Goal: Task Accomplishment & Management: Use online tool/utility

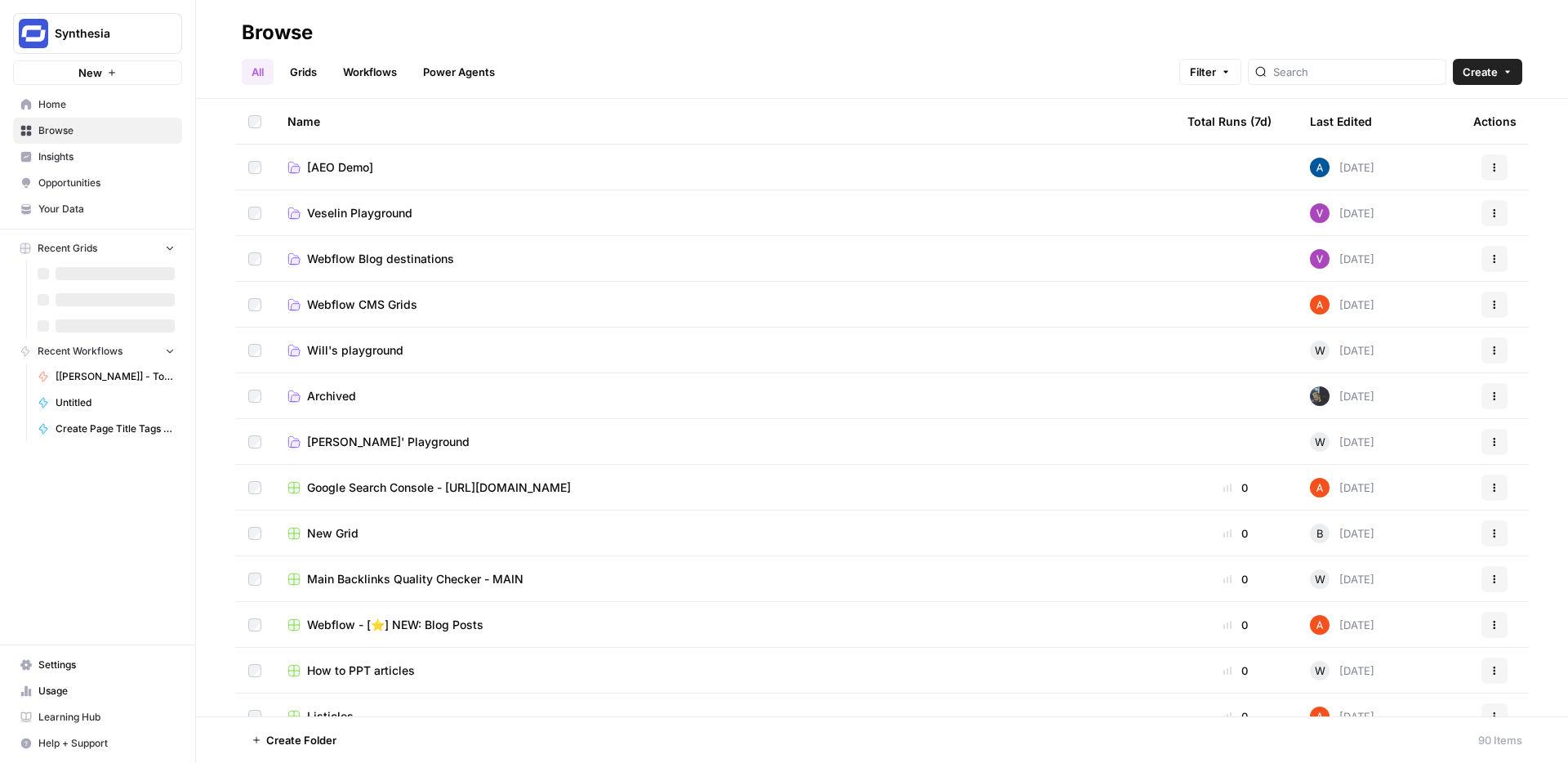
click at [142, 72] on button "New" at bounding box center [97, 72] width 169 height 25
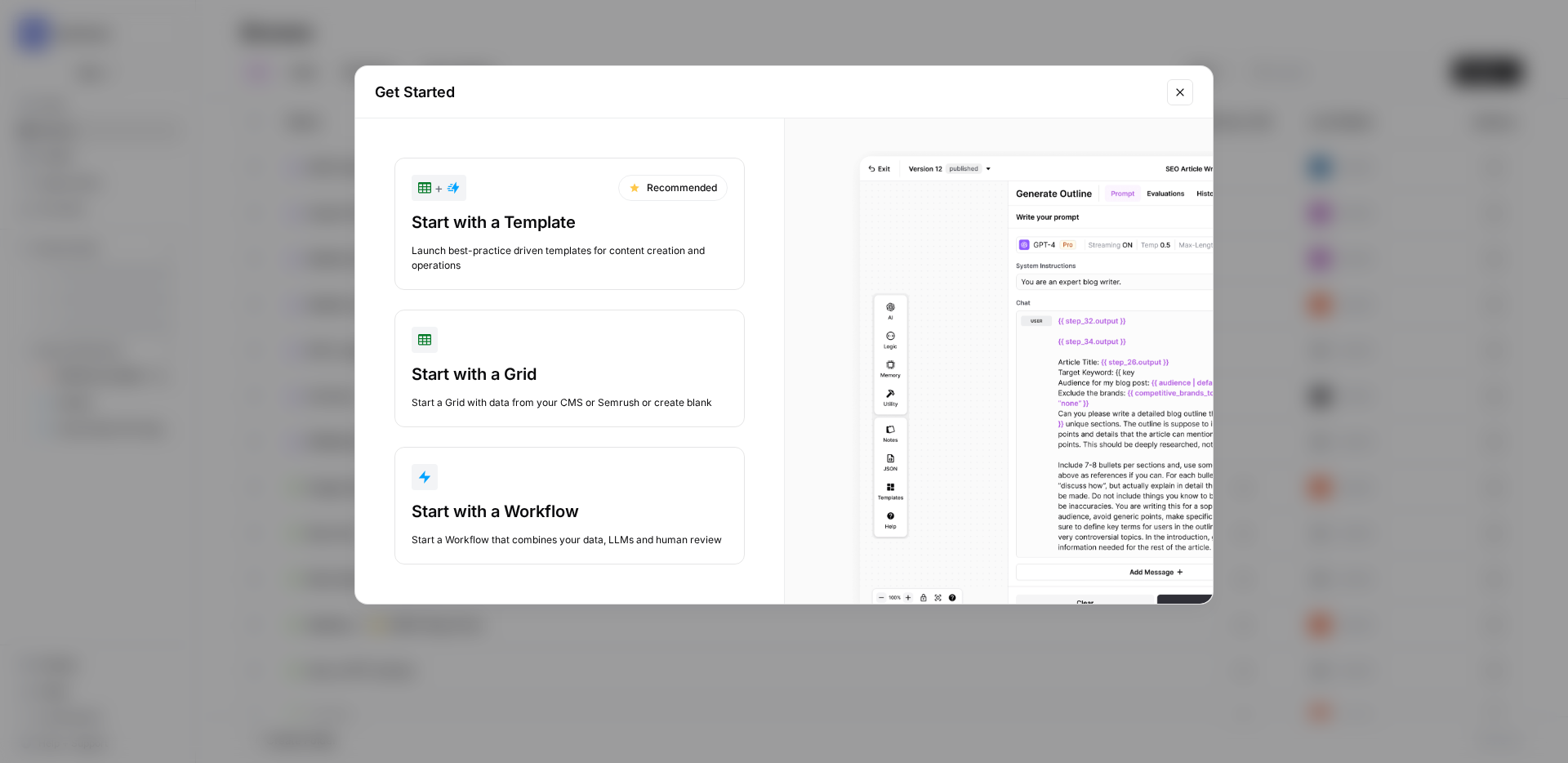
click at [521, 522] on div "Start with a Workflow" at bounding box center [569, 511] width 316 height 23
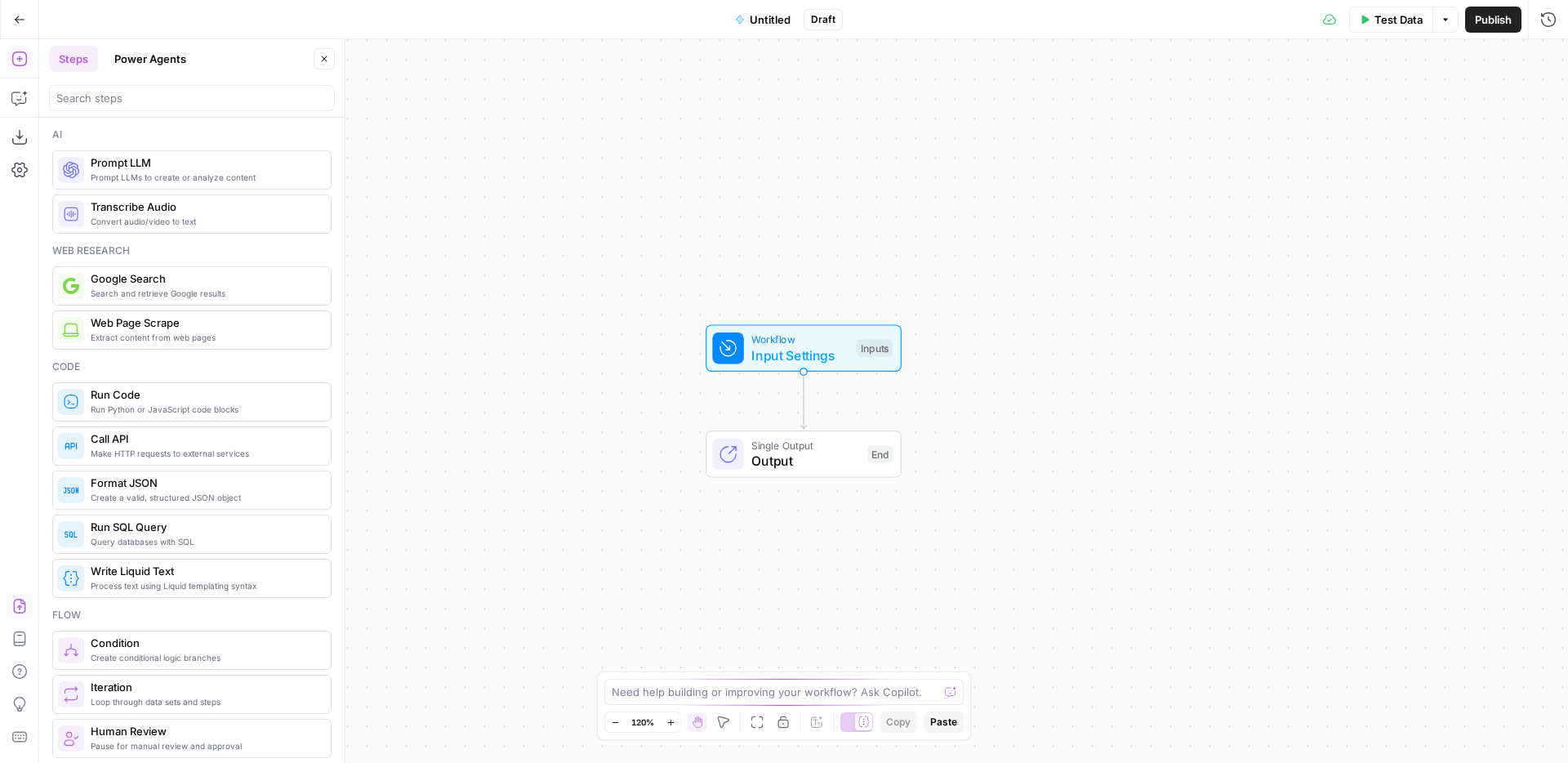
click at [12, 607] on icon "button" at bounding box center [20, 606] width 17 height 17
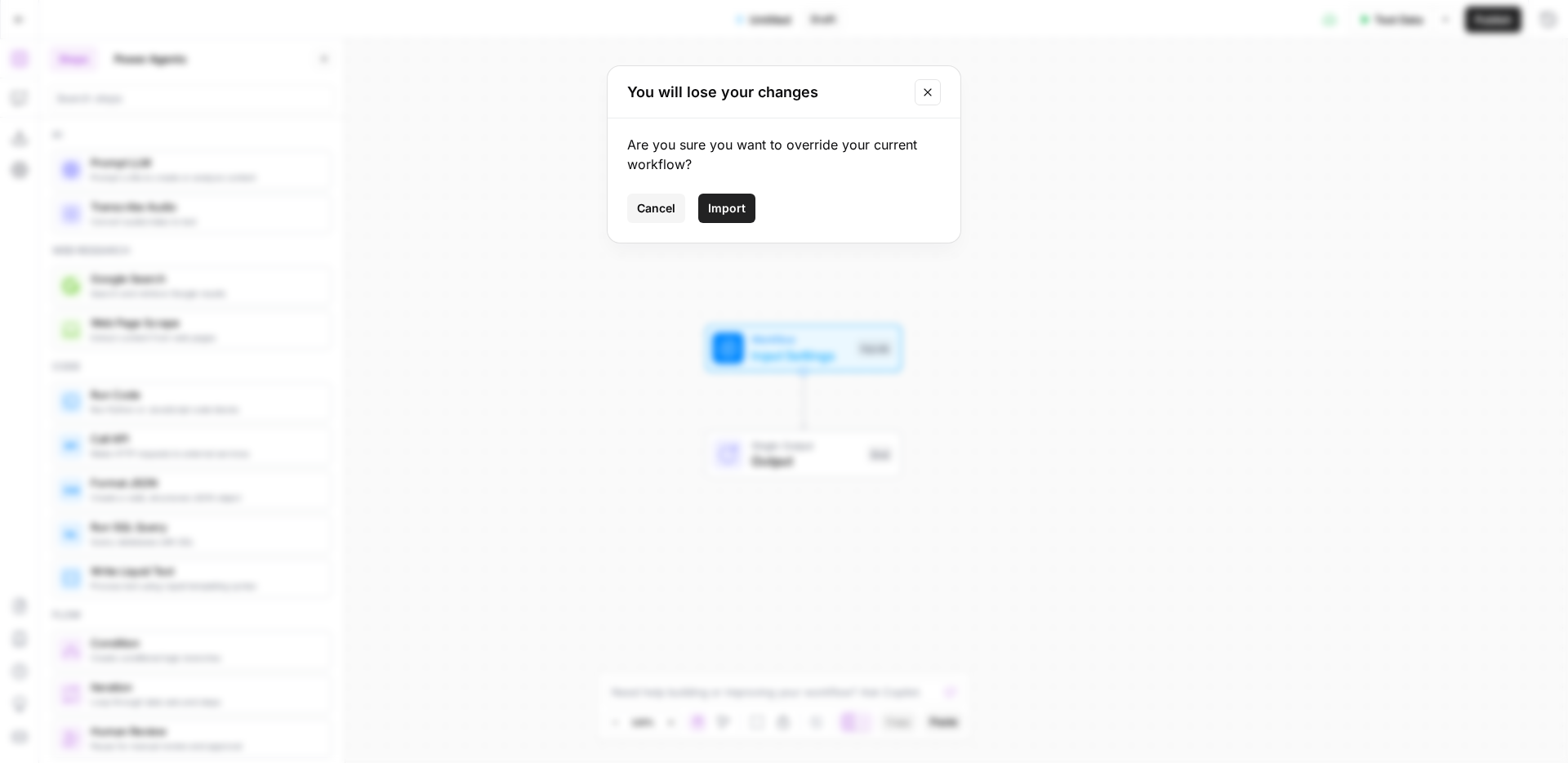
click at [741, 211] on span "Import" at bounding box center [727, 208] width 38 height 17
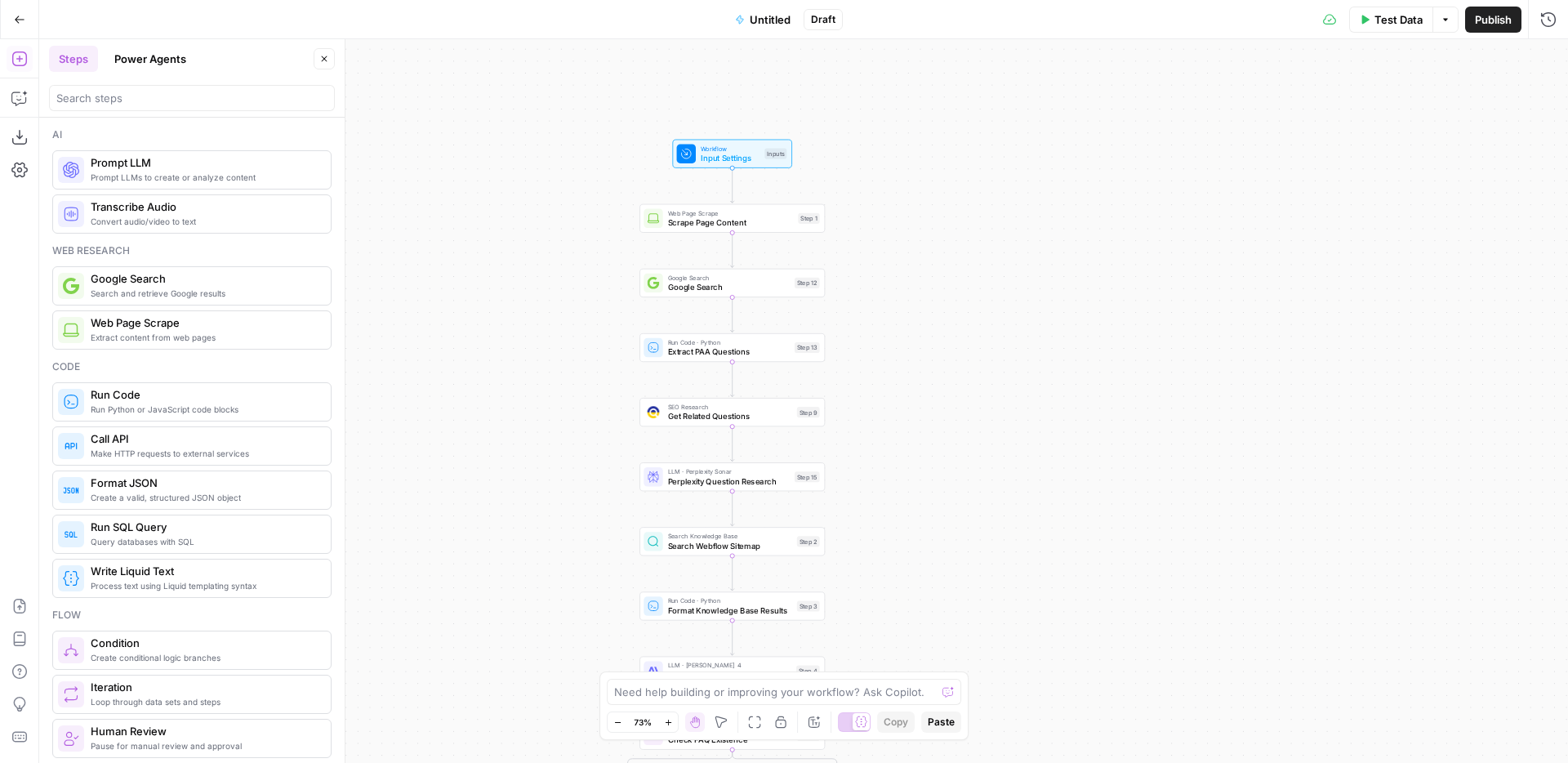
drag, startPoint x: 1130, startPoint y: 399, endPoint x: 964, endPoint y: 256, distance: 219.1
click at [964, 256] on div "true false Workflow Input Settings Inputs Web Page Scrape Scrape Page Content S…" at bounding box center [803, 401] width 1528 height 723
click at [723, 152] on span "Input Settings" at bounding box center [730, 158] width 59 height 12
click at [1548, 51] on button "Close" at bounding box center [1547, 58] width 21 height 21
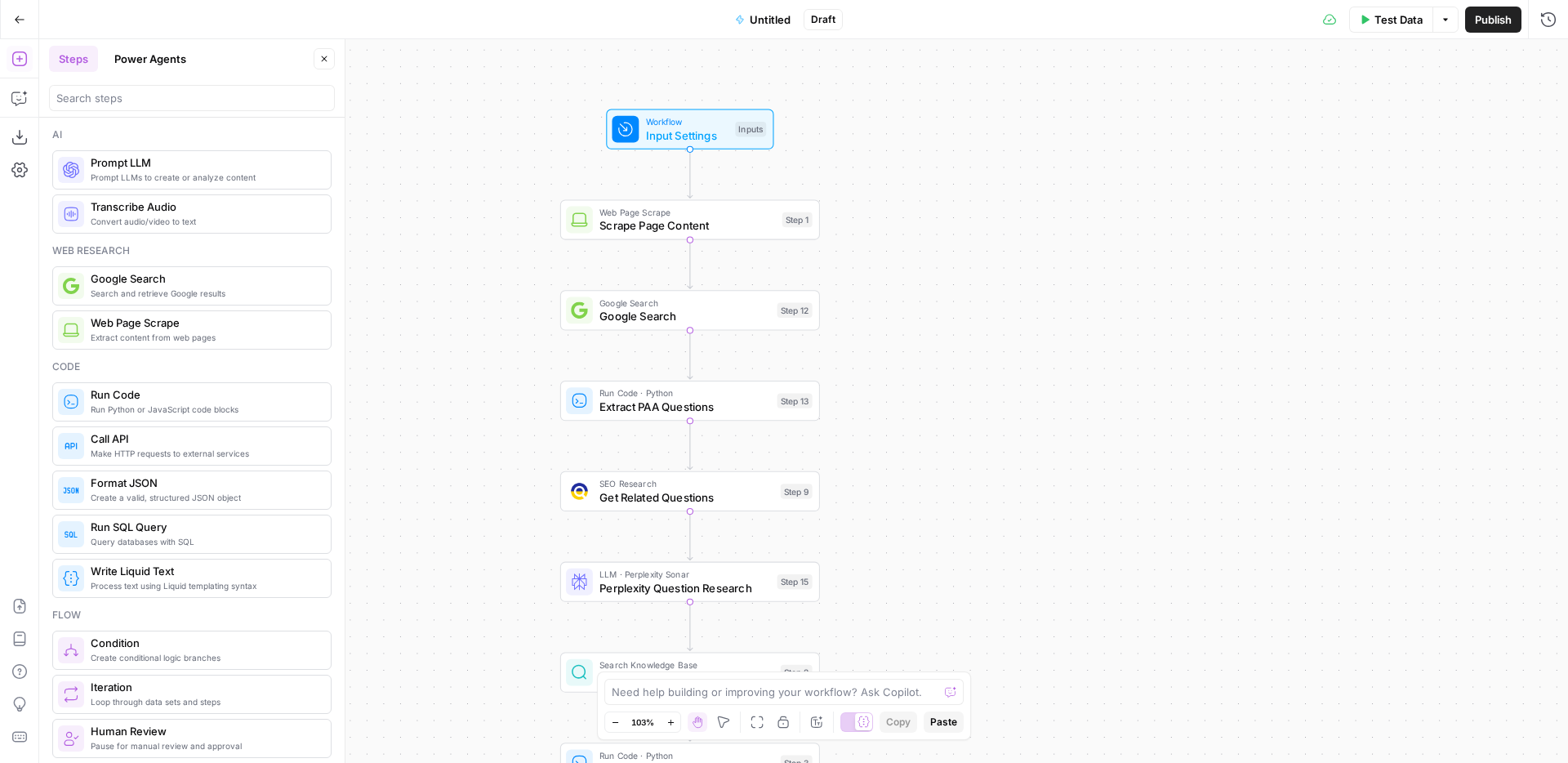
click at [755, 12] on span "Untitled" at bounding box center [770, 20] width 41 height 17
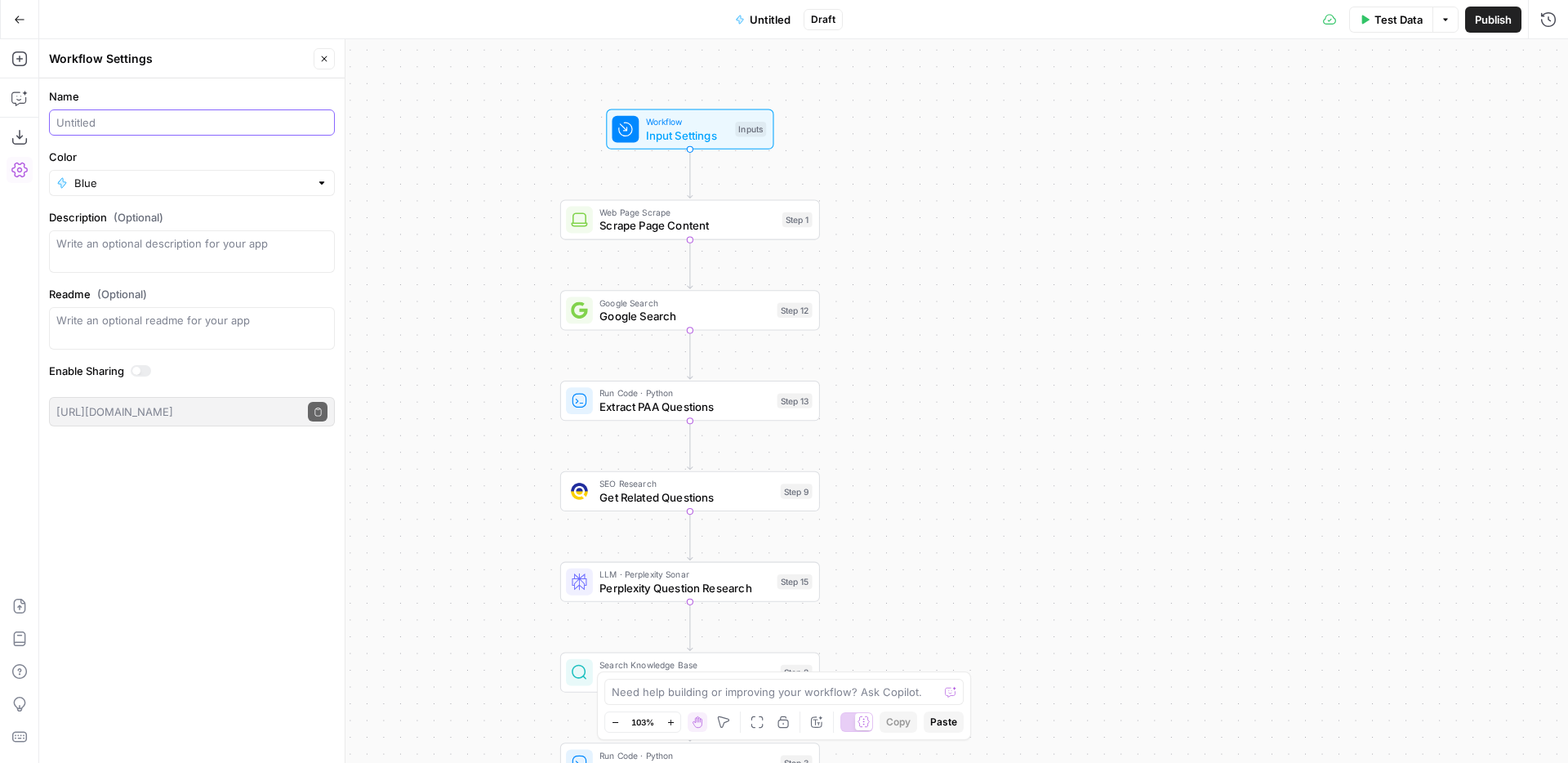
click at [91, 126] on input "Name" at bounding box center [192, 123] width 271 height 17
type input "Landing Page FAQ Generator"
click at [112, 193] on div "Blue" at bounding box center [192, 183] width 286 height 26
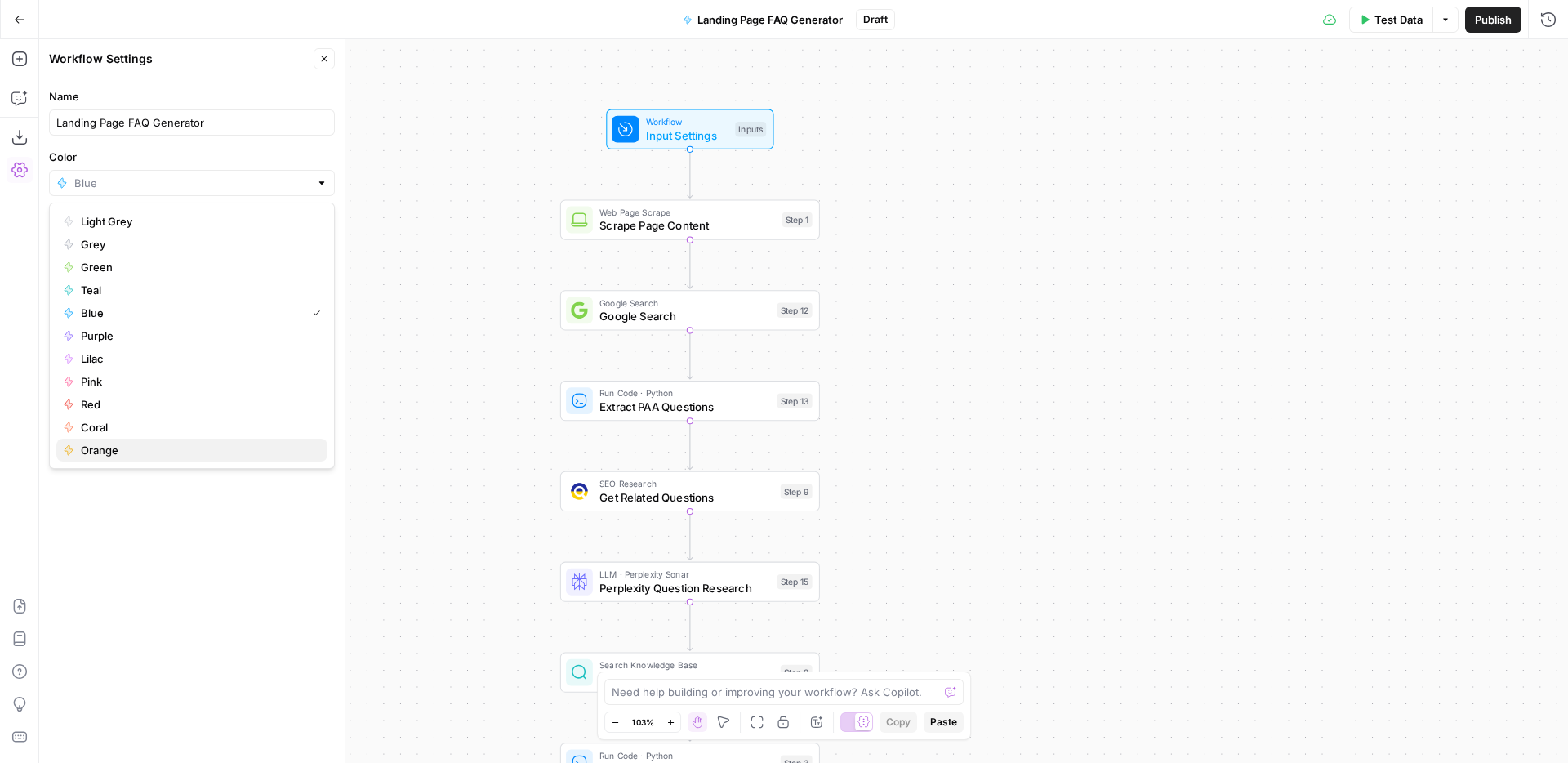
click at [112, 456] on span "Orange" at bounding box center [198, 450] width 233 height 17
type input "Orange"
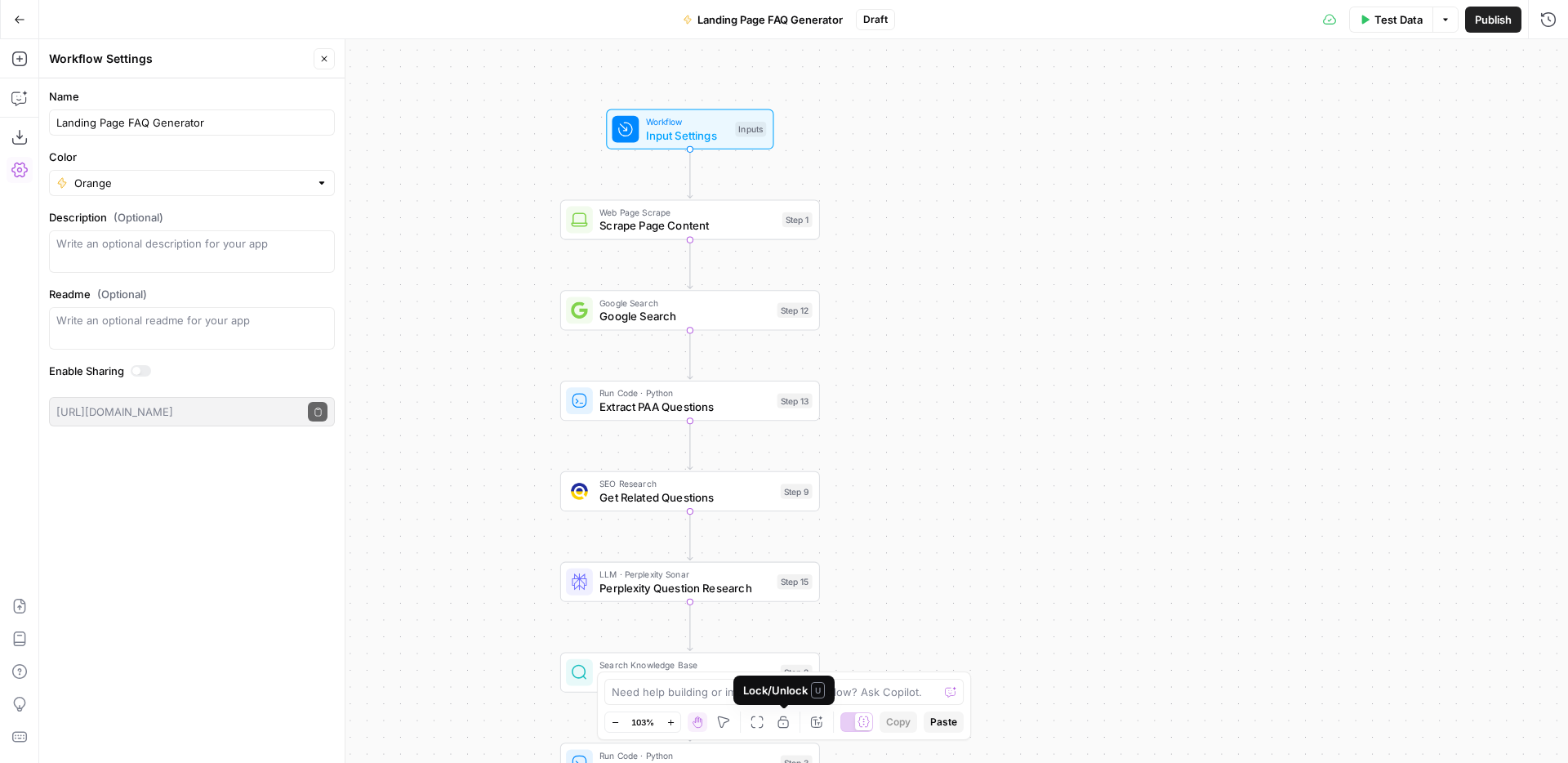
click at [812, 723] on icon "button" at bounding box center [816, 721] width 13 height 13
click at [727, 226] on span "Scrape Page Content" at bounding box center [687, 226] width 175 height 17
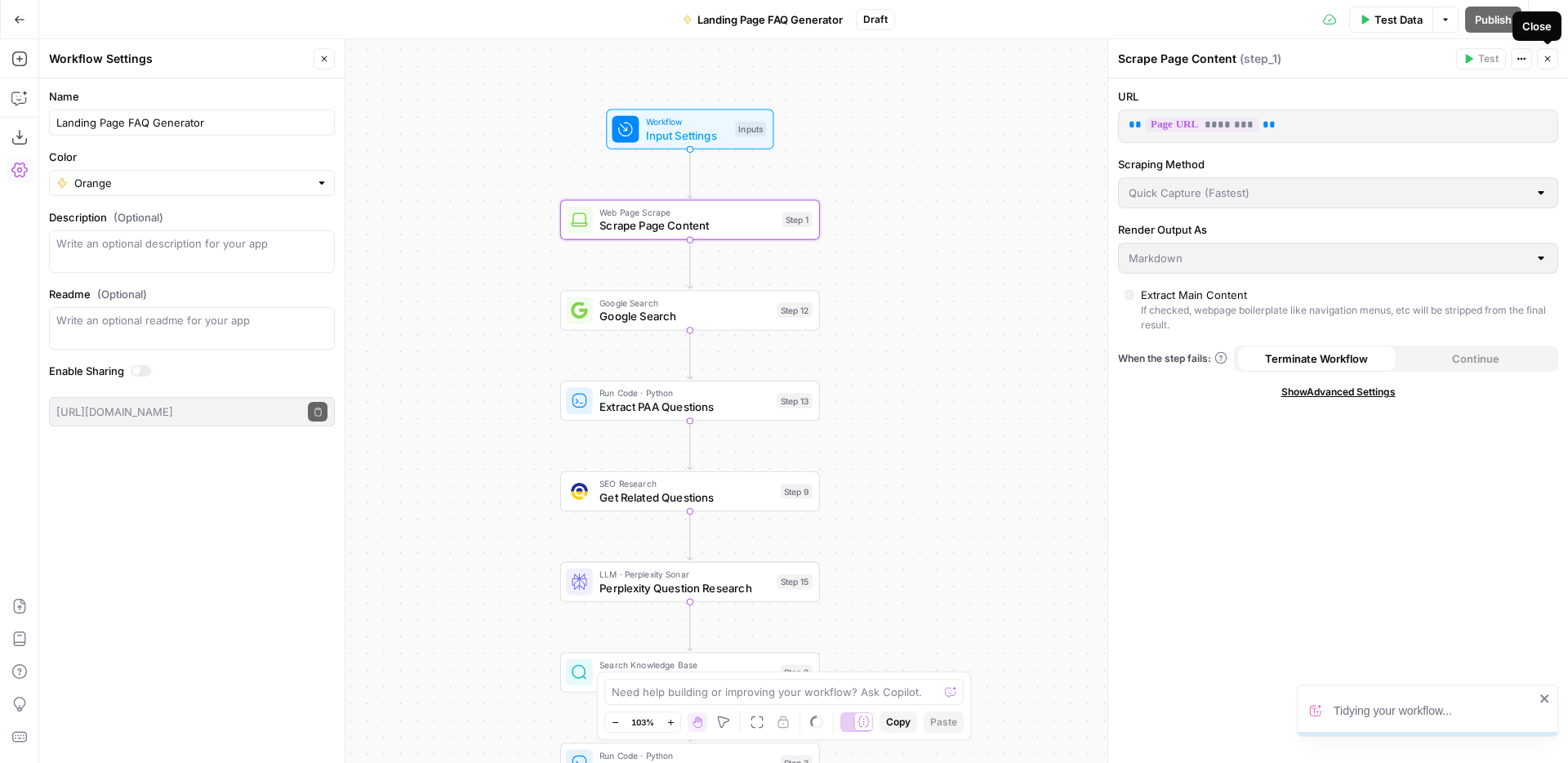
click at [1551, 65] on button "Close" at bounding box center [1547, 58] width 21 height 21
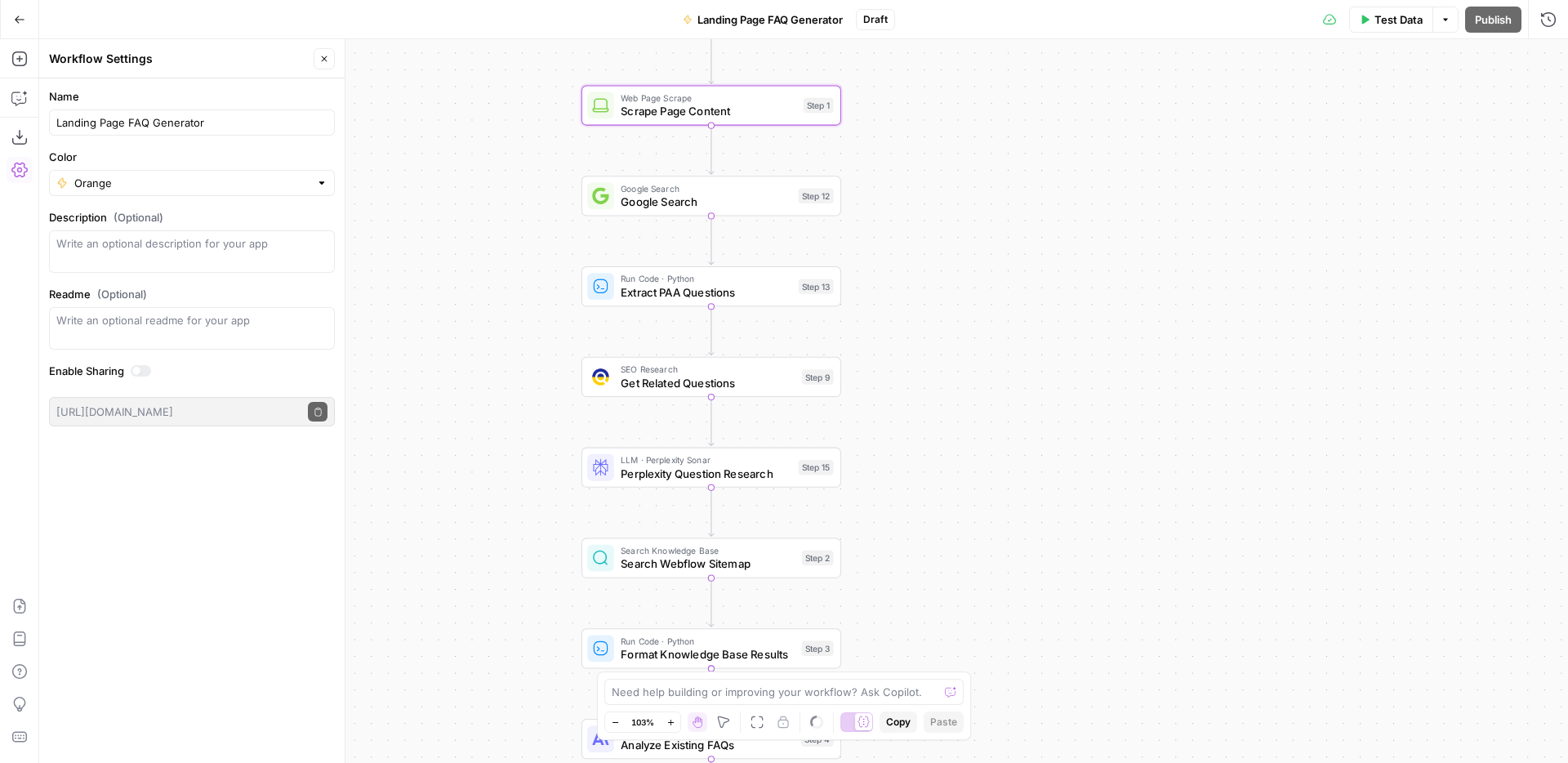
drag, startPoint x: 1006, startPoint y: 361, endPoint x: 1027, endPoint y: 246, distance: 116.9
click at [1027, 246] on div "true false Workflow Input Settings Inputs Web Page Scrape Scrape Page Content S…" at bounding box center [803, 401] width 1528 height 723
click at [768, 285] on span "Extract PAA Questions" at bounding box center [705, 292] width 171 height 17
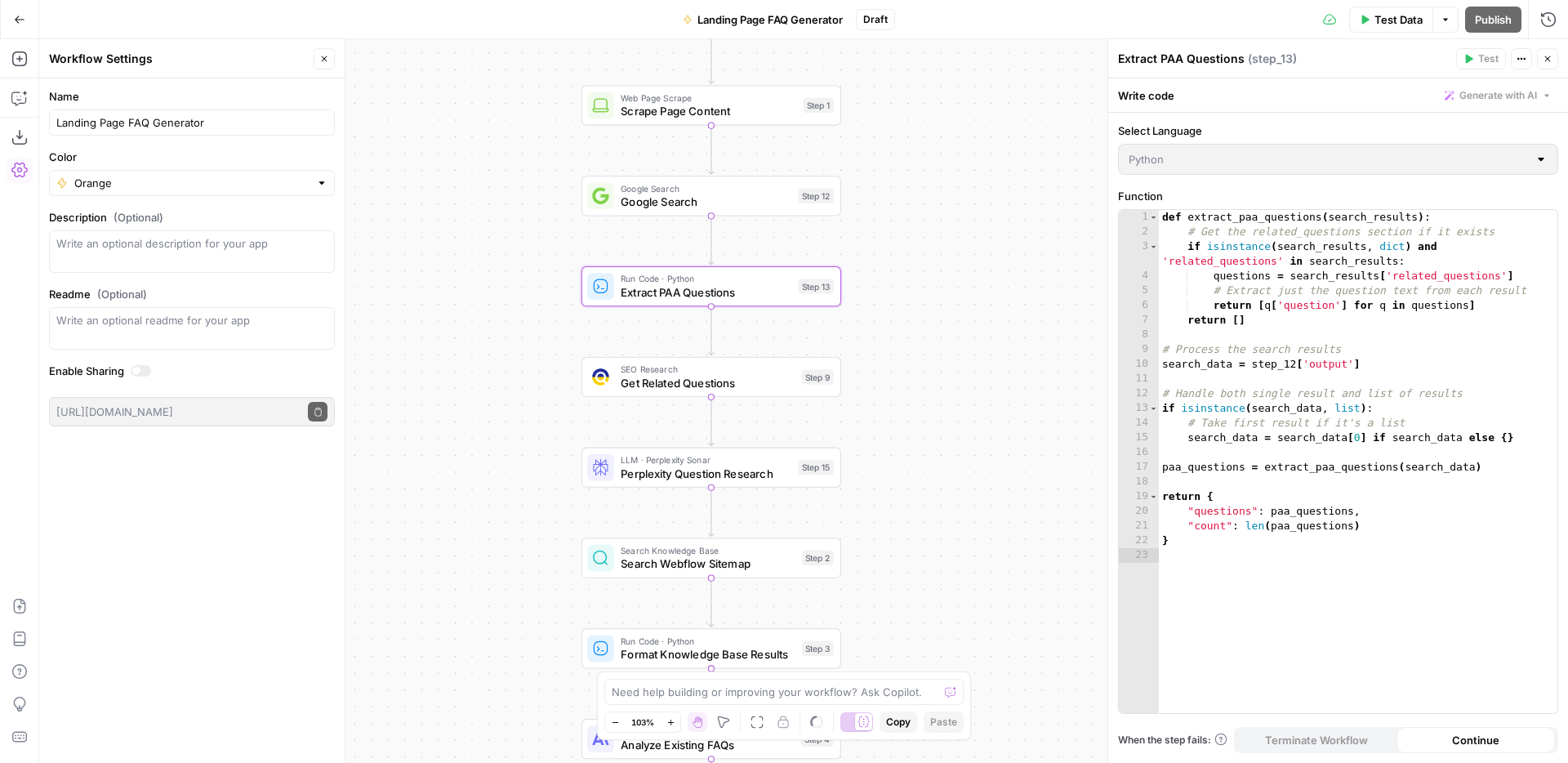
click at [1547, 63] on button "Close" at bounding box center [1547, 58] width 21 height 21
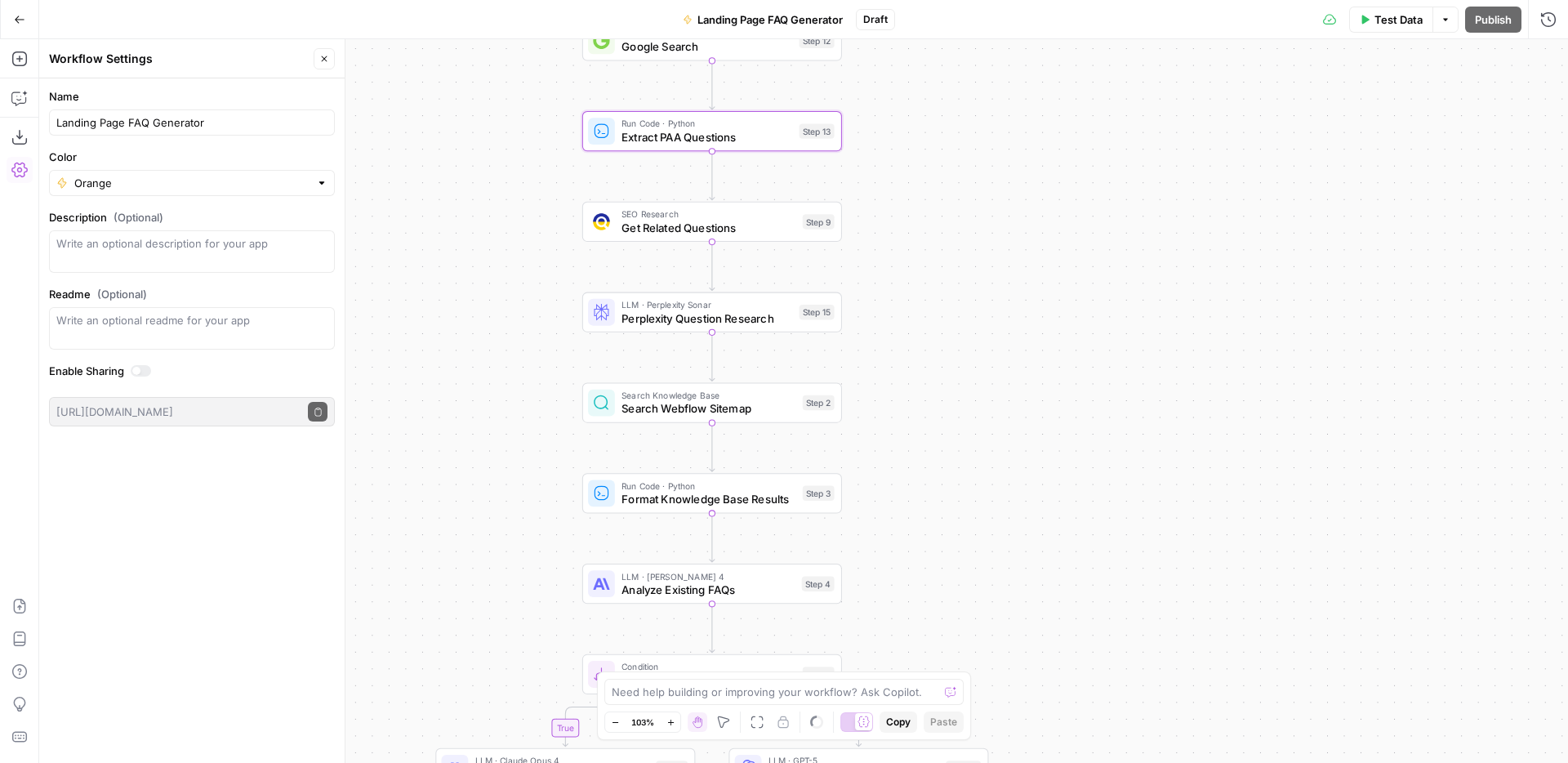
drag, startPoint x: 1129, startPoint y: 369, endPoint x: 1128, endPoint y: 230, distance: 139.0
click at [1128, 230] on div "true false Workflow Input Settings Inputs Web Page Scrape Scrape Page Content S…" at bounding box center [803, 401] width 1528 height 723
click at [758, 316] on span "Perplexity Question Research" at bounding box center [705, 316] width 171 height 17
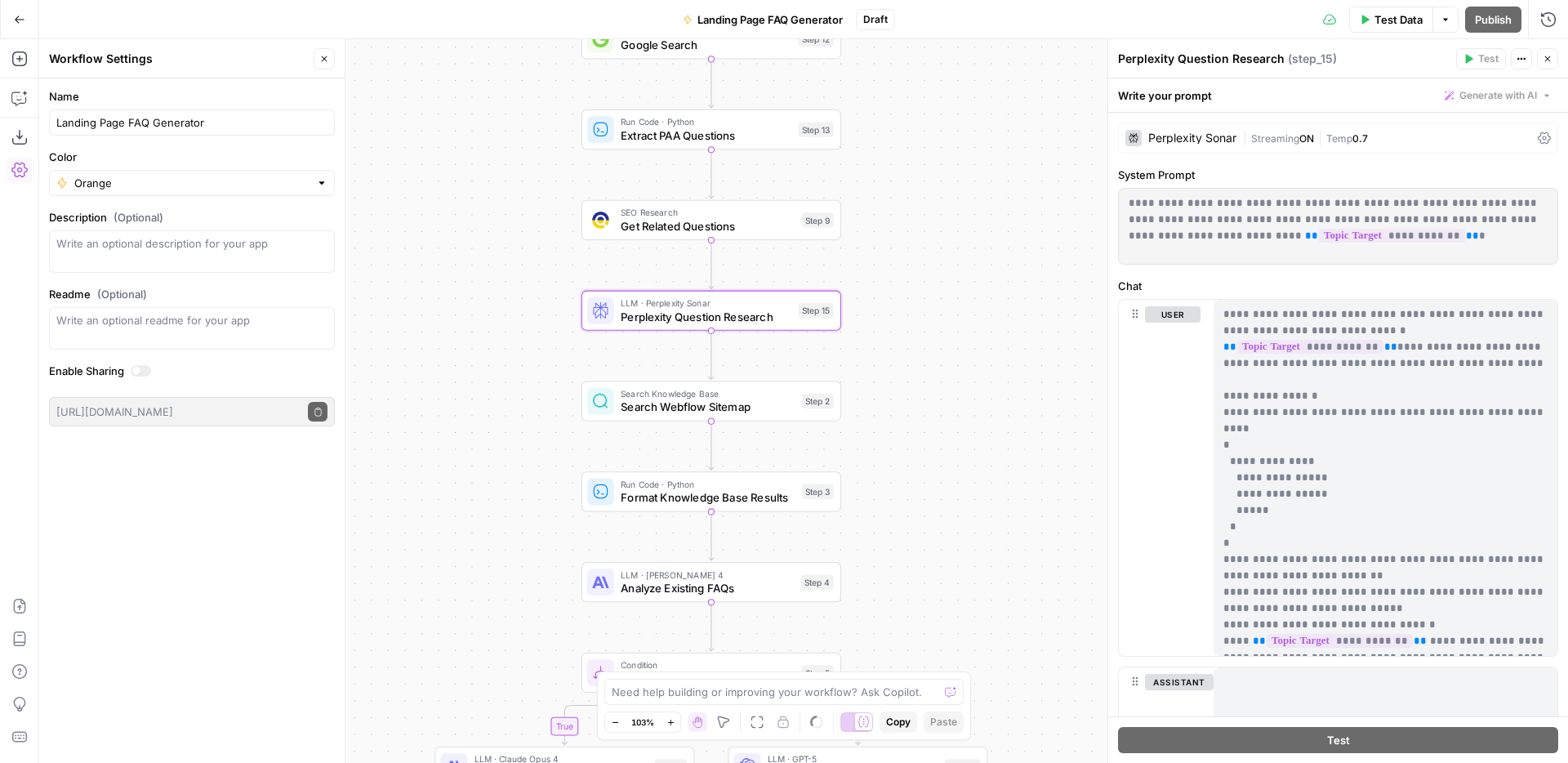
click at [1337, 339] on p "**********" at bounding box center [1386, 478] width 324 height 343
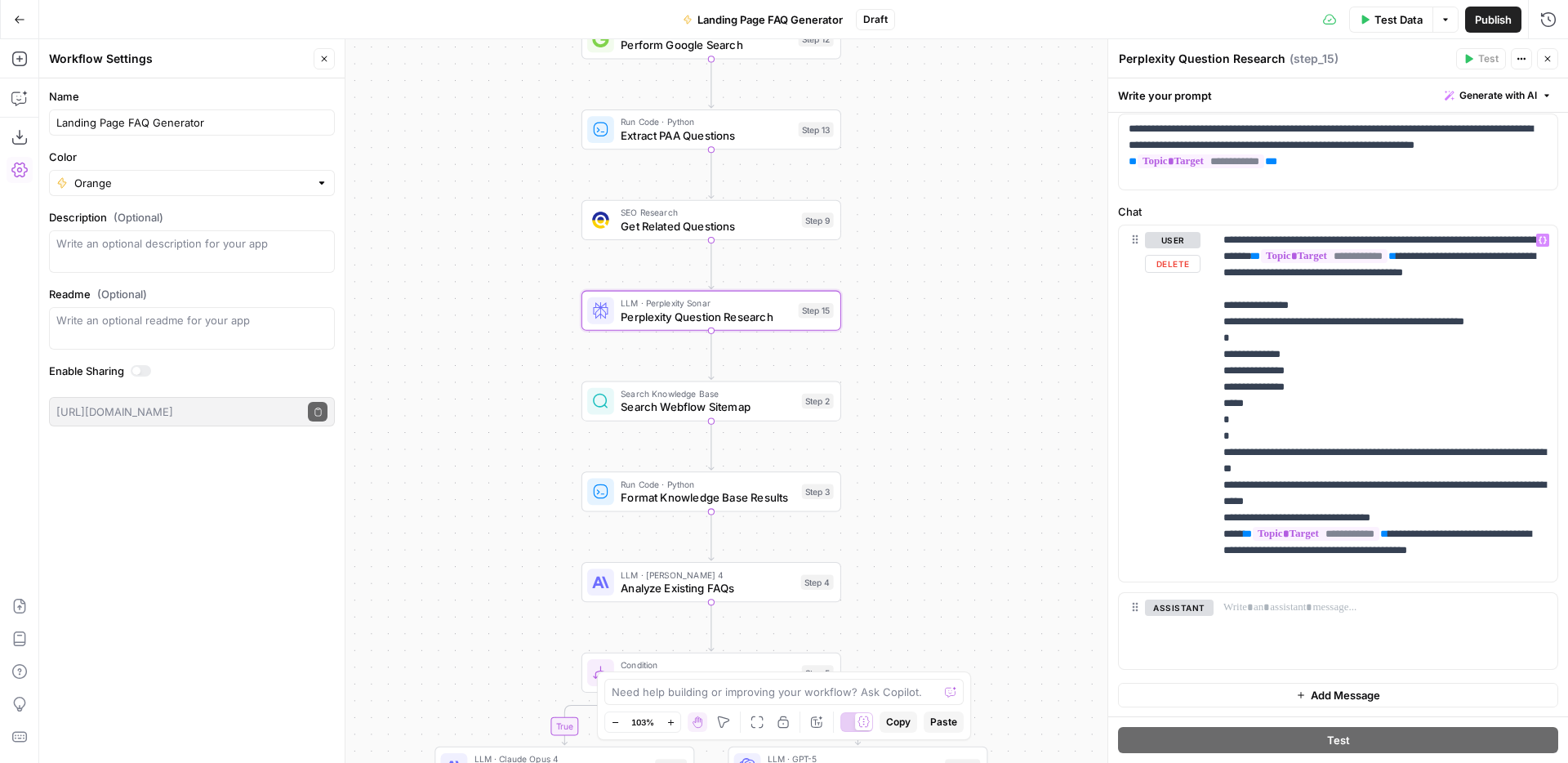
scroll to position [135, 0]
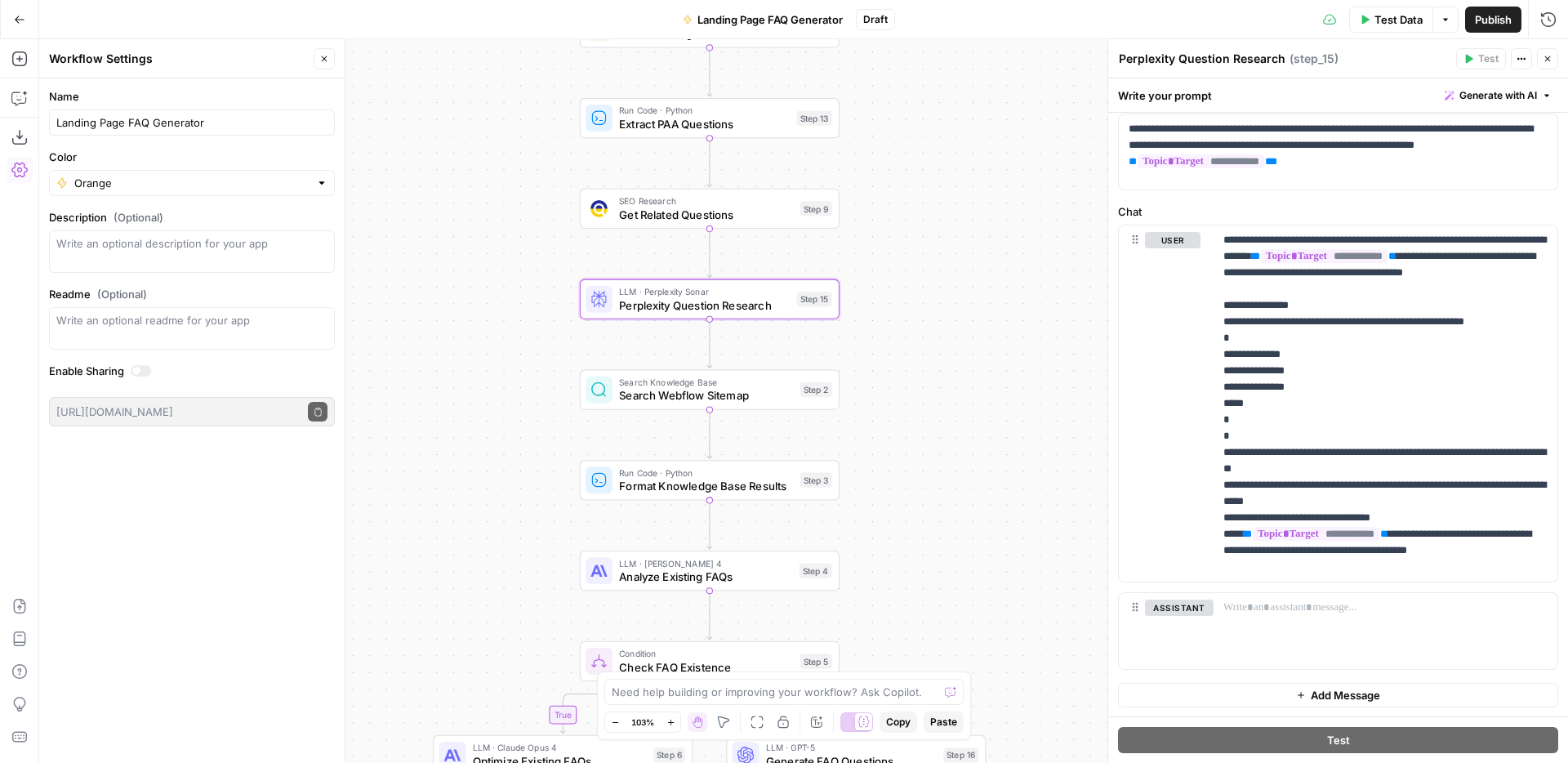
drag, startPoint x: 952, startPoint y: 334, endPoint x: 953, endPoint y: 302, distance: 32.0
click at [953, 302] on div "true false Workflow Input Settings Inputs Web Page Scrape Scrape Page Content S…" at bounding box center [803, 401] width 1528 height 723
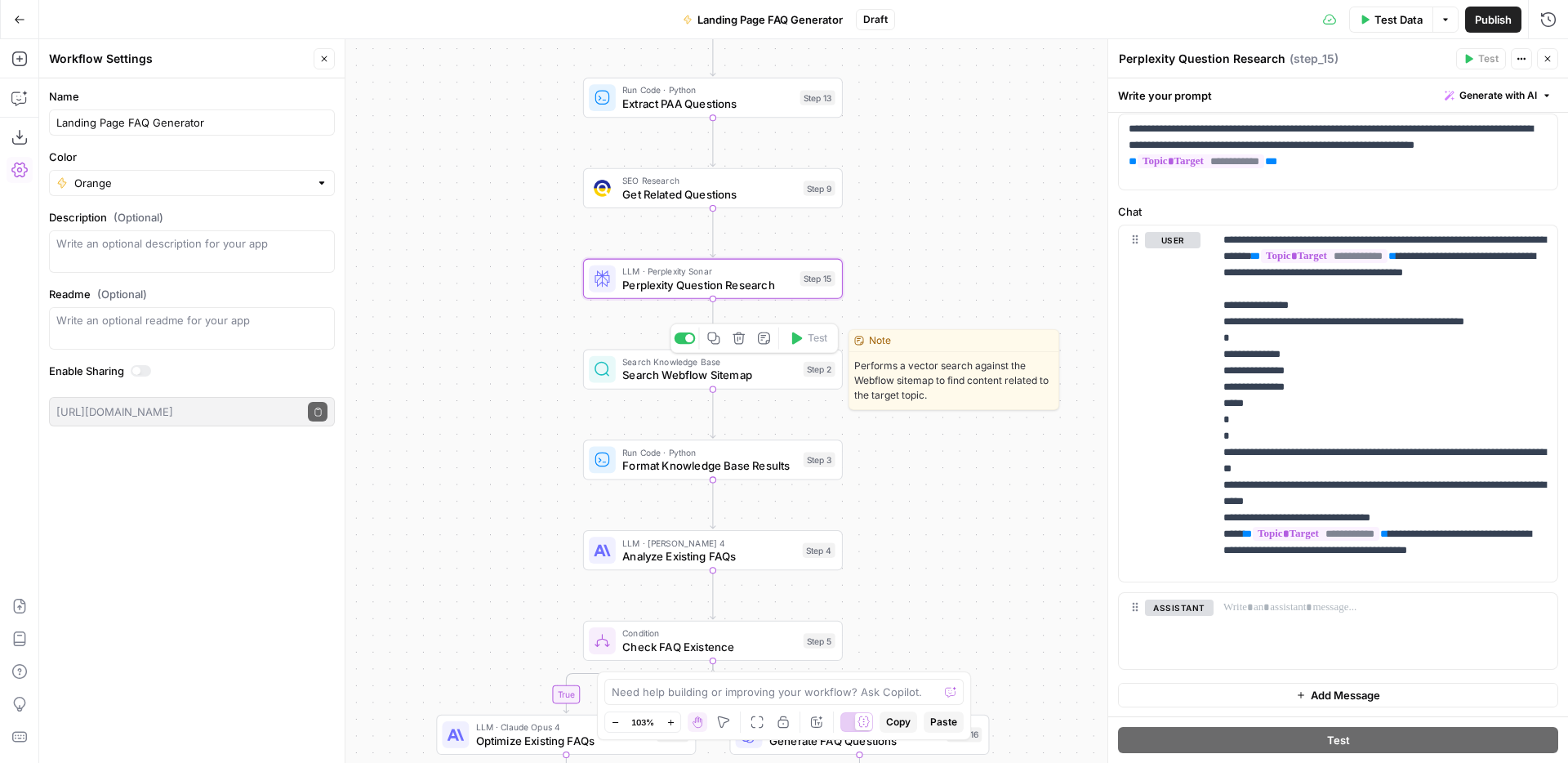
click at [690, 380] on span "Search Webflow Sitemap" at bounding box center [709, 375] width 174 height 17
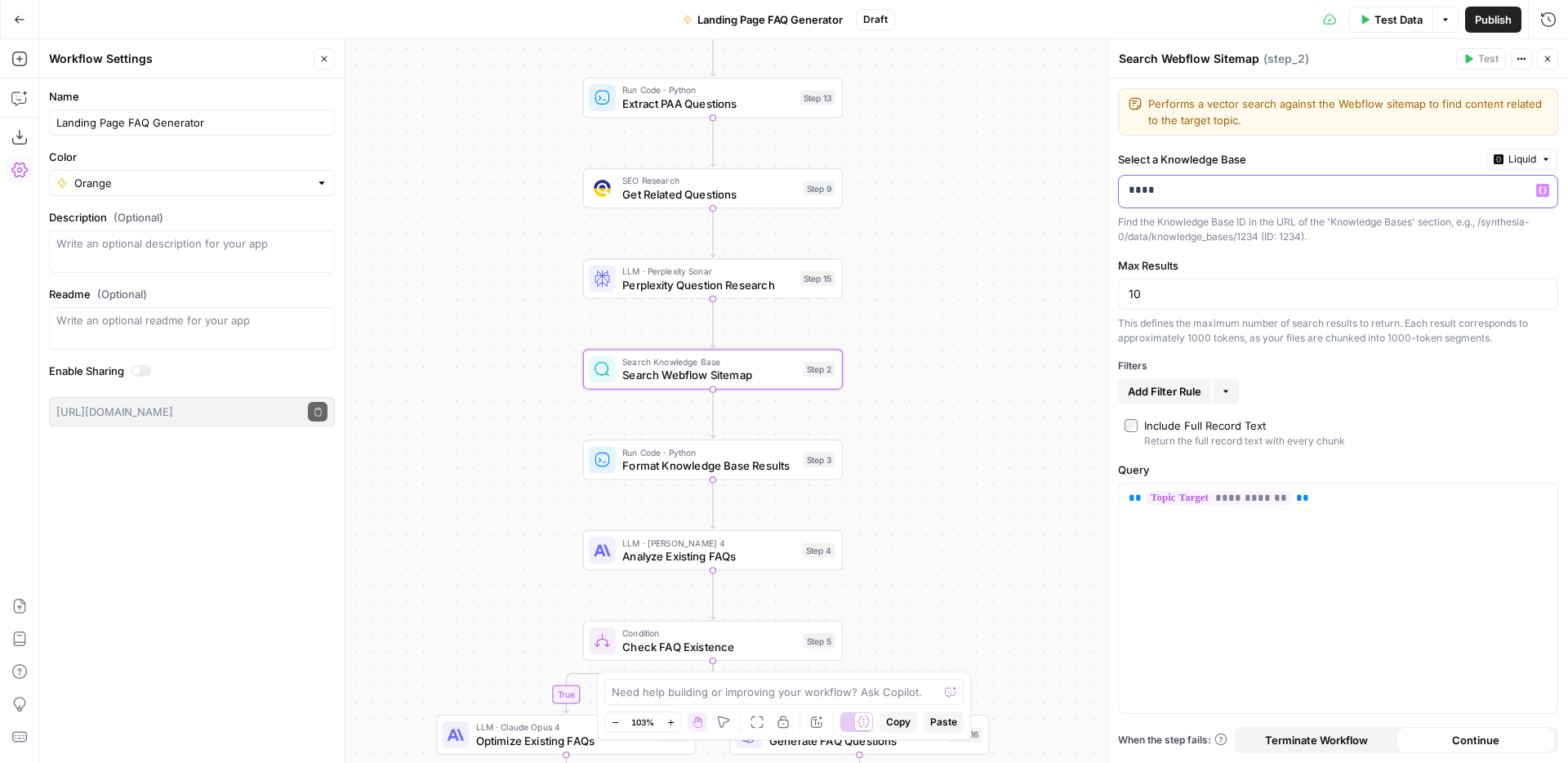
click at [1333, 198] on p "****" at bounding box center [1337, 190] width 418 height 17
click at [1333, 198] on p "****" at bounding box center [1325, 190] width 393 height 17
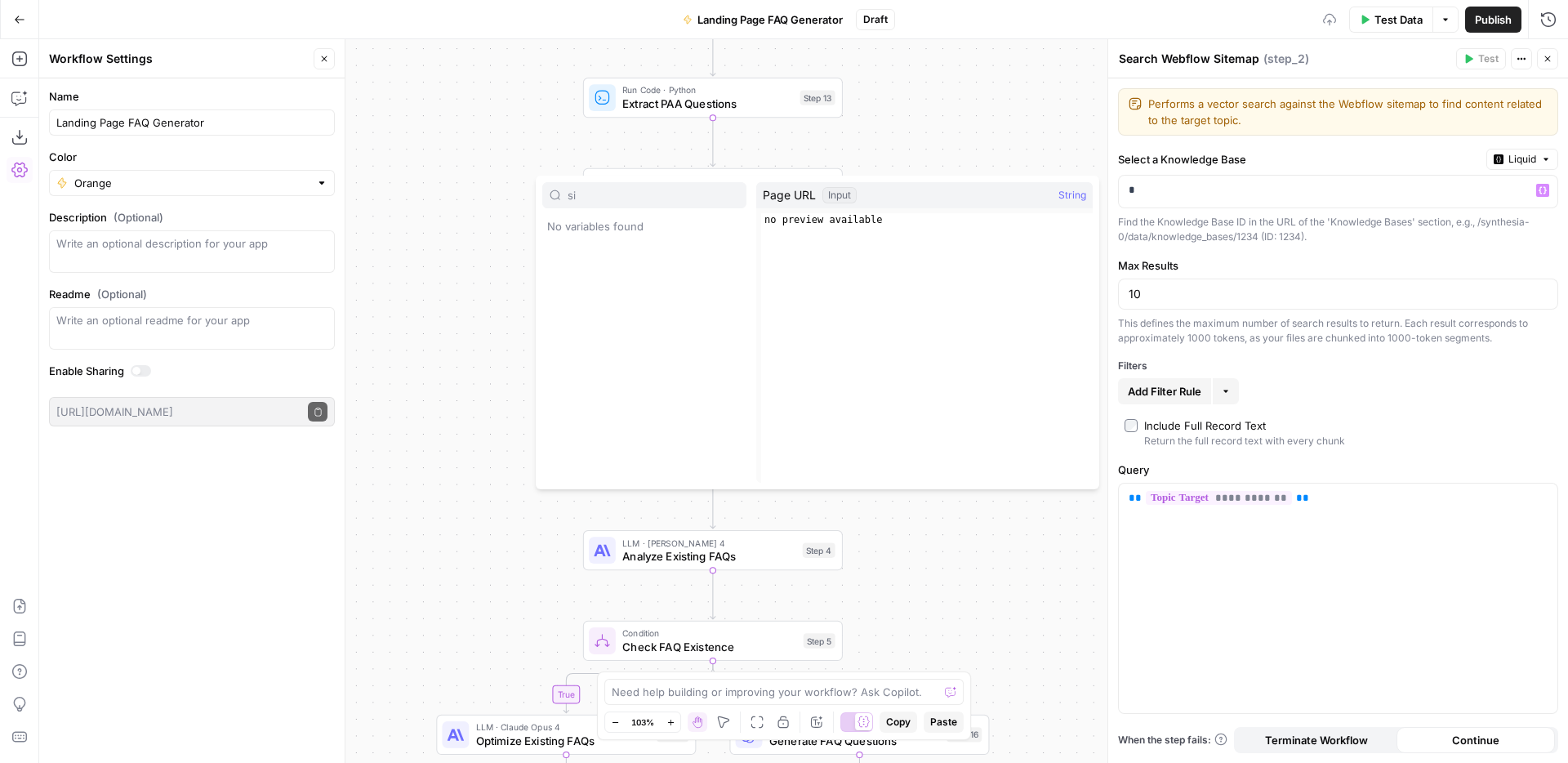
type input "s"
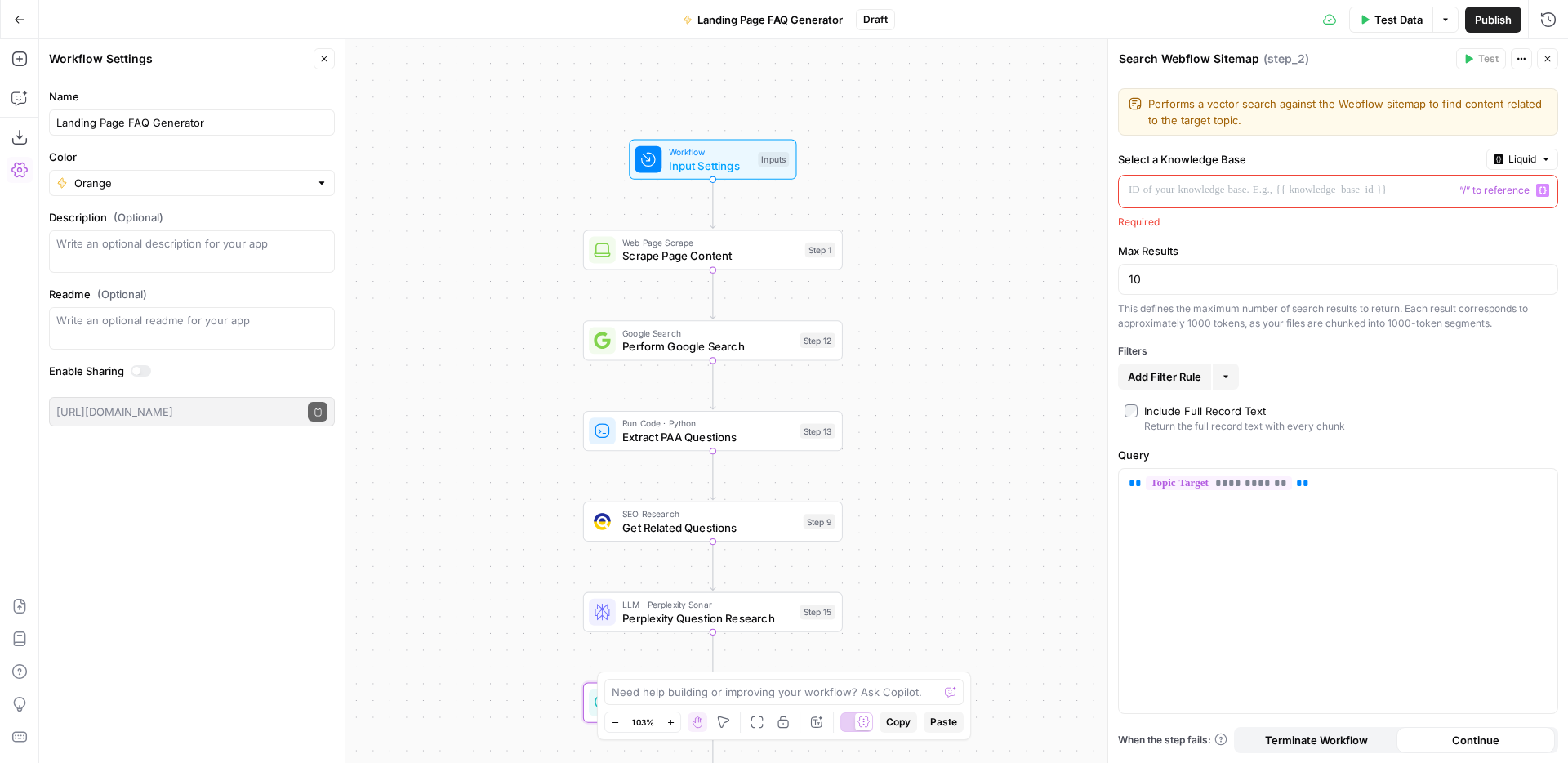
drag, startPoint x: 979, startPoint y: 206, endPoint x: 979, endPoint y: 537, distance: 331.0
click at [979, 537] on div "true false Workflow Input Settings Inputs Web Page Scrape Scrape Page Content S…" at bounding box center [803, 401] width 1528 height 723
click at [693, 159] on span "Input Settings" at bounding box center [710, 164] width 83 height 17
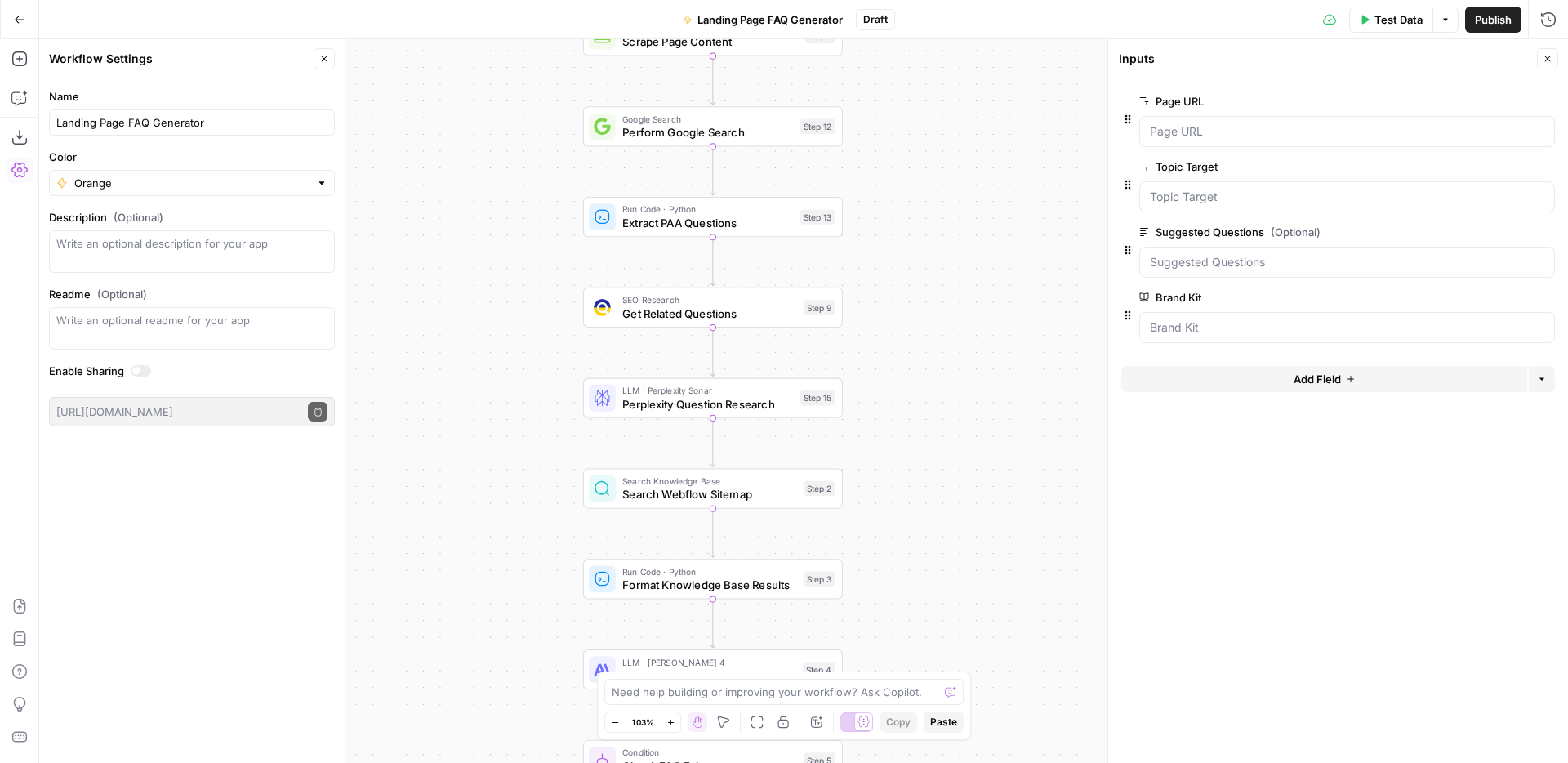
drag, startPoint x: 981, startPoint y: 324, endPoint x: 981, endPoint y: 110, distance: 214.0
click at [981, 110] on div "true false Workflow Input Settings Inputs Web Page Scrape Scrape Page Content S…" at bounding box center [803, 401] width 1528 height 723
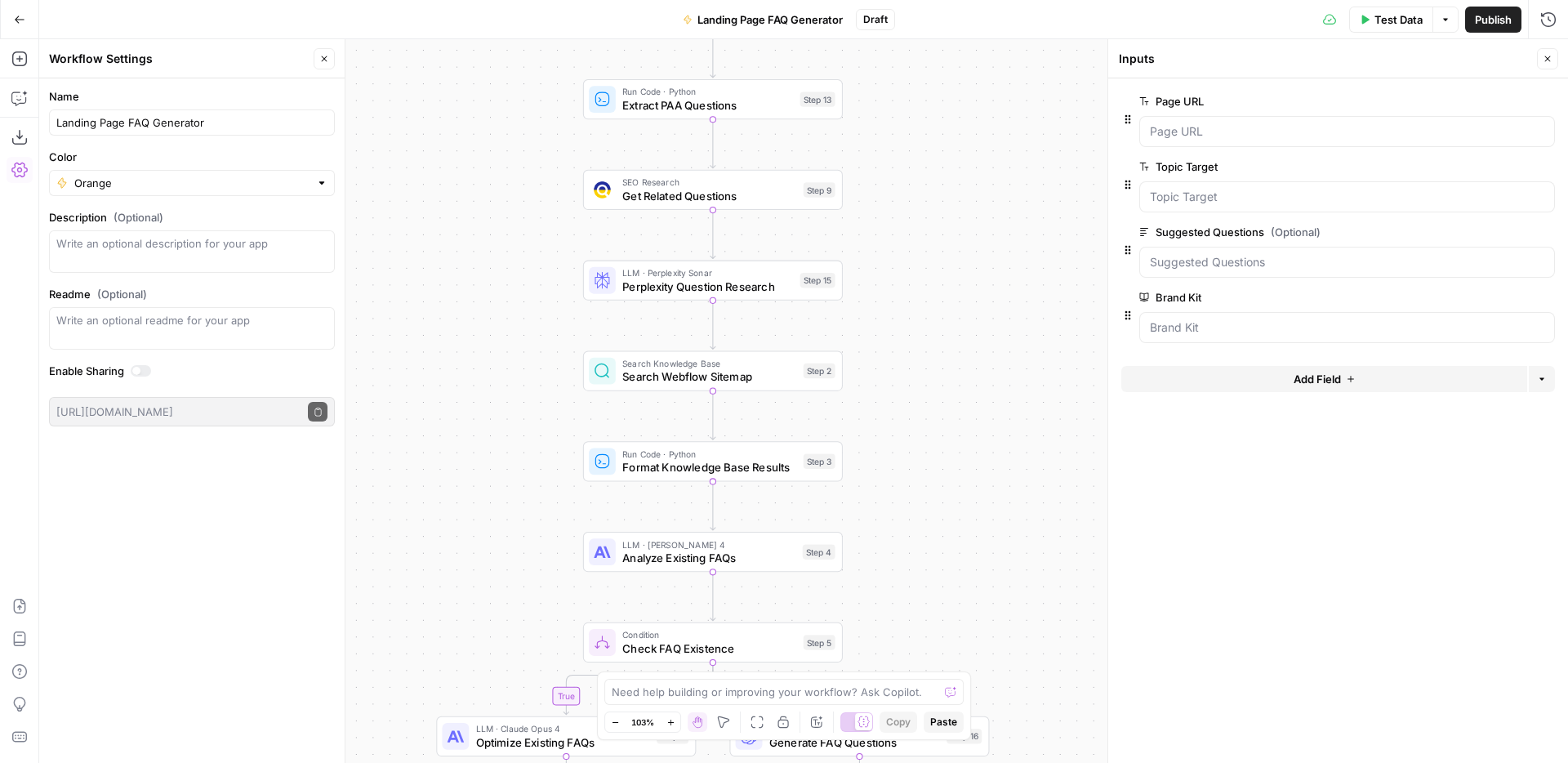
drag, startPoint x: 965, startPoint y: 448, endPoint x: 965, endPoint y: 329, distance: 119.0
click at [965, 329] on div "true false Workflow Input Settings Inputs Web Page Scrape Scrape Page Content S…" at bounding box center [803, 401] width 1528 height 723
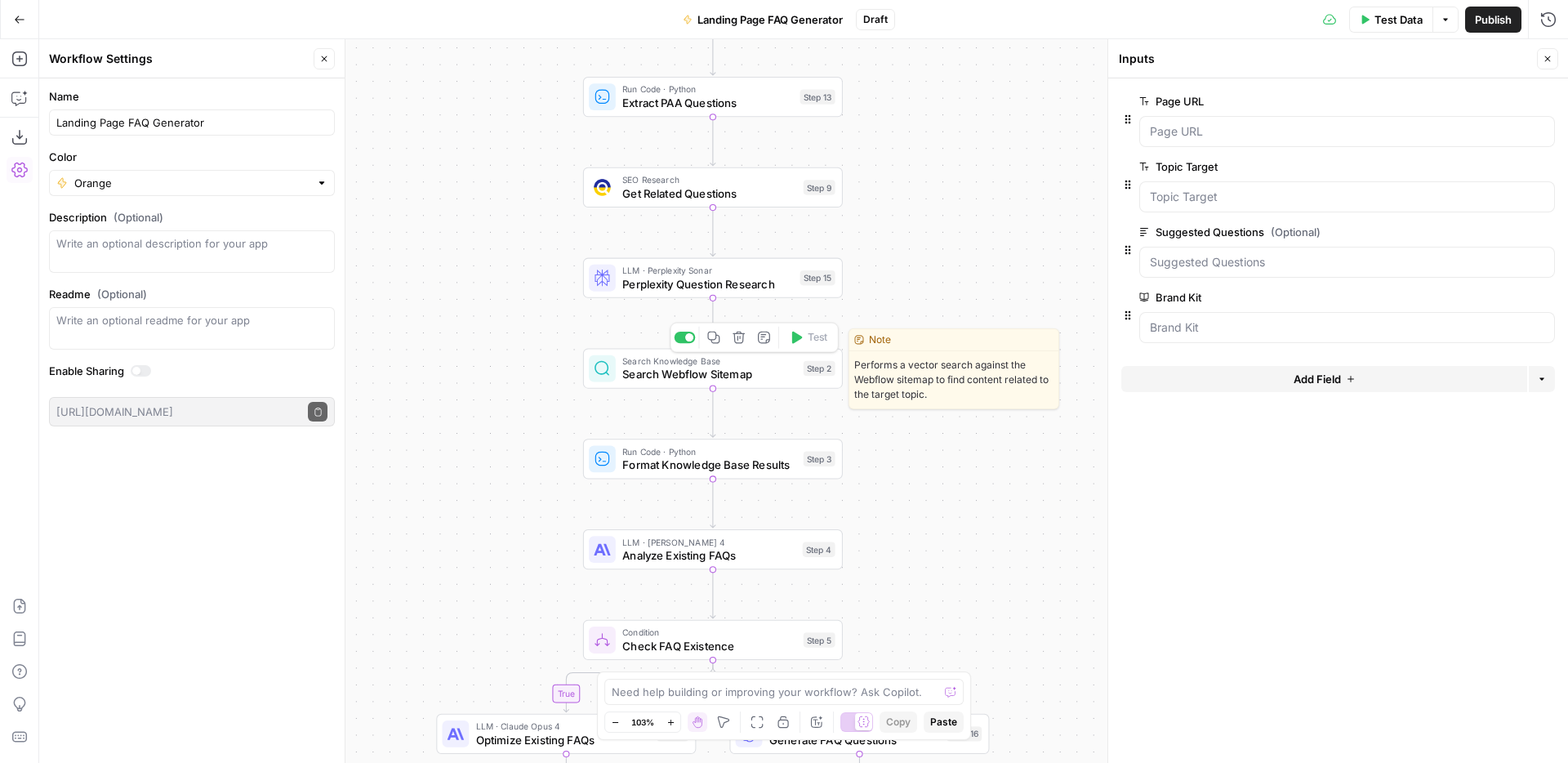
click at [715, 372] on span "Search Webflow Sitemap" at bounding box center [709, 374] width 174 height 17
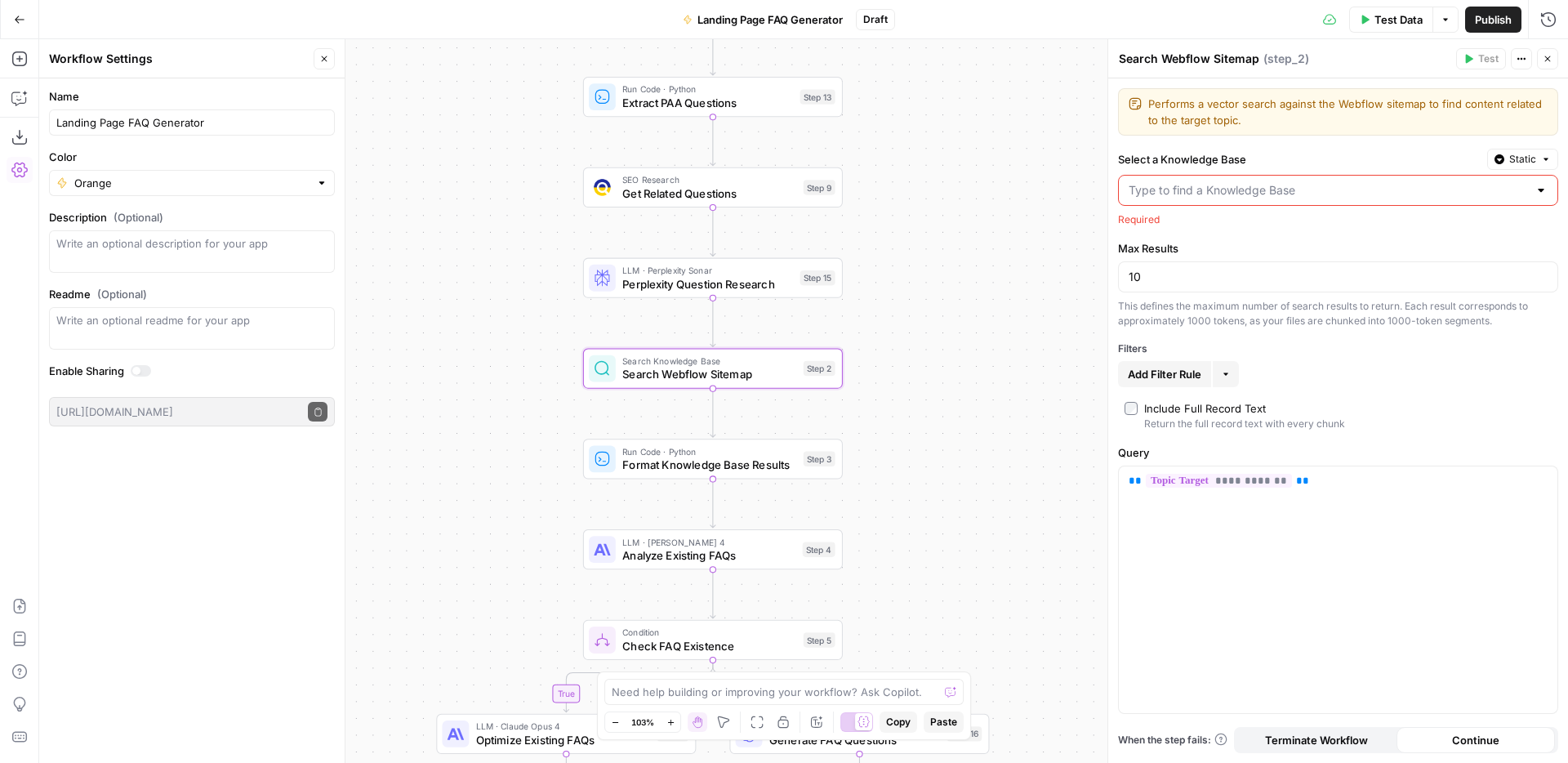
click at [1220, 188] on input "Select a Knowledge Base" at bounding box center [1329, 190] width 400 height 17
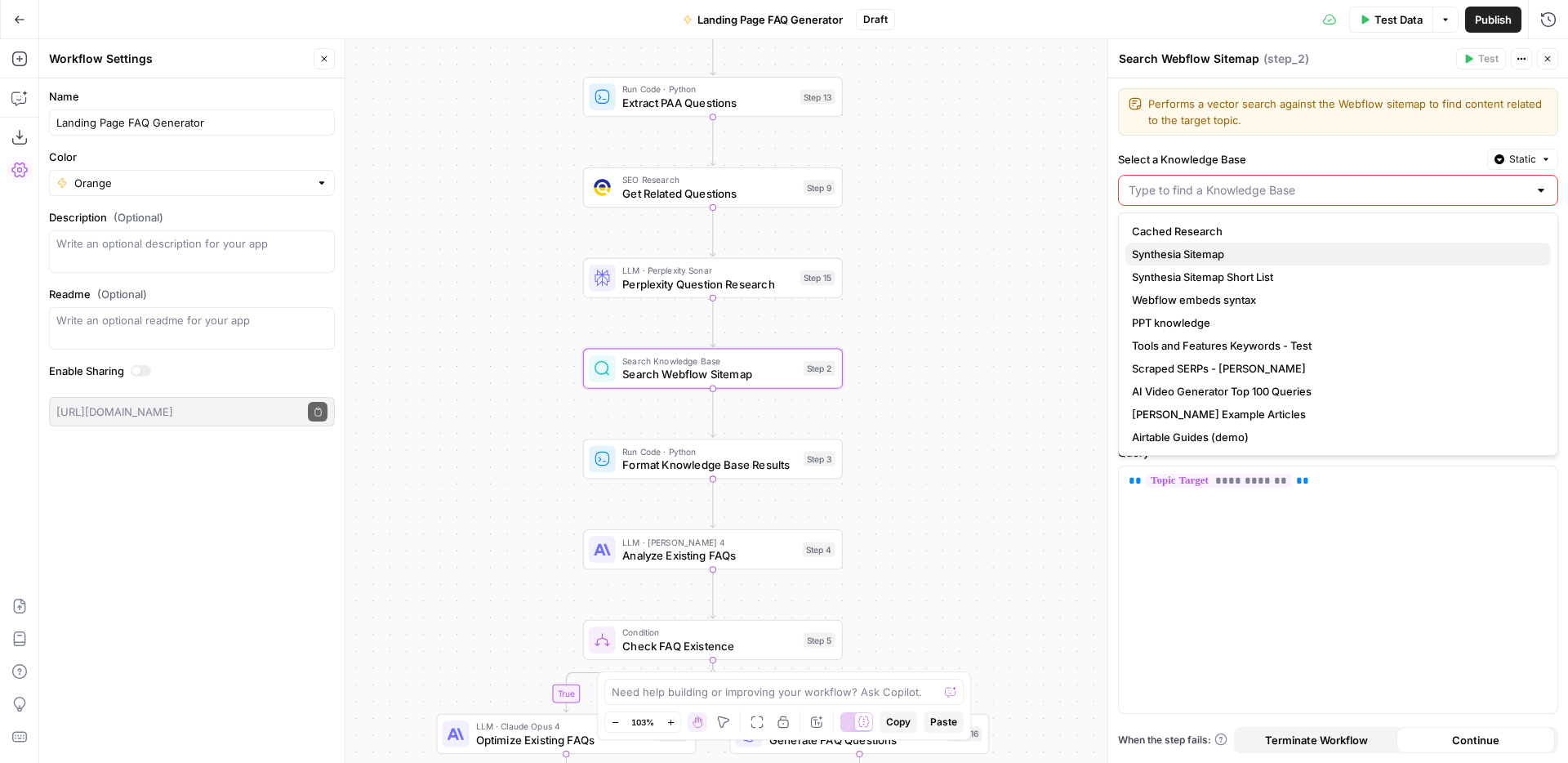
click at [1215, 255] on span "Synthesia Sitemap" at bounding box center [1335, 253] width 406 height 17
type input "Synthesia Sitemap"
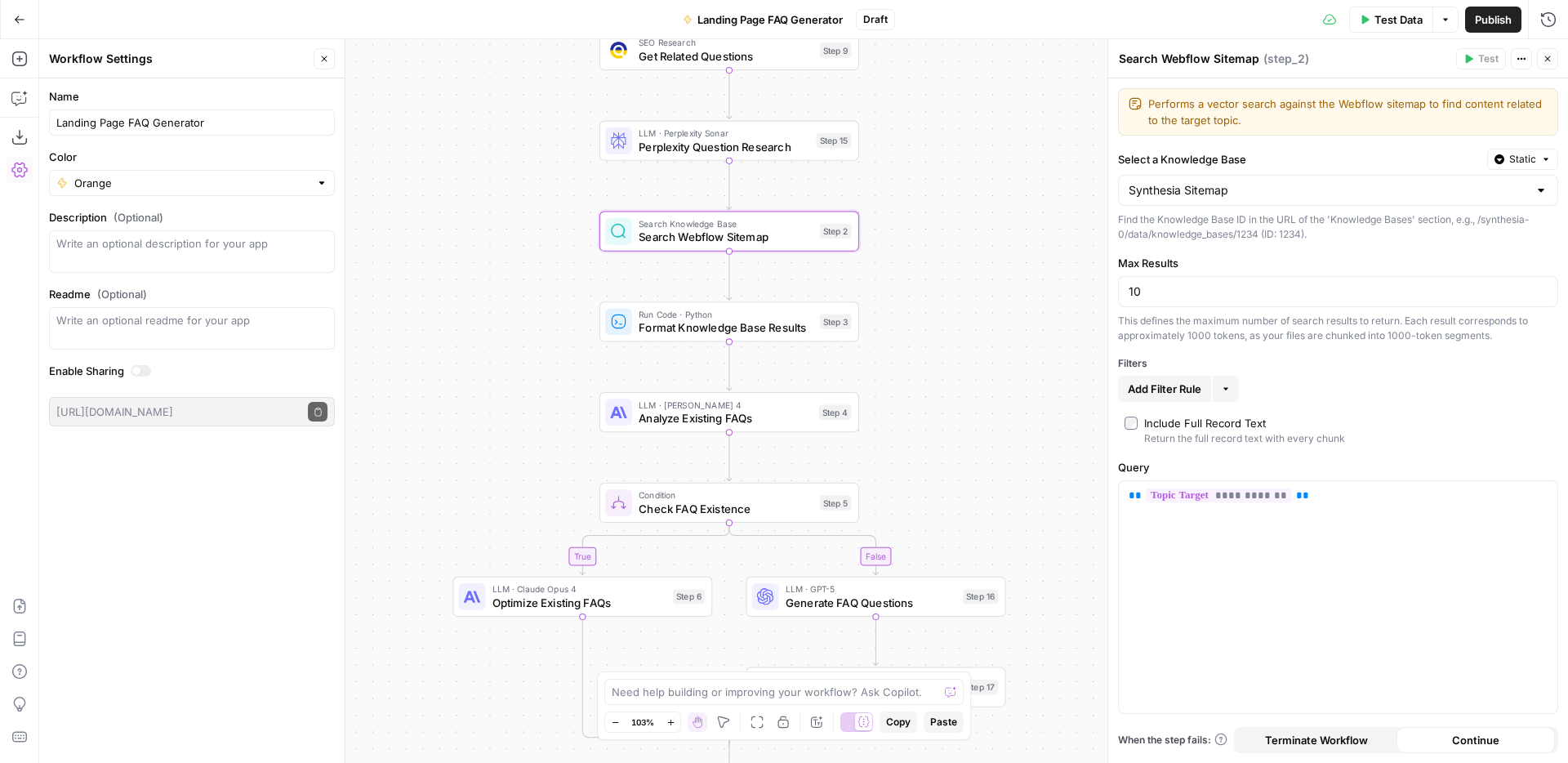
drag, startPoint x: 958, startPoint y: 452, endPoint x: 974, endPoint y: 307, distance: 145.9
click at [974, 307] on div "true false Workflow Input Settings Inputs Web Page Scrape Scrape Page Content S…" at bounding box center [803, 401] width 1528 height 723
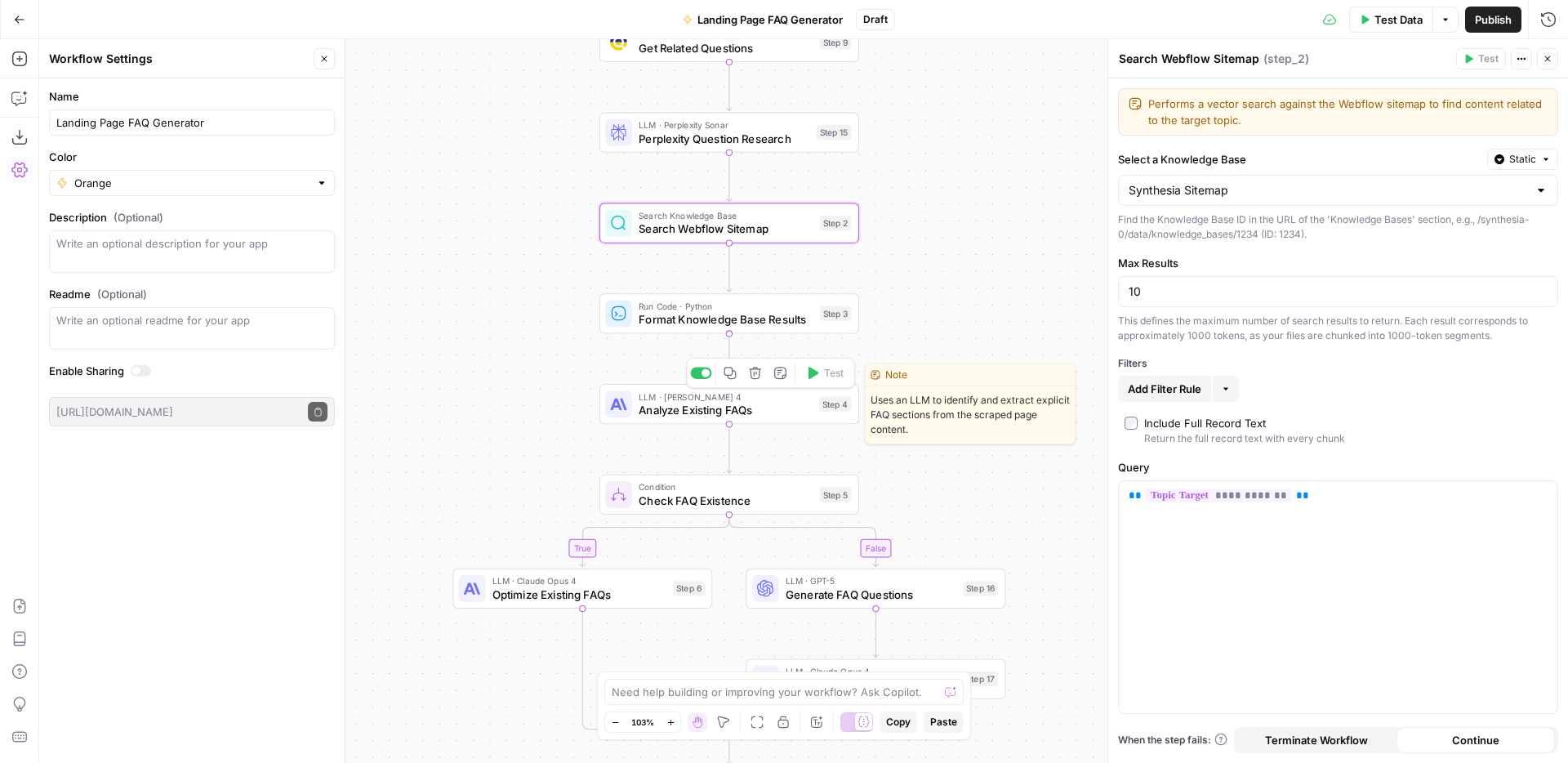
click at [749, 407] on span "Analyze Existing FAQs" at bounding box center [725, 410] width 173 height 17
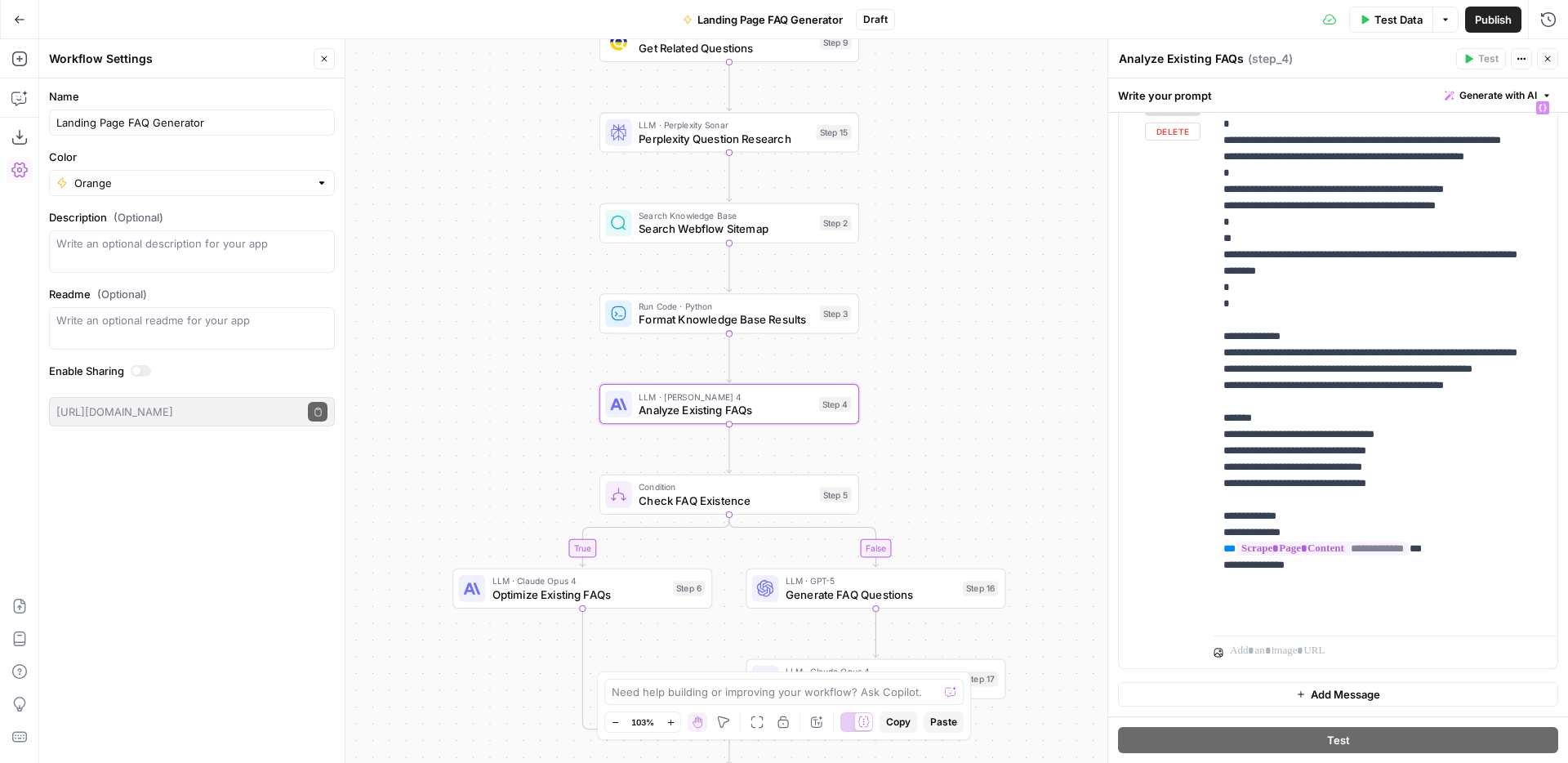
scroll to position [0, 0]
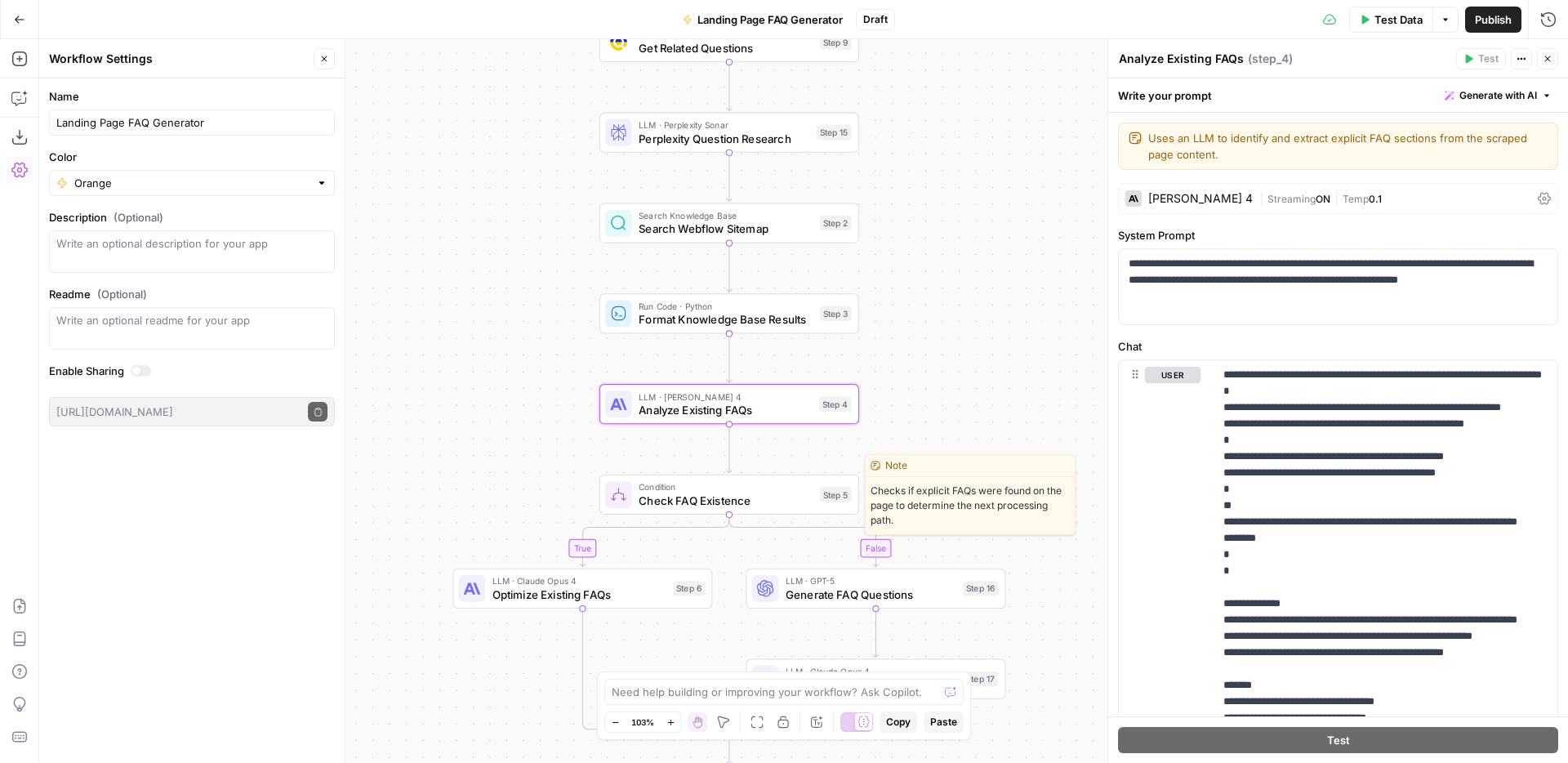
click at [740, 500] on span "Check FAQ Existence" at bounding box center [726, 500] width 174 height 17
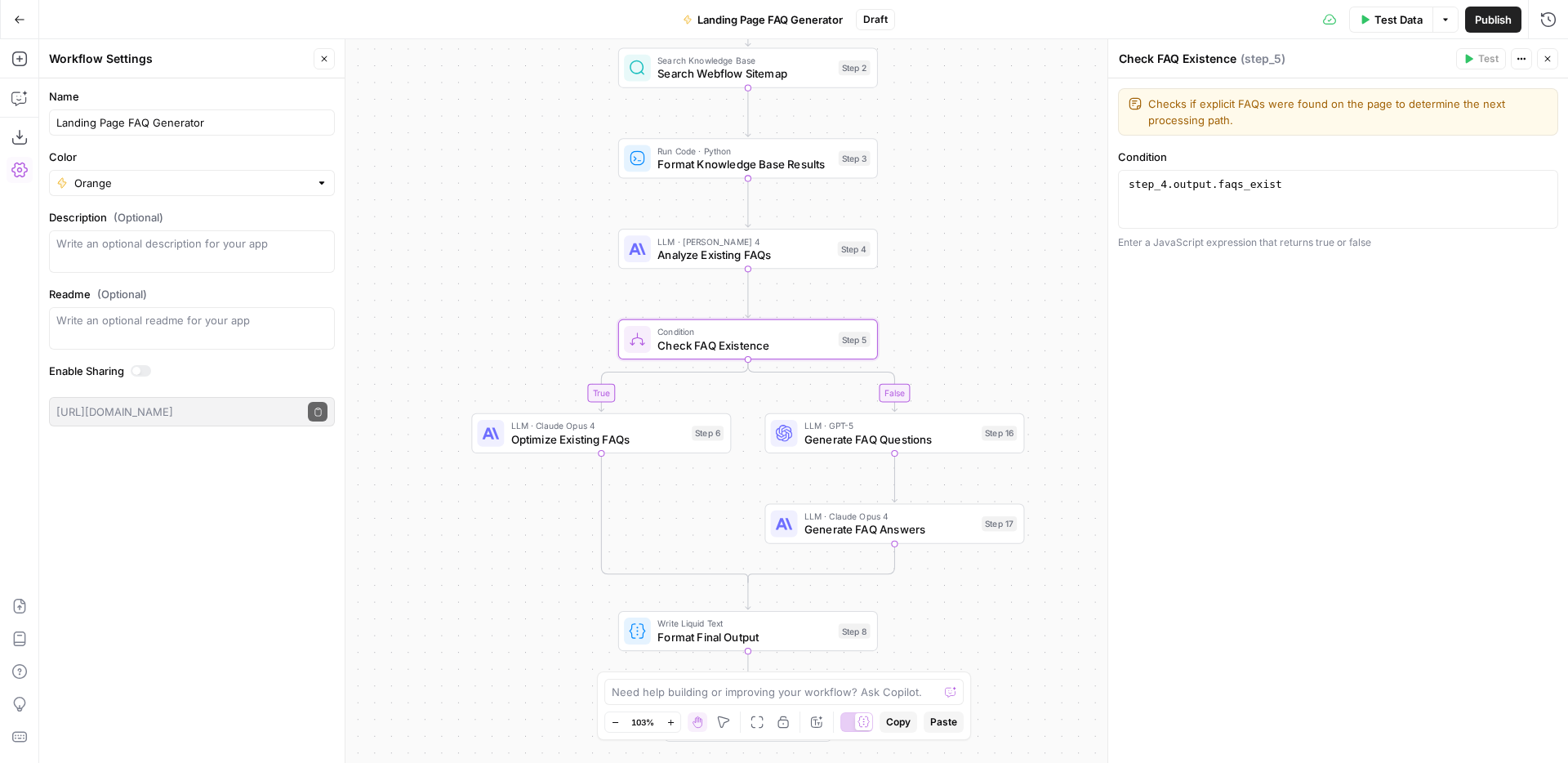
drag, startPoint x: 976, startPoint y: 390, endPoint x: 995, endPoint y: 234, distance: 157.2
click at [995, 234] on div "true false Workflow Input Settings Inputs Web Page Scrape Scrape Page Content S…" at bounding box center [803, 401] width 1528 height 723
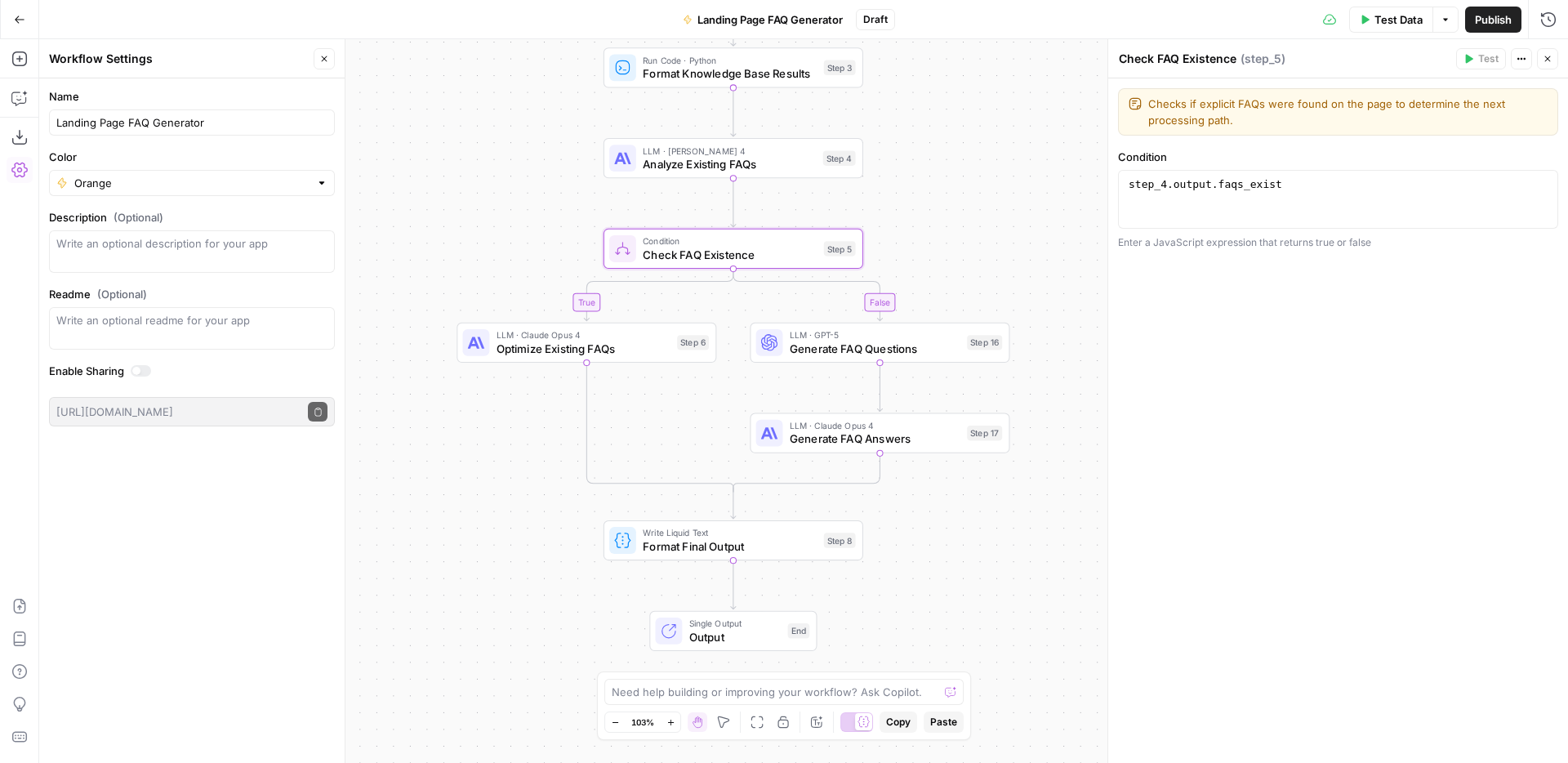
drag, startPoint x: 480, startPoint y: 519, endPoint x: 462, endPoint y: 425, distance: 95.7
click at [462, 425] on div "true false Workflow Input Settings Inputs Web Page Scrape Scrape Page Content S…" at bounding box center [803, 401] width 1528 height 723
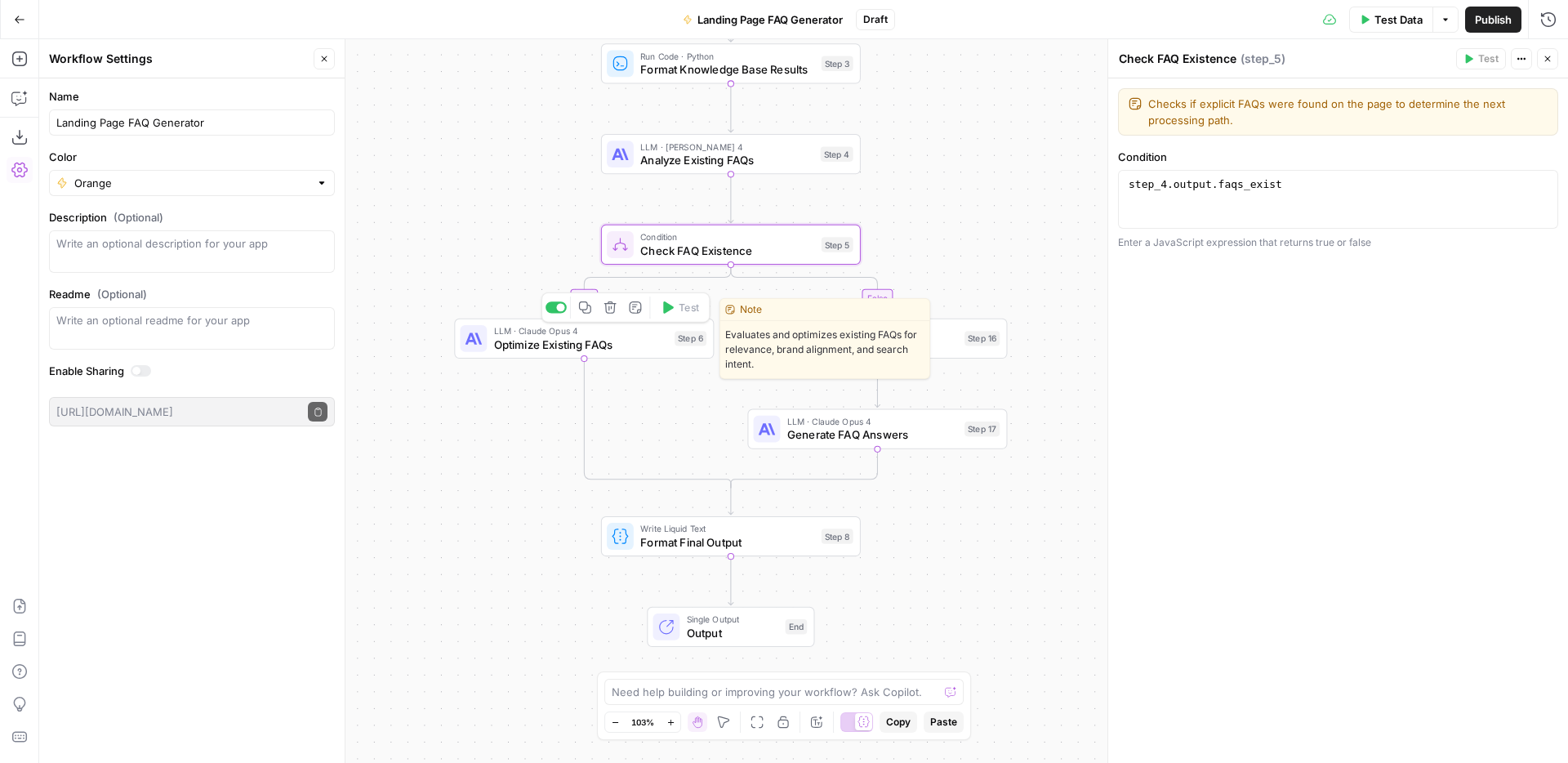
click at [560, 344] on span "Optimize Existing FAQs" at bounding box center [581, 343] width 174 height 17
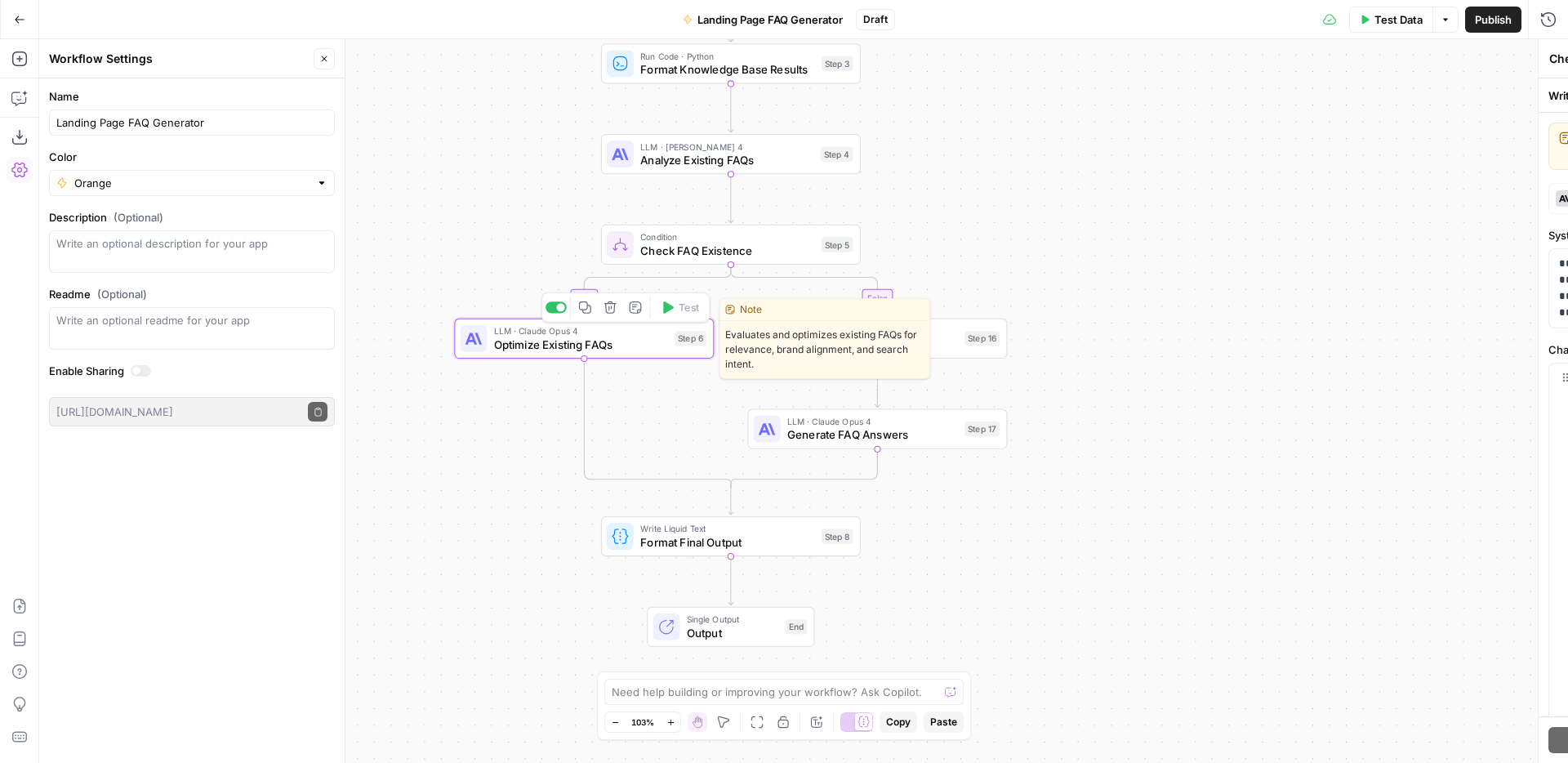
type textarea "Optimize Existing FAQs"
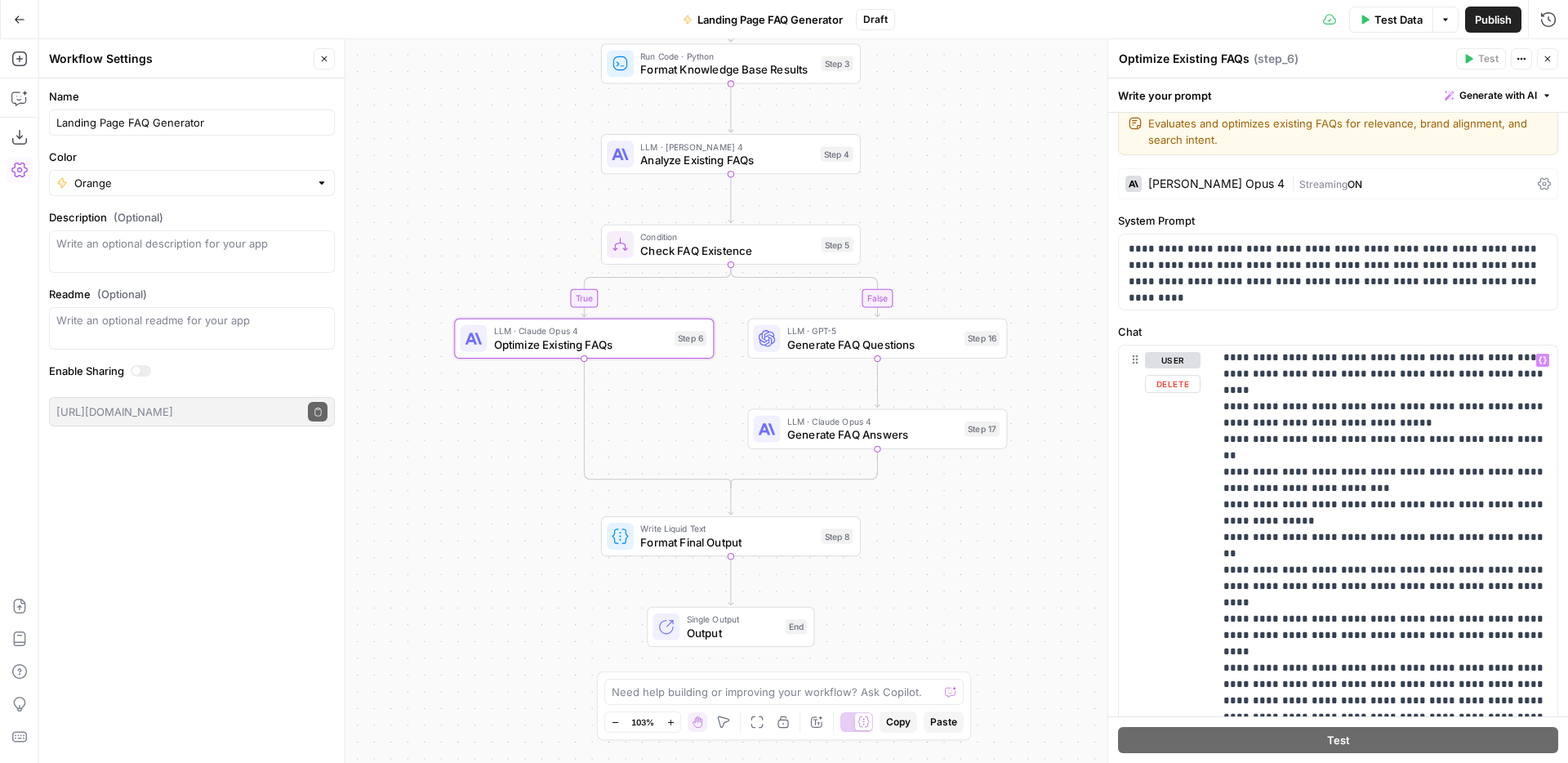
scroll to position [1932, 0]
click at [1240, 583] on p "**********" at bounding box center [1386, 364] width 324 height 3888
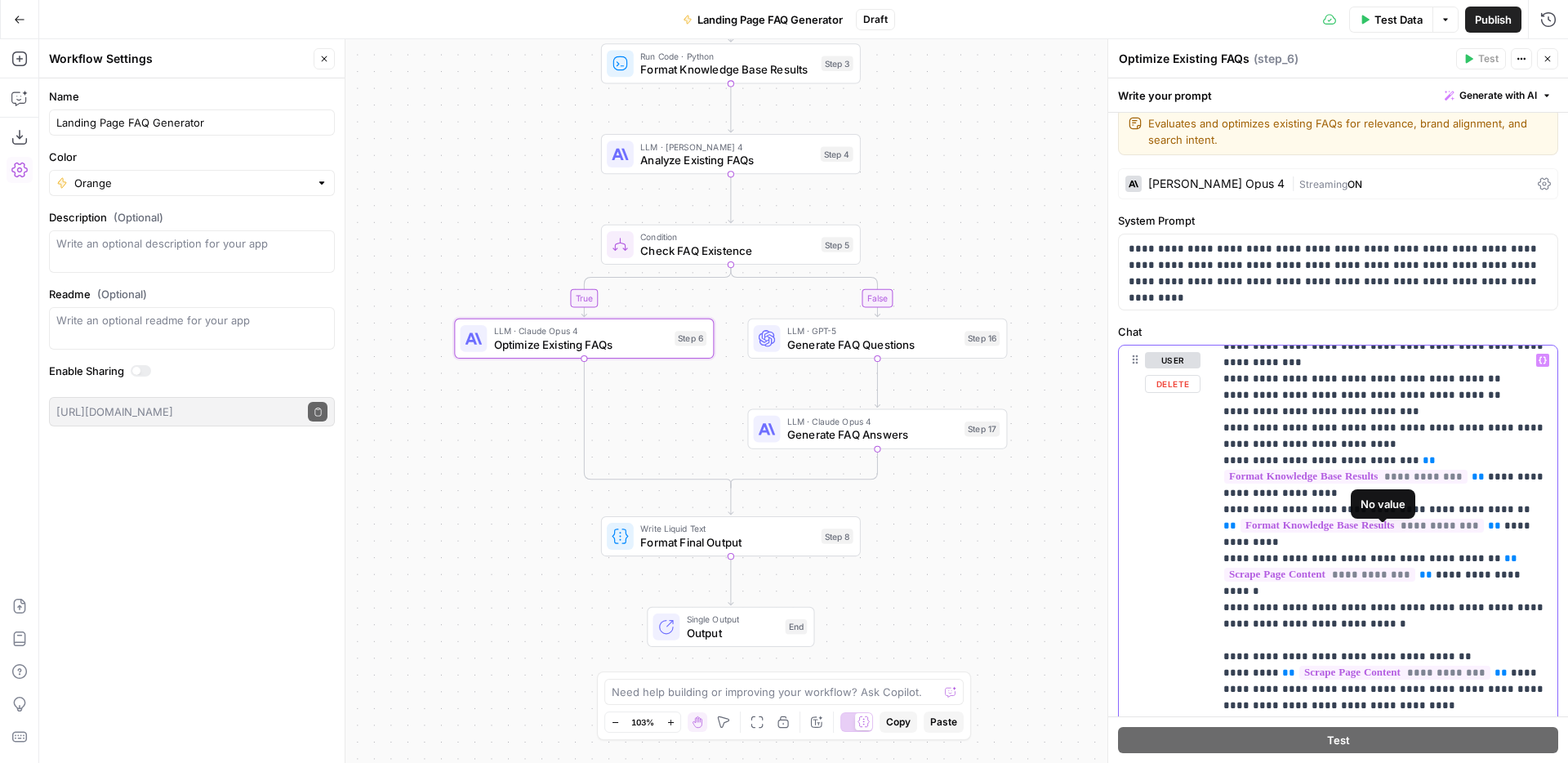
scroll to position [2564, 0]
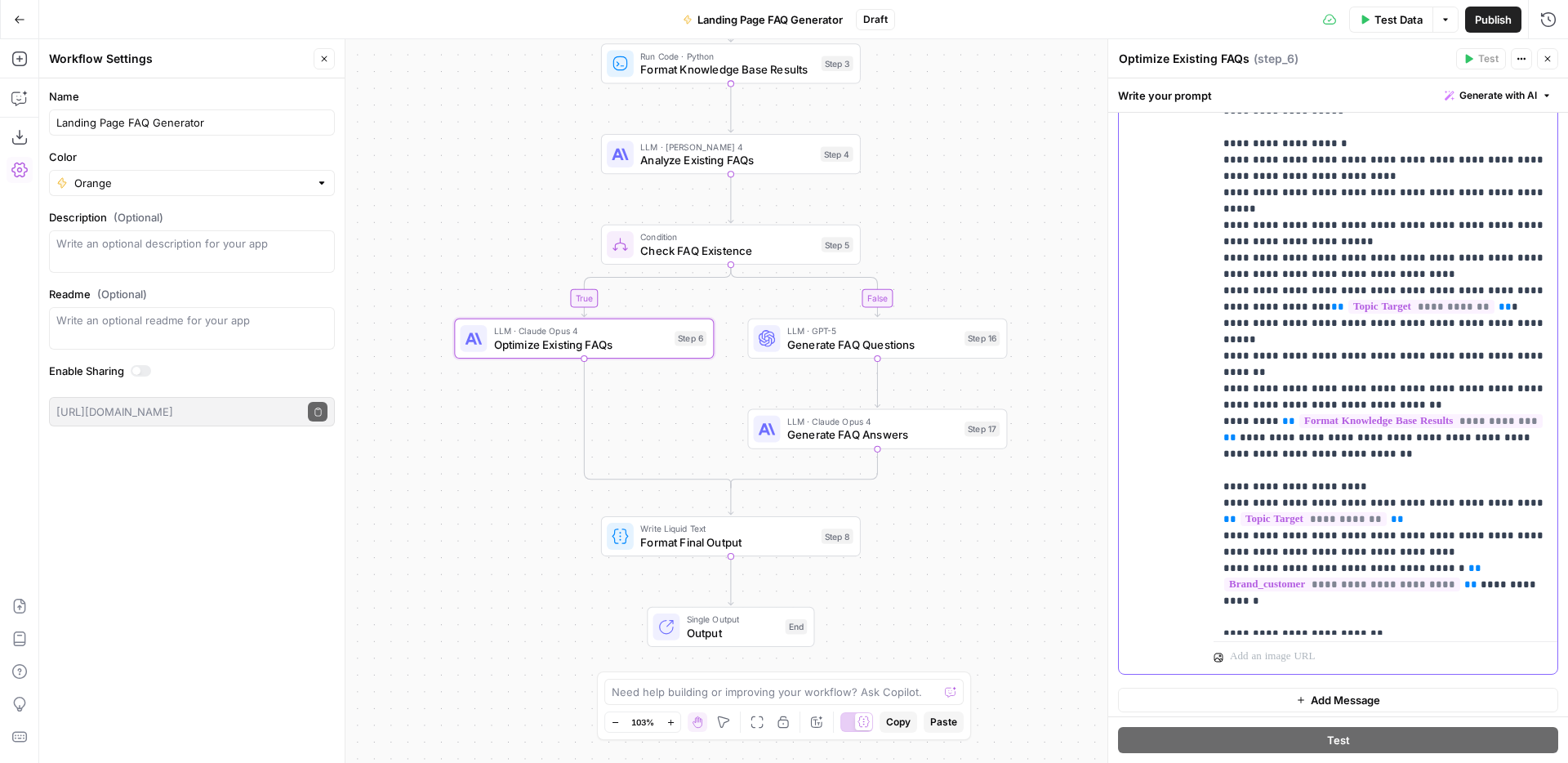
scroll to position [394, 0]
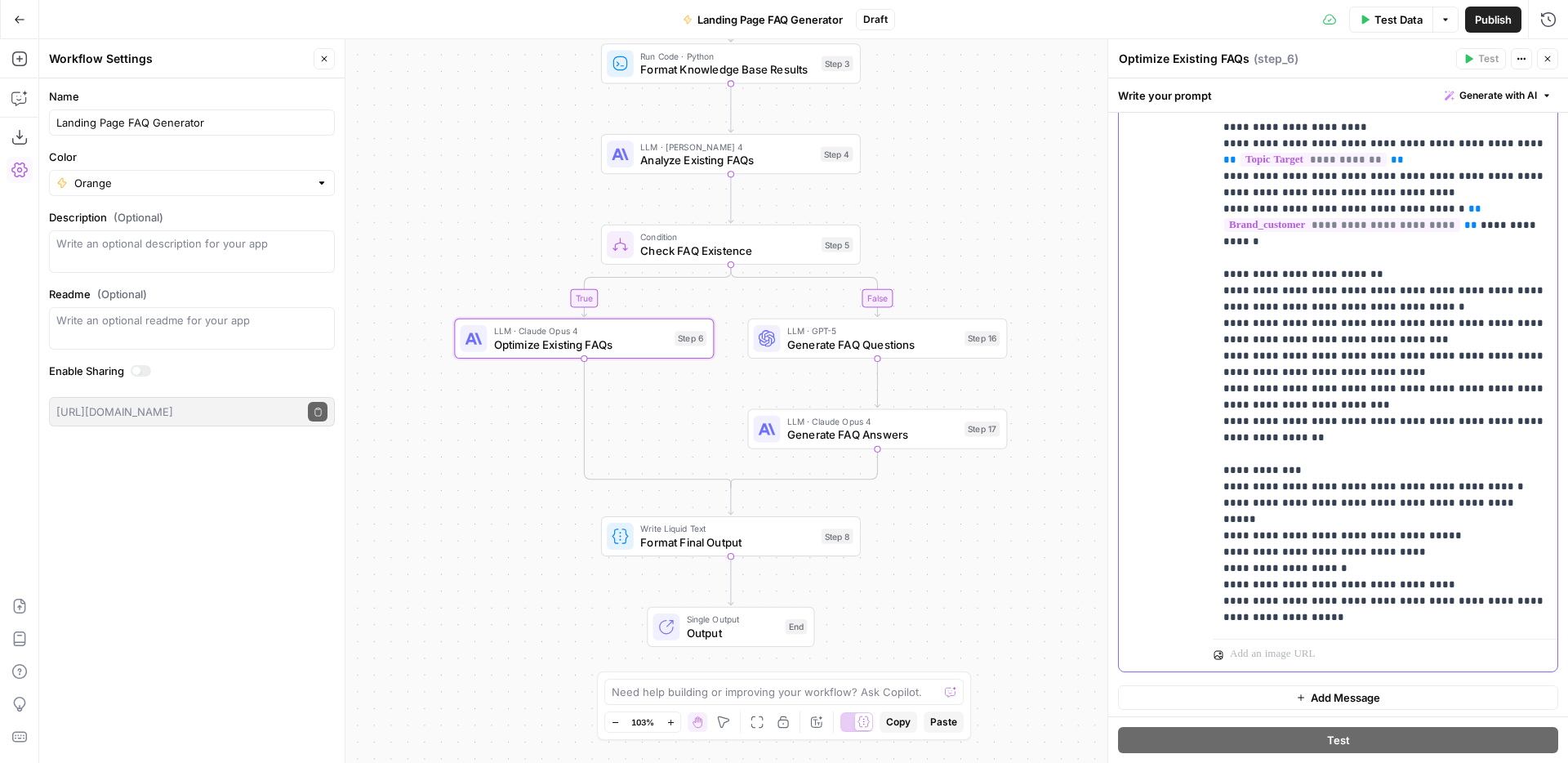
scroll to position [396, 0]
drag, startPoint x: 1395, startPoint y: 450, endPoint x: 1241, endPoint y: 445, distance: 154.1
drag, startPoint x: 1455, startPoint y: 500, endPoint x: 1221, endPoint y: 466, distance: 236.5
click at [1221, 466] on div "**********" at bounding box center [1386, 297] width 344 height 666
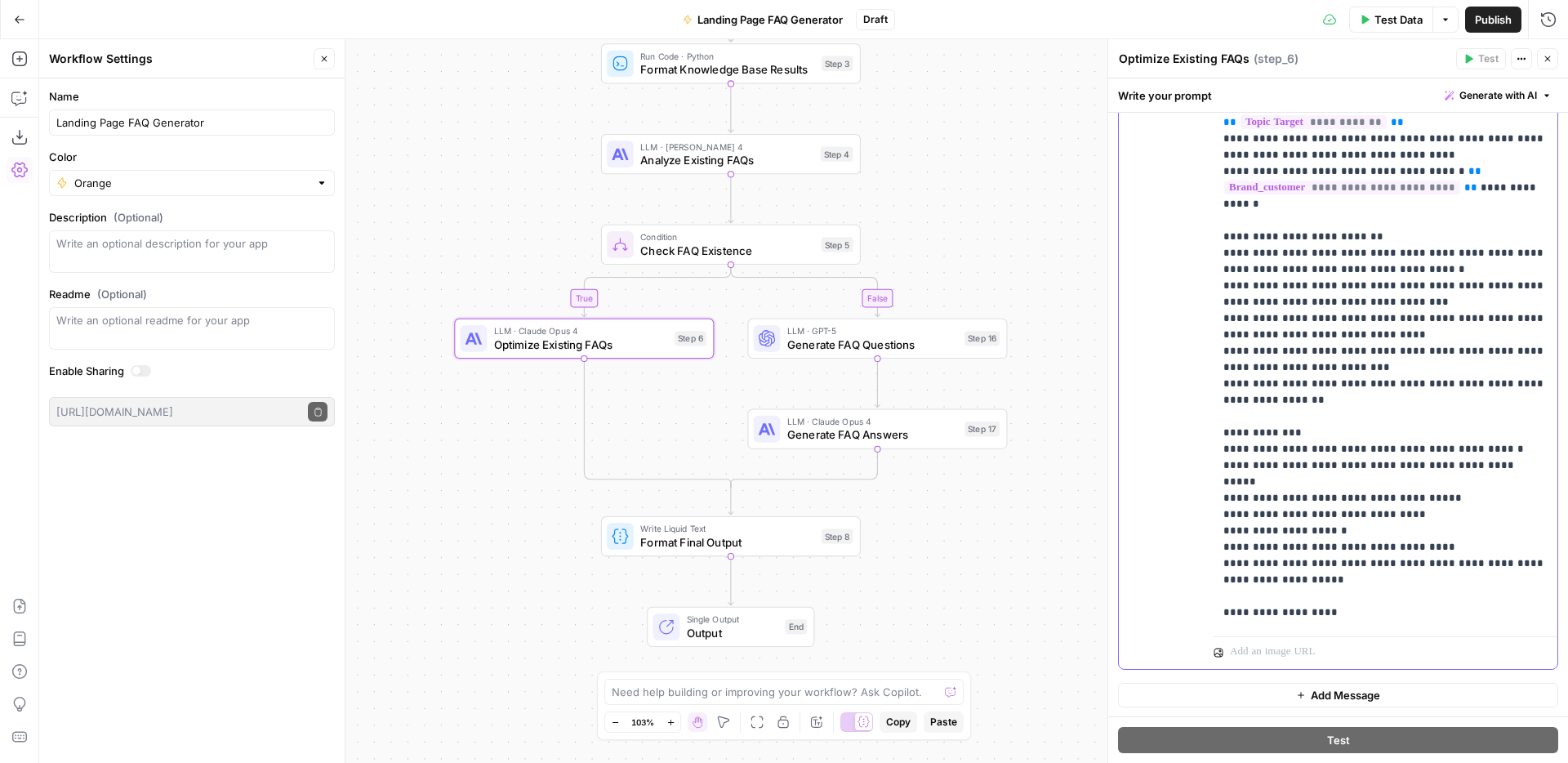
scroll to position [3285, 0]
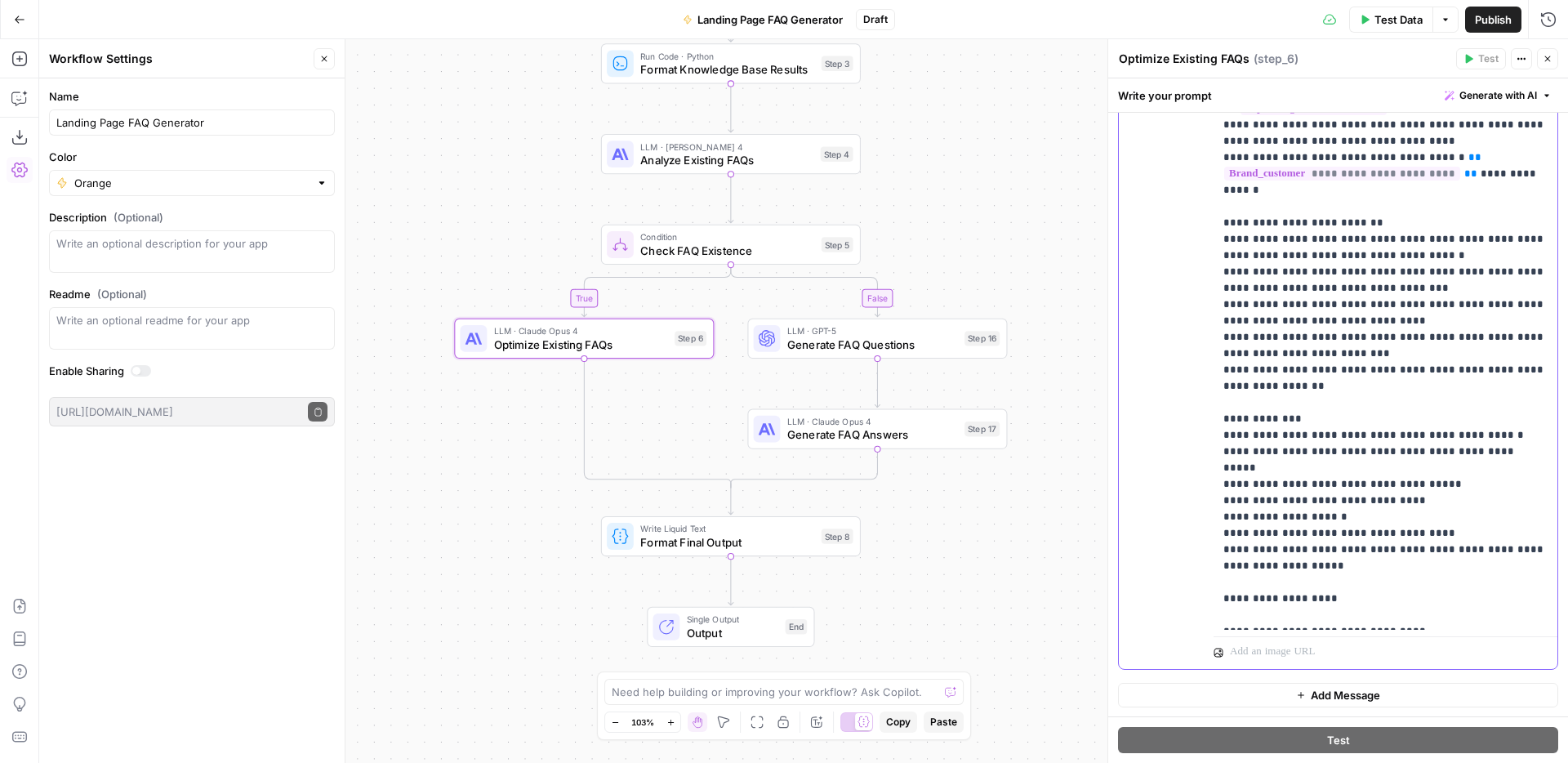
drag, startPoint x: 1428, startPoint y: 534, endPoint x: 1243, endPoint y: 532, distance: 185.0
drag, startPoint x: 1471, startPoint y: 535, endPoint x: 1243, endPoint y: 535, distance: 228.0
drag, startPoint x: 1414, startPoint y: 578, endPoint x: 1216, endPoint y: 555, distance: 199.3
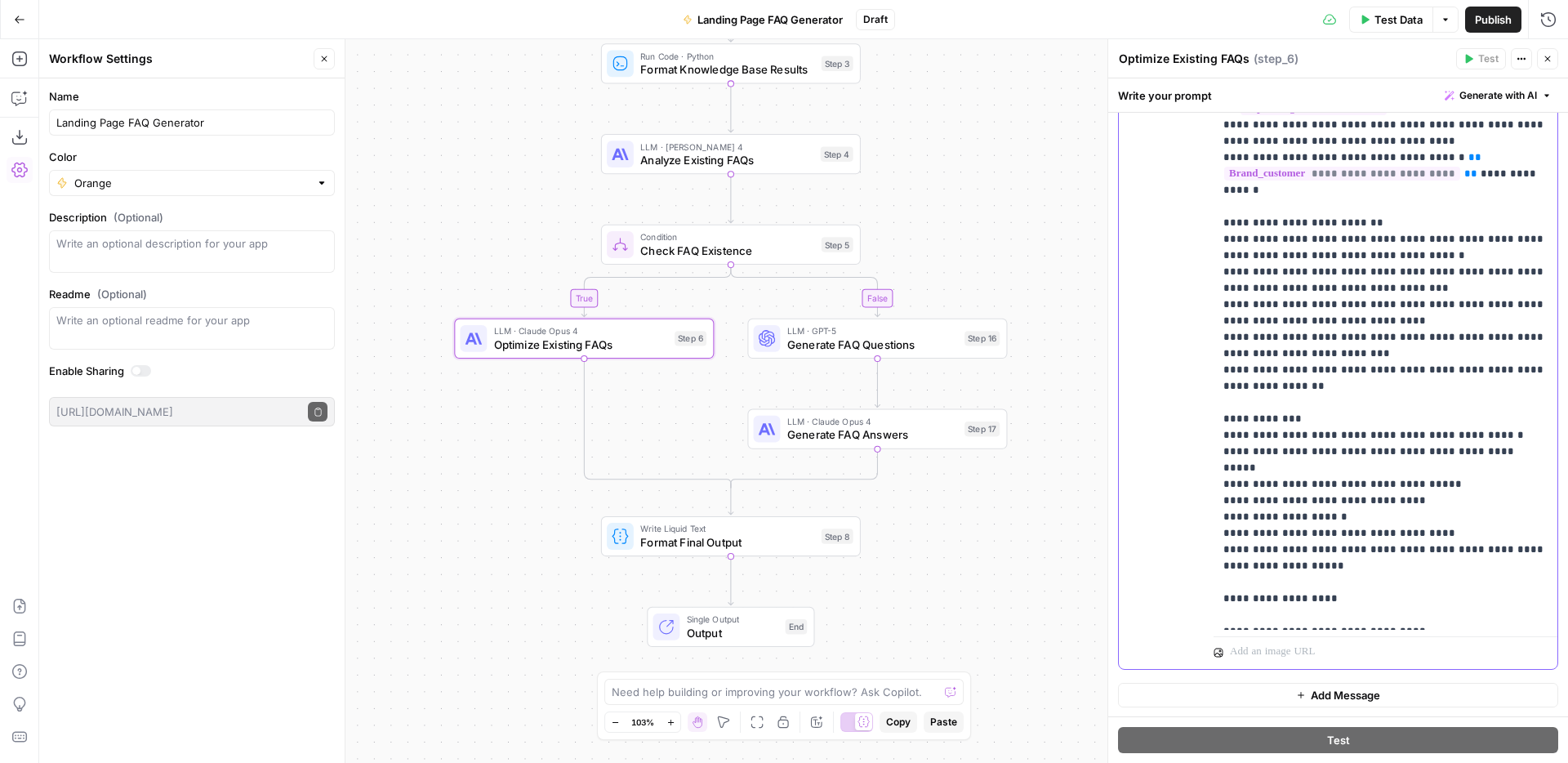
click at [1216, 555] on div "**********" at bounding box center [1386, 297] width 344 height 666
drag, startPoint x: 1272, startPoint y: 550, endPoint x: 1216, endPoint y: 549, distance: 56.0
click at [1216, 549] on div "**********" at bounding box center [1386, 297] width 344 height 666
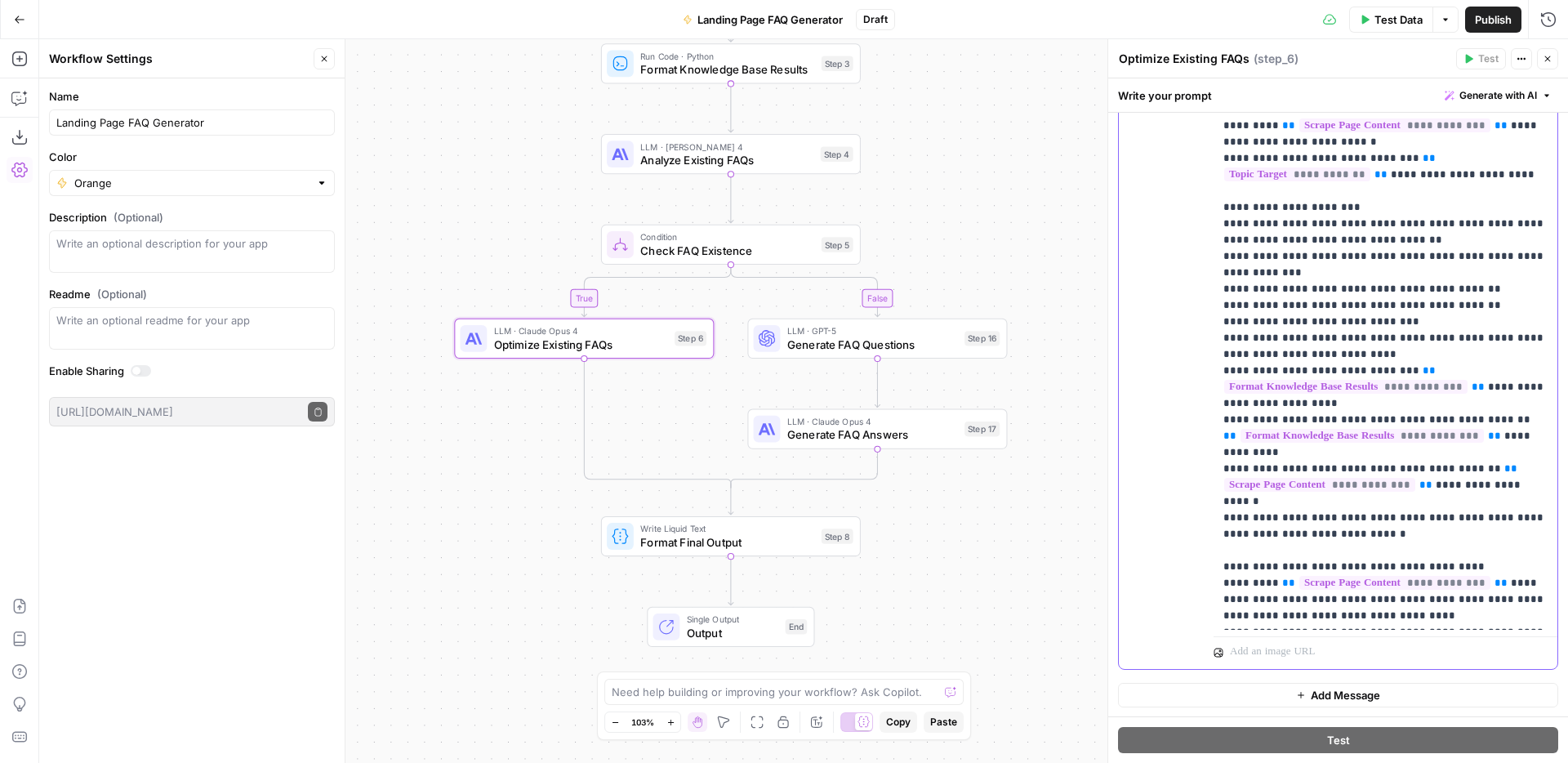
scroll to position [2240, 0]
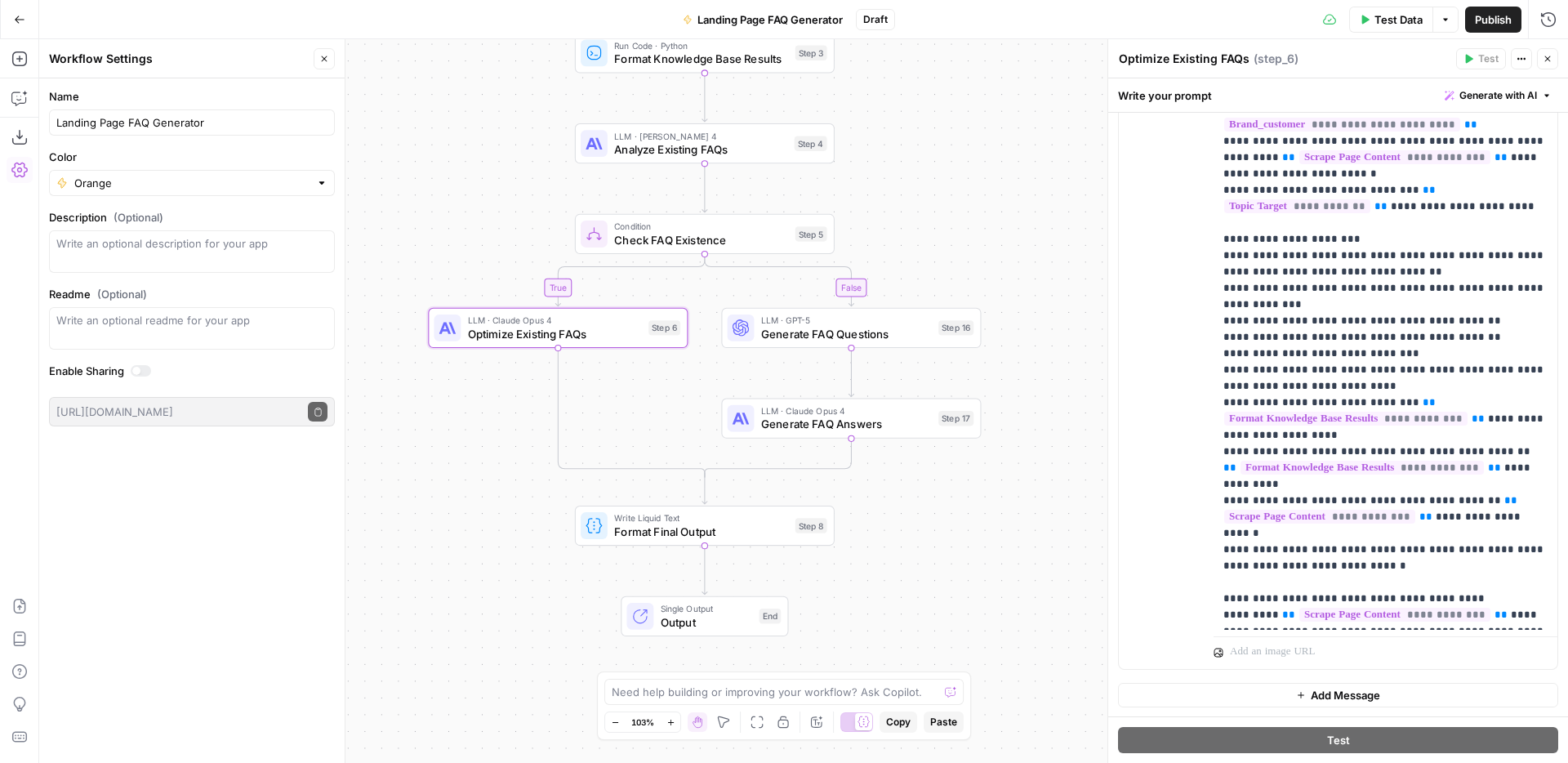
drag, startPoint x: 1026, startPoint y: 258, endPoint x: 999, endPoint y: 247, distance: 29.2
click at [999, 247] on div "true false Workflow Input Settings Inputs Web Page Scrape Scrape Page Content S…" at bounding box center [803, 401] width 1528 height 723
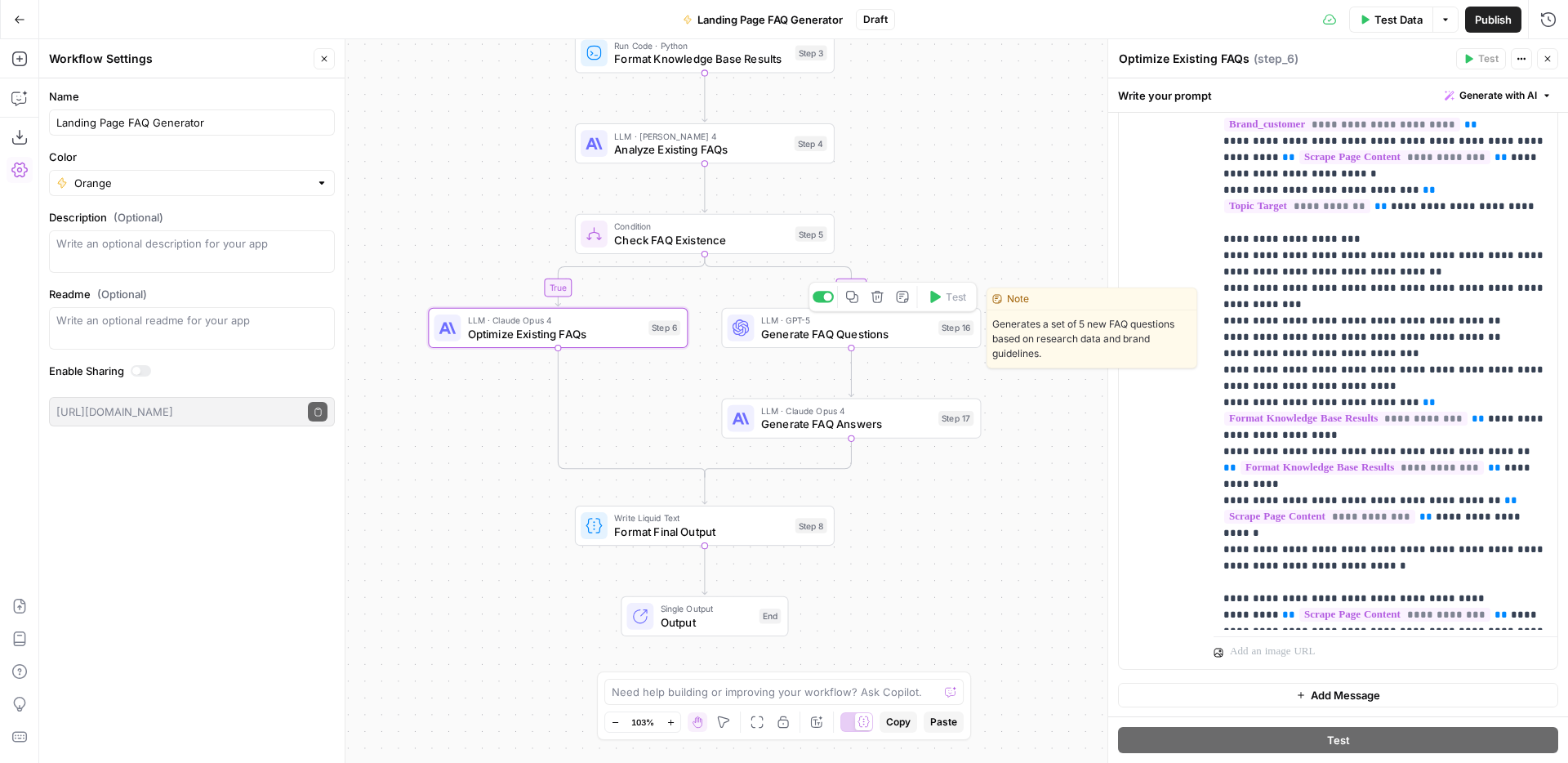
click at [870, 334] on span "Generate FAQ Questions" at bounding box center [846, 334] width 171 height 17
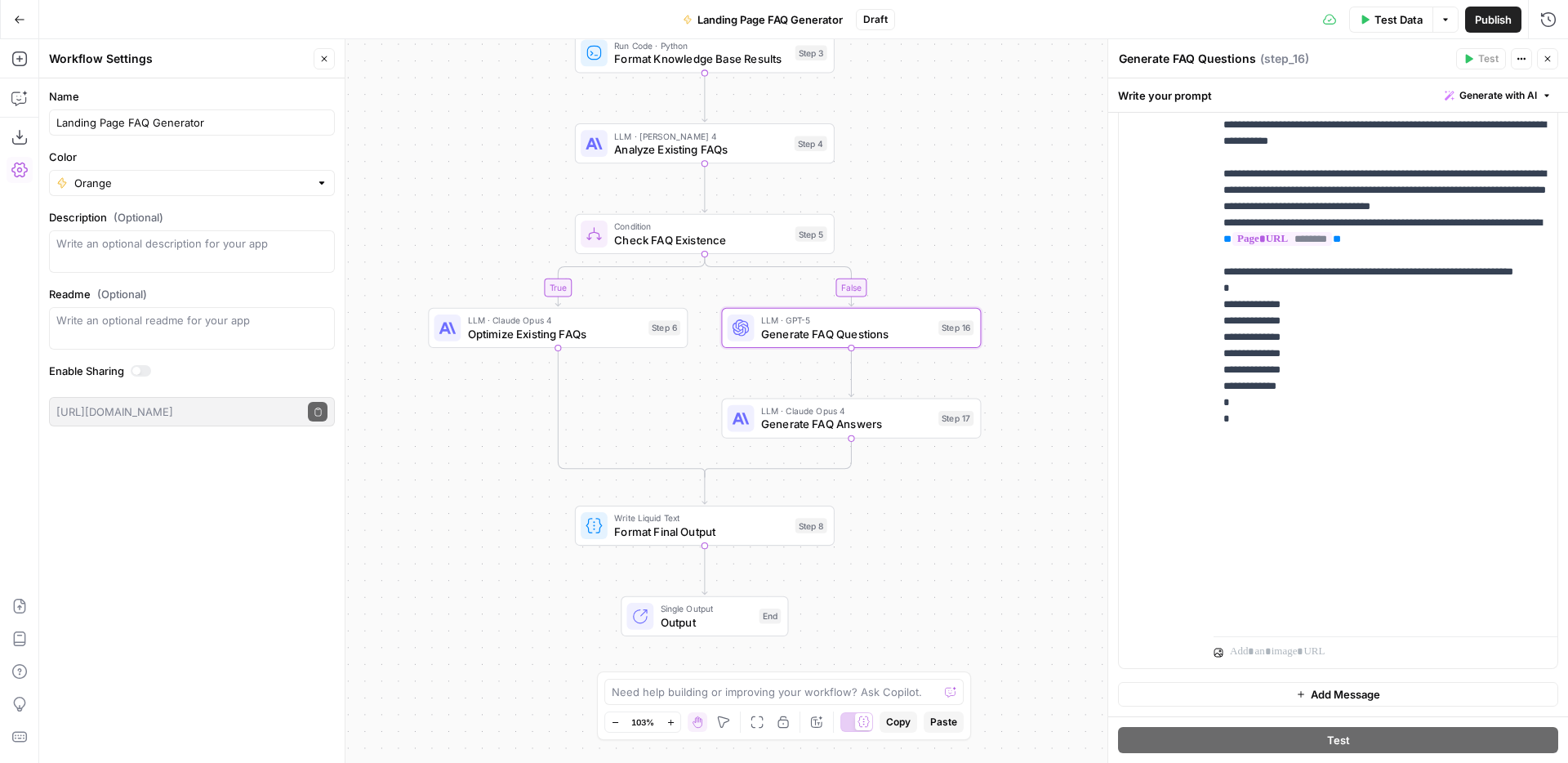
scroll to position [0, 0]
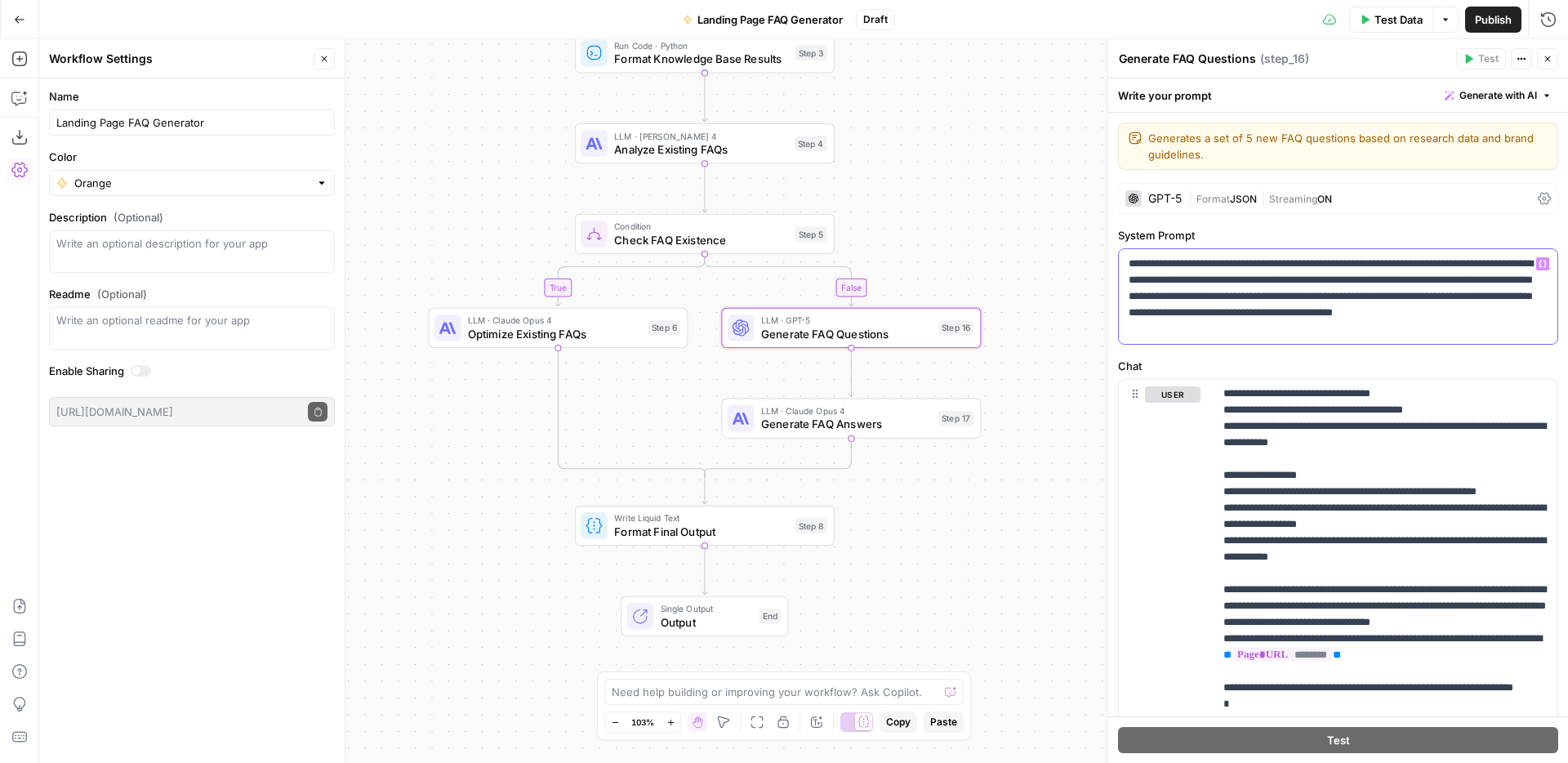
click at [1149, 277] on p "**********" at bounding box center [1337, 296] width 418 height 82
click at [1368, 559] on p "**********" at bounding box center [1386, 75] width 324 height 1928
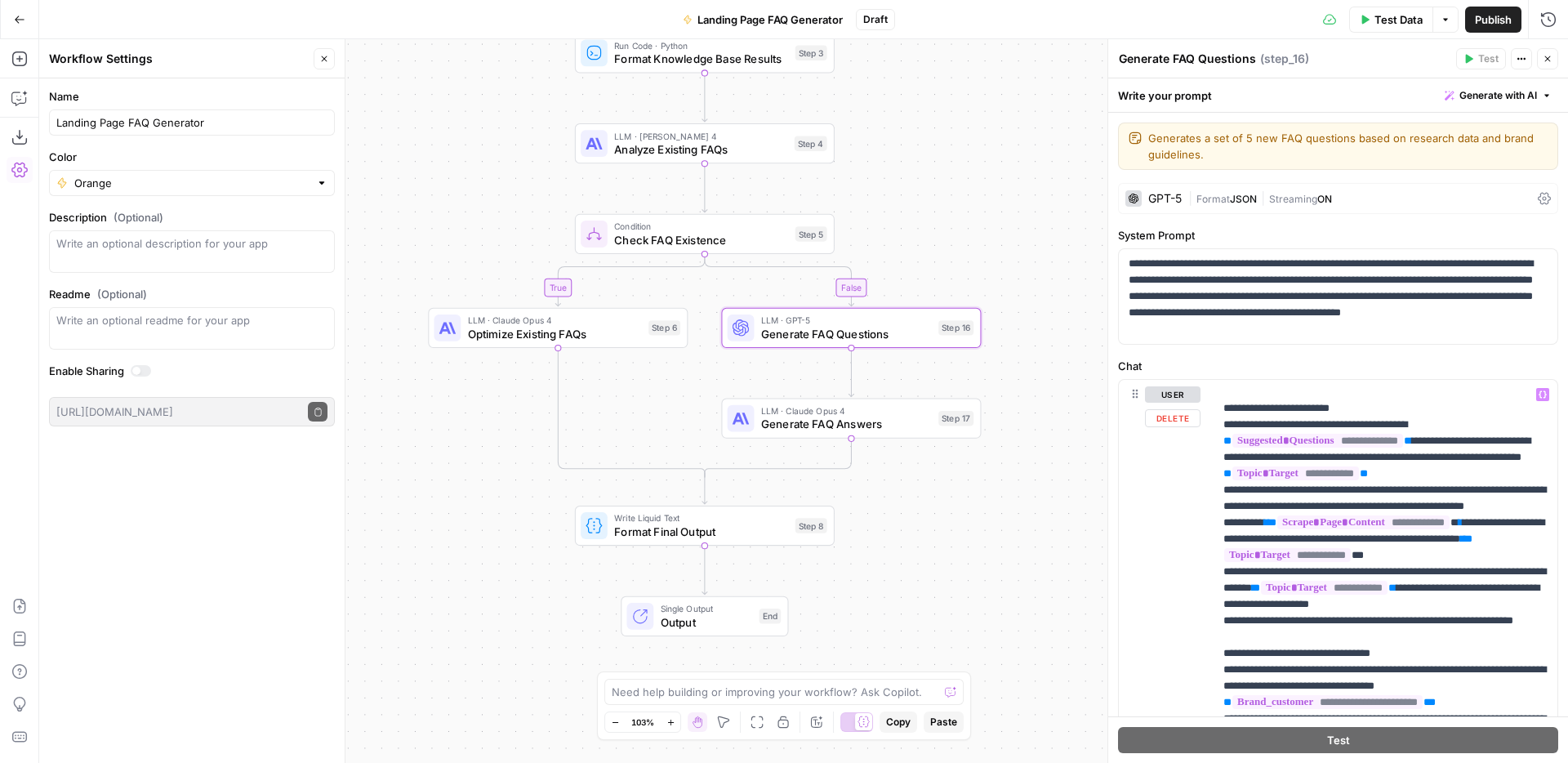
scroll to position [507, 0]
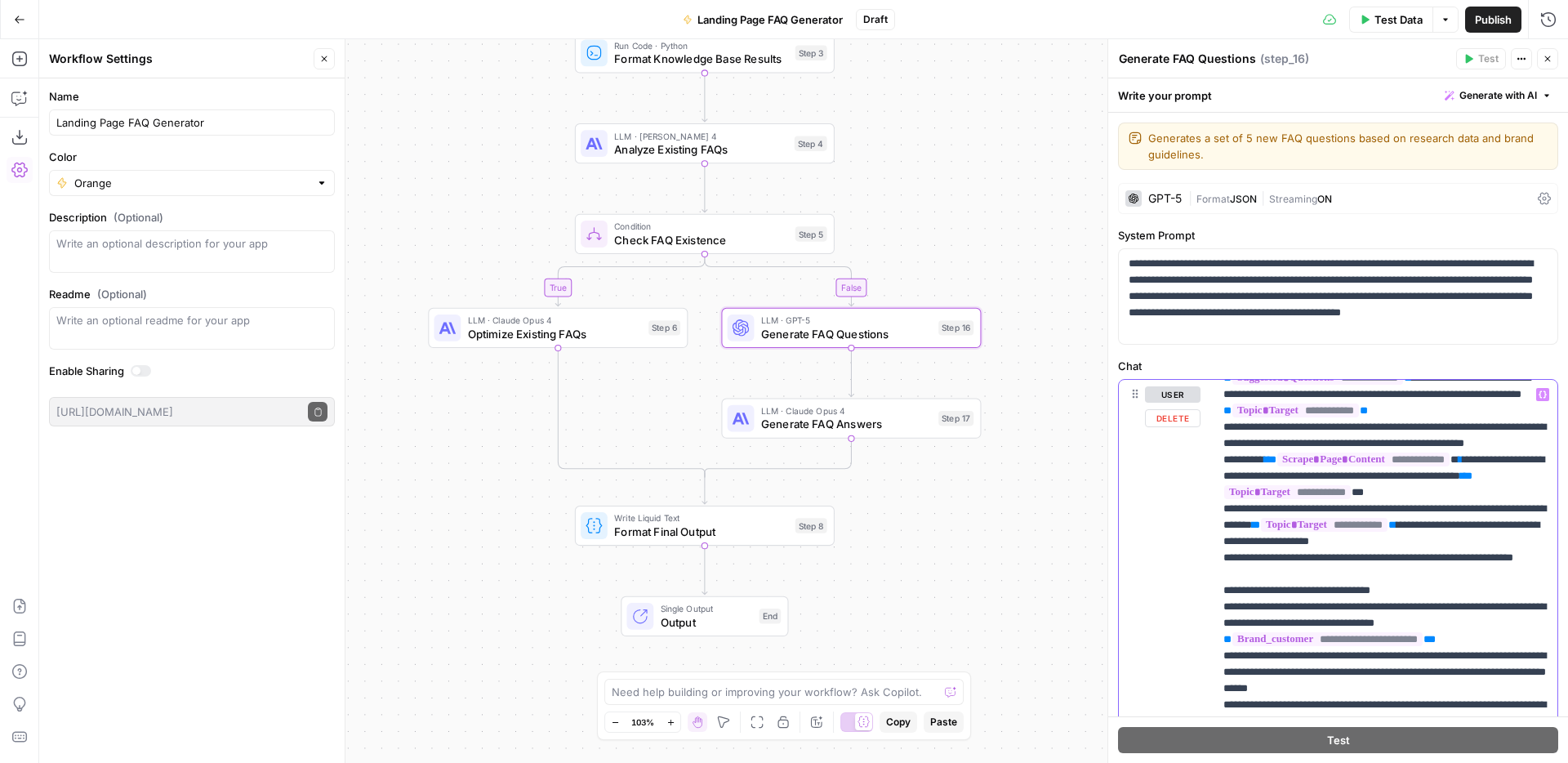
drag, startPoint x: 1288, startPoint y: 607, endPoint x: 1247, endPoint y: 603, distance: 41.2
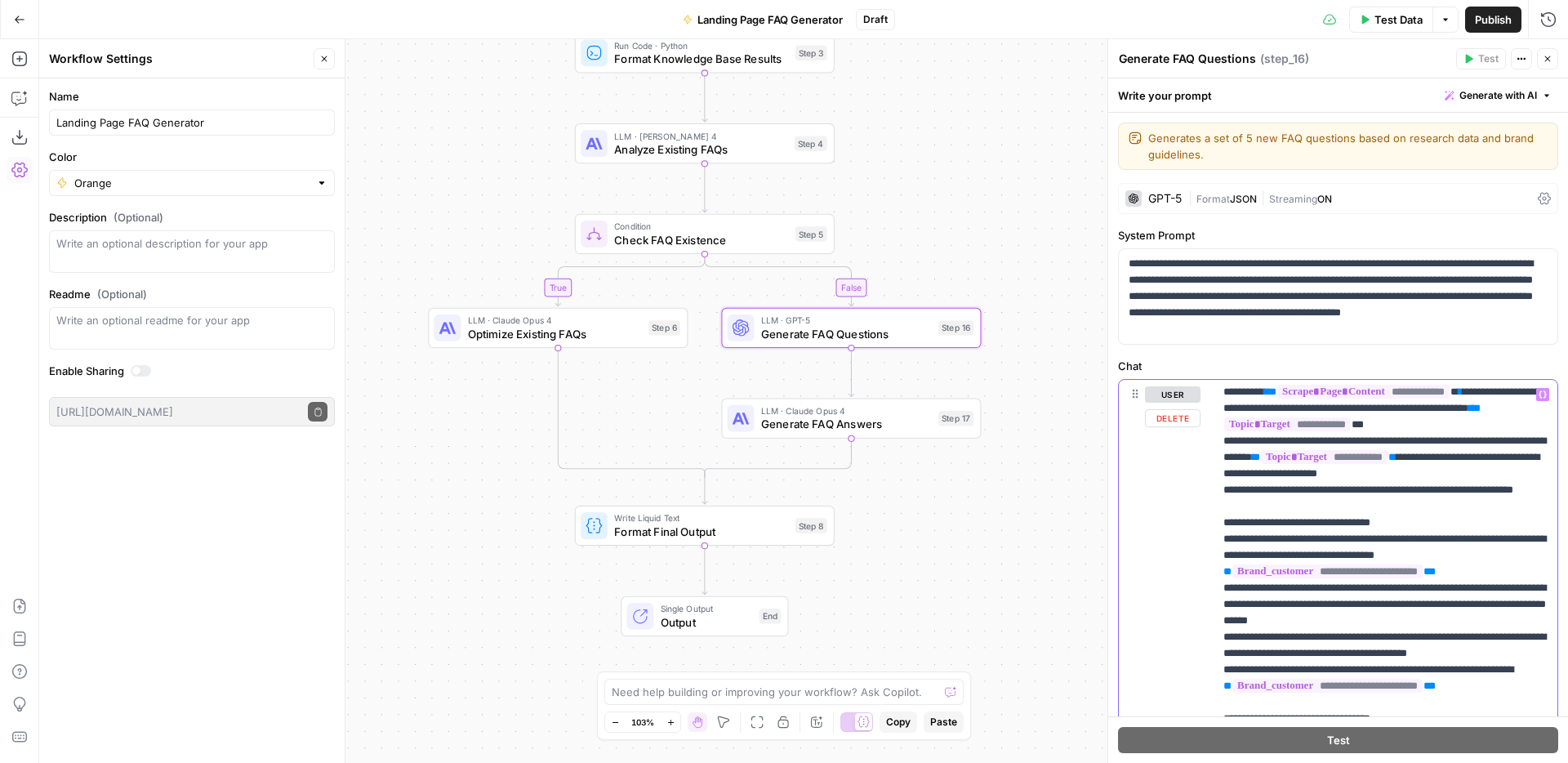
drag, startPoint x: 1313, startPoint y: 635, endPoint x: 1272, endPoint y: 634, distance: 41.0
click at [1272, 634] on p "**********" at bounding box center [1386, 776] width 324 height 1928
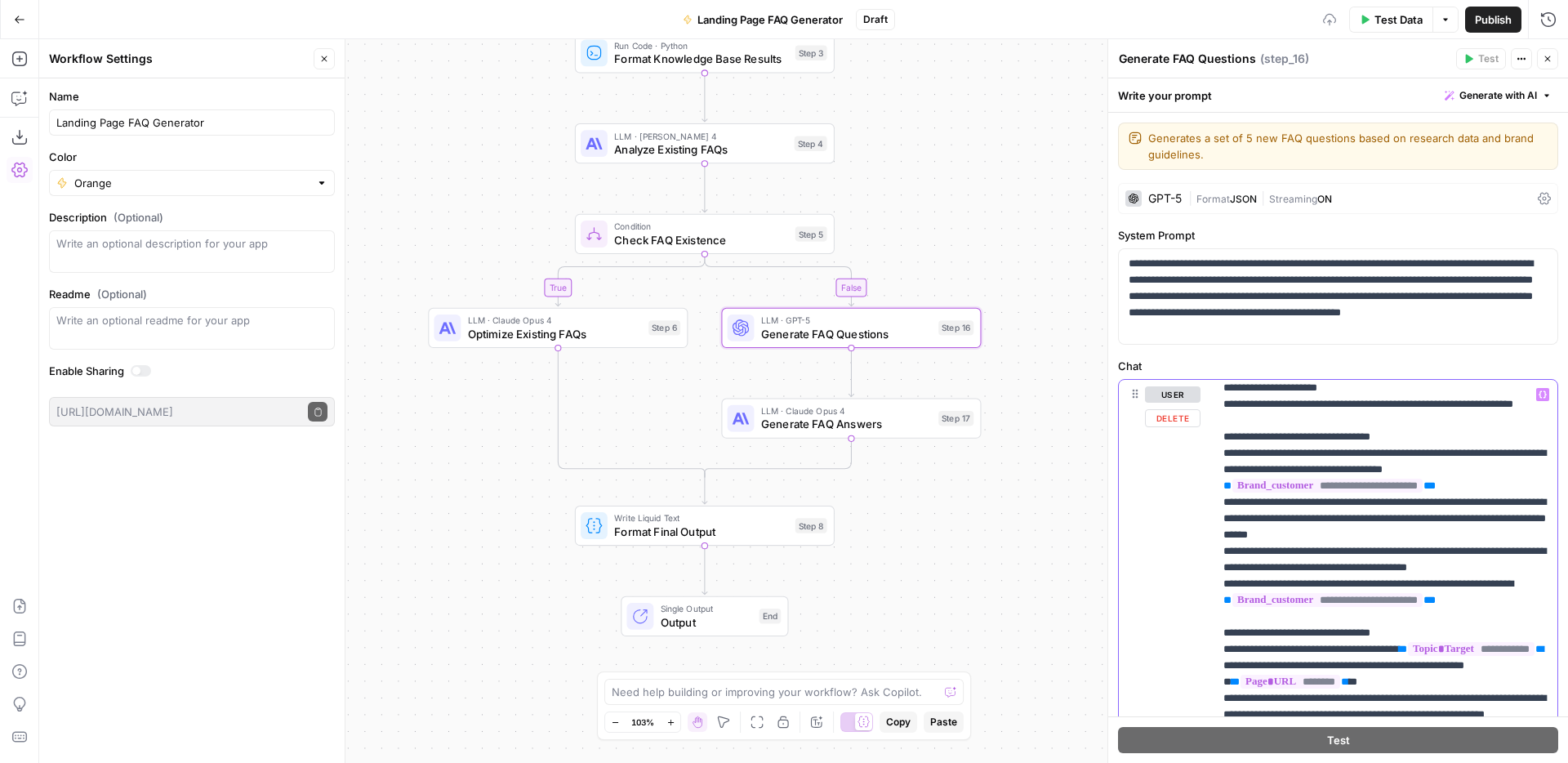
scroll to position [664, 0]
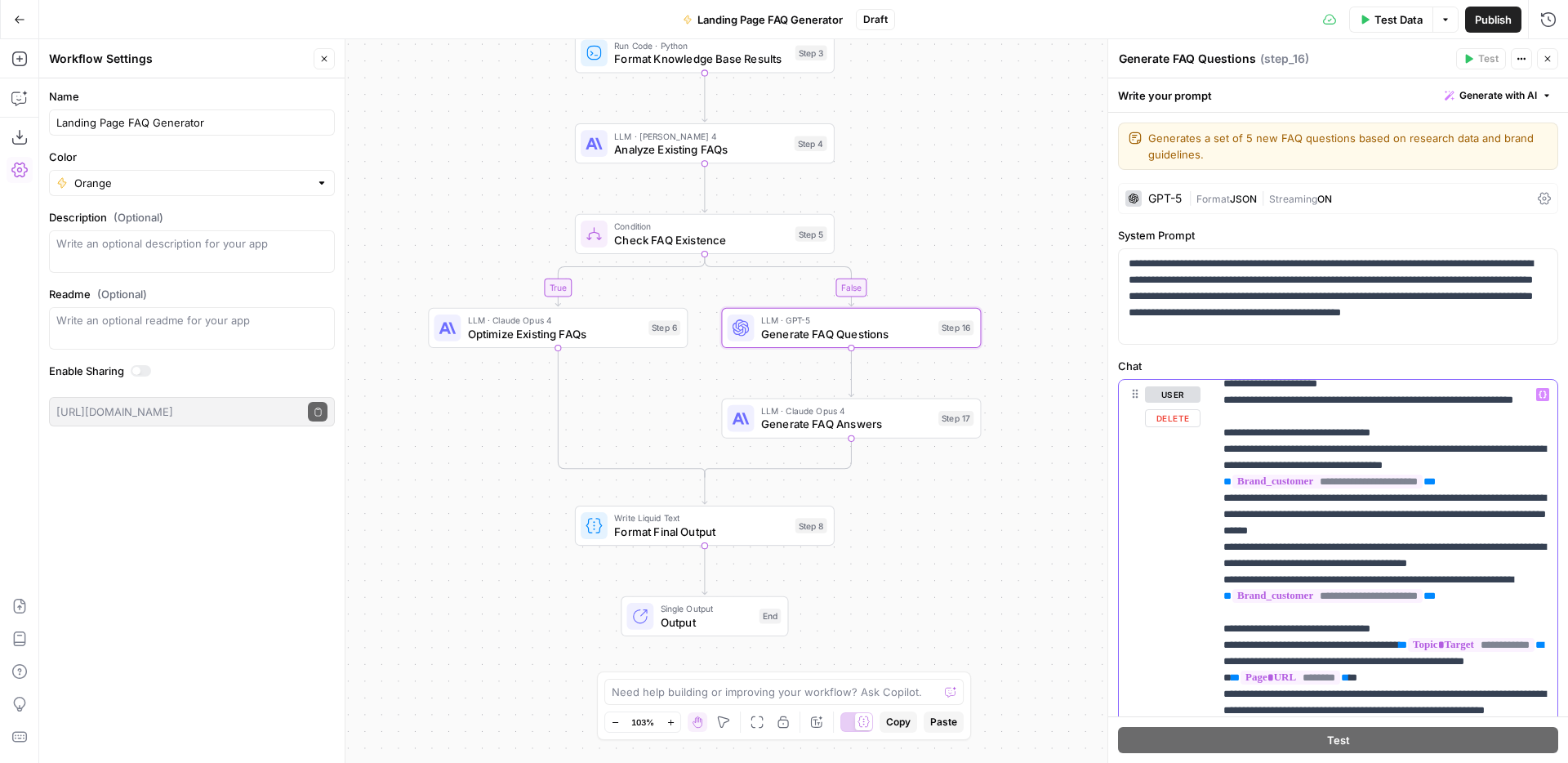
click at [1274, 612] on p "**********" at bounding box center [1386, 686] width 324 height 1928
click at [1443, 578] on p "**********" at bounding box center [1386, 686] width 324 height 1928
click at [1472, 577] on p "**********" at bounding box center [1386, 686] width 324 height 1928
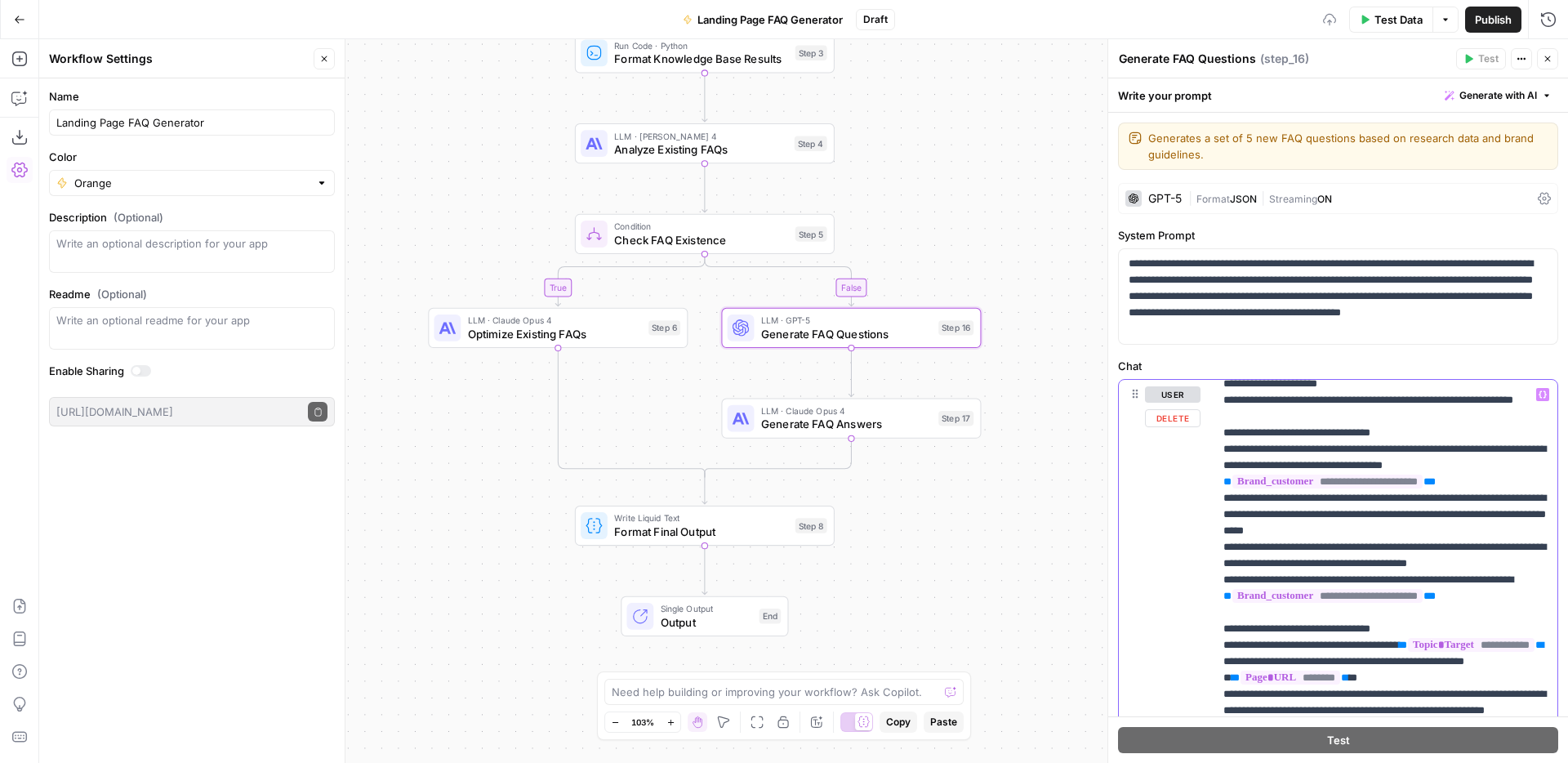
click at [1472, 577] on p "**********" at bounding box center [1386, 686] width 324 height 1928
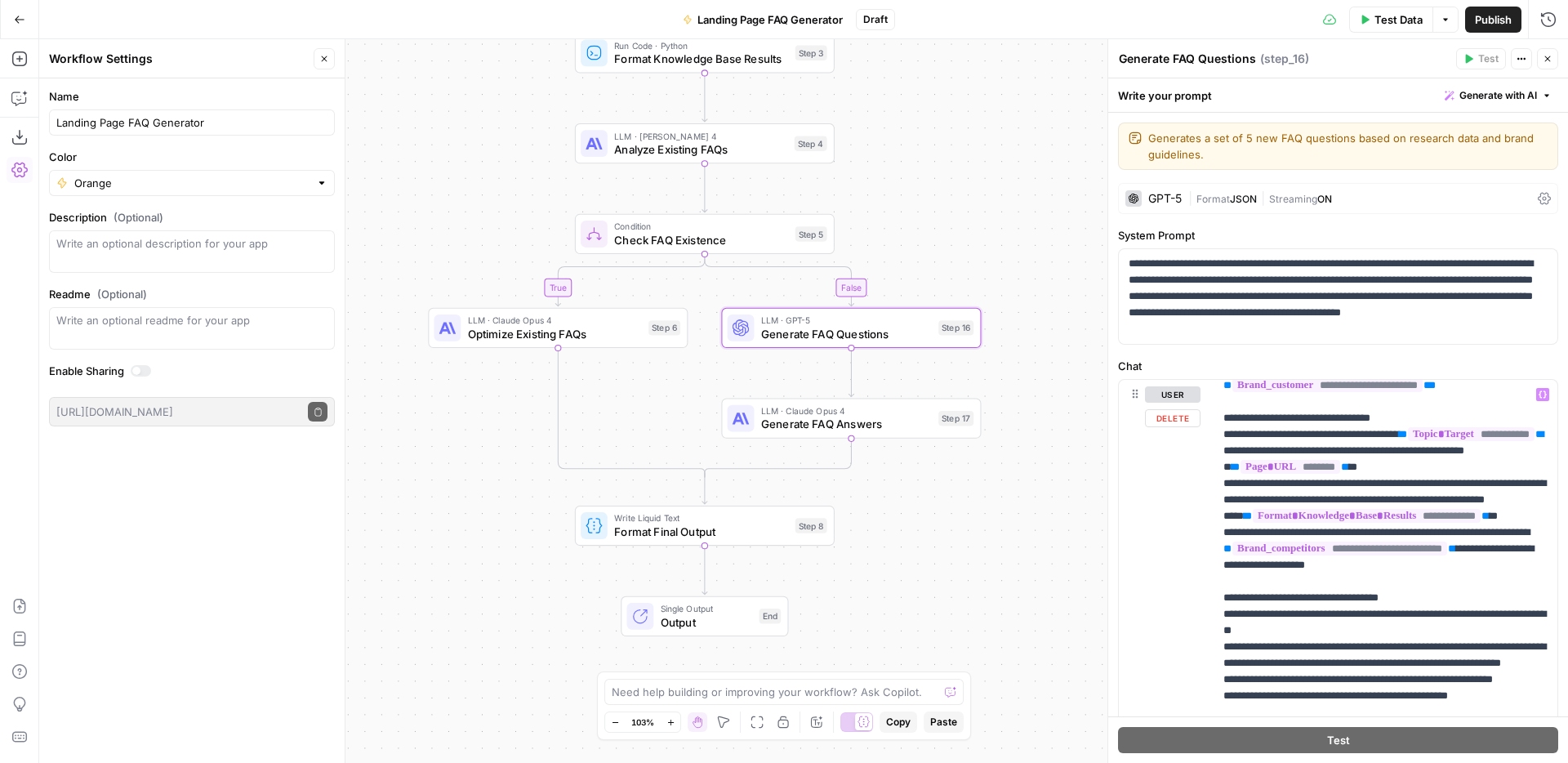
scroll to position [876, 0]
click at [1454, 576] on p "**********" at bounding box center [1386, 475] width 324 height 1928
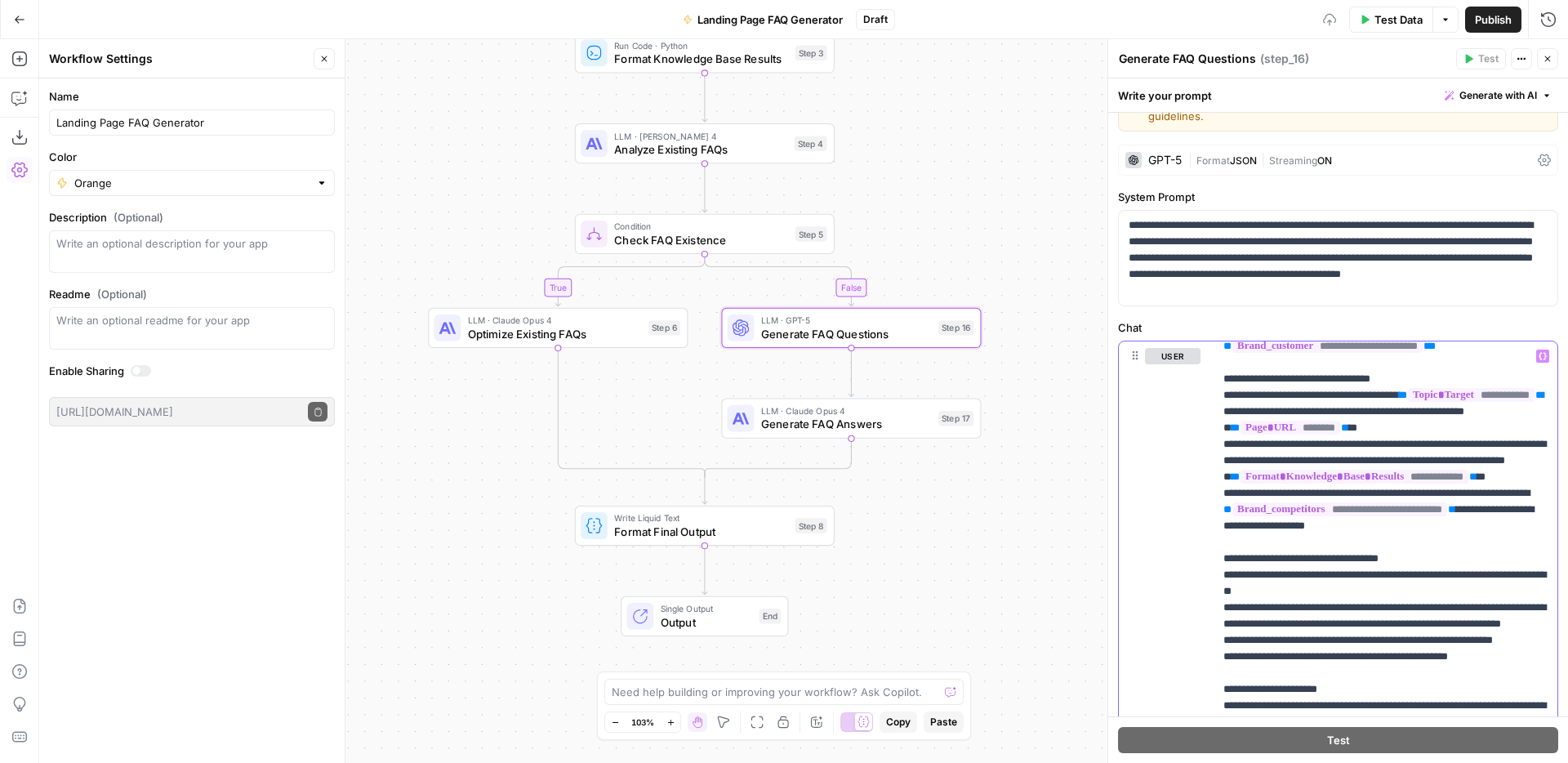
scroll to position [42, 0]
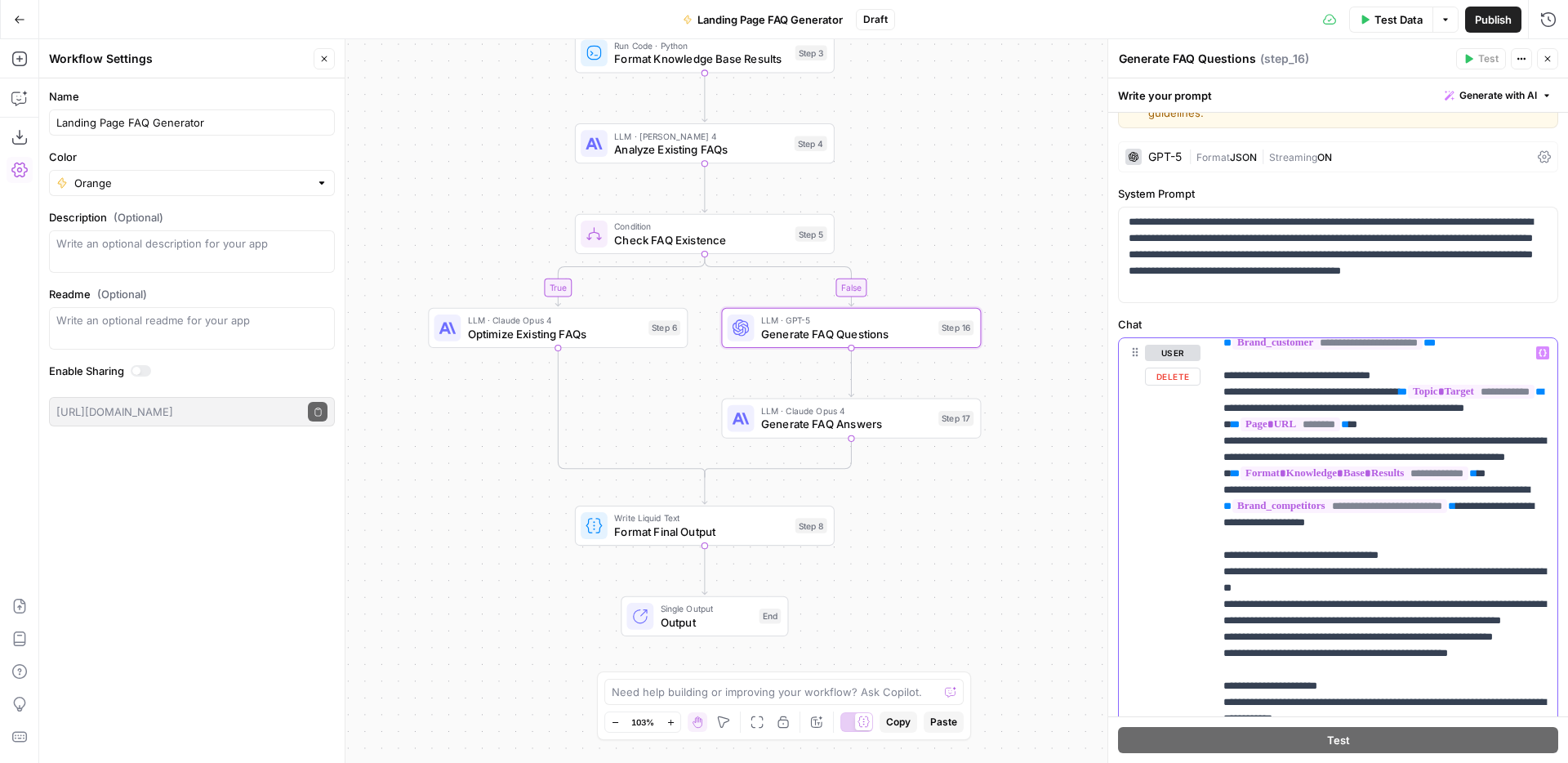
click at [1484, 602] on p "**********" at bounding box center [1386, 432] width 324 height 1928
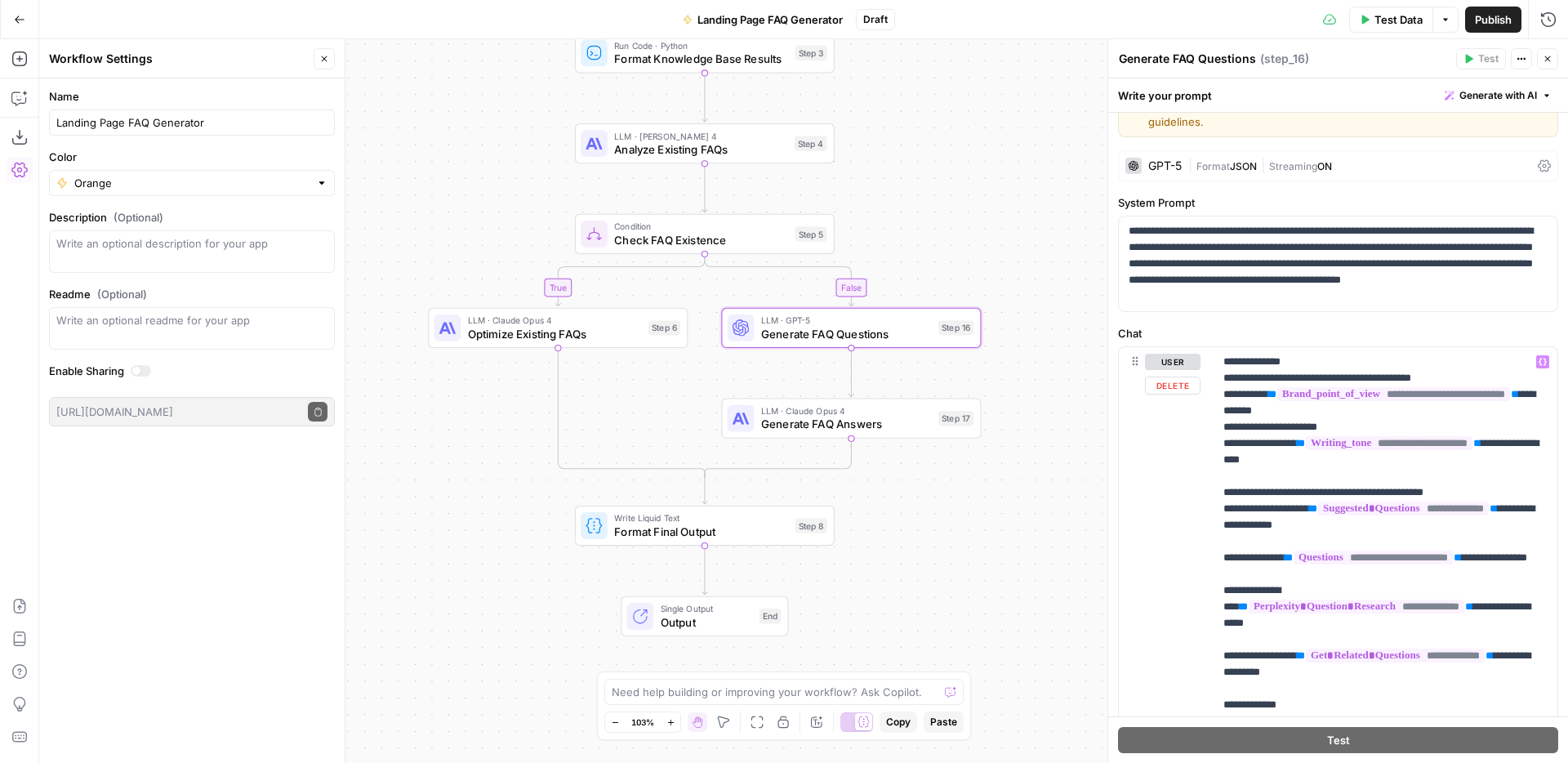
scroll to position [0, 0]
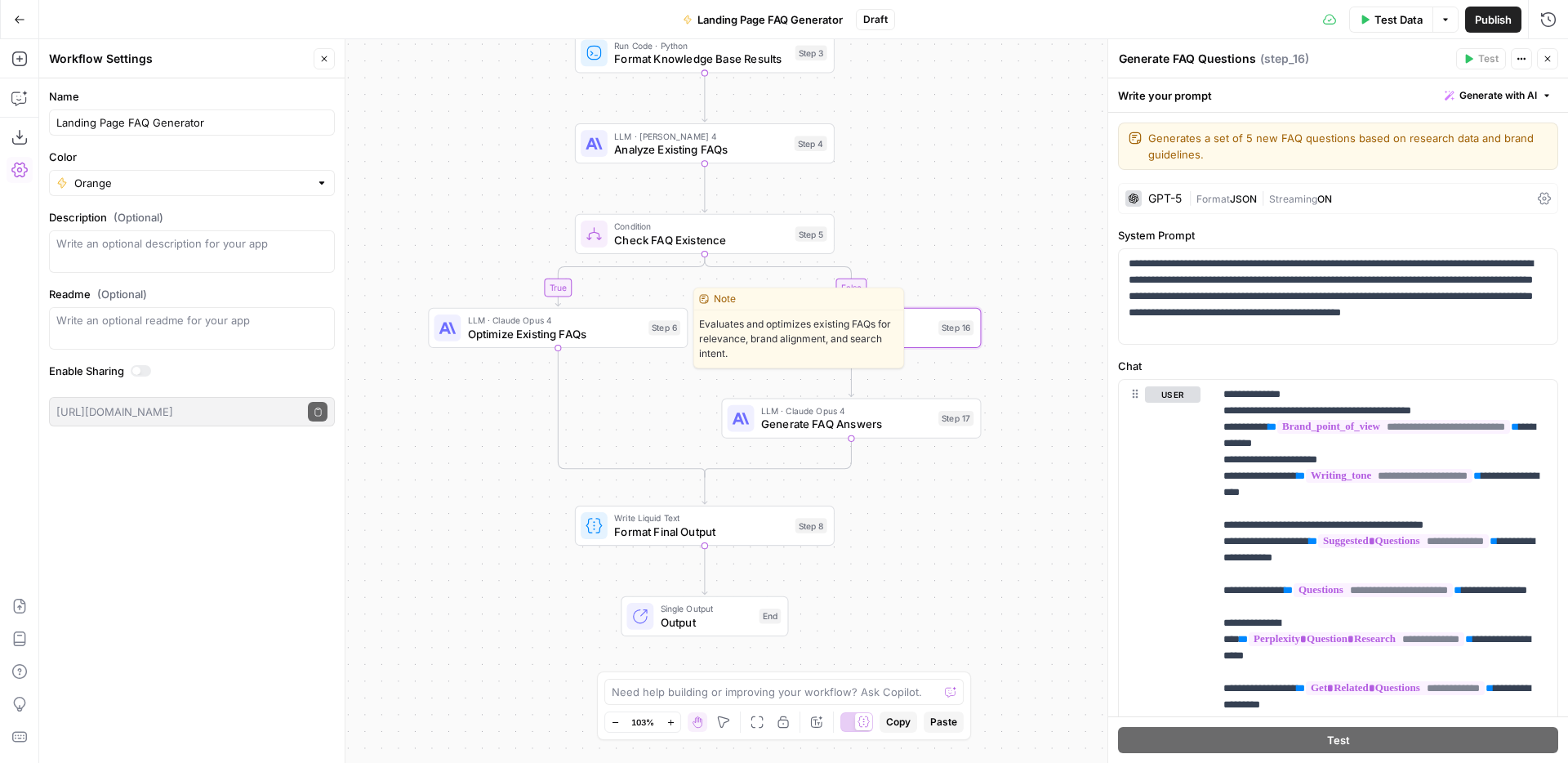
click at [549, 330] on span "Optimize Existing FAQs" at bounding box center [555, 334] width 174 height 17
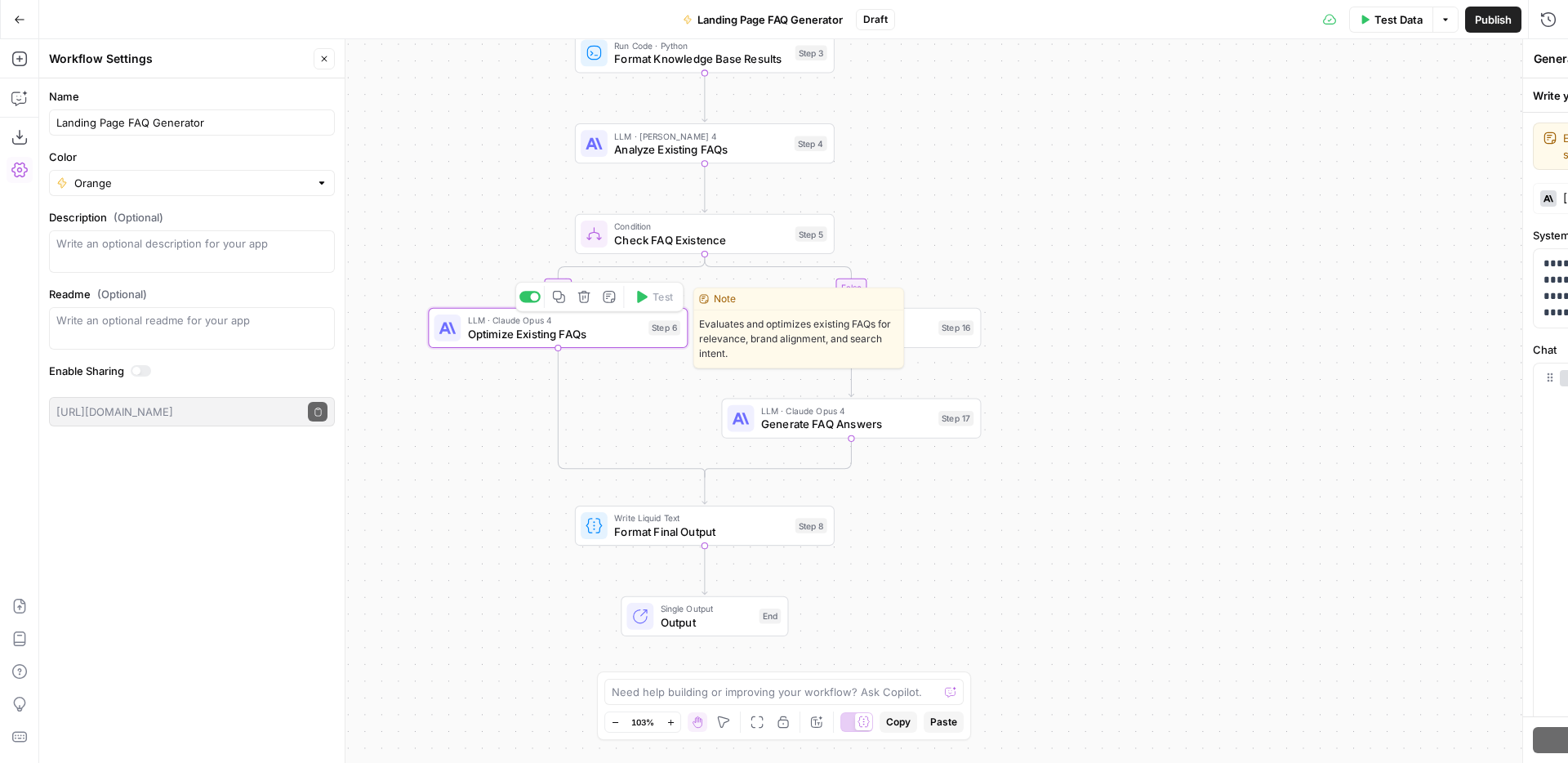
type textarea "Optimize Existing FAQs"
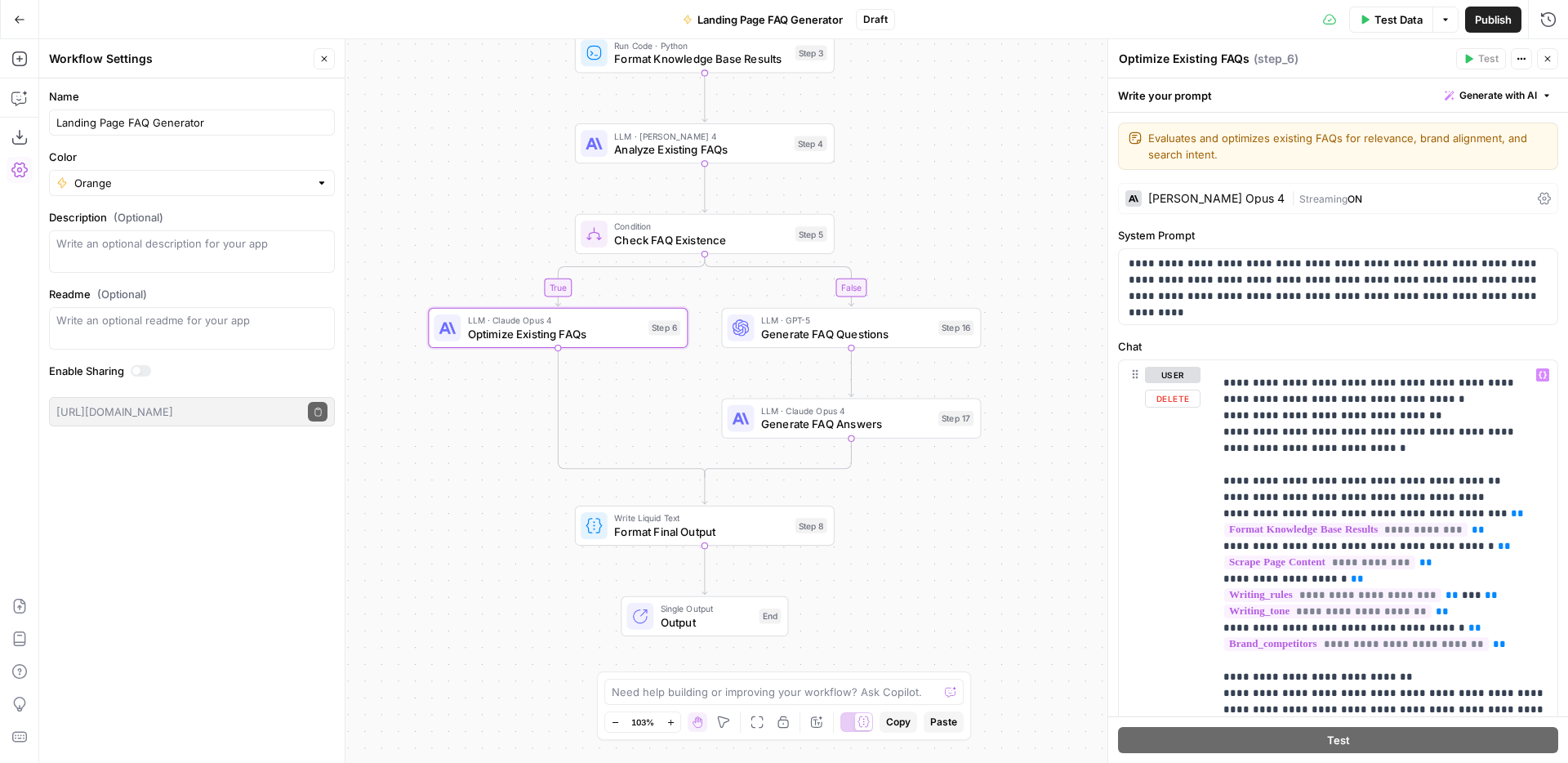
scroll to position [1152, 0]
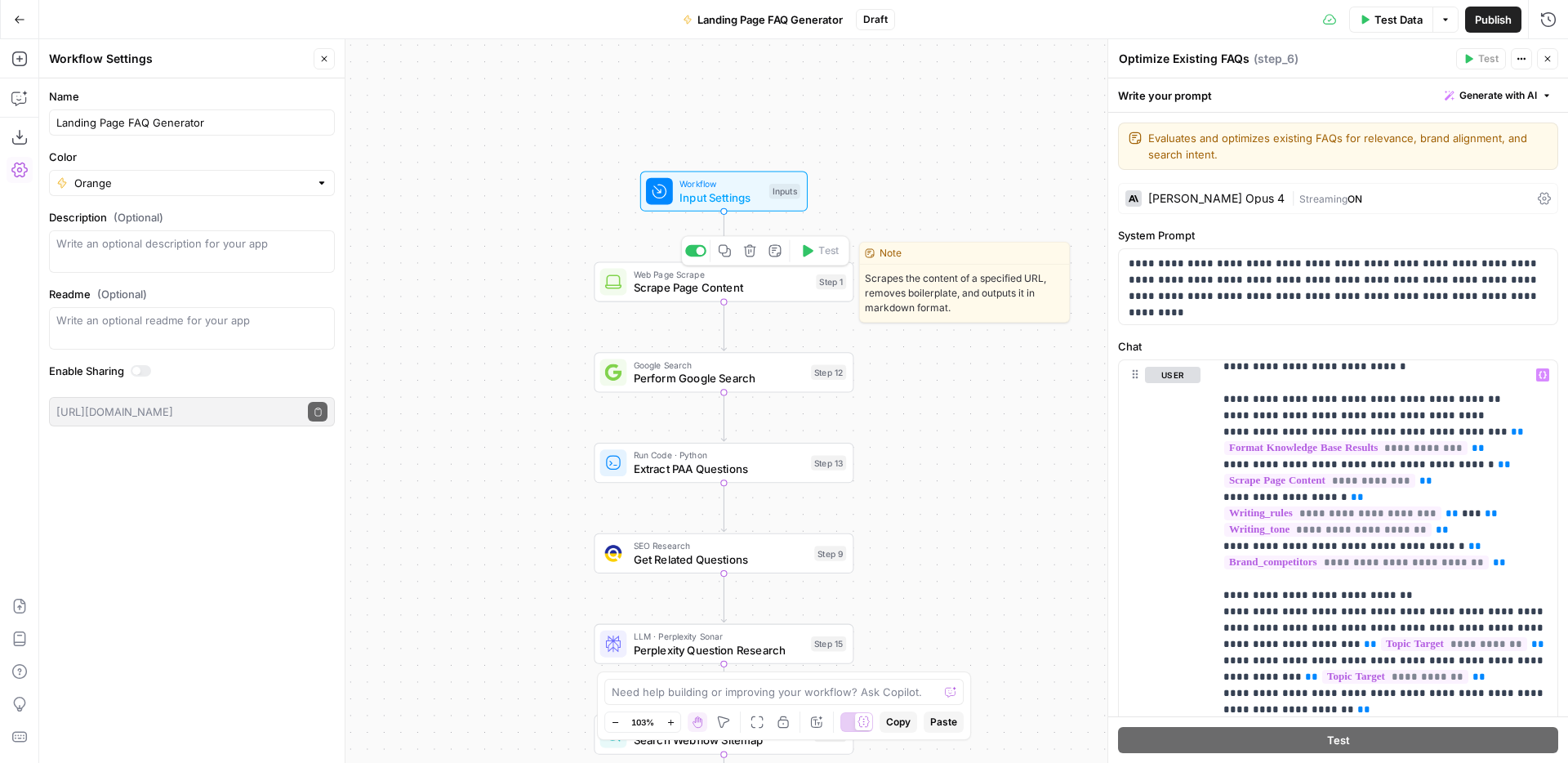
click at [658, 297] on div "Web Page Scrape Scrape Page Content Step 1 Copy step Delete step Edit Note Test" at bounding box center [723, 281] width 260 height 40
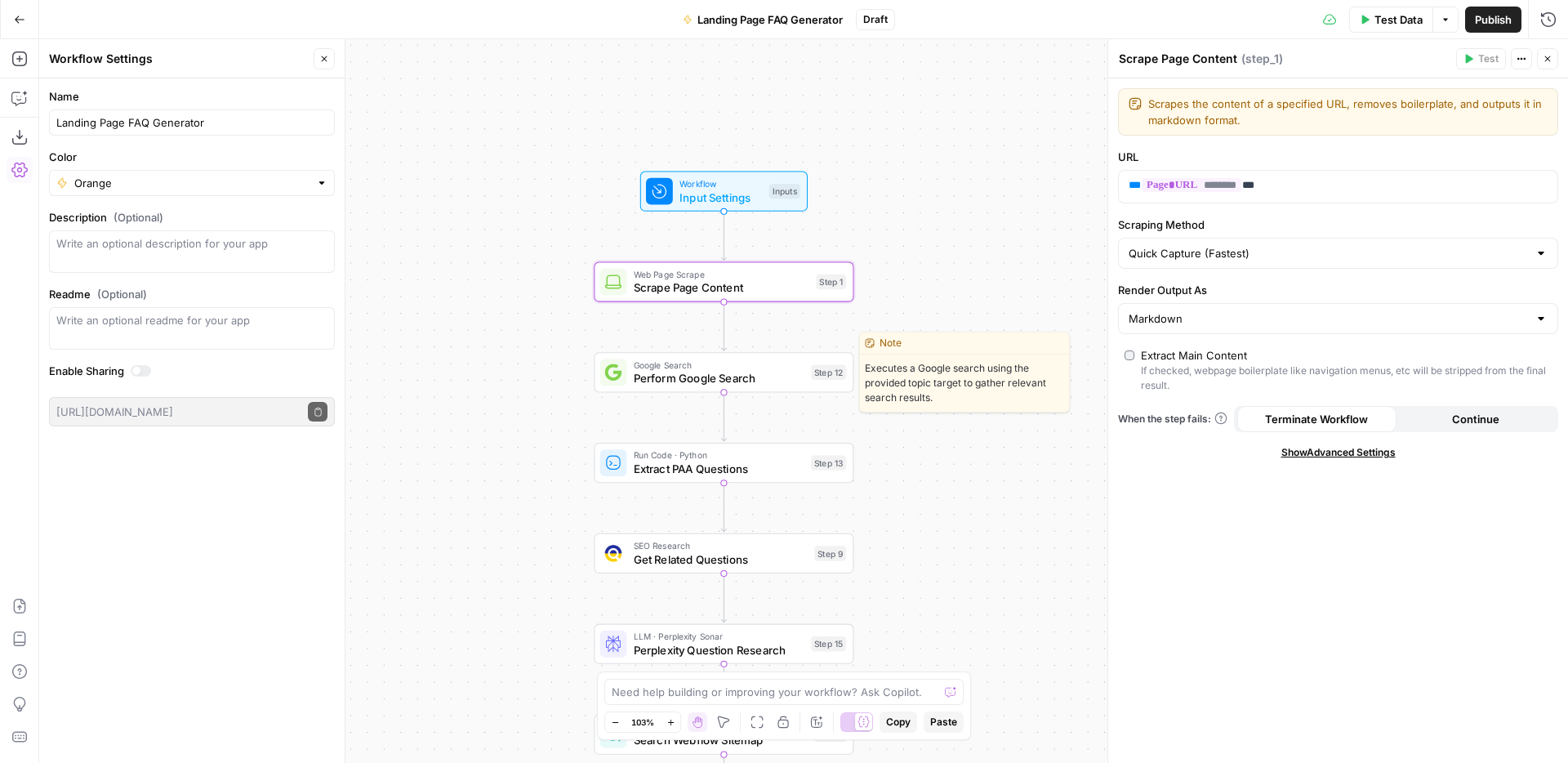
click at [648, 385] on span "Perform Google Search" at bounding box center [719, 378] width 171 height 17
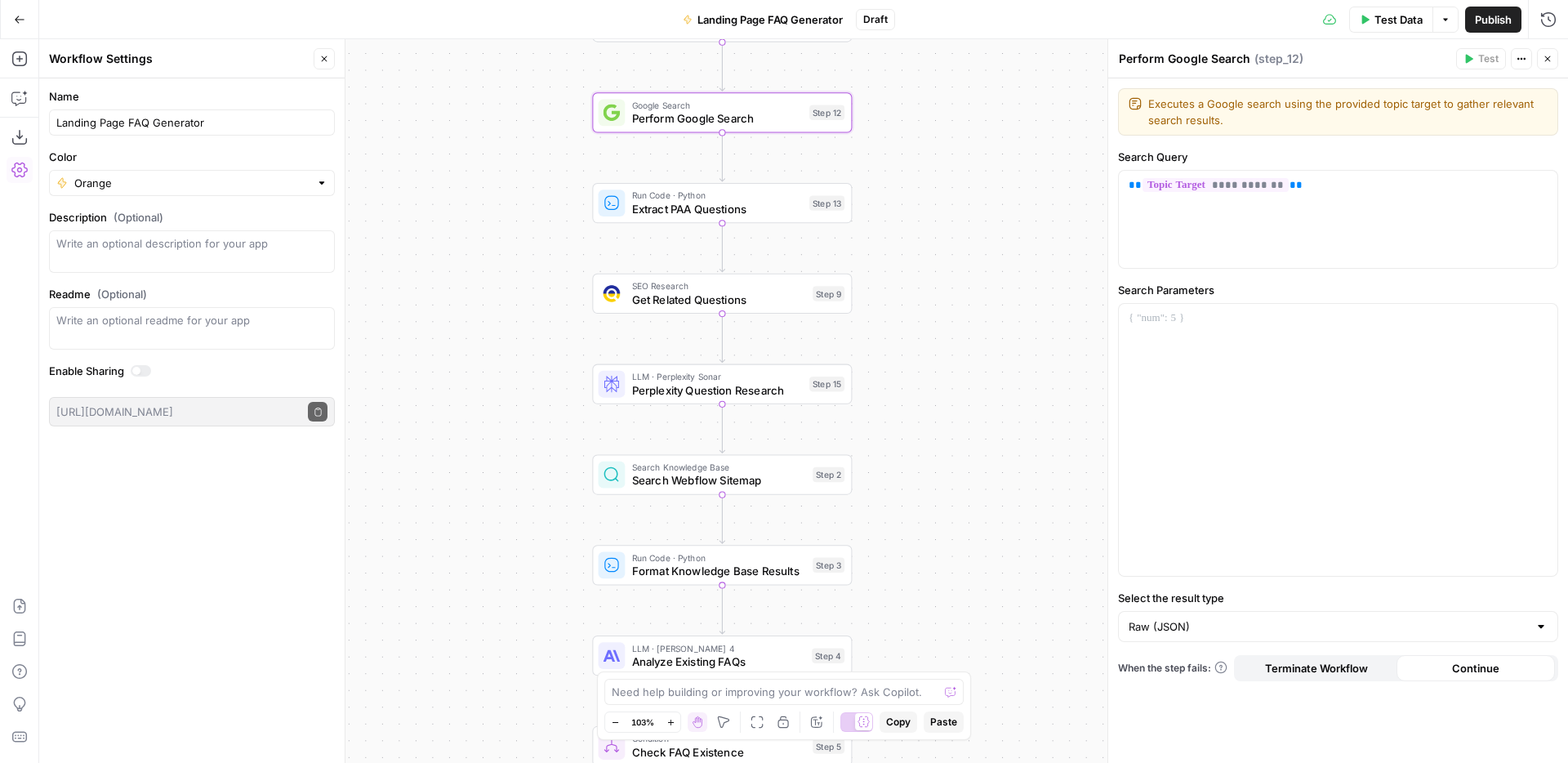
drag, startPoint x: 504, startPoint y: 500, endPoint x: 502, endPoint y: 240, distance: 260.0
click at [502, 240] on div "true false Workflow Input Settings Inputs Web Page Scrape Scrape Page Content S…" at bounding box center [803, 401] width 1528 height 723
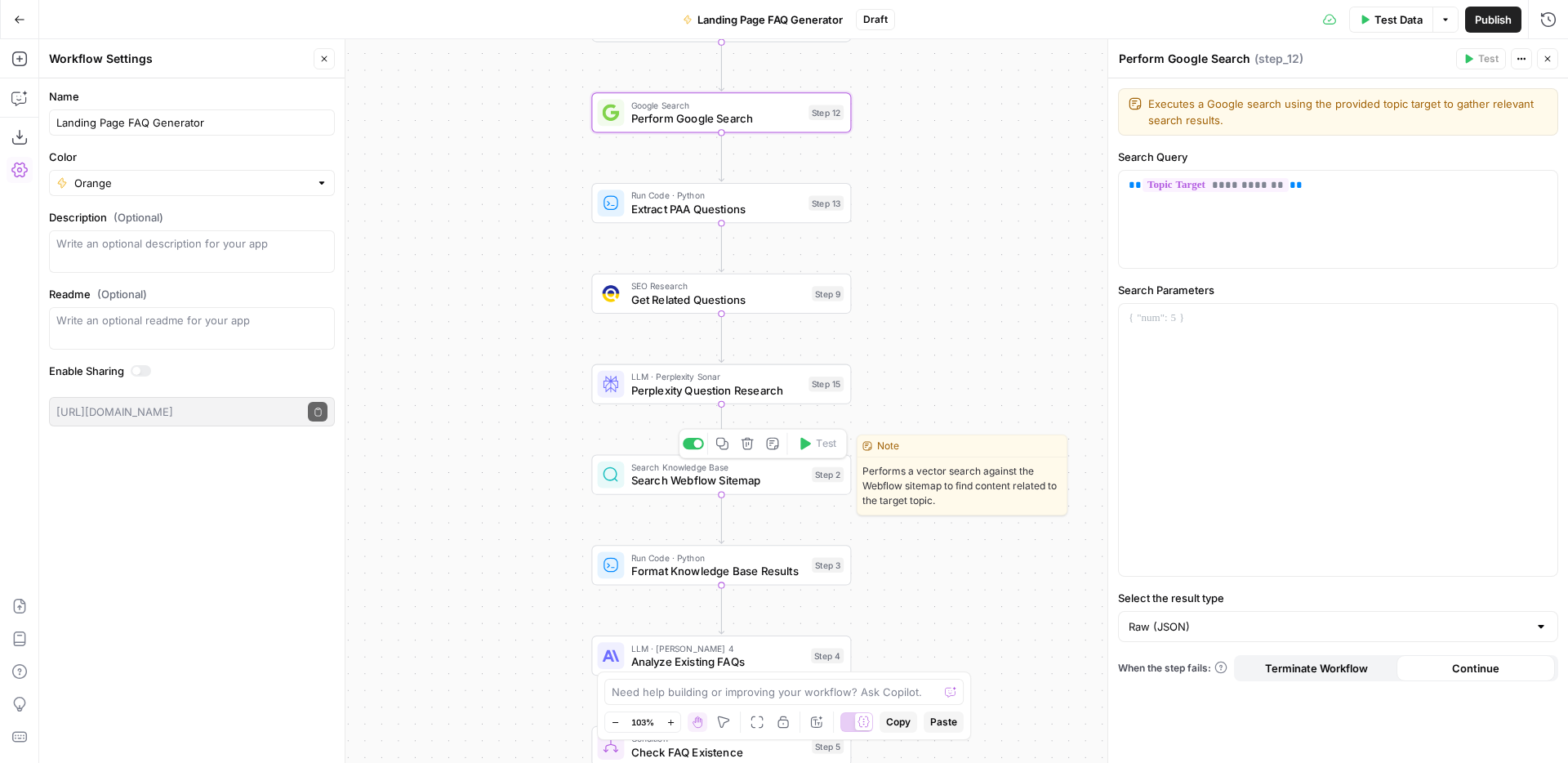
click at [648, 488] on span "Search Webflow Sitemap" at bounding box center [718, 480] width 174 height 17
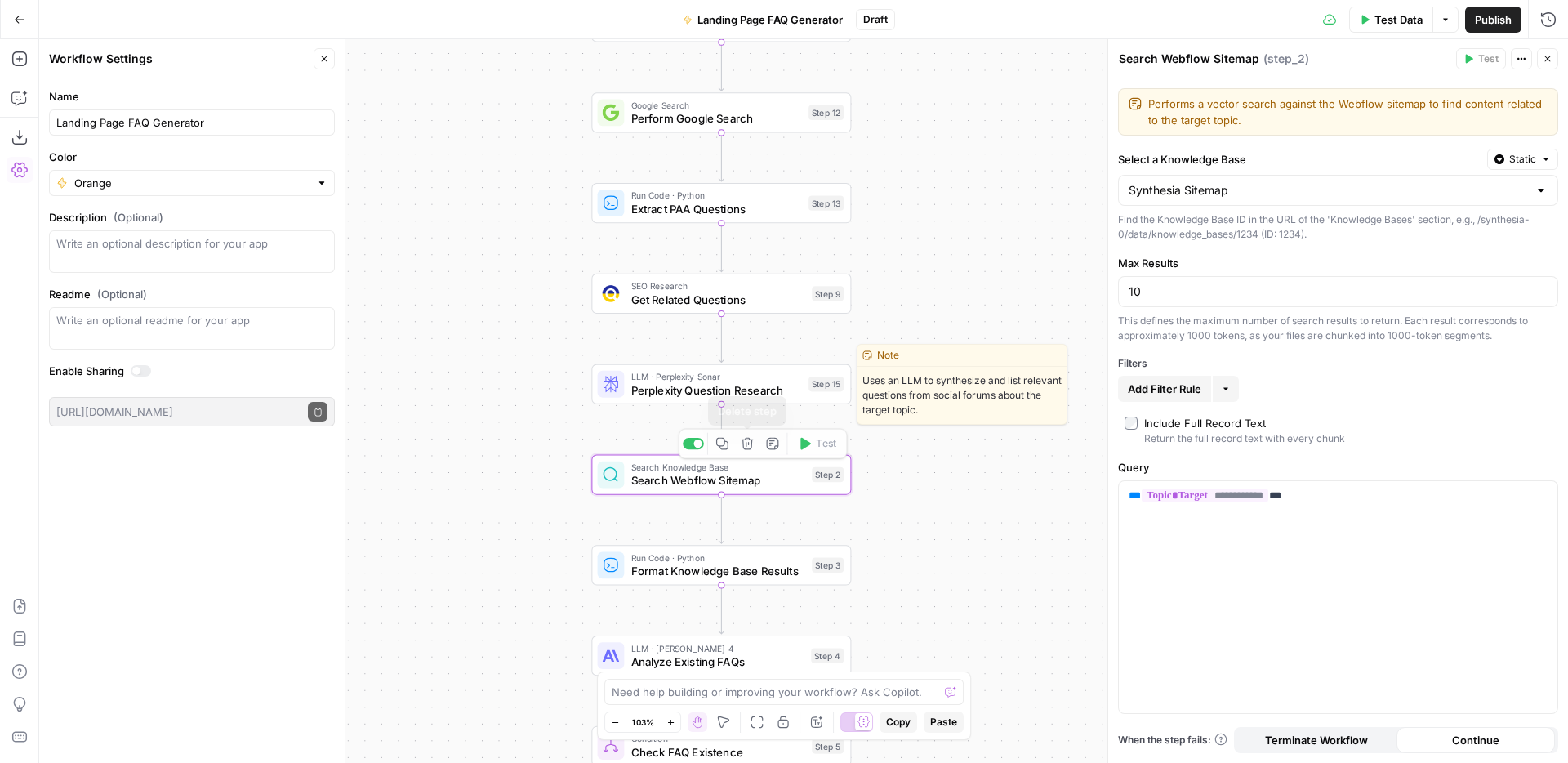
click at [681, 389] on span "Perplexity Question Research" at bounding box center [716, 390] width 171 height 17
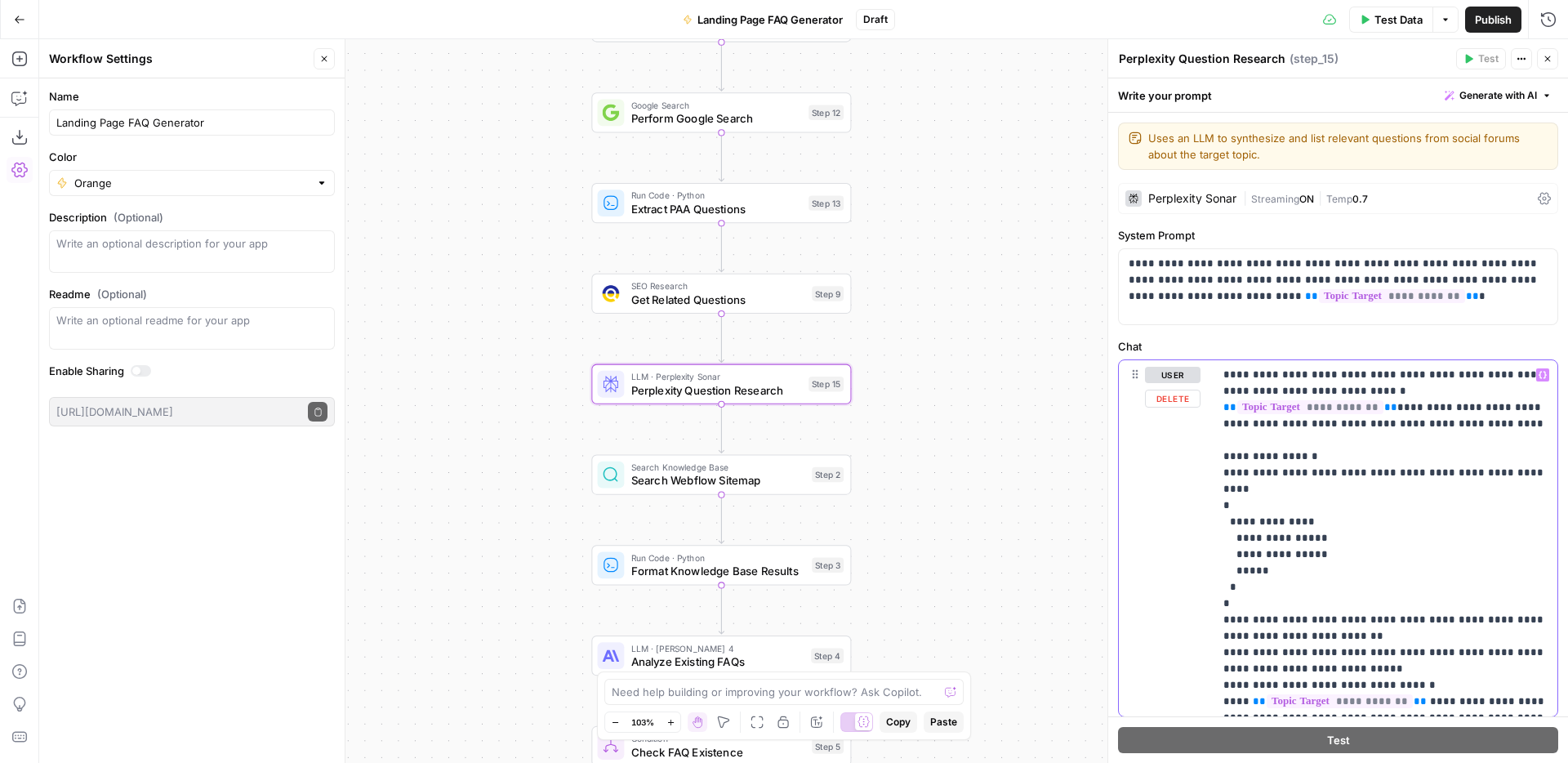
click at [1297, 393] on p "**********" at bounding box center [1386, 538] width 324 height 343
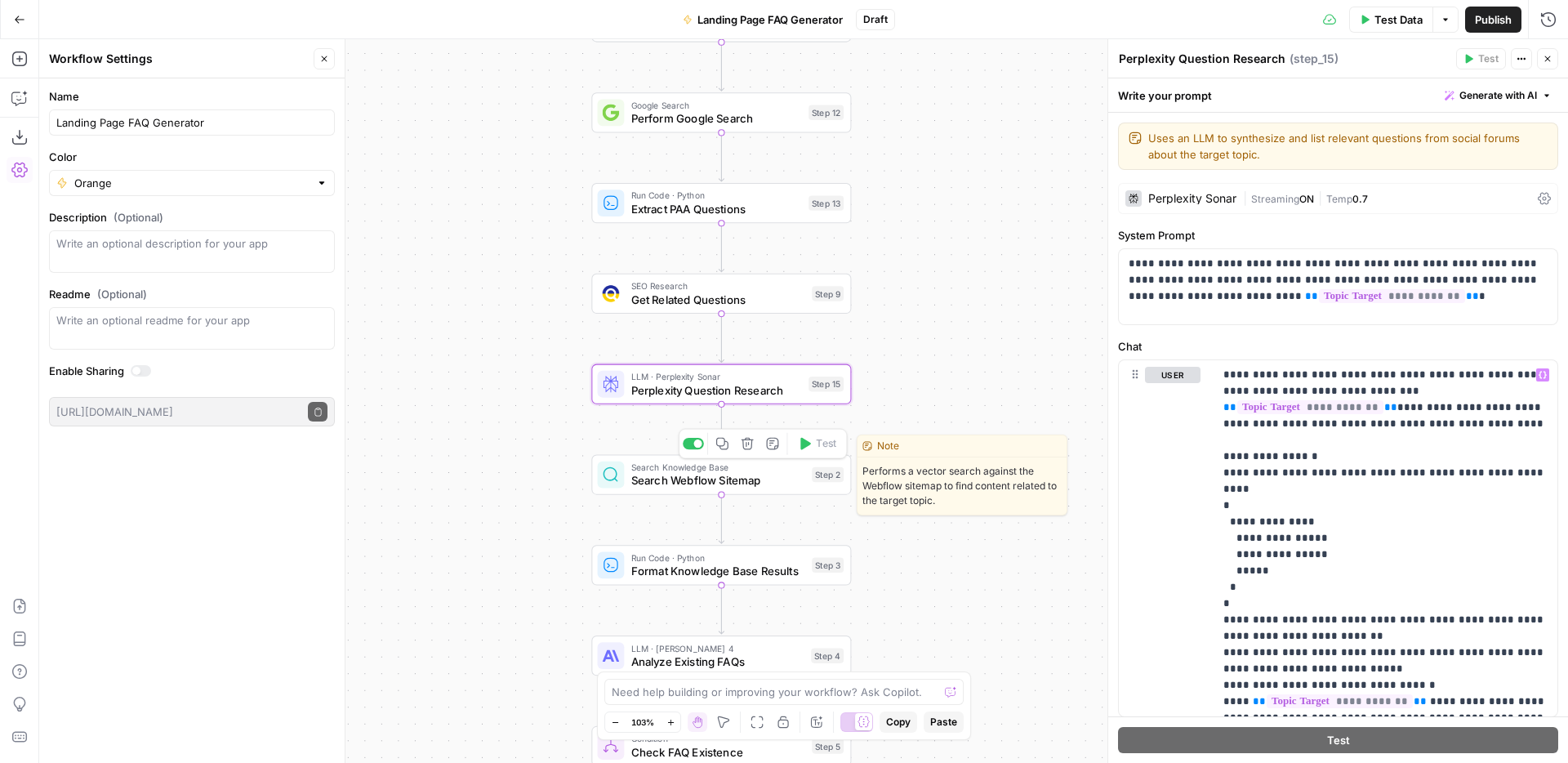
click at [662, 475] on span "Search Webflow Sitemap" at bounding box center [718, 480] width 174 height 17
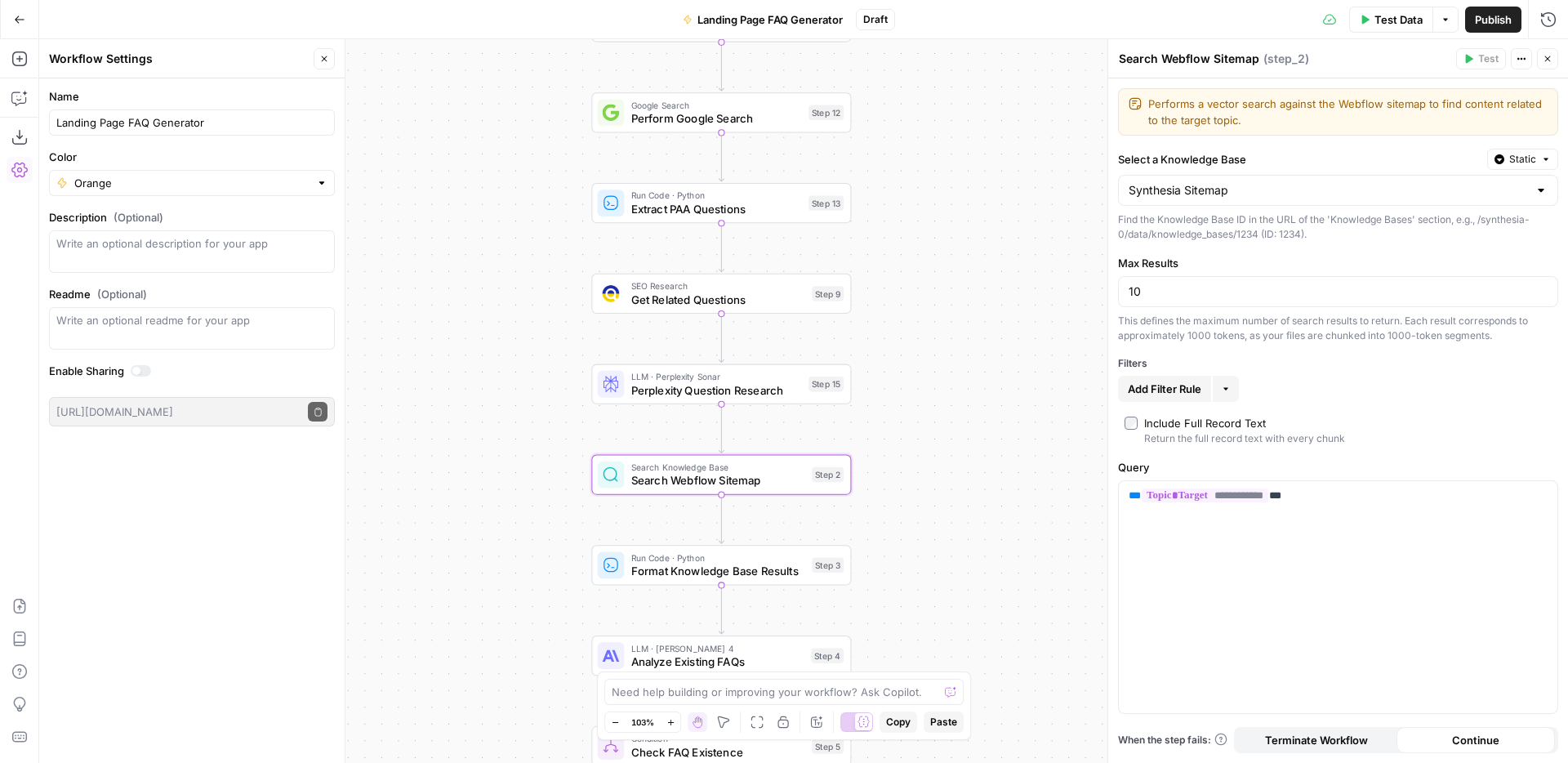
click at [1181, 63] on textarea "Search Webflow Sitemap" at bounding box center [1189, 58] width 140 height 17
type textarea "Search Synthesia Sitemap"
click at [1360, 107] on textarea "Performs a vector search against the Webflow sitemap to find content related to…" at bounding box center [1348, 112] width 400 height 33
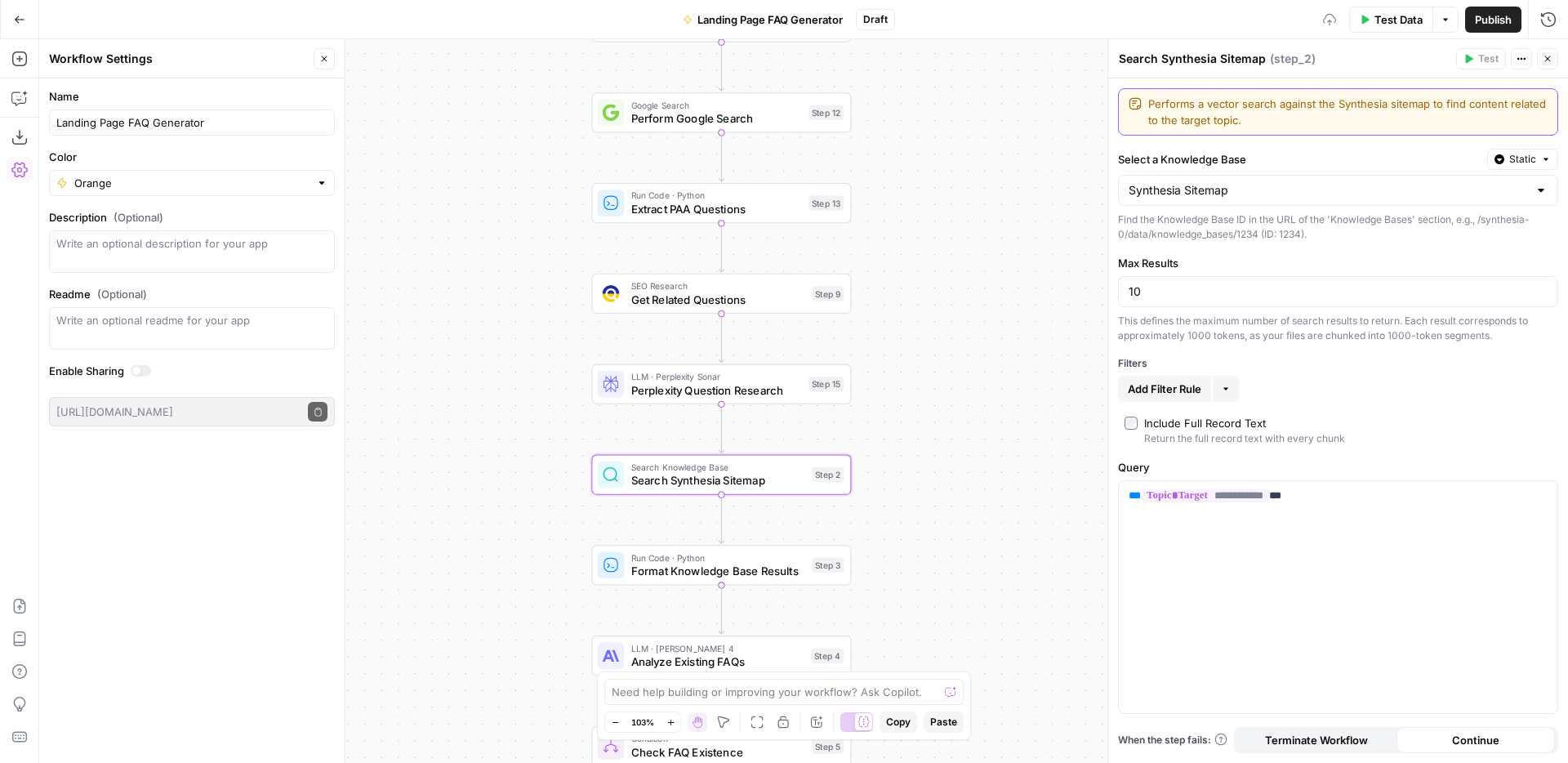
type textarea "Performs a vector search against the Synthesia sitemap to find content related …"
click at [982, 190] on div "true false Workflow Input Settings Inputs Web Page Scrape Scrape Page Content S…" at bounding box center [803, 401] width 1528 height 723
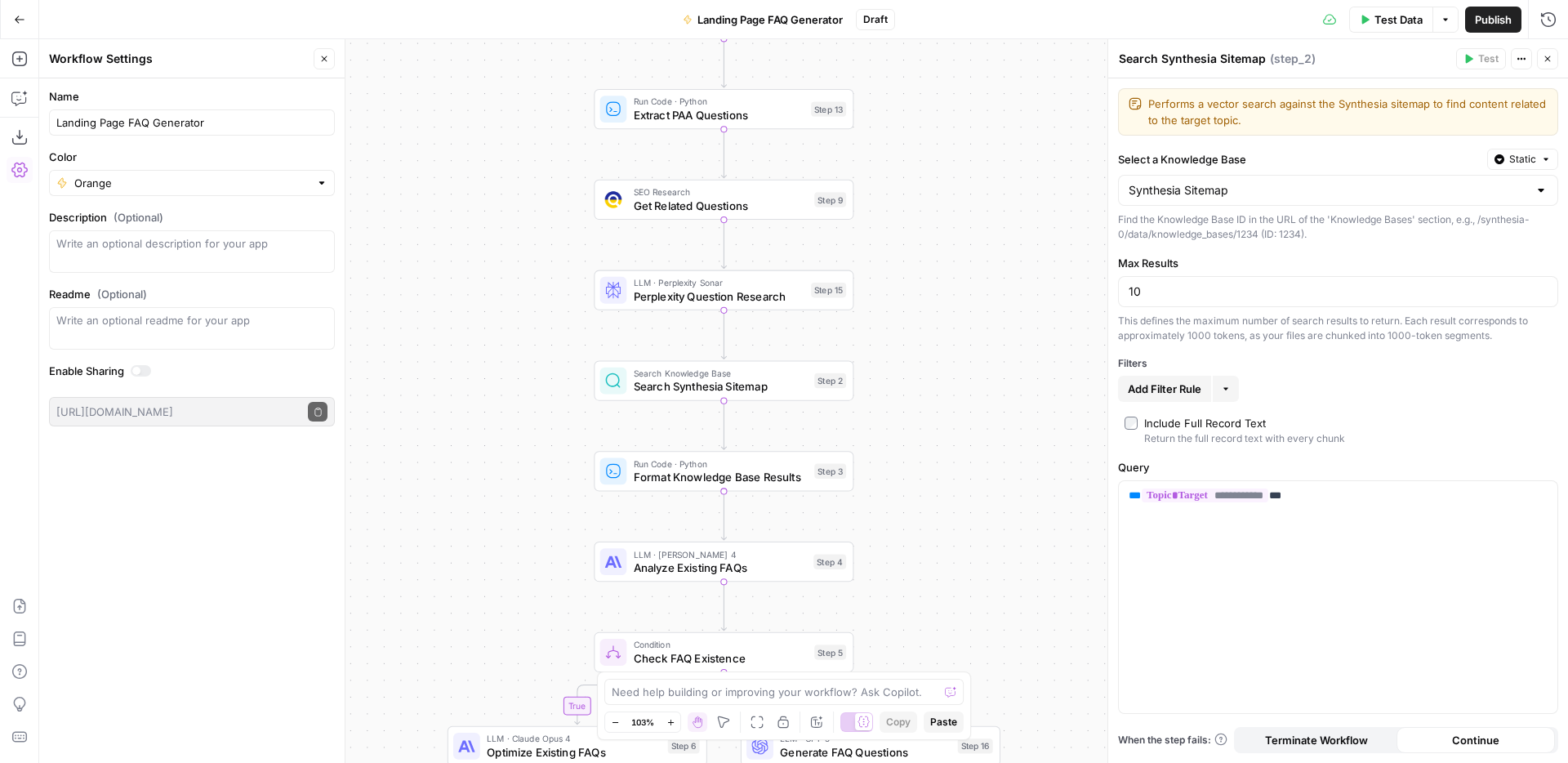
drag, startPoint x: 991, startPoint y: 383, endPoint x: 995, endPoint y: 274, distance: 109.1
click at [995, 274] on div "true false Workflow Input Settings Inputs Web Page Scrape Scrape Page Content S…" at bounding box center [803, 401] width 1528 height 723
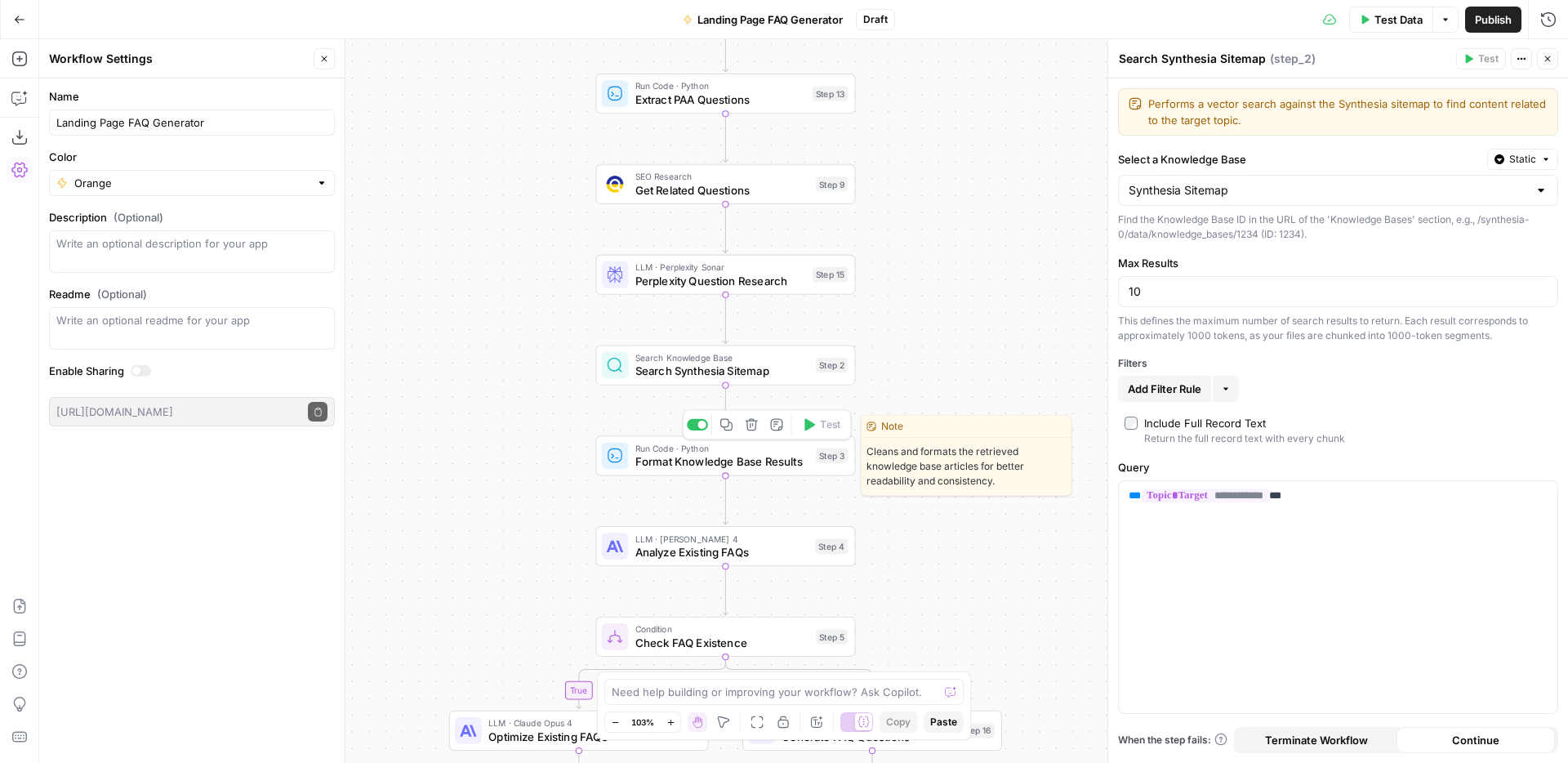
click at [722, 457] on span "Format Knowledge Base Results" at bounding box center [722, 461] width 174 height 17
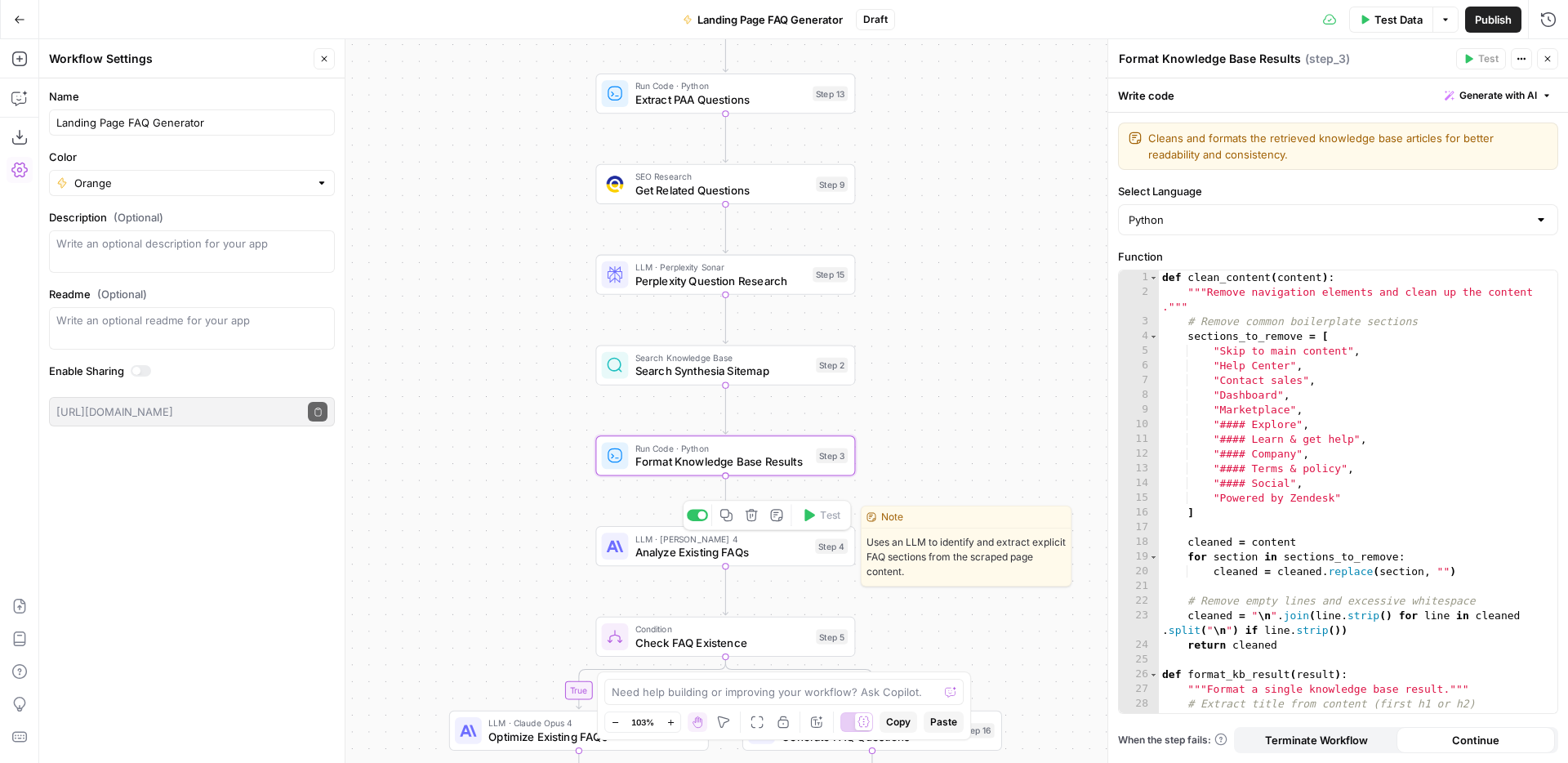
click at [713, 550] on span "Analyze Existing FAQs" at bounding box center [721, 552] width 173 height 17
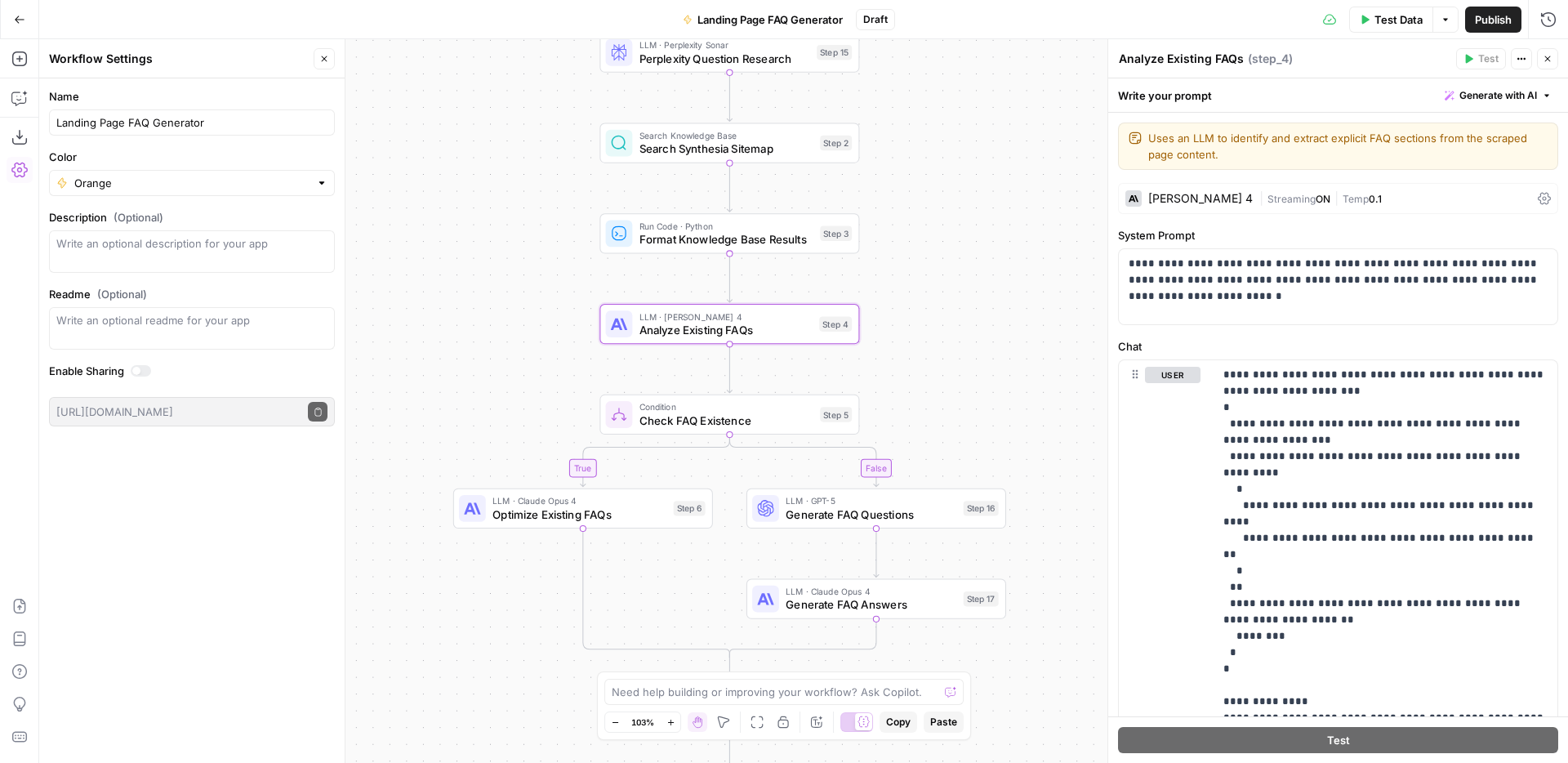
drag, startPoint x: 1016, startPoint y: 522, endPoint x: 1020, endPoint y: 299, distance: 223.0
click at [1020, 299] on div "true false Workflow Input Settings Inputs Web Page Scrape Scrape Page Content S…" at bounding box center [803, 401] width 1528 height 723
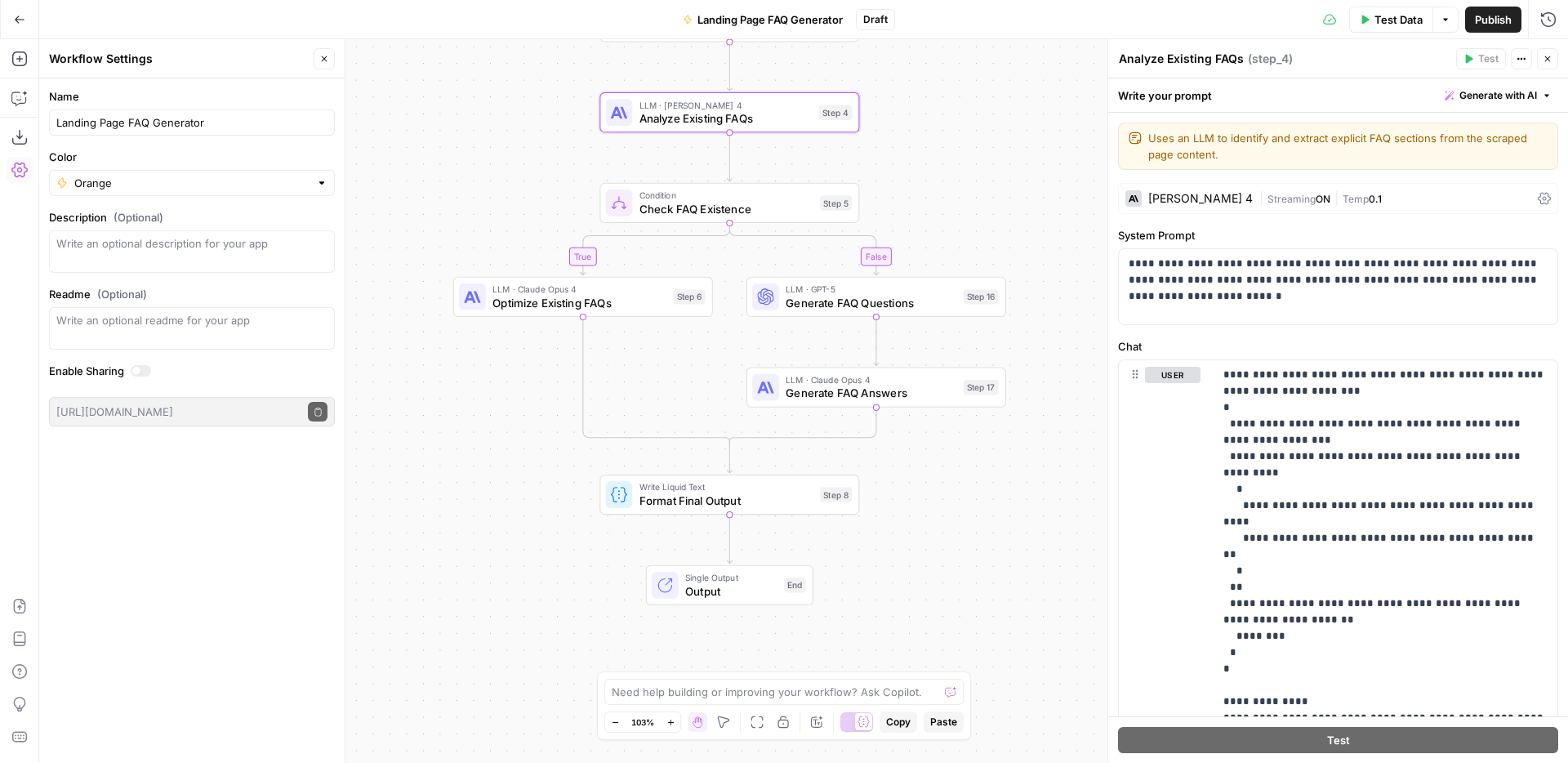
drag, startPoint x: 954, startPoint y: 387, endPoint x: 954, endPoint y: 175, distance: 212.0
click at [954, 175] on div "true false Workflow Input Settings Inputs Web Page Scrape Scrape Page Content S…" at bounding box center [803, 401] width 1528 height 723
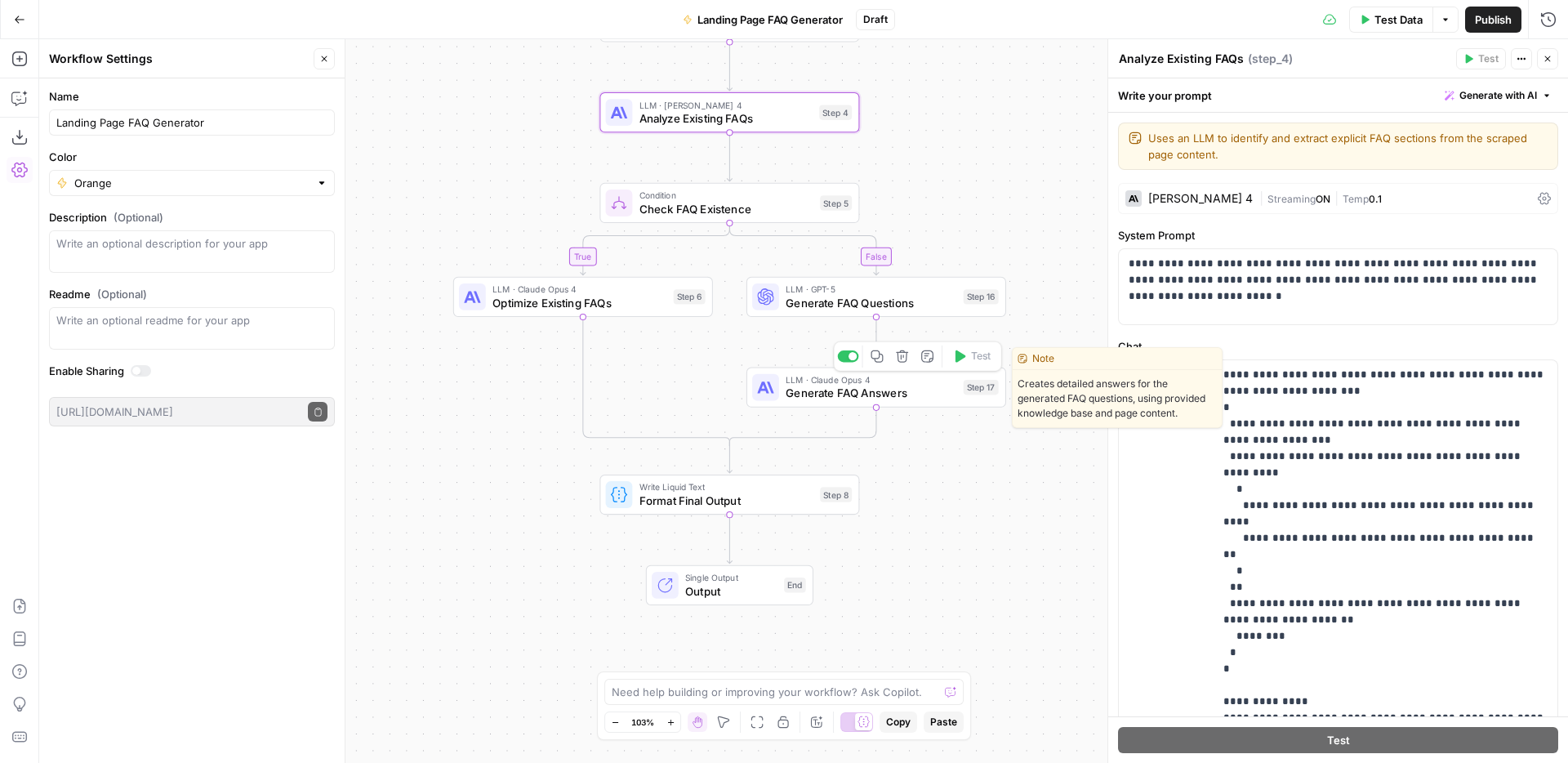
click at [846, 396] on span "Generate FAQ Answers" at bounding box center [871, 393] width 171 height 17
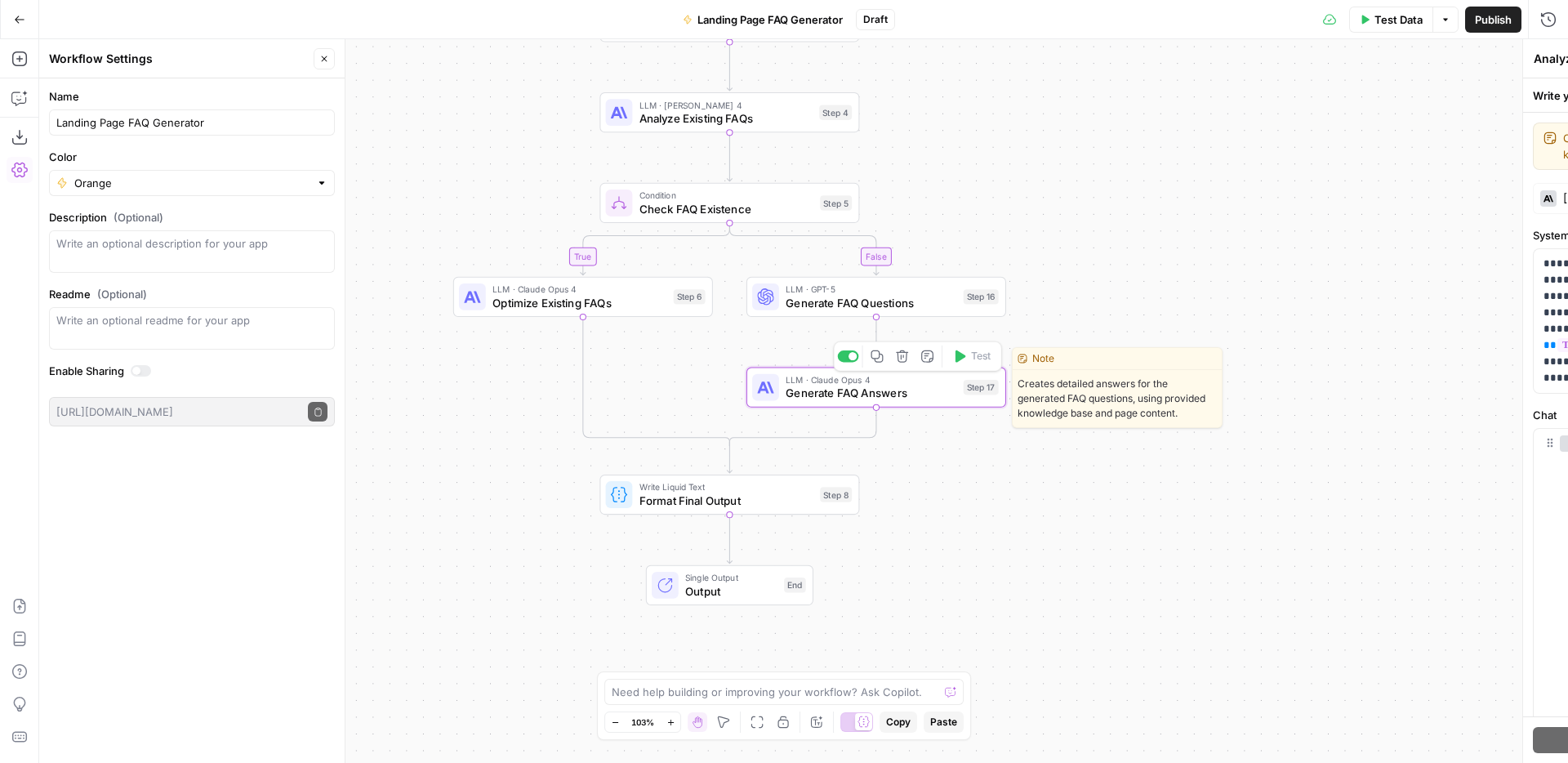
type textarea "Generate FAQ Answers"
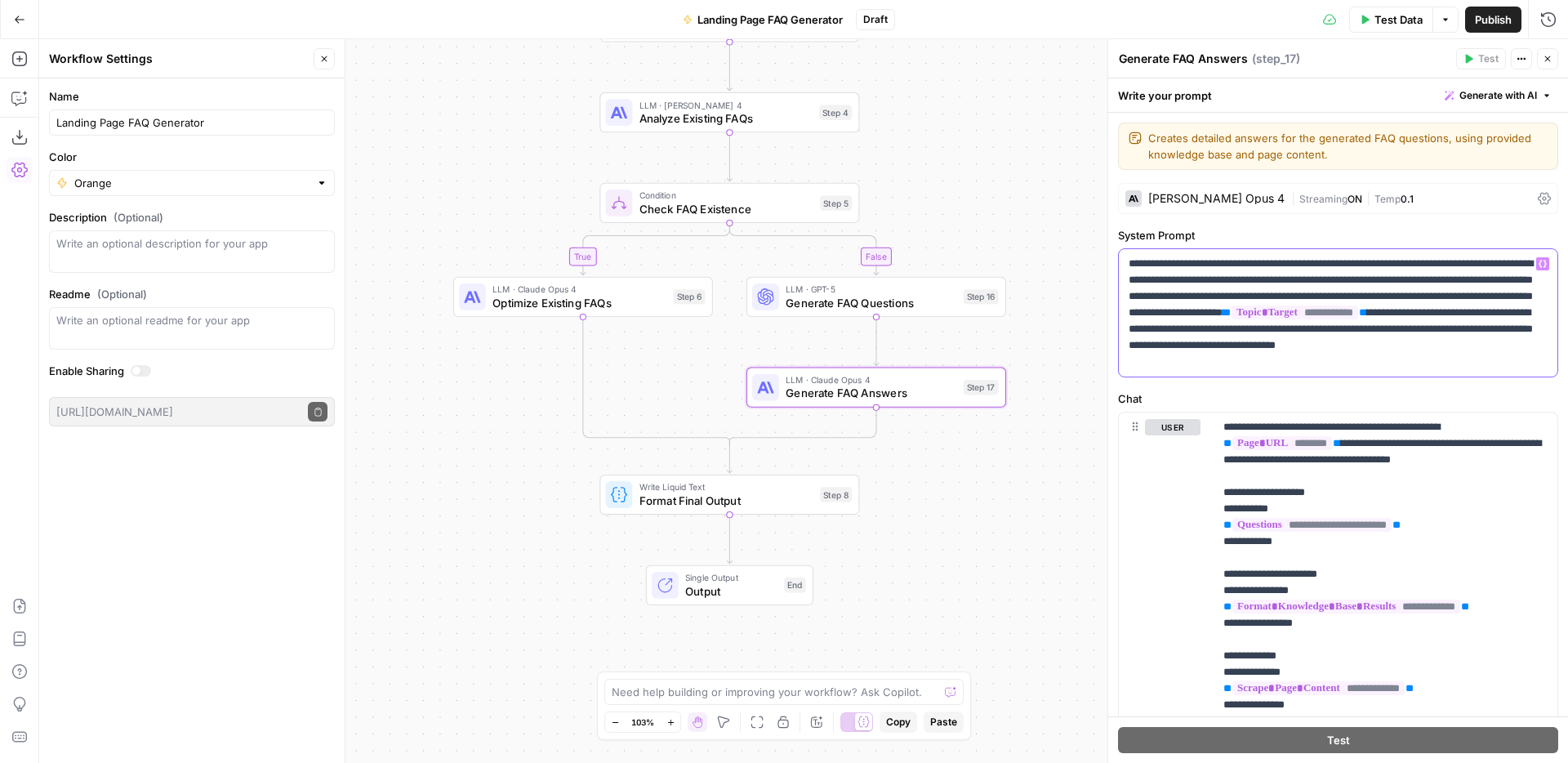
click at [1422, 331] on p "**********" at bounding box center [1337, 313] width 418 height 115
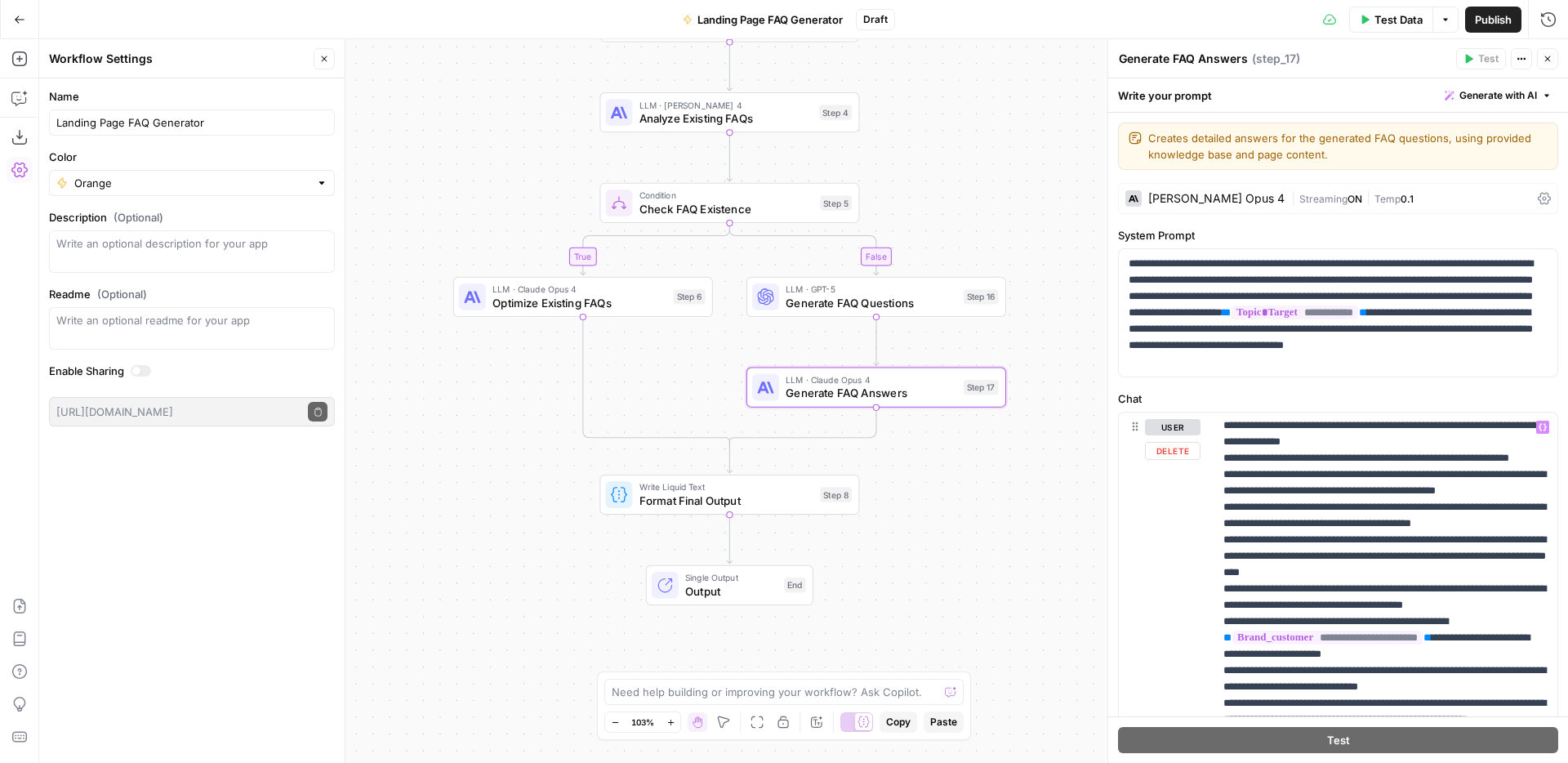
scroll to position [1517, 0]
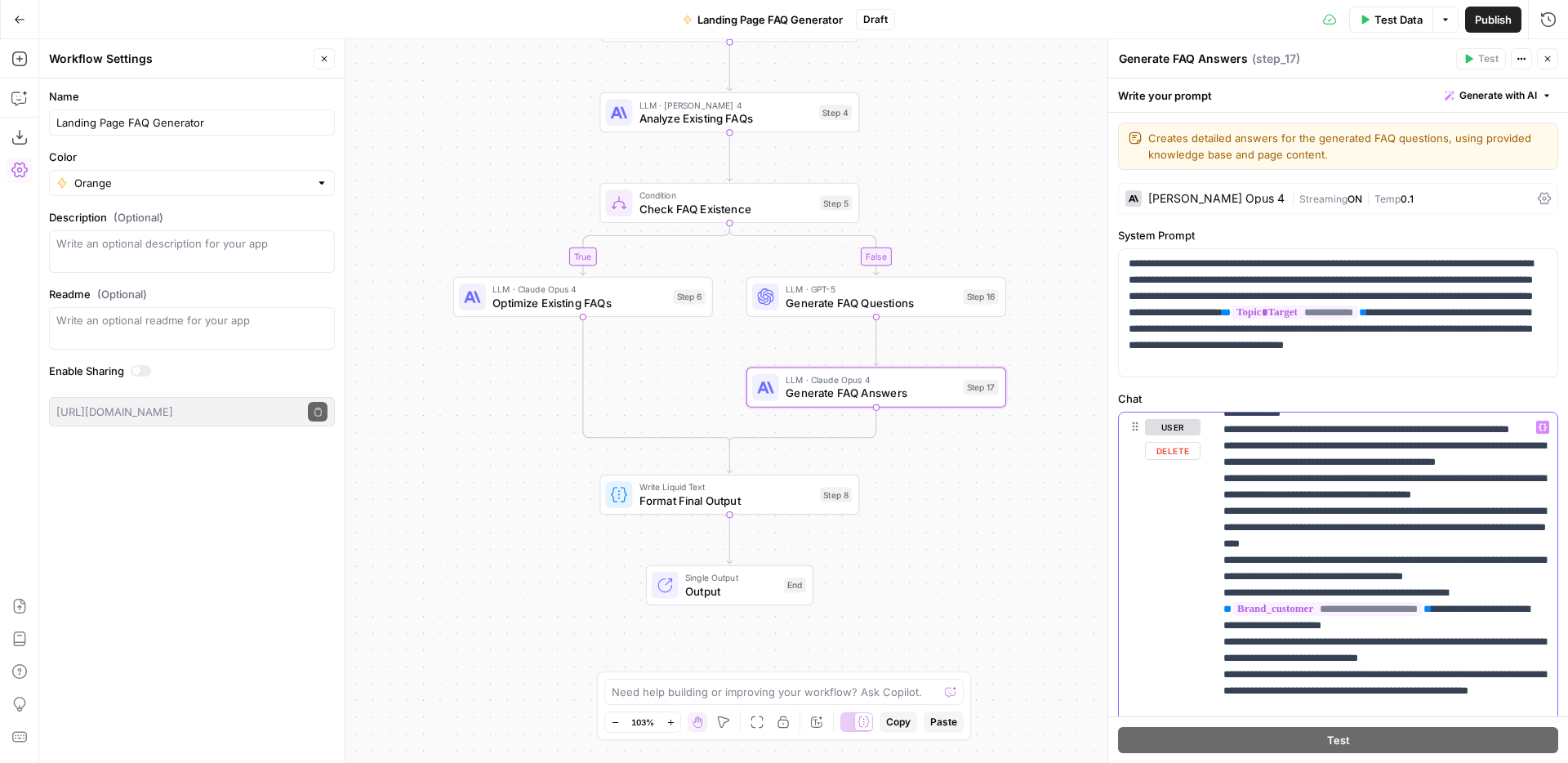
click at [1468, 547] on p "**********" at bounding box center [1386, 54] width 324 height 2304
click at [1378, 607] on p "**********" at bounding box center [1386, 62] width 324 height 2320
drag, startPoint x: 1337, startPoint y: 640, endPoint x: 1298, endPoint y: 639, distance: 39.0
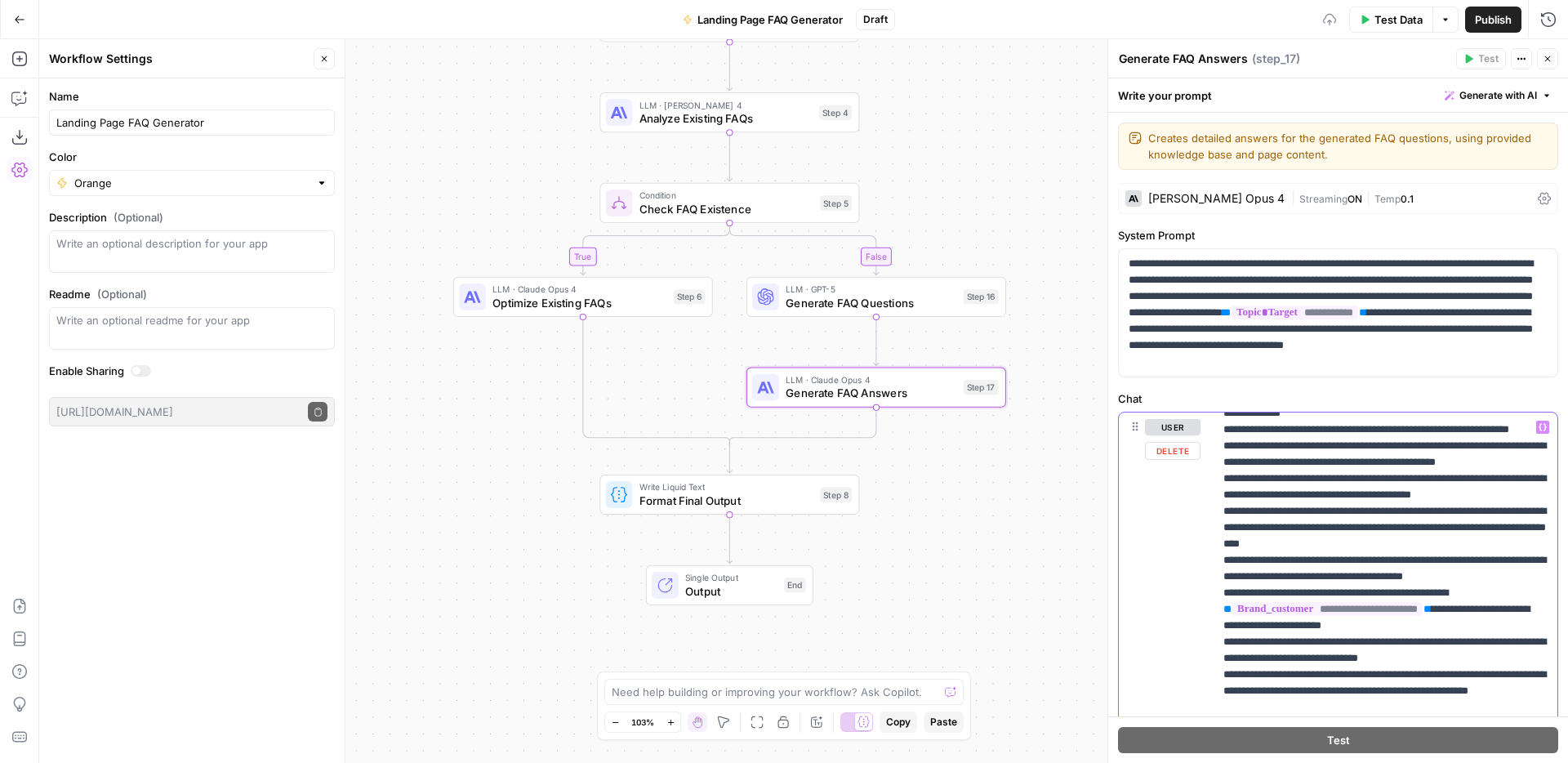
click at [1294, 639] on p "**********" at bounding box center [1386, 62] width 324 height 2320
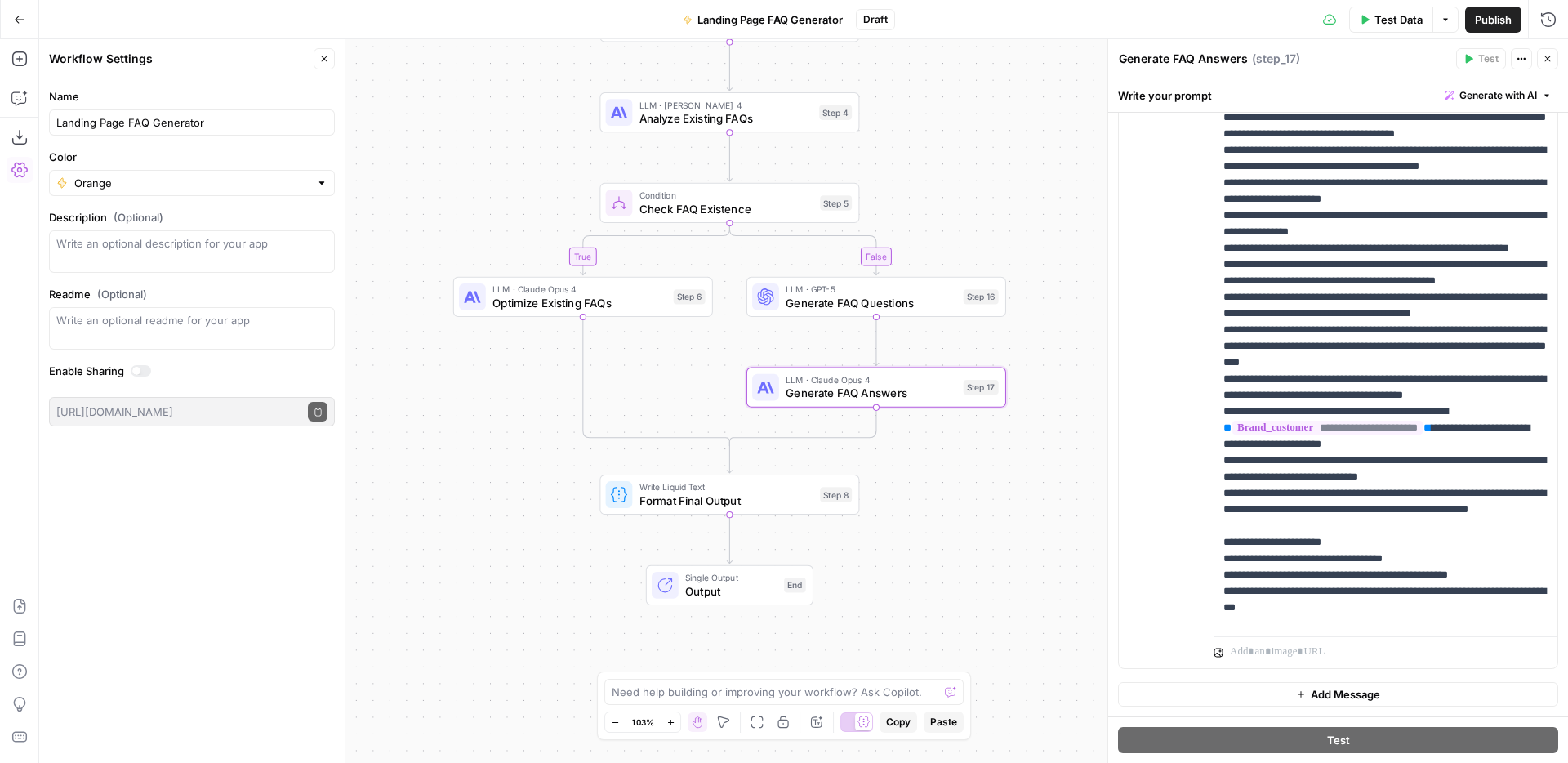
scroll to position [1257, 0]
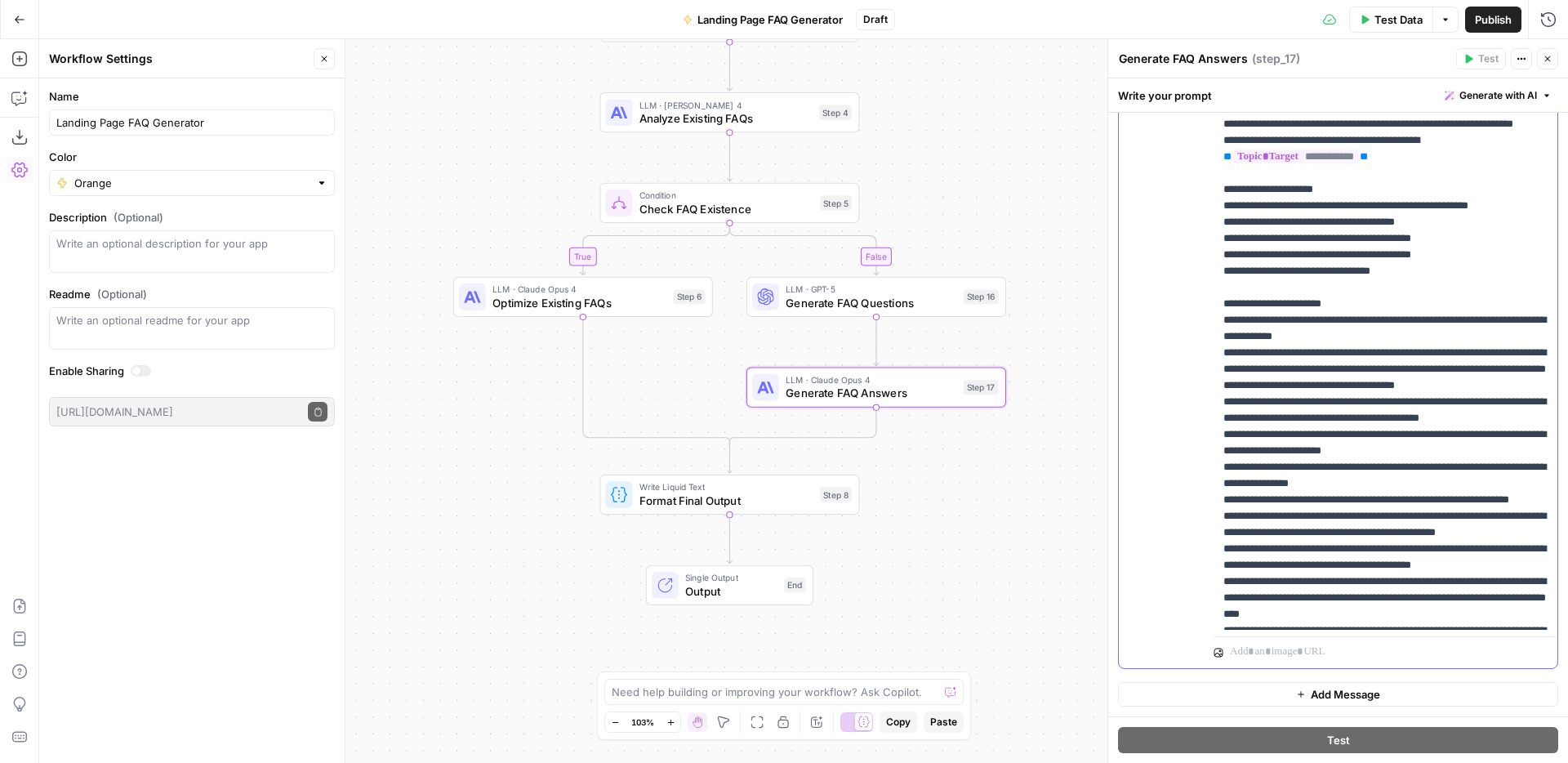
scroll to position [984, 0]
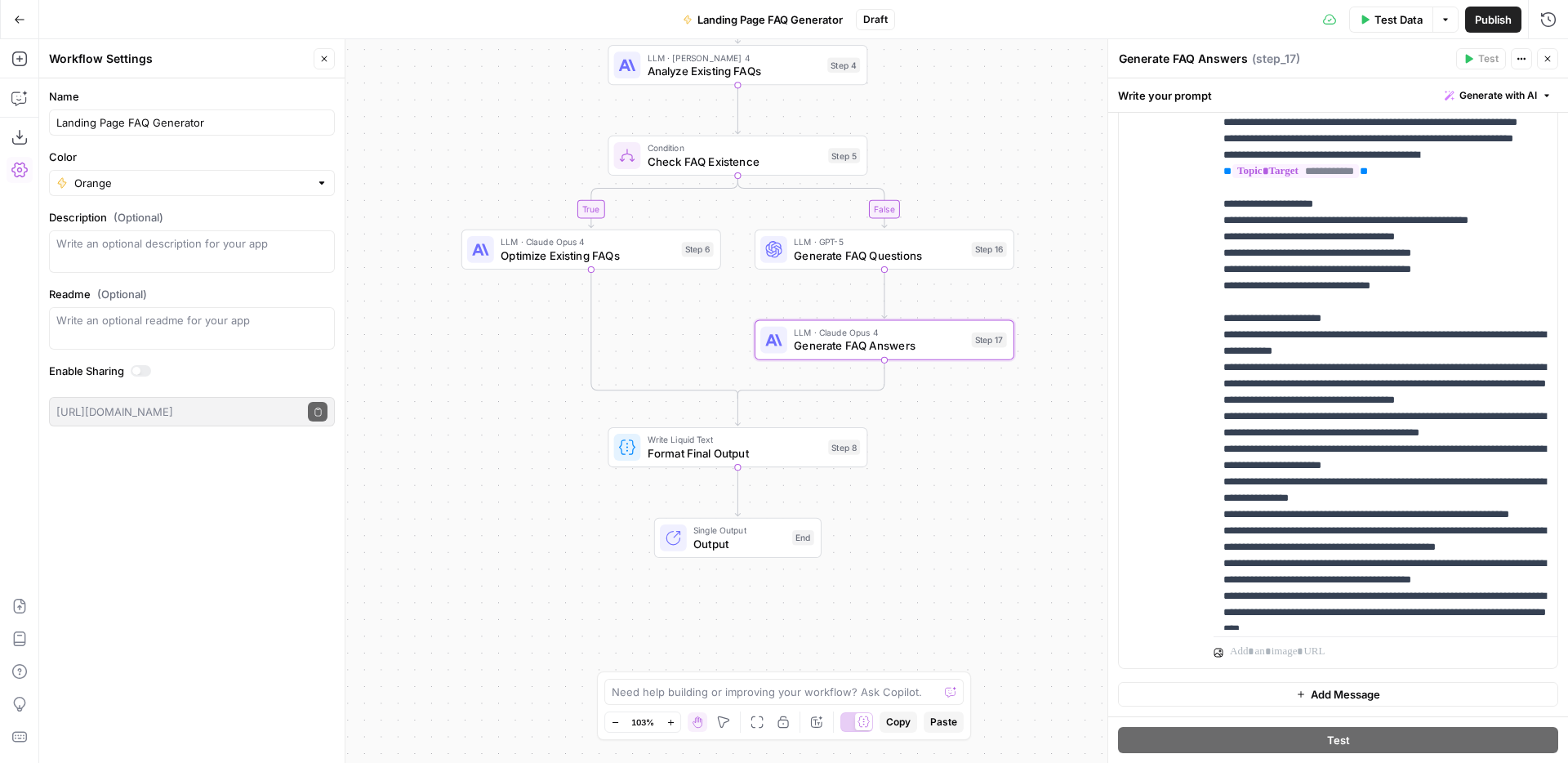
drag, startPoint x: 1006, startPoint y: 547, endPoint x: 1015, endPoint y: 499, distance: 48.8
click at [1015, 499] on div "true false Workflow Input Settings Inputs Web Page Scrape Scrape Page Content S…" at bounding box center [803, 401] width 1528 height 723
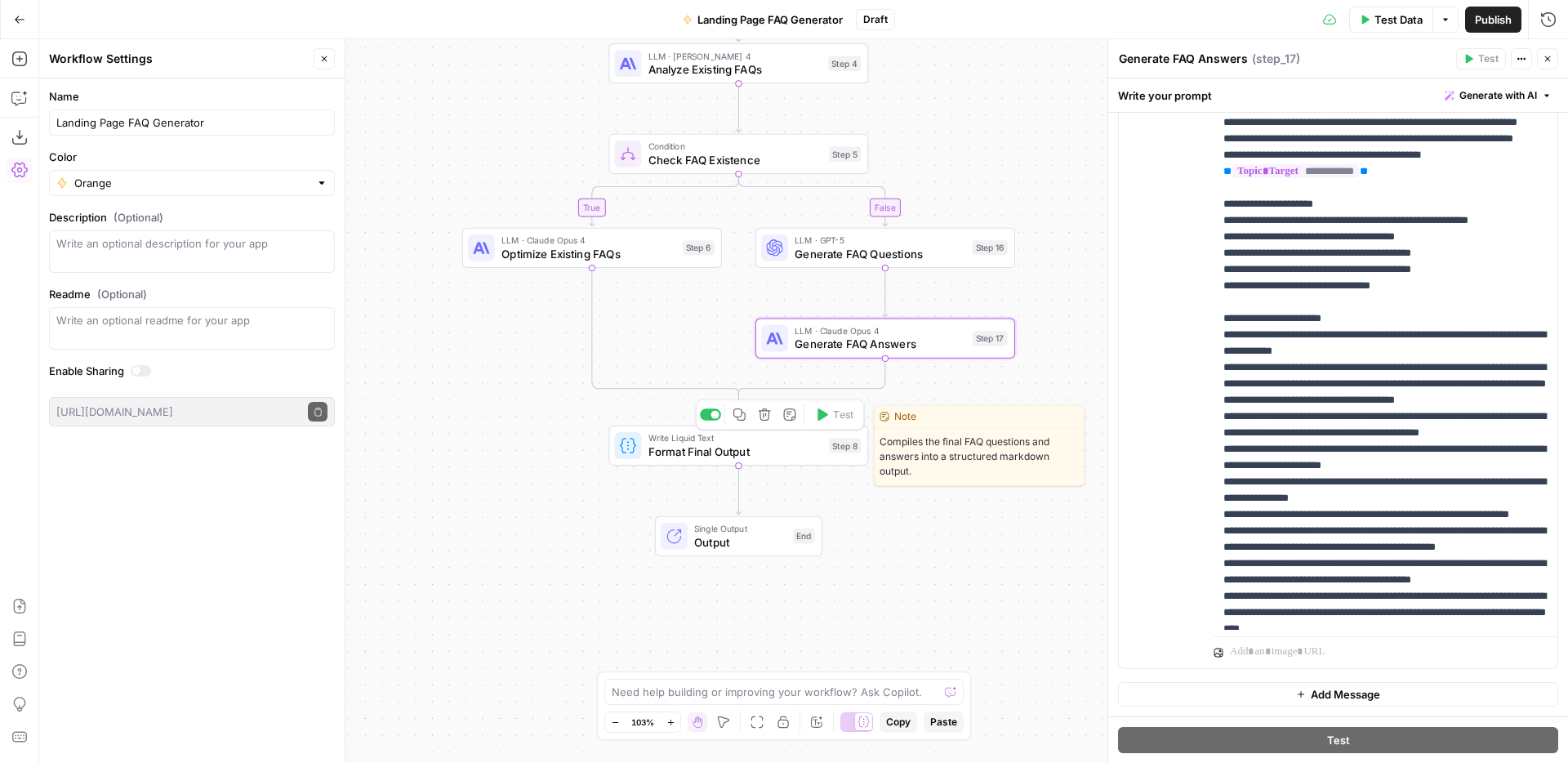
click at [714, 452] on span "Format Final Output" at bounding box center [735, 450] width 174 height 17
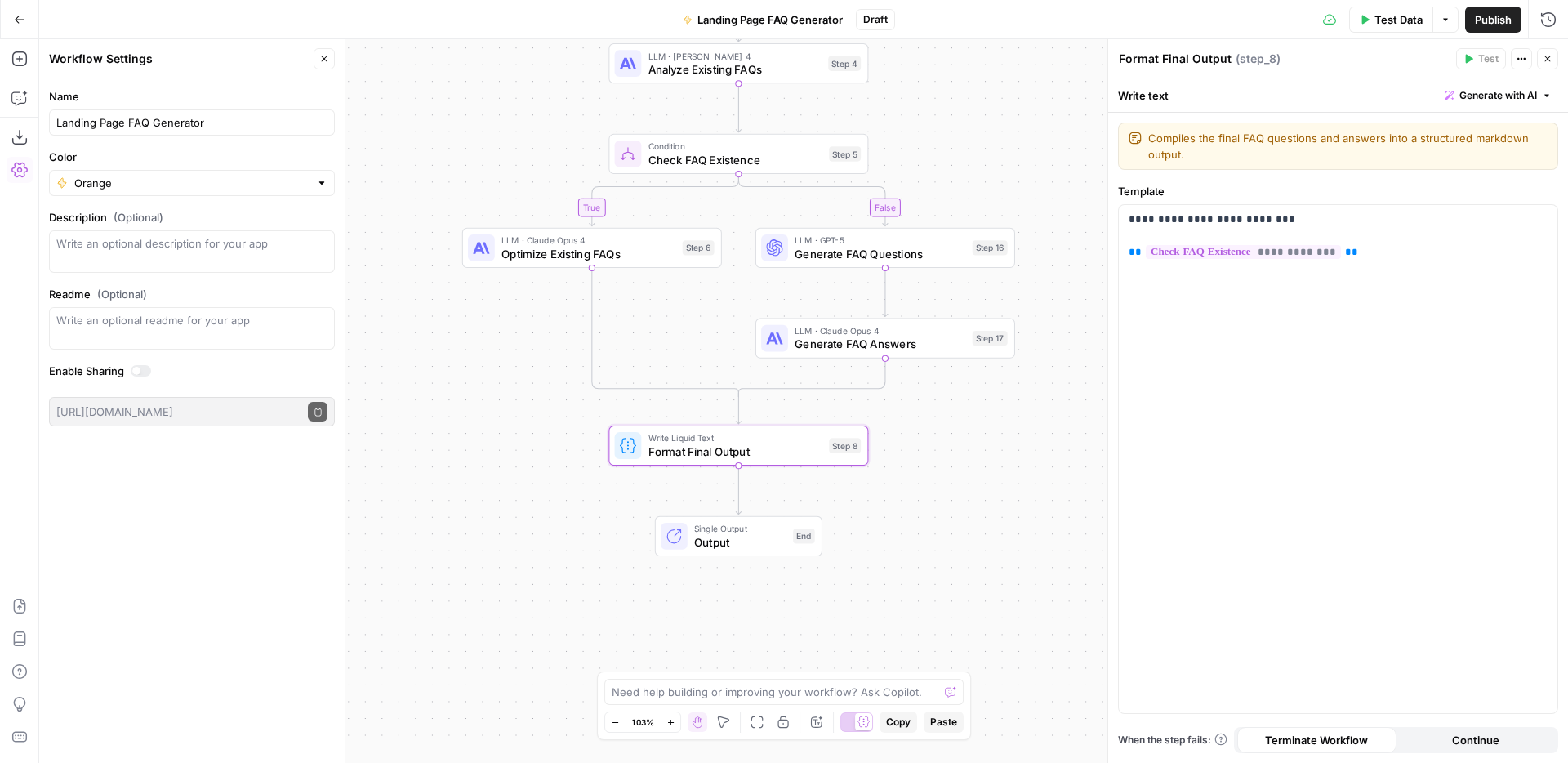
click at [1555, 57] on button "Close" at bounding box center [1547, 58] width 21 height 21
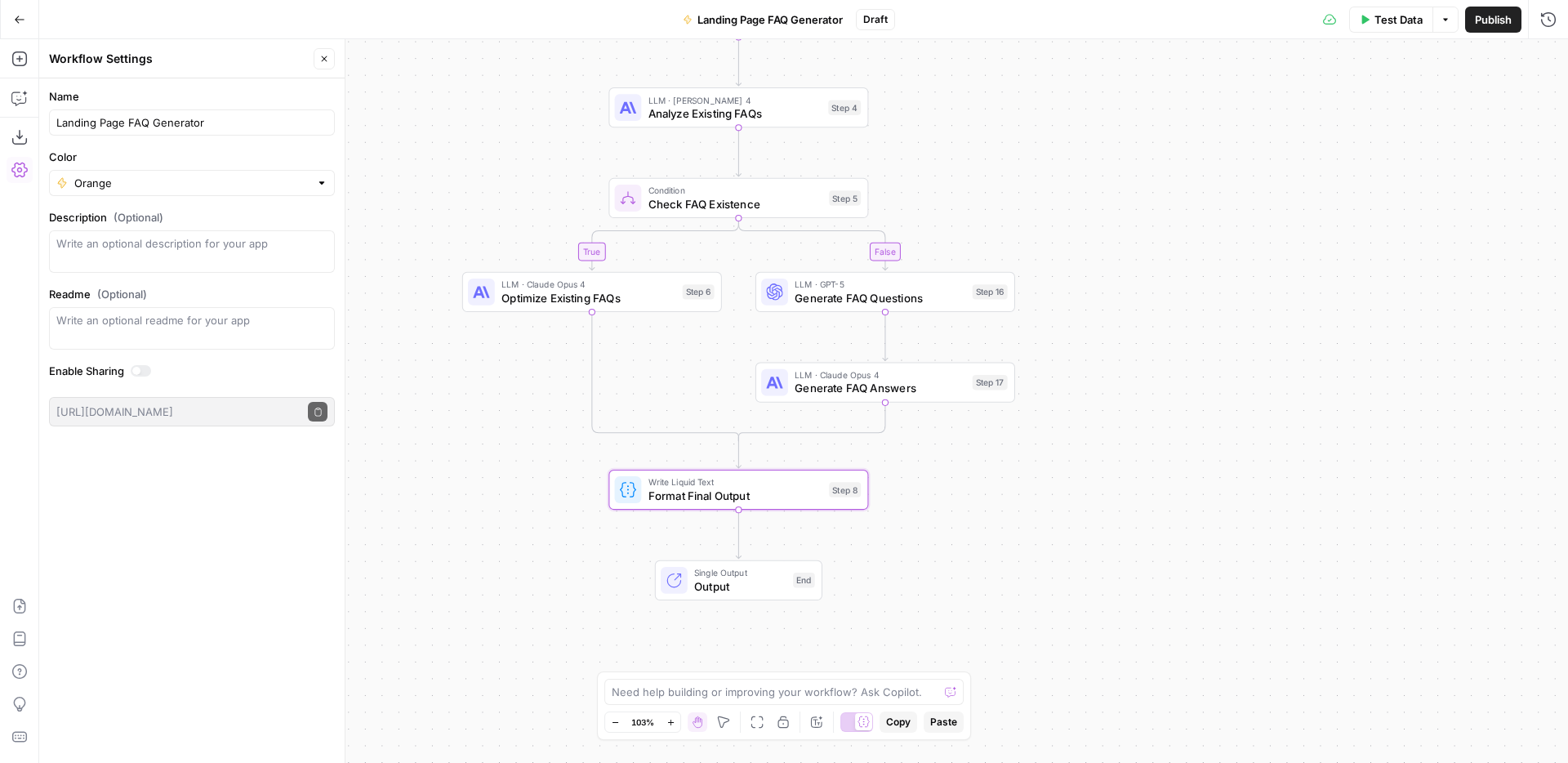
drag, startPoint x: 1205, startPoint y: 260, endPoint x: 1207, endPoint y: 566, distance: 306.0
click at [1207, 566] on div "true false Workflow Input Settings Inputs Web Page Scrape Scrape Page Content S…" at bounding box center [803, 401] width 1528 height 723
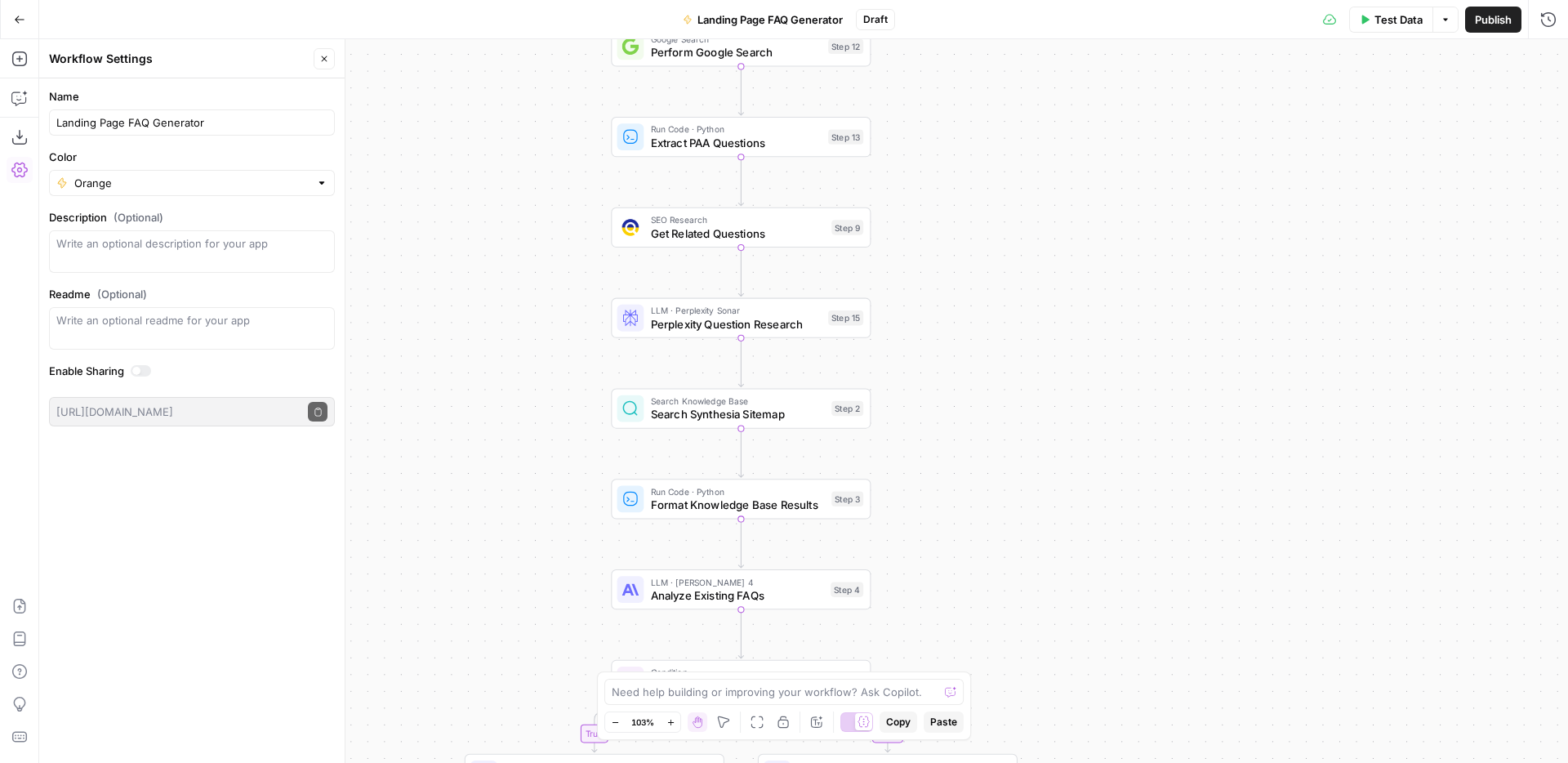
drag, startPoint x: 1126, startPoint y: 270, endPoint x: 1126, endPoint y: 490, distance: 220.0
click at [1126, 492] on div "true false Workflow Input Settings Inputs Web Page Scrape Scrape Page Content S…" at bounding box center [803, 401] width 1528 height 723
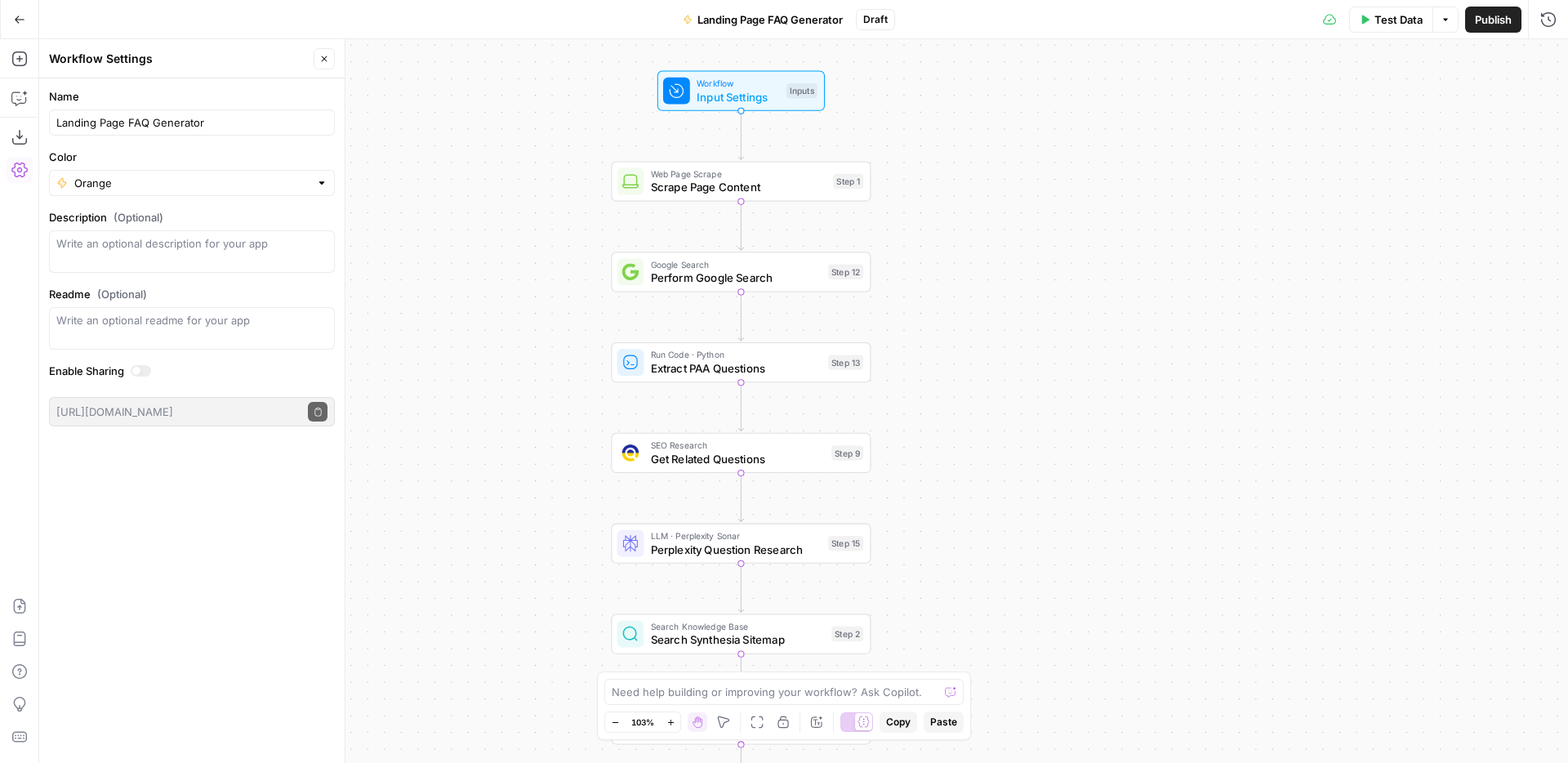
drag, startPoint x: 1090, startPoint y: 249, endPoint x: 1090, endPoint y: 515, distance: 266.0
click at [1090, 515] on div "true false Workflow Input Settings Inputs Web Page Scrape Scrape Page Content S…" at bounding box center [803, 401] width 1528 height 723
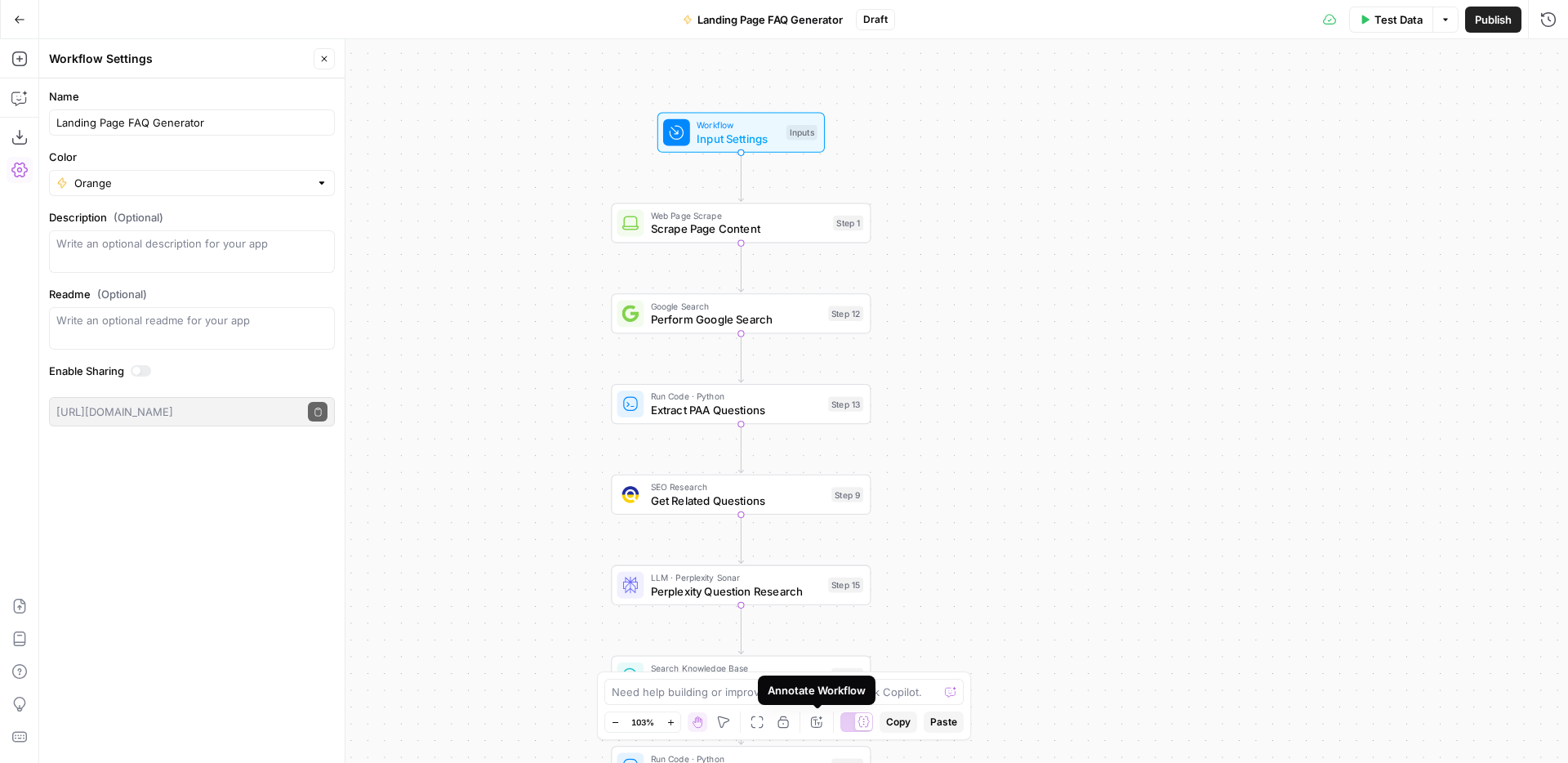
click at [817, 720] on icon "button" at bounding box center [816, 721] width 13 height 13
click at [1408, 19] on span "Test Data" at bounding box center [1398, 20] width 48 height 17
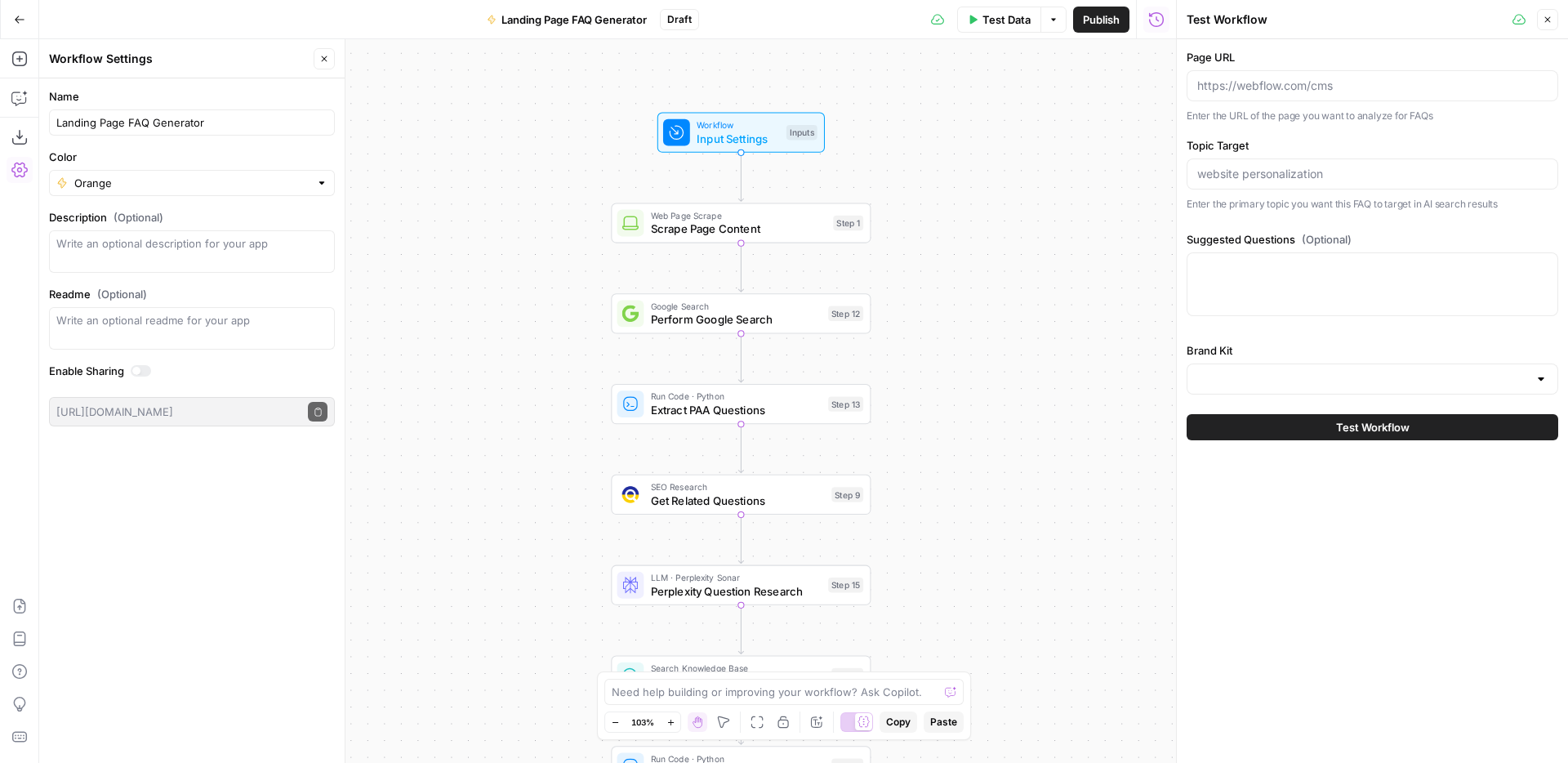
click at [1307, 76] on div at bounding box center [1372, 85] width 372 height 31
paste input "https://www.synthesia.io/features/ai-script-generator"
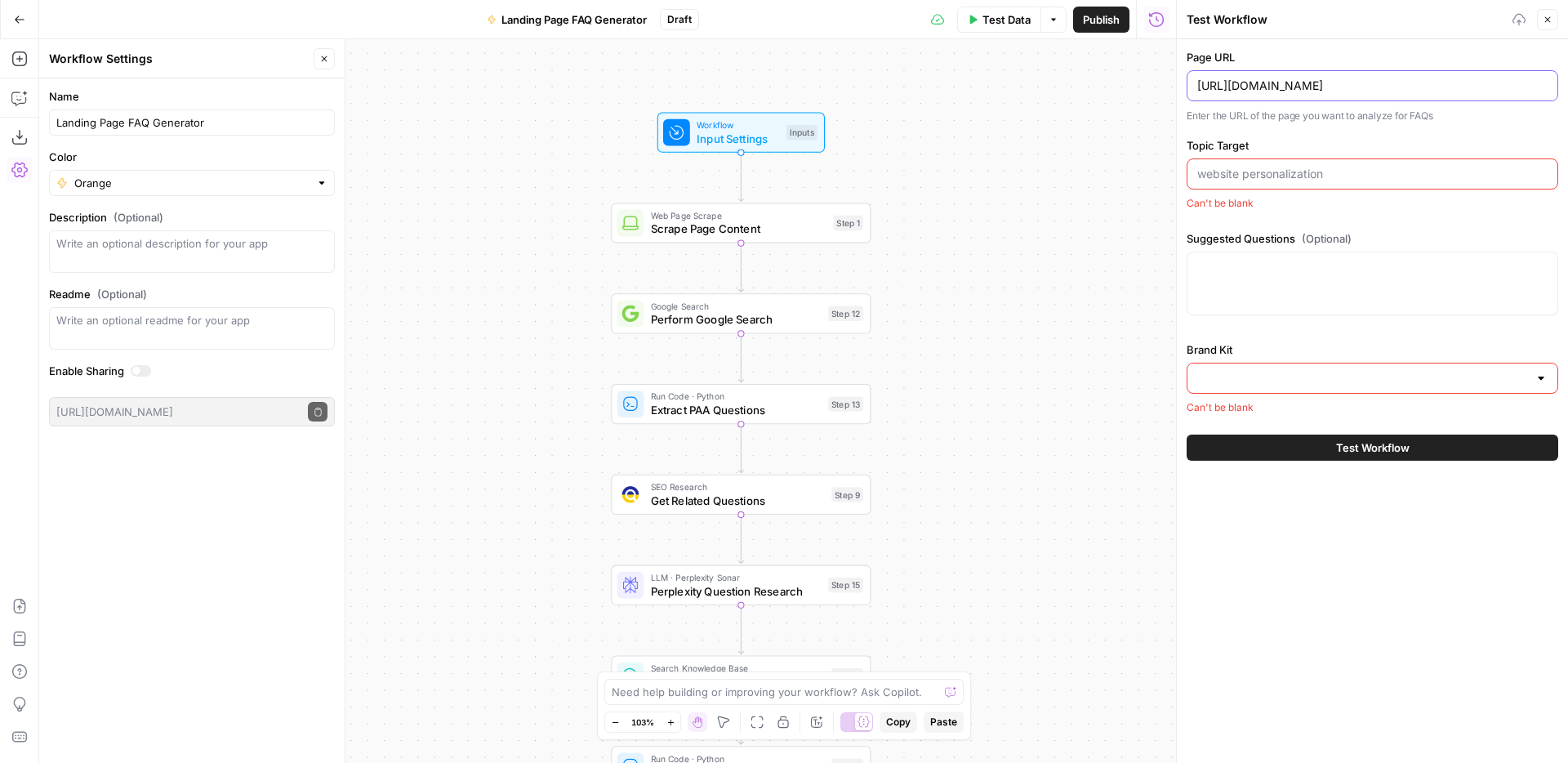
type input "https://www.synthesia.io/features/ai-script-generator"
click at [1250, 169] on input "Topic Target" at bounding box center [1372, 174] width 350 height 17
type input "AI script generator"
click at [1252, 269] on textarea "Suggested Questions (Optional)" at bounding box center [1372, 268] width 350 height 17
click at [1264, 372] on input "Brand Kit" at bounding box center [1362, 379] width 330 height 17
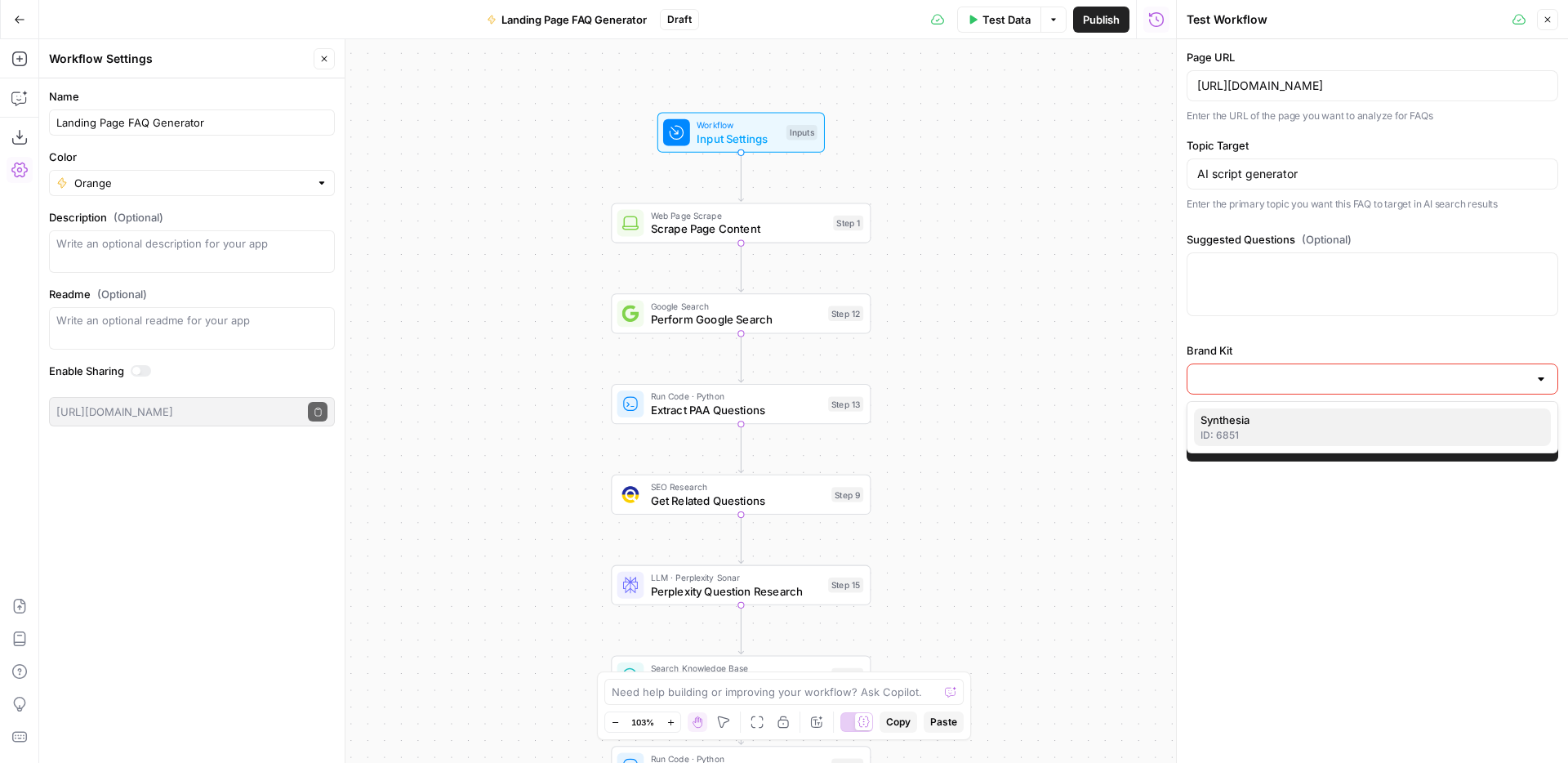
click at [1235, 415] on span "Synthesia" at bounding box center [1368, 420] width 337 height 17
type input "Synthesia"
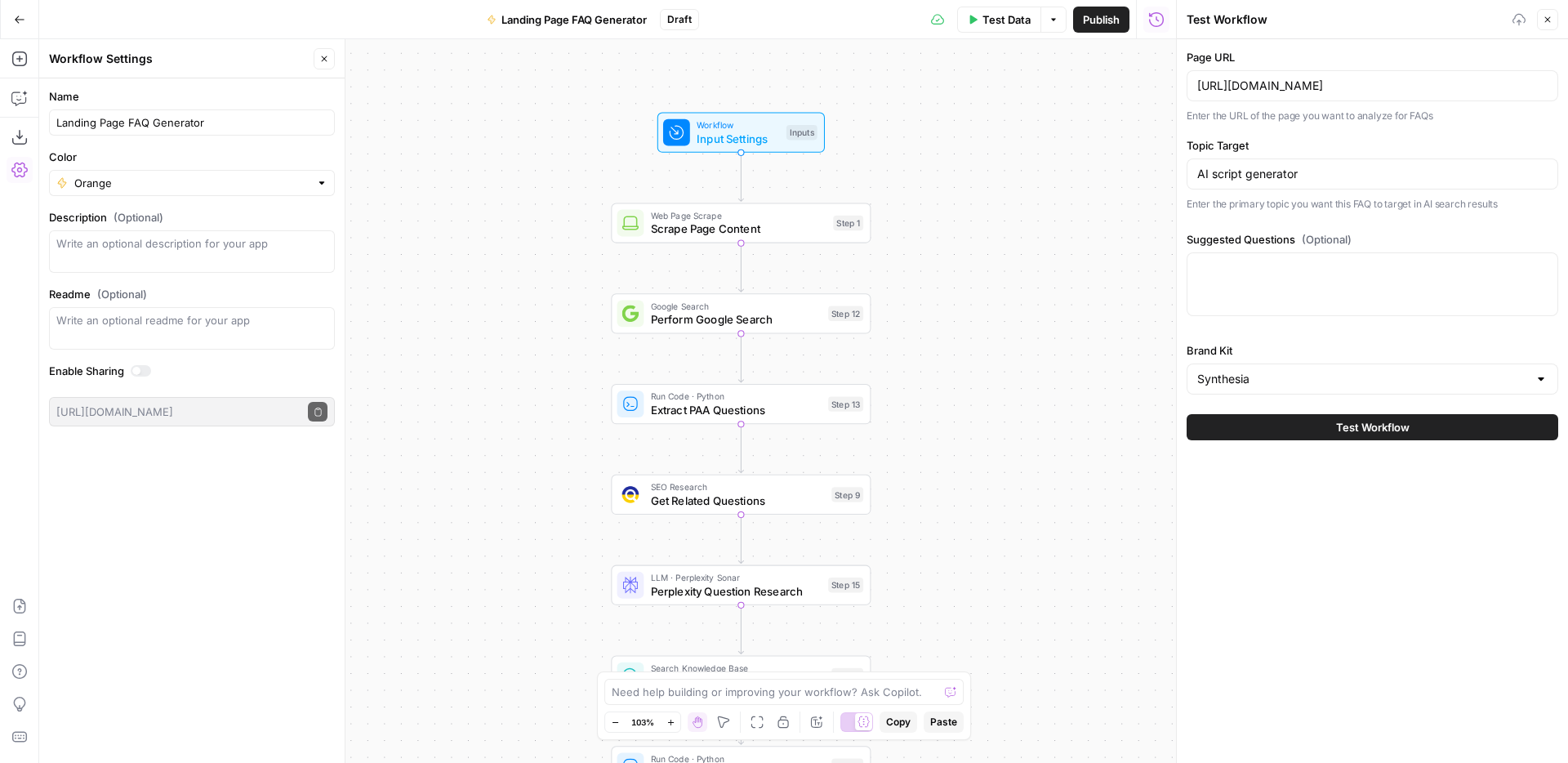
click at [1261, 429] on button "Test Workflow" at bounding box center [1372, 428] width 372 height 26
click at [1329, 422] on button "Test Workflow" at bounding box center [1372, 428] width 372 height 26
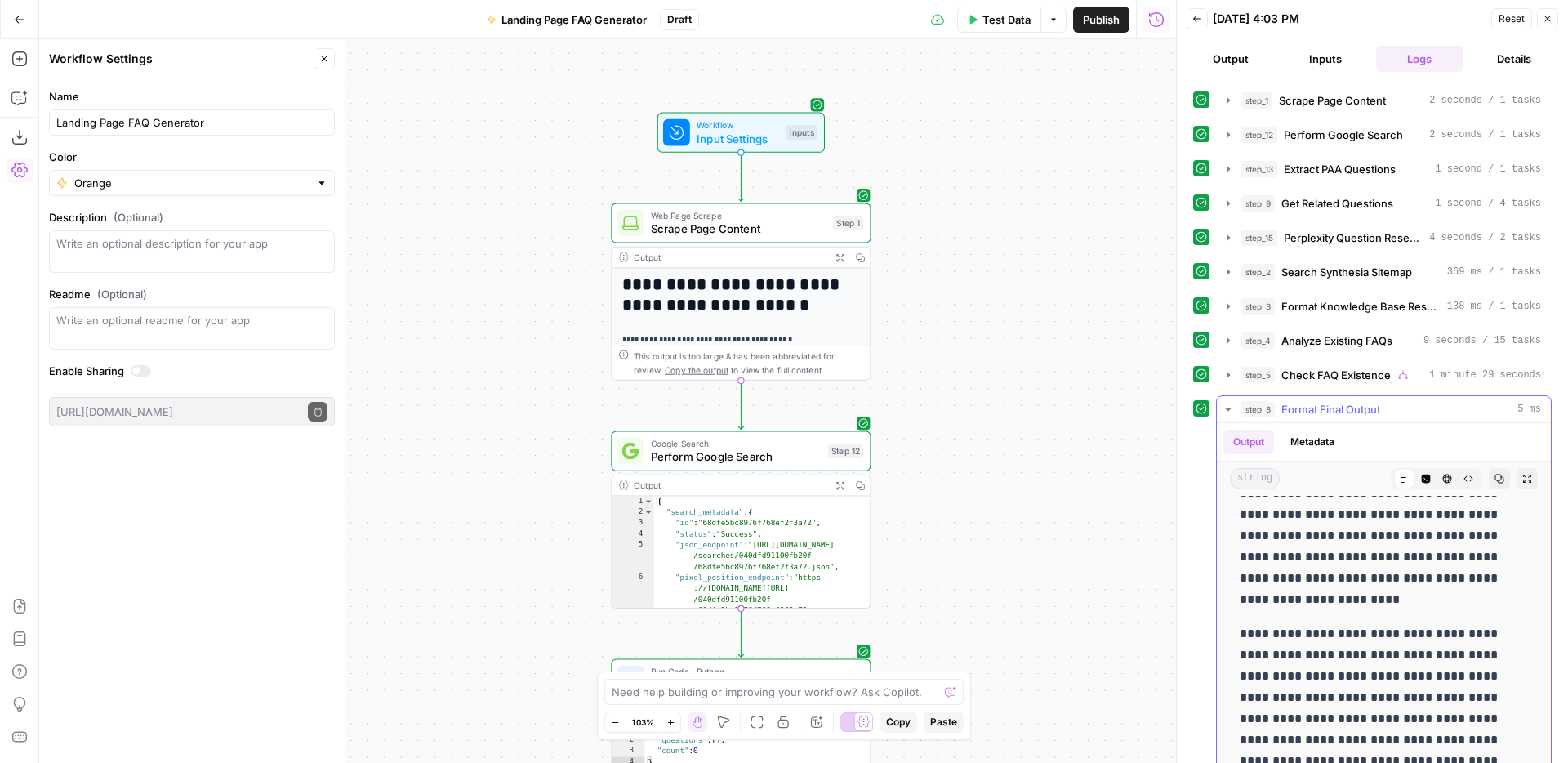
scroll to position [1202, 0]
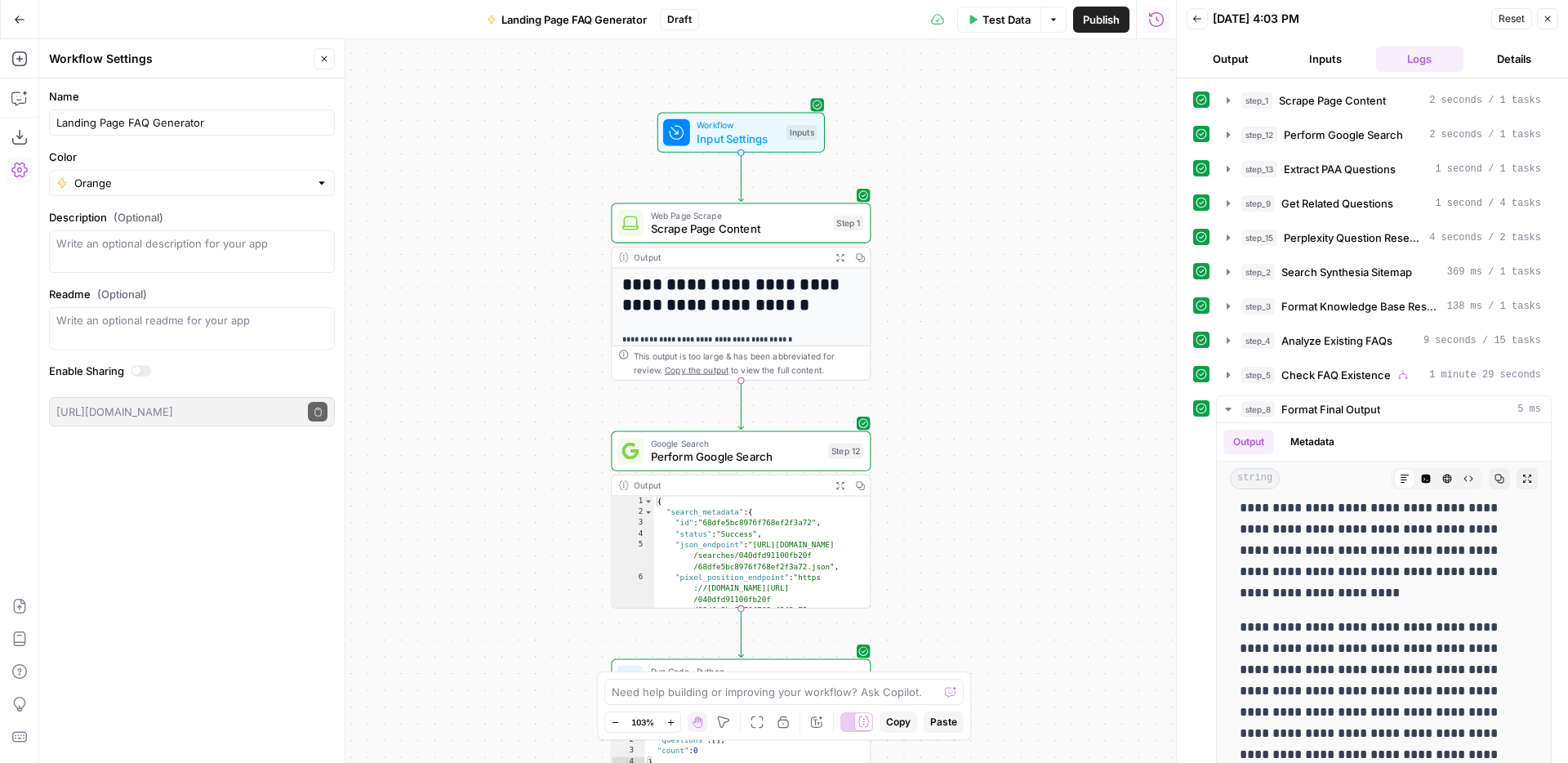
click at [1543, 14] on icon "button" at bounding box center [1547, 19] width 10 height 10
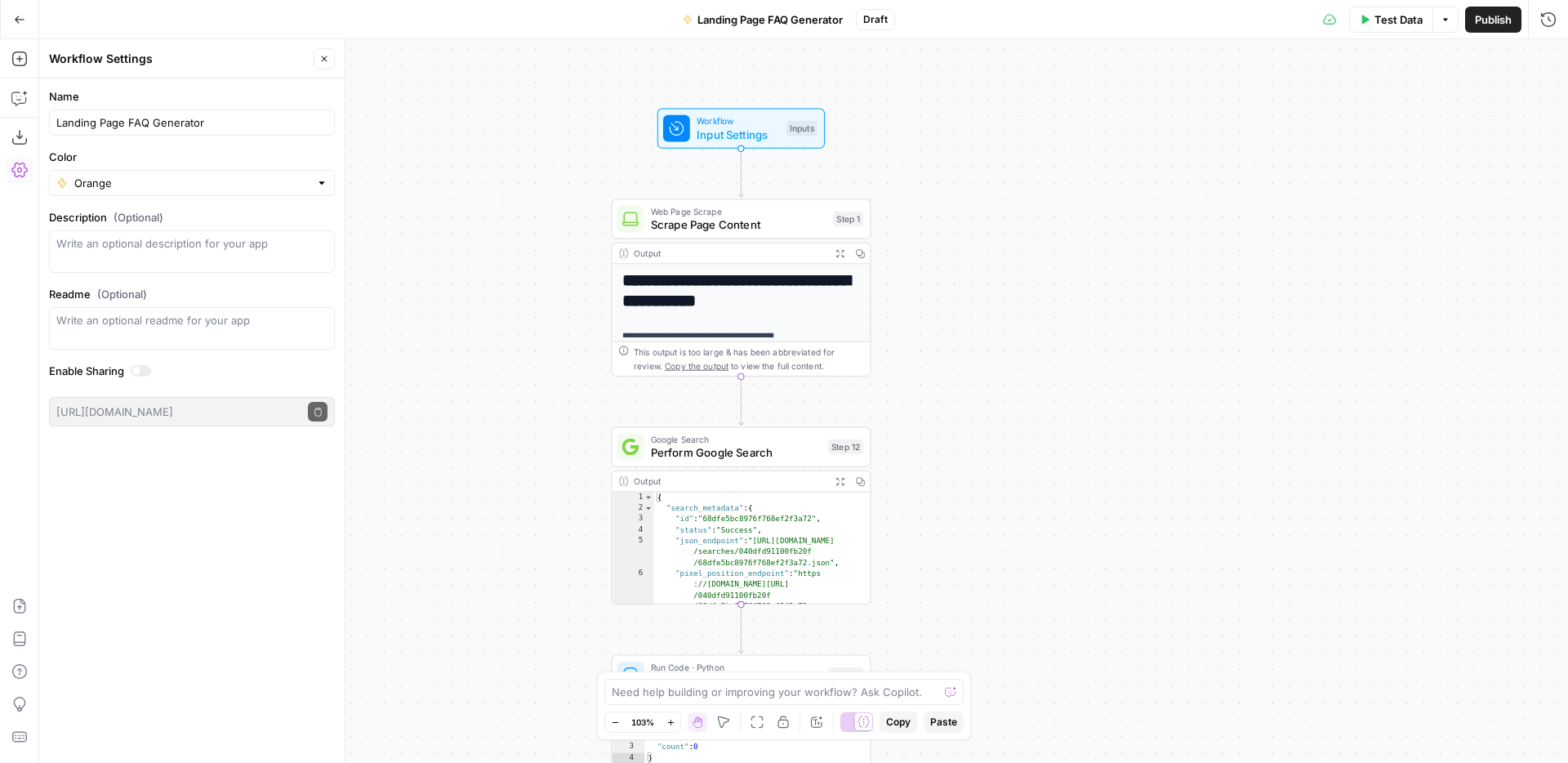
drag, startPoint x: 1061, startPoint y: 502, endPoint x: 1061, endPoint y: 240, distance: 262.0
click at [1061, 240] on div "**********" at bounding box center [803, 401] width 1528 height 723
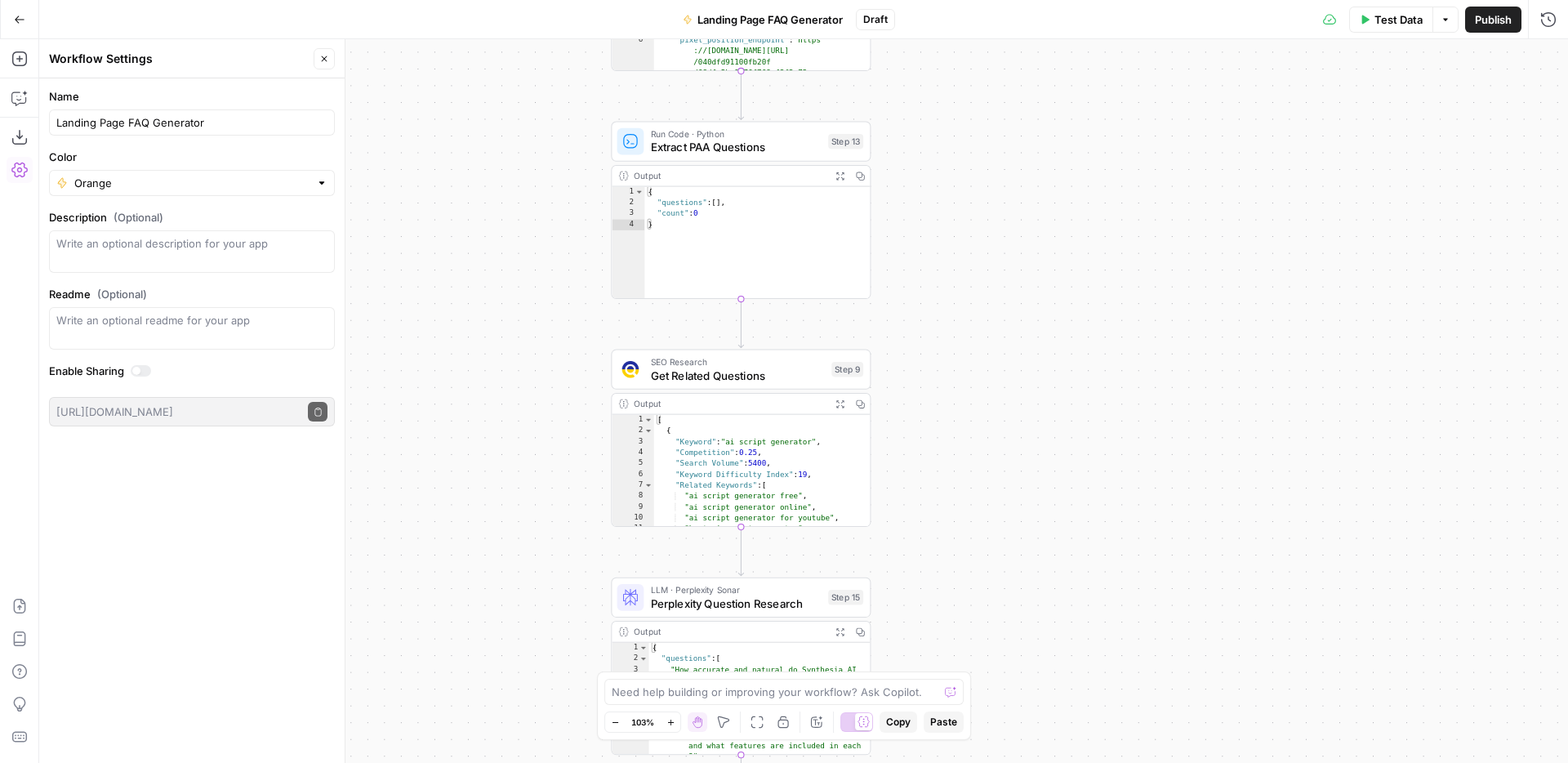
drag, startPoint x: 1083, startPoint y: 428, endPoint x: 1083, endPoint y: 150, distance: 278.0
click at [1083, 150] on div "**********" at bounding box center [803, 401] width 1528 height 723
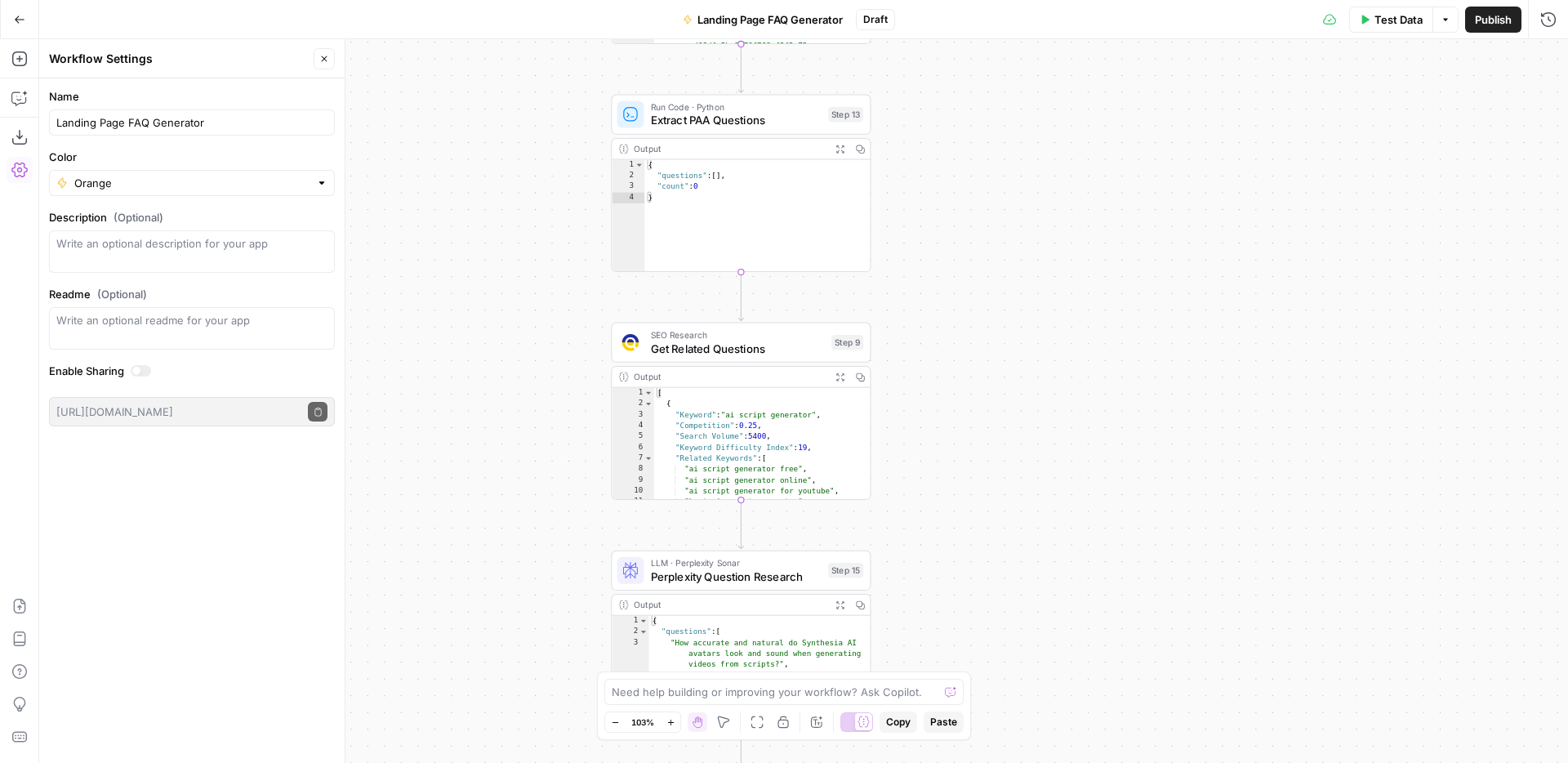
drag, startPoint x: 1083, startPoint y: 415, endPoint x: 1083, endPoint y: 76, distance: 339.0
click at [1083, 76] on div "**********" at bounding box center [803, 401] width 1528 height 723
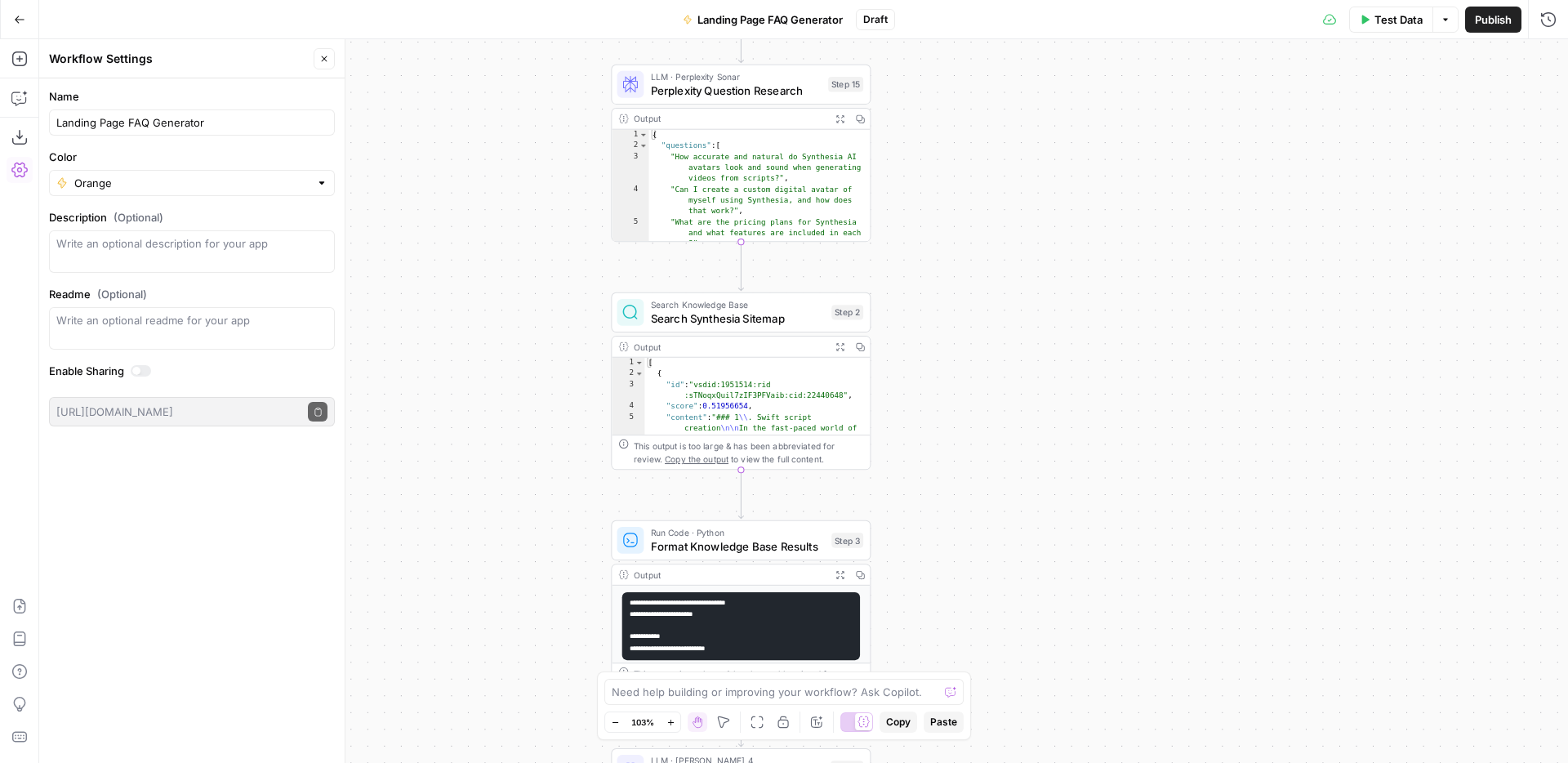
drag, startPoint x: 1083, startPoint y: 518, endPoint x: 1083, endPoint y: 194, distance: 324.0
click at [1083, 194] on div "**********" at bounding box center [803, 401] width 1528 height 723
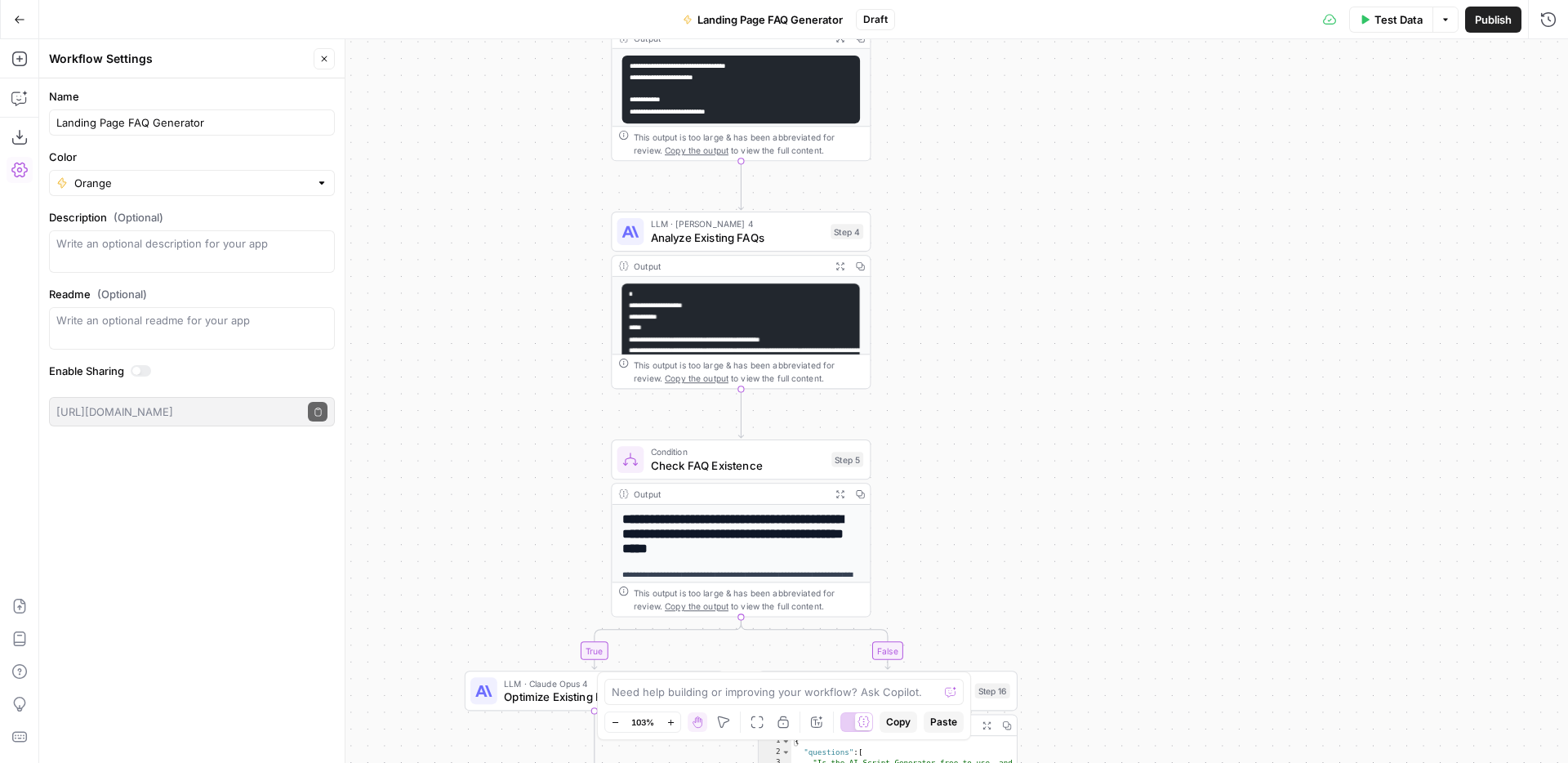
drag, startPoint x: 1084, startPoint y: 520, endPoint x: 1084, endPoint y: 159, distance: 361.0
click at [1084, 159] on div "**********" at bounding box center [803, 401] width 1528 height 723
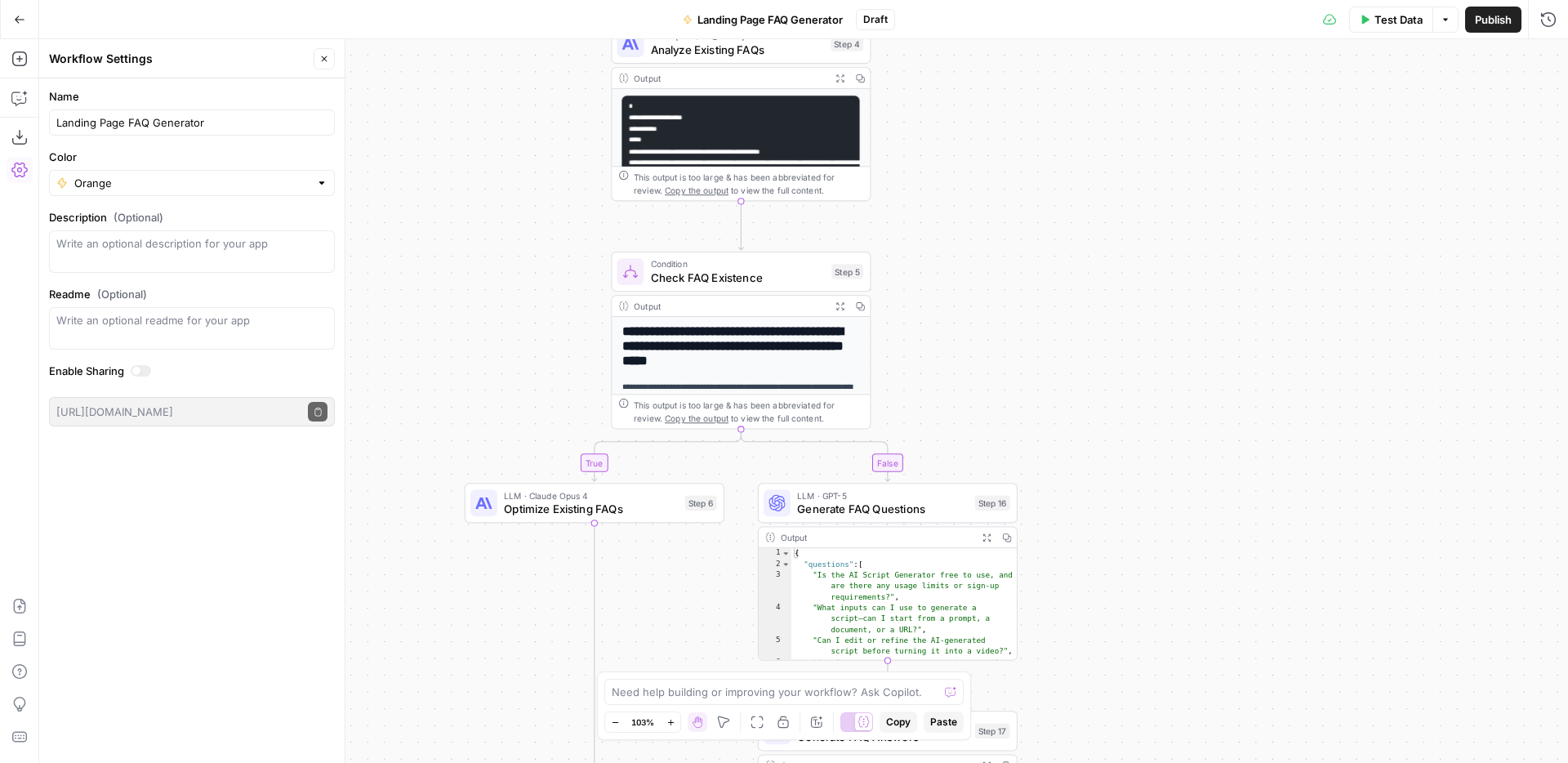
drag, startPoint x: 1064, startPoint y: 385, endPoint x: 1064, endPoint y: 196, distance: 189.0
click at [1064, 196] on div "**********" at bounding box center [803, 401] width 1528 height 723
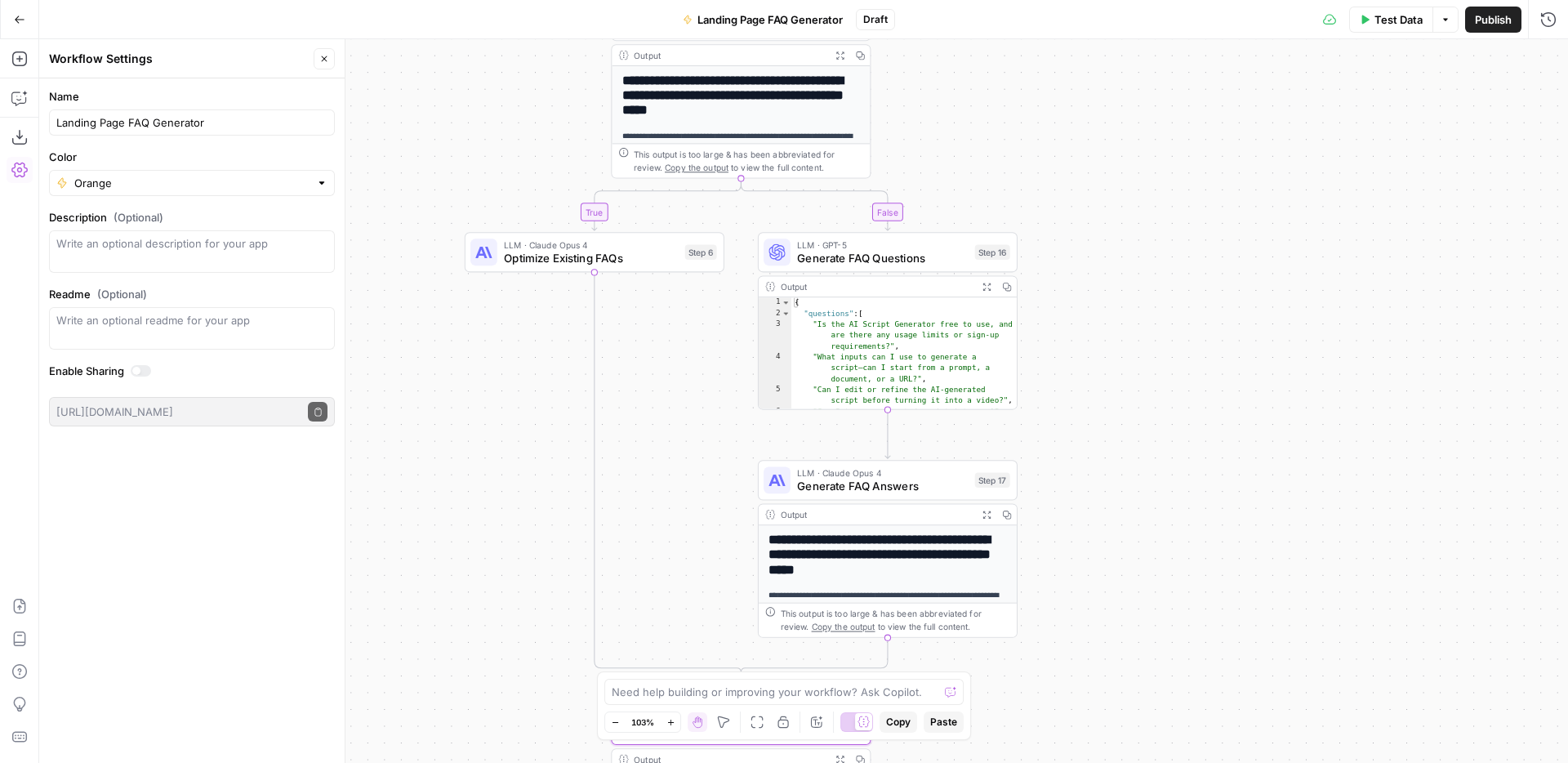
drag, startPoint x: 1047, startPoint y: 438, endPoint x: 1047, endPoint y: 189, distance: 249.0
click at [1047, 189] on div "**********" at bounding box center [803, 401] width 1528 height 723
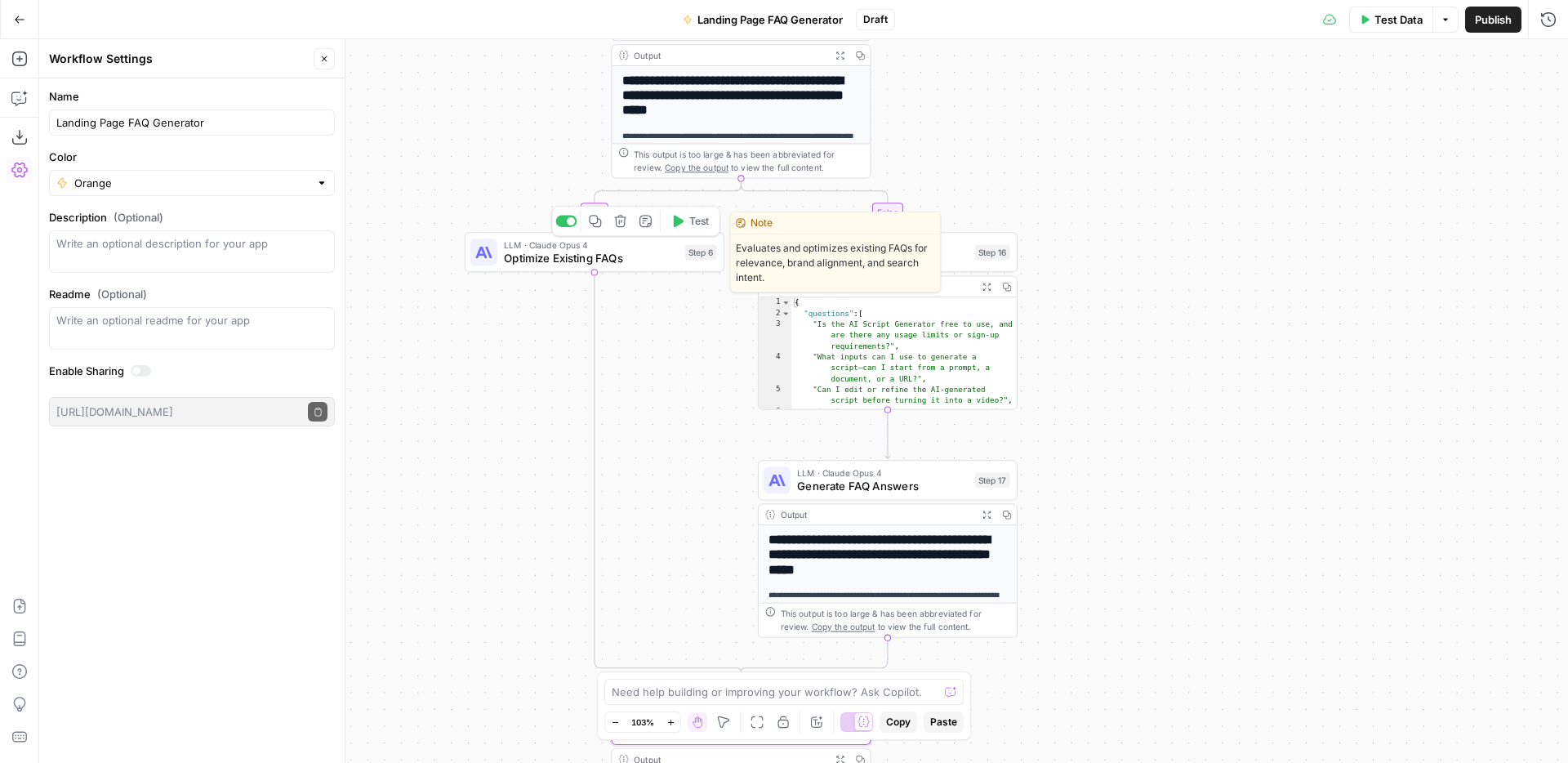
click at [586, 254] on span "Optimize Existing FAQs" at bounding box center [591, 258] width 174 height 17
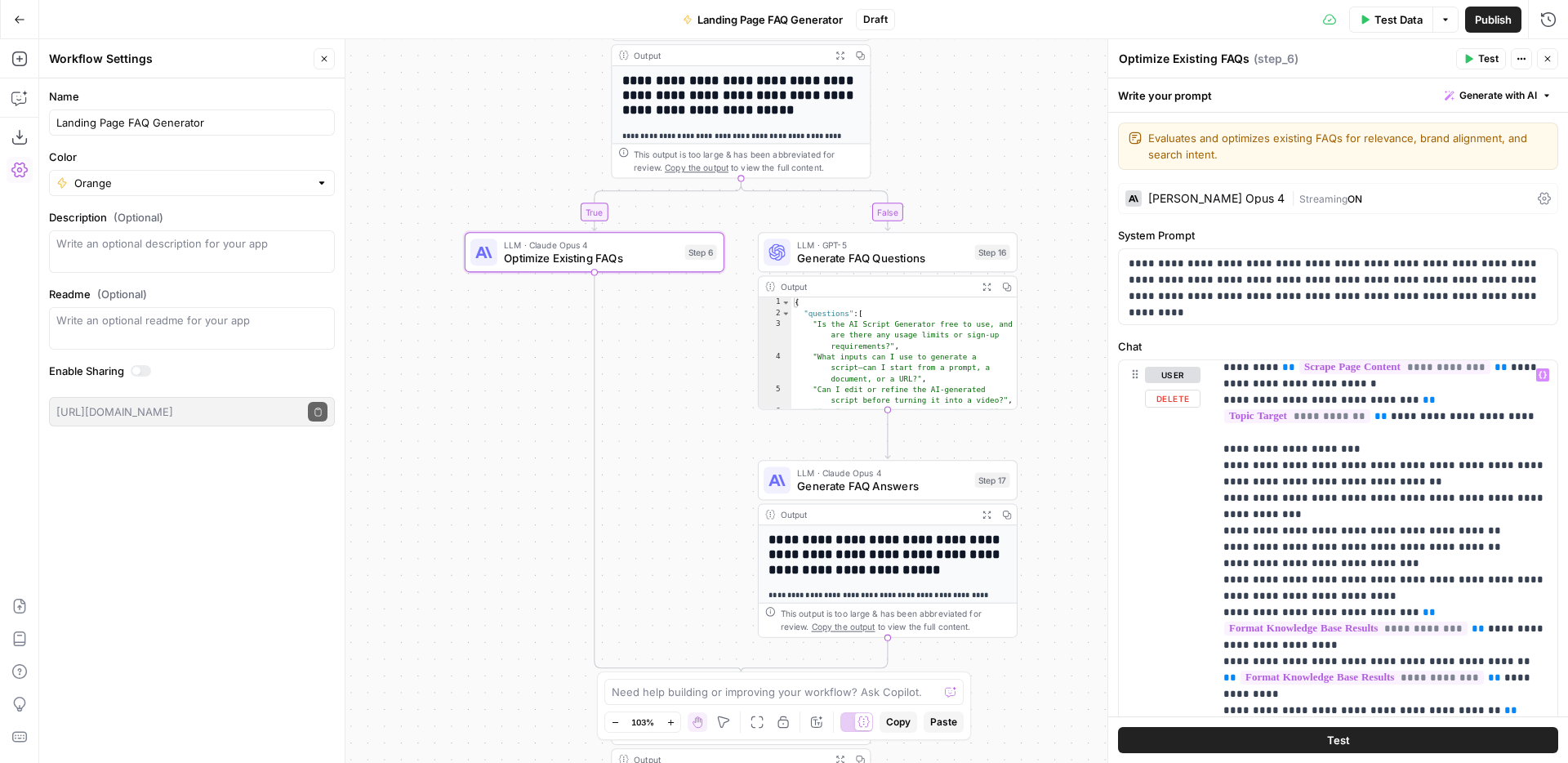
scroll to position [2428, 0]
drag, startPoint x: 1349, startPoint y: 641, endPoint x: 1223, endPoint y: 641, distance: 126.0
copy p "**********"
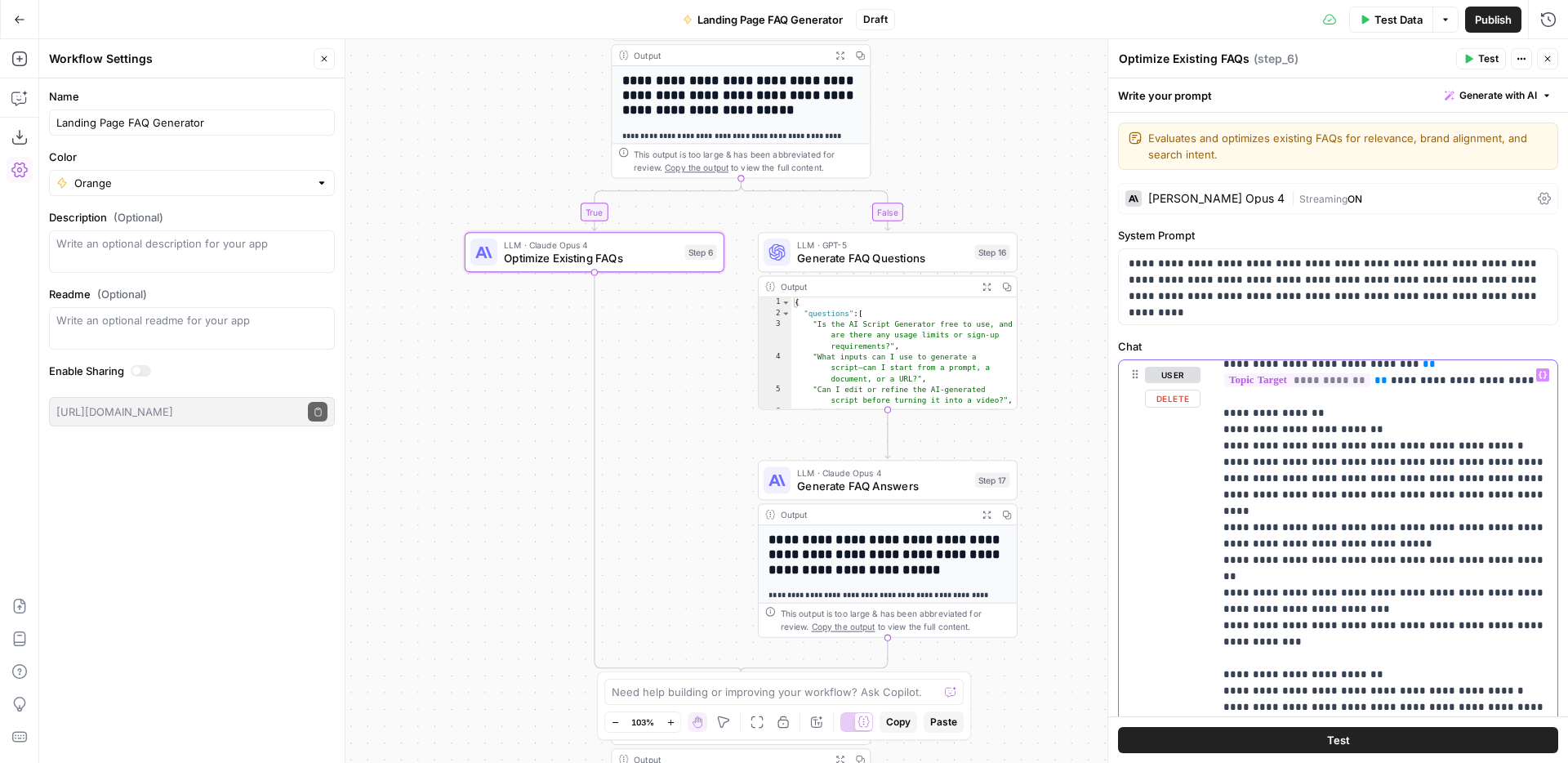
scroll to position [1564, 0]
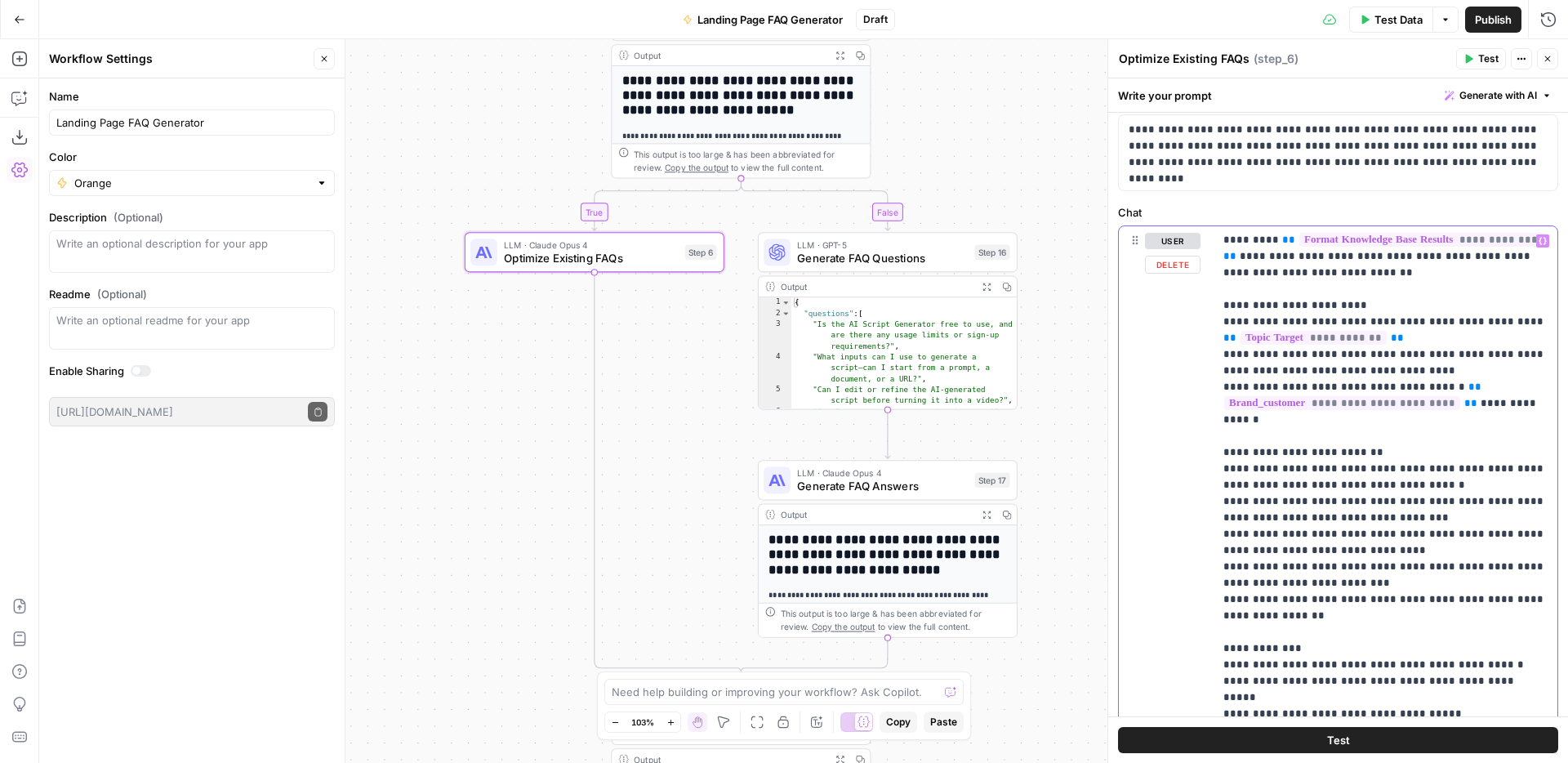
scroll to position [144, 0]
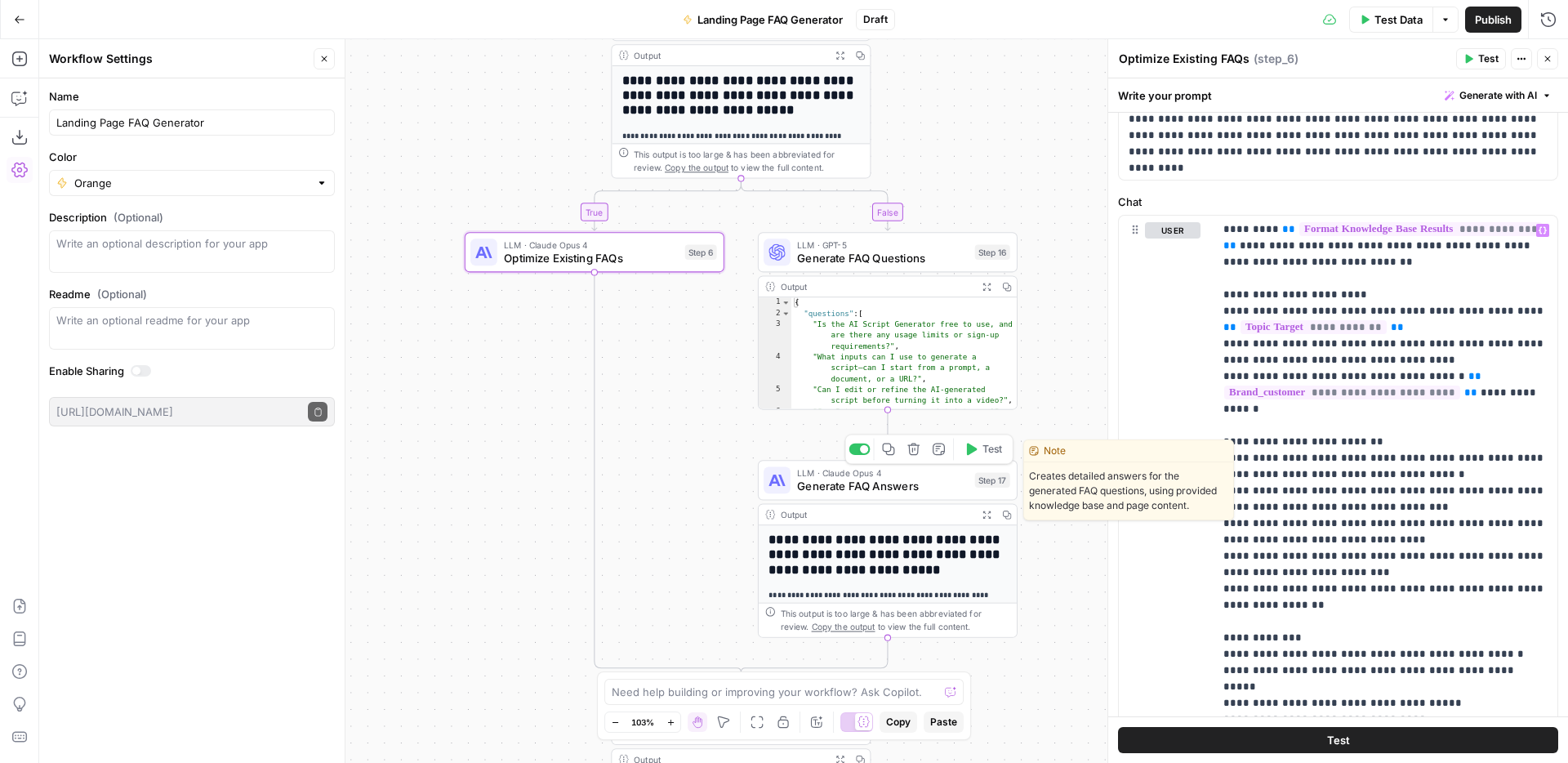
click at [876, 490] on span "Generate FAQ Answers" at bounding box center [882, 486] width 171 height 17
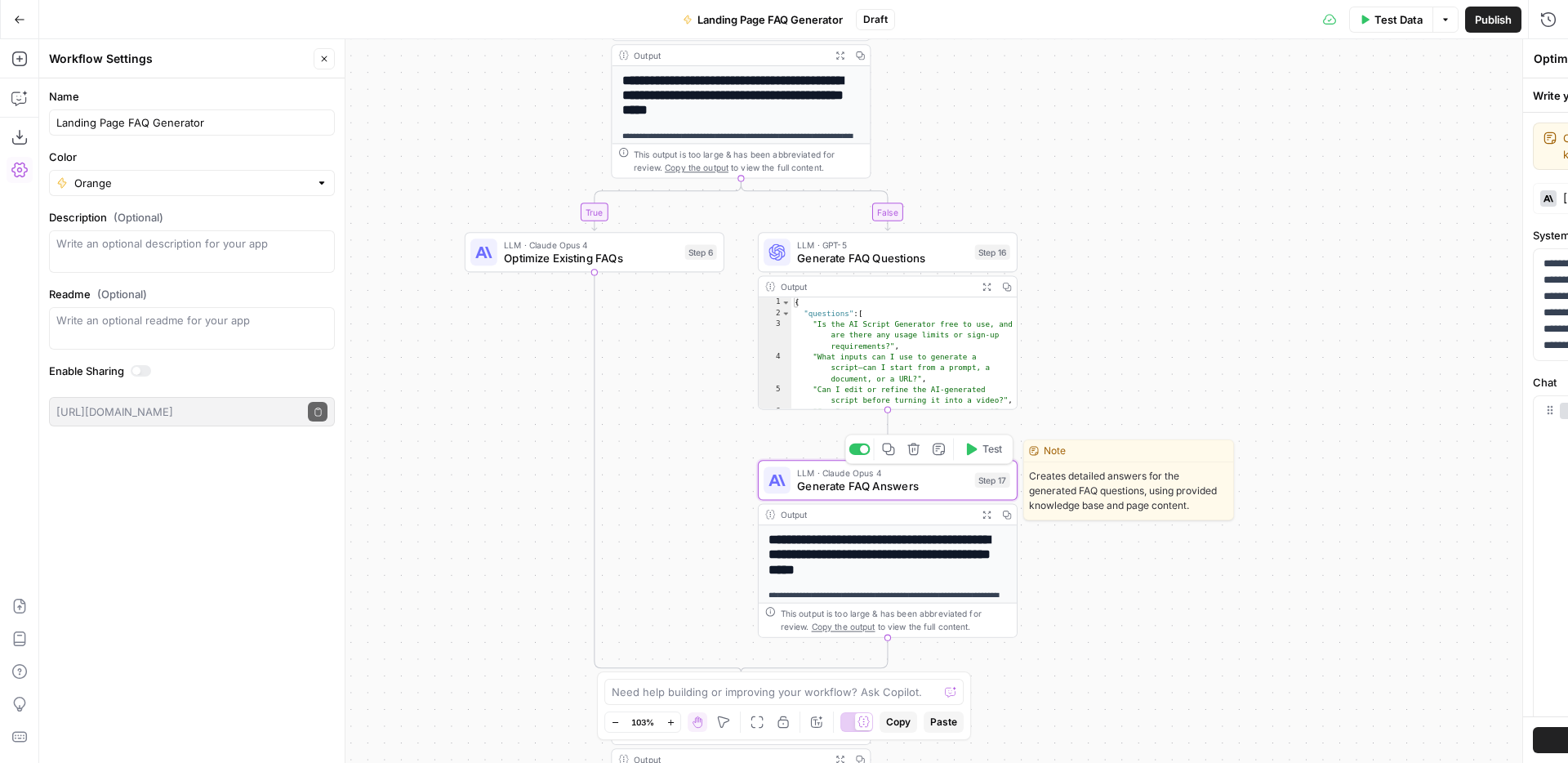
type textarea "Generate FAQ Answers"
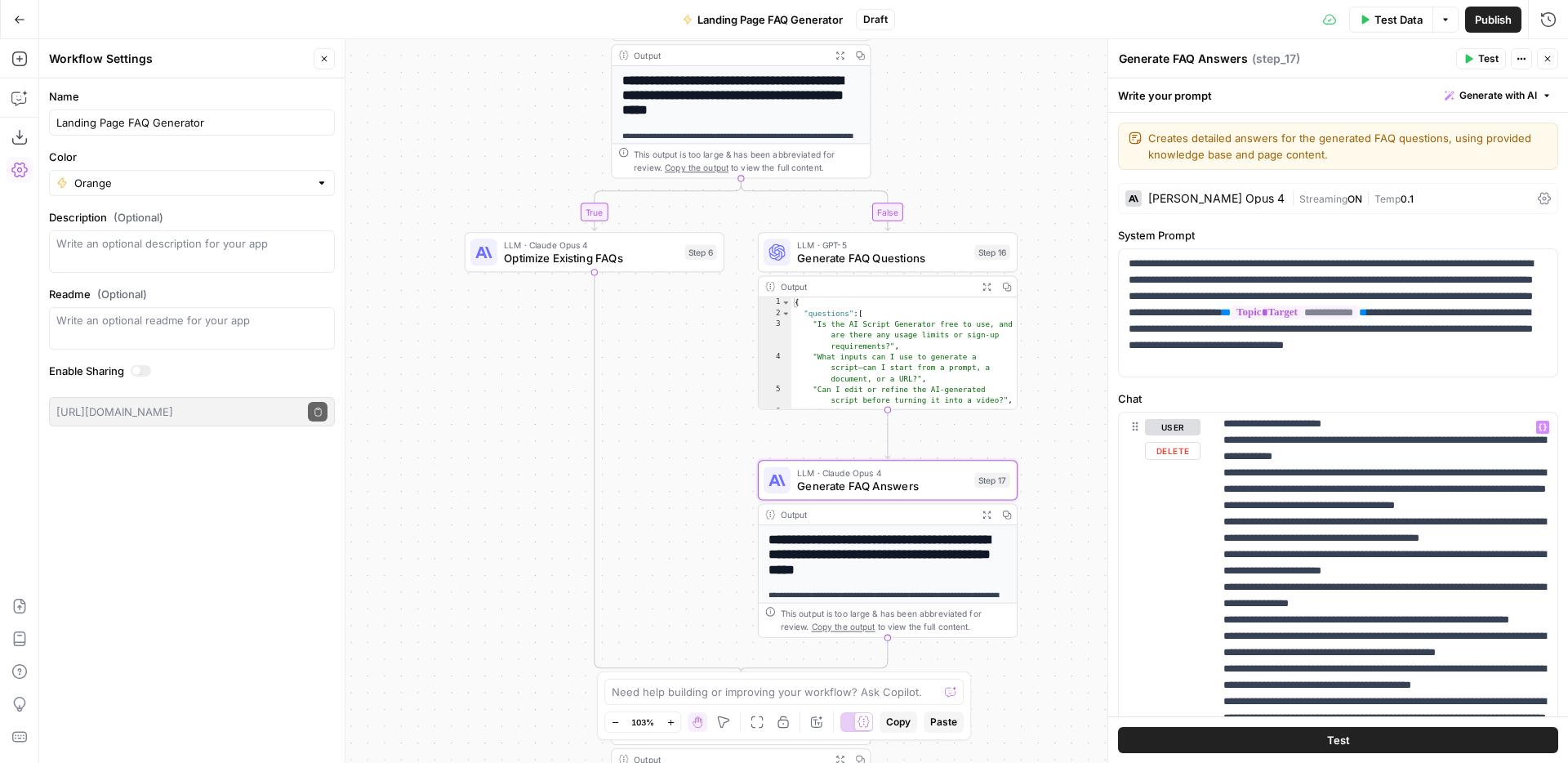
scroll to position [1327, 0]
click at [1442, 587] on p "**********" at bounding box center [1386, 251] width 324 height 2320
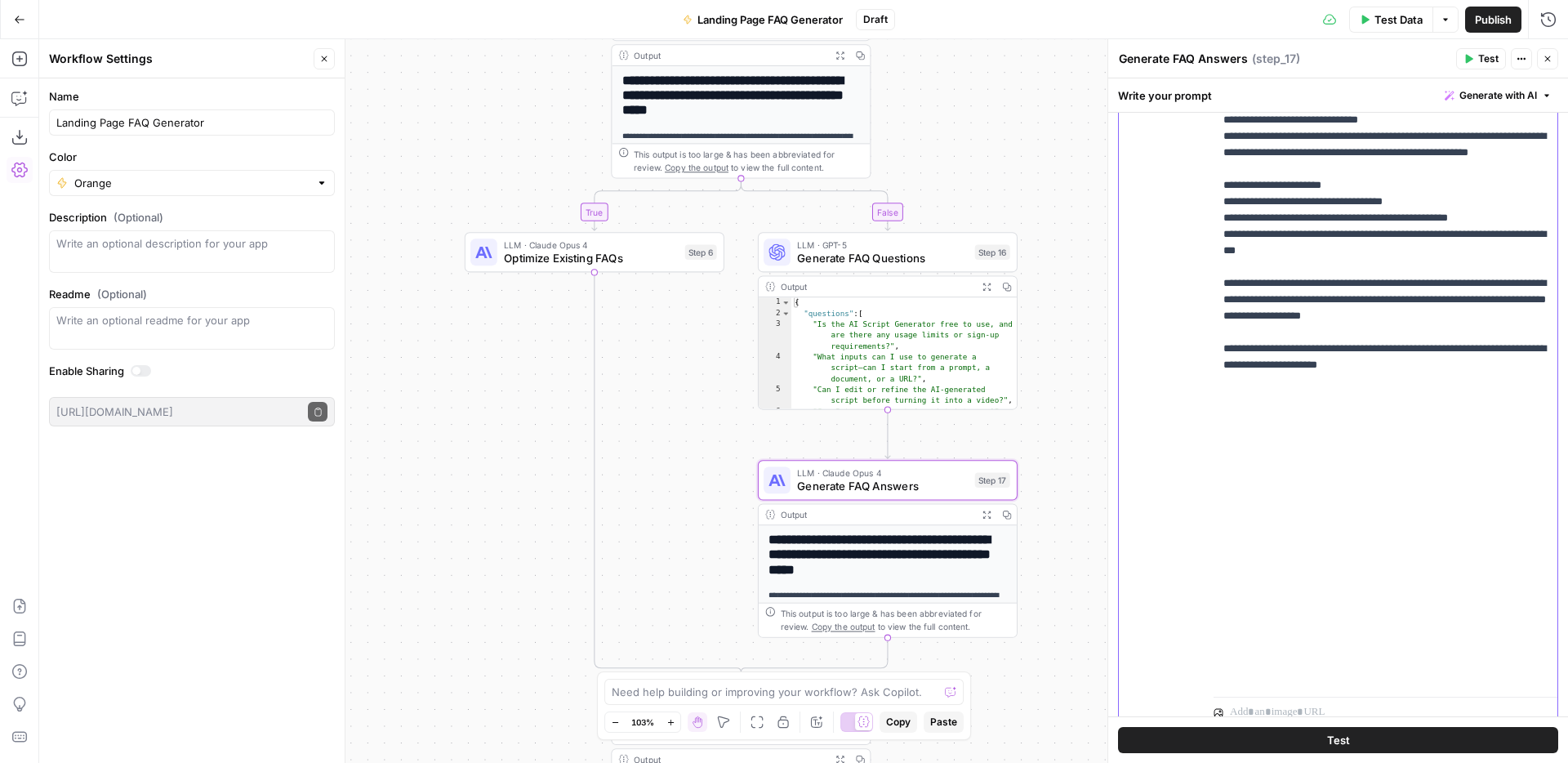
scroll to position [394, 0]
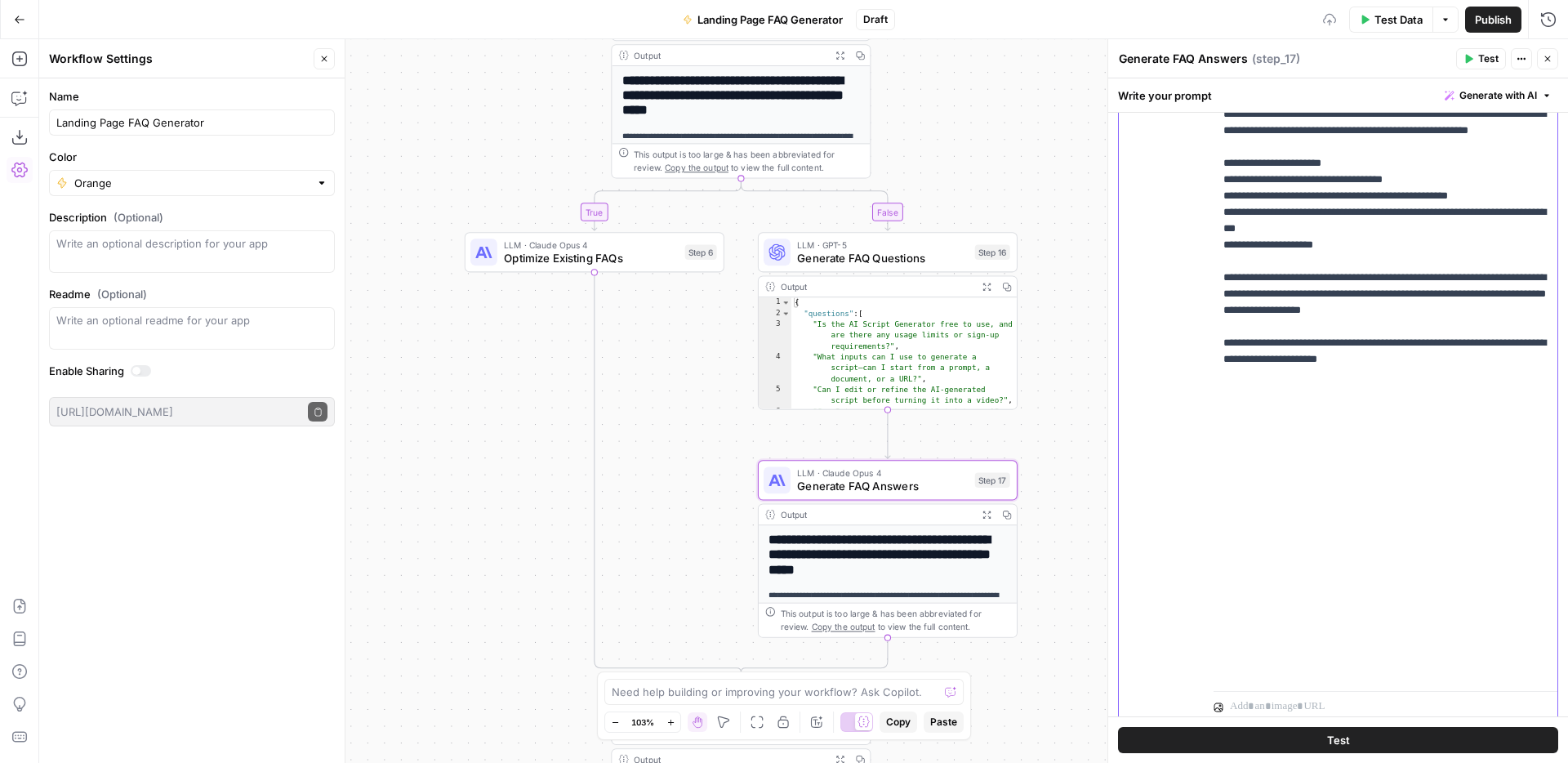
scroll to position [448, 0]
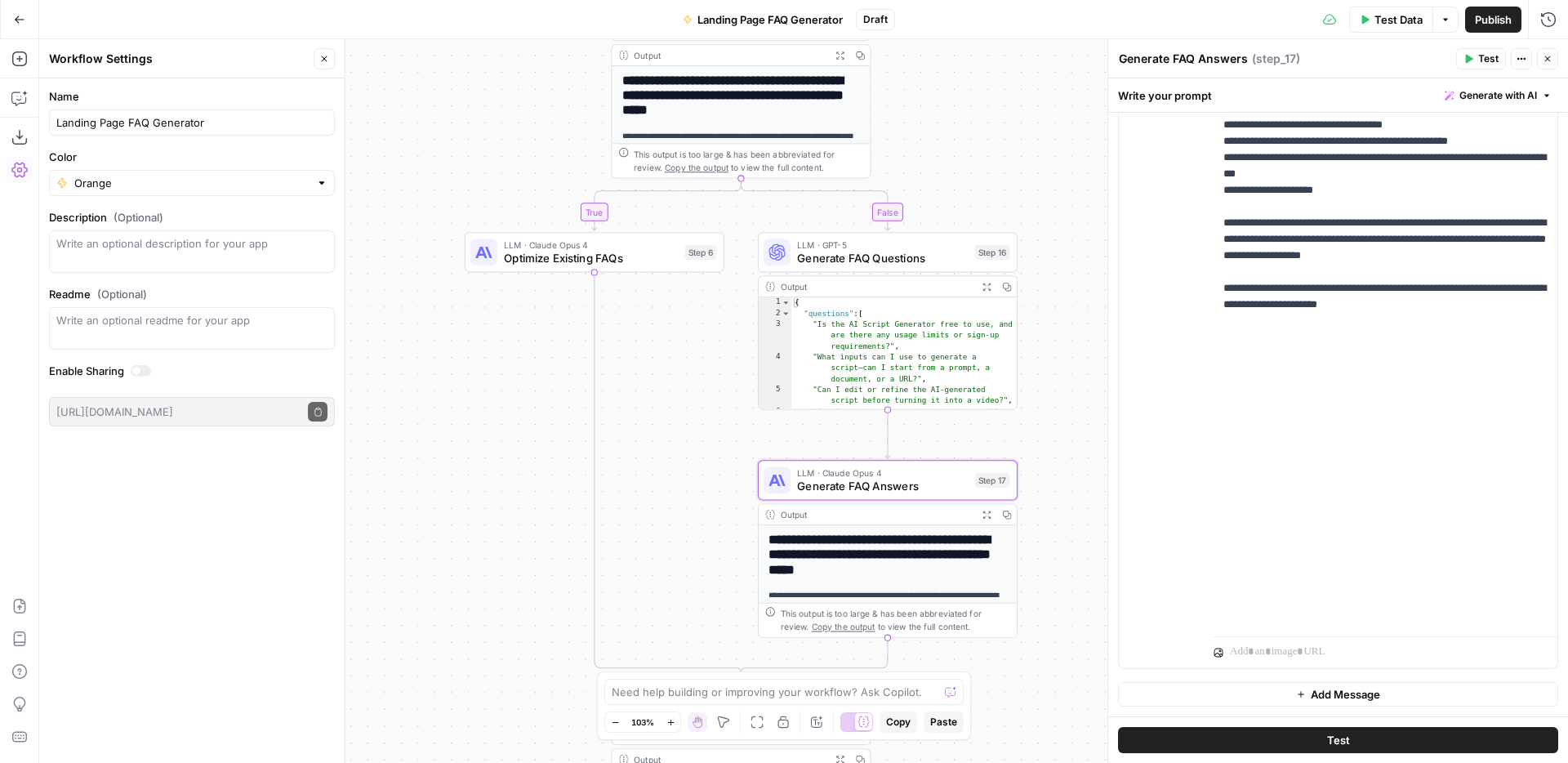
click at [1481, 59] on span "Test" at bounding box center [1488, 58] width 21 height 15
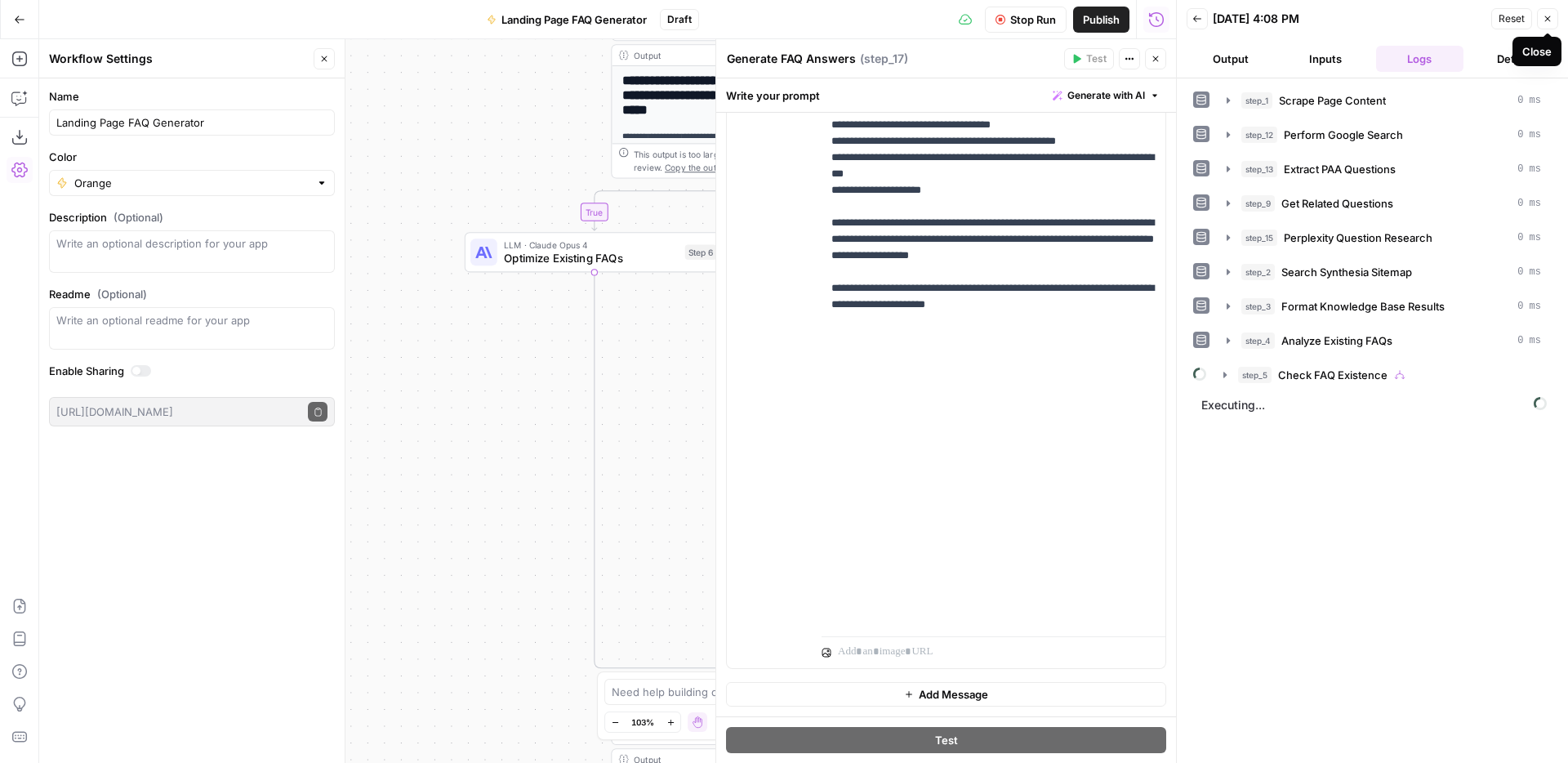
click at [1542, 16] on icon "button" at bounding box center [1547, 19] width 10 height 10
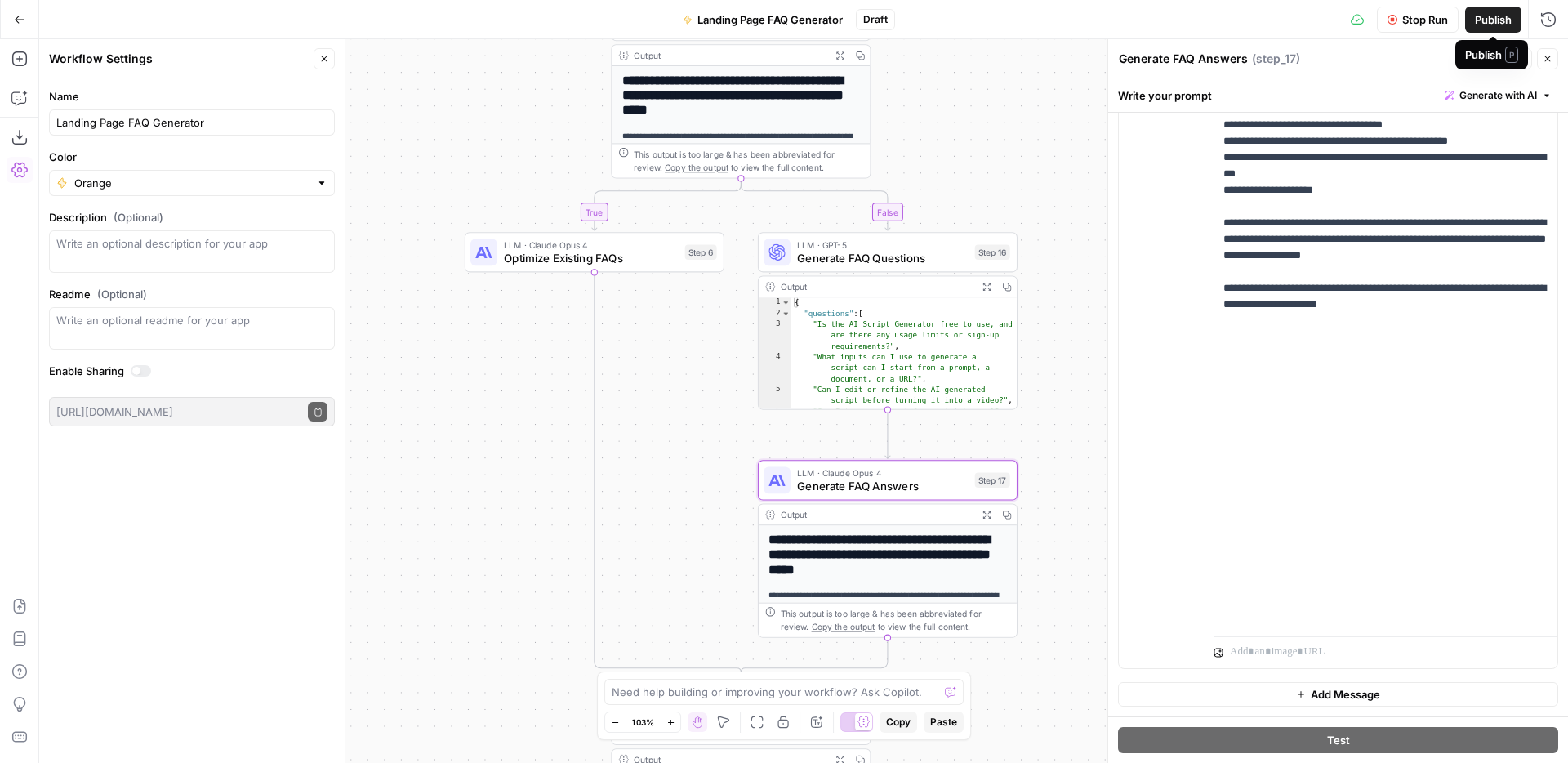
click at [1434, 20] on span "Stop Run" at bounding box center [1425, 20] width 46 height 17
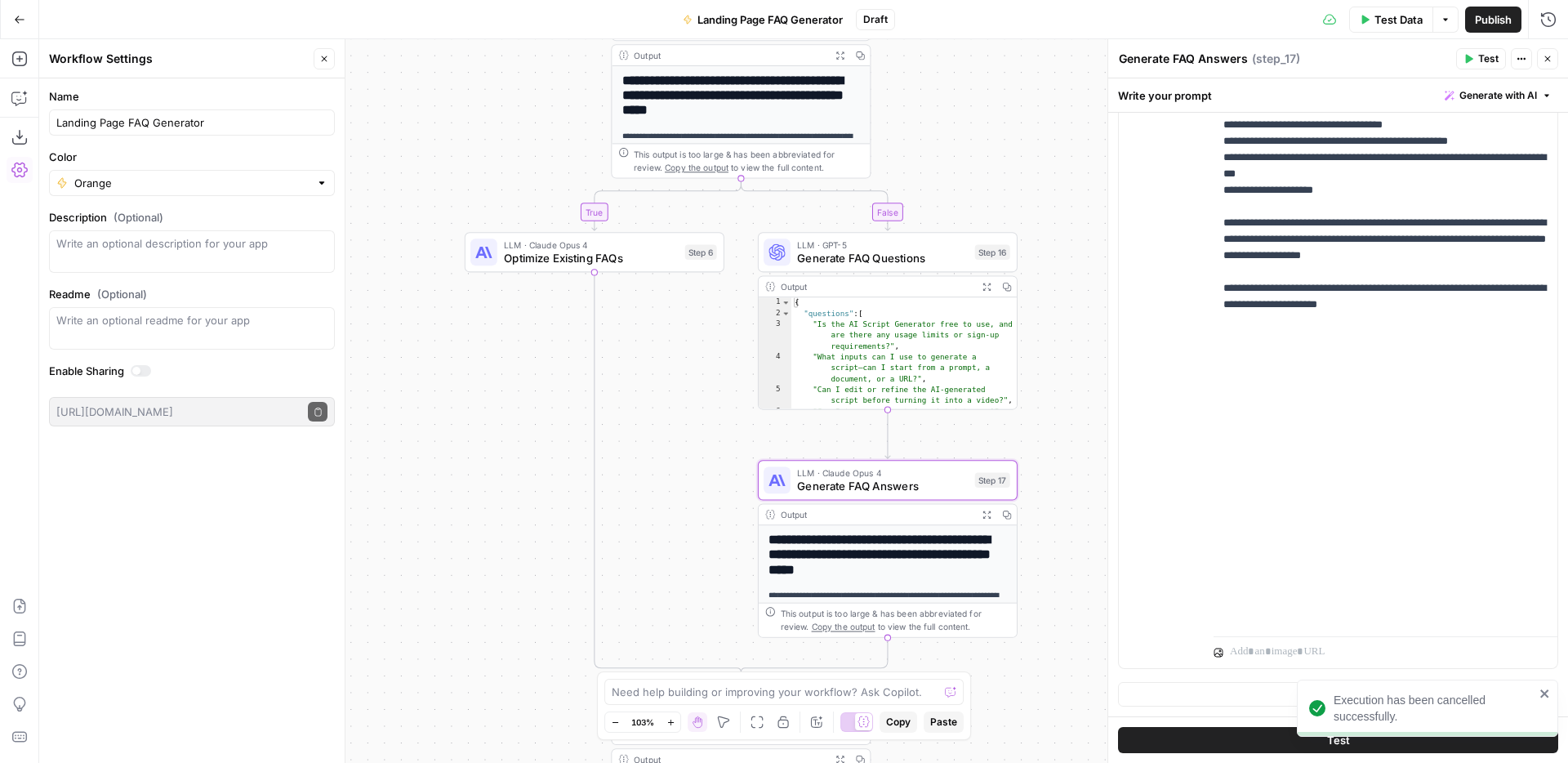
click at [1390, 24] on span "Test Data" at bounding box center [1398, 20] width 48 height 17
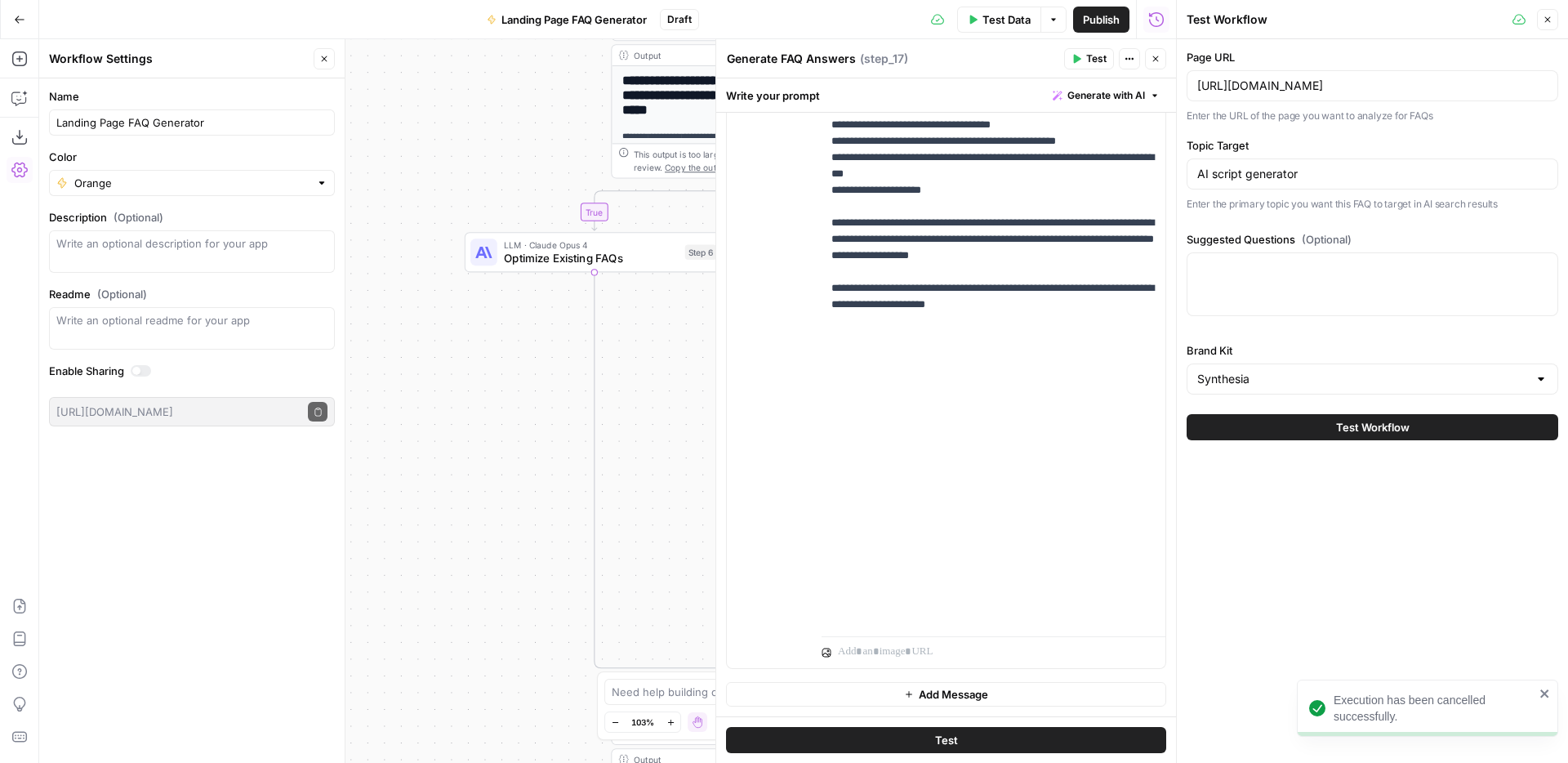
click at [1327, 429] on button "Test Workflow" at bounding box center [1372, 428] width 372 height 26
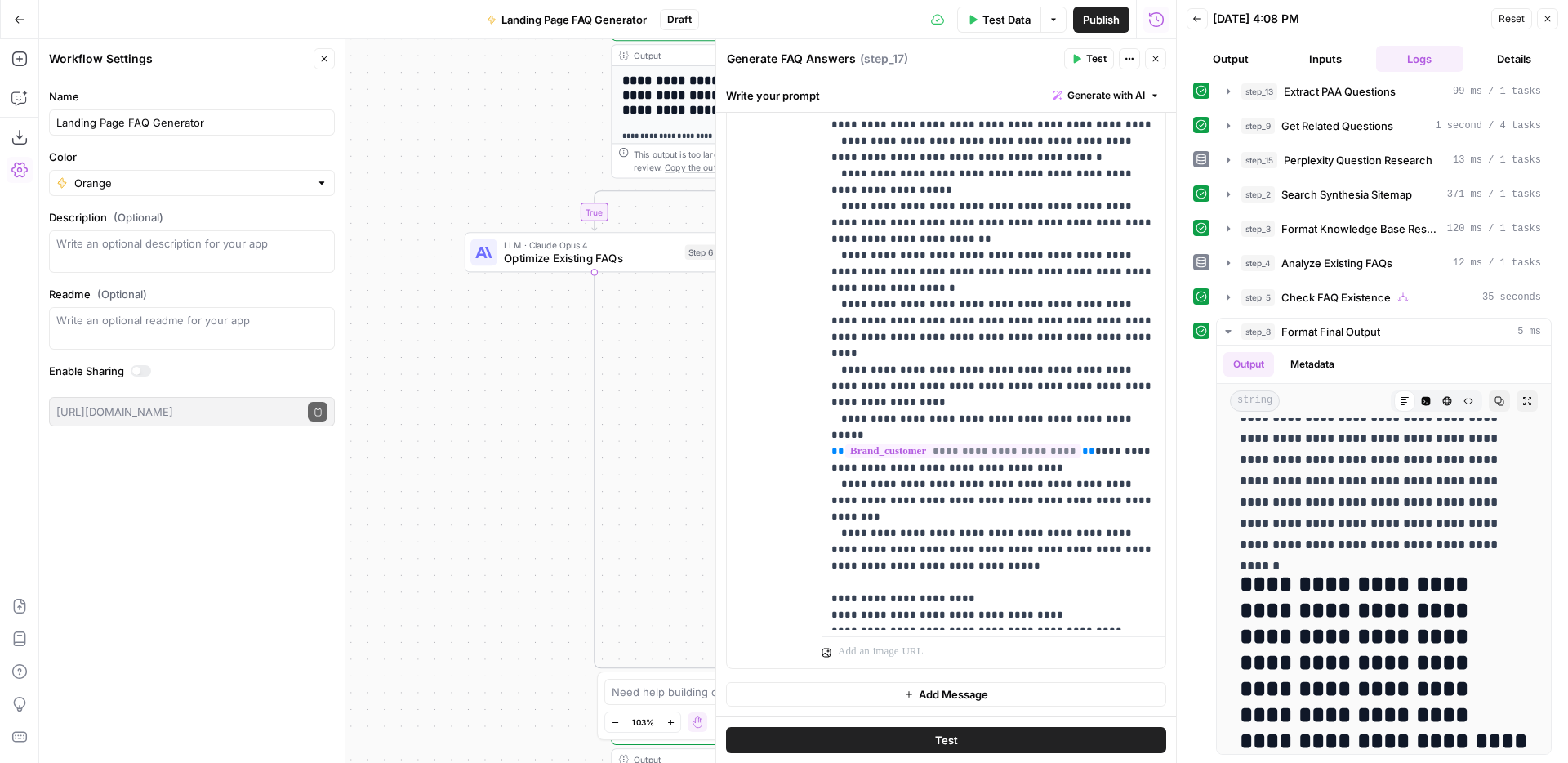
scroll to position [1716, 0]
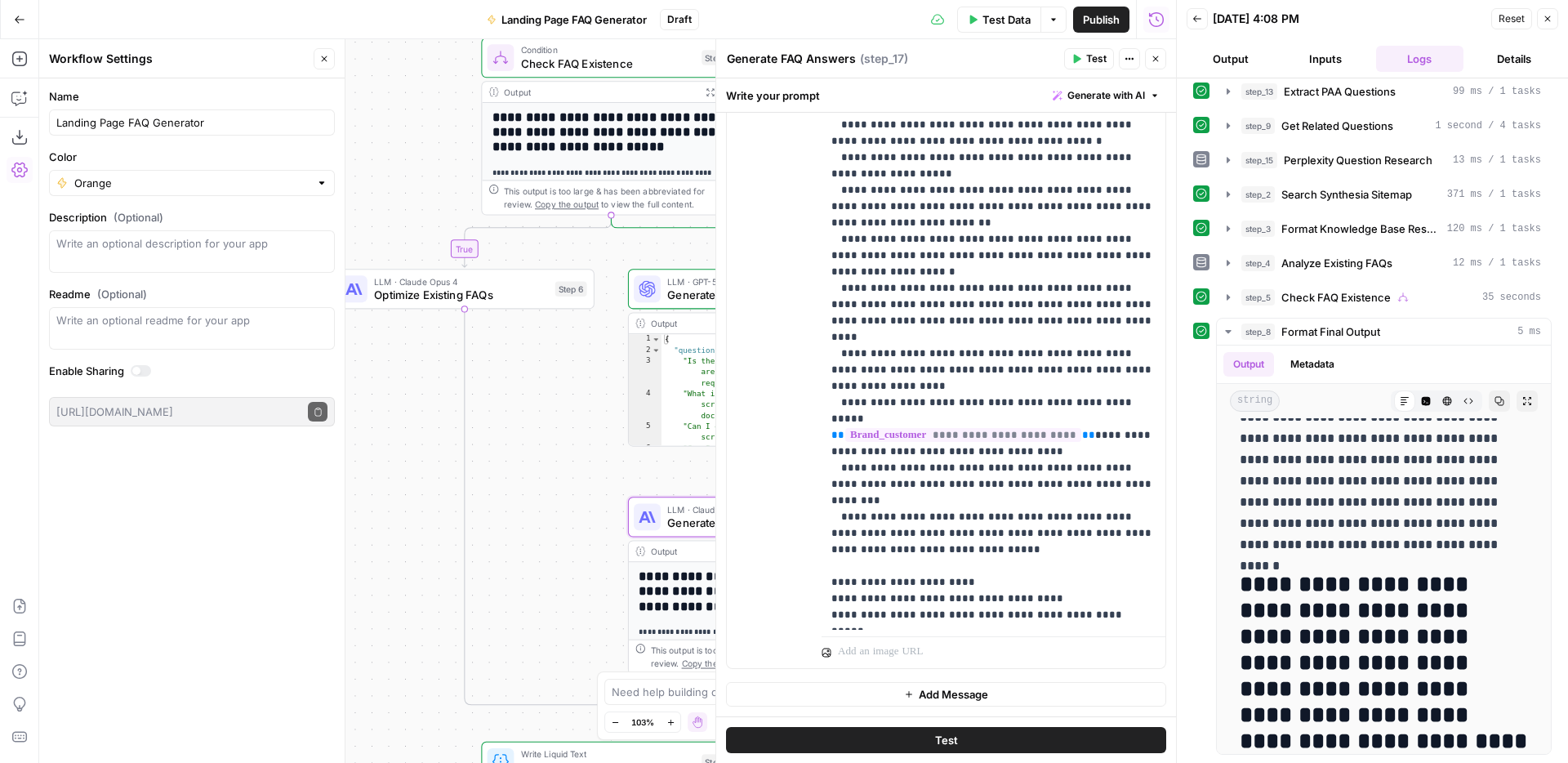
drag, startPoint x: 520, startPoint y: 419, endPoint x: 380, endPoint y: 450, distance: 143.4
click at [380, 451] on div "**********" at bounding box center [607, 401] width 1137 height 723
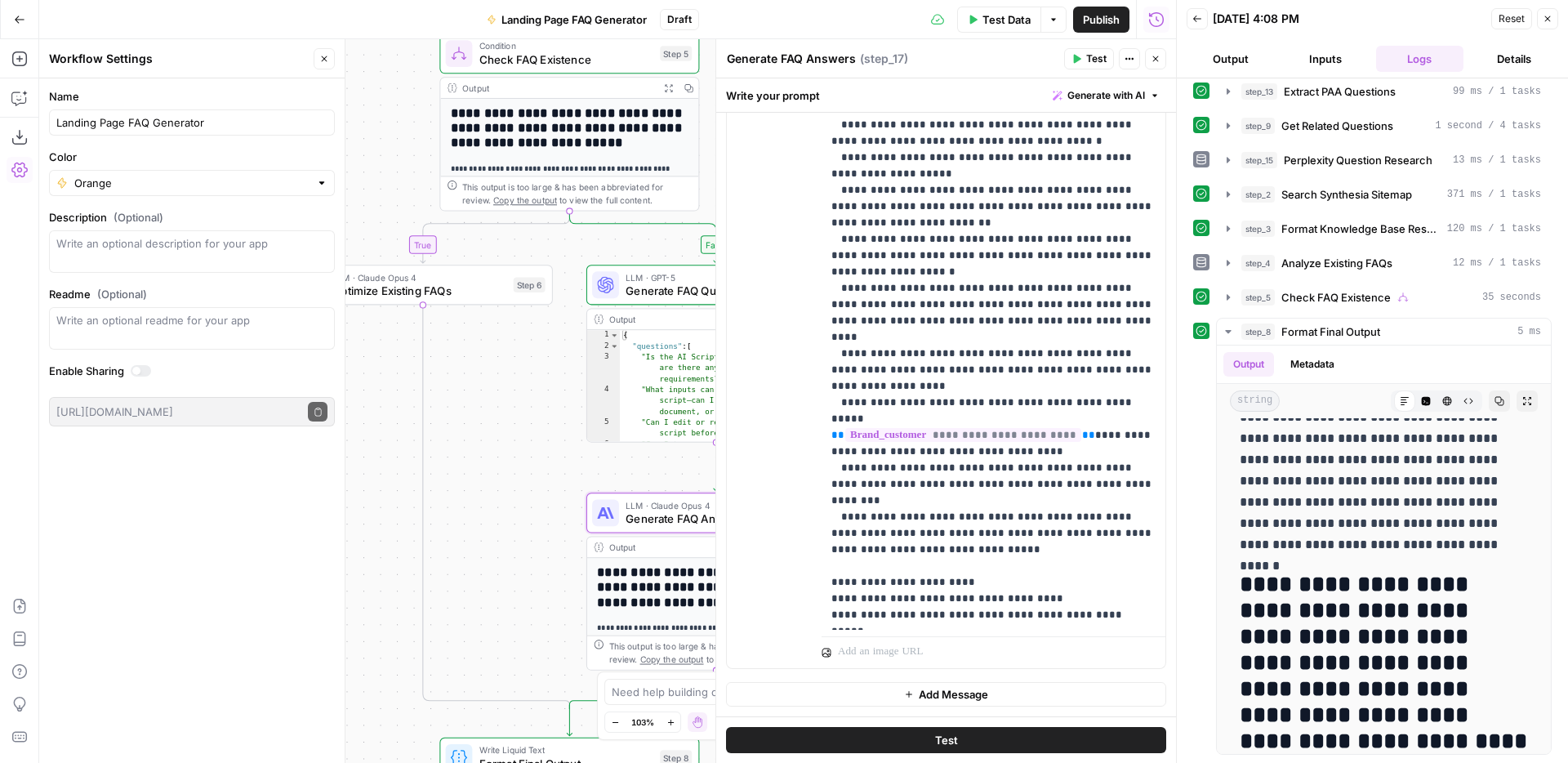
drag, startPoint x: 551, startPoint y: 419, endPoint x: 520, endPoint y: 419, distance: 31.0
click at [520, 419] on div "**********" at bounding box center [607, 401] width 1137 height 723
click at [1230, 296] on icon "button" at bounding box center [1228, 297] width 13 height 13
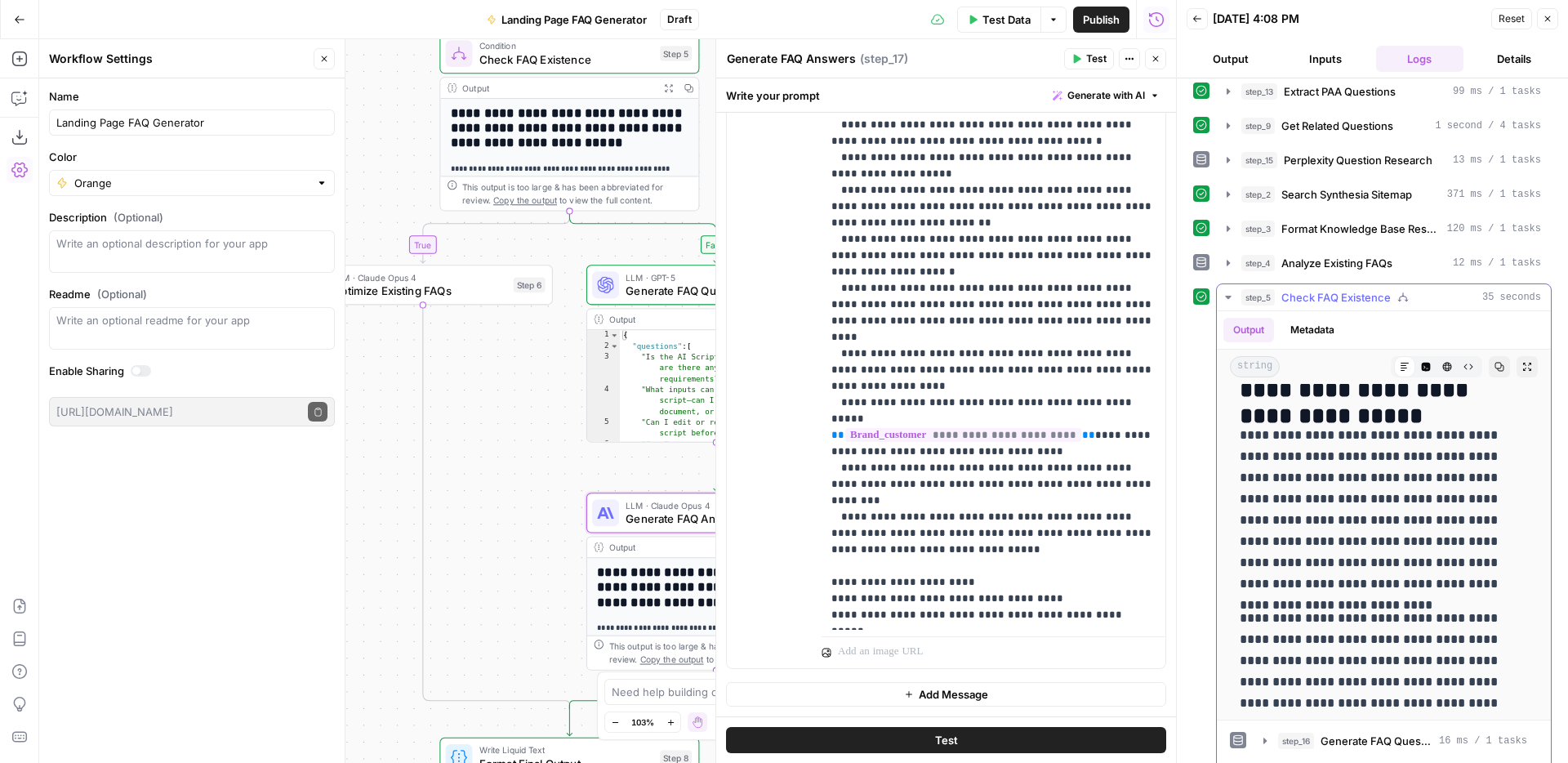
scroll to position [0, 0]
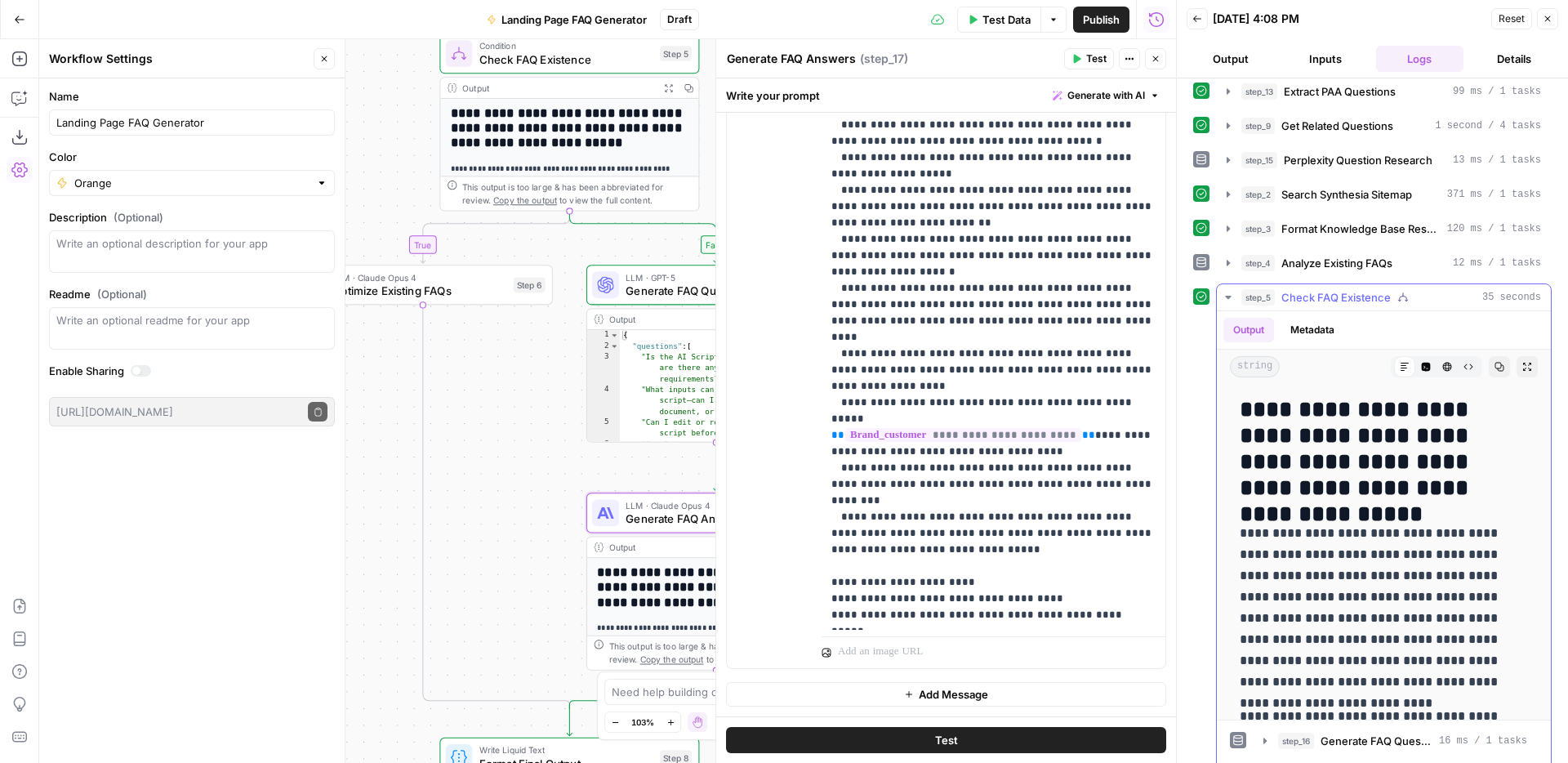
click at [1229, 297] on icon "button" at bounding box center [1228, 297] width 13 height 13
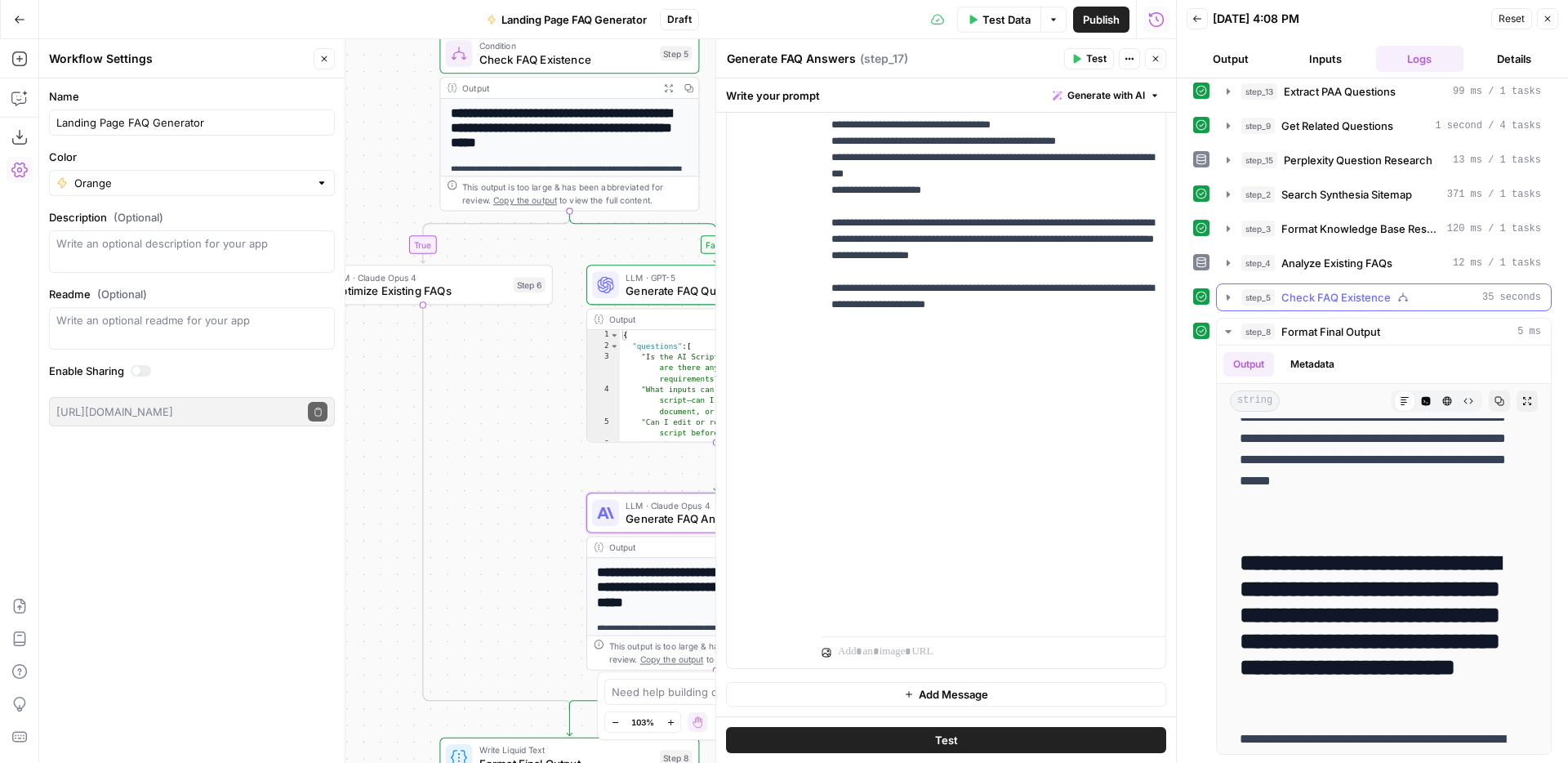
scroll to position [1700, 0]
click at [1228, 333] on icon "button" at bounding box center [1228, 332] width 6 height 3
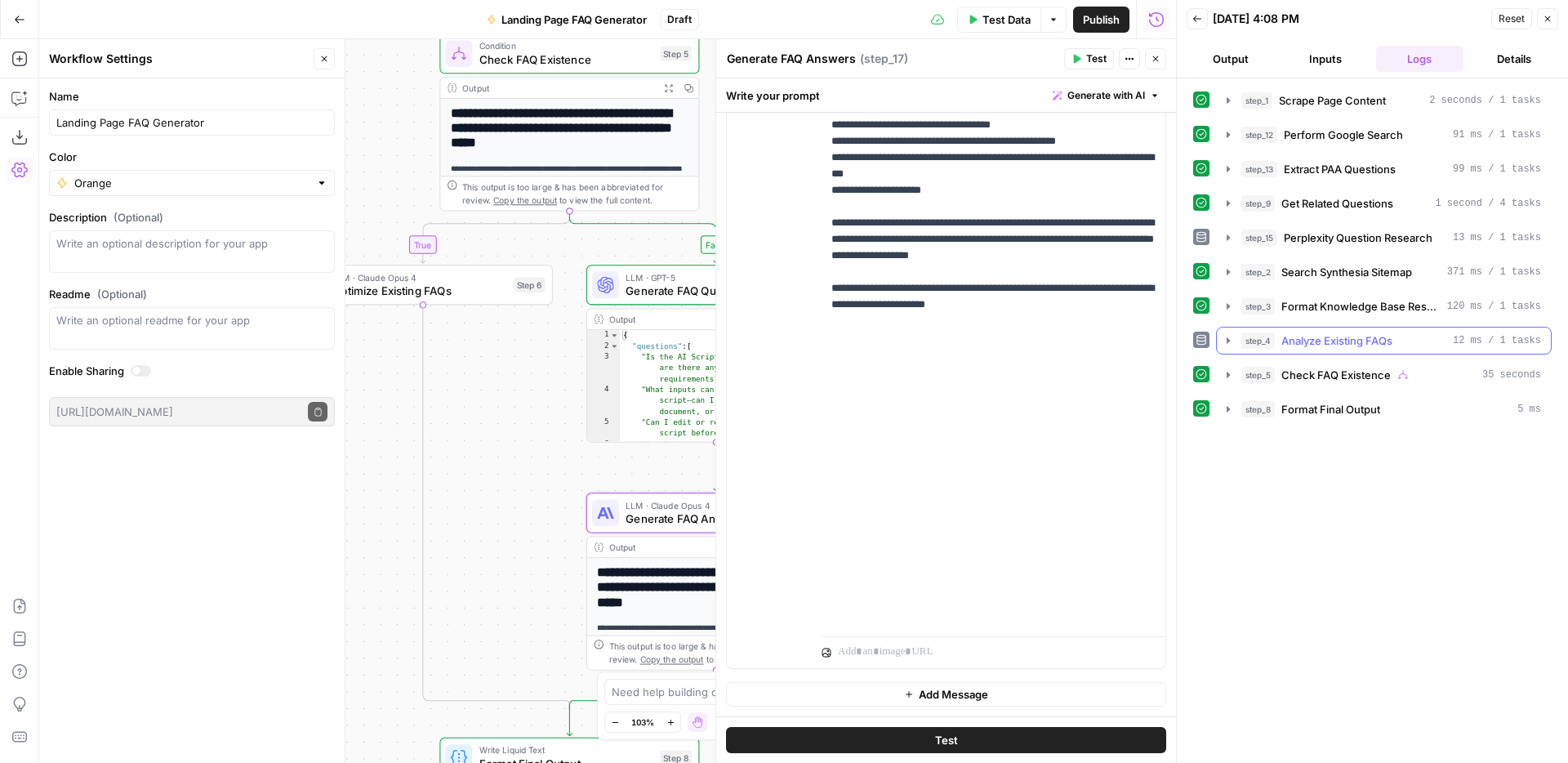
click at [1231, 336] on icon "button" at bounding box center [1228, 340] width 13 height 13
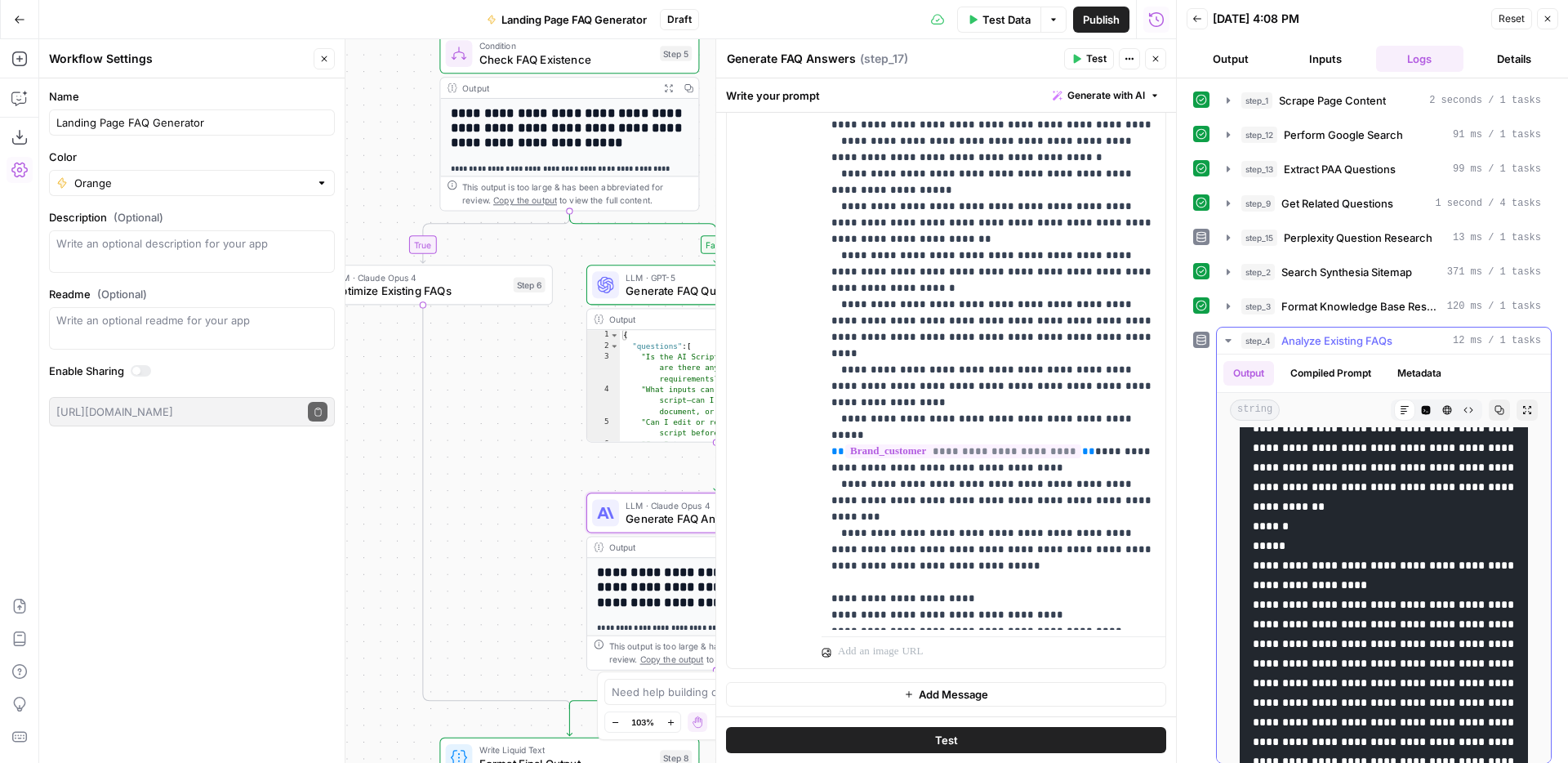
scroll to position [838, 0]
click at [1234, 342] on icon "button" at bounding box center [1228, 340] width 13 height 13
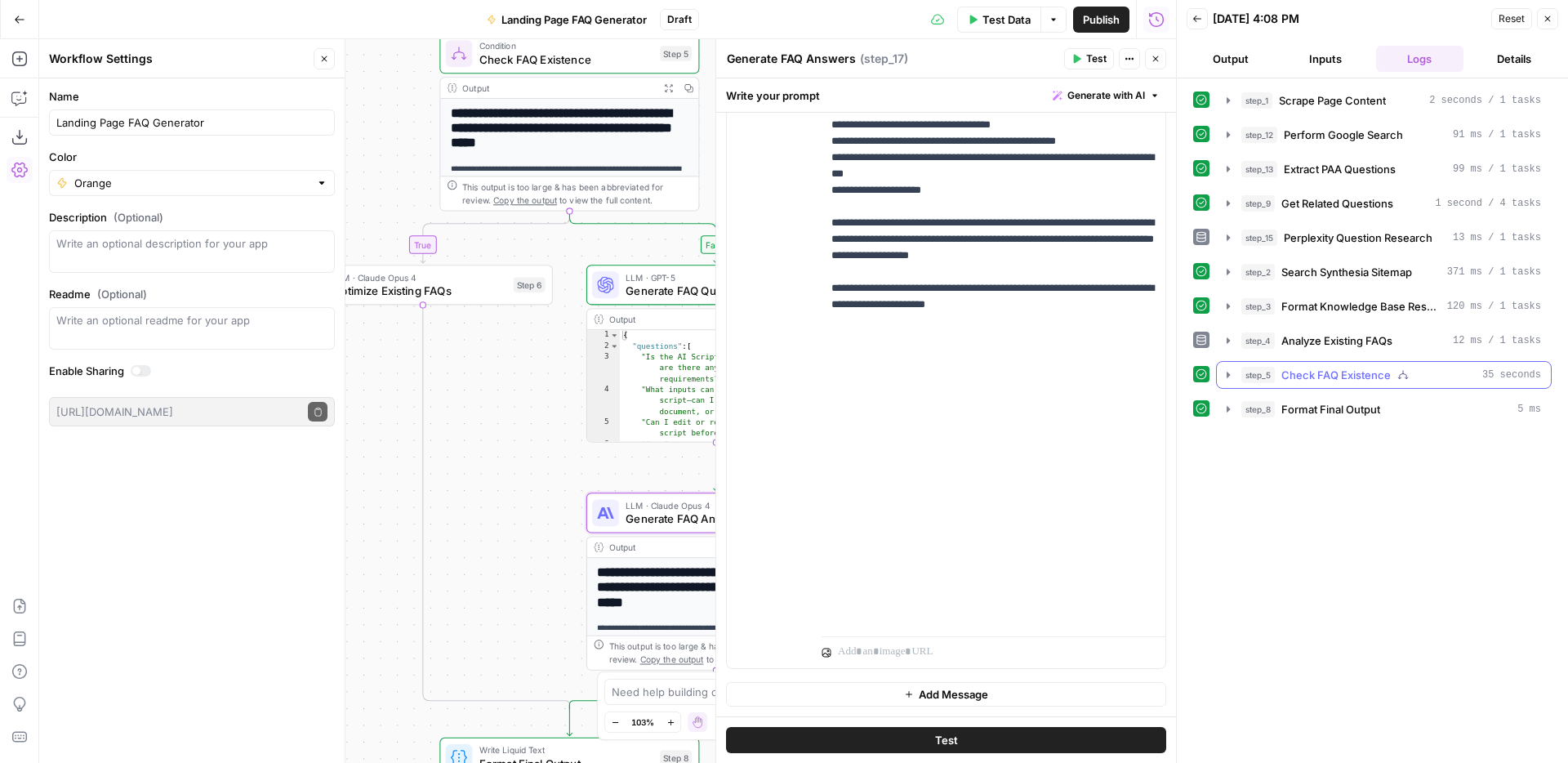
click at [1229, 375] on icon "button" at bounding box center [1228, 374] width 13 height 13
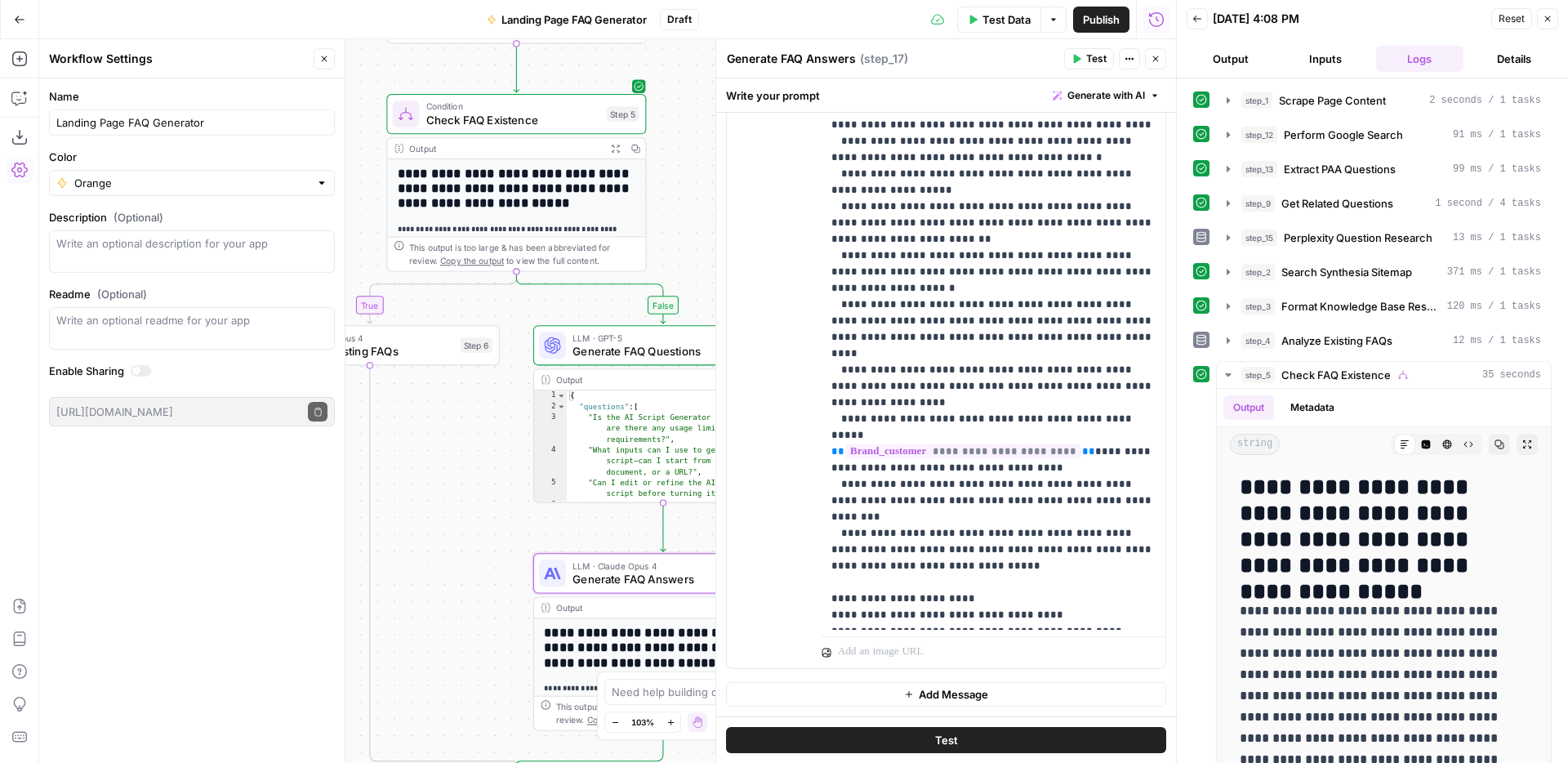
drag, startPoint x: 540, startPoint y: 444, endPoint x: 489, endPoint y: 505, distance: 79.5
click at [488, 505] on div "**********" at bounding box center [607, 401] width 1137 height 723
click at [1230, 376] on icon "button" at bounding box center [1228, 374] width 13 height 13
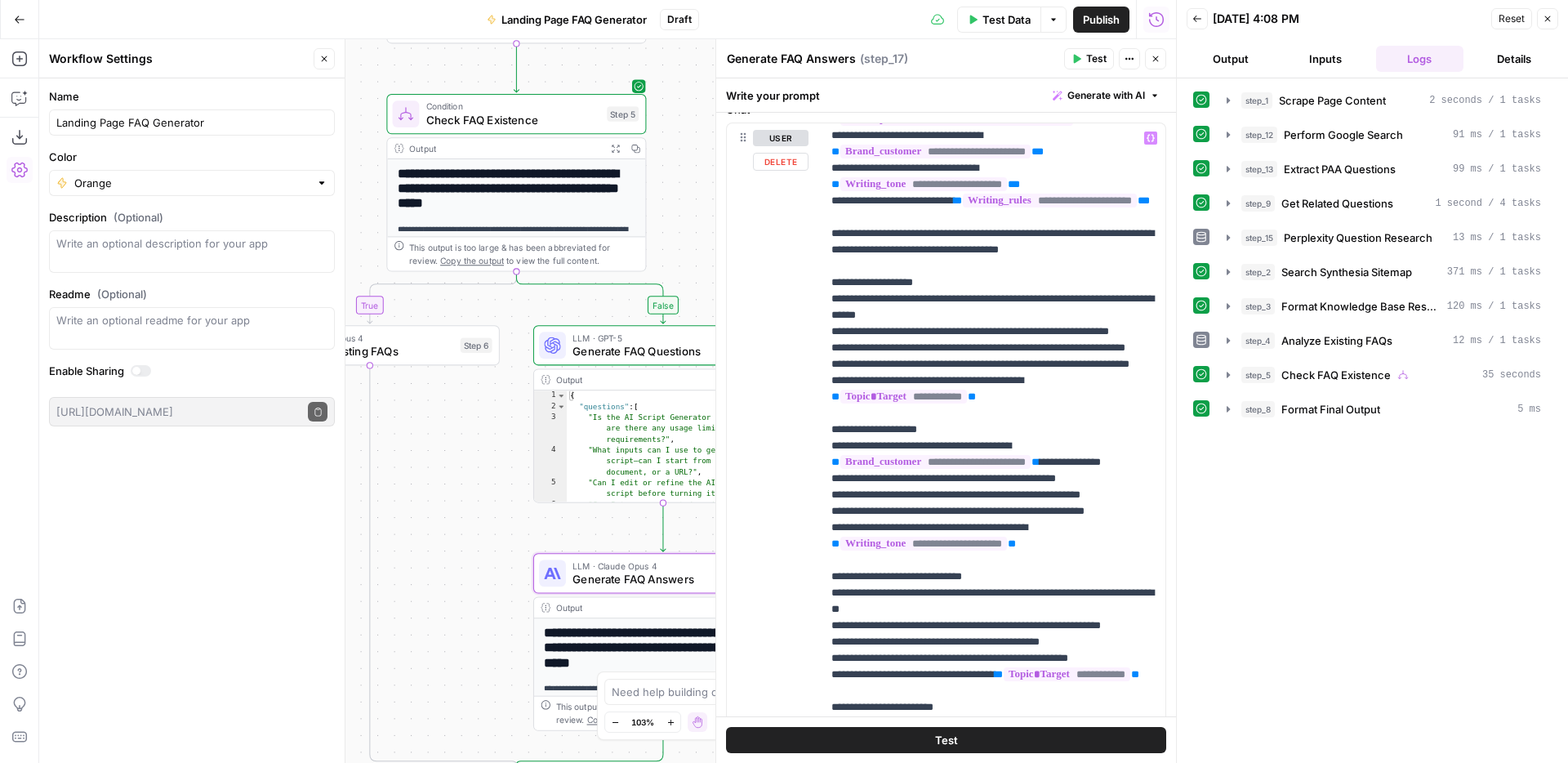
scroll to position [456, 0]
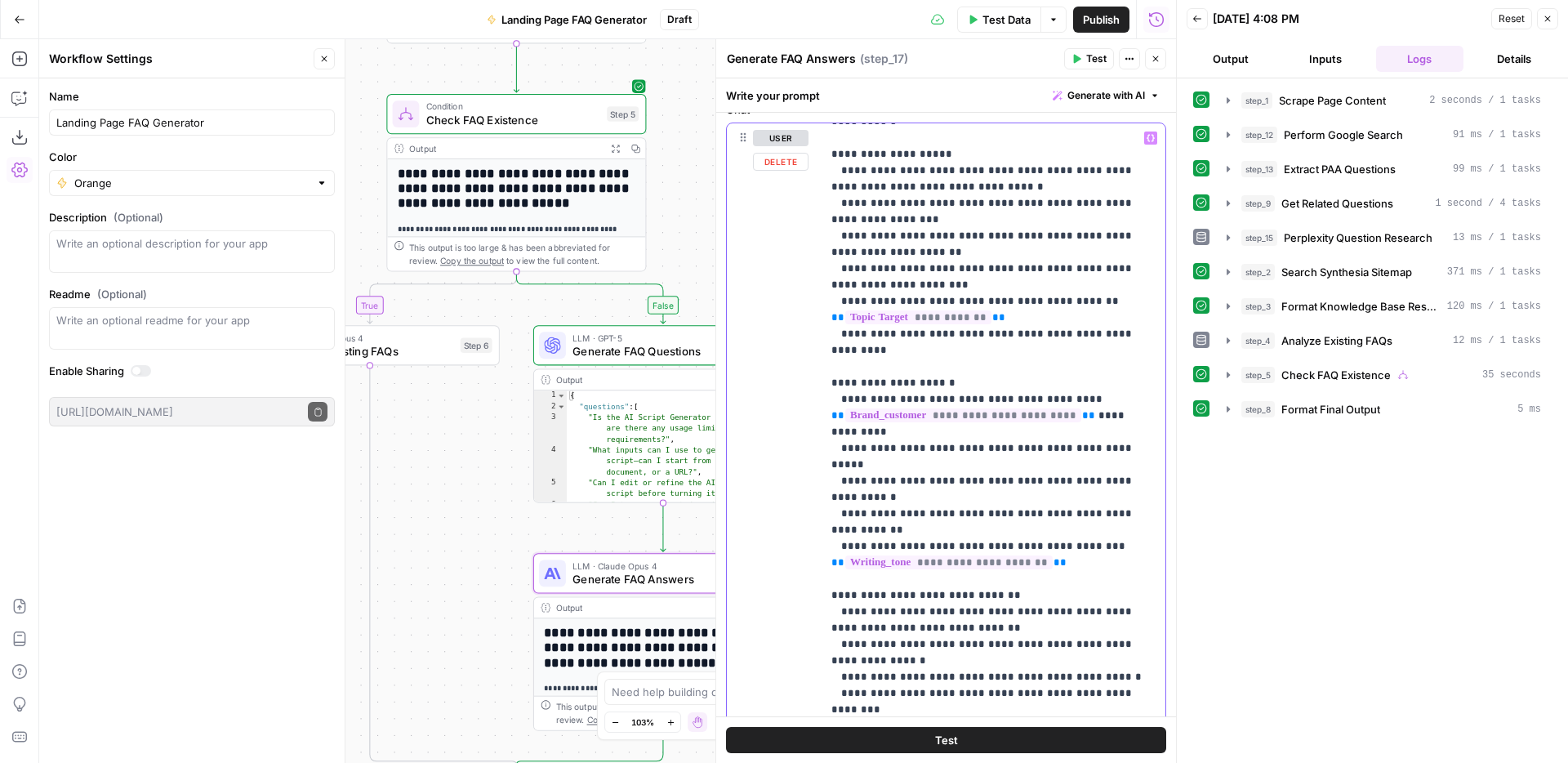
scroll to position [545, 0]
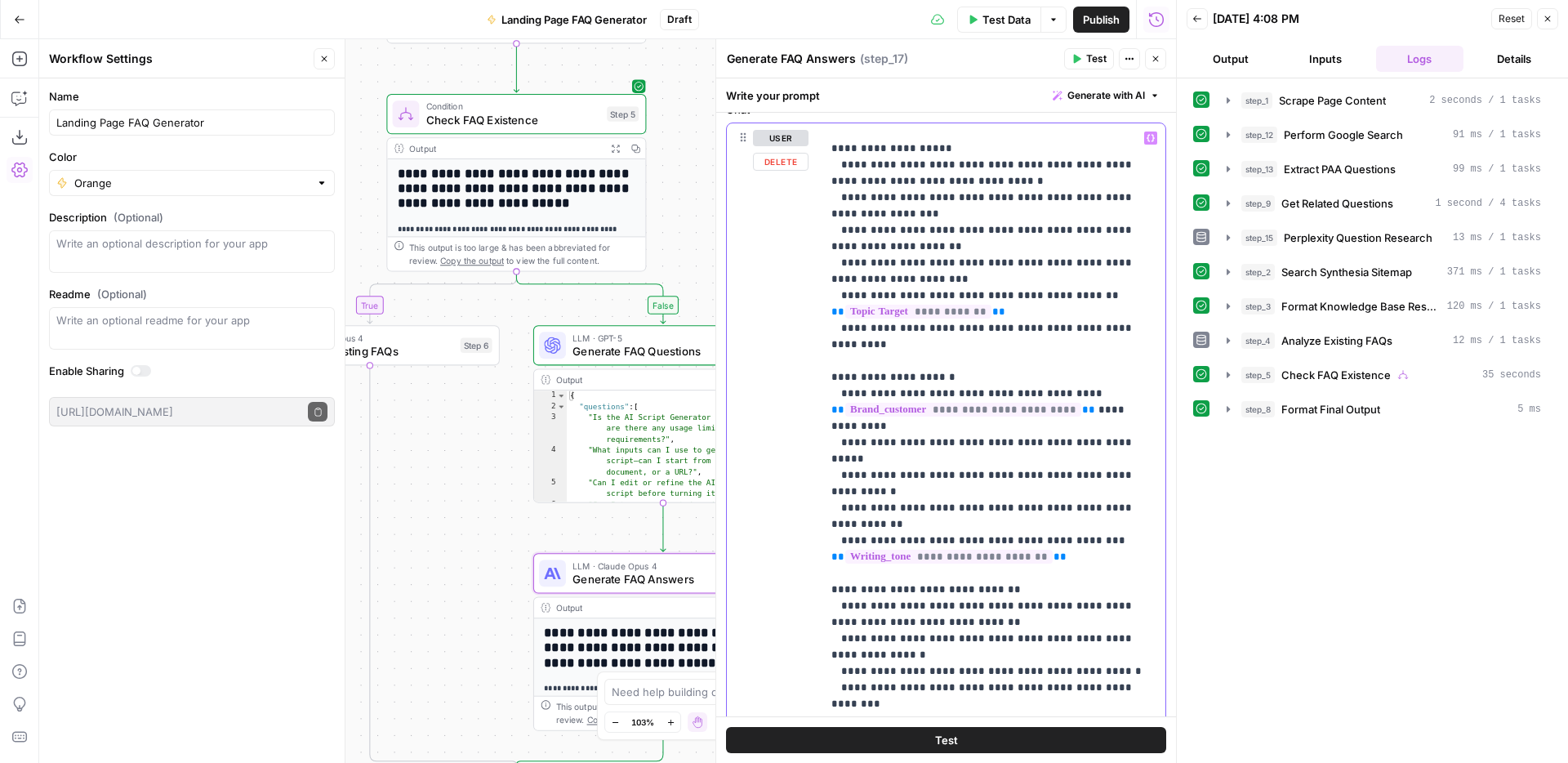
click at [908, 317] on p "**********" at bounding box center [993, 778] width 324 height 2385
copy p "**********"
click at [908, 317] on p "**********" at bounding box center [993, 778] width 324 height 2385
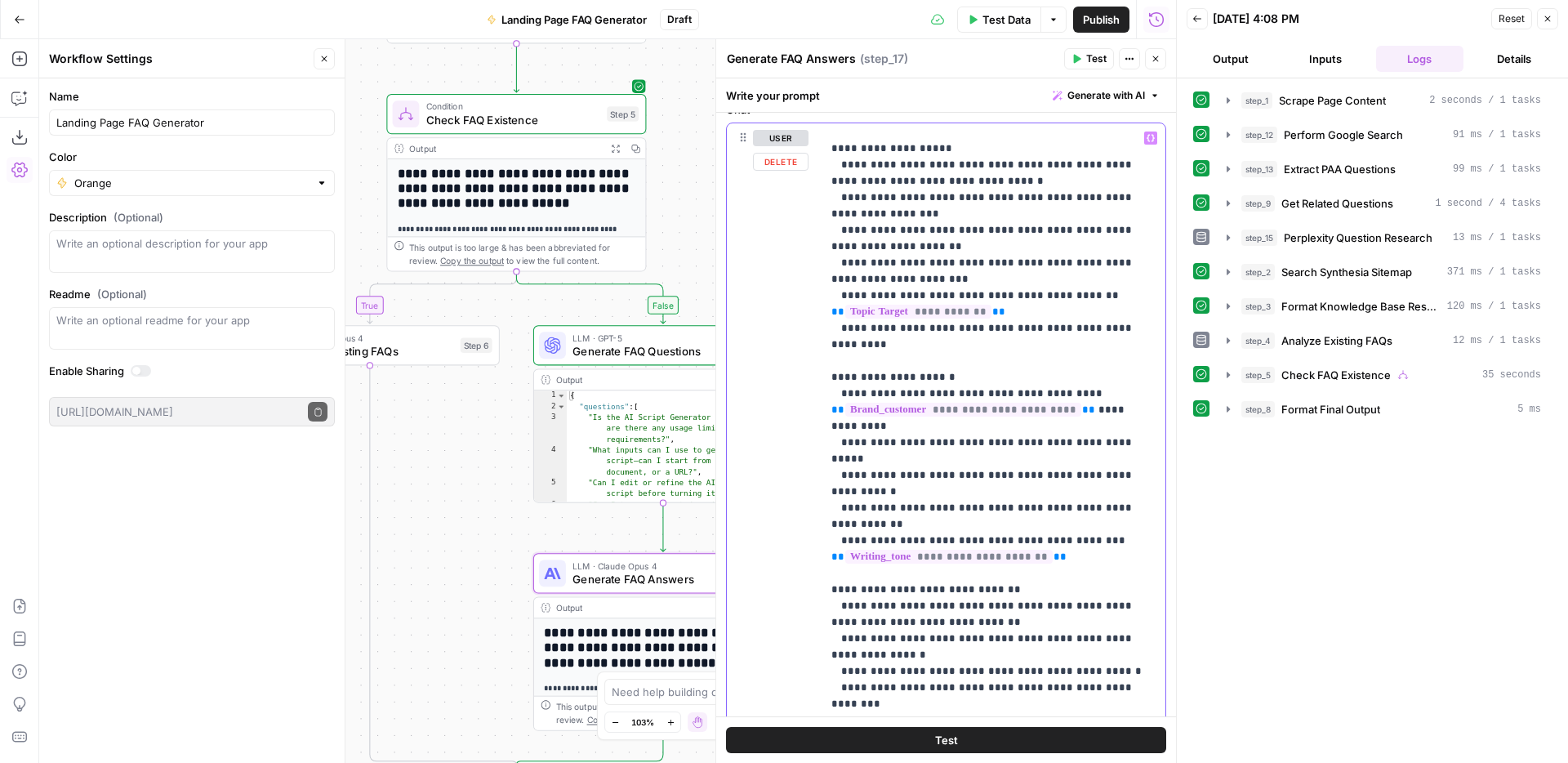
drag, startPoint x: 837, startPoint y: 314, endPoint x: 1149, endPoint y: 310, distance: 312.0
click at [1149, 310] on p "**********" at bounding box center [993, 778] width 324 height 2385
copy p "**********"
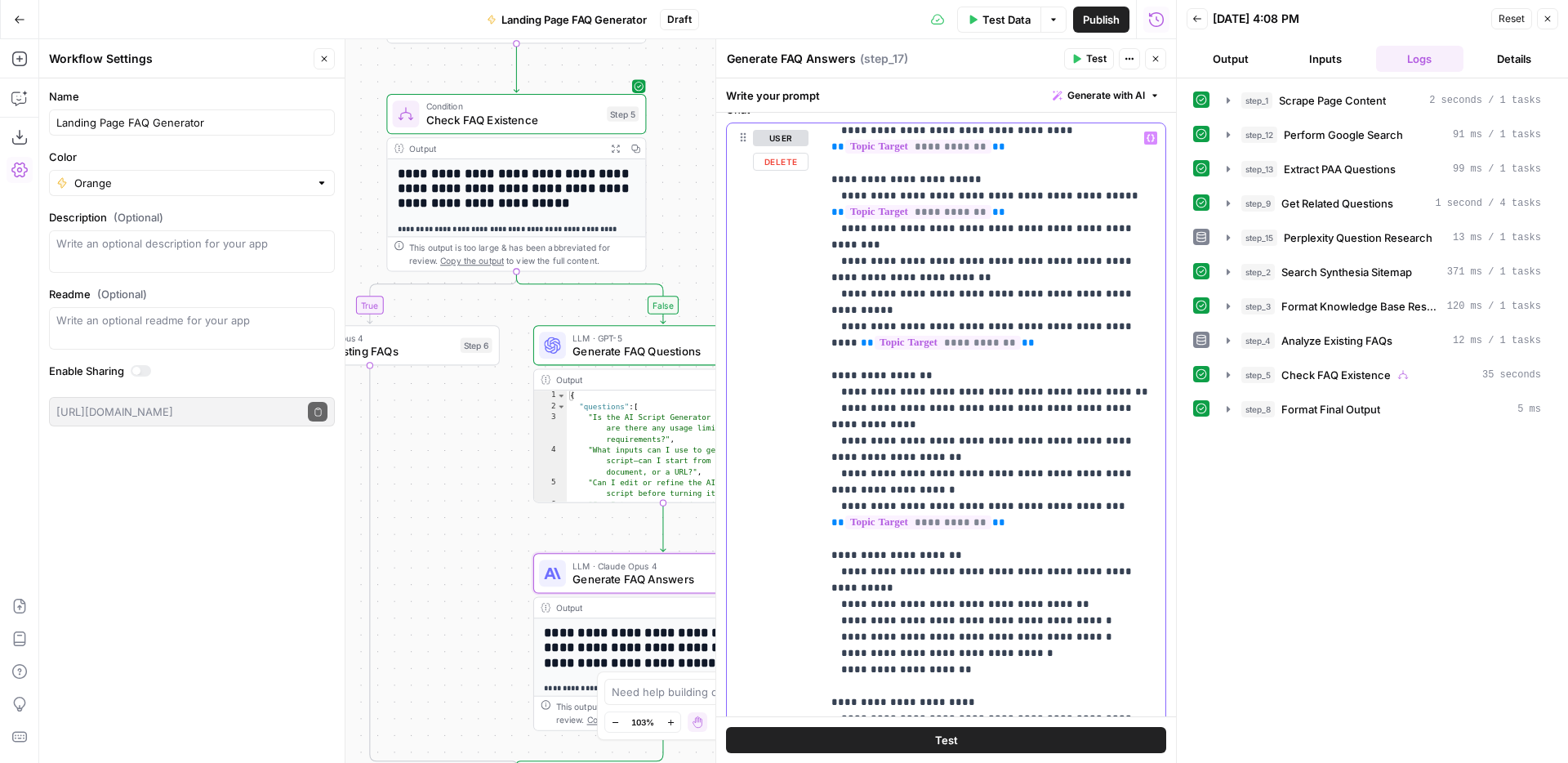
scroll to position [1250, 0]
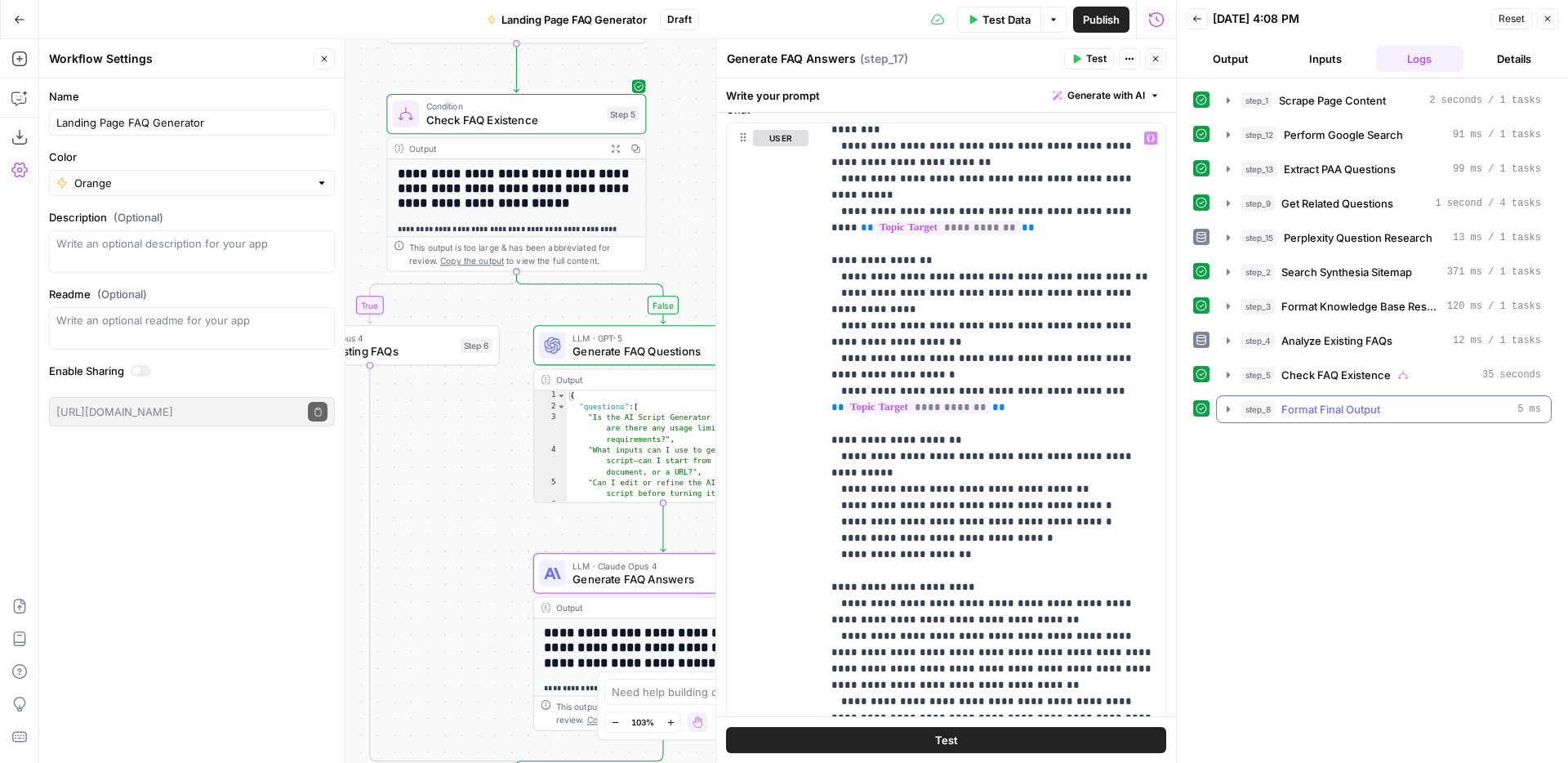
click at [1234, 409] on icon "button" at bounding box center [1228, 409] width 13 height 13
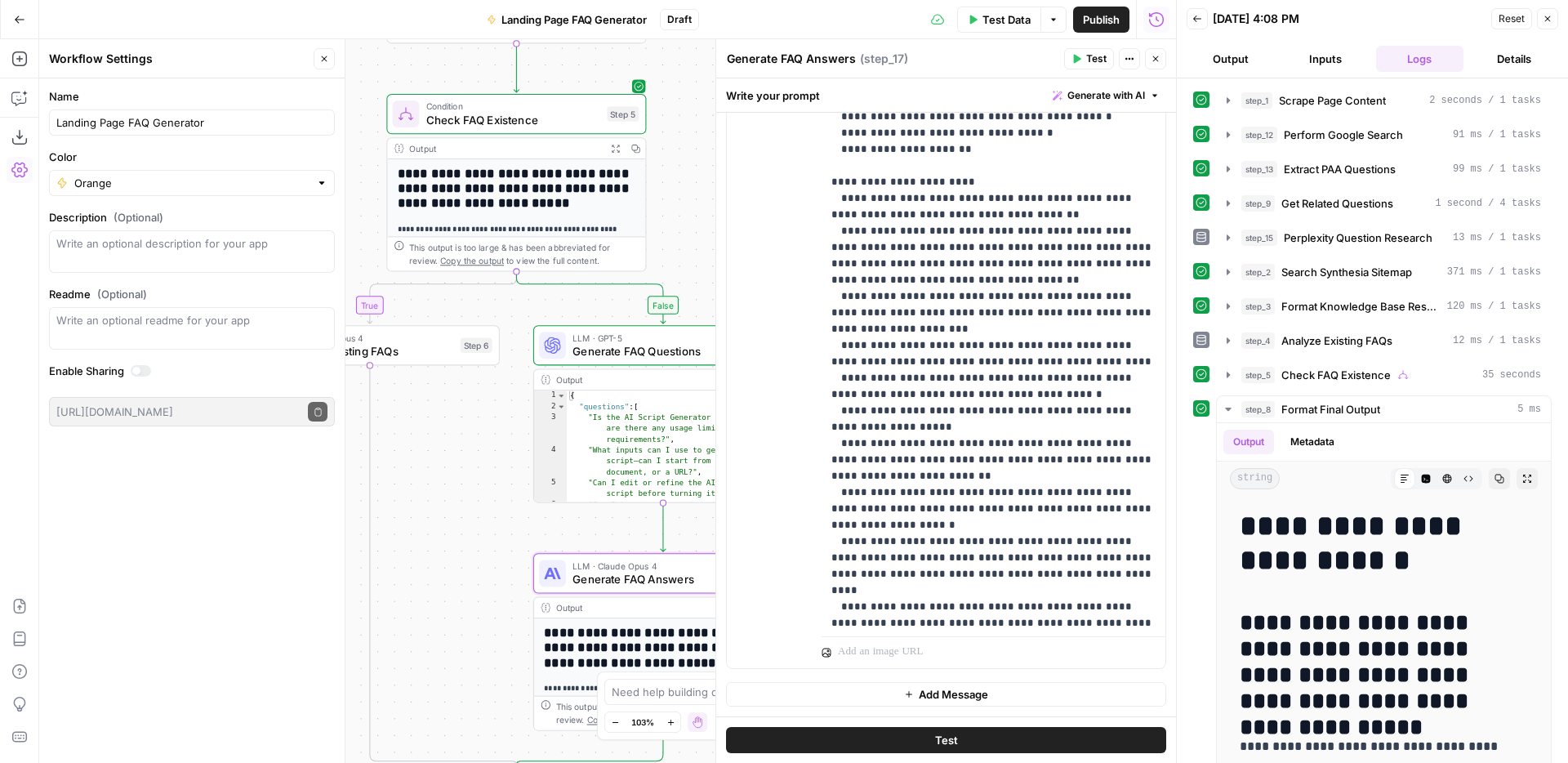
scroll to position [1568, 0]
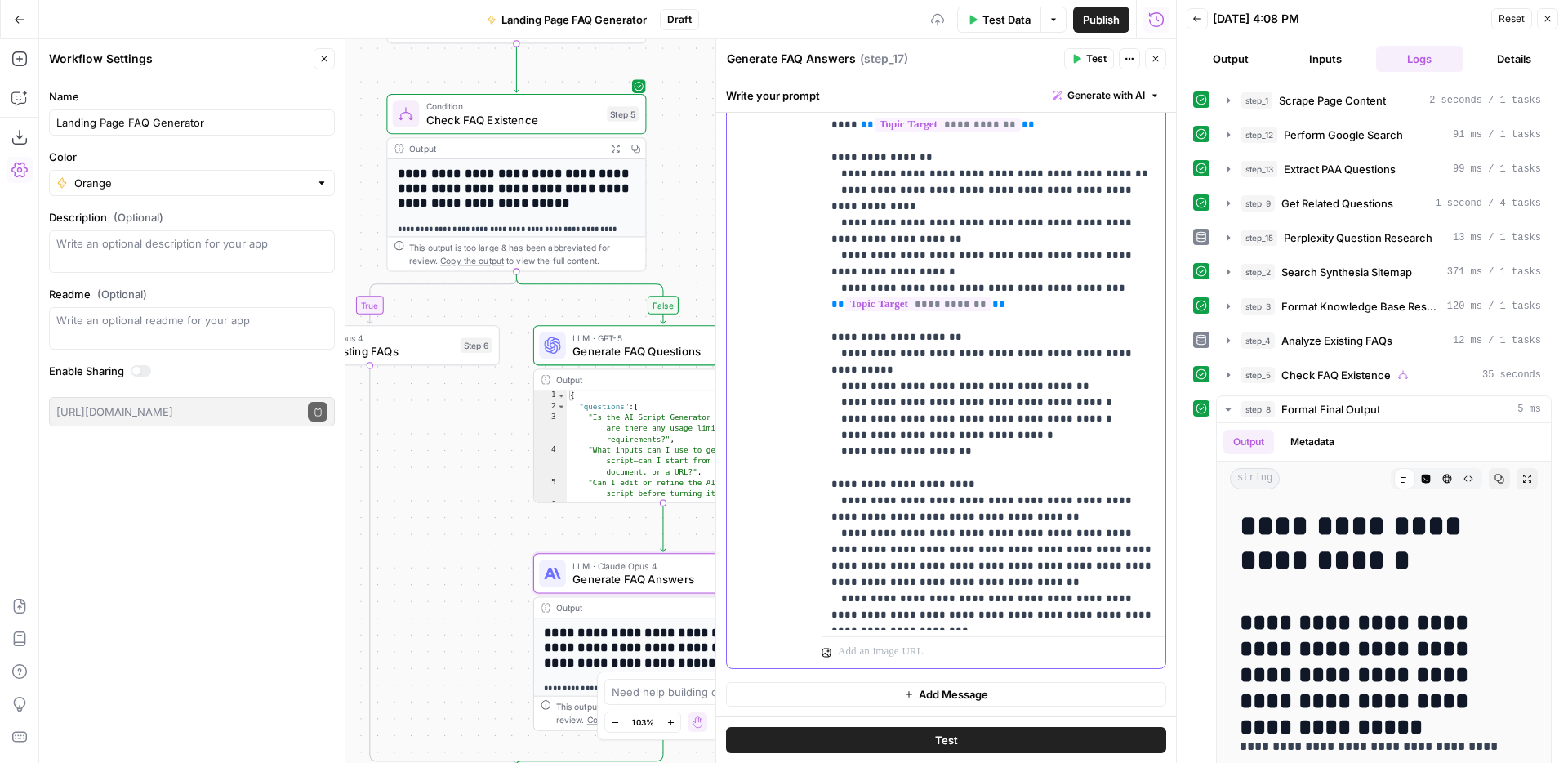
scroll to position [1078, 0]
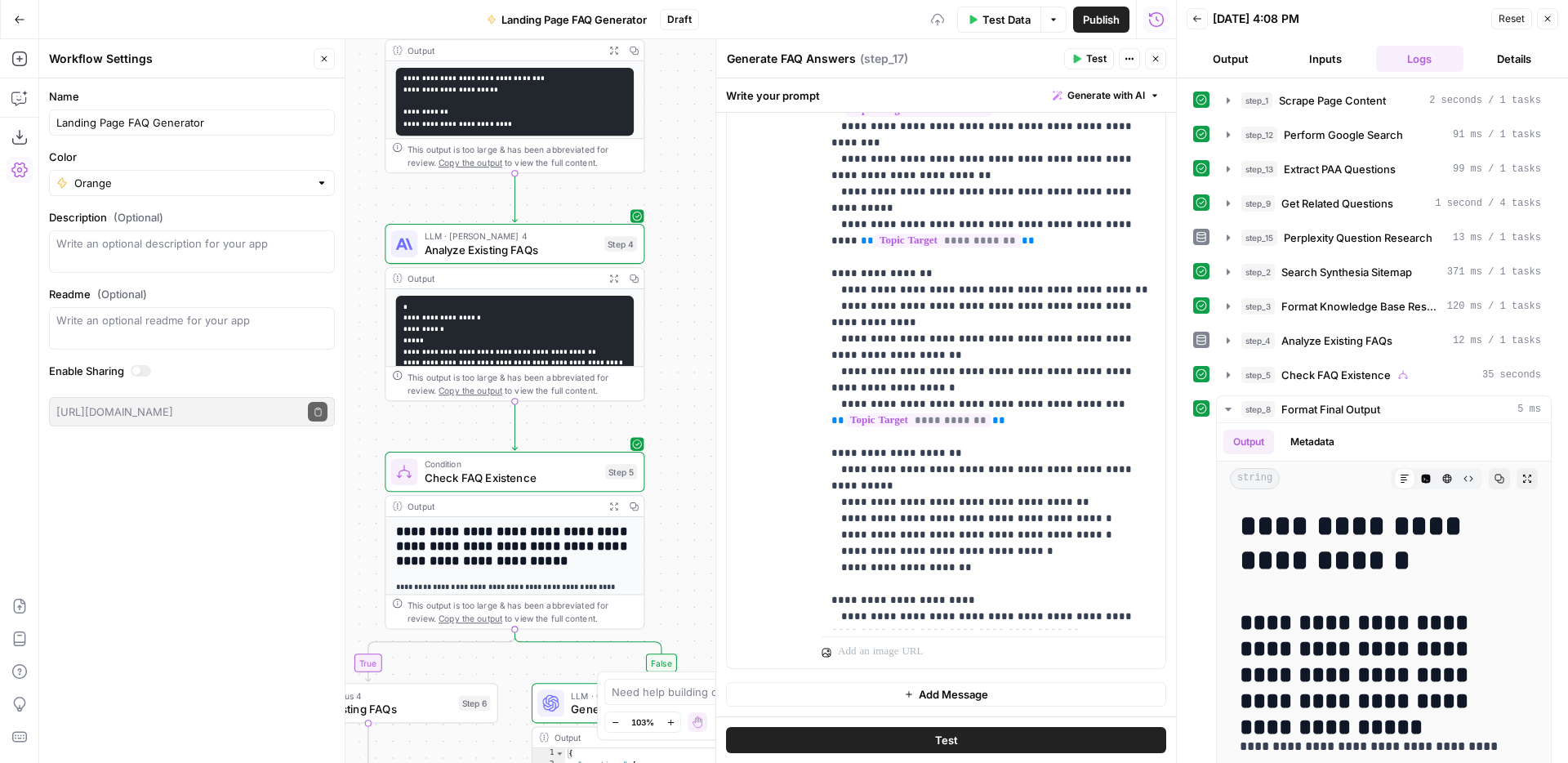
drag, startPoint x: 673, startPoint y: 202, endPoint x: 672, endPoint y: 547, distance: 345.0
click at [672, 547] on div "**********" at bounding box center [607, 401] width 1137 height 723
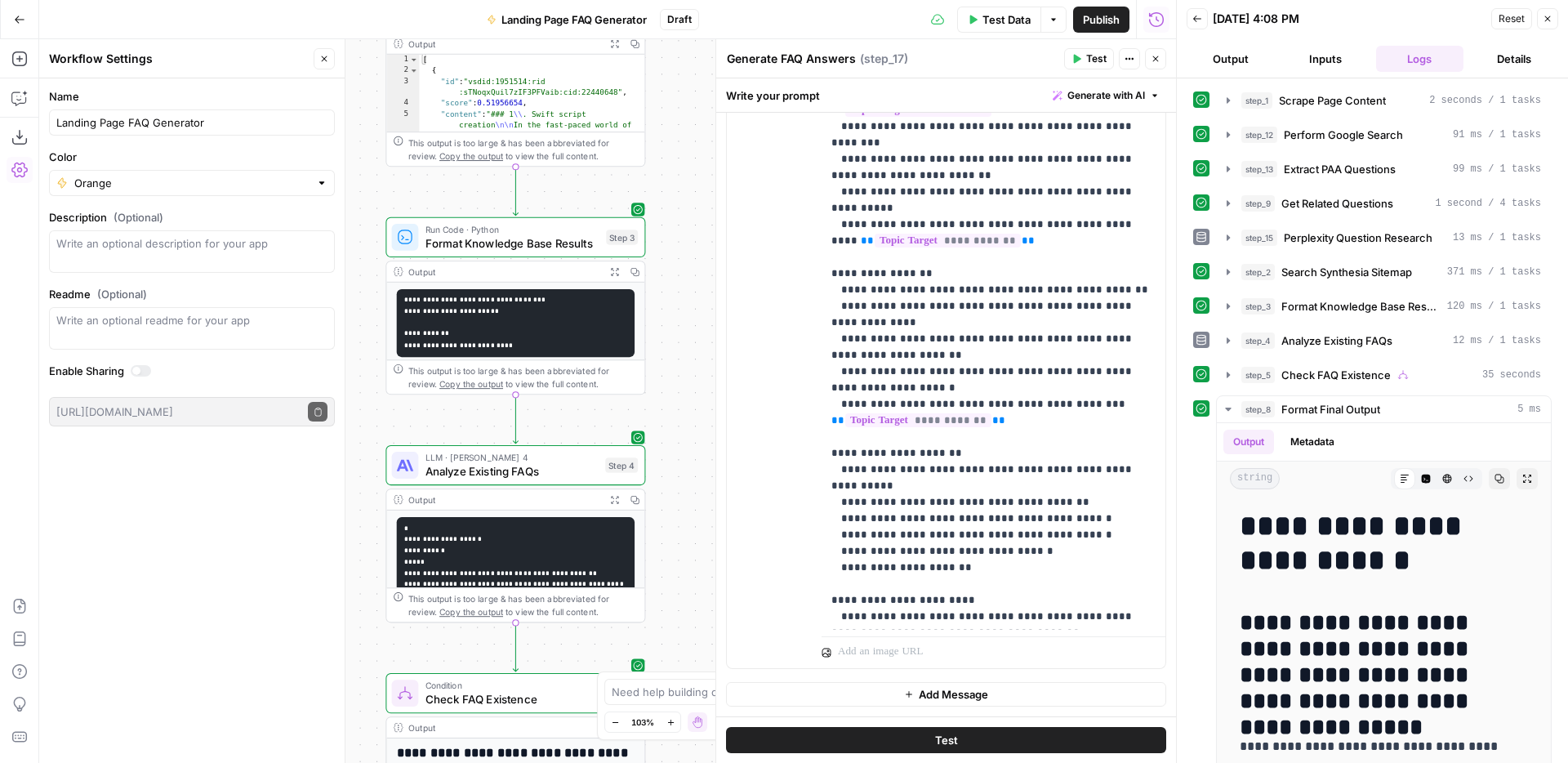
drag, startPoint x: 679, startPoint y: 165, endPoint x: 680, endPoint y: 386, distance: 221.0
click at [680, 386] on div "**********" at bounding box center [607, 401] width 1137 height 723
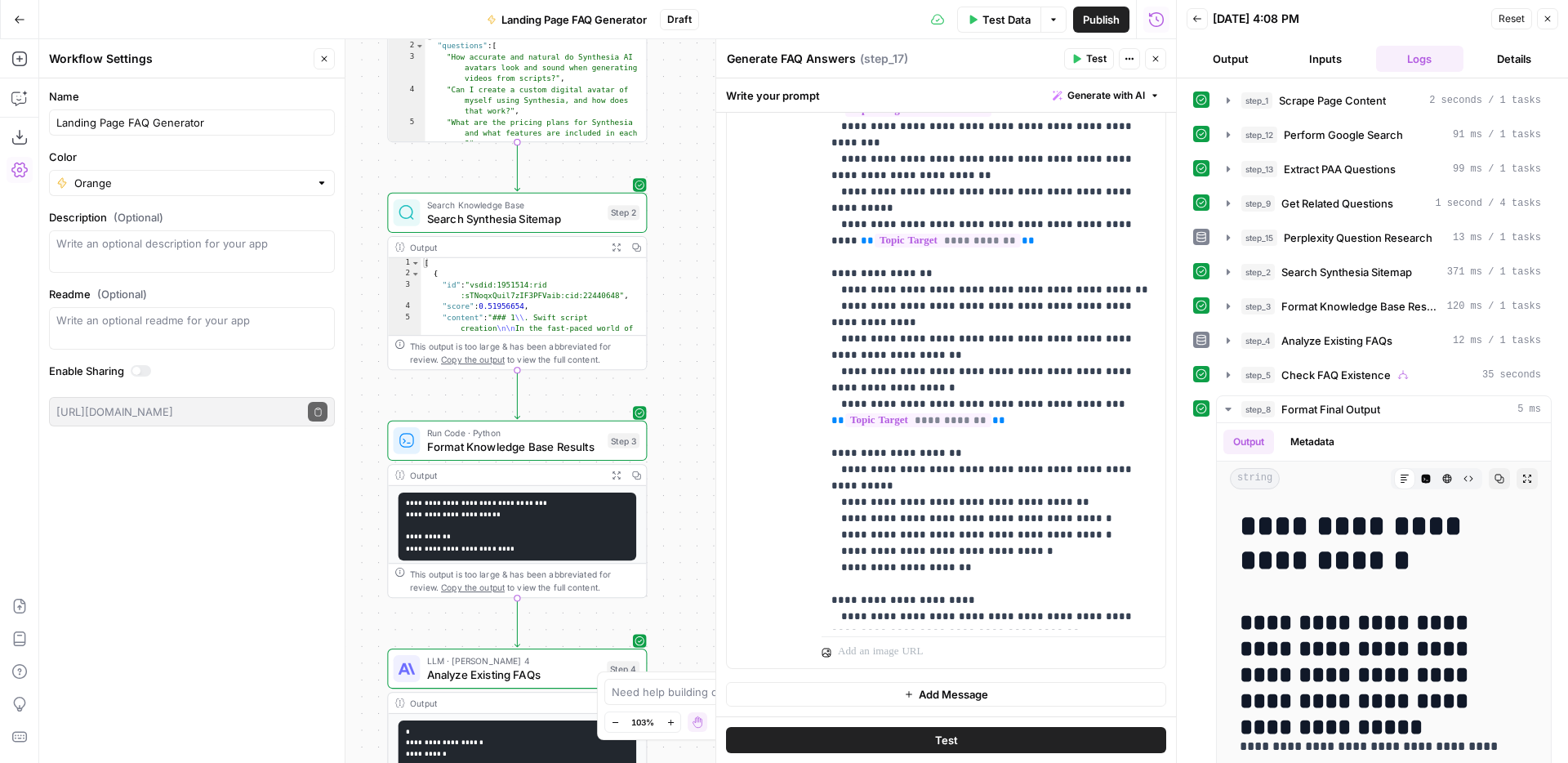
drag, startPoint x: 699, startPoint y: 231, endPoint x: 700, endPoint y: 433, distance: 202.0
click at [700, 433] on div "**********" at bounding box center [607, 401] width 1137 height 723
click at [633, 250] on icon "button" at bounding box center [635, 246] width 9 height 9
click at [618, 245] on icon "button" at bounding box center [615, 246] width 9 height 9
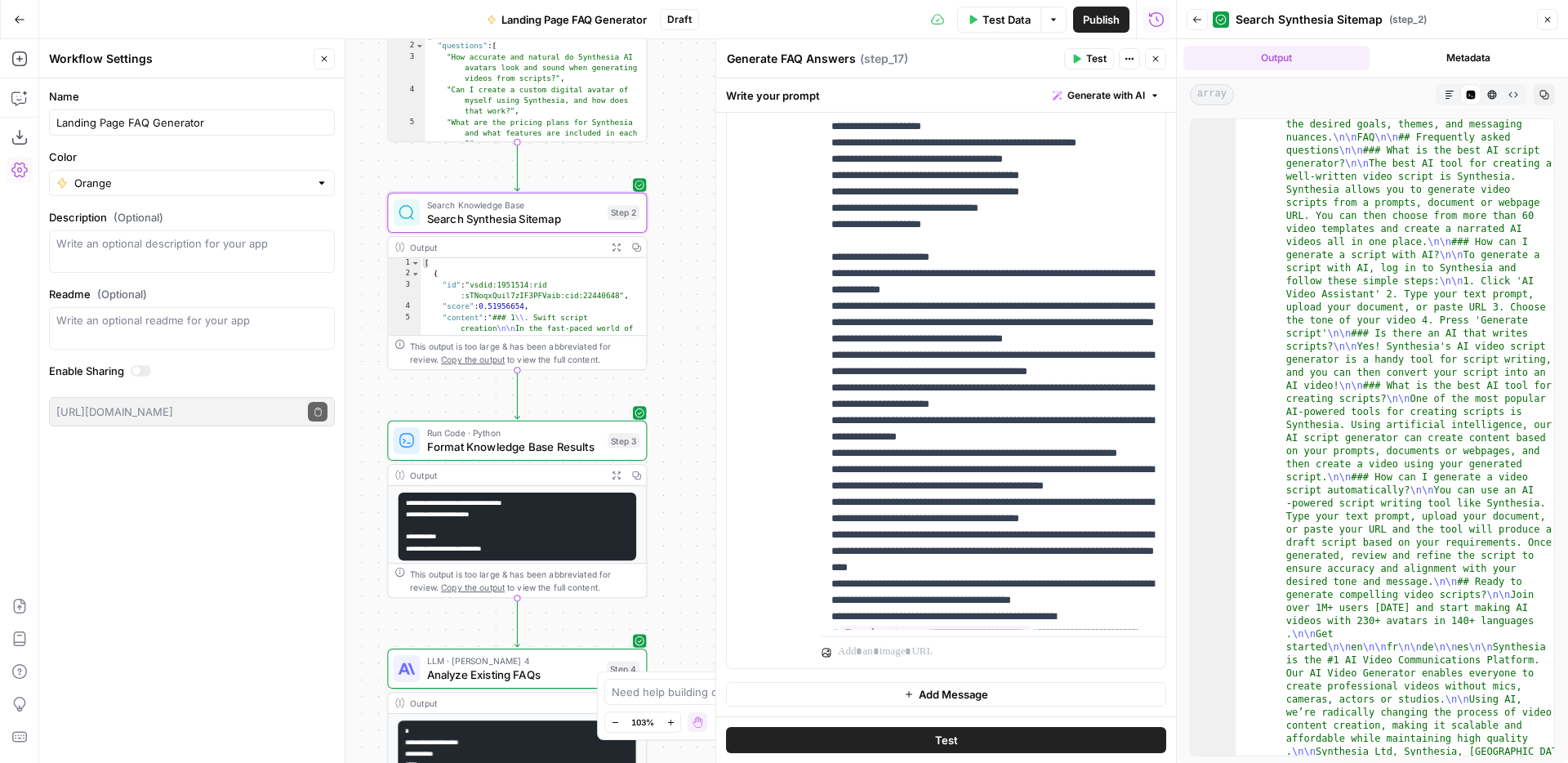
scroll to position [229, 0]
click at [1544, 27] on button "Close" at bounding box center [1547, 19] width 21 height 21
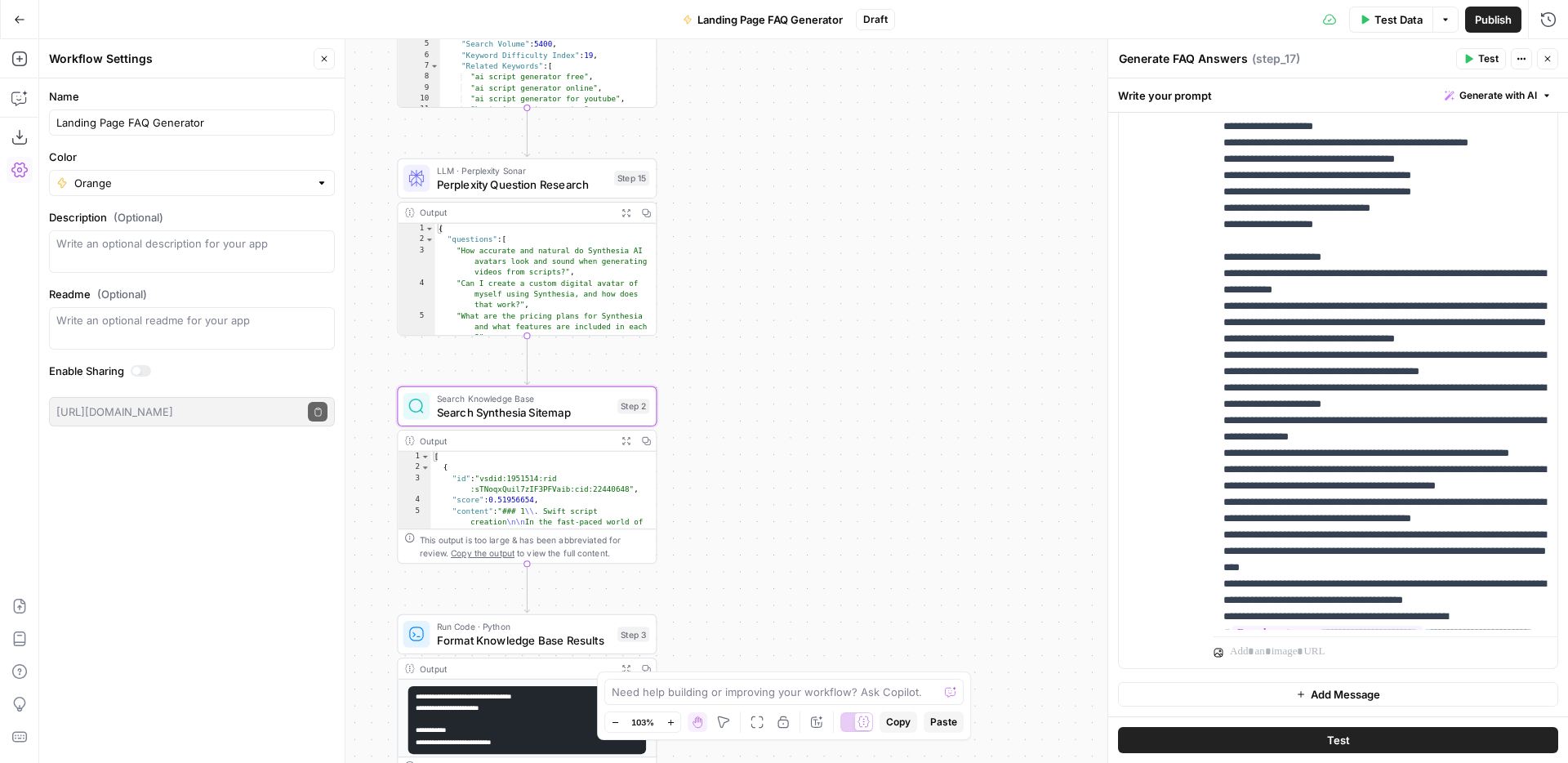
drag, startPoint x: 852, startPoint y: 218, endPoint x: 862, endPoint y: 412, distance: 194.3
click at [862, 412] on div "**********" at bounding box center [803, 401] width 1528 height 723
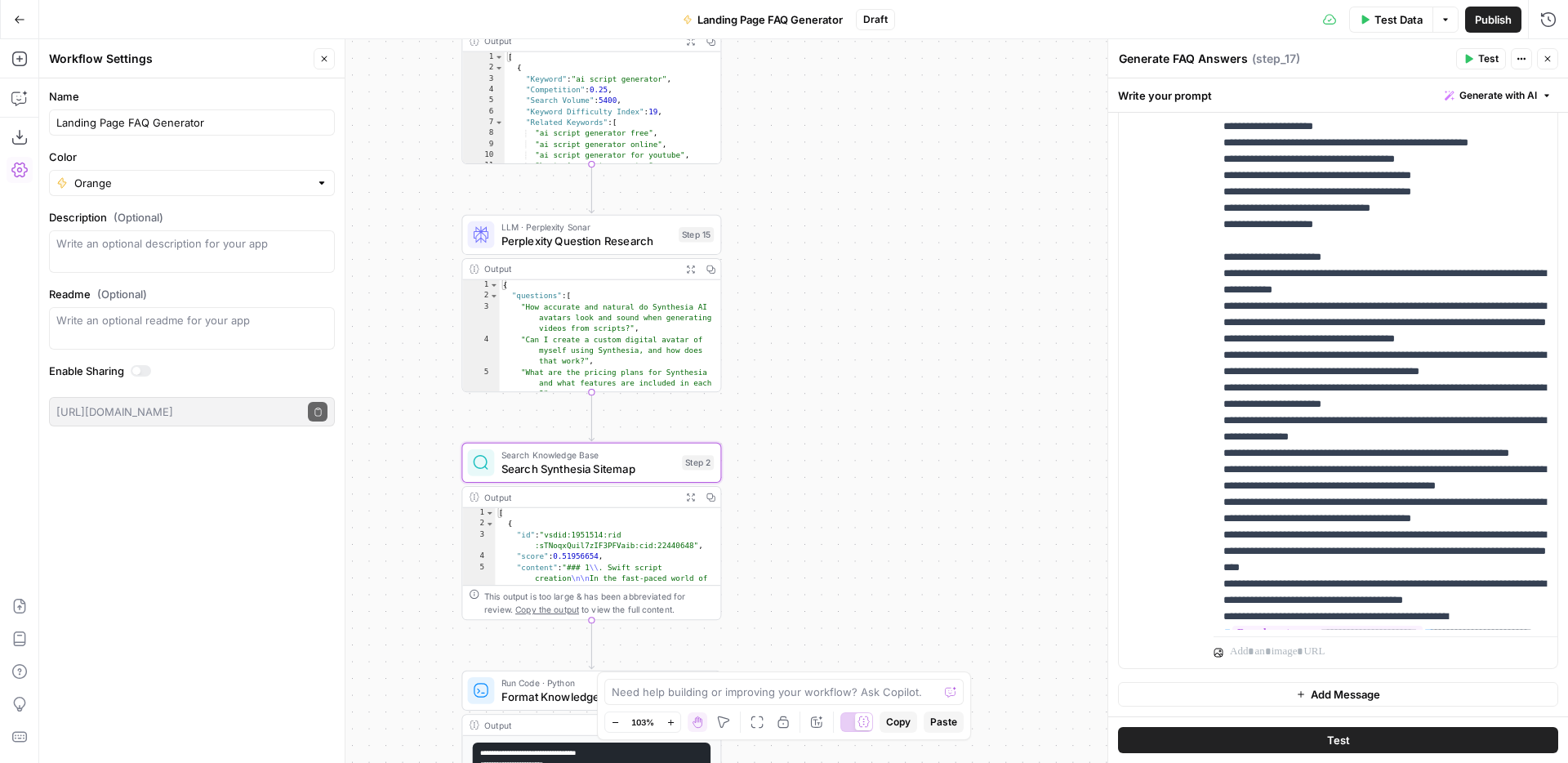
drag, startPoint x: 774, startPoint y: 273, endPoint x: 839, endPoint y: 328, distance: 85.1
click at [839, 328] on div "**********" at bounding box center [803, 401] width 1528 height 723
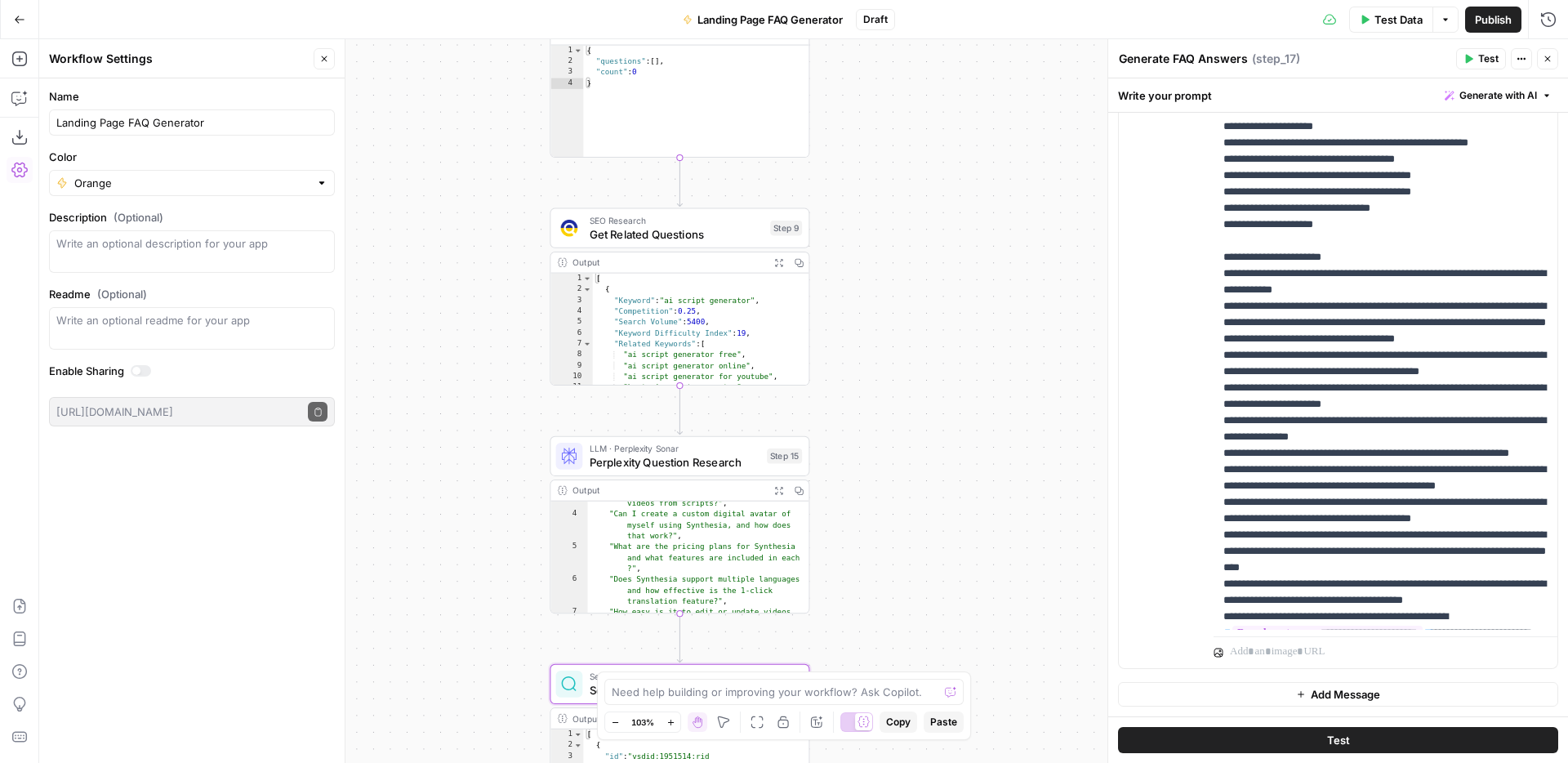
drag, startPoint x: 790, startPoint y: 194, endPoint x: 877, endPoint y: 418, distance: 240.3
click at [877, 418] on div "**********" at bounding box center [803, 401] width 1528 height 723
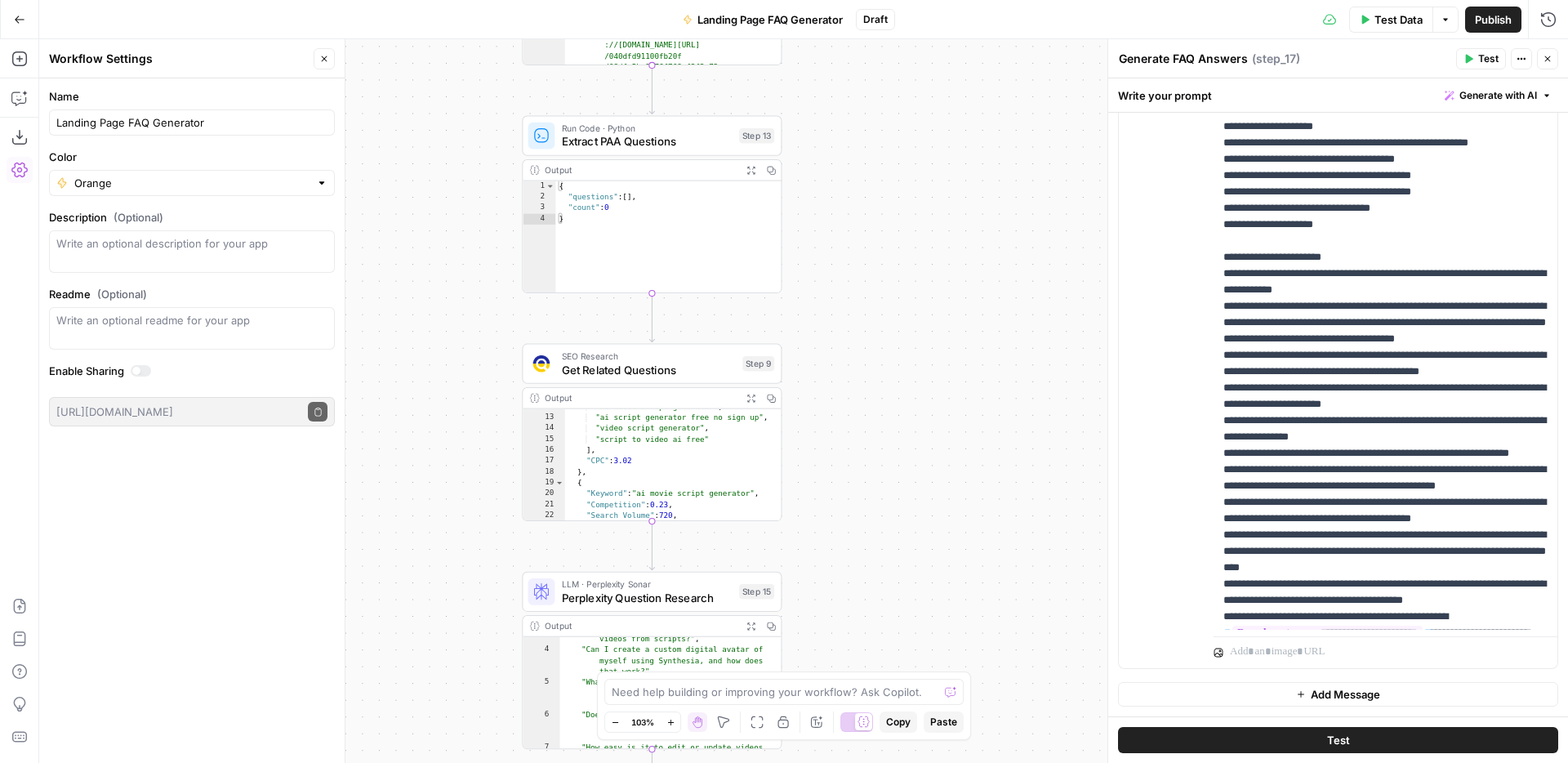
drag, startPoint x: 897, startPoint y: 233, endPoint x: 870, endPoint y: 368, distance: 137.7
click at [870, 368] on div "**********" at bounding box center [803, 401] width 1528 height 723
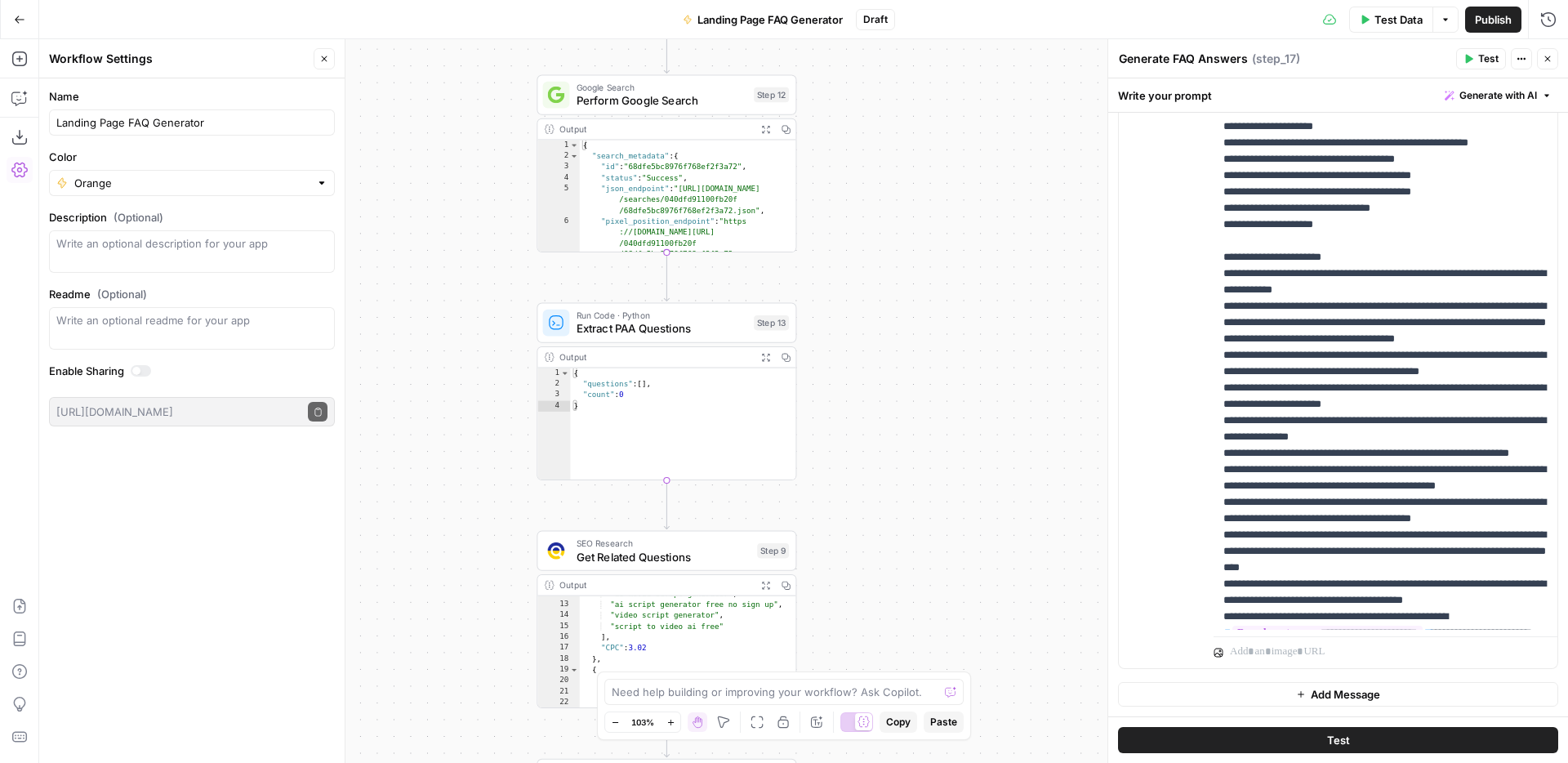
drag, startPoint x: 854, startPoint y: 170, endPoint x: 852, endPoint y: 345, distance: 175.0
click at [864, 353] on div "**********" at bounding box center [803, 401] width 1528 height 723
click at [1478, 26] on span "Publish" at bounding box center [1493, 20] width 37 height 17
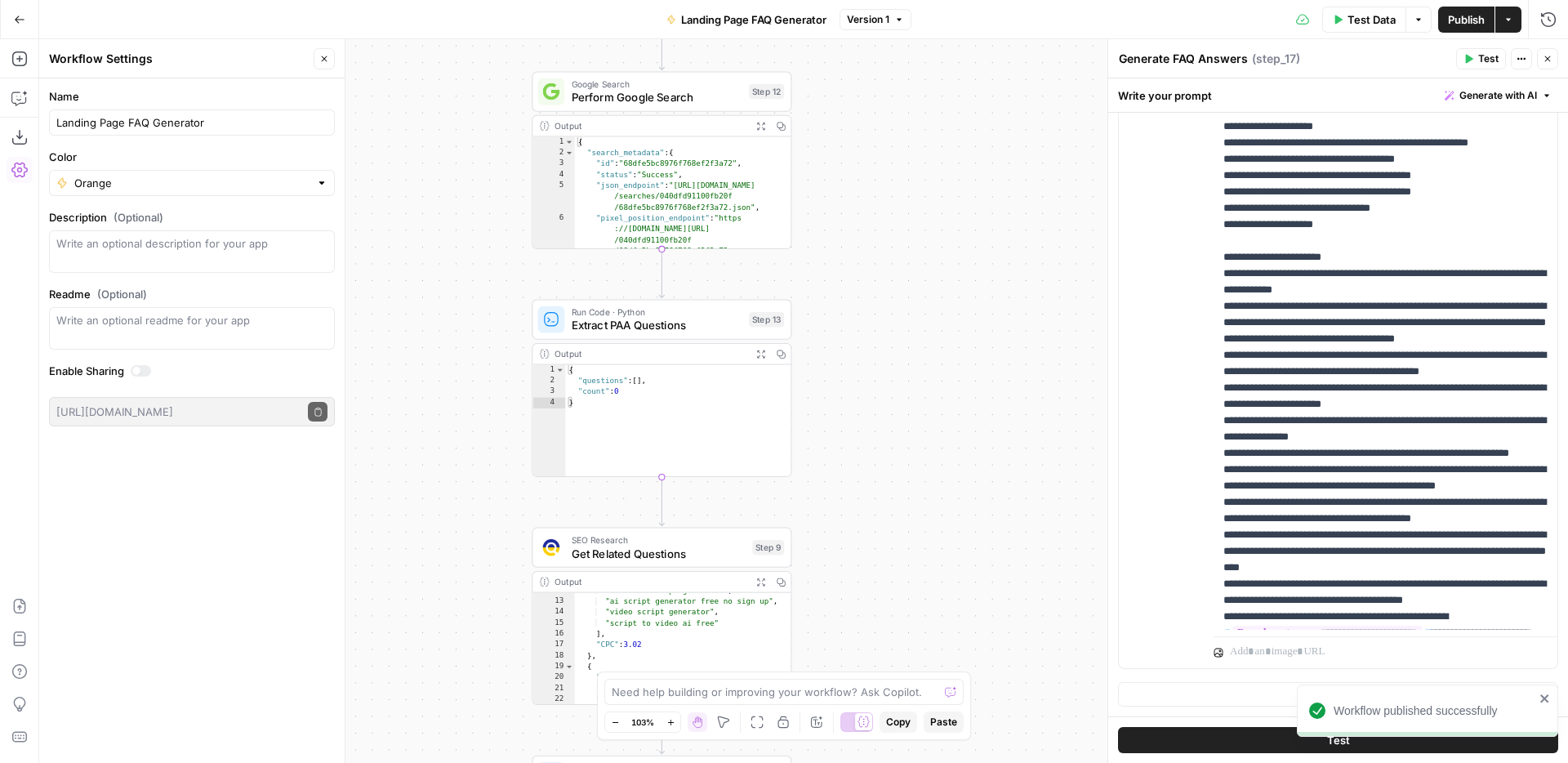
click at [1552, 55] on button "Close" at bounding box center [1547, 58] width 21 height 21
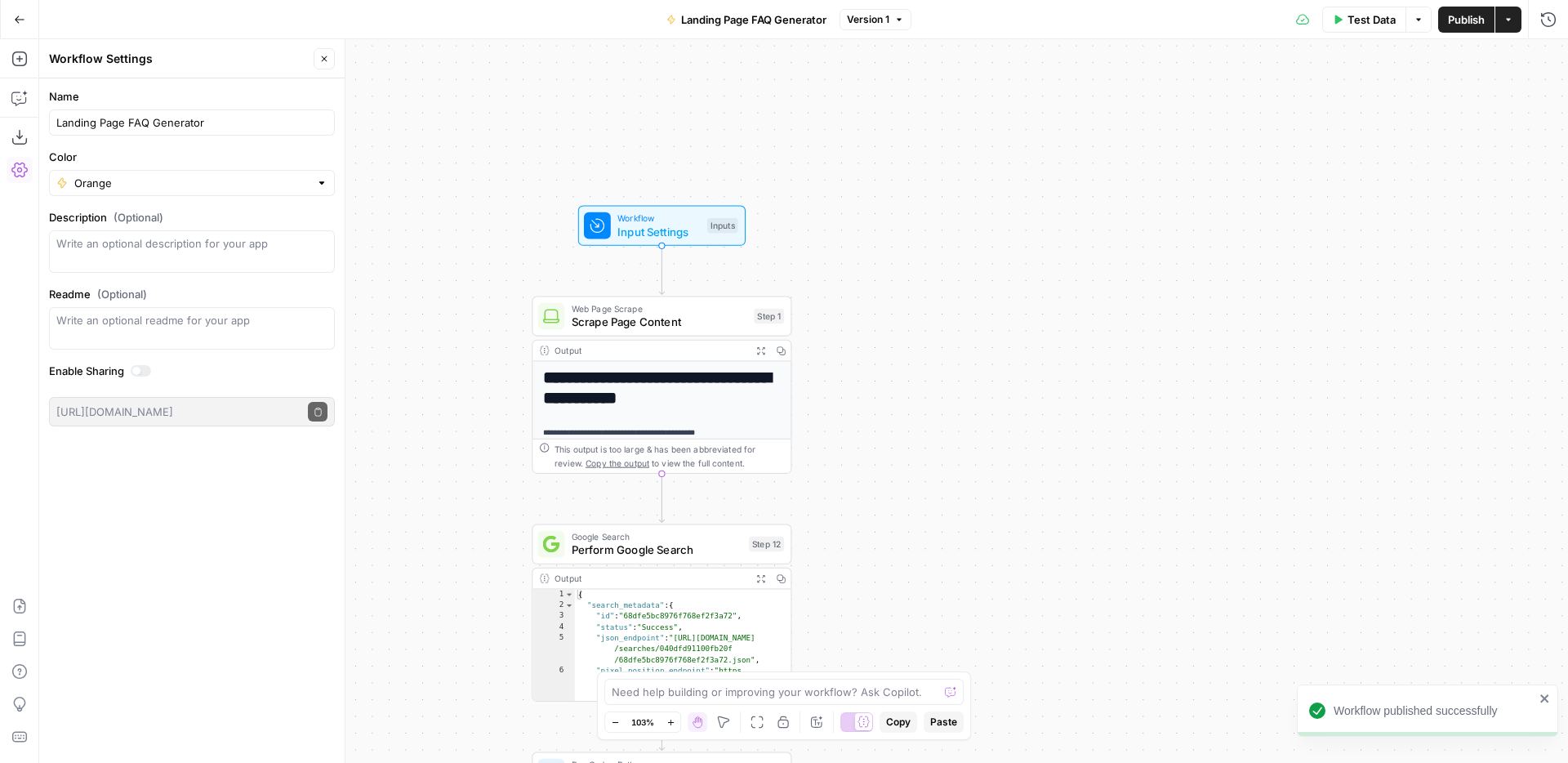
drag, startPoint x: 969, startPoint y: 278, endPoint x: 969, endPoint y: 767, distance: 489.0
click at [969, 762] on html "**********" at bounding box center [784, 381] width 1568 height 763
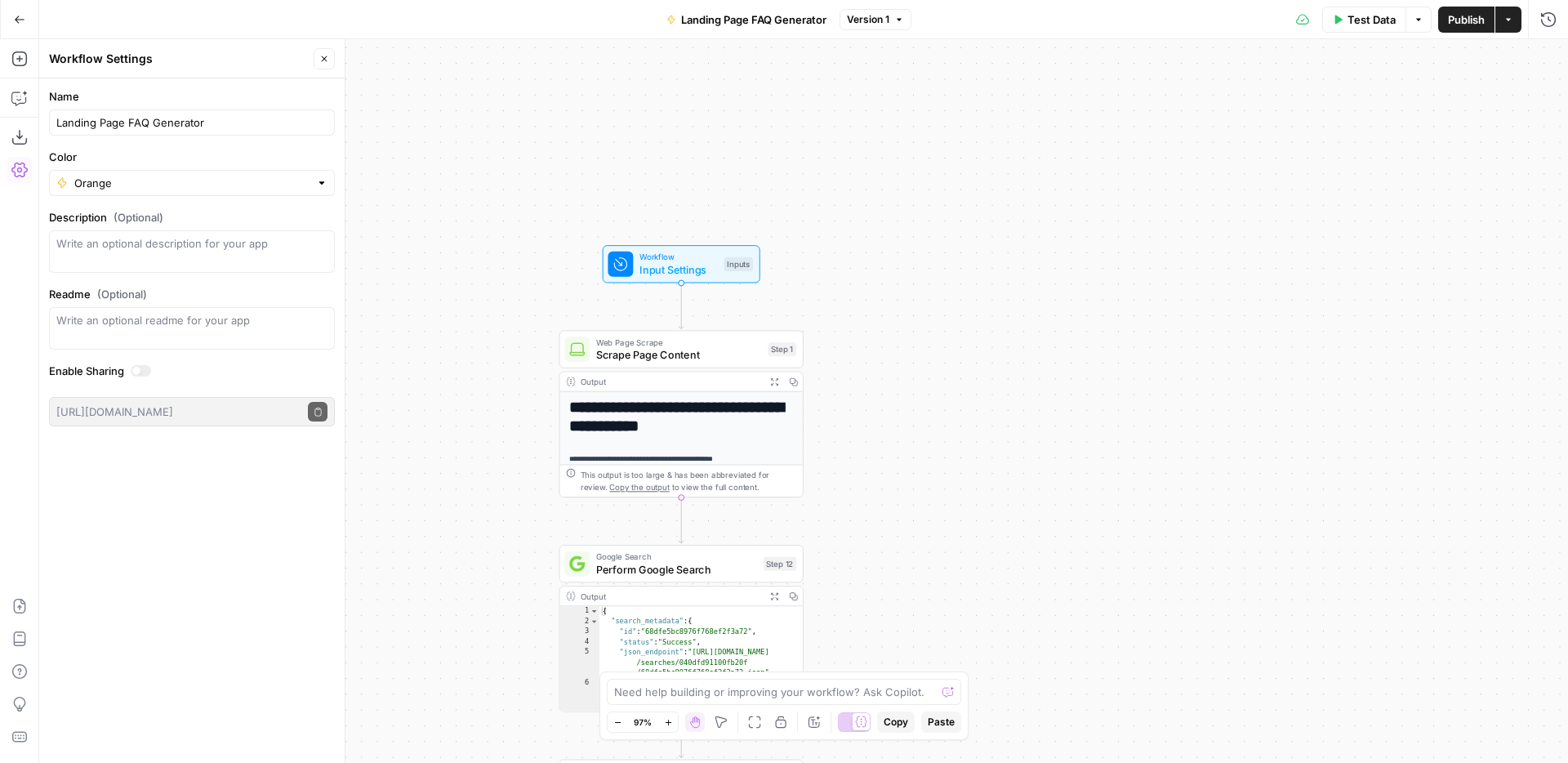
click at [1377, 24] on span "Test Data" at bounding box center [1371, 20] width 48 height 17
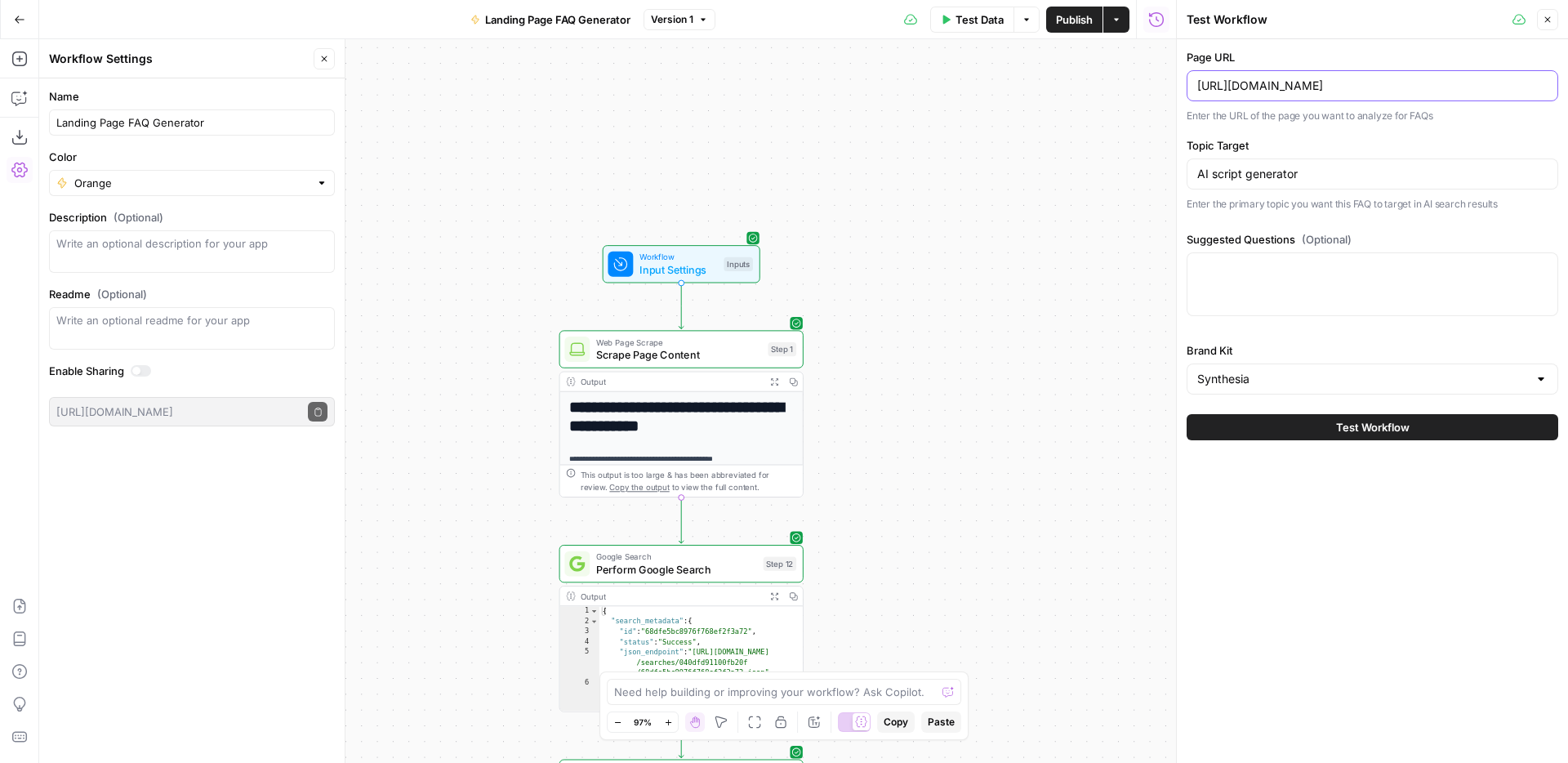
click at [1306, 91] on input "https://www.synthesia.io/features/ai-script-generator" at bounding box center [1372, 85] width 350 height 17
paste input "video"
type input "https://www.synthesia.io/features/ai-video-generator"
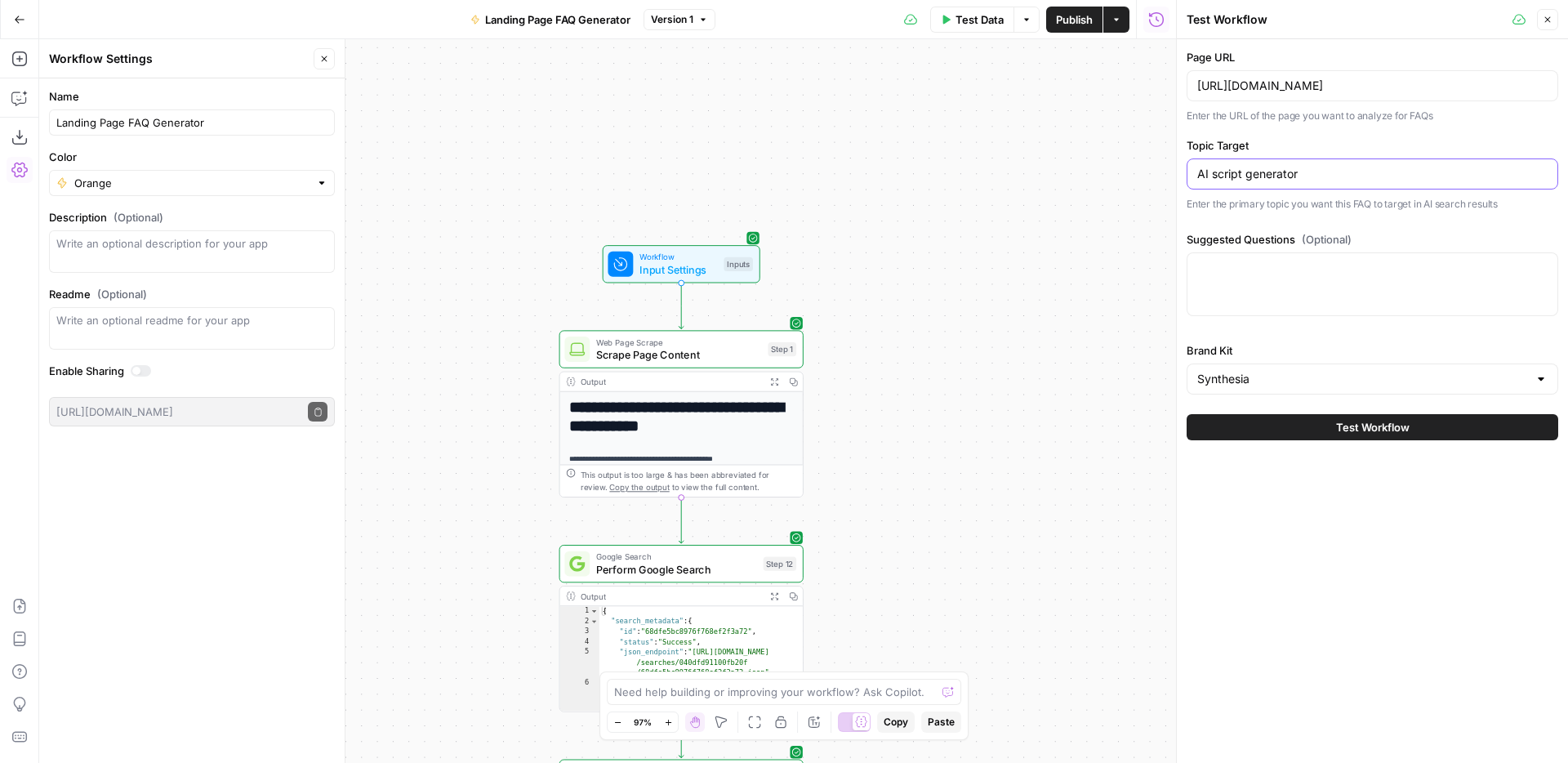
click at [1228, 175] on input "AI script generator" at bounding box center [1372, 174] width 350 height 17
type input "AI video generator"
click at [1266, 283] on div at bounding box center [1372, 284] width 372 height 63
paste textarea "Why is Synthesia the best AI video generator?"
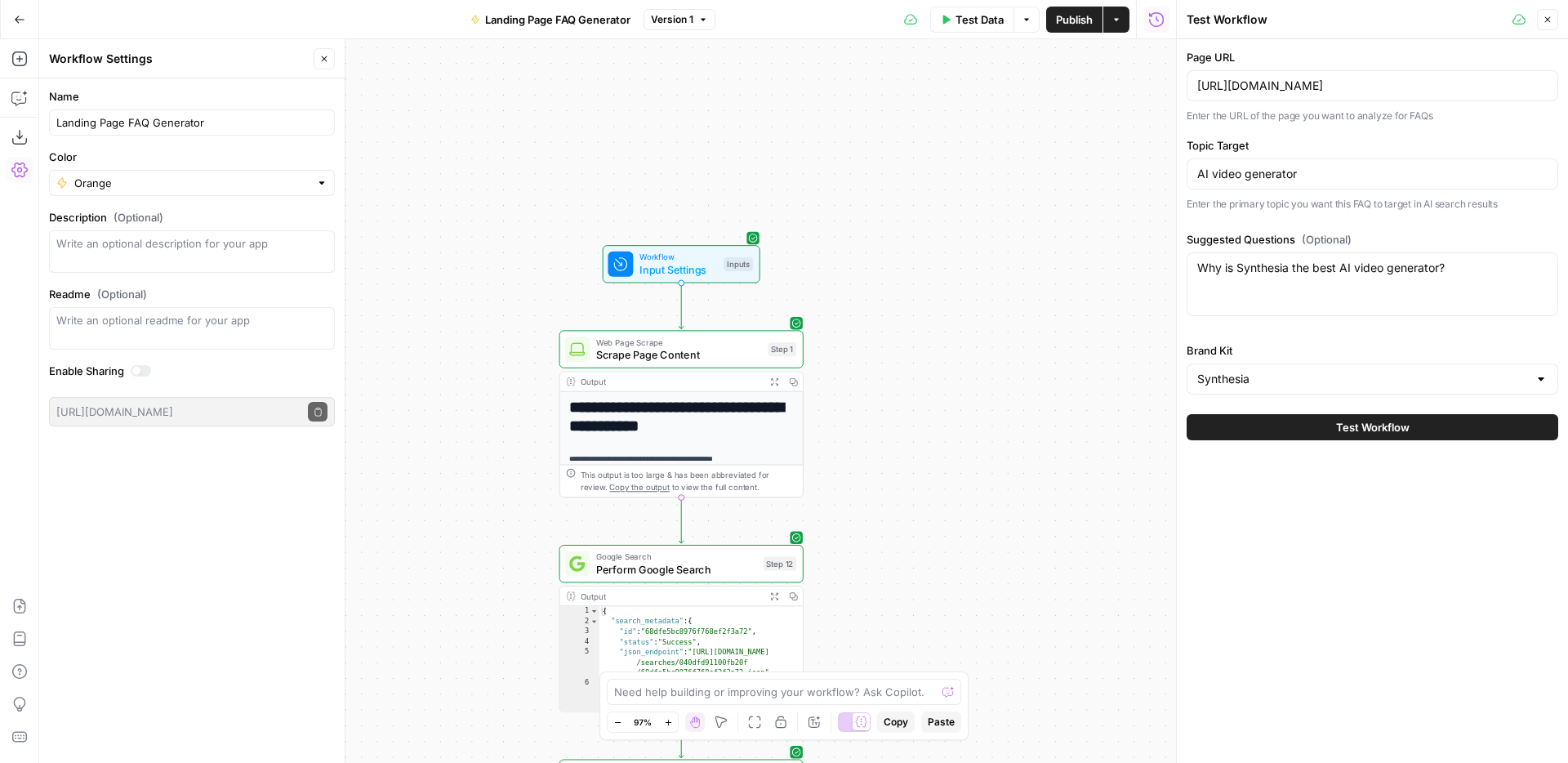
click at [1330, 296] on div "Why is Synthesia the best AI video generator? Why is Synthesia the best AI vide…" at bounding box center [1372, 284] width 372 height 63
click at [1481, 271] on textarea "Why is Synthesia the best AI video generator?" at bounding box center [1372, 268] width 350 height 17
paste textarea "Is the AI video generator free?"
paste textarea "What AI video models does Synthesia support (Veo 3, Kling, PixVerse, etc)?"
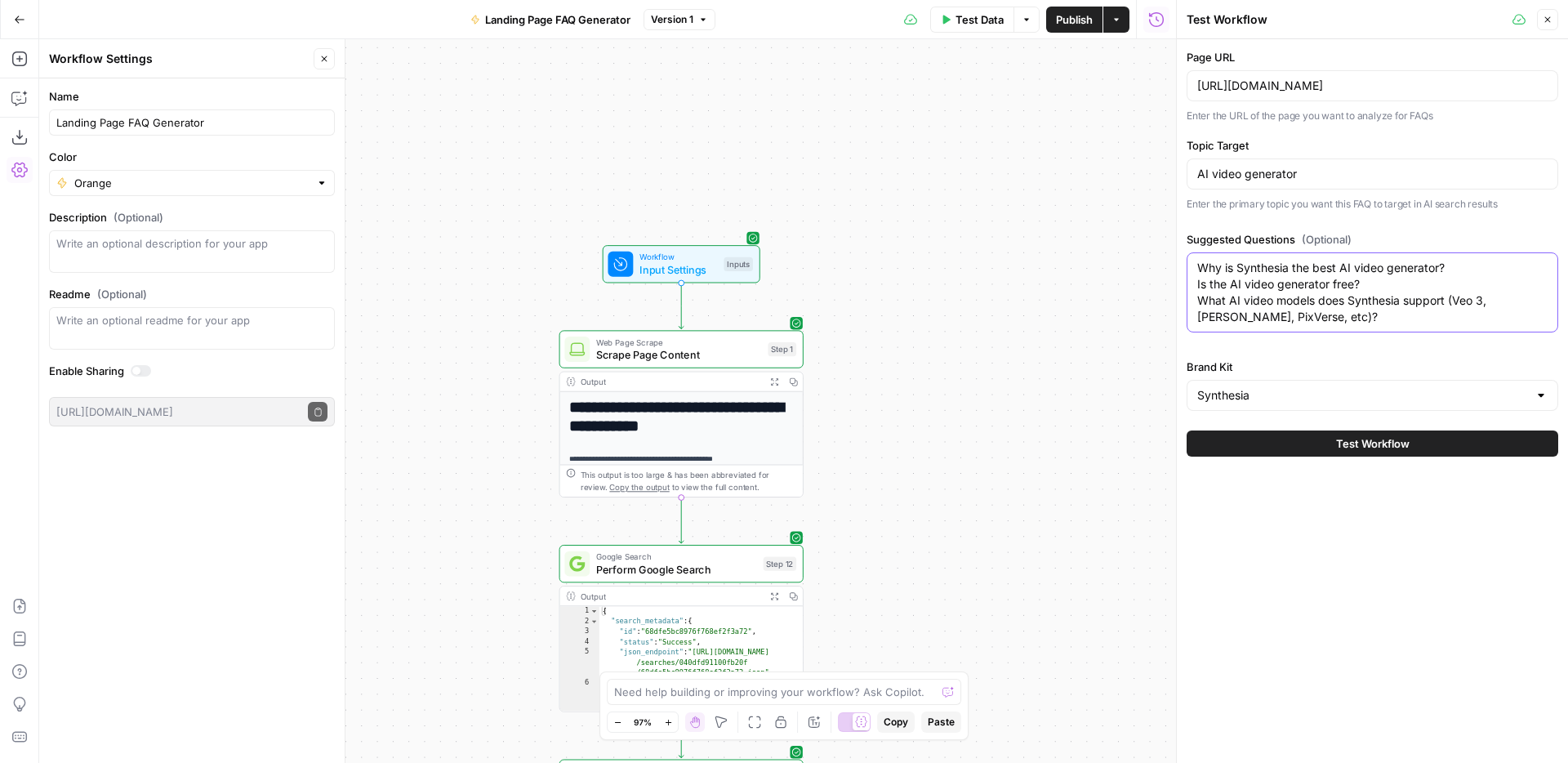
type textarea "Why is Synthesia the best AI video generator? Is the AI video generator free? W…"
click at [1334, 453] on button "Test Workflow" at bounding box center [1372, 443] width 372 height 26
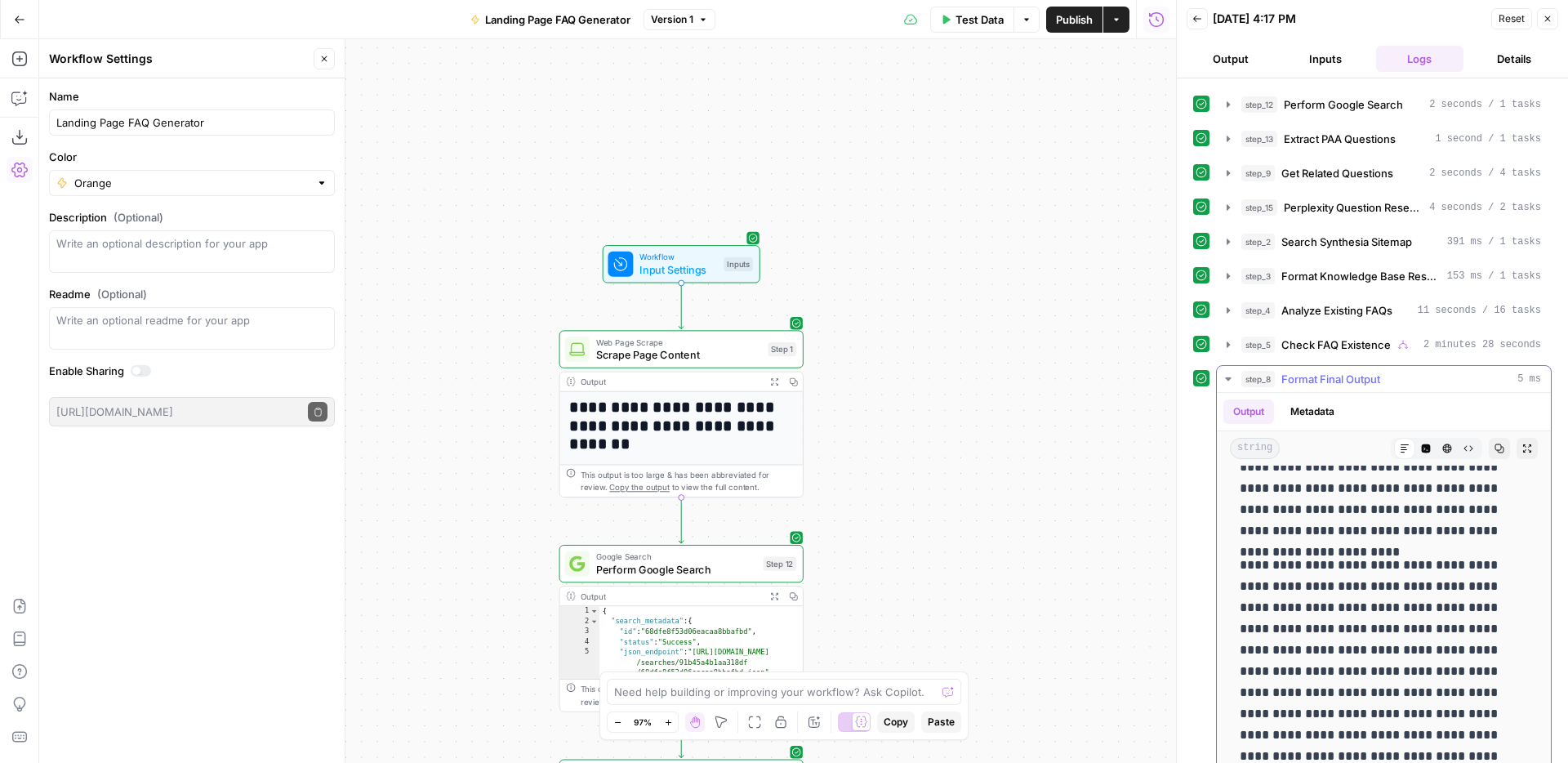
scroll to position [77, 0]
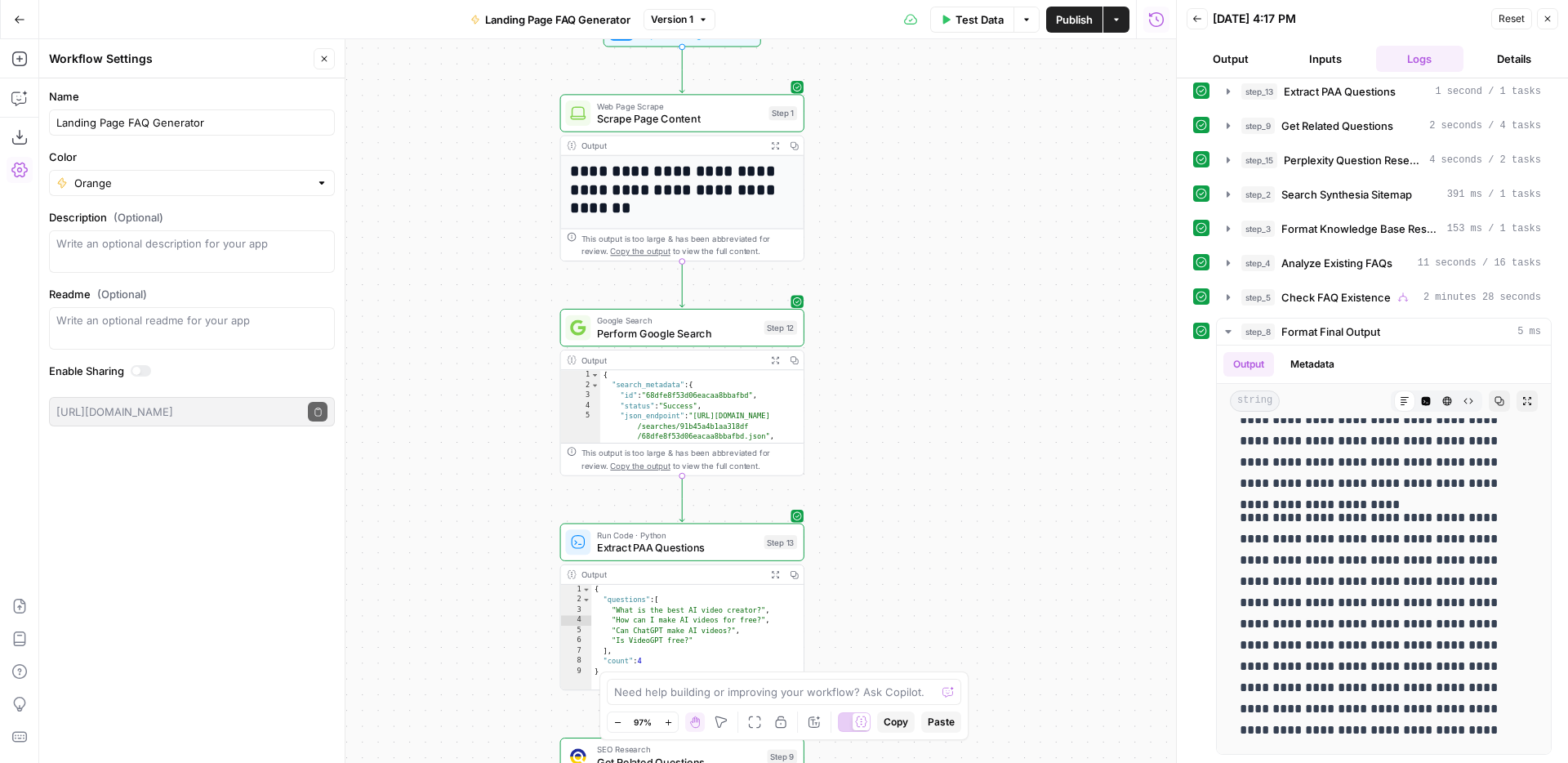
drag, startPoint x: 948, startPoint y: 585, endPoint x: 948, endPoint y: 208, distance: 377.0
click at [948, 208] on div "**********" at bounding box center [607, 401] width 1137 height 723
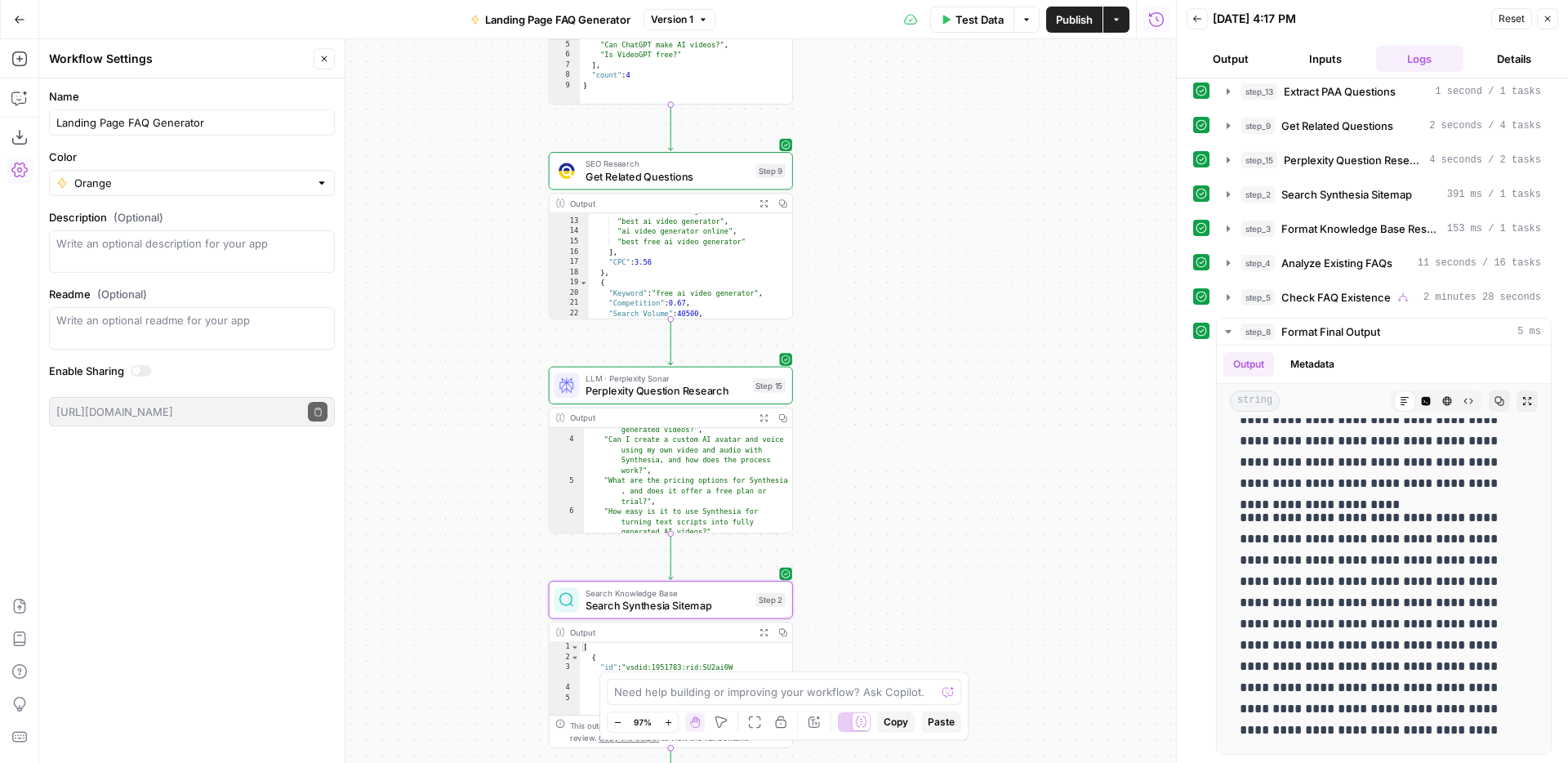
drag, startPoint x: 960, startPoint y: 524, endPoint x: 948, endPoint y: 53, distance: 471.2
click at [948, 53] on div "**********" at bounding box center [607, 401] width 1137 height 723
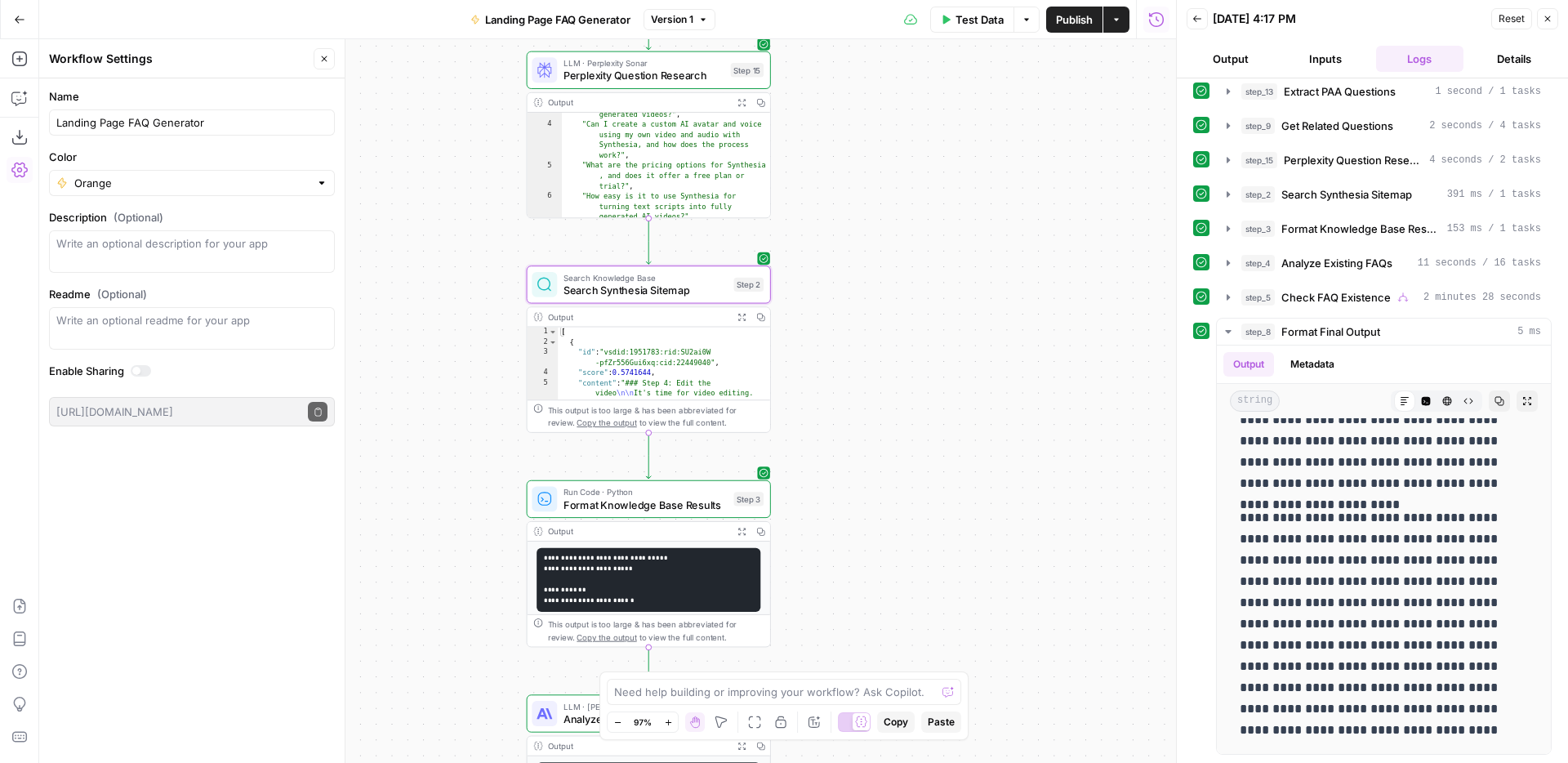
drag, startPoint x: 962, startPoint y: 465, endPoint x: 939, endPoint y: 156, distance: 309.9
click at [939, 156] on div "**********" at bounding box center [607, 401] width 1137 height 723
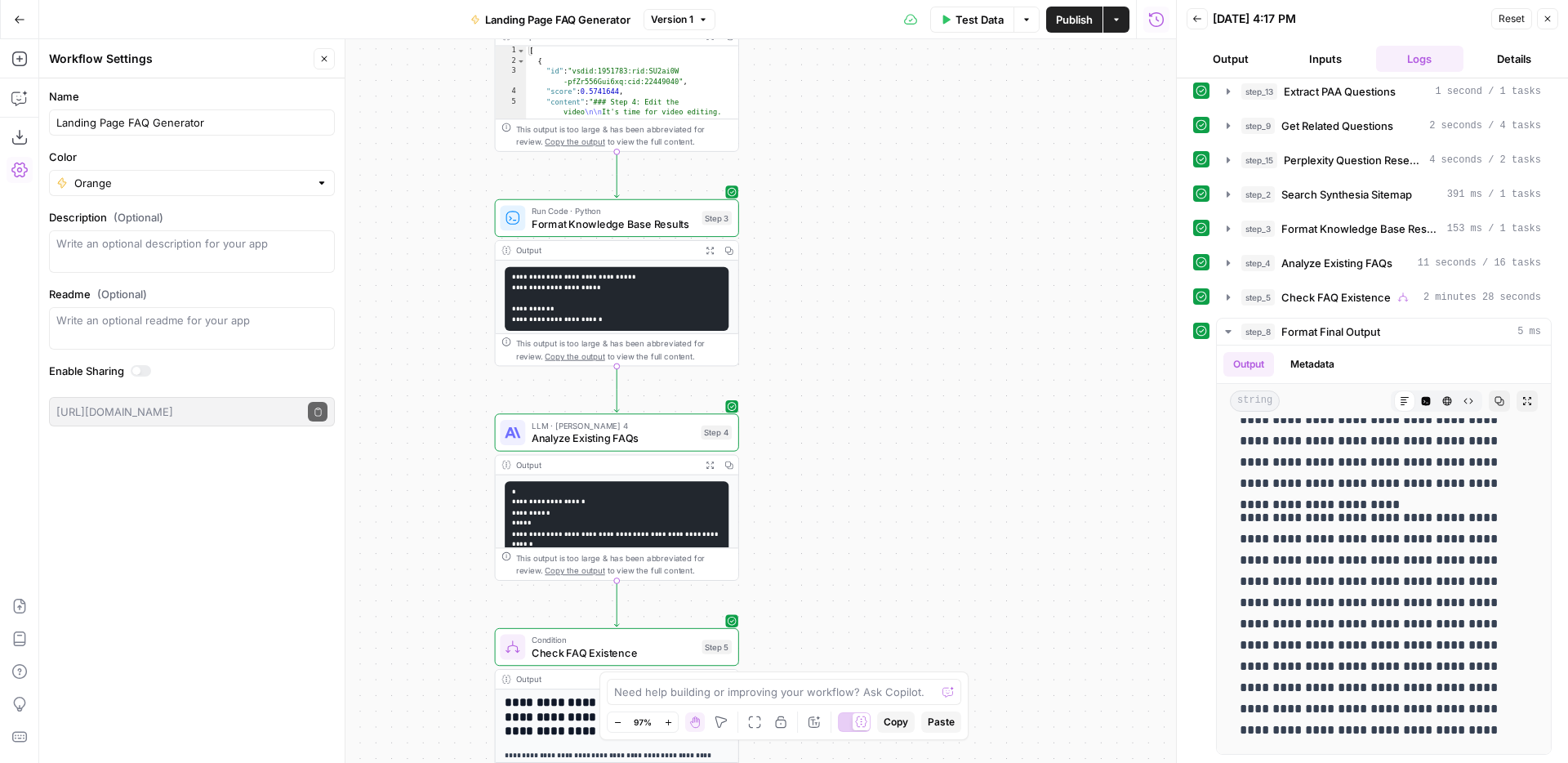
drag, startPoint x: 964, startPoint y: 563, endPoint x: 927, endPoint y: 197, distance: 367.9
click at [927, 197] on div "**********" at bounding box center [607, 401] width 1137 height 723
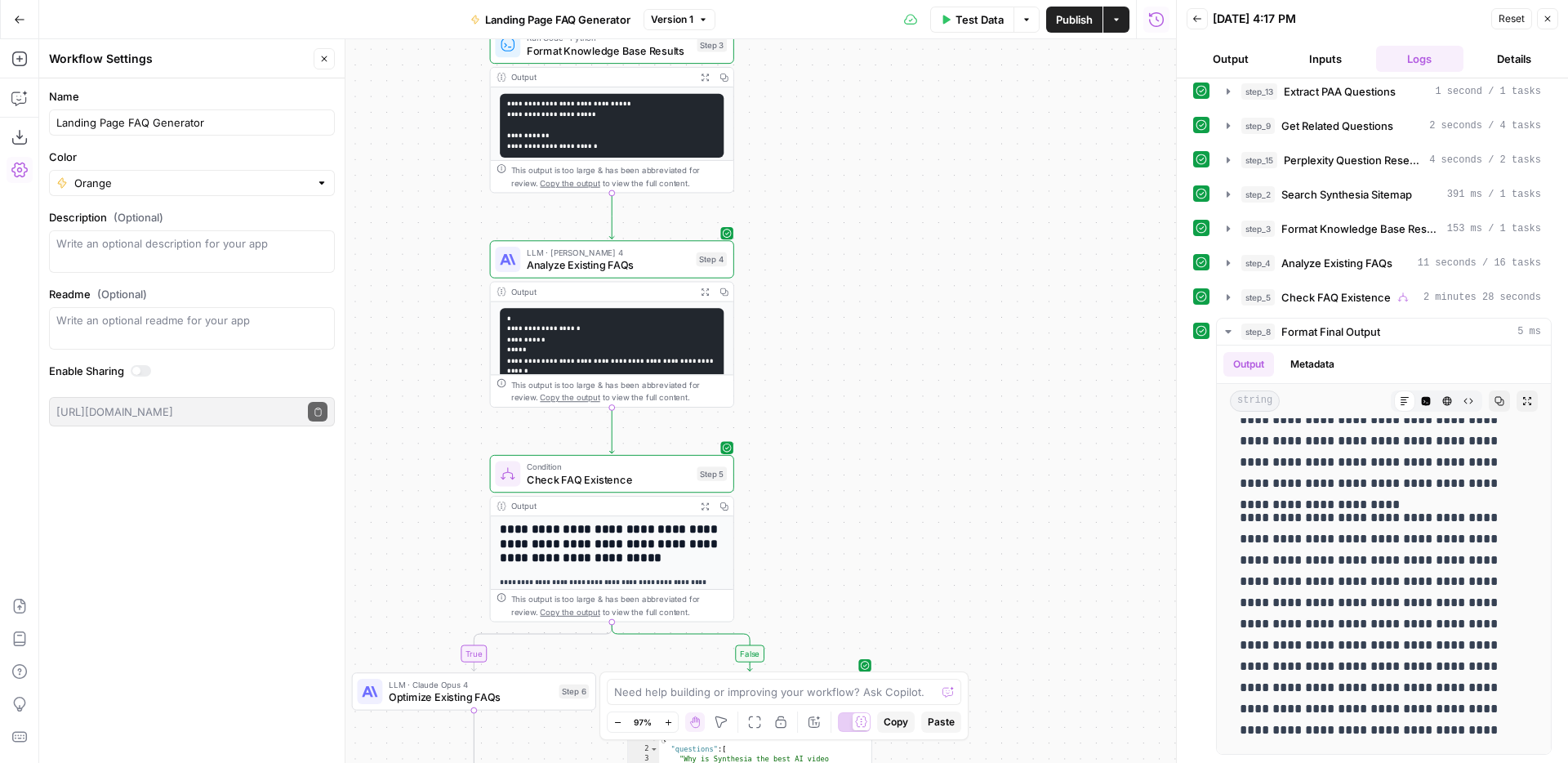
drag, startPoint x: 937, startPoint y: 620, endPoint x: 937, endPoint y: 278, distance: 342.0
click at [937, 278] on div "**********" at bounding box center [607, 401] width 1137 height 723
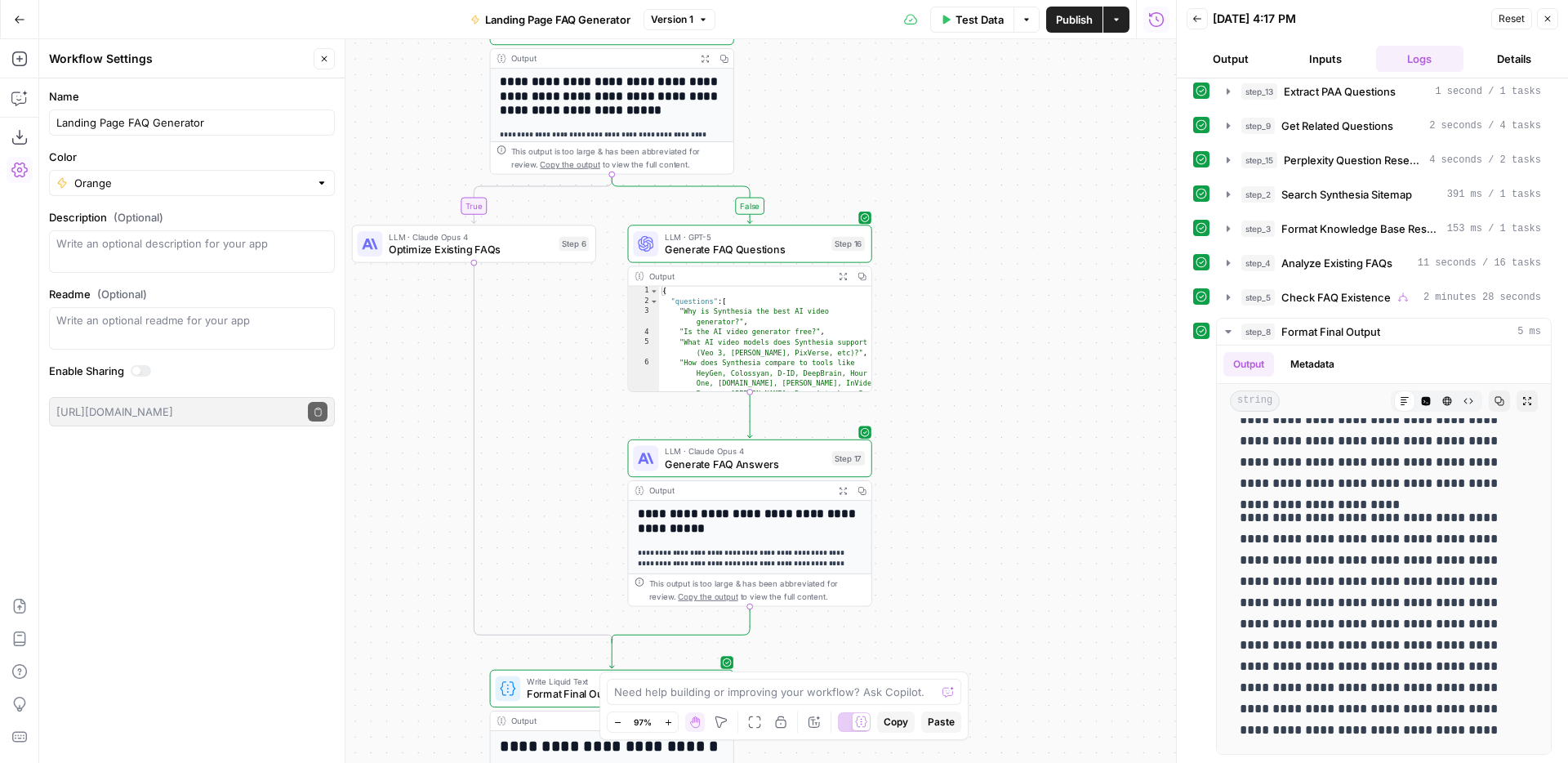
drag, startPoint x: 999, startPoint y: 525, endPoint x: 1000, endPoint y: 344, distance: 181.0
click at [1000, 344] on div "**********" at bounding box center [607, 401] width 1137 height 723
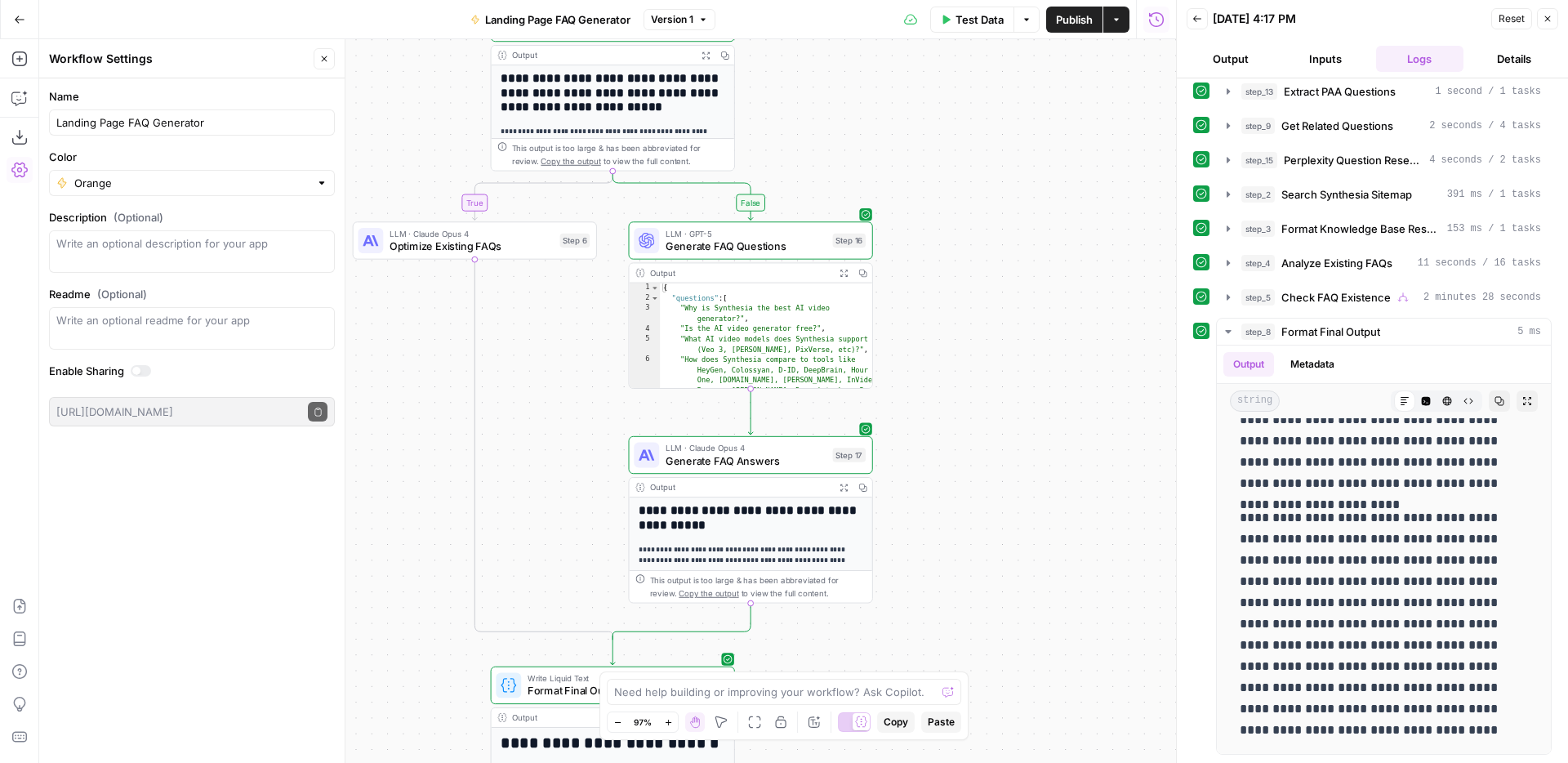
click at [735, 247] on span "Generate FAQ Questions" at bounding box center [746, 246] width 161 height 16
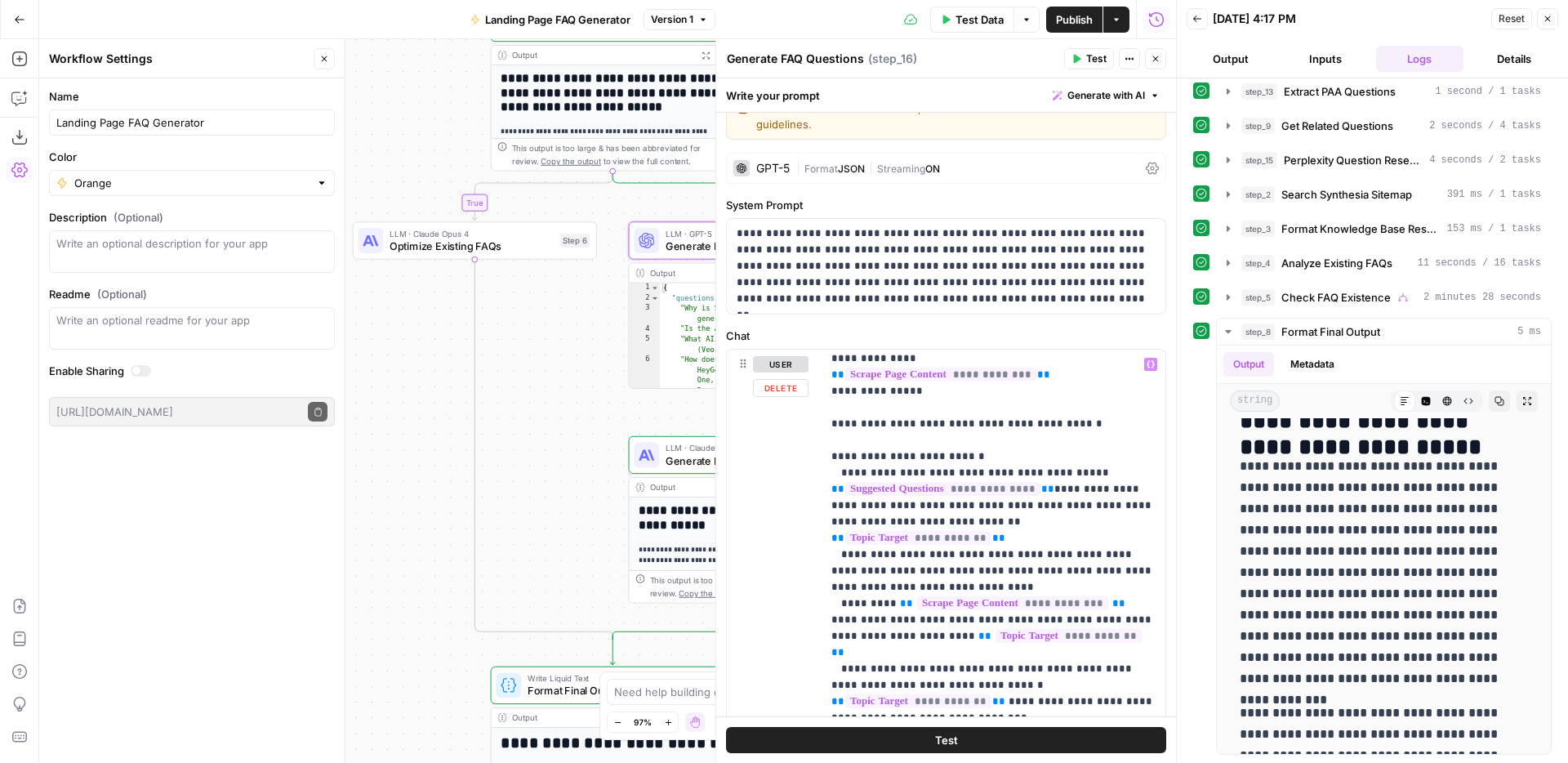
scroll to position [477, 0]
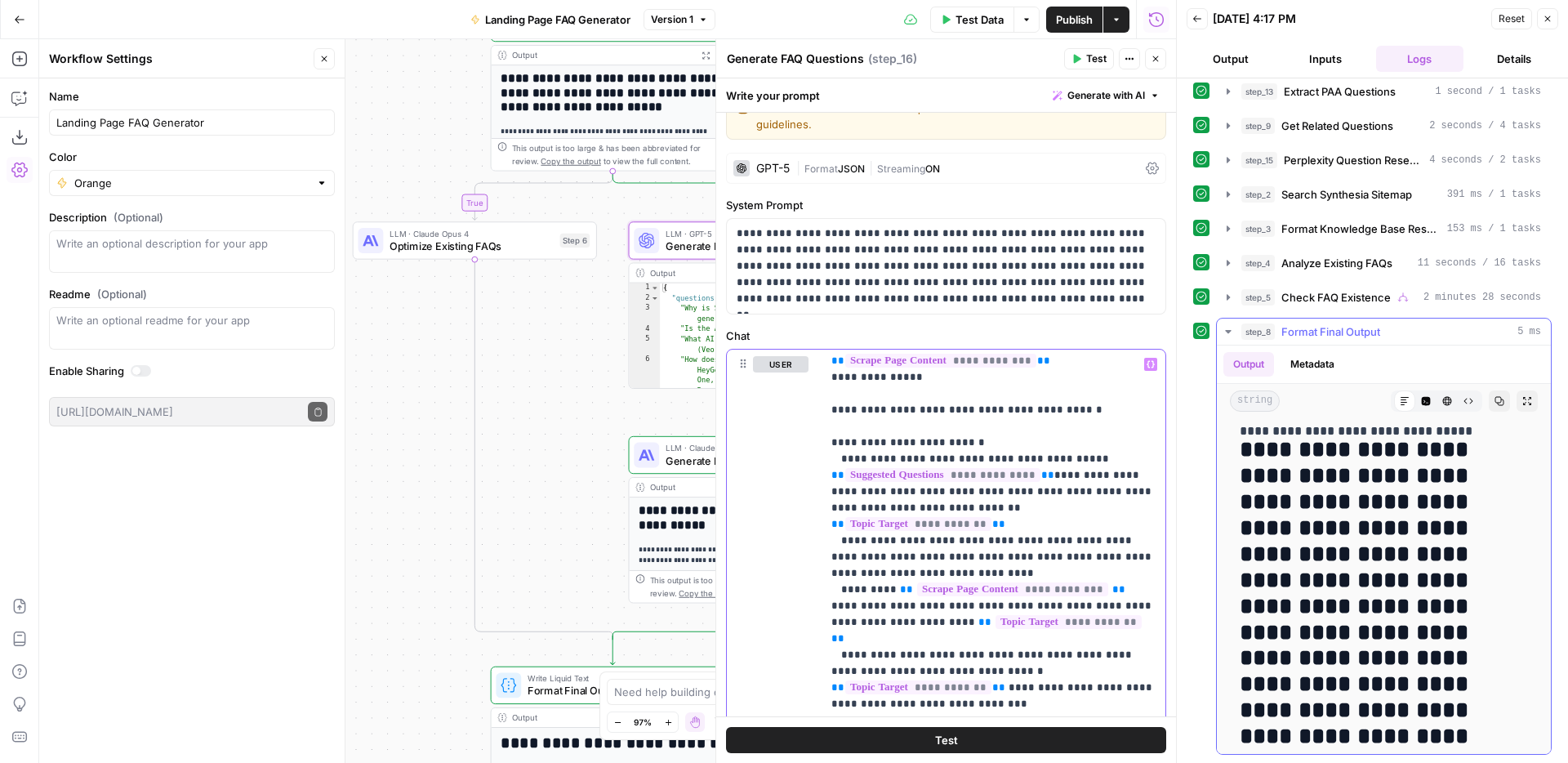
scroll to position [1664, 0]
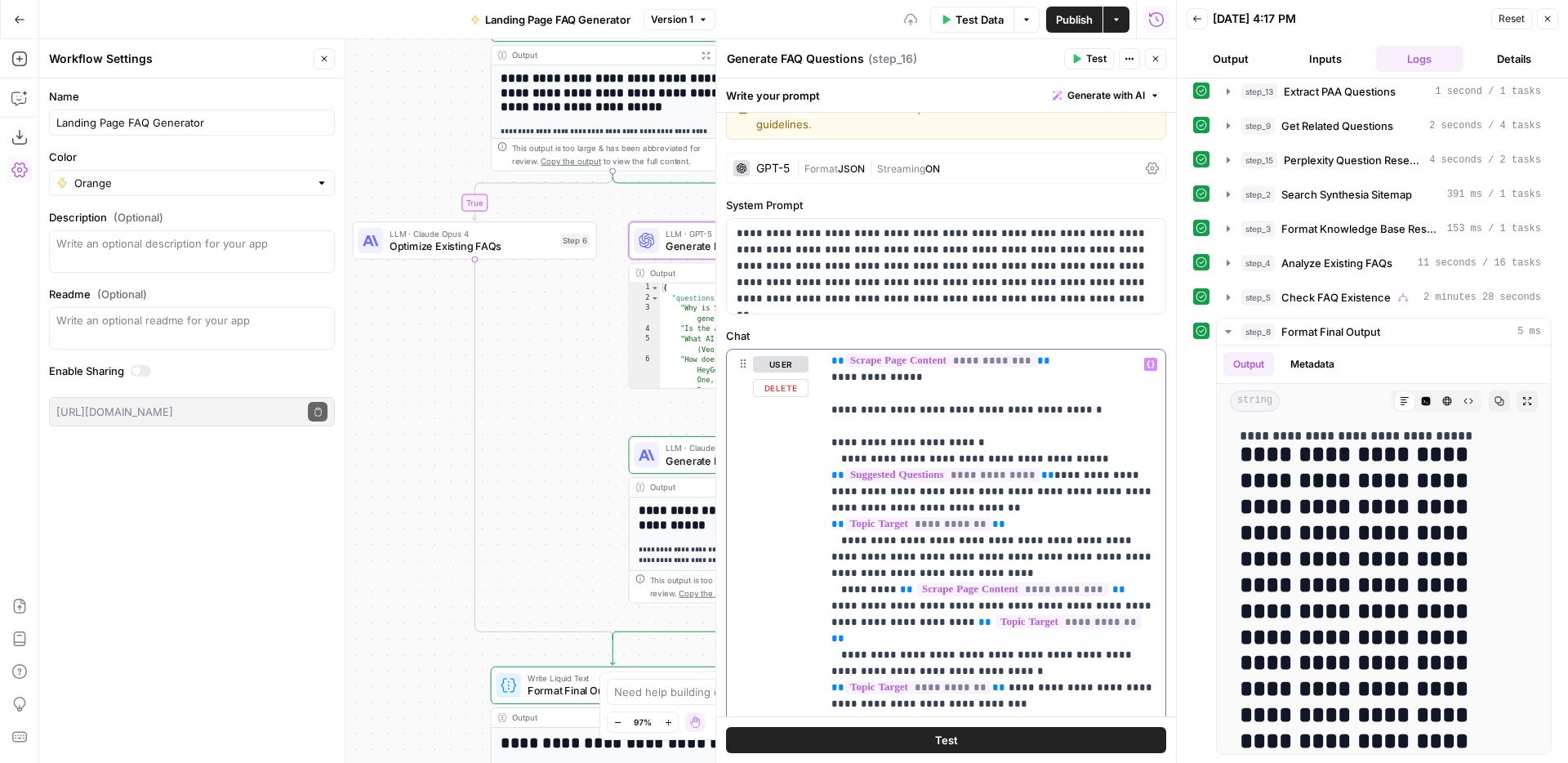
drag, startPoint x: 962, startPoint y: 668, endPoint x: 853, endPoint y: 658, distance: 109.5
click at [991, 740] on button "Test" at bounding box center [946, 740] width 440 height 26
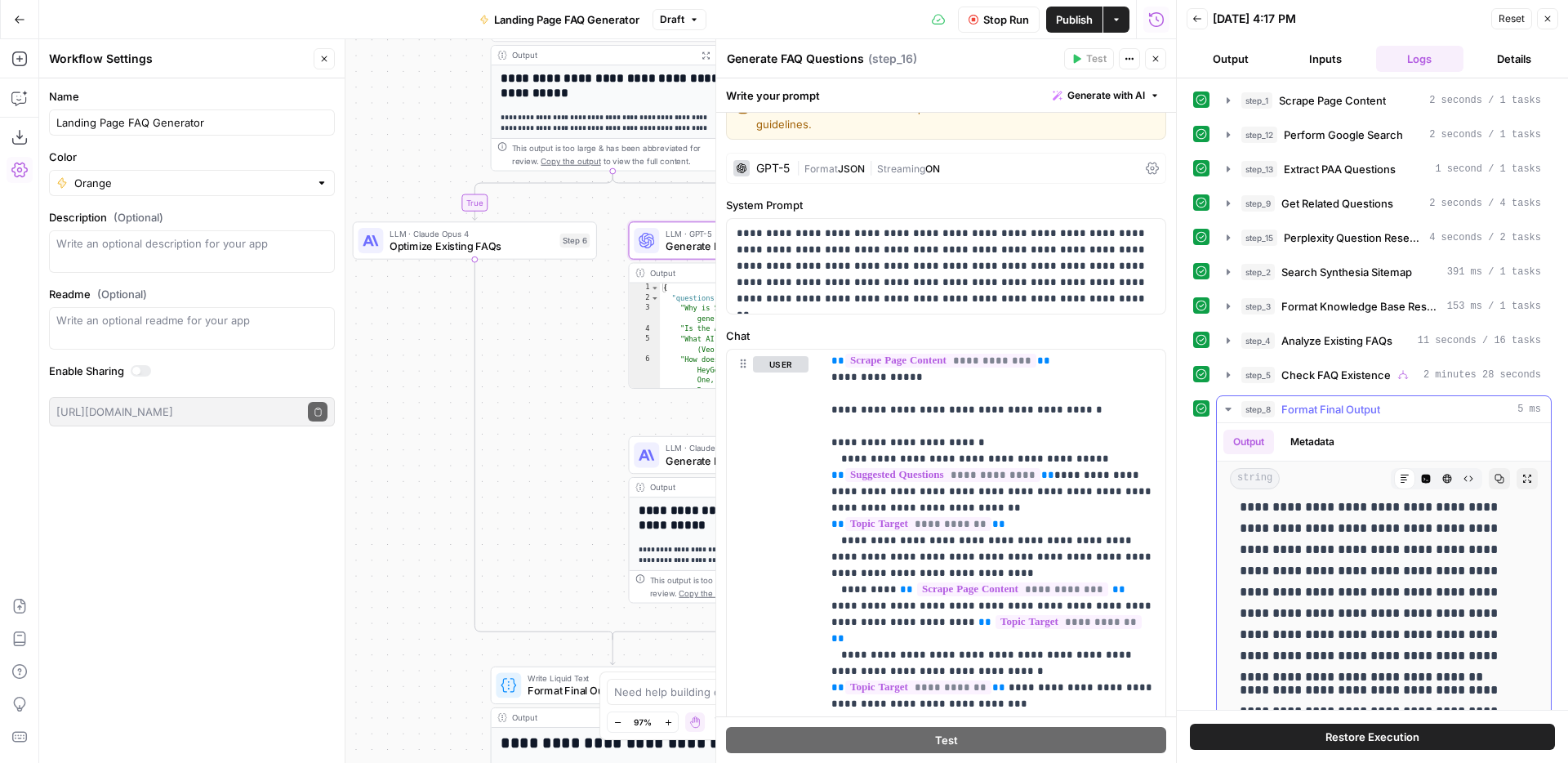
scroll to position [273, 0]
click at [1543, 13] on button "Close" at bounding box center [1547, 18] width 21 height 21
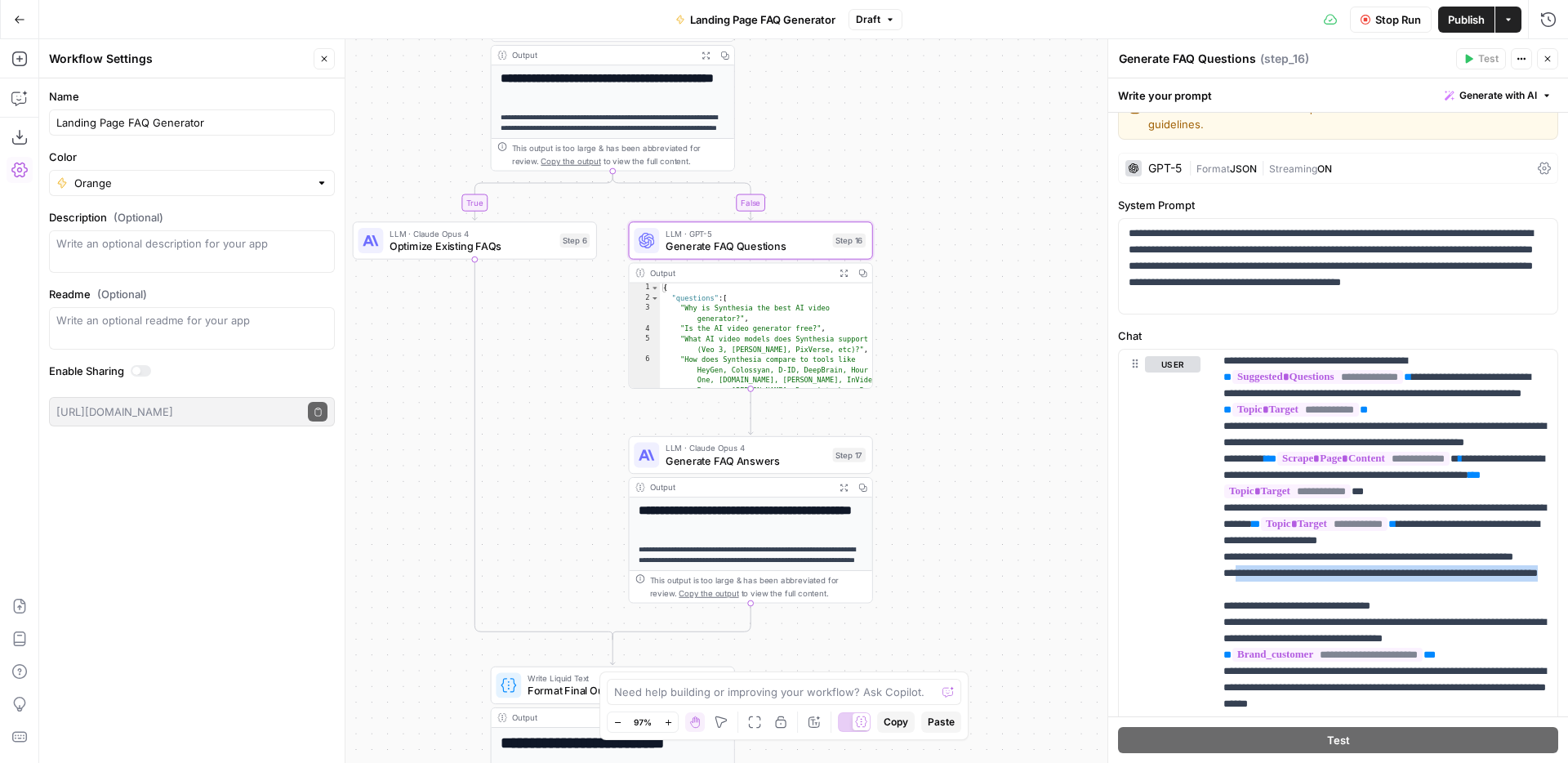
click at [1444, 31] on button "Publish" at bounding box center [1466, 20] width 56 height 26
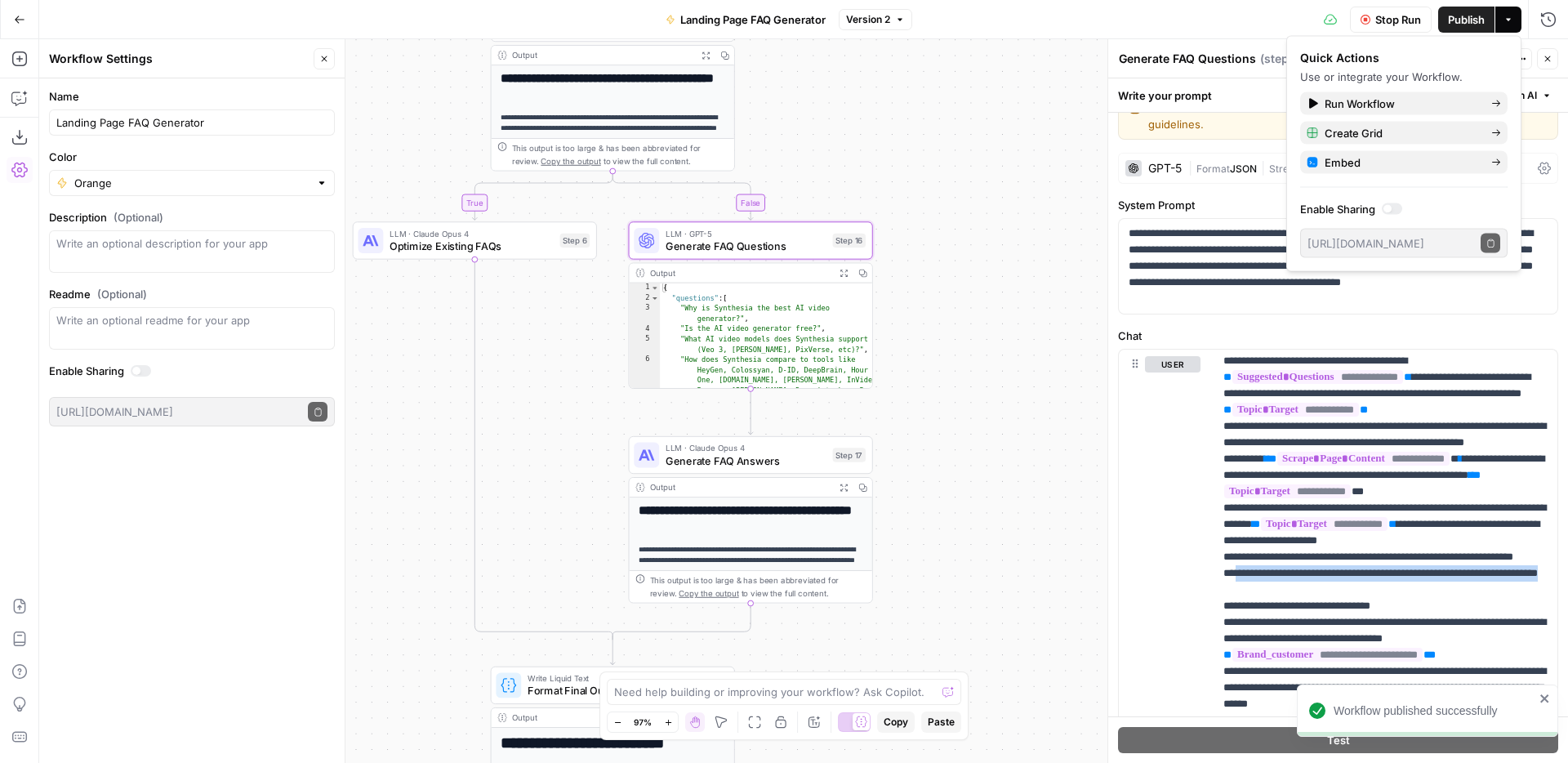
click at [945, 297] on div "**********" at bounding box center [803, 401] width 1528 height 723
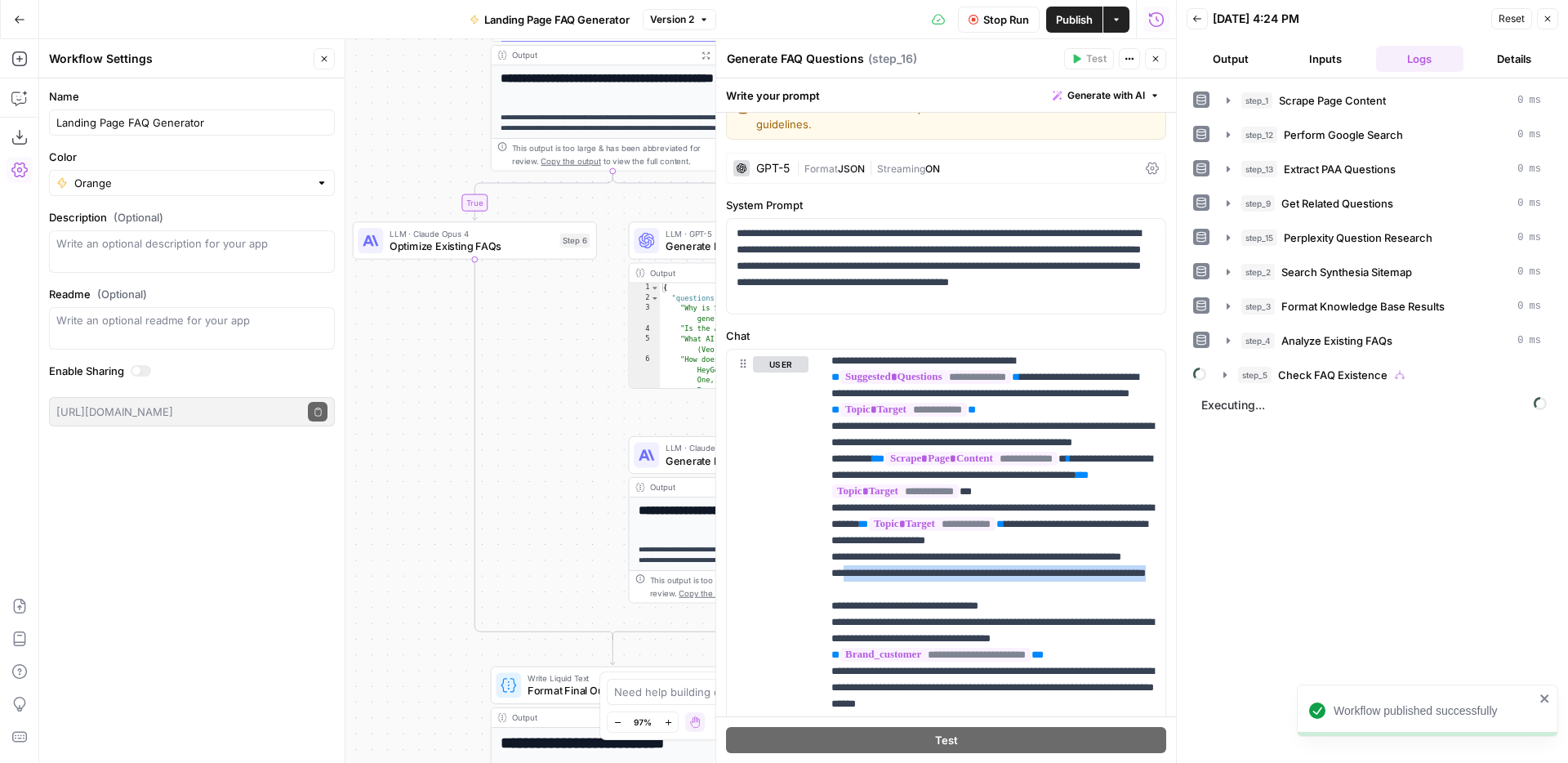
click at [1550, 21] on icon "button" at bounding box center [1547, 19] width 10 height 10
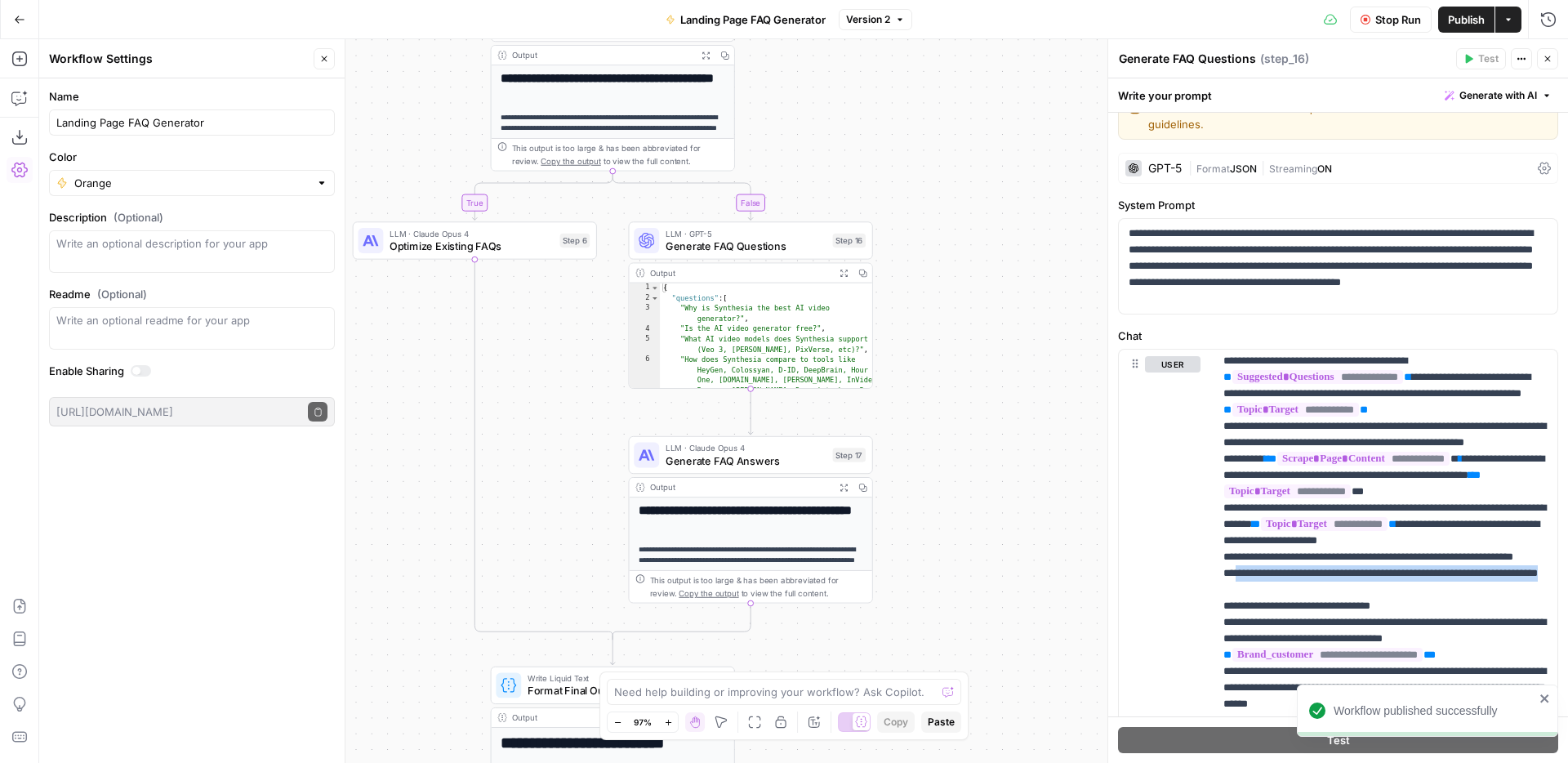
click at [1403, 20] on span "Stop Run" at bounding box center [1398, 20] width 46 height 17
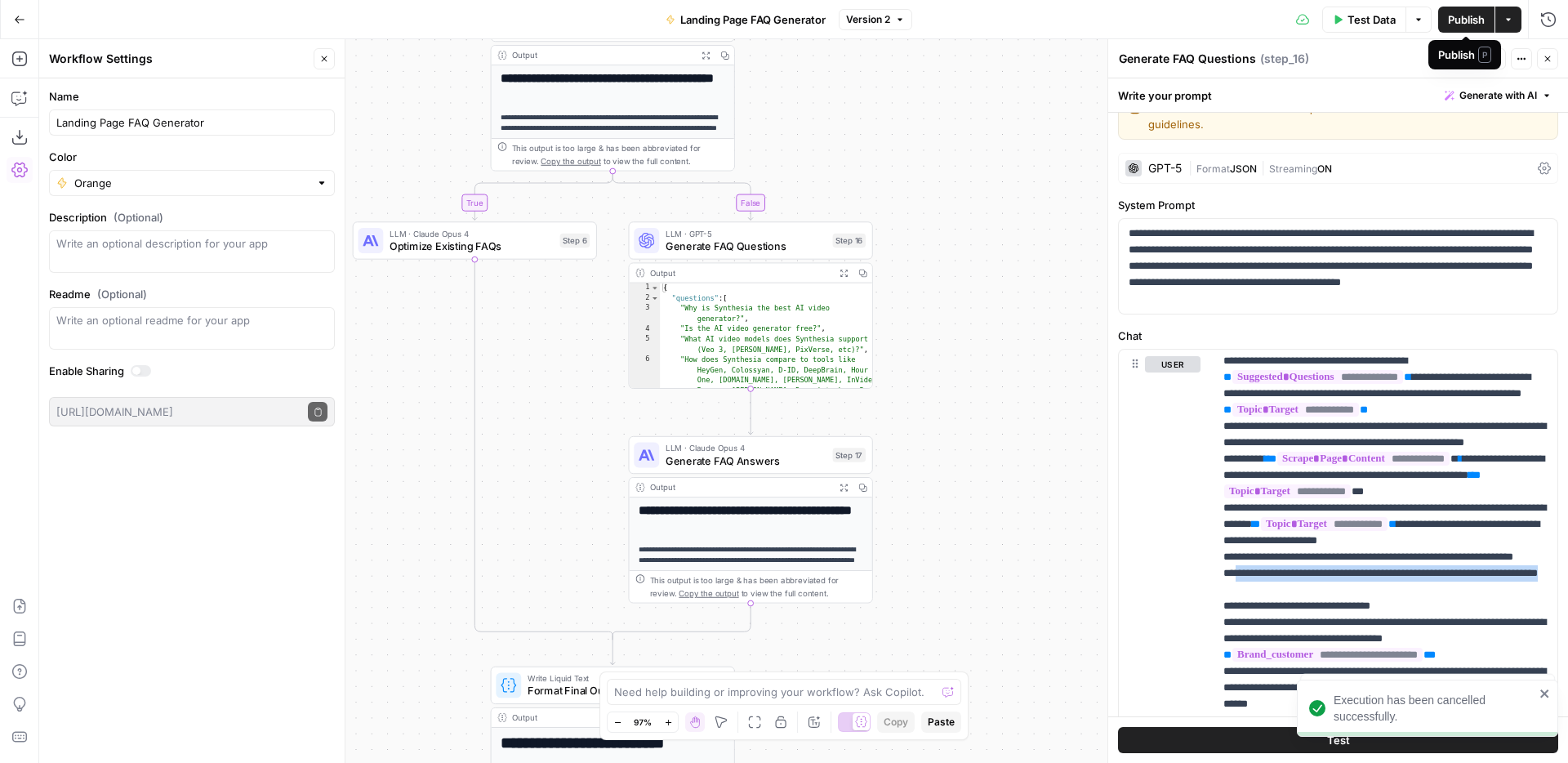
click at [1369, 31] on button "Test Data" at bounding box center [1363, 20] width 84 height 26
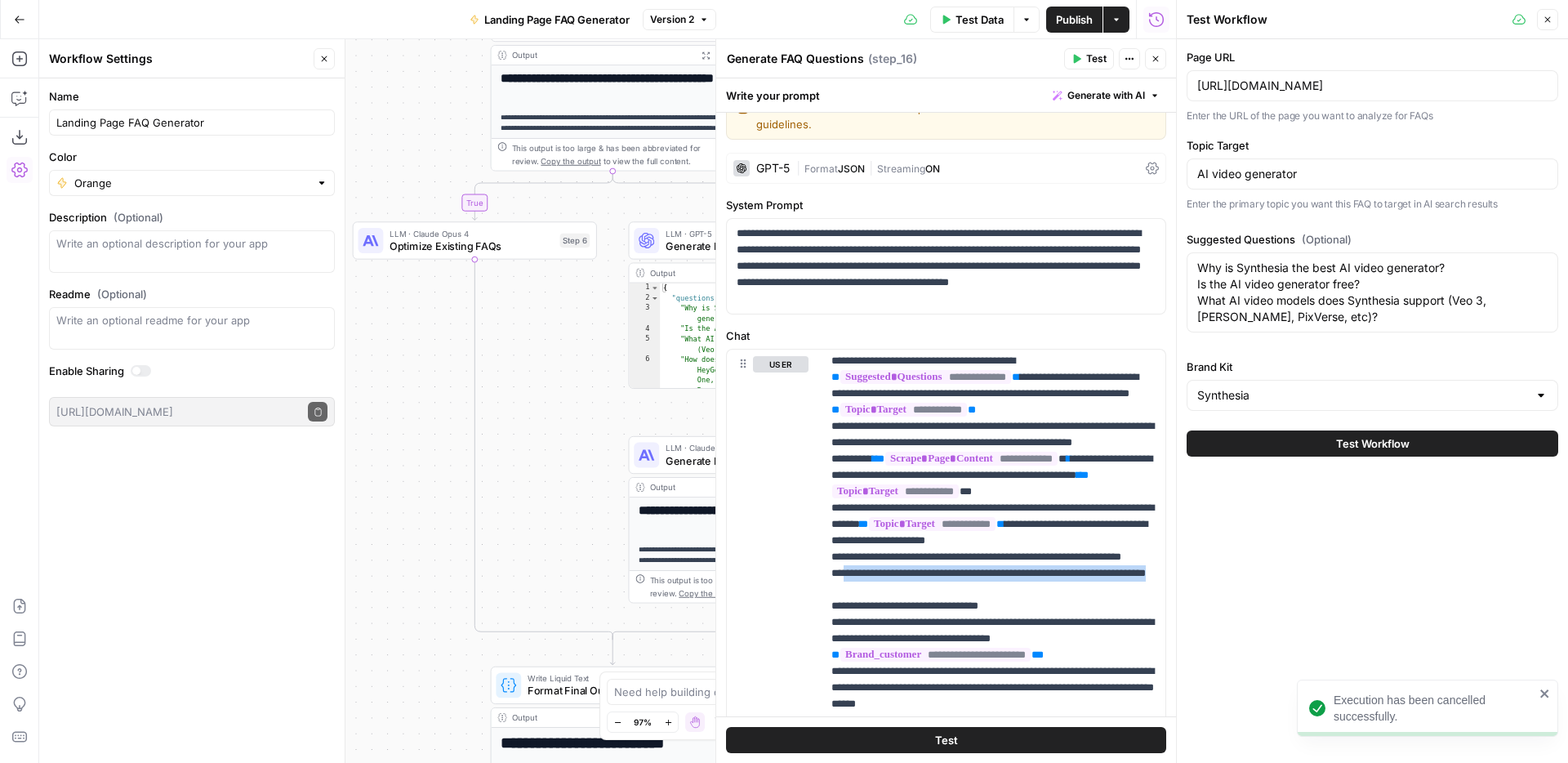
click at [1345, 452] on span "Test Workflow" at bounding box center [1373, 443] width 73 height 17
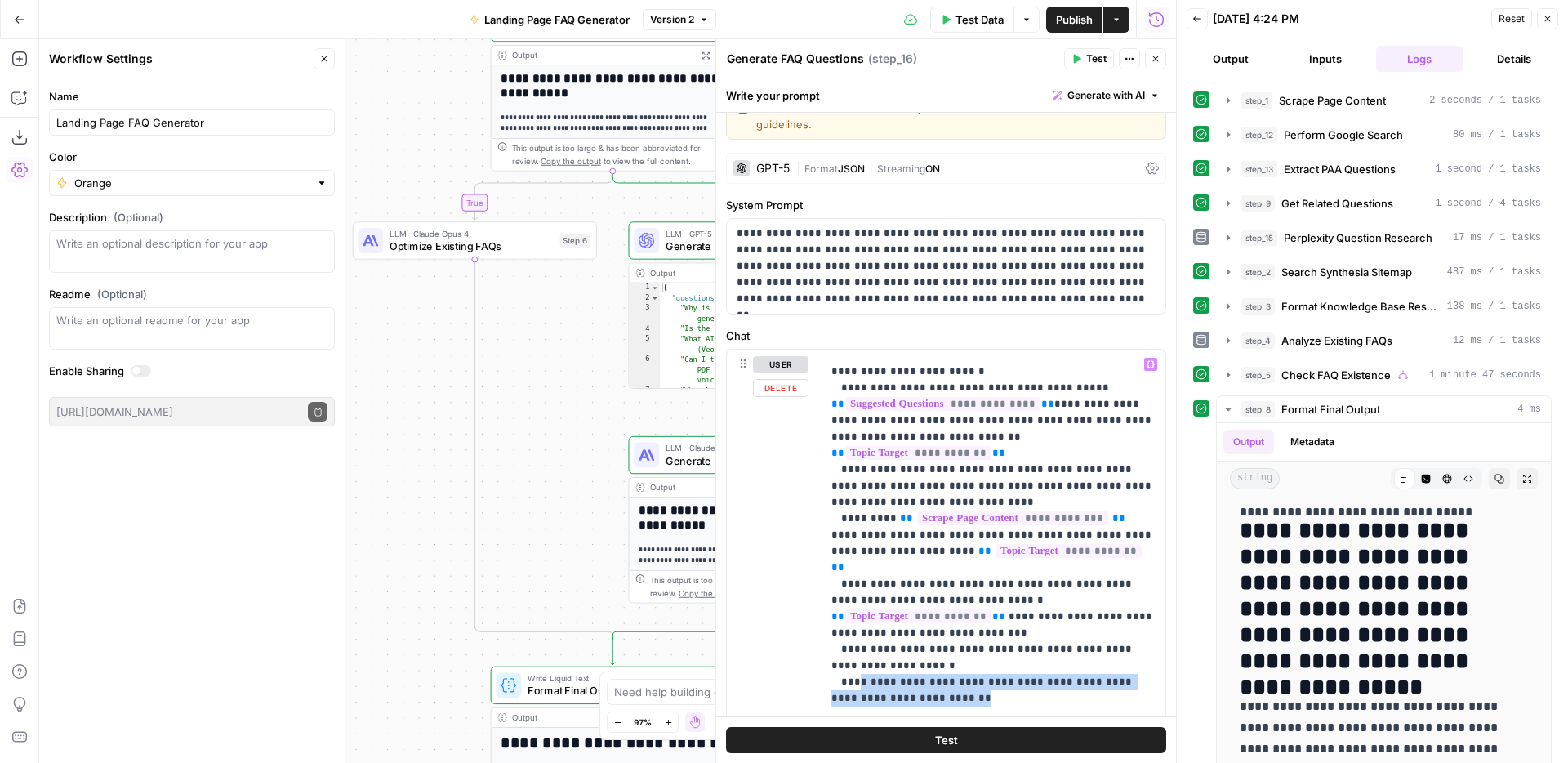
scroll to position [556, 0]
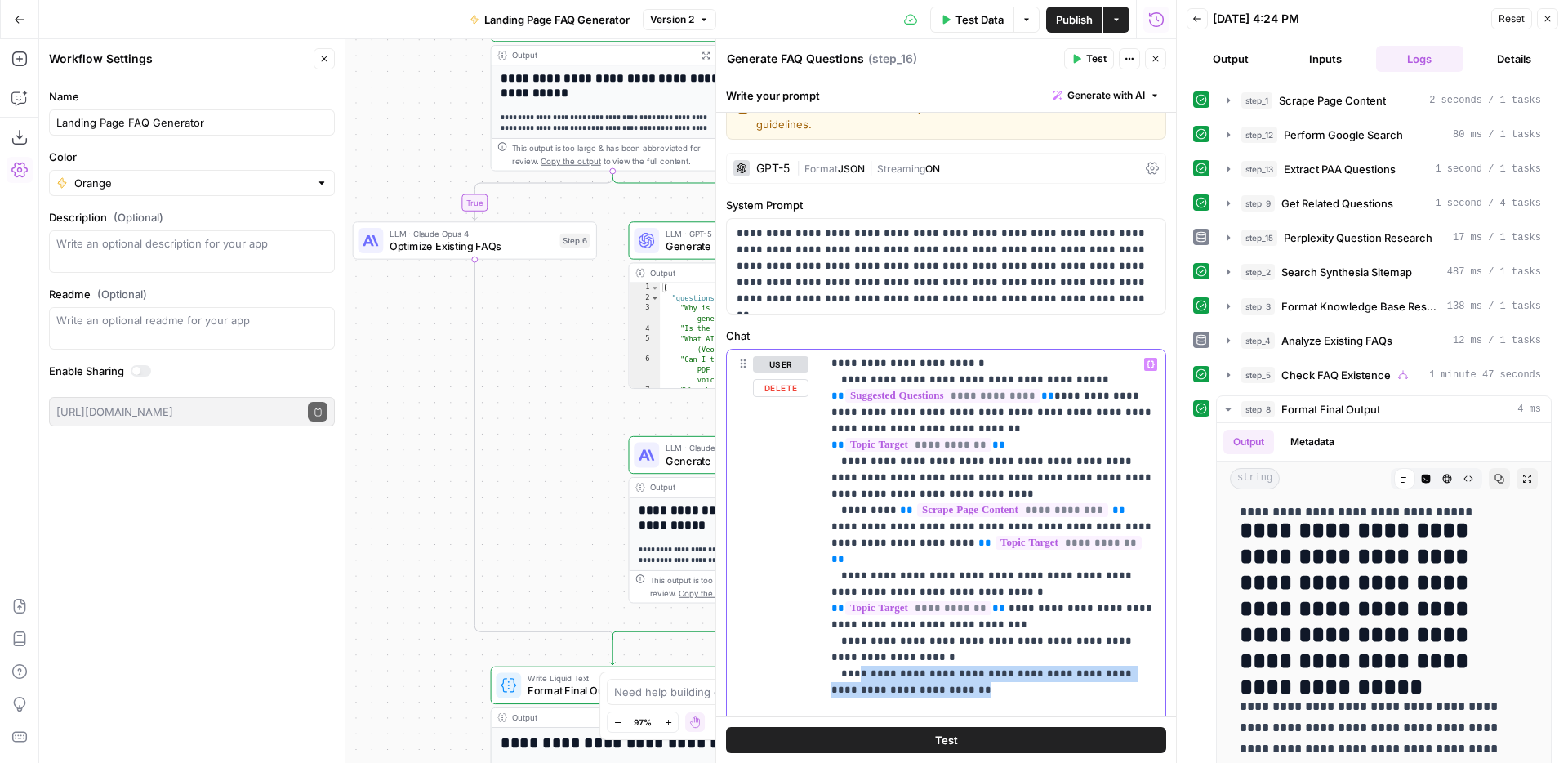
drag, startPoint x: 955, startPoint y: 592, endPoint x: 841, endPoint y: 577, distance: 115.0
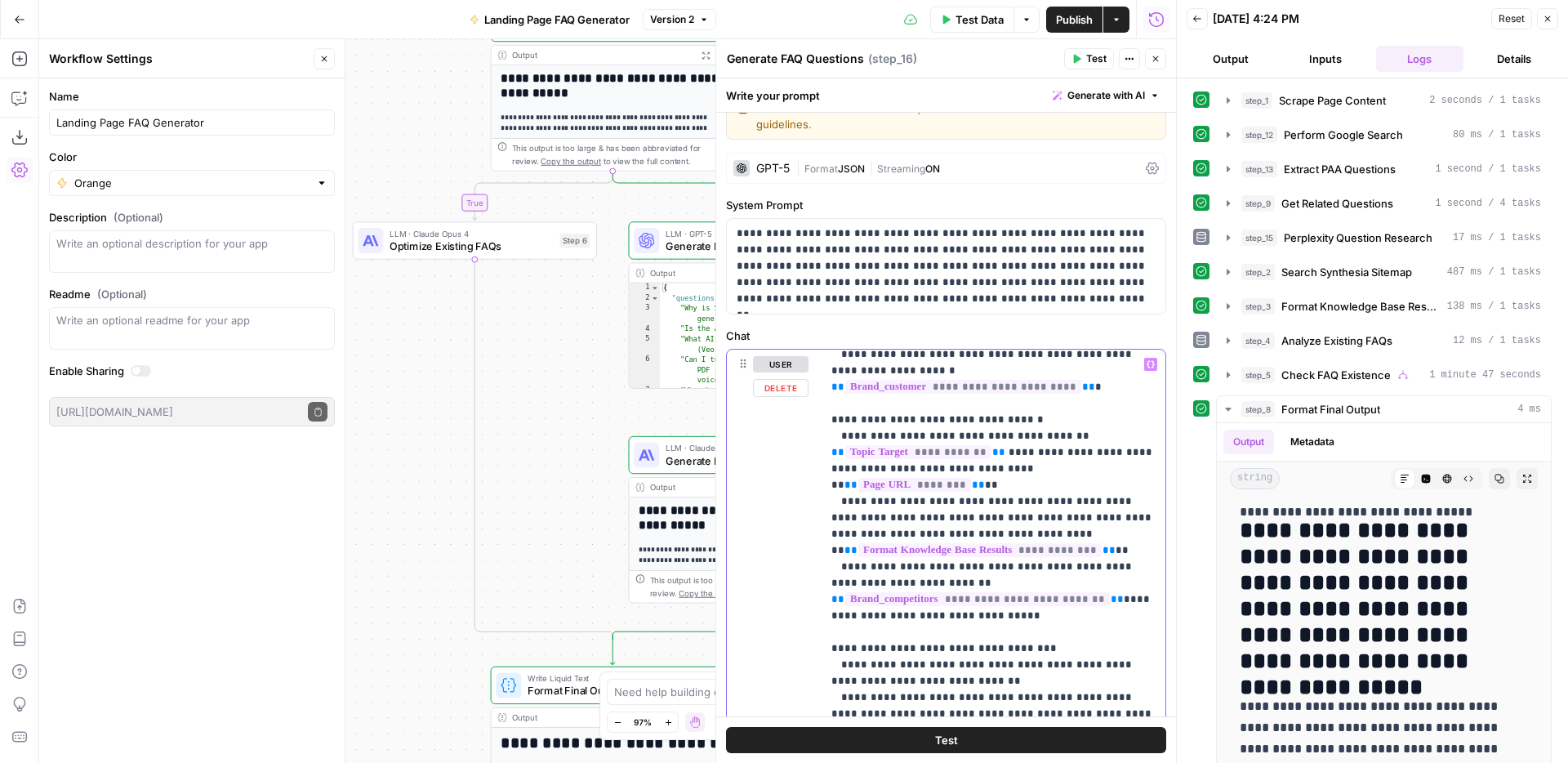
scroll to position [1126, 0]
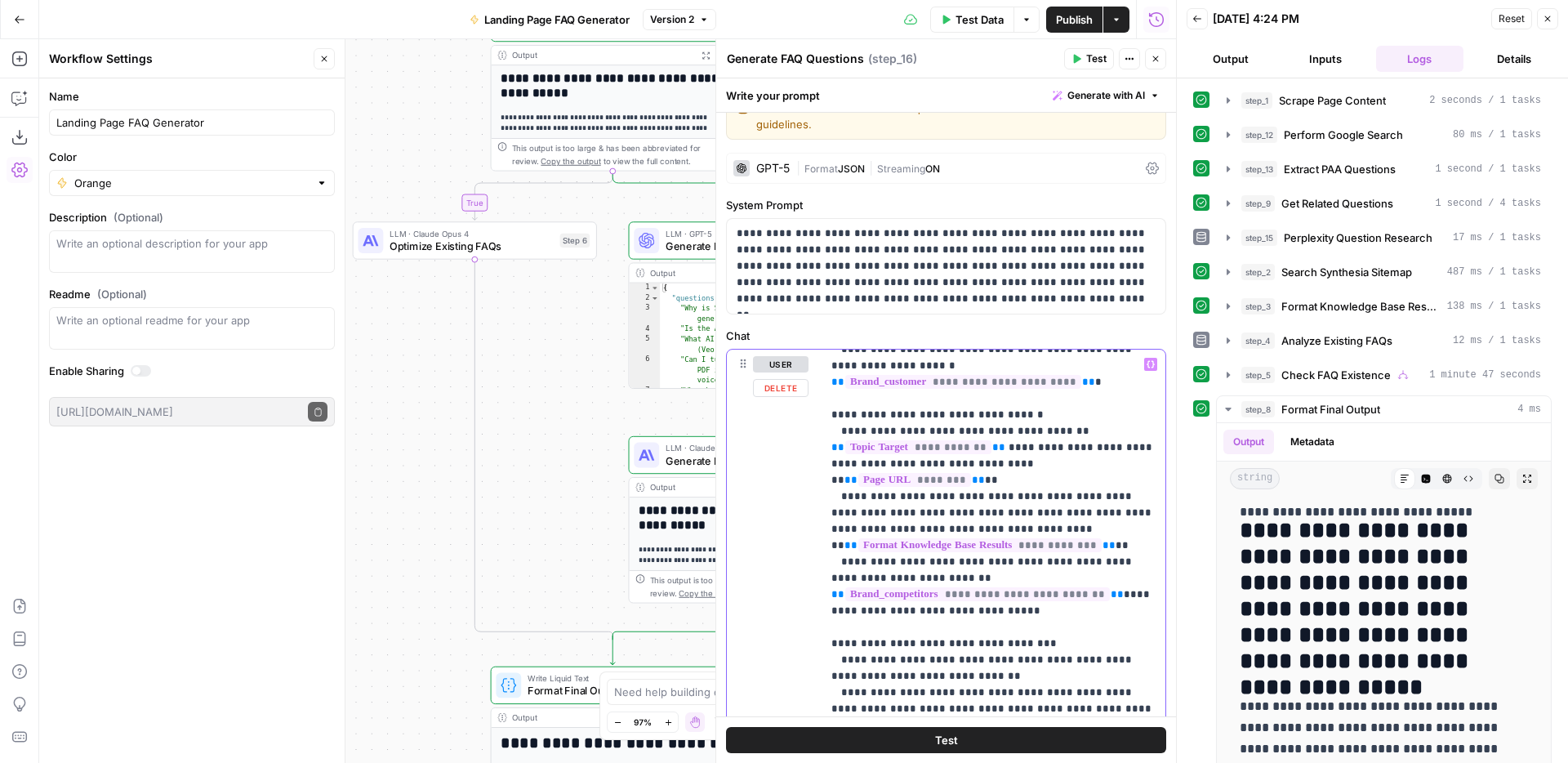
click at [1126, 614] on p "**********" at bounding box center [993, 219] width 324 height 1977
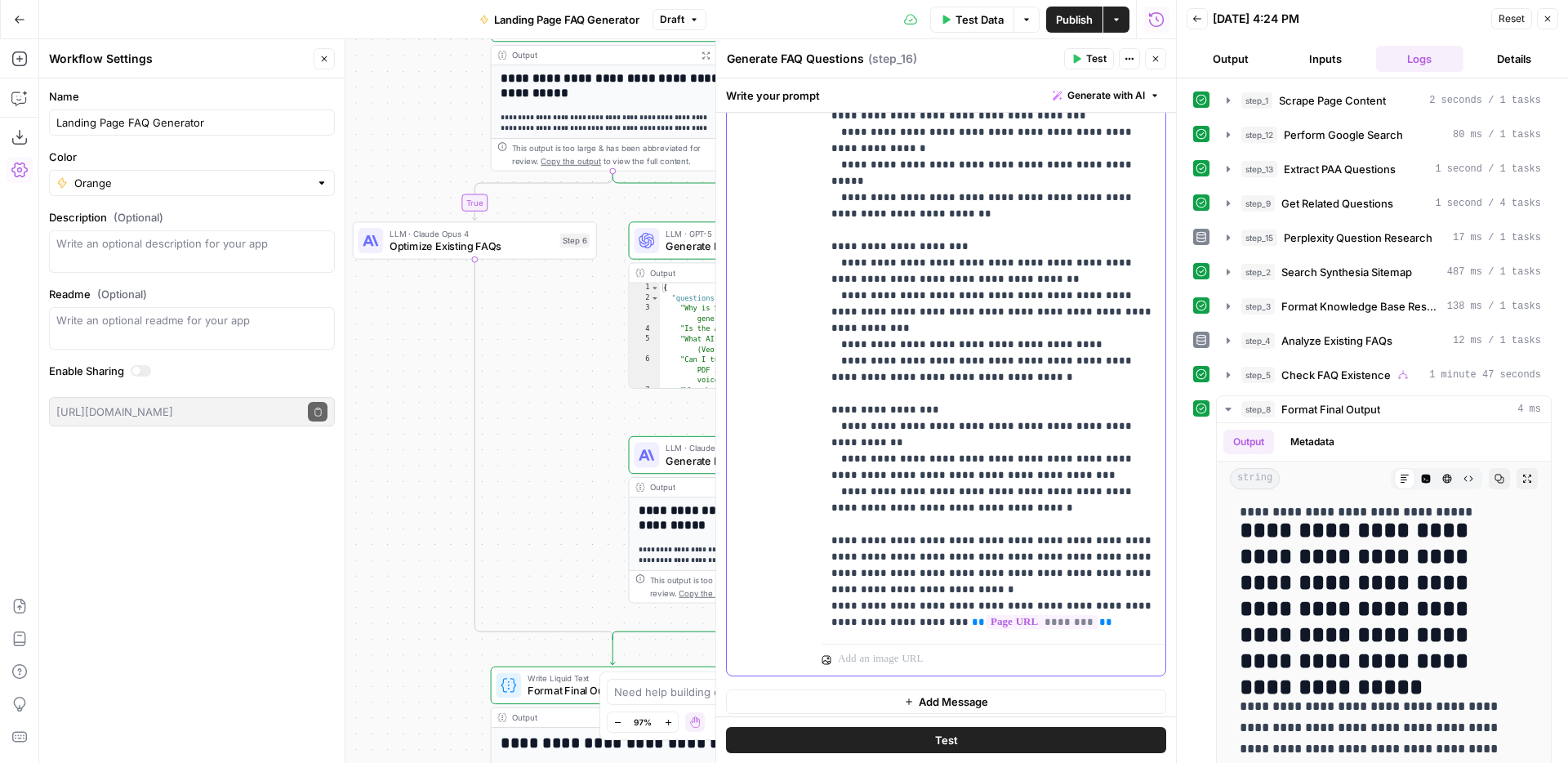
scroll to position [416, 0]
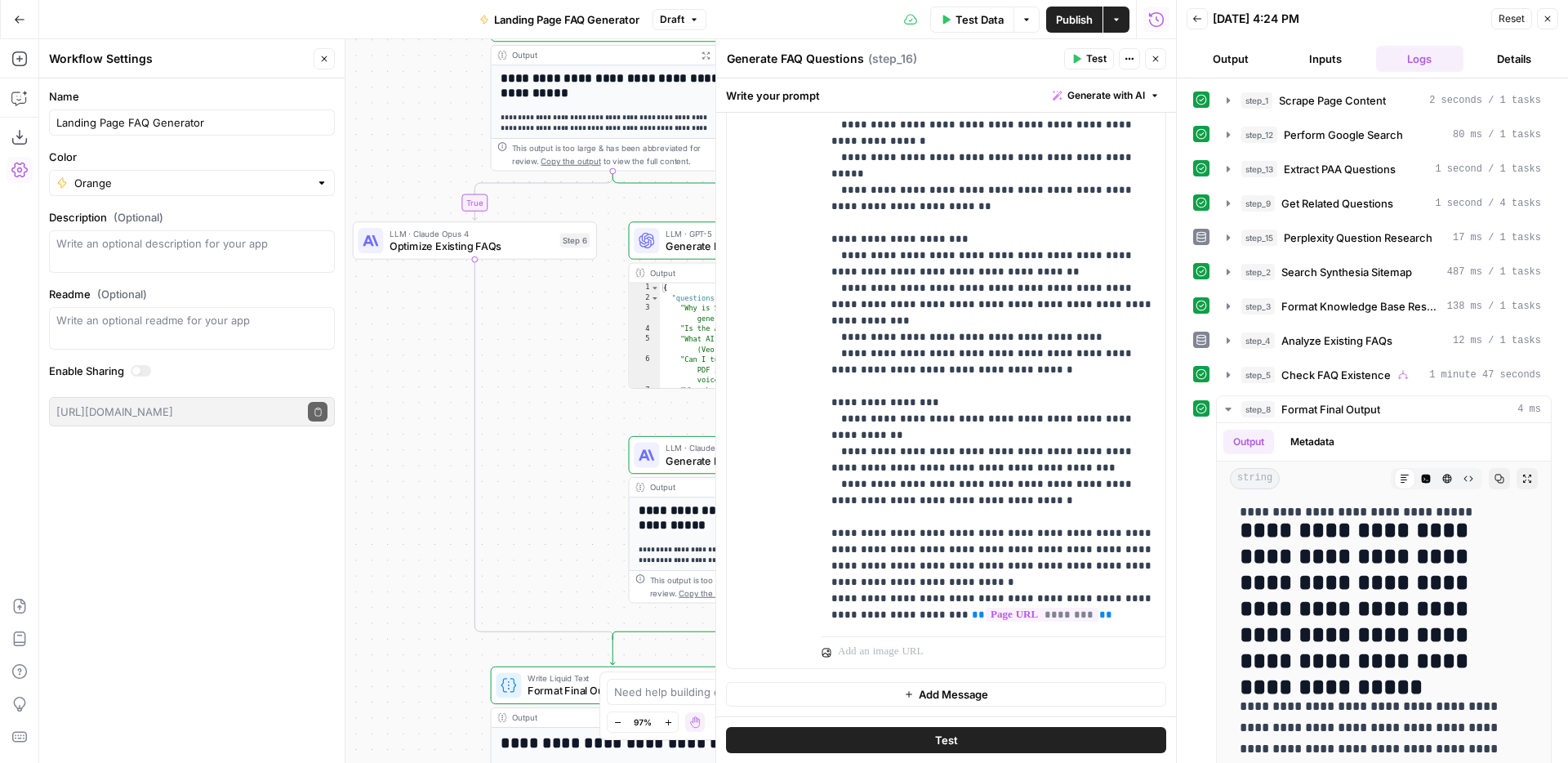
click at [1153, 64] on button "Close" at bounding box center [1154, 58] width 21 height 21
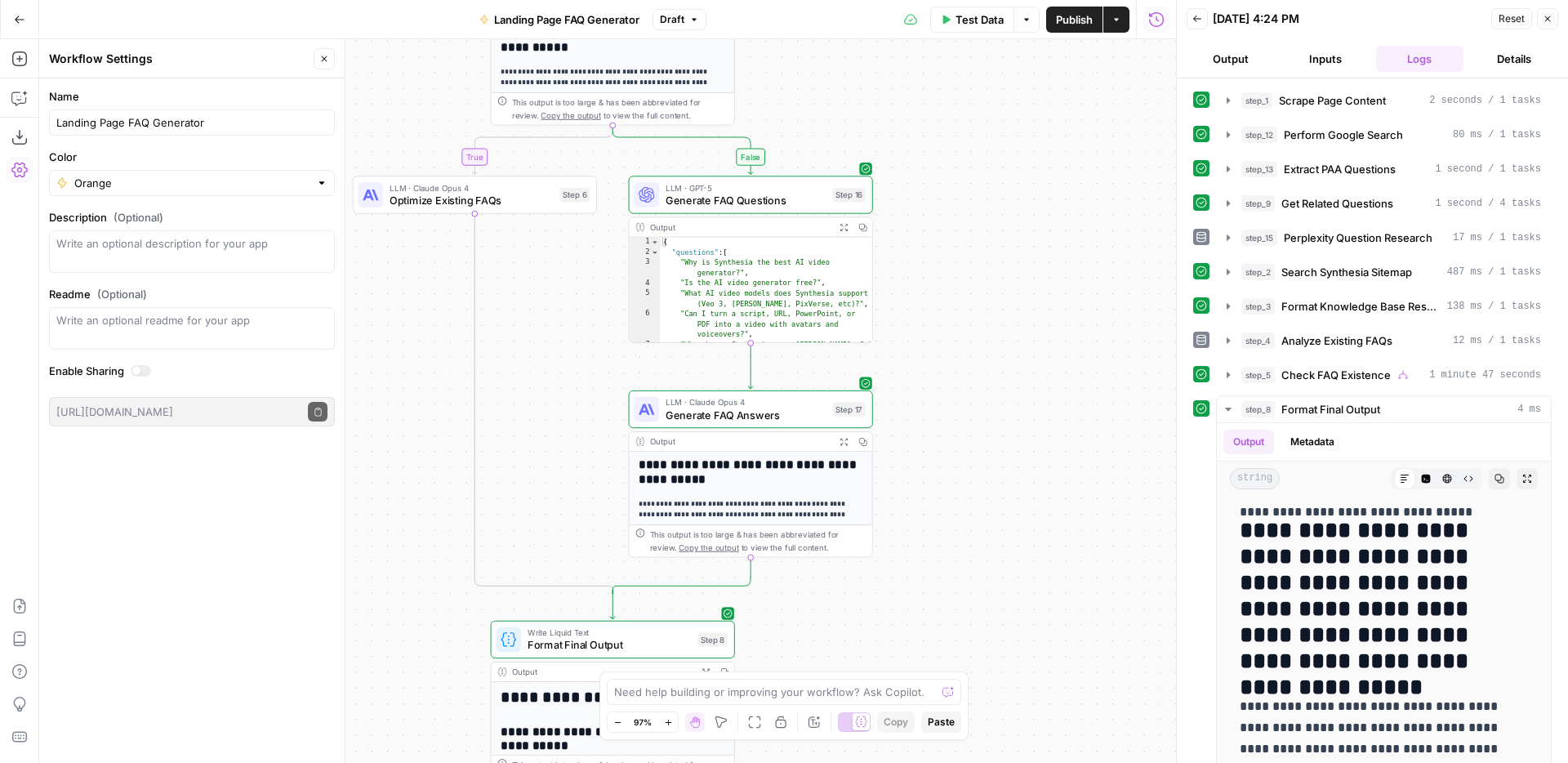
drag, startPoint x: 962, startPoint y: 495, endPoint x: 962, endPoint y: 449, distance: 46.0
click at [962, 449] on div "**********" at bounding box center [607, 401] width 1137 height 723
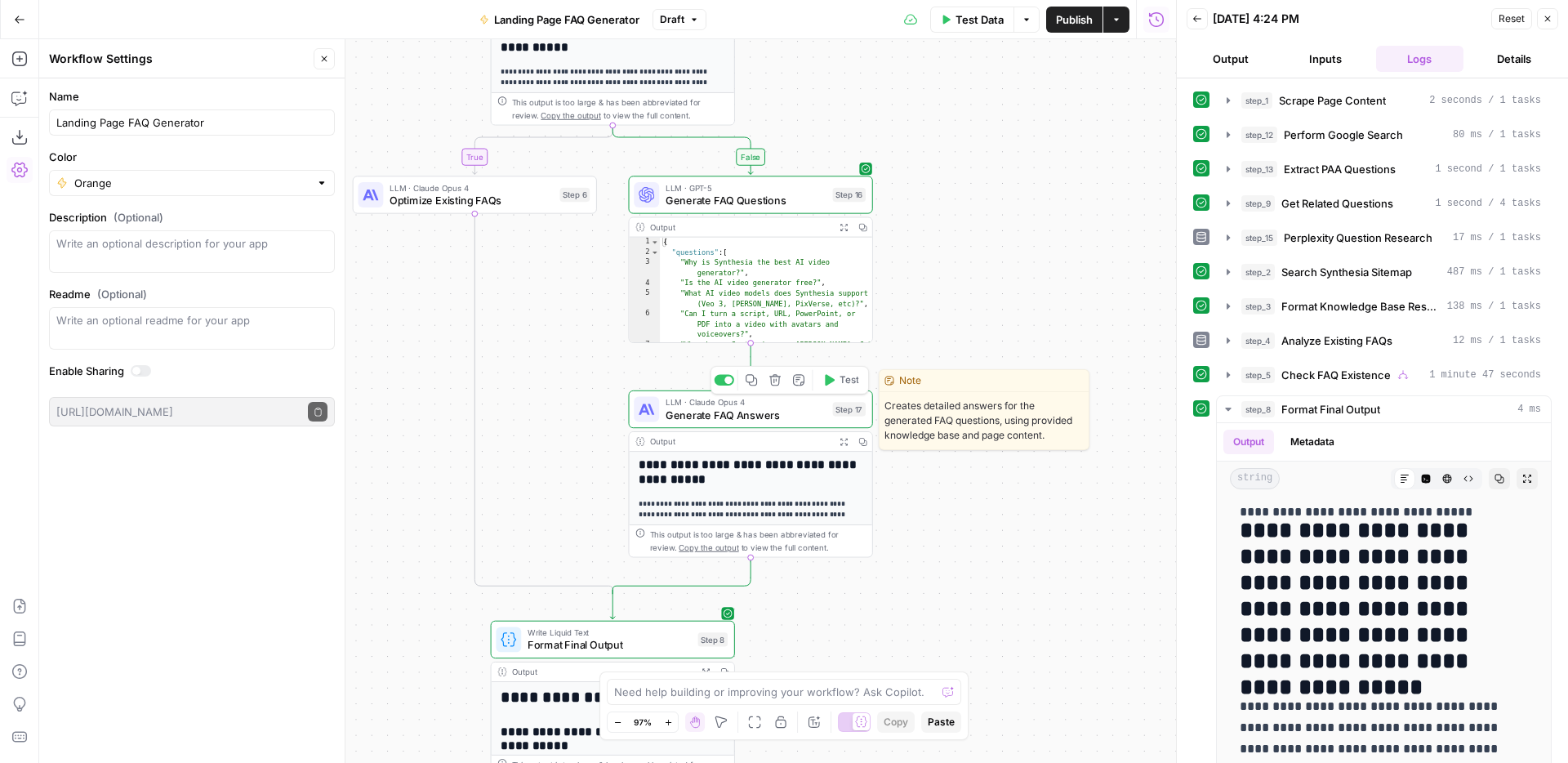
click at [777, 403] on span "LLM · Claude Opus 4" at bounding box center [746, 402] width 161 height 12
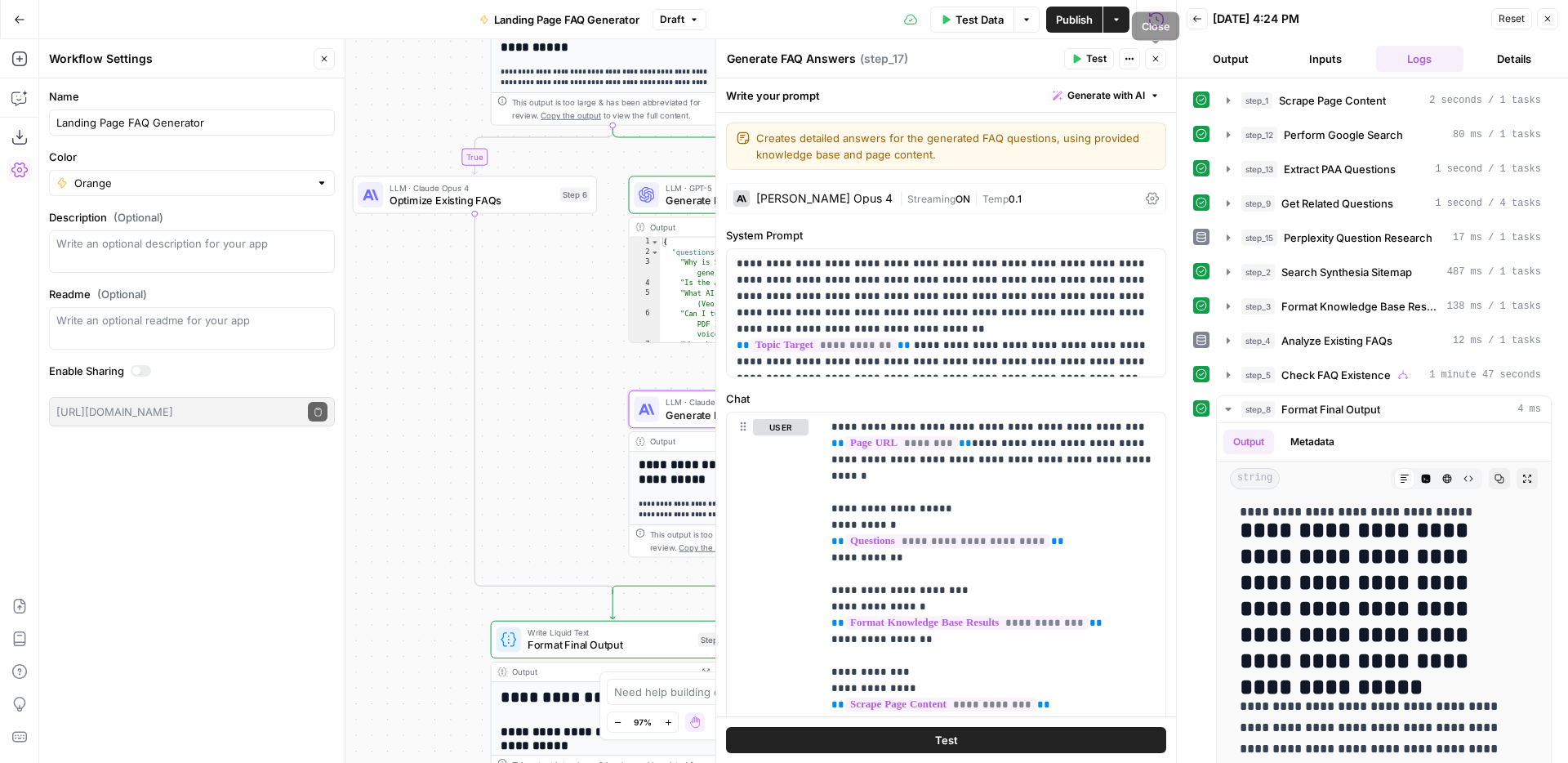
click at [1151, 49] on button "Close" at bounding box center [1154, 58] width 21 height 21
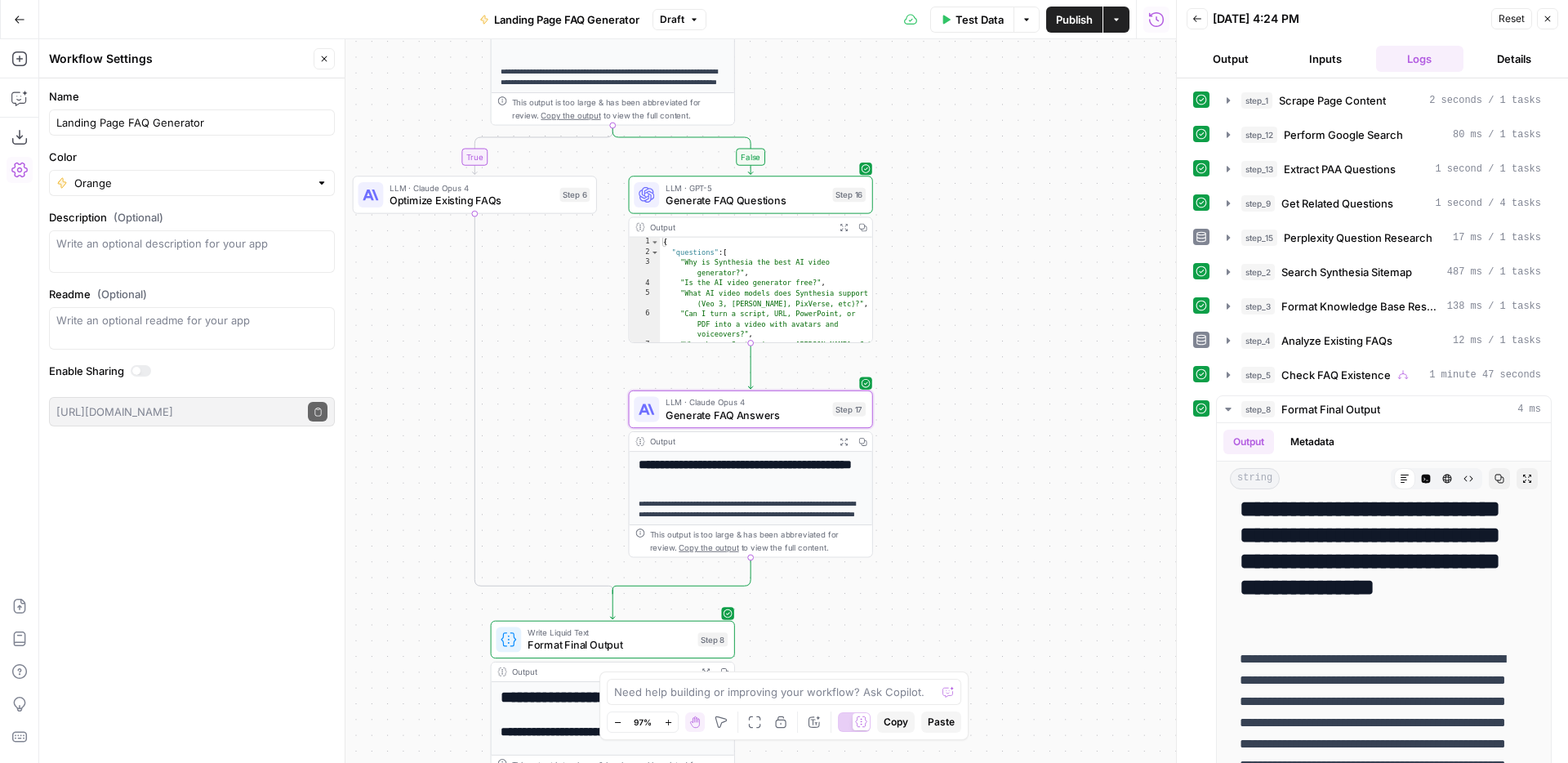
click at [1068, 29] on button "Publish" at bounding box center [1073, 20] width 56 height 26
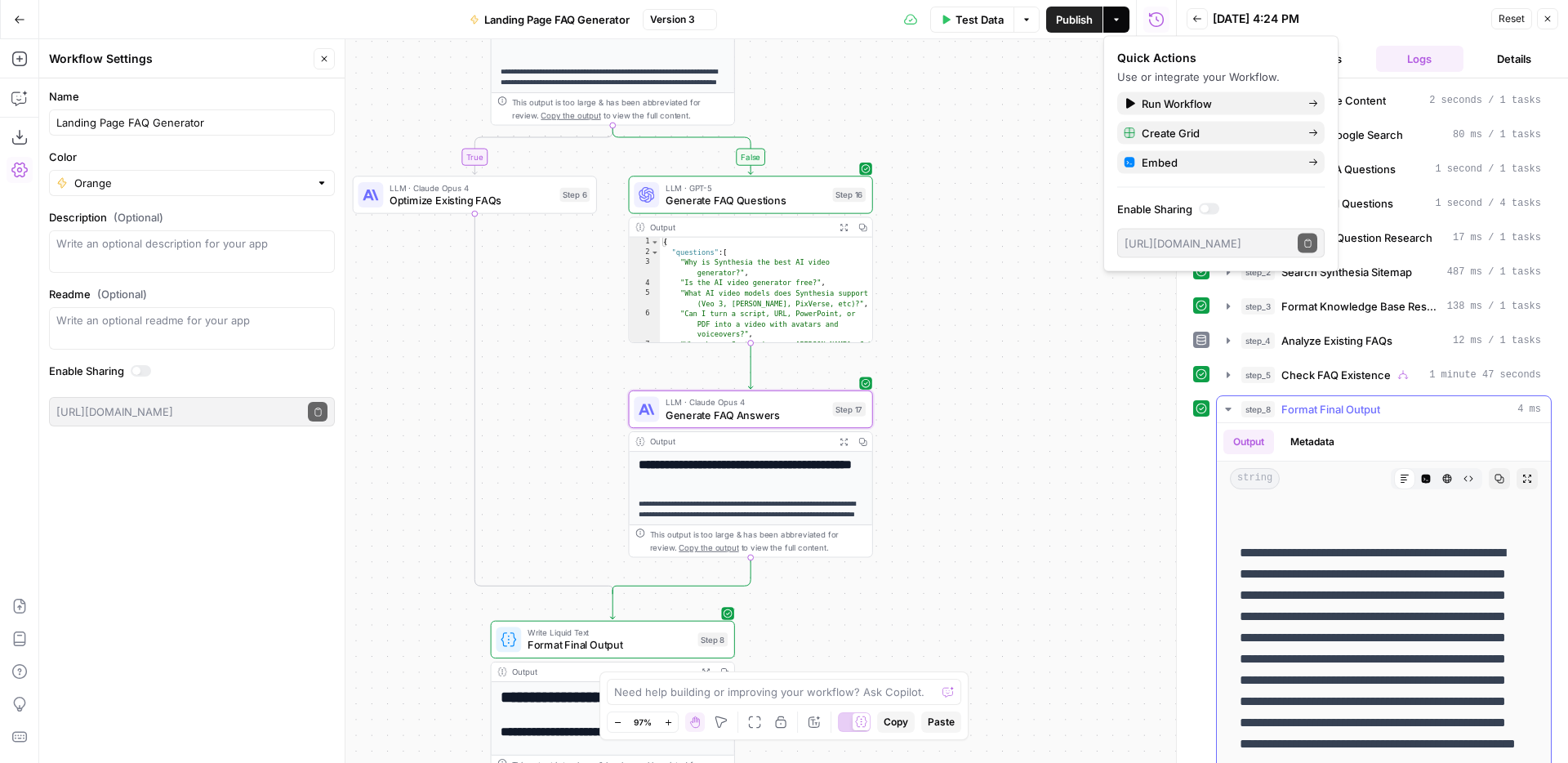
scroll to position [77, 0]
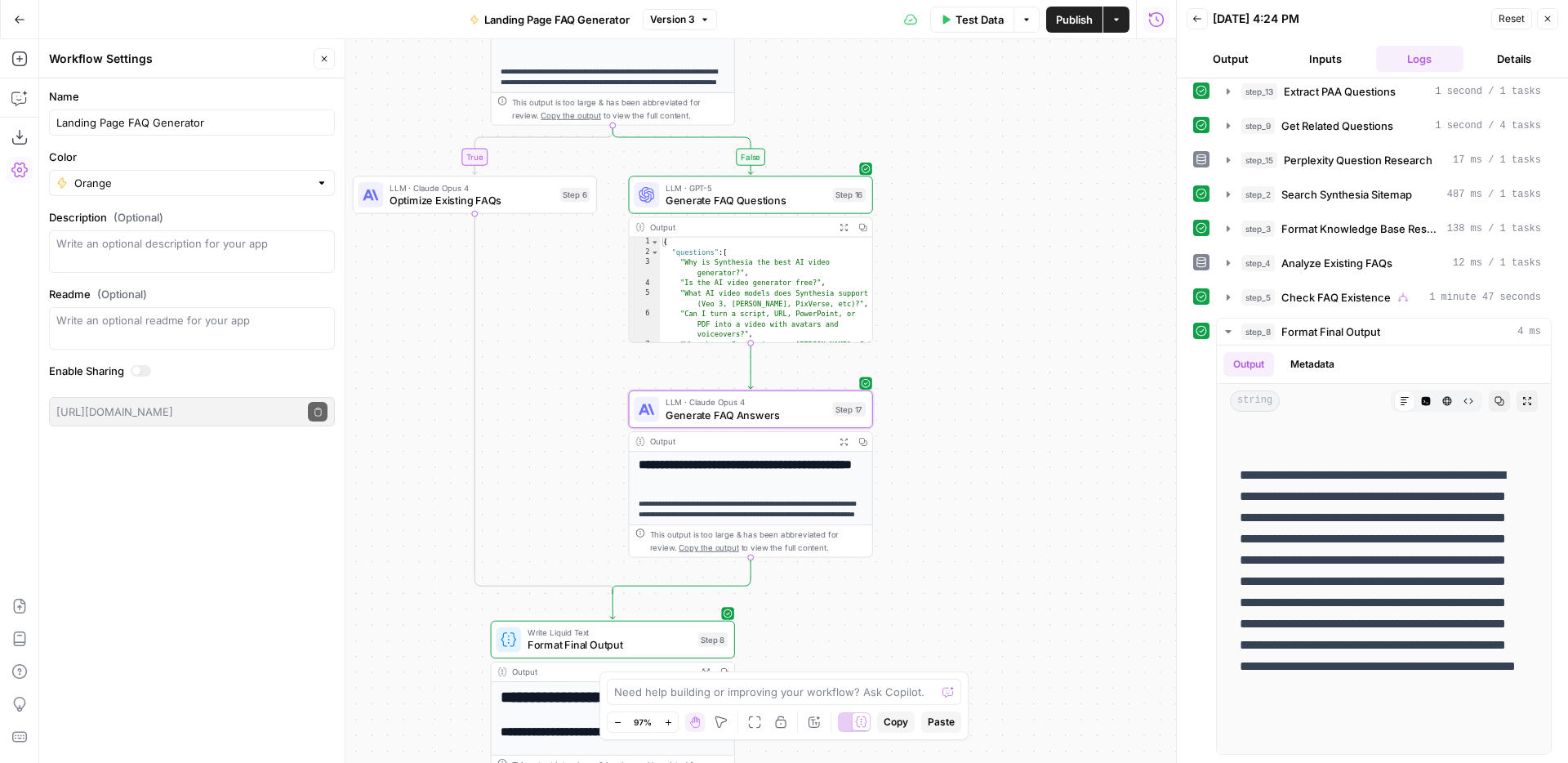
click at [1556, 21] on button "Close" at bounding box center [1547, 18] width 21 height 21
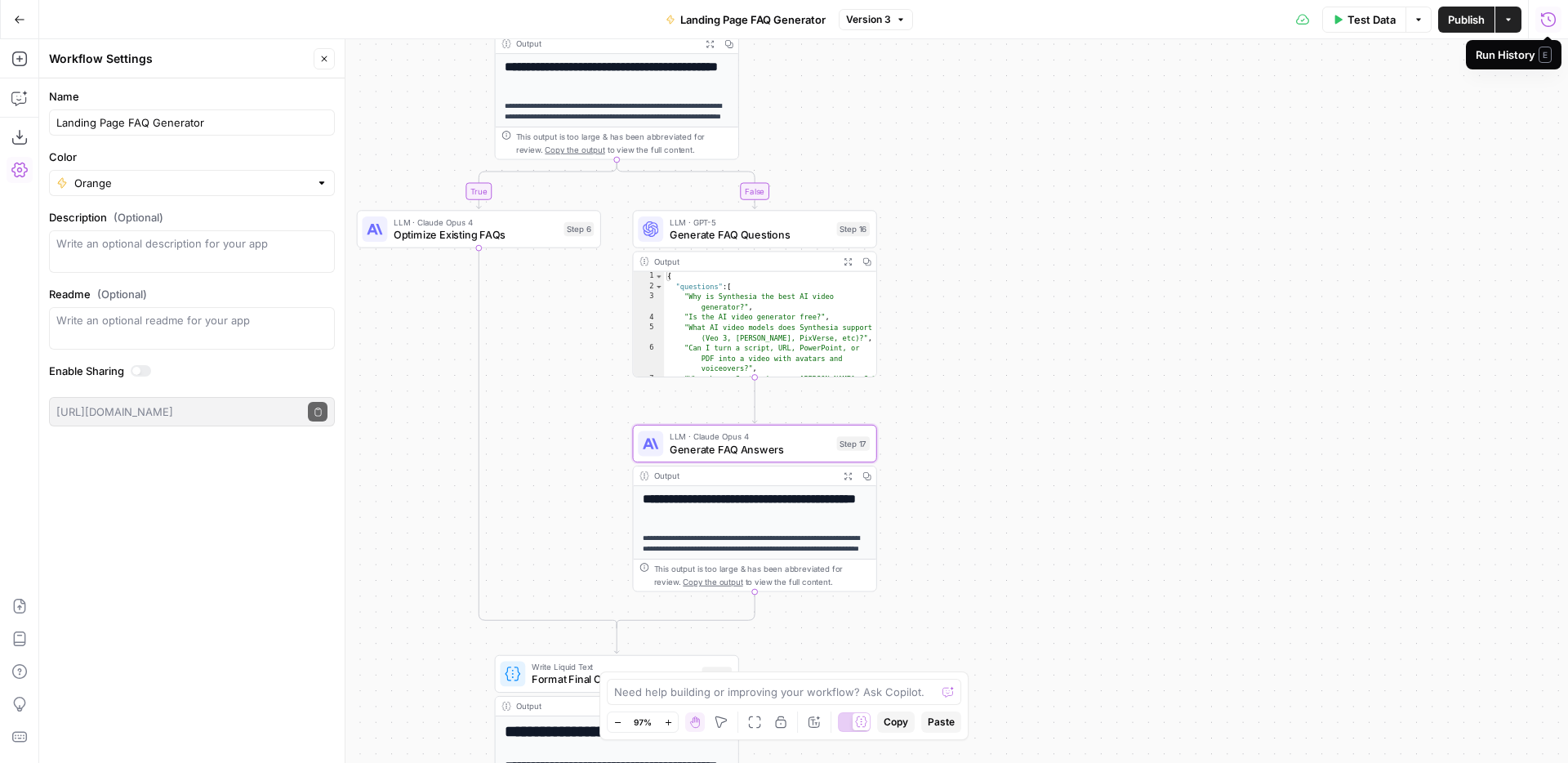
click at [1359, 21] on span "Test Data" at bounding box center [1371, 20] width 48 height 17
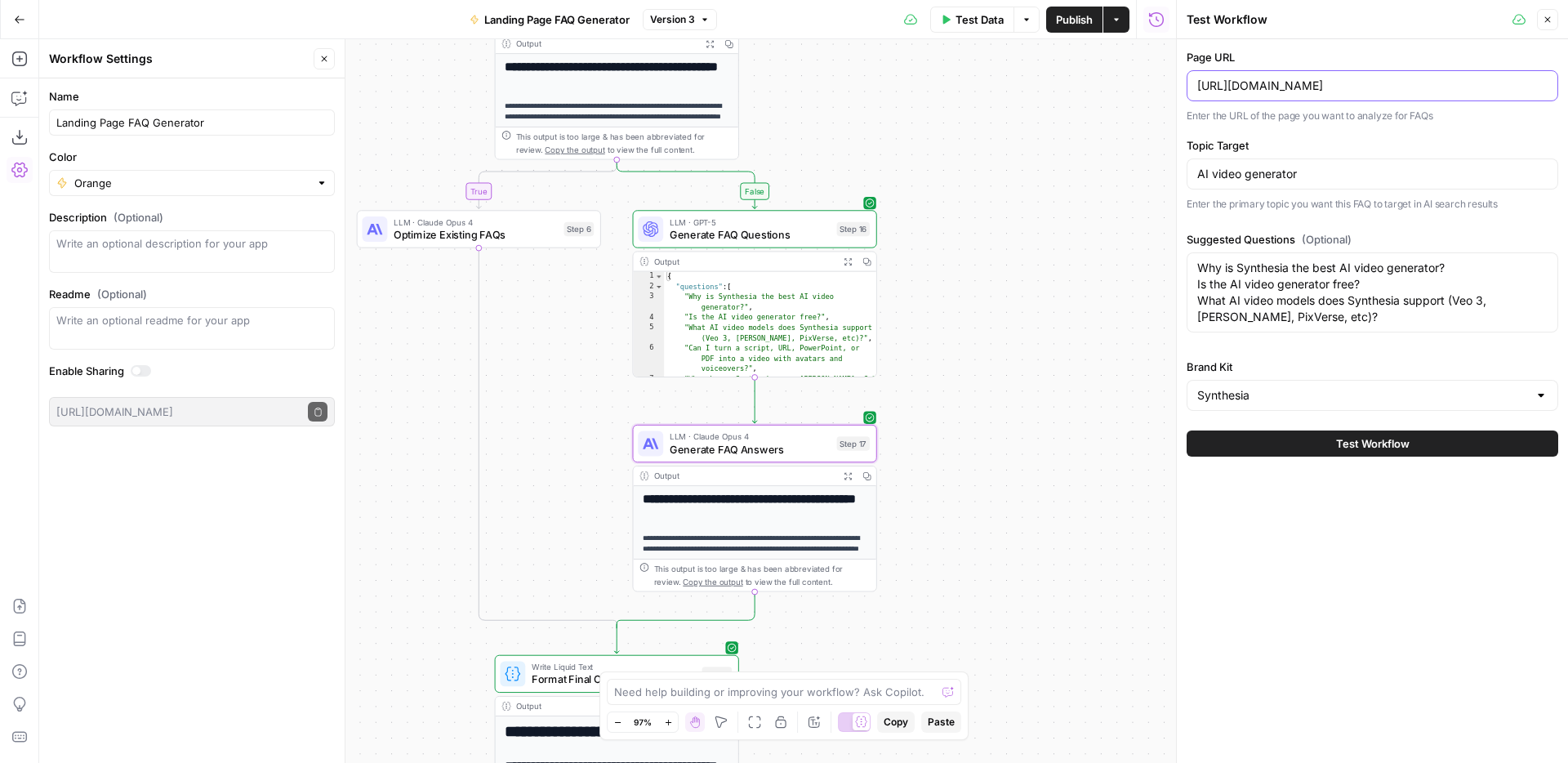
click at [1280, 82] on input "https://www.synthesia.io/features/ai-video-generator" at bounding box center [1372, 85] width 350 height 17
paste input "post/how-to-make-ai-videos"
type input "[URL][DOMAIN_NAME]"
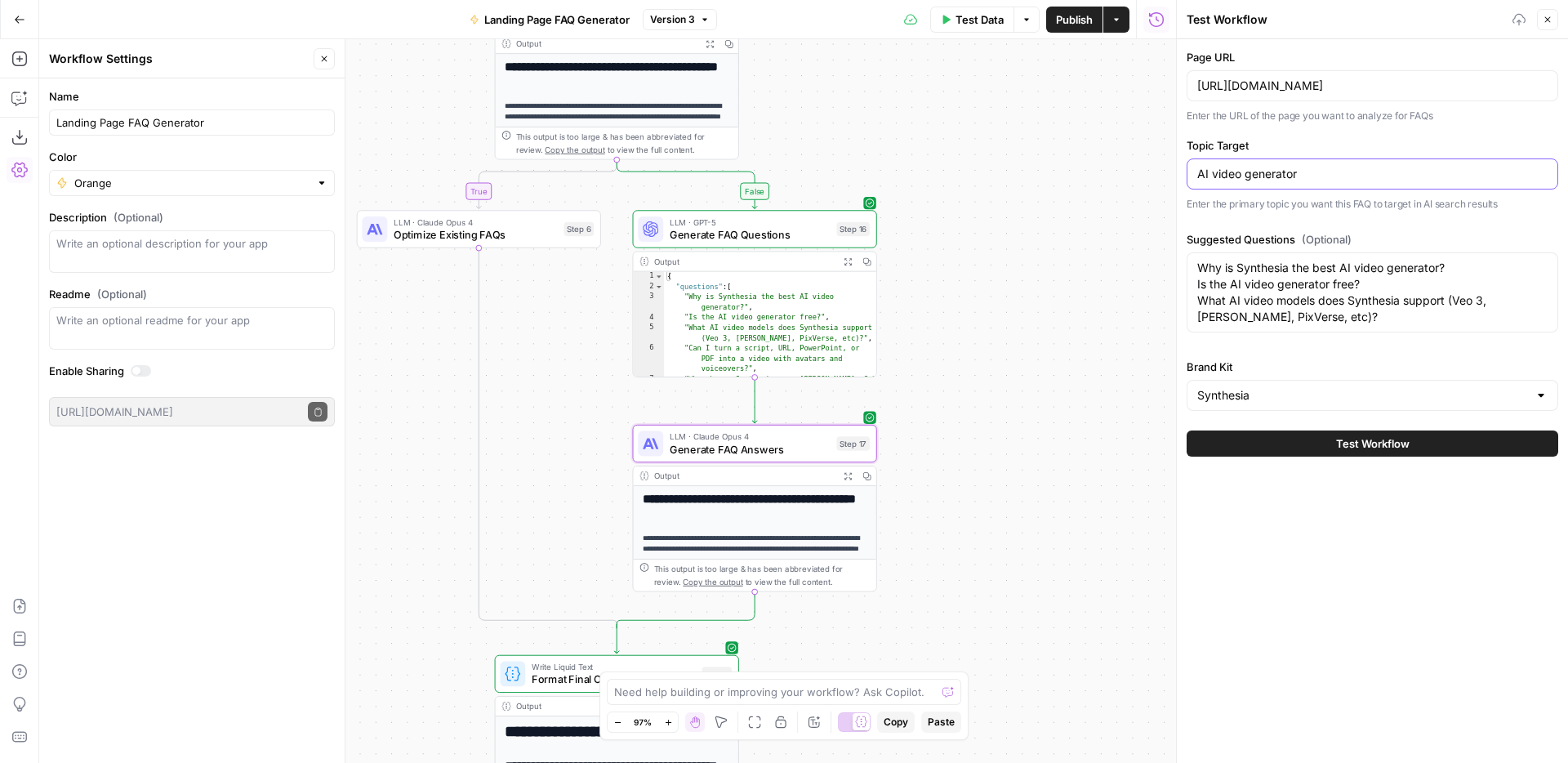
click at [1248, 175] on input "AI video generator" at bounding box center [1372, 174] width 350 height 17
type input "how to make AI videos"
click at [1312, 305] on textarea "Why is Synthesia the best AI video generator? Is the AI video generator free? W…" at bounding box center [1372, 293] width 350 height 65
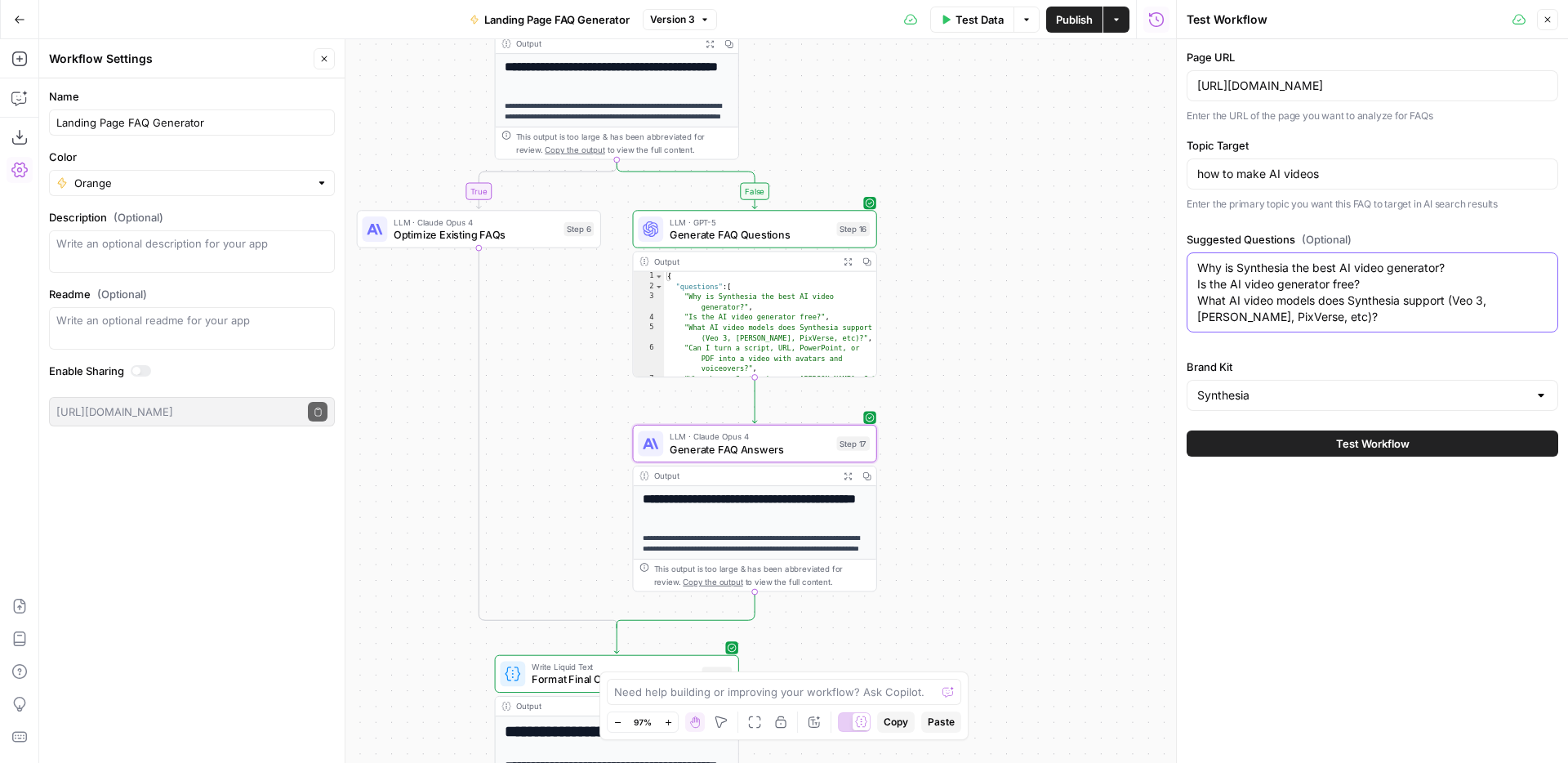
click at [1312, 305] on textarea "Why is Synthesia the best AI video generator? Is the AI video generator free? W…" at bounding box center [1372, 293] width 350 height 65
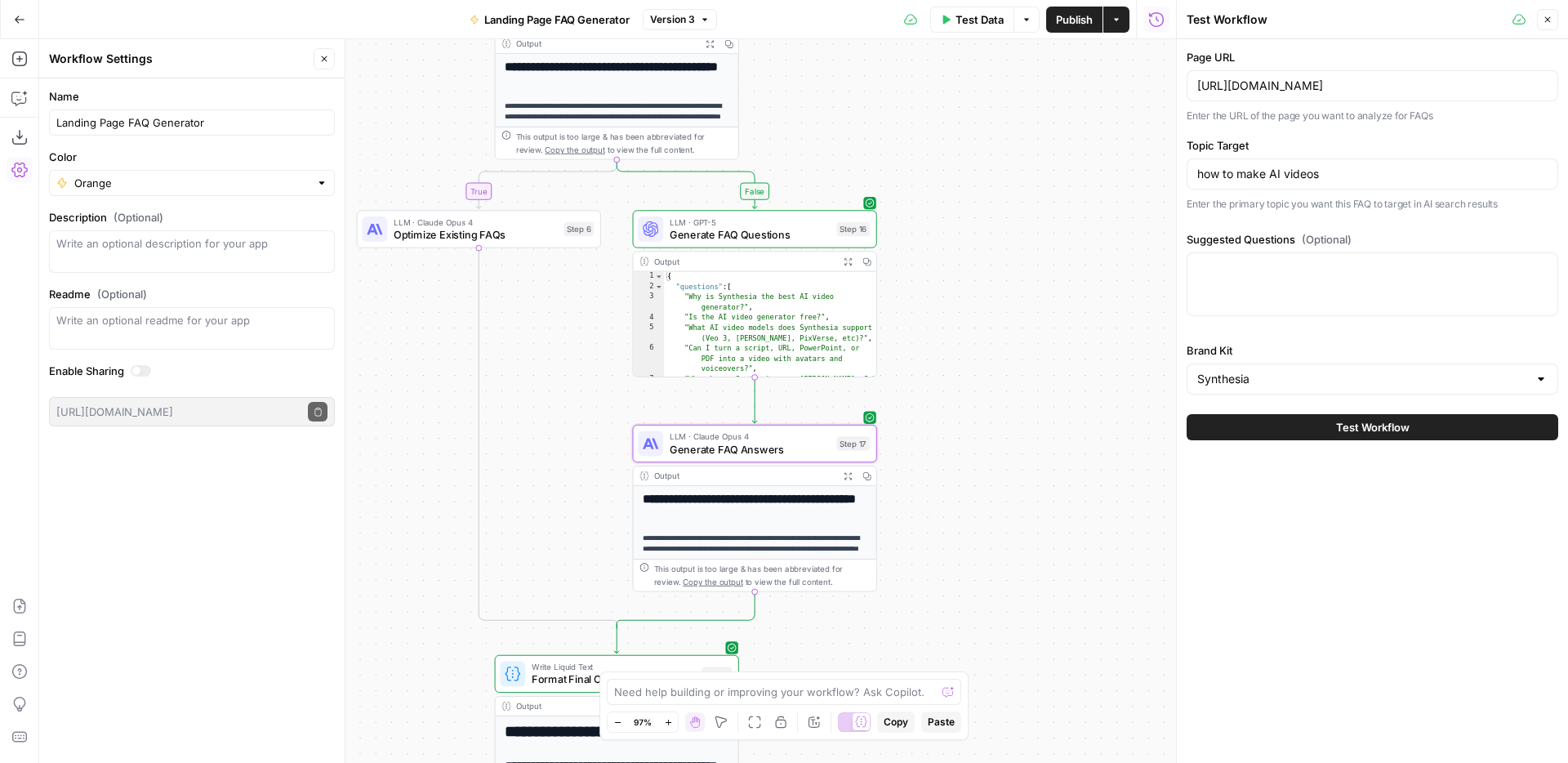
click at [1318, 419] on button "Test Workflow" at bounding box center [1372, 428] width 372 height 26
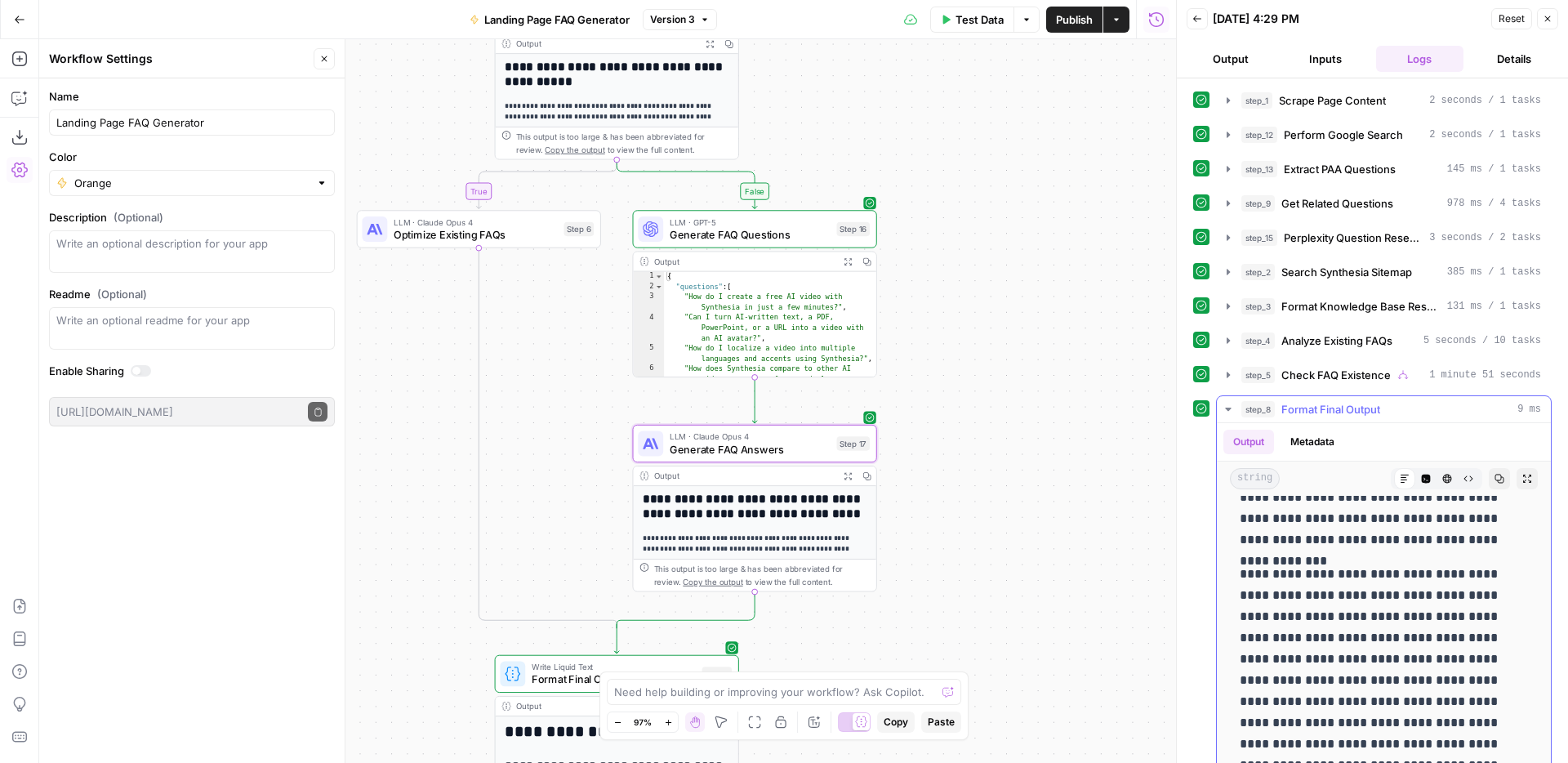
scroll to position [77, 0]
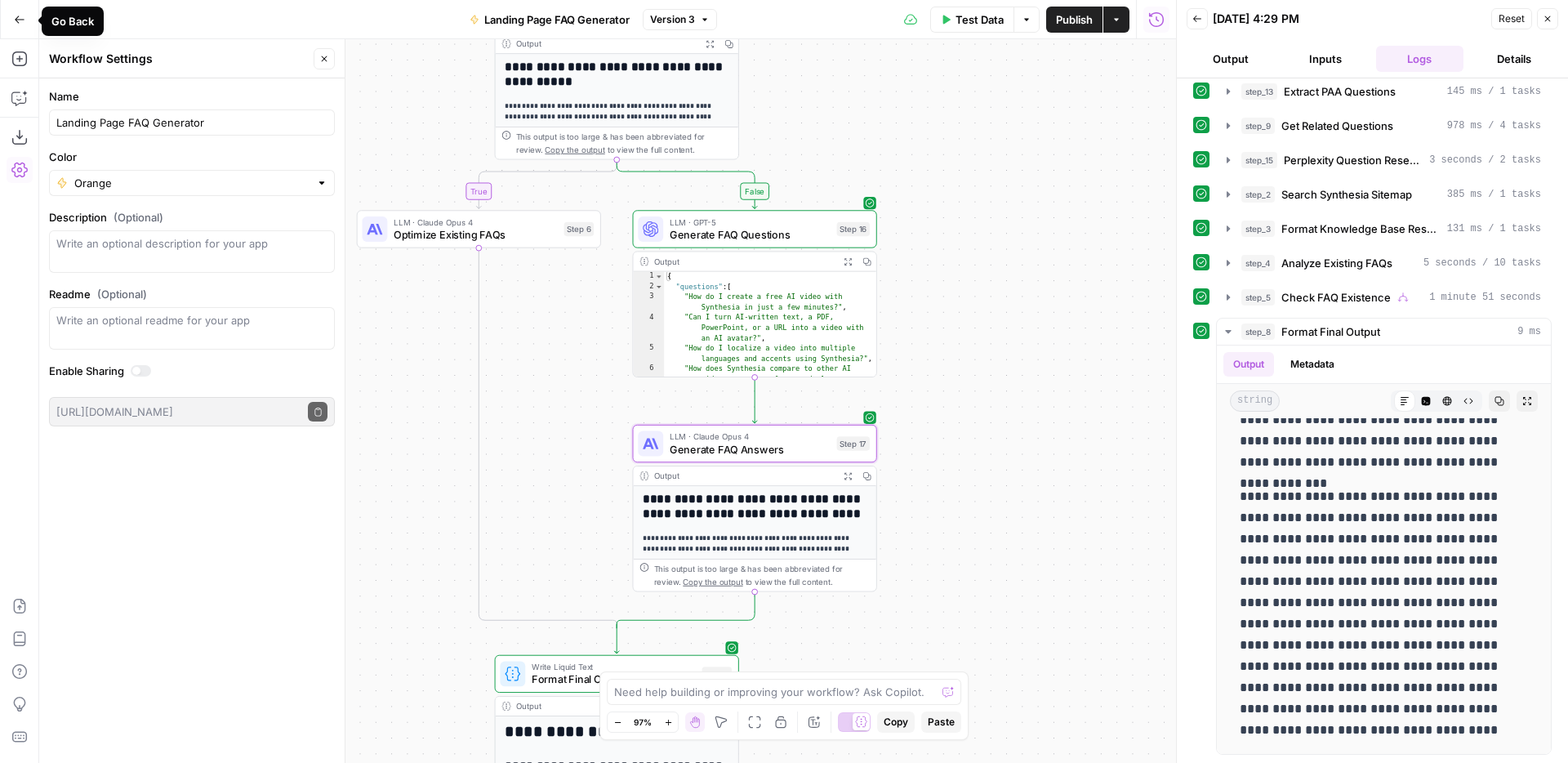
click at [12, 12] on button "Go Back" at bounding box center [20, 20] width 30 height 30
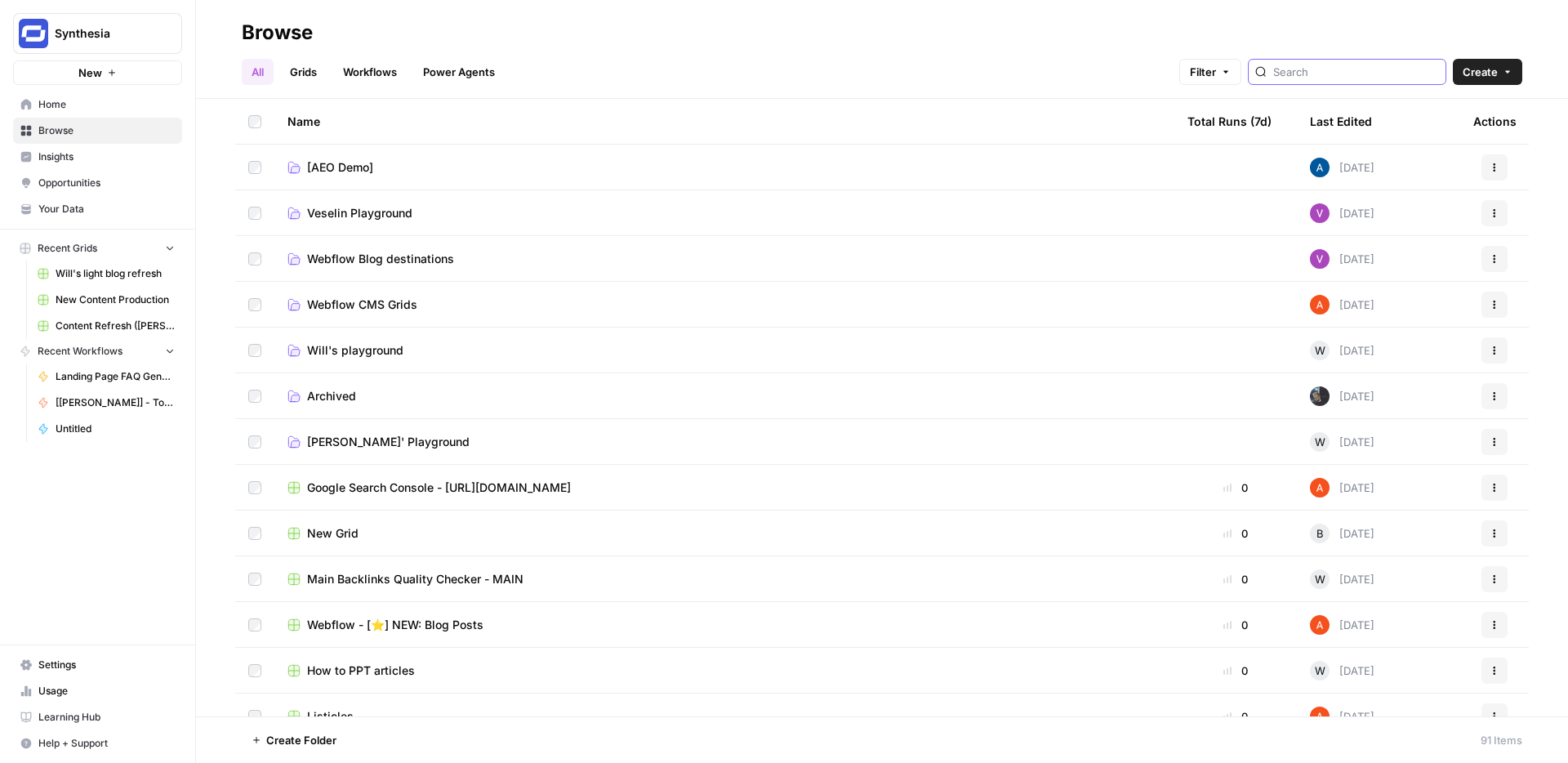
click at [1357, 68] on input "search" at bounding box center [1356, 71] width 166 height 17
click at [373, 72] on link "Workflows" at bounding box center [370, 71] width 73 height 26
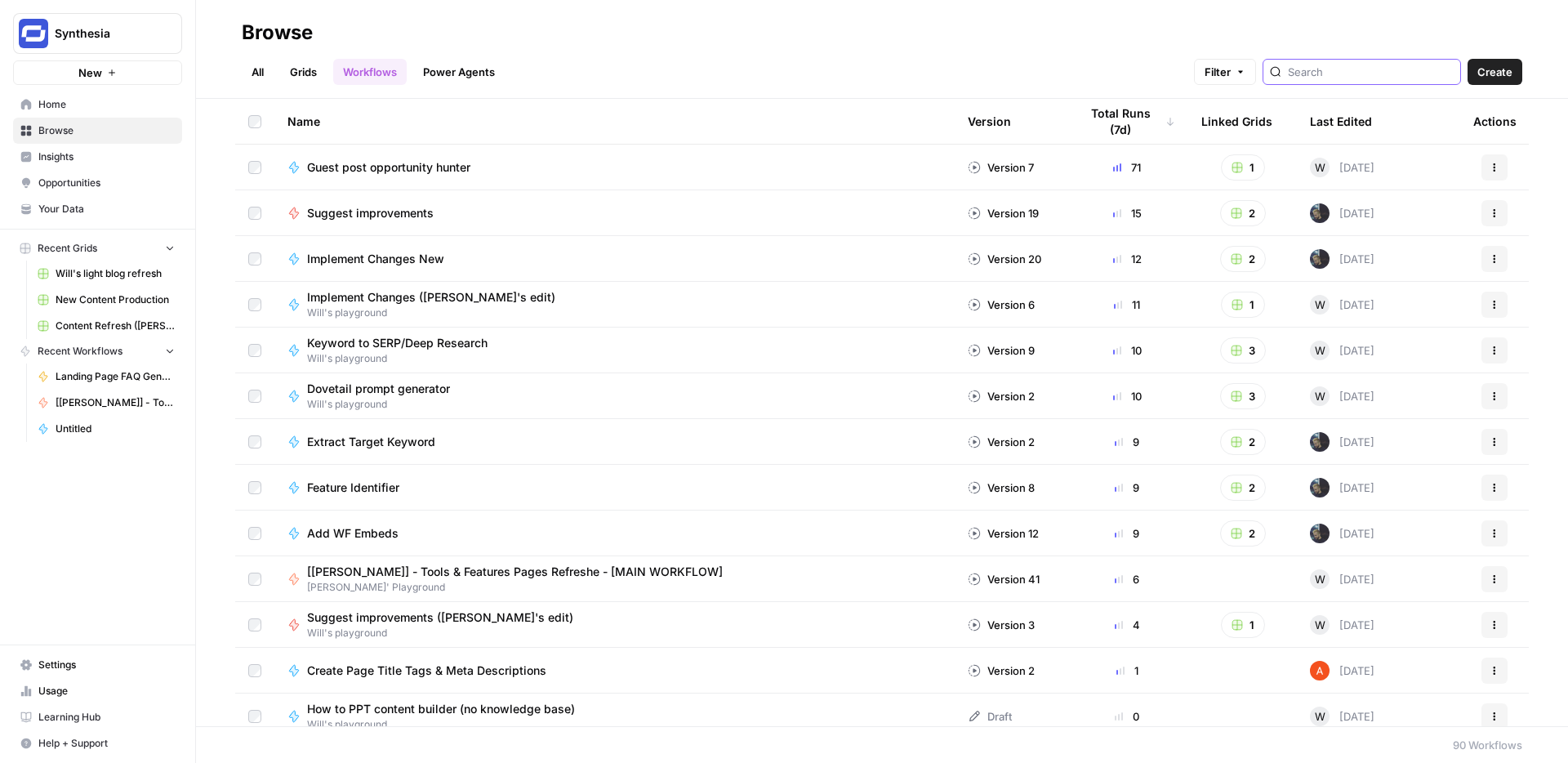
click at [1419, 69] on input "search" at bounding box center [1371, 71] width 166 height 17
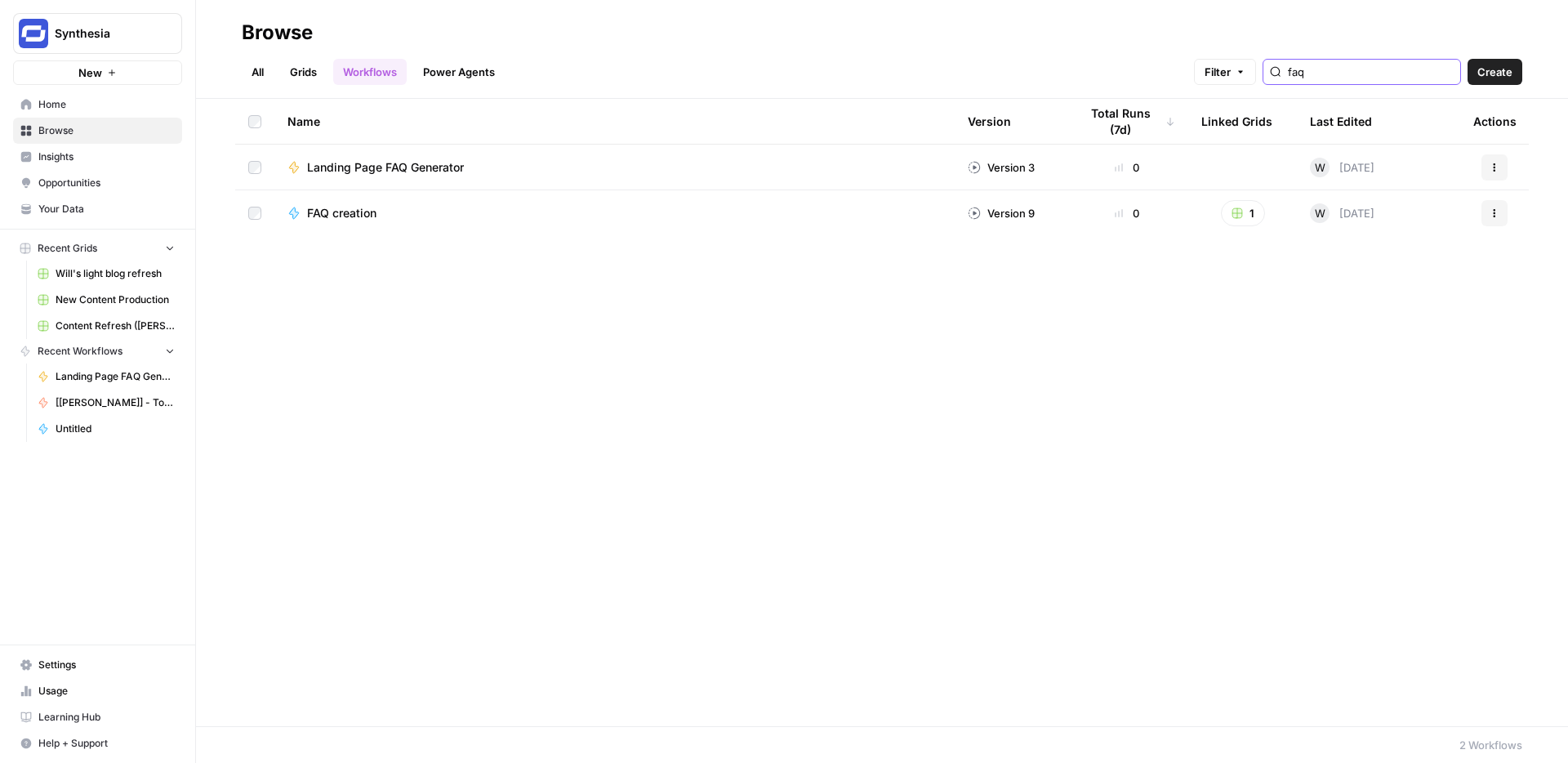
type input "faq"
click at [367, 214] on span "FAQ creation" at bounding box center [341, 213] width 69 height 17
click at [1495, 166] on icon "button" at bounding box center [1495, 167] width 2 height 2
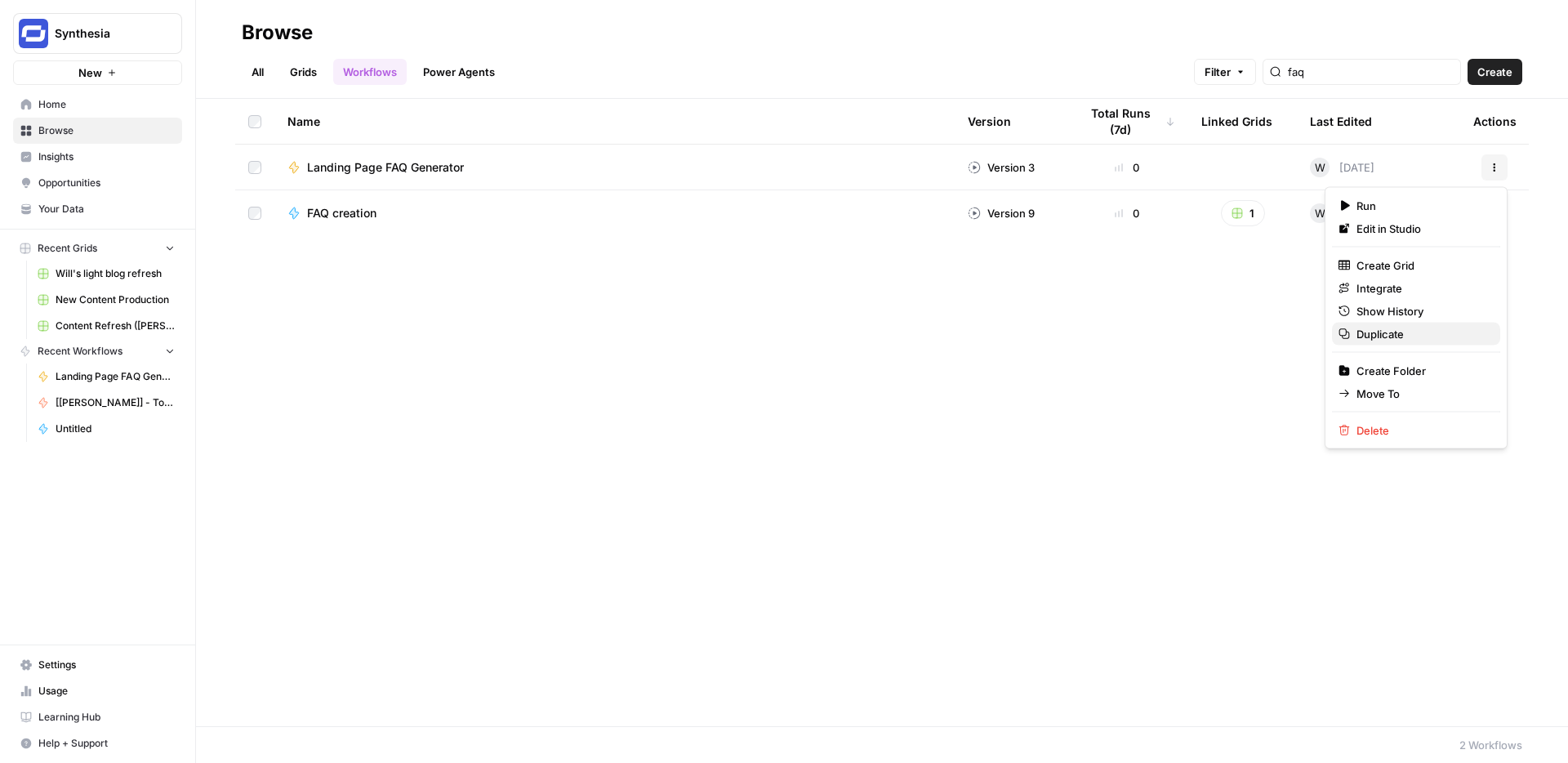
click at [1412, 331] on span "Duplicate" at bounding box center [1422, 334] width 131 height 17
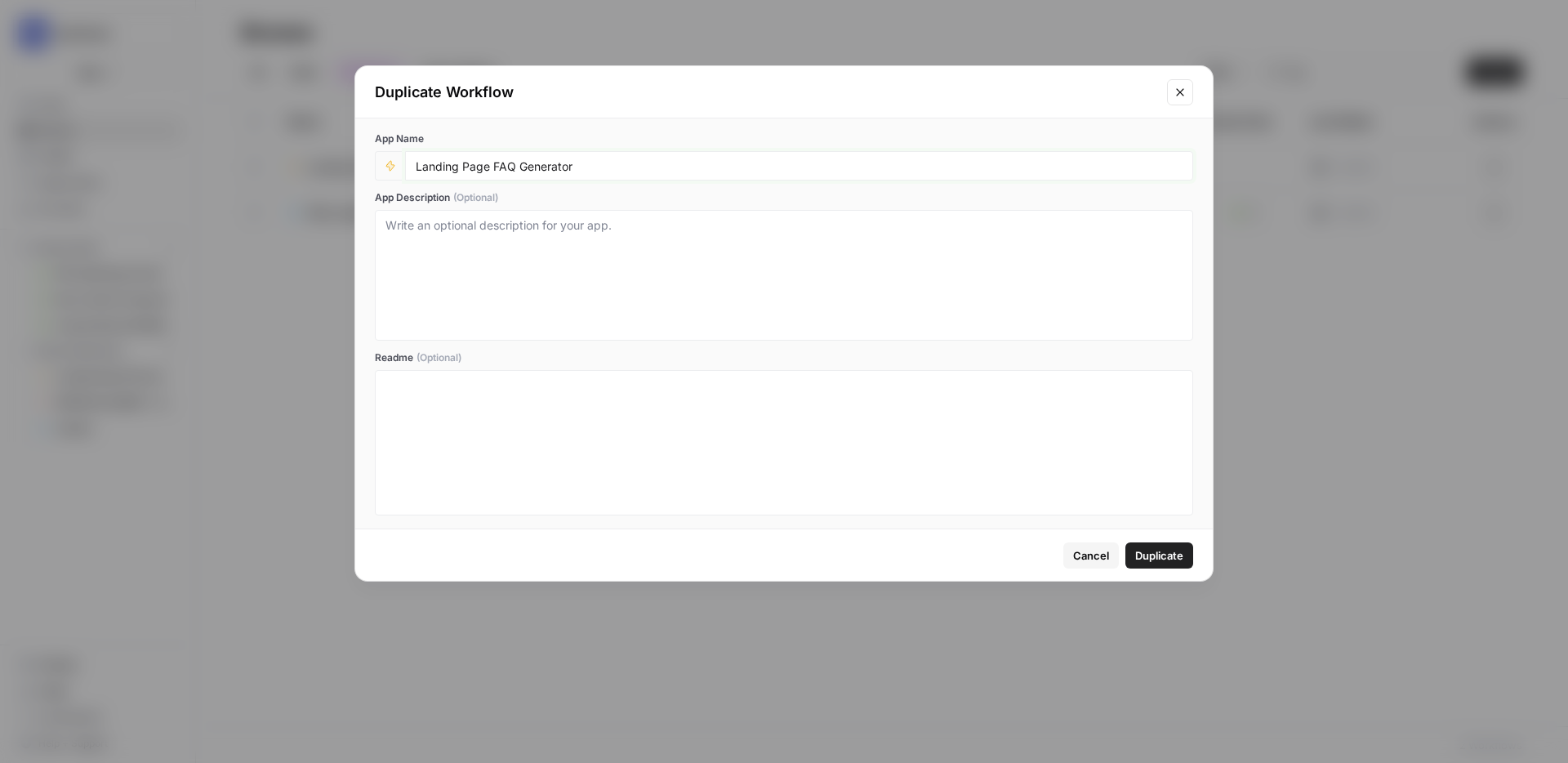
drag, startPoint x: 489, startPoint y: 166, endPoint x: 376, endPoint y: 166, distance: 113.0
click at [376, 166] on div "Landing Page FAQ Generator" at bounding box center [784, 166] width 818 height 30
type input "Article FAQ Generator"
click at [1158, 545] on button "Duplicate" at bounding box center [1159, 555] width 68 height 26
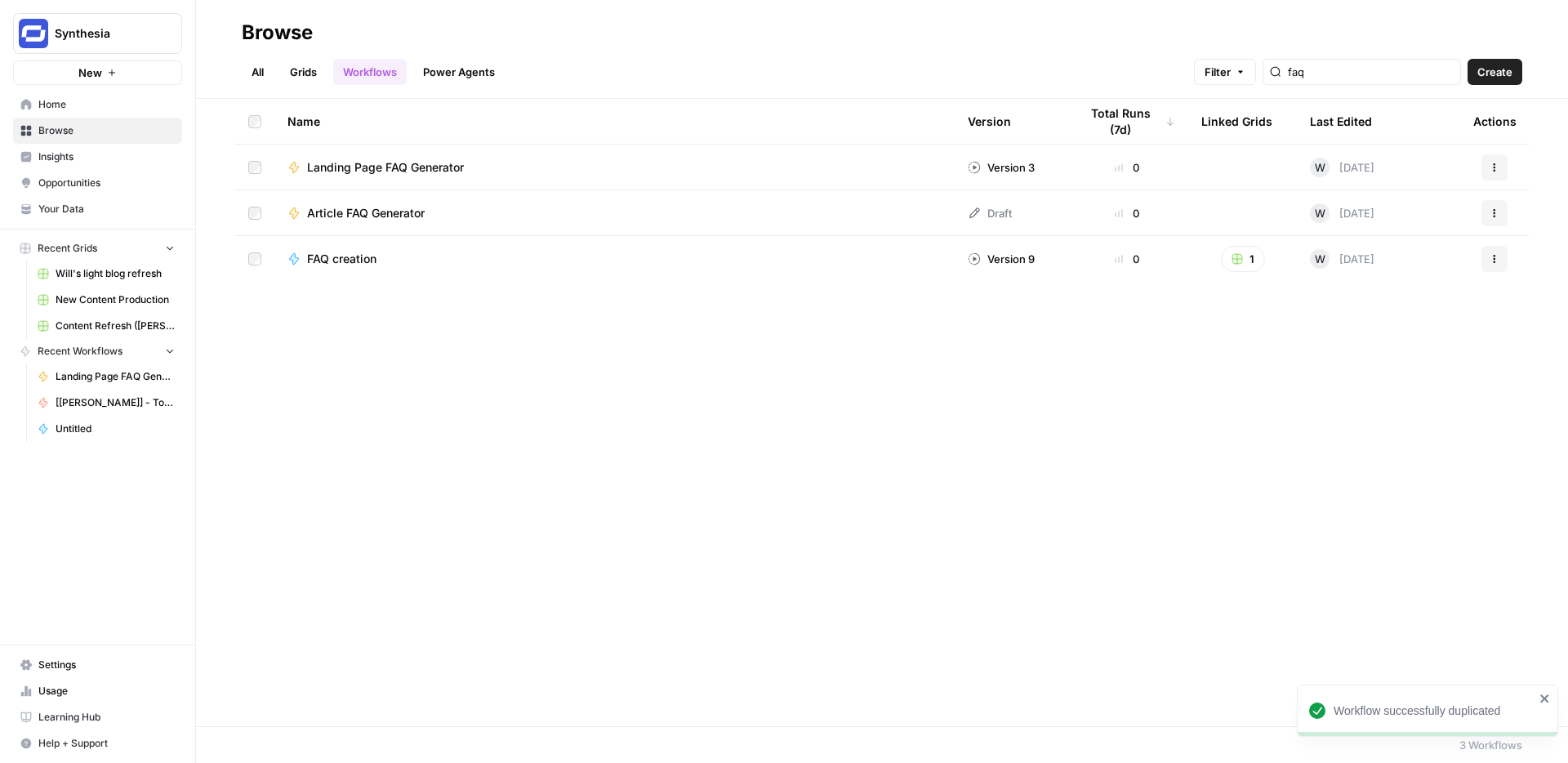
click at [414, 217] on span "Article FAQ Generator" at bounding box center [365, 213] width 118 height 17
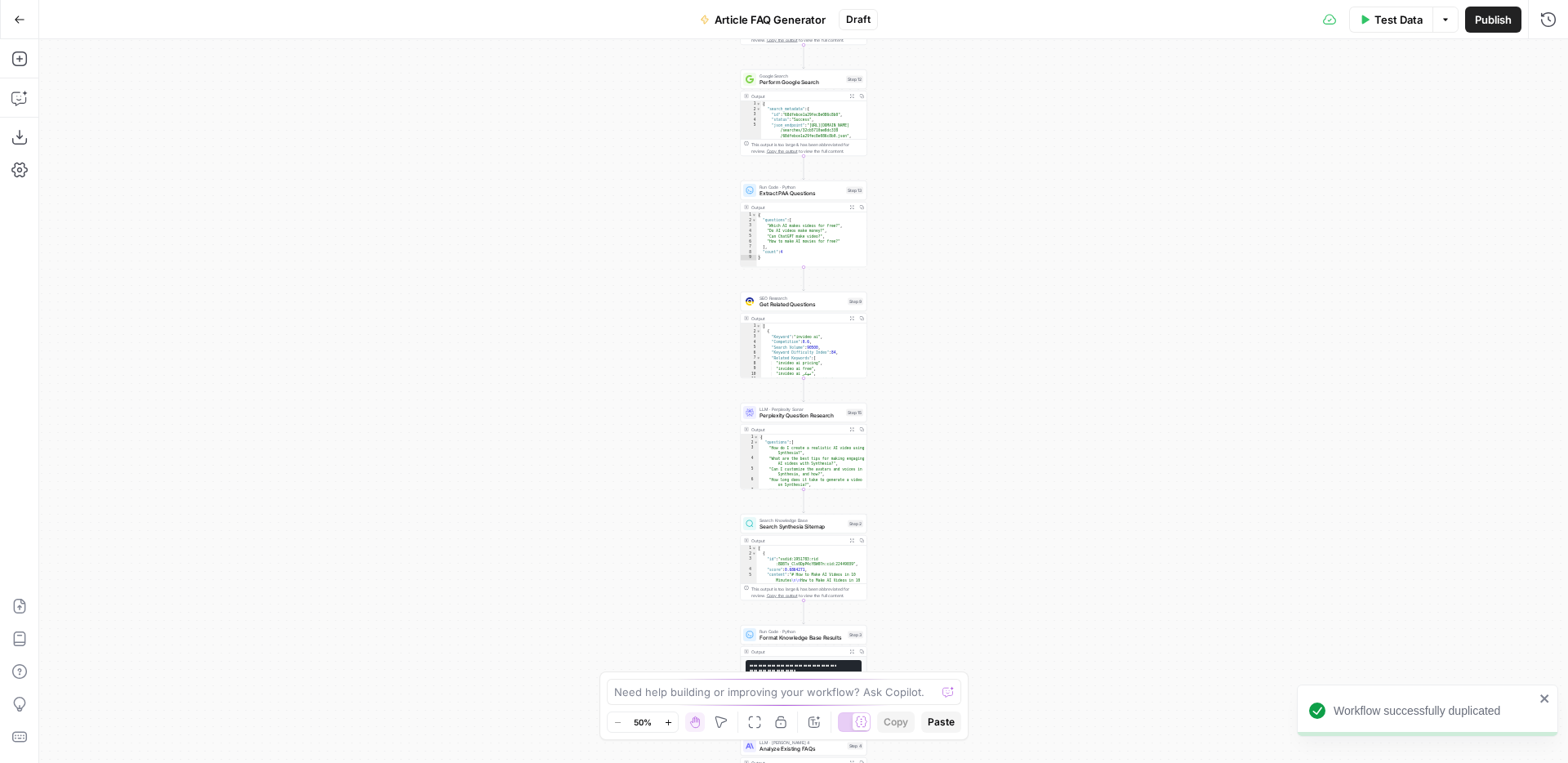
drag, startPoint x: 1030, startPoint y: 148, endPoint x: 1030, endPoint y: 365, distance: 217.0
click at [1030, 365] on div "**********" at bounding box center [803, 401] width 1528 height 723
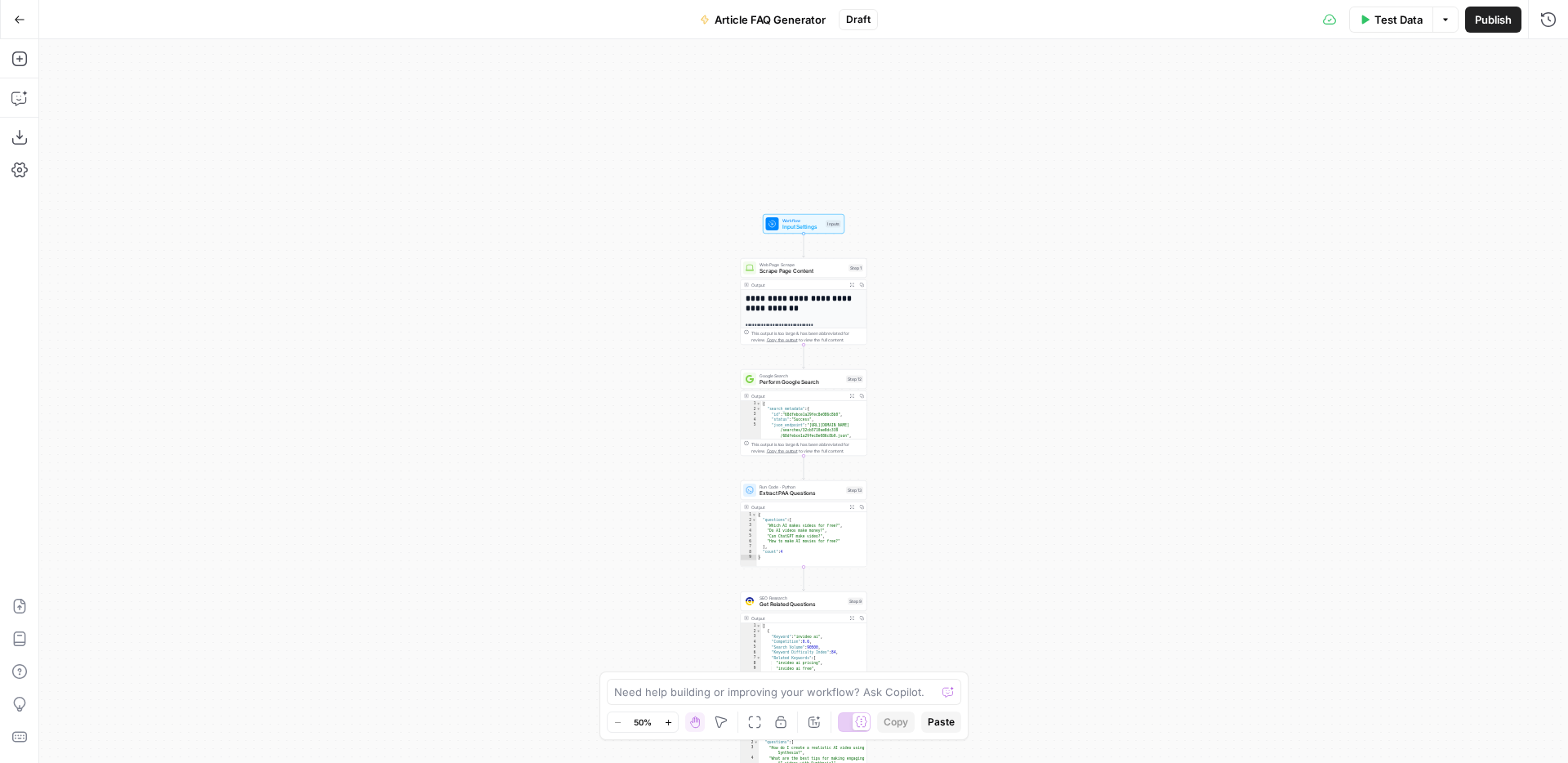
drag, startPoint x: 1056, startPoint y: 236, endPoint x: 1056, endPoint y: 533, distance: 297.0
click at [1056, 533] on div "**********" at bounding box center [803, 401] width 1528 height 723
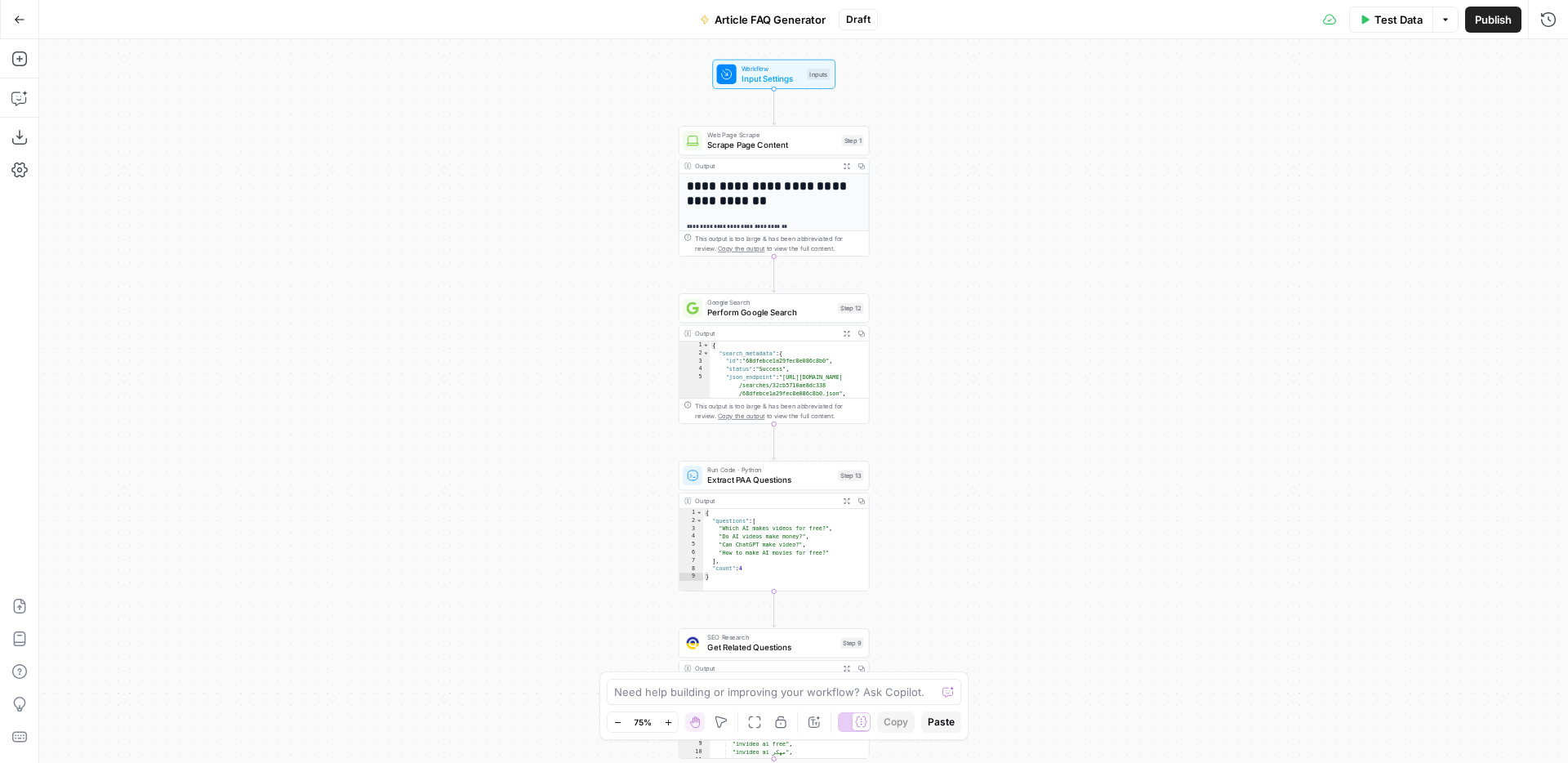
drag, startPoint x: 915, startPoint y: 364, endPoint x: 934, endPoint y: 244, distance: 121.5
click at [934, 244] on div "**********" at bounding box center [803, 401] width 1528 height 723
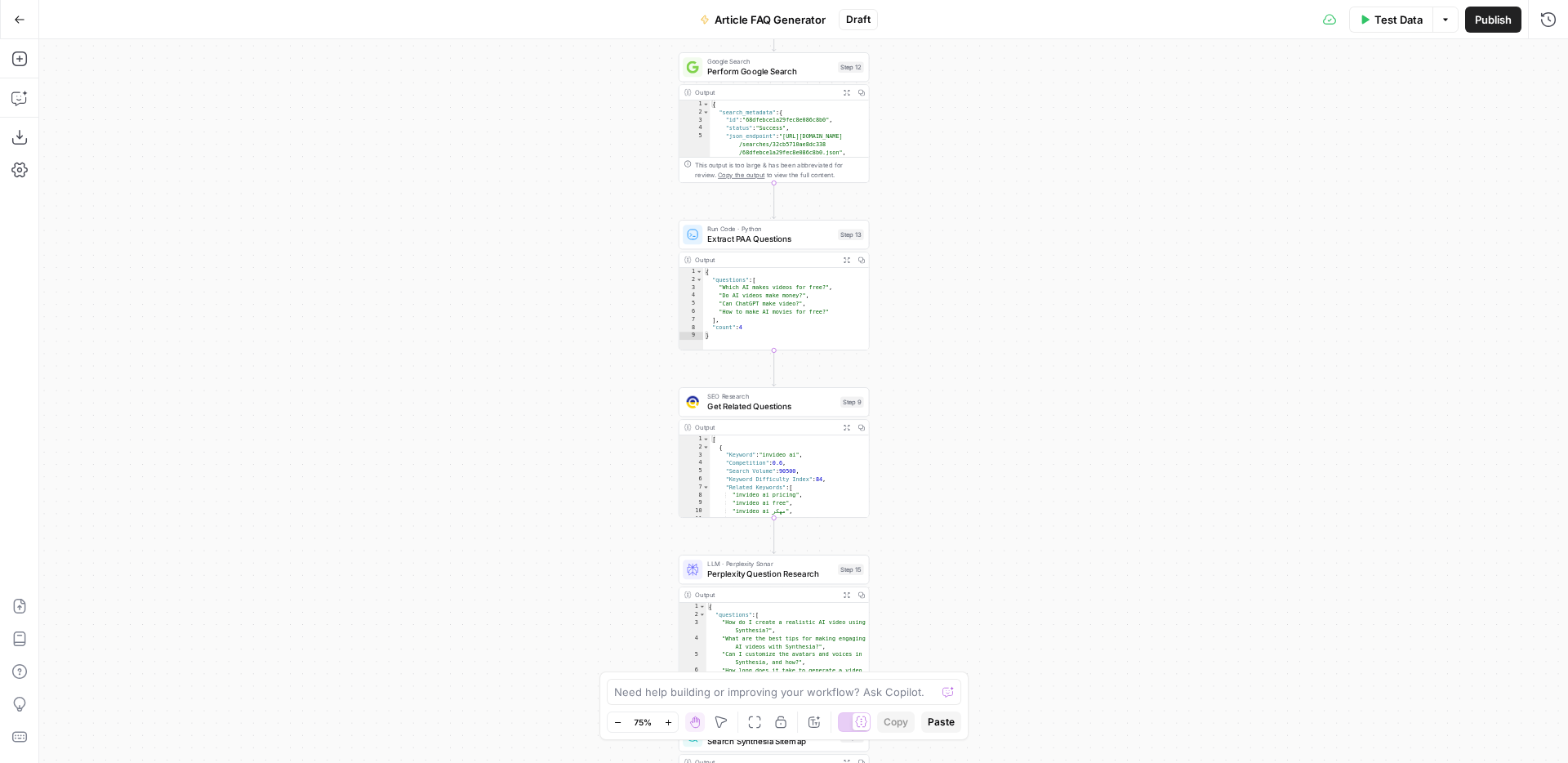
drag, startPoint x: 970, startPoint y: 481, endPoint x: 970, endPoint y: 239, distance: 242.0
click at [970, 239] on div "**********" at bounding box center [803, 401] width 1528 height 723
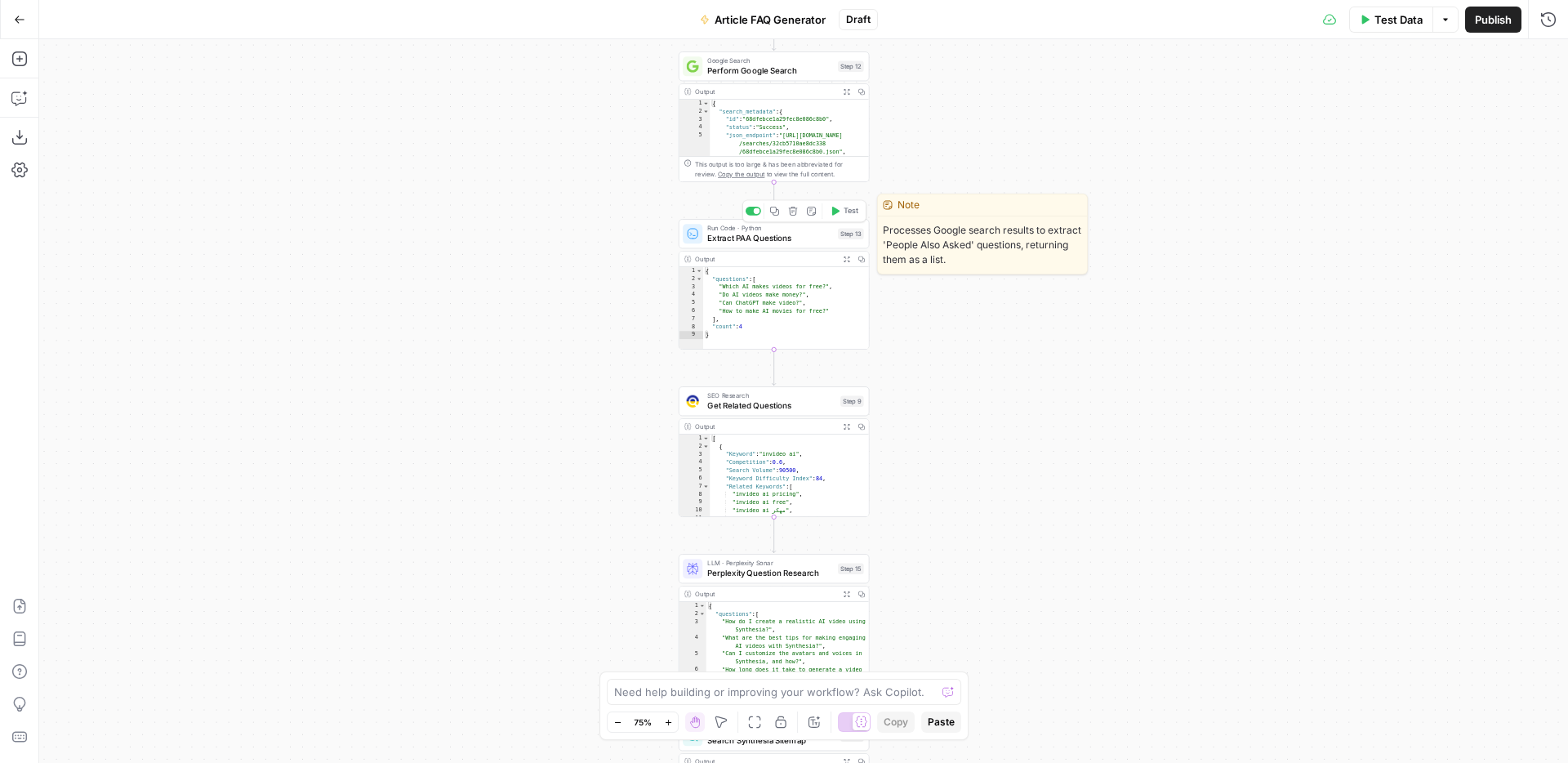
click at [756, 239] on span "Extract PAA Questions" at bounding box center [770, 238] width 126 height 12
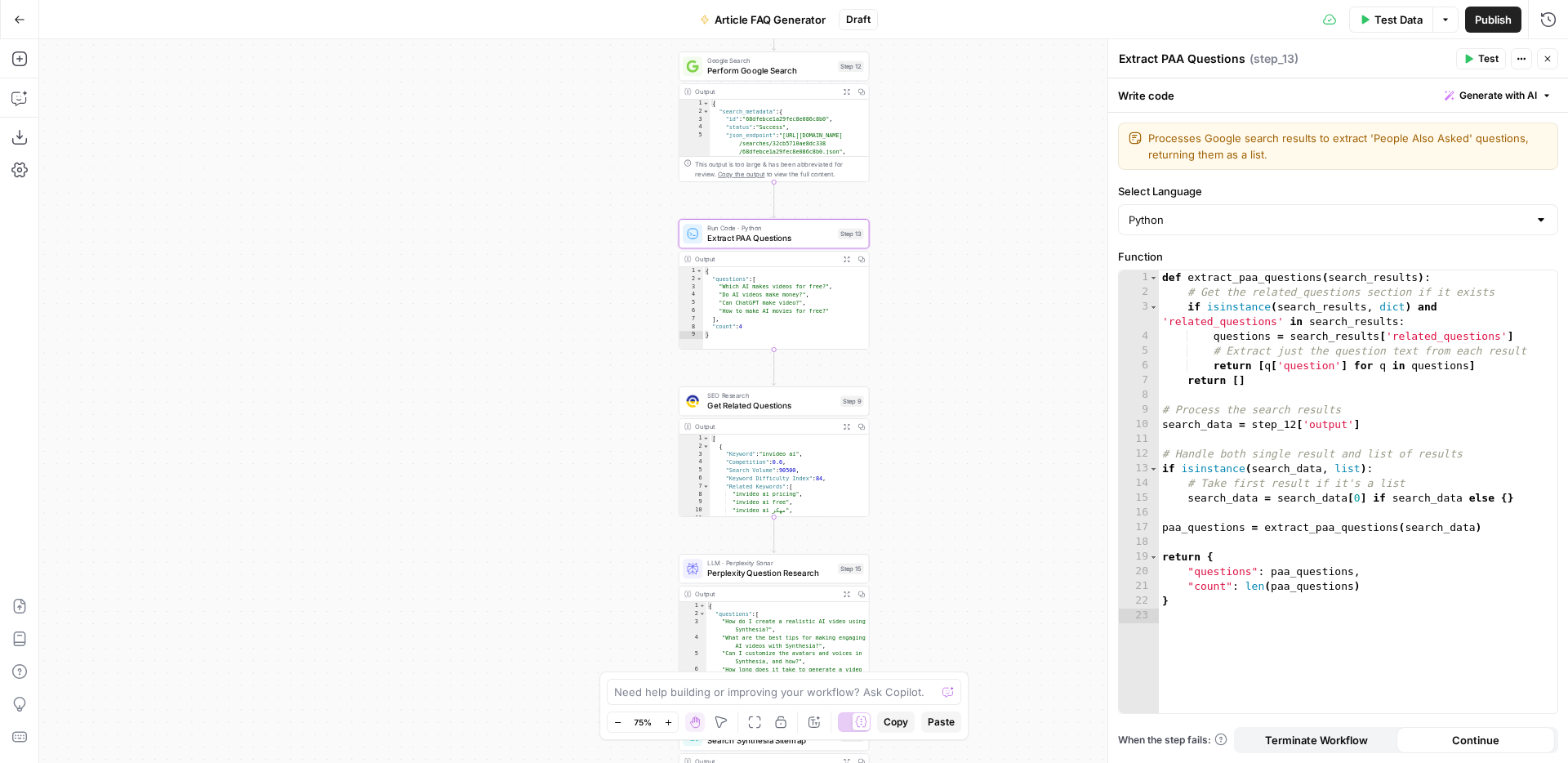
click at [1547, 57] on icon "button" at bounding box center [1547, 58] width 10 height 10
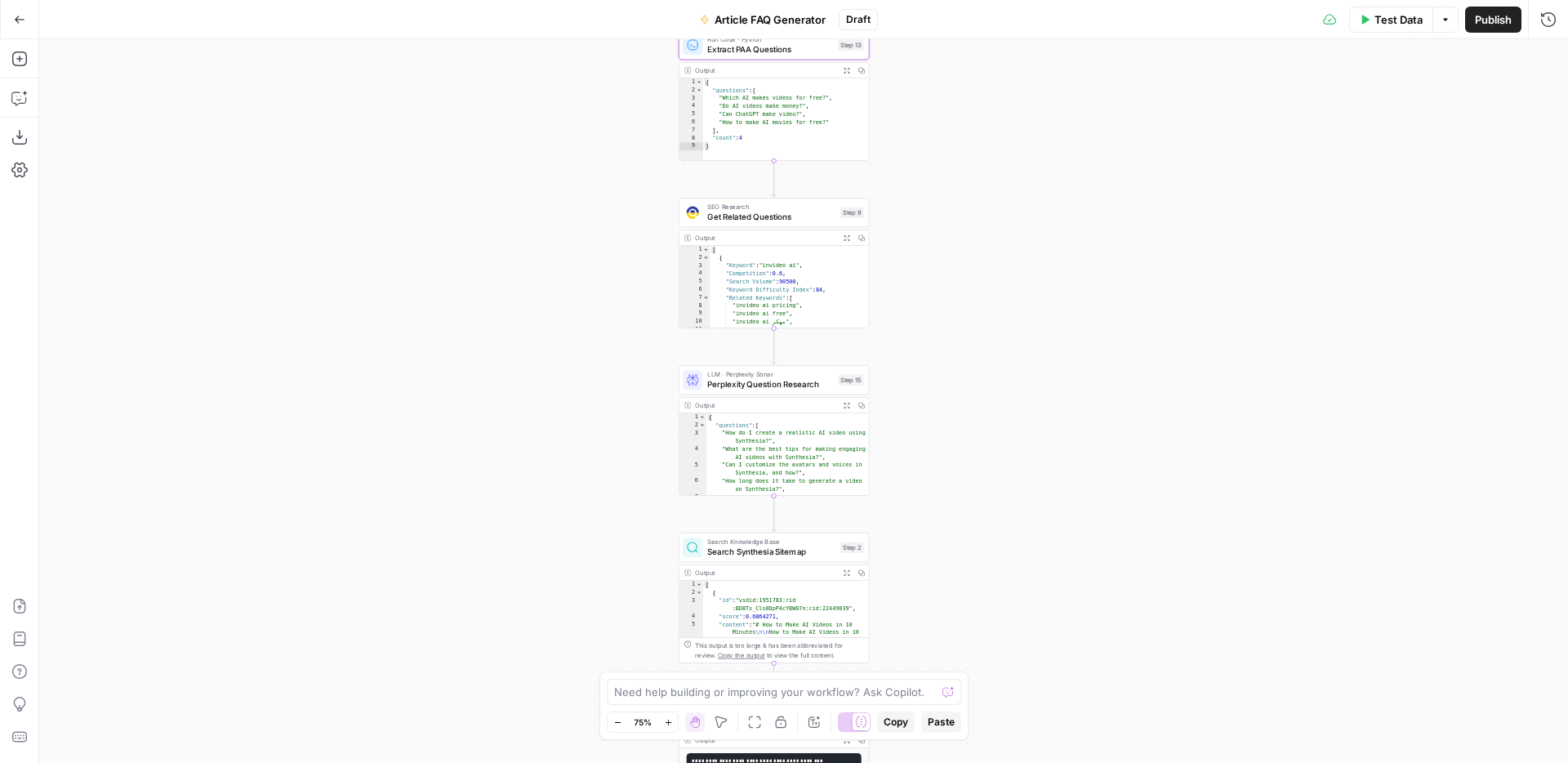
drag, startPoint x: 1084, startPoint y: 415, endPoint x: 1084, endPoint y: 226, distance: 189.0
click at [1084, 226] on div "**********" at bounding box center [803, 401] width 1528 height 723
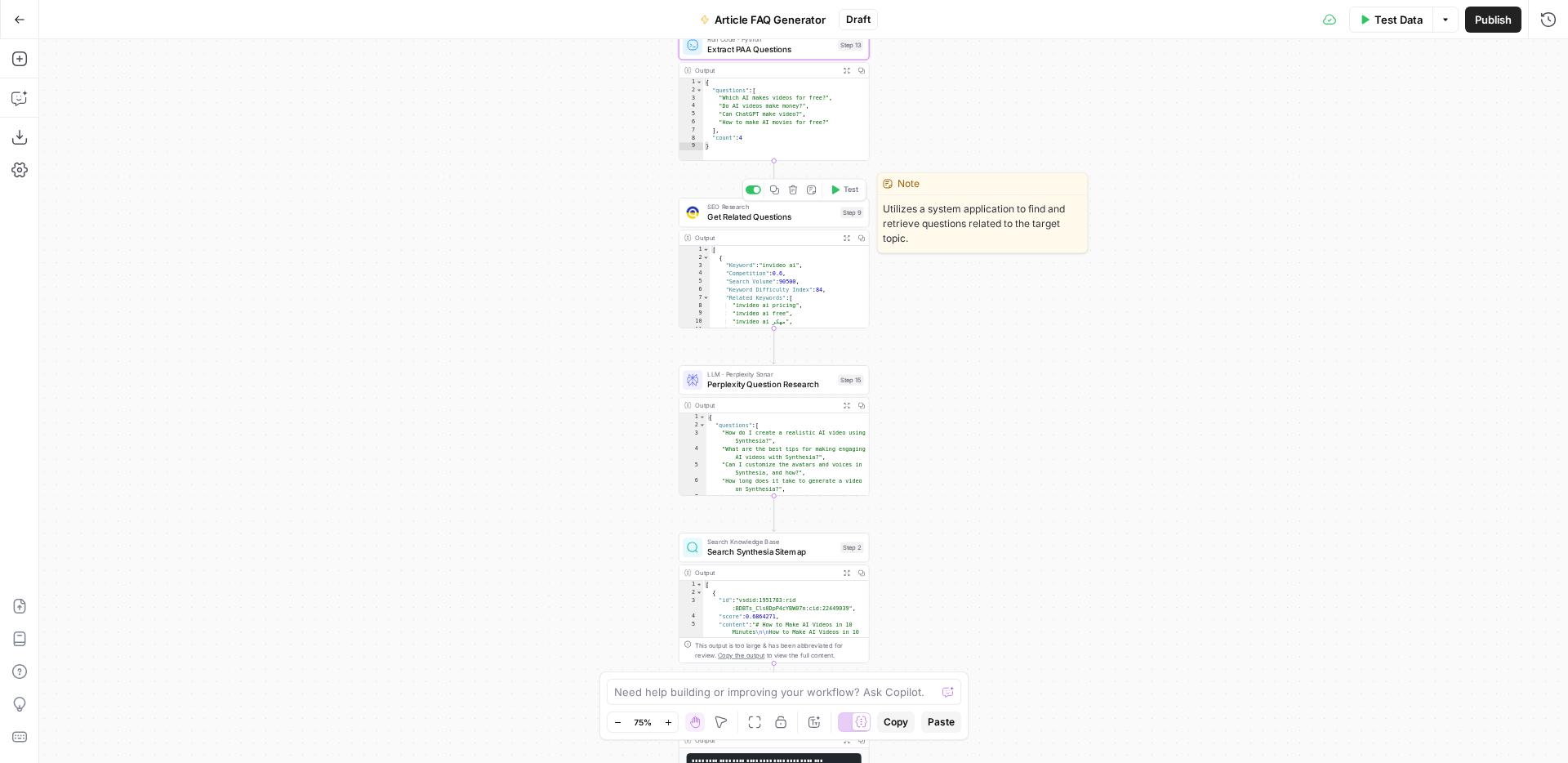
click at [781, 216] on span "Get Related Questions" at bounding box center [772, 217] width 129 height 12
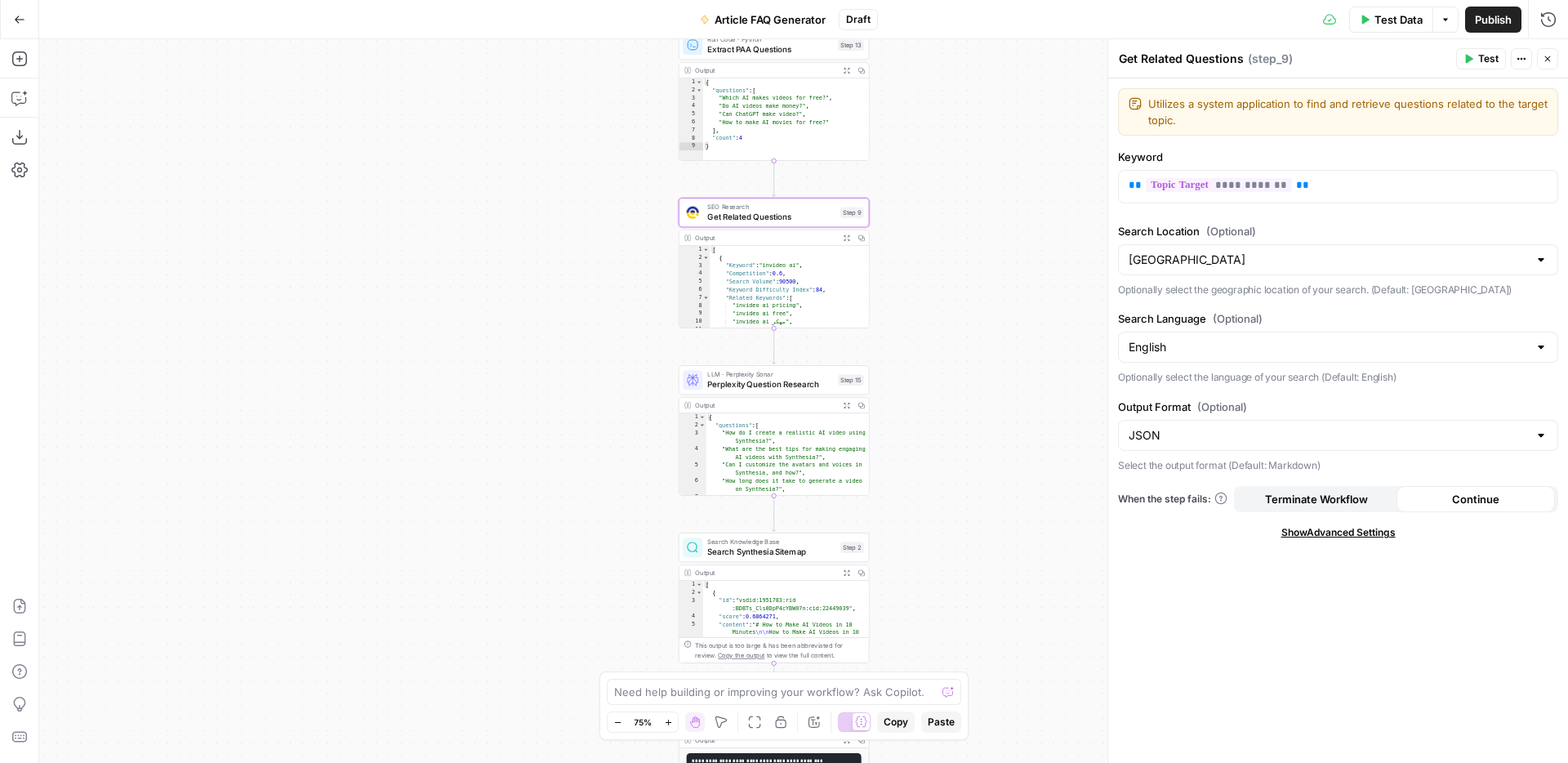
click at [1550, 52] on button "Close" at bounding box center [1547, 58] width 21 height 21
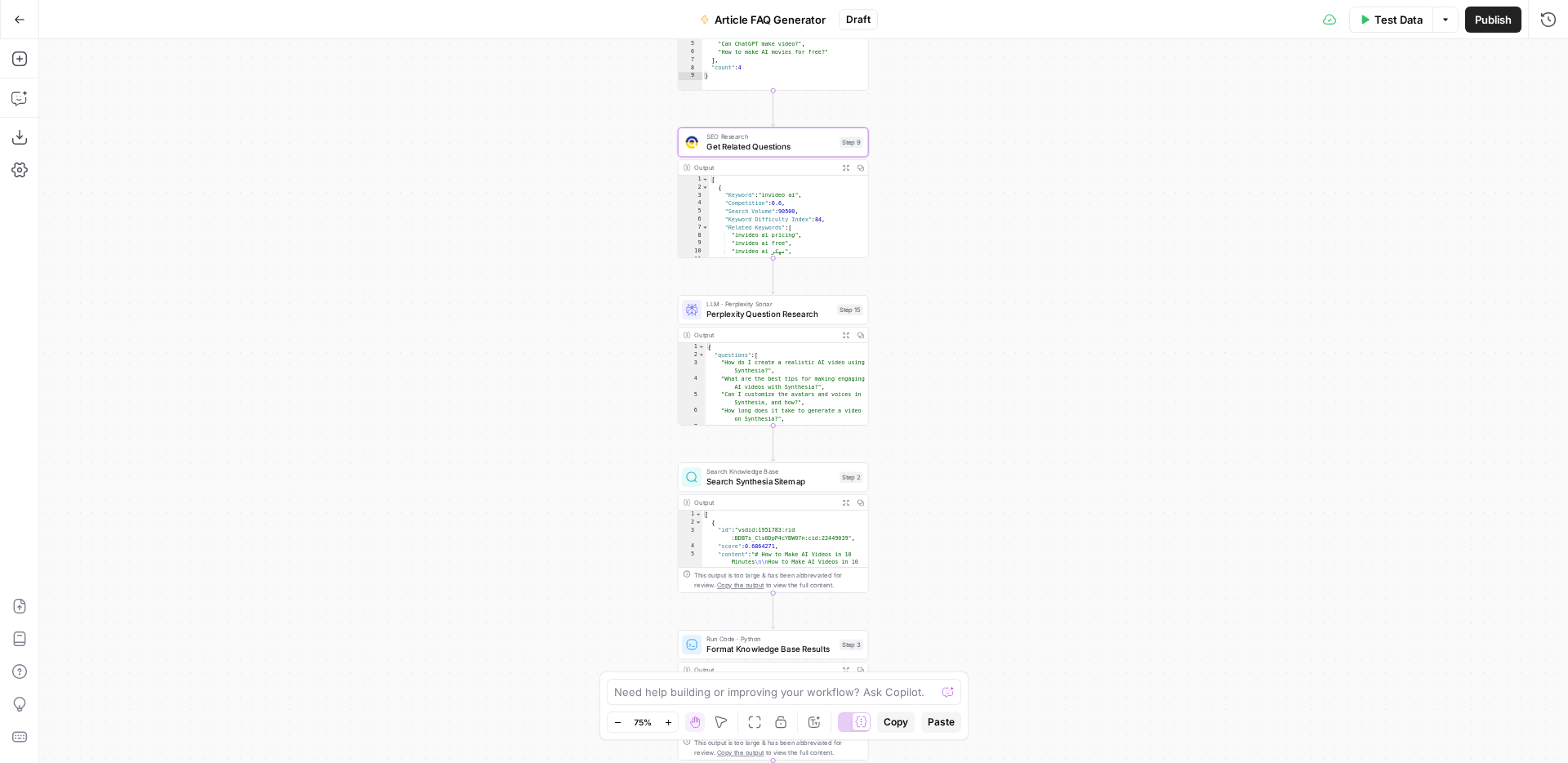
drag, startPoint x: 975, startPoint y: 537, endPoint x: 975, endPoint y: 467, distance: 70.0
click at [975, 467] on div "**********" at bounding box center [803, 401] width 1528 height 723
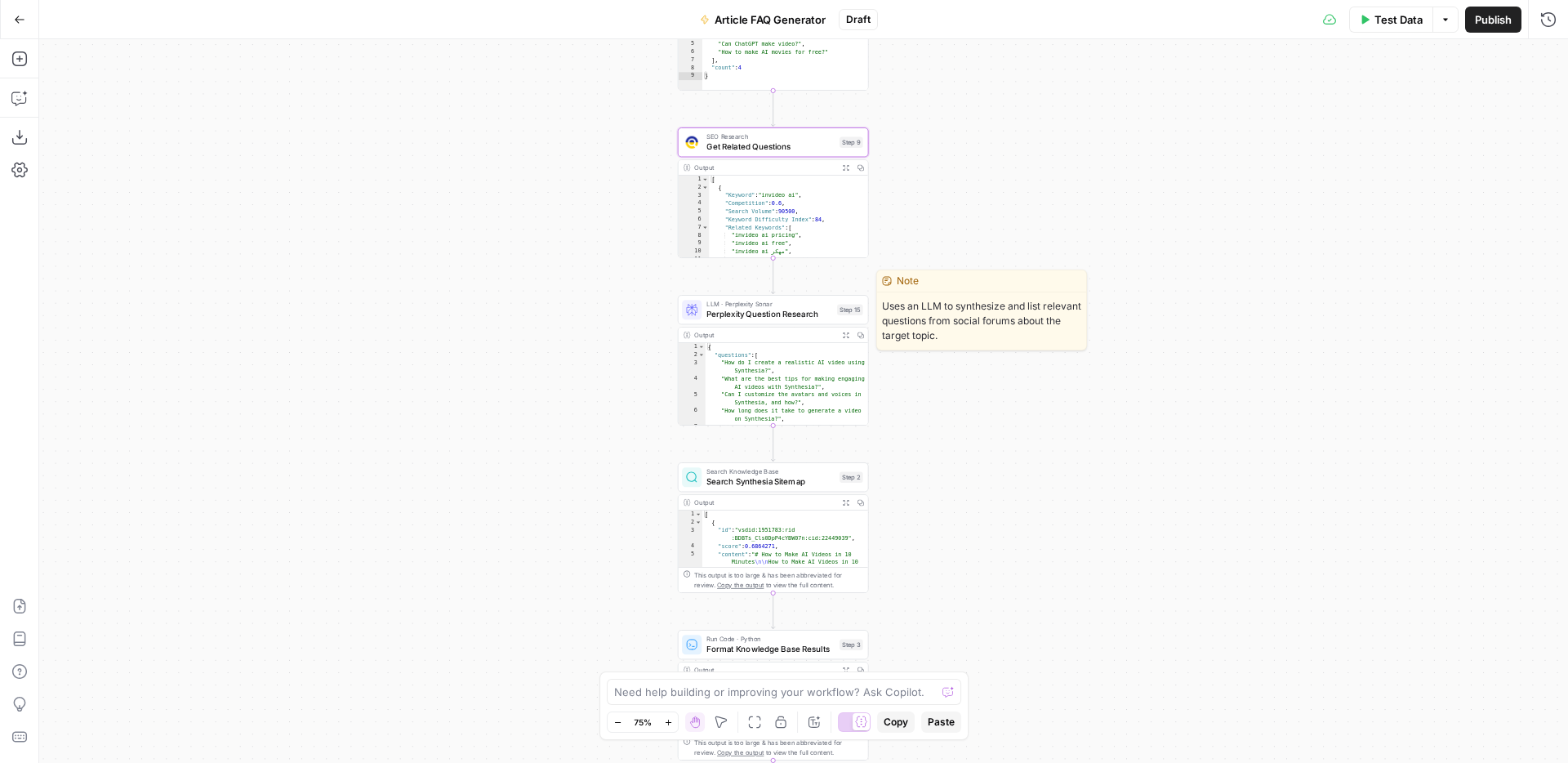
click at [787, 313] on span "Perplexity Question Research" at bounding box center [769, 314] width 126 height 12
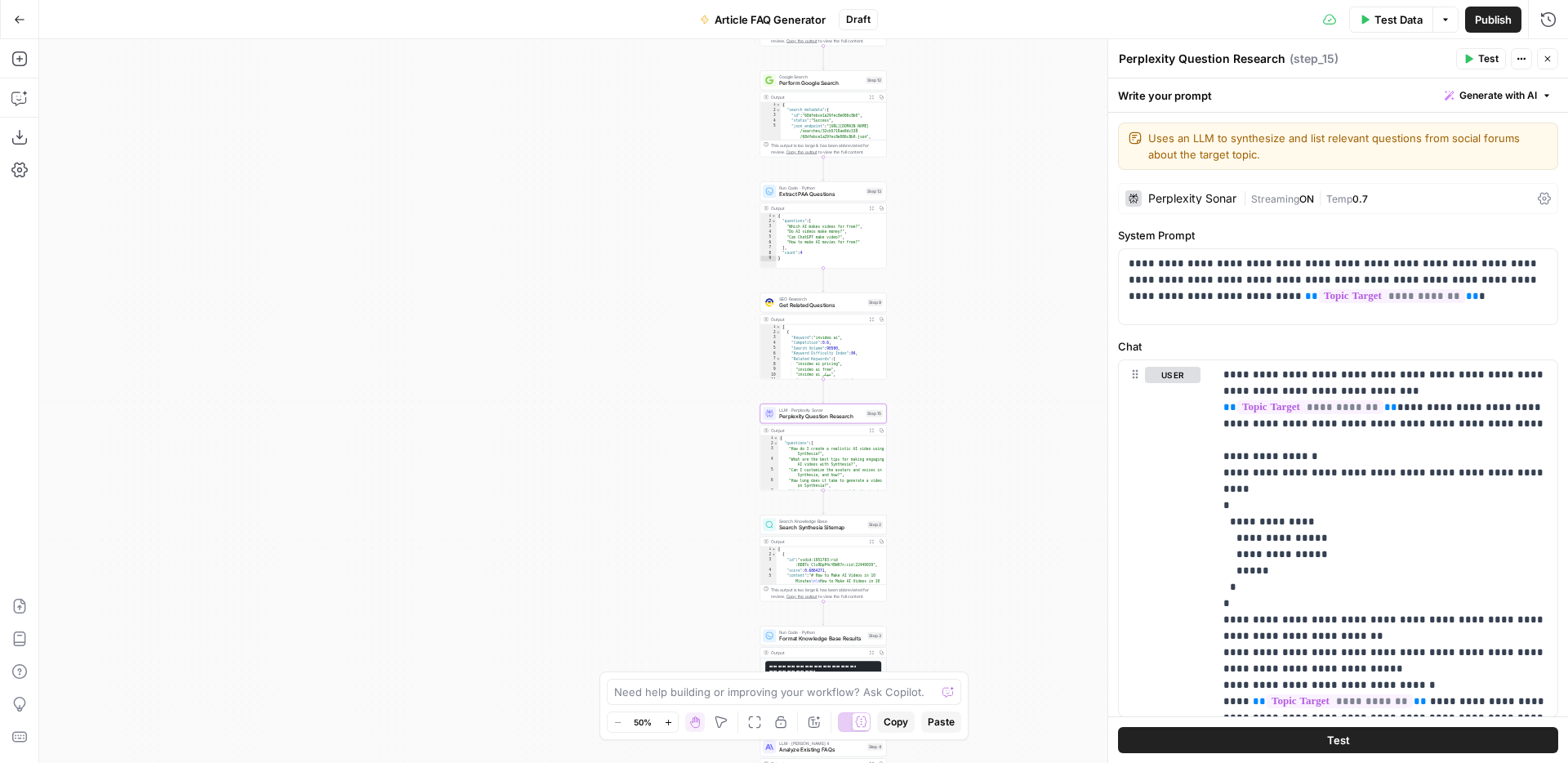
drag, startPoint x: 1031, startPoint y: 332, endPoint x: 994, endPoint y: 427, distance: 102.0
click at [994, 427] on div "**********" at bounding box center [803, 401] width 1528 height 723
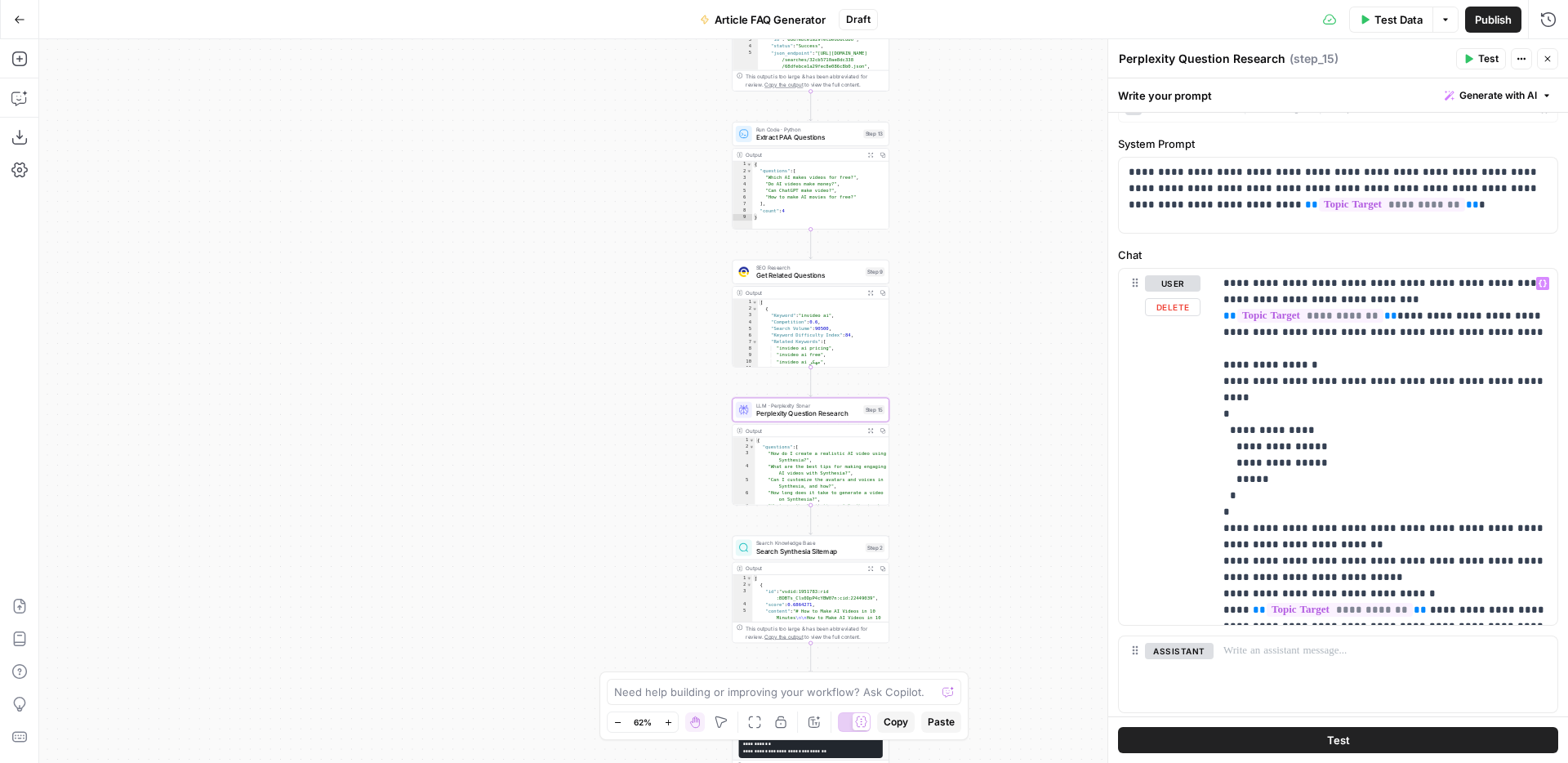
scroll to position [115, 0]
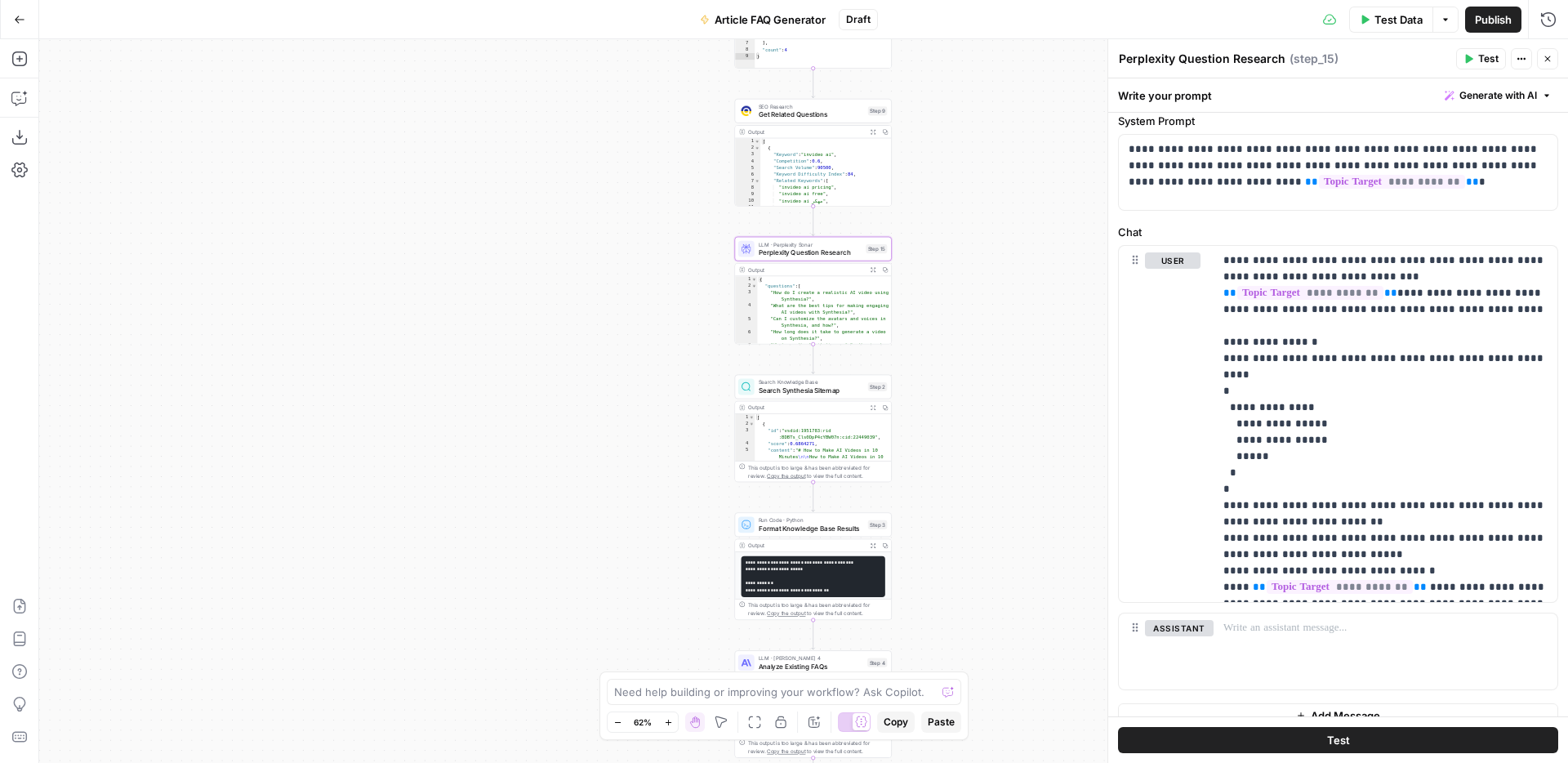
drag, startPoint x: 975, startPoint y: 509, endPoint x: 980, endPoint y: 316, distance: 193.1
click at [980, 316] on div "**********" at bounding box center [803, 401] width 1528 height 723
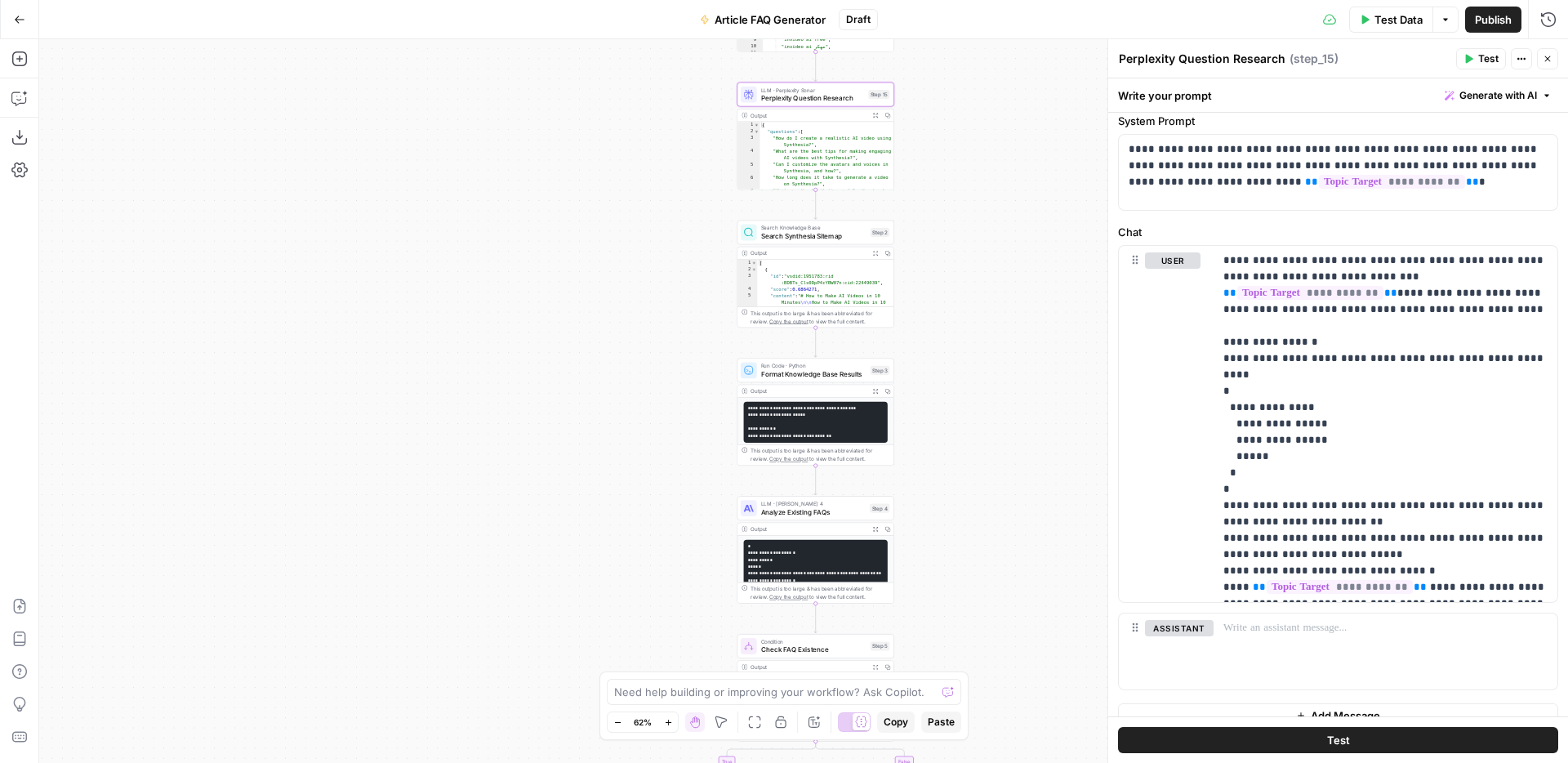
drag, startPoint x: 1000, startPoint y: 536, endPoint x: 1000, endPoint y: 391, distance: 145.0
click at [1000, 391] on div "**********" at bounding box center [803, 401] width 1528 height 723
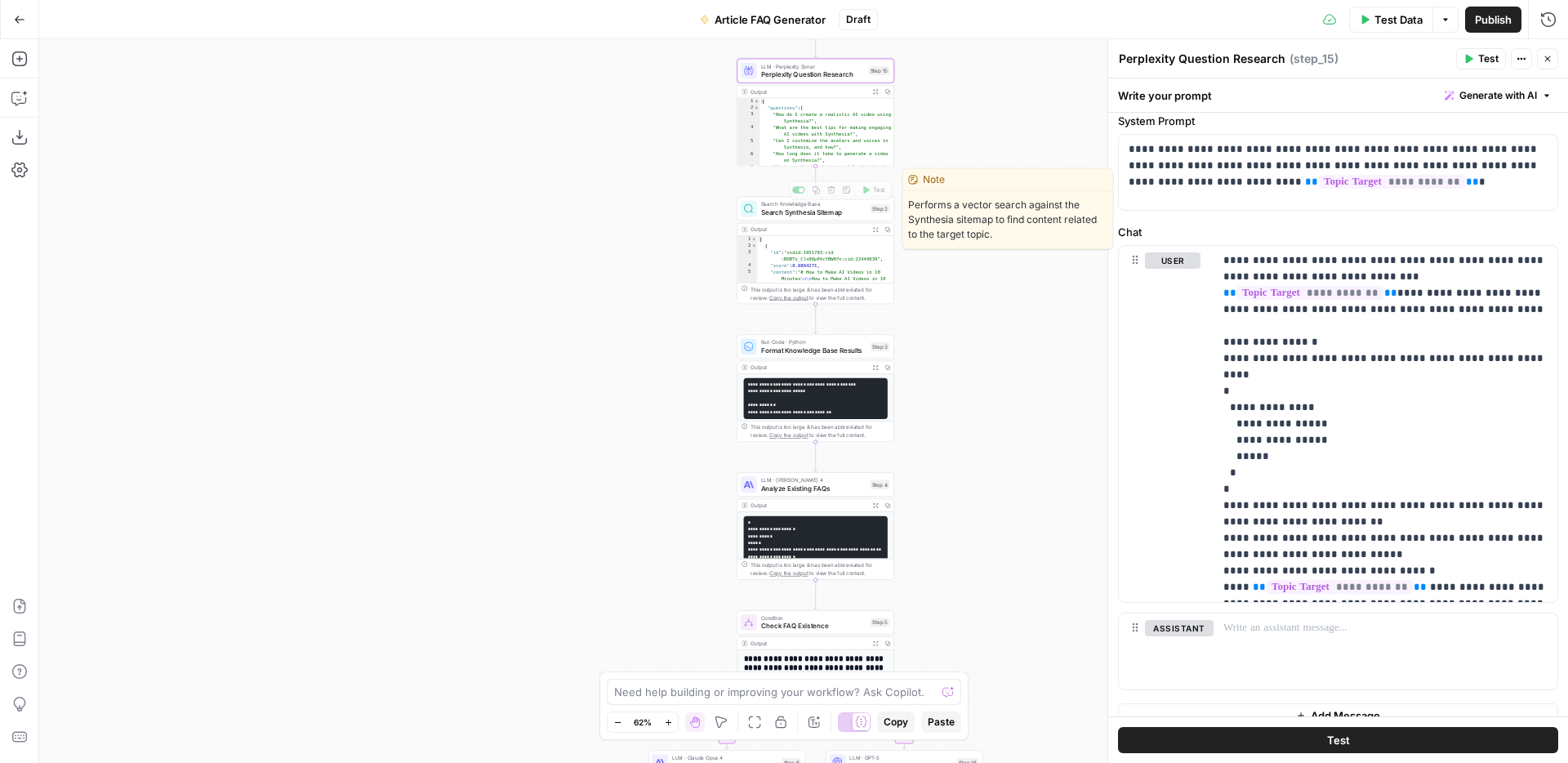
click at [816, 213] on span "Search Synthesia Sitemap" at bounding box center [813, 213] width 105 height 10
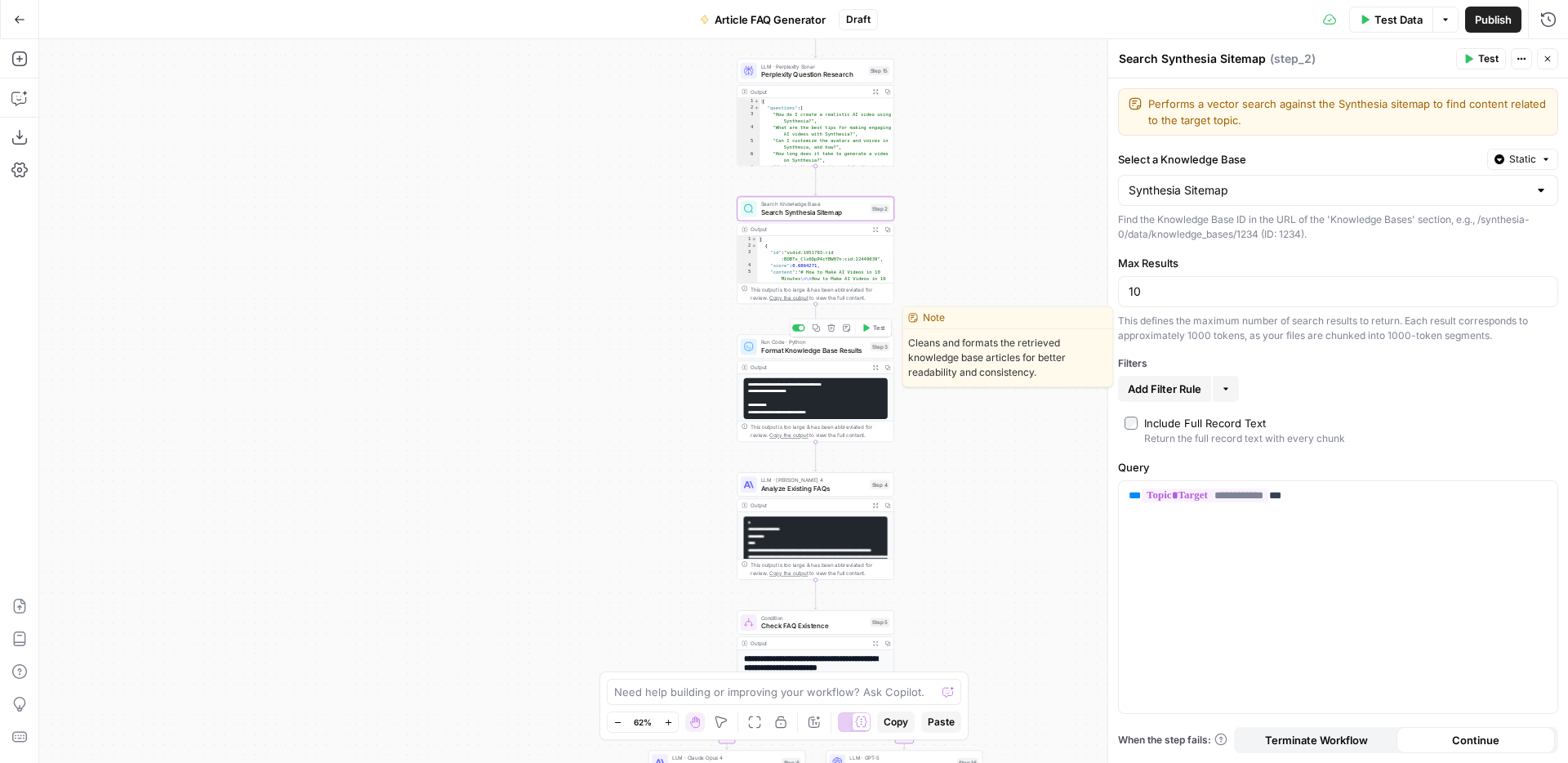
click at [815, 349] on span "Format Knowledge Base Results" at bounding box center [813, 349] width 105 height 10
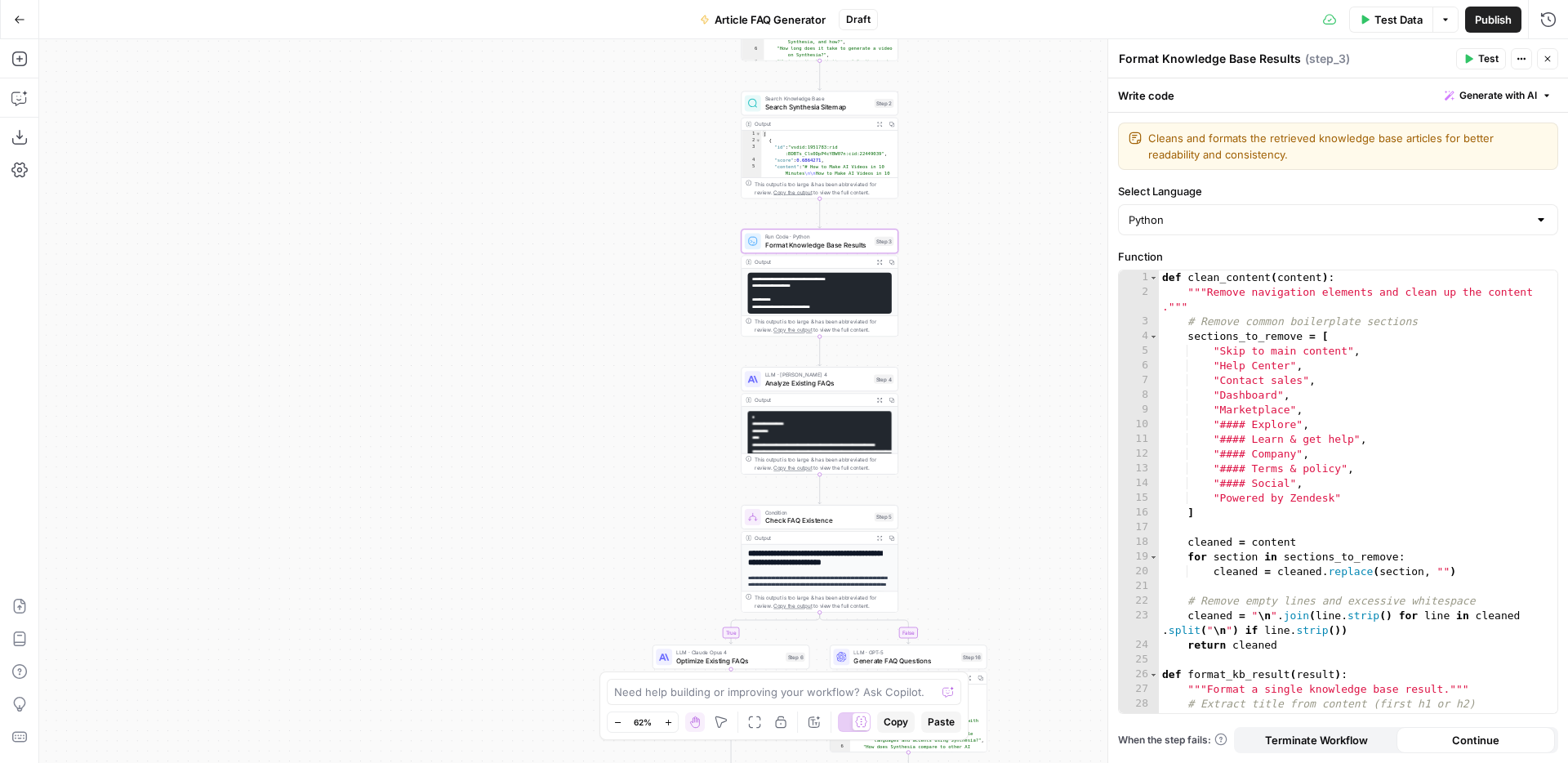
drag, startPoint x: 939, startPoint y: 433, endPoint x: 943, endPoint y: 328, distance: 105.1
click at [943, 328] on div "**********" at bounding box center [803, 401] width 1528 height 723
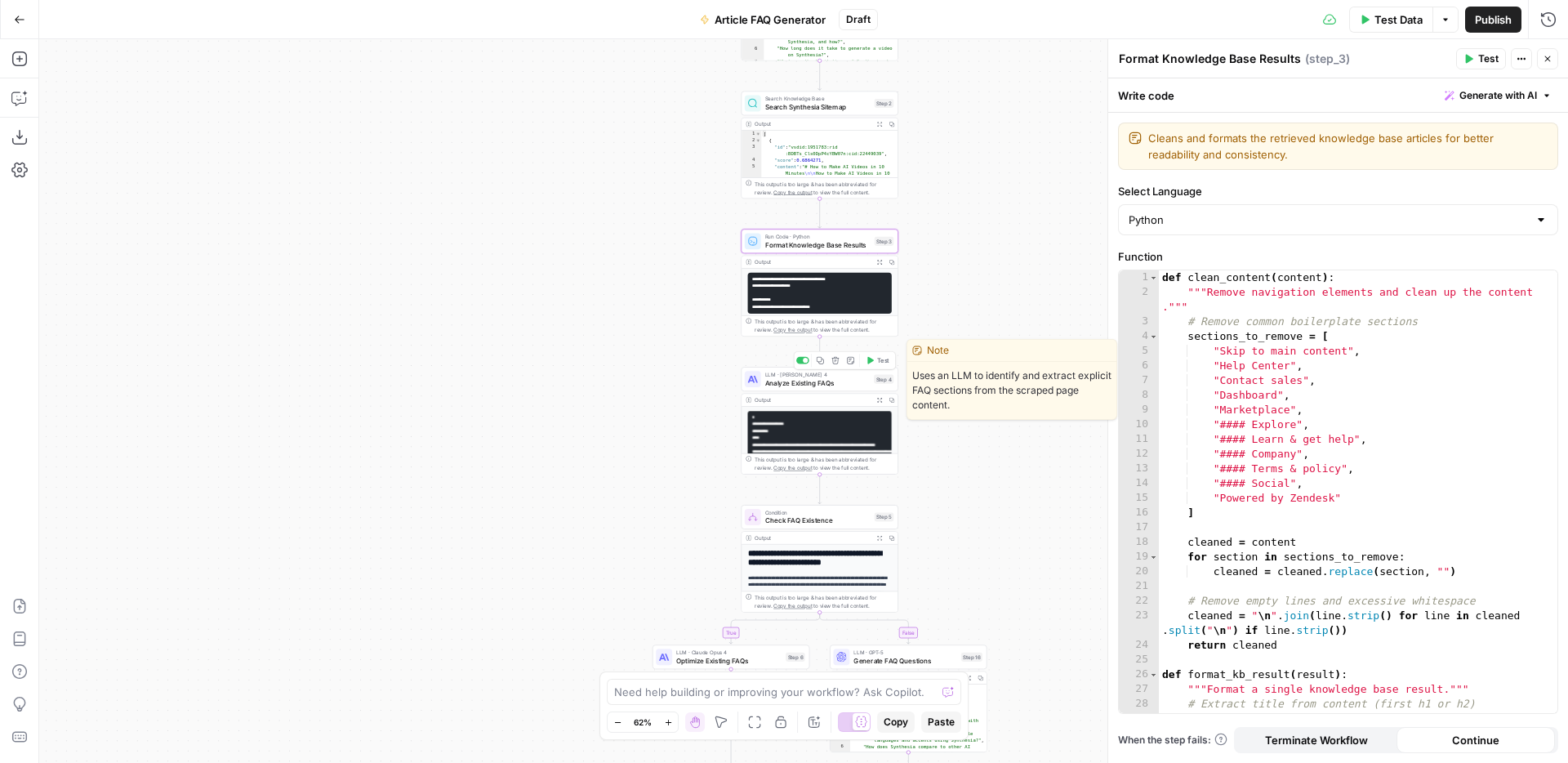
click at [828, 389] on div "LLM · Claude Sonnet 4 Analyze Existing FAQs Step 4 Copy step Delete step Edit N…" at bounding box center [820, 379] width 156 height 25
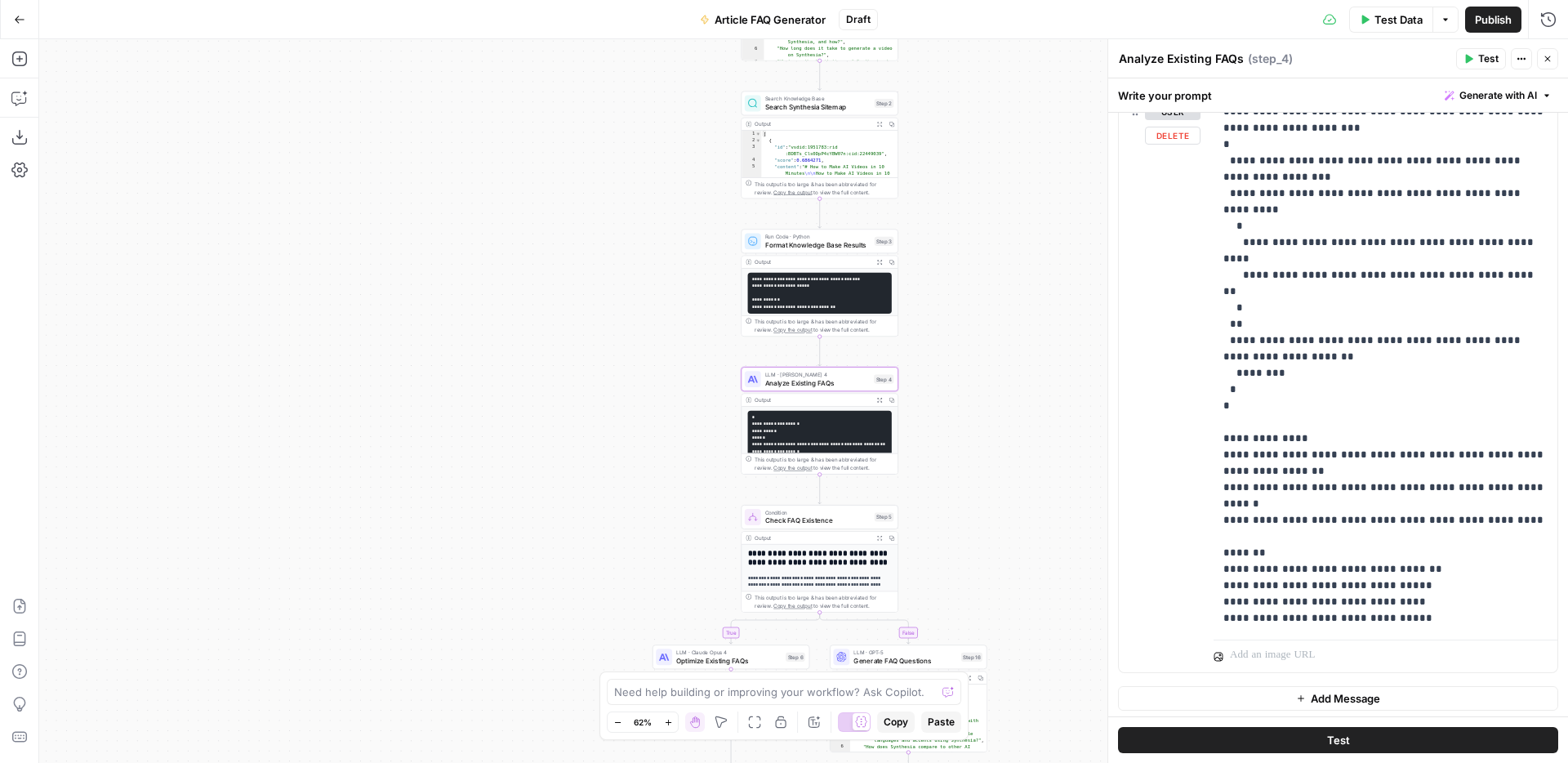
scroll to position [267, 0]
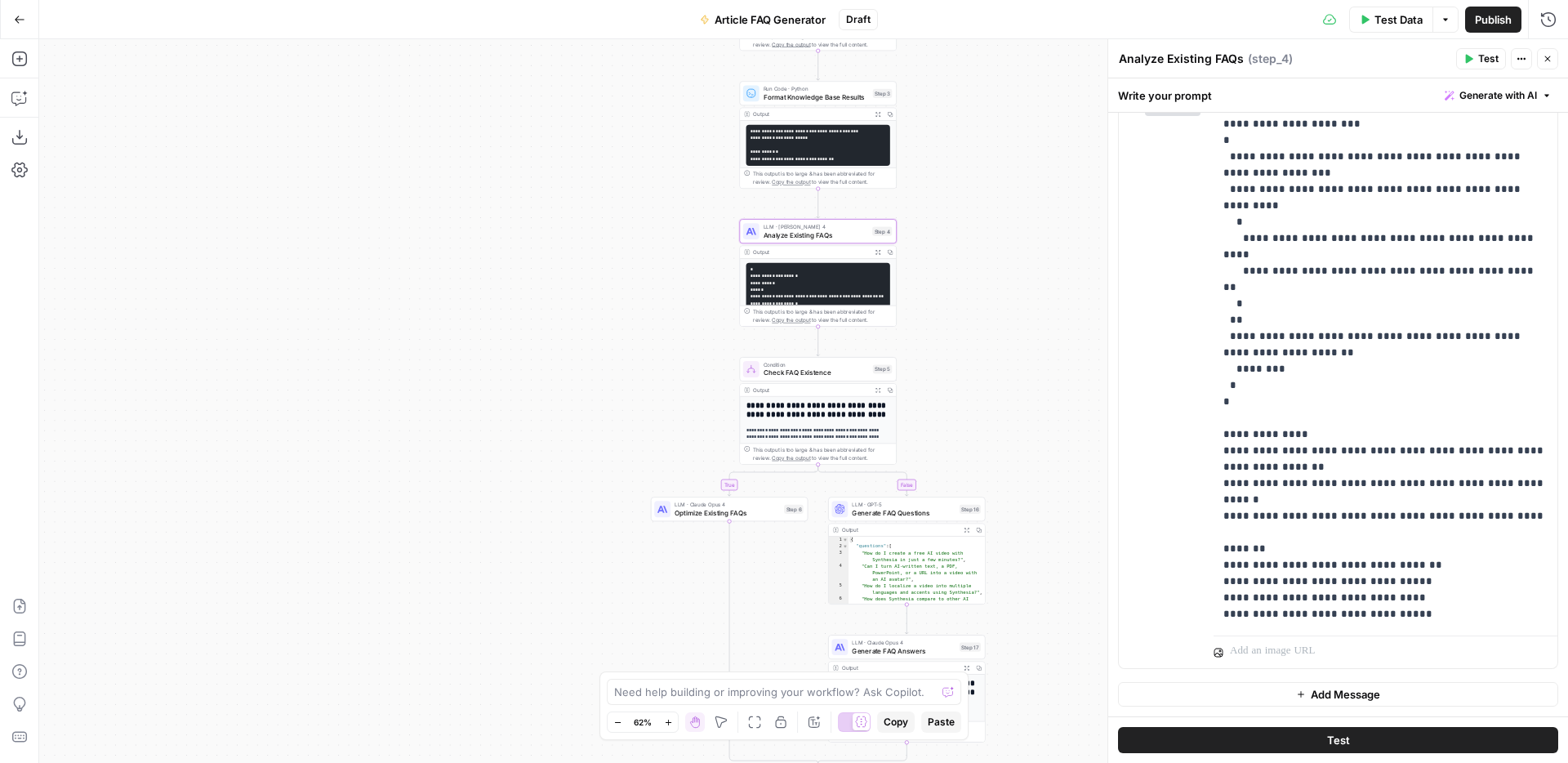
drag, startPoint x: 1039, startPoint y: 462, endPoint x: 1037, endPoint y: 314, distance: 148.0
click at [1037, 314] on div "**********" at bounding box center [803, 401] width 1528 height 723
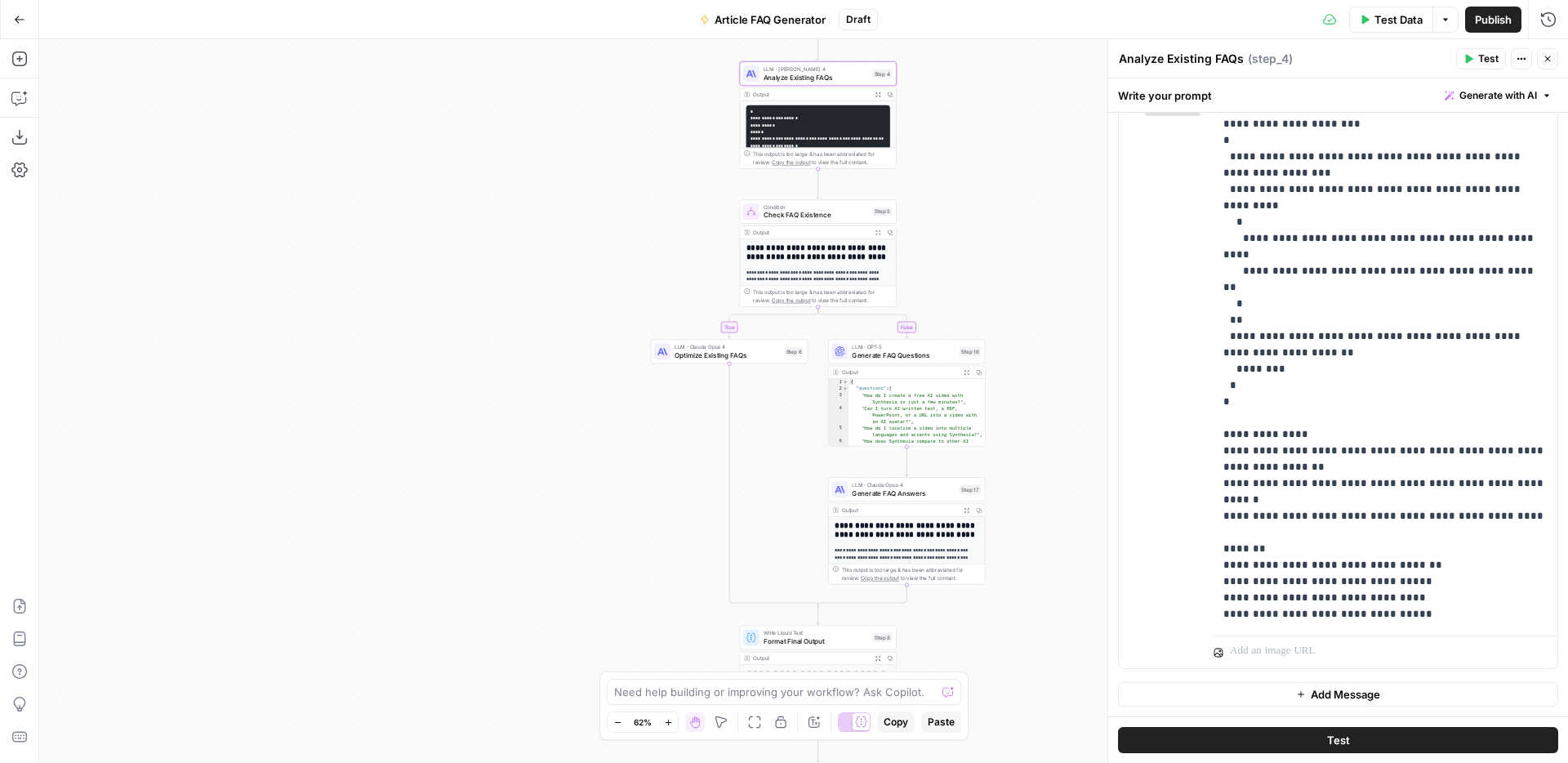
drag, startPoint x: 1013, startPoint y: 390, endPoint x: 1013, endPoint y: 233, distance: 157.0
click at [1013, 233] on div "**********" at bounding box center [803, 401] width 1528 height 723
click at [728, 351] on span "Optimize Existing FAQs" at bounding box center [727, 354] width 105 height 10
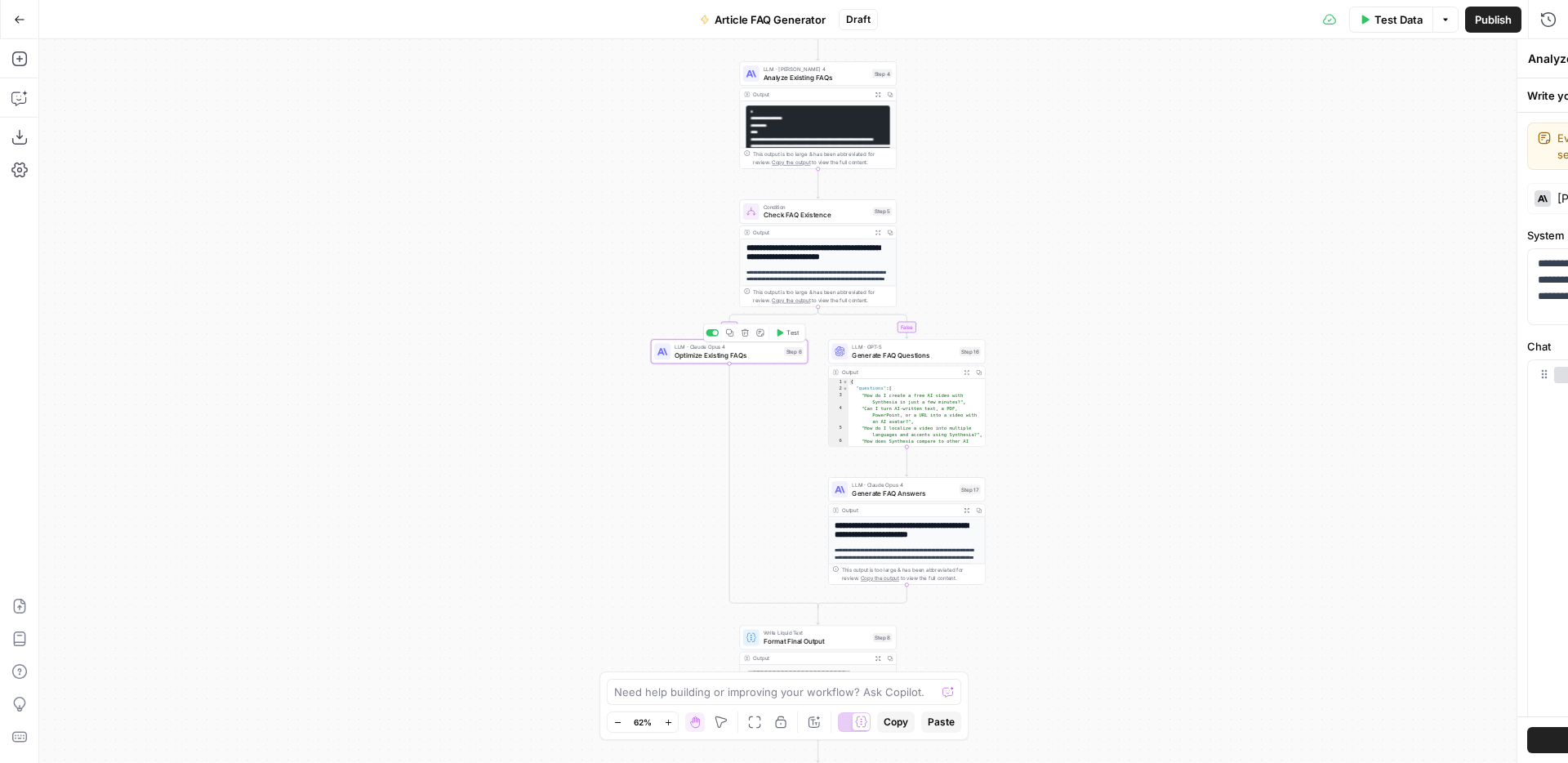
type textarea "Optimize Existing FAQs"
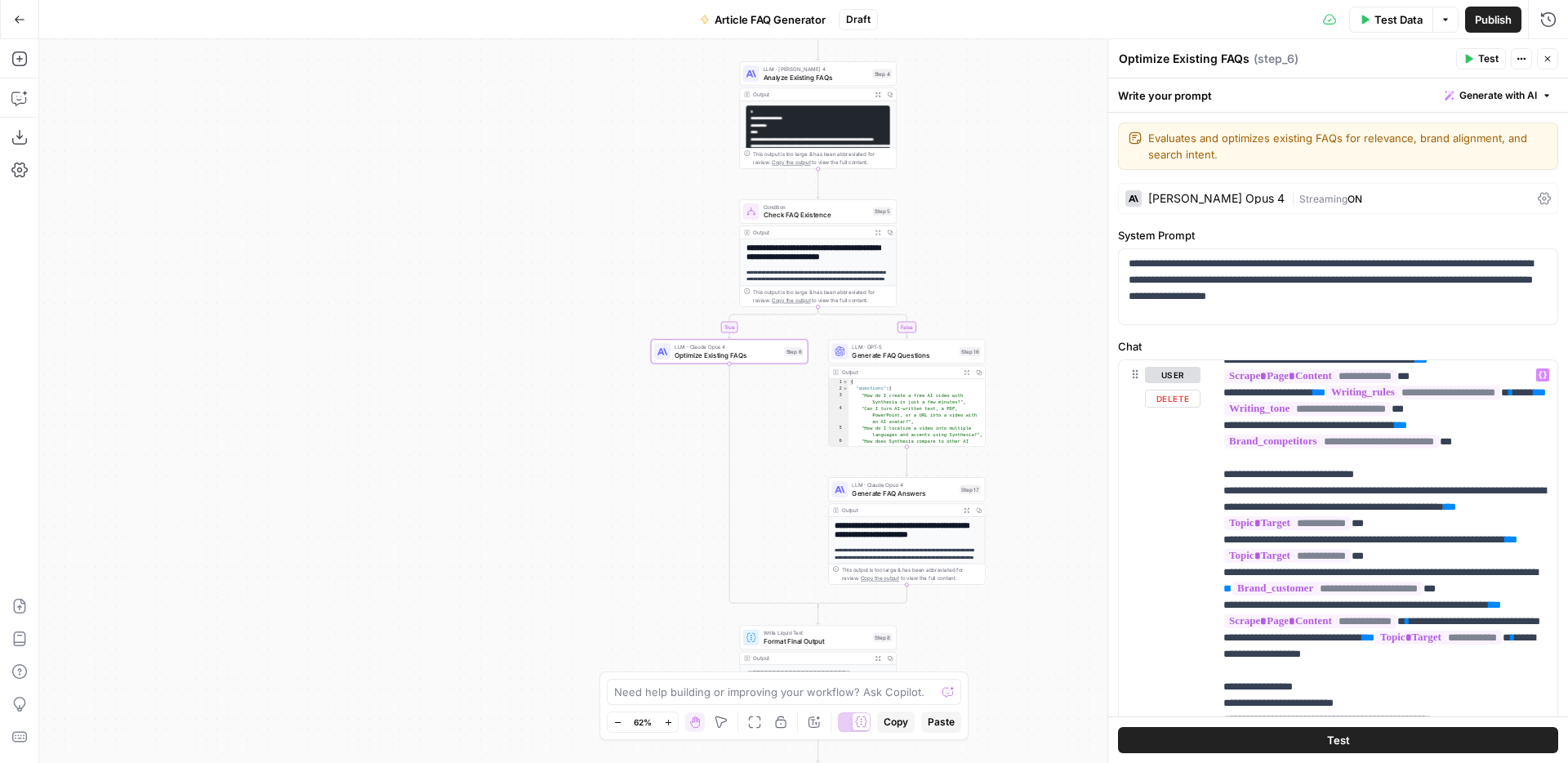
scroll to position [1177, 0]
drag, startPoint x: 1416, startPoint y: 588, endPoint x: 1487, endPoint y: 551, distance: 80.1
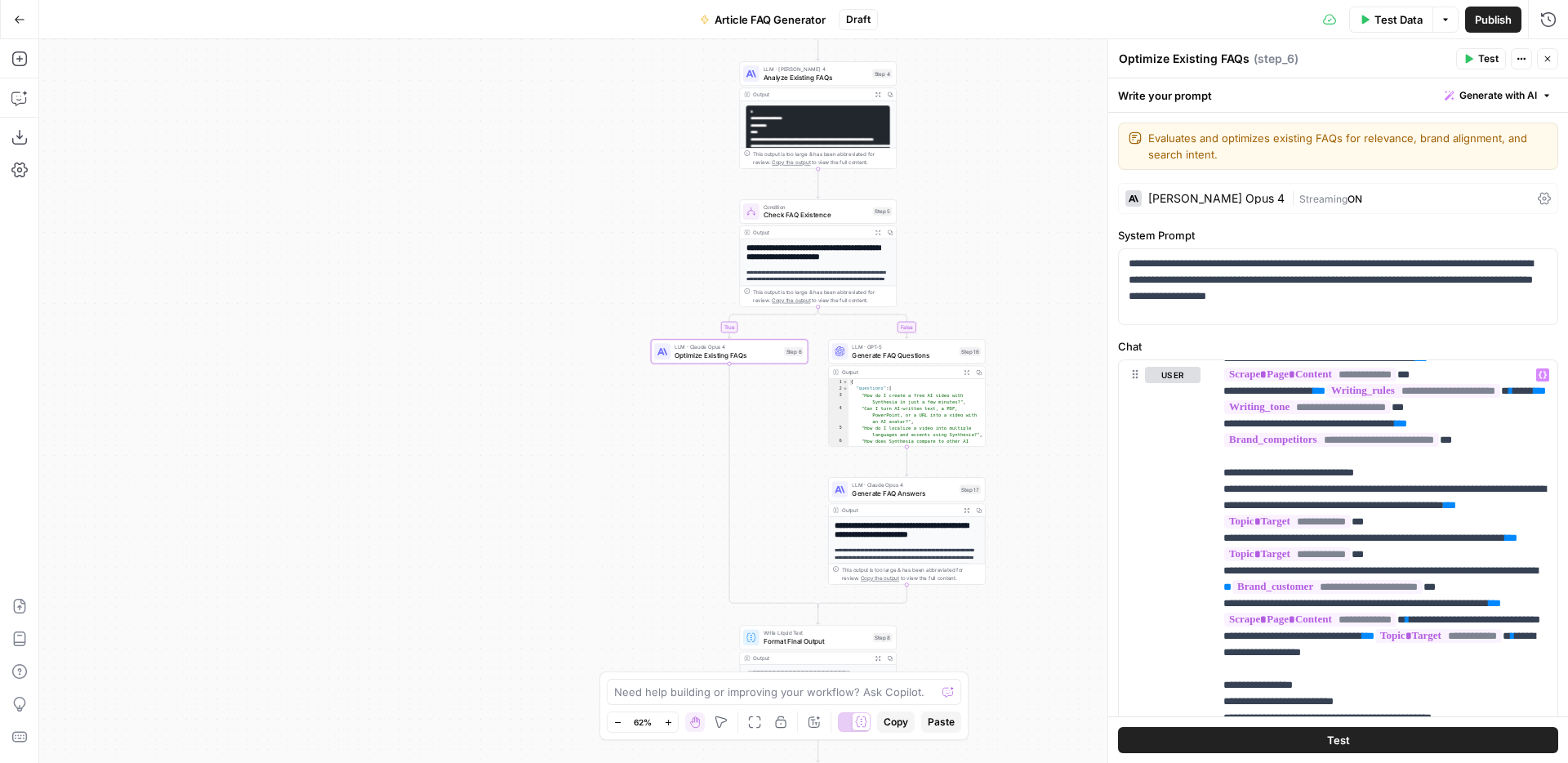
click at [1028, 209] on div "**********" at bounding box center [803, 401] width 1528 height 723
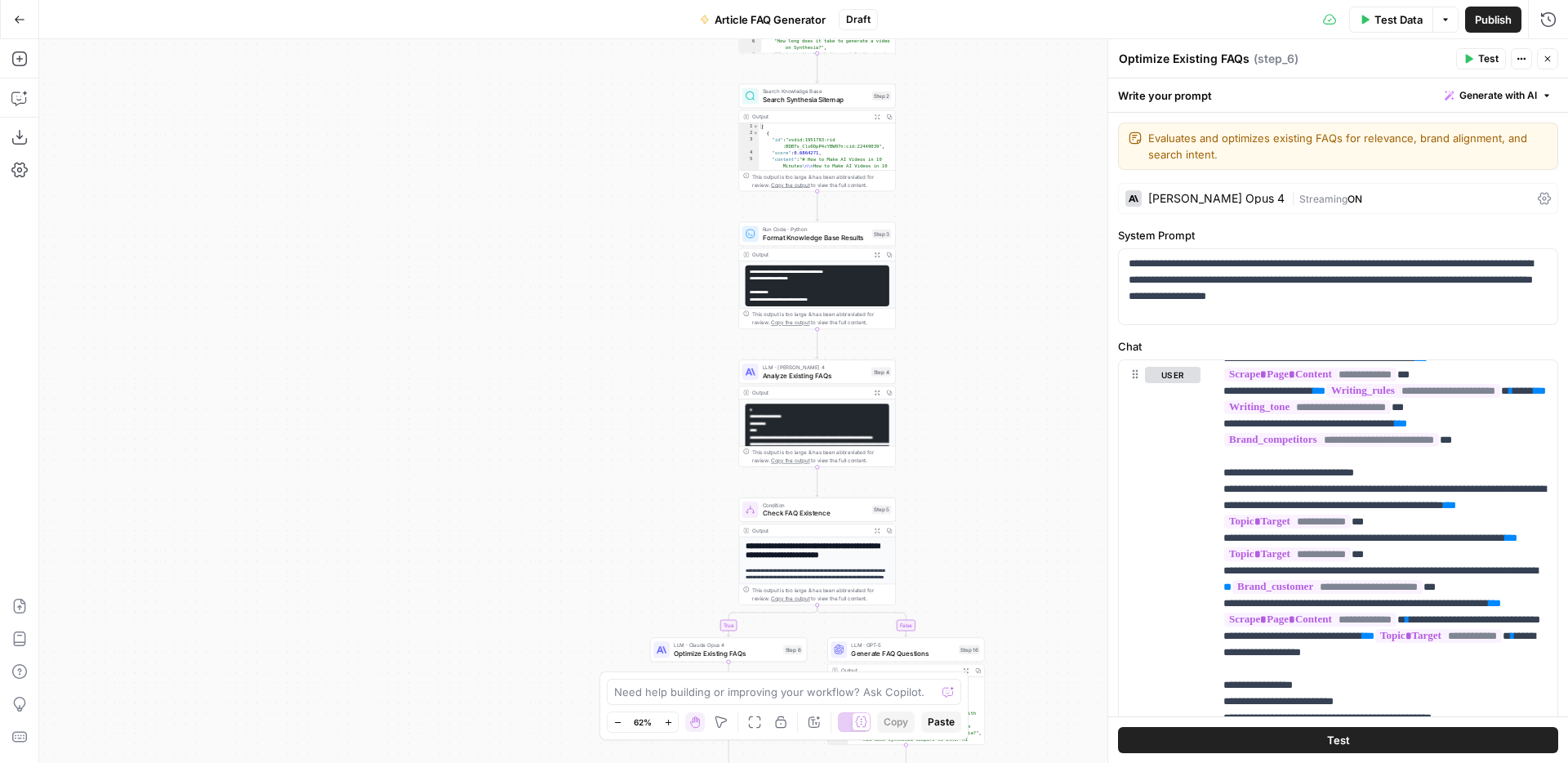
drag, startPoint x: 960, startPoint y: 185, endPoint x: 959, endPoint y: 487, distance: 302.0
click at [959, 487] on div "**********" at bounding box center [803, 401] width 1528 height 723
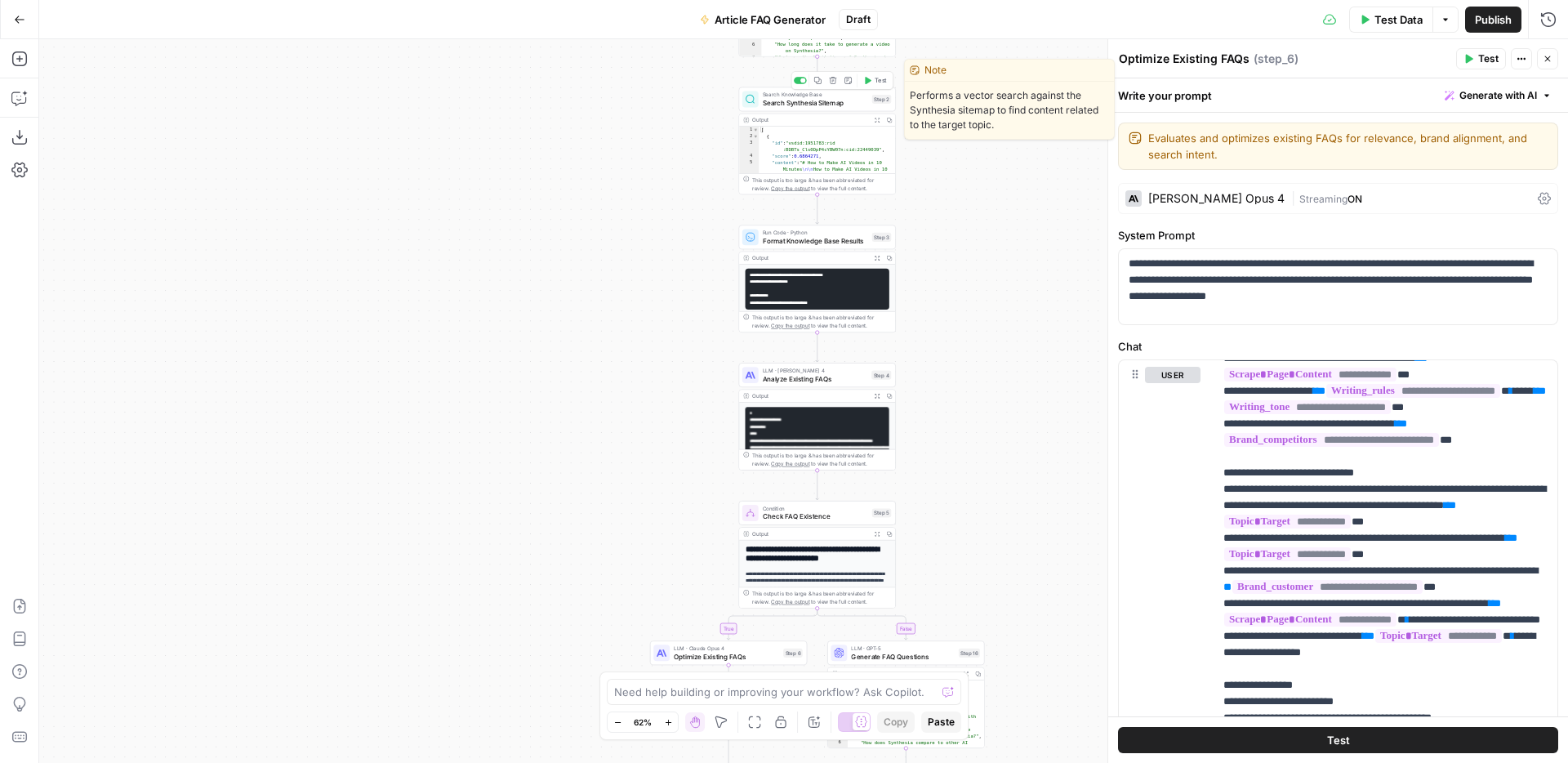
click at [784, 105] on span "Search Synthesia Sitemap" at bounding box center [815, 103] width 105 height 10
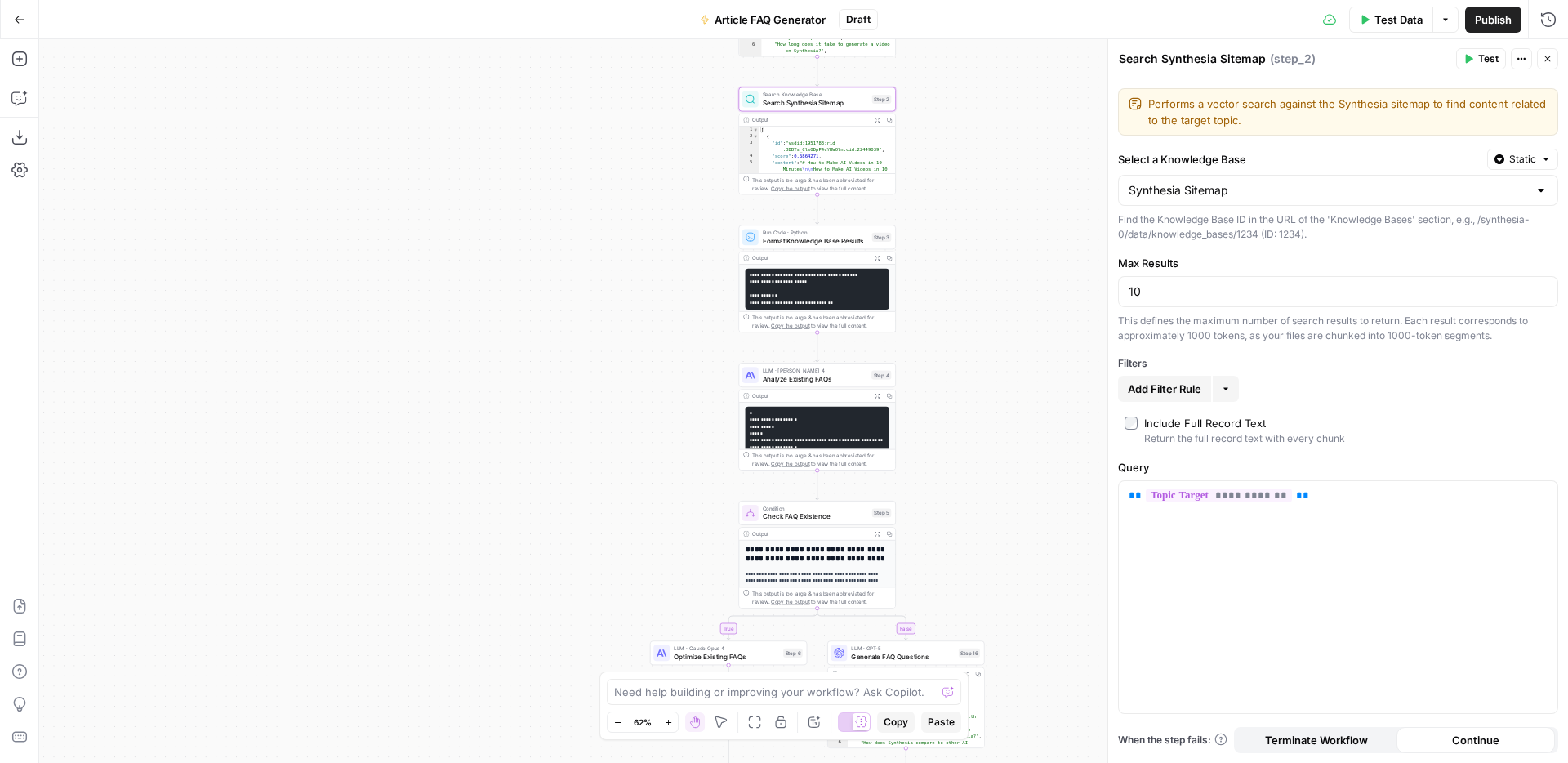
click at [1185, 393] on span "Add Filter Rule" at bounding box center [1164, 389] width 73 height 17
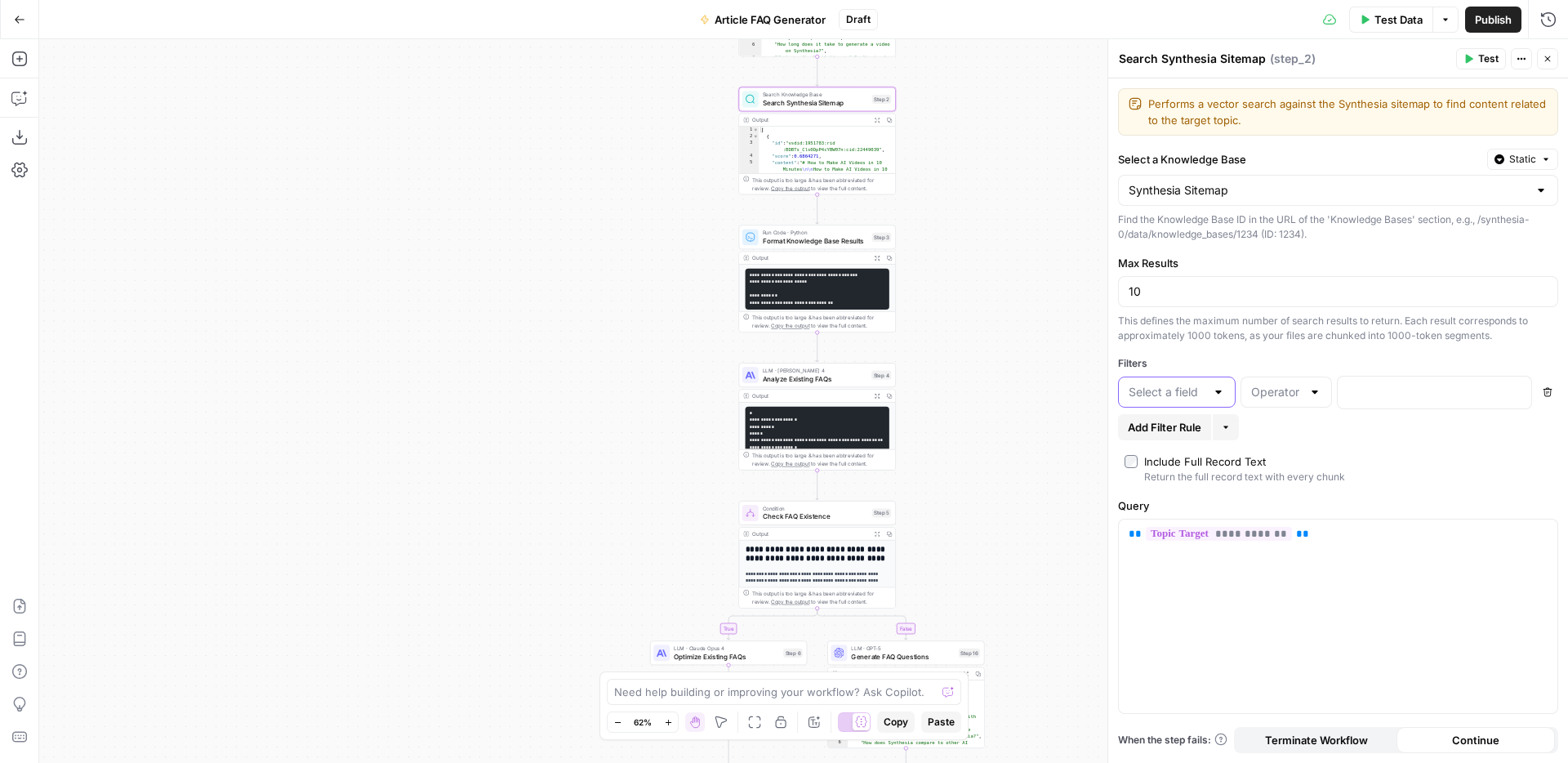
click at [1197, 393] on input "text" at bounding box center [1167, 392] width 77 height 17
click at [1165, 475] on span "url" at bounding box center [1173, 479] width 83 height 17
type input "url"
click at [1279, 395] on input "text" at bounding box center [1276, 392] width 50 height 17
click at [1213, 392] on div at bounding box center [1218, 392] width 13 height 17
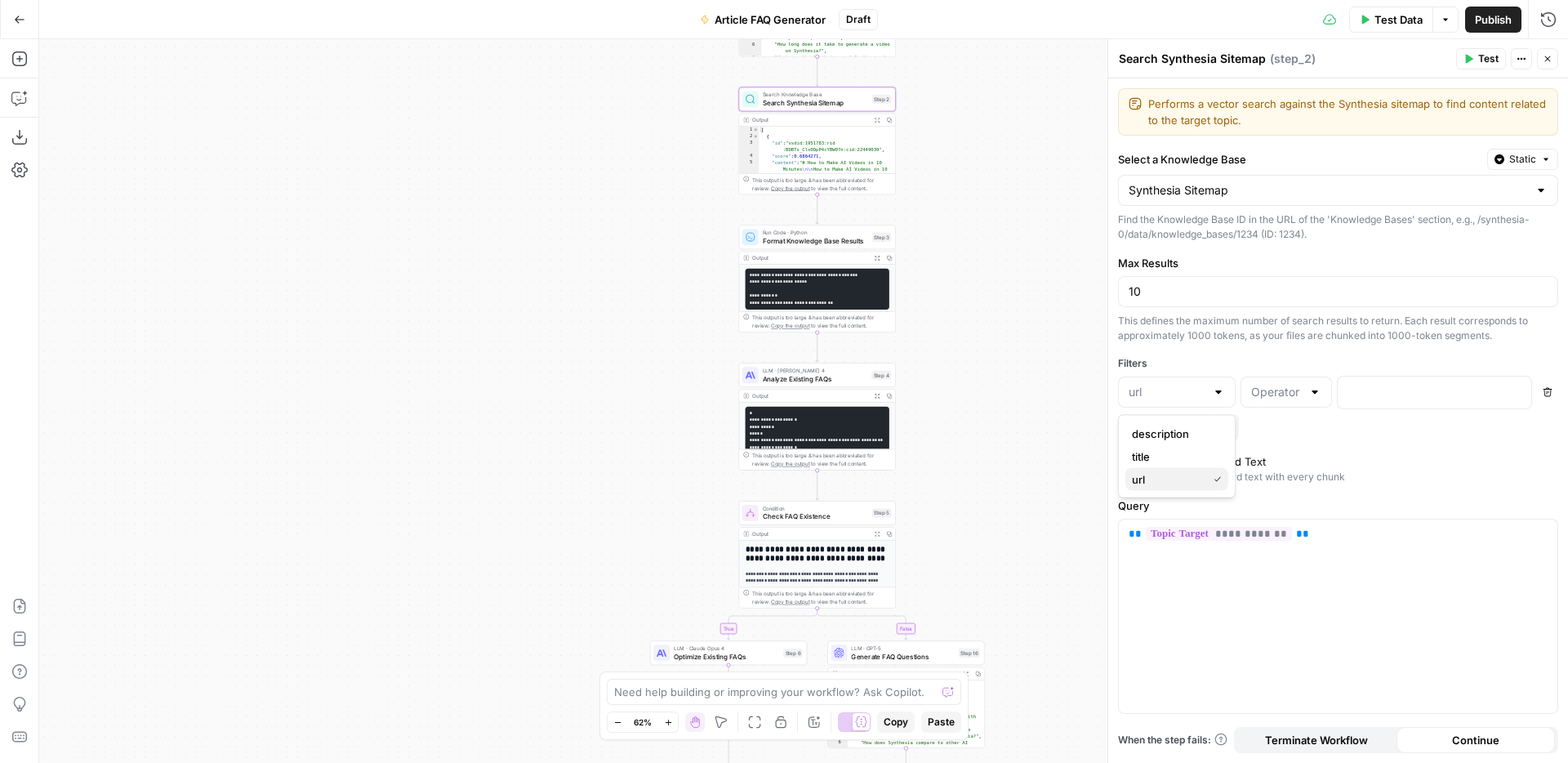
click at [1196, 485] on span "url" at bounding box center [1165, 479] width 68 height 17
type input "url"
click at [1316, 386] on div at bounding box center [1314, 392] width 13 height 17
click at [1430, 487] on div "**********" at bounding box center [1337, 421] width 460 height 685
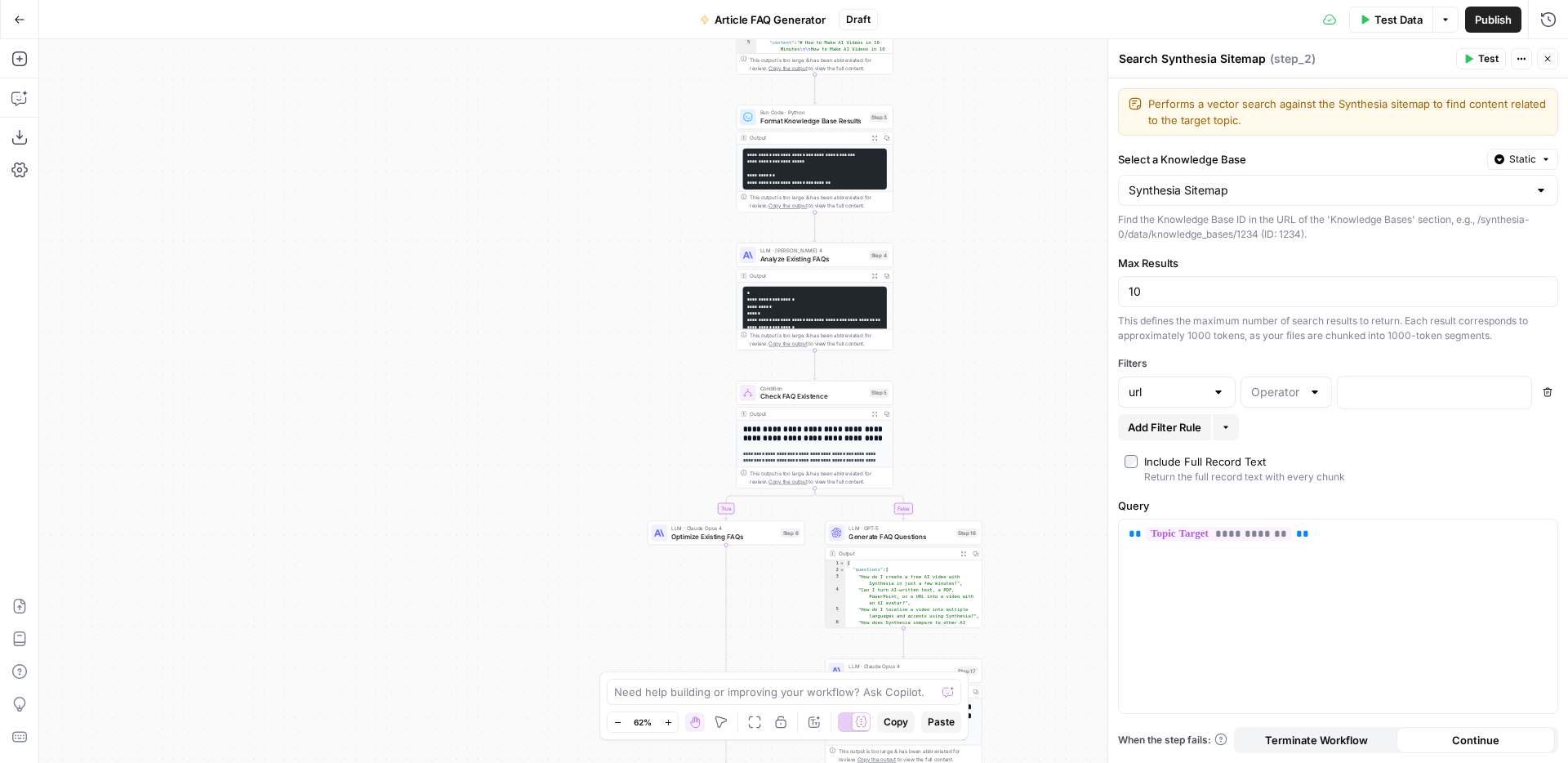
drag, startPoint x: 948, startPoint y: 468, endPoint x: 923, endPoint y: 265, distance: 204.5
click at [923, 265] on div "**********" at bounding box center [803, 401] width 1528 height 723
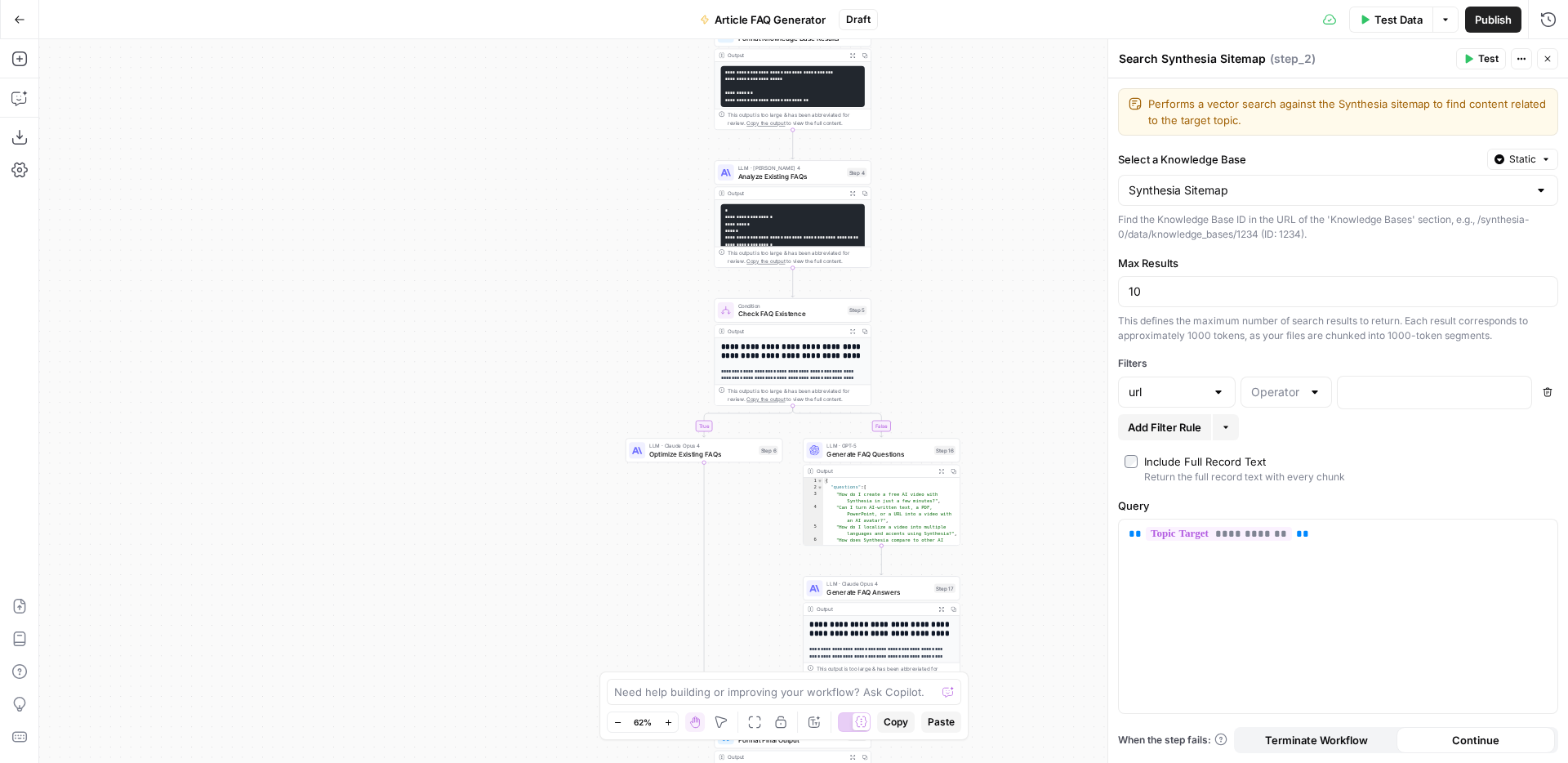
click at [665, 458] on span "Optimize Existing FAQs" at bounding box center [701, 453] width 105 height 10
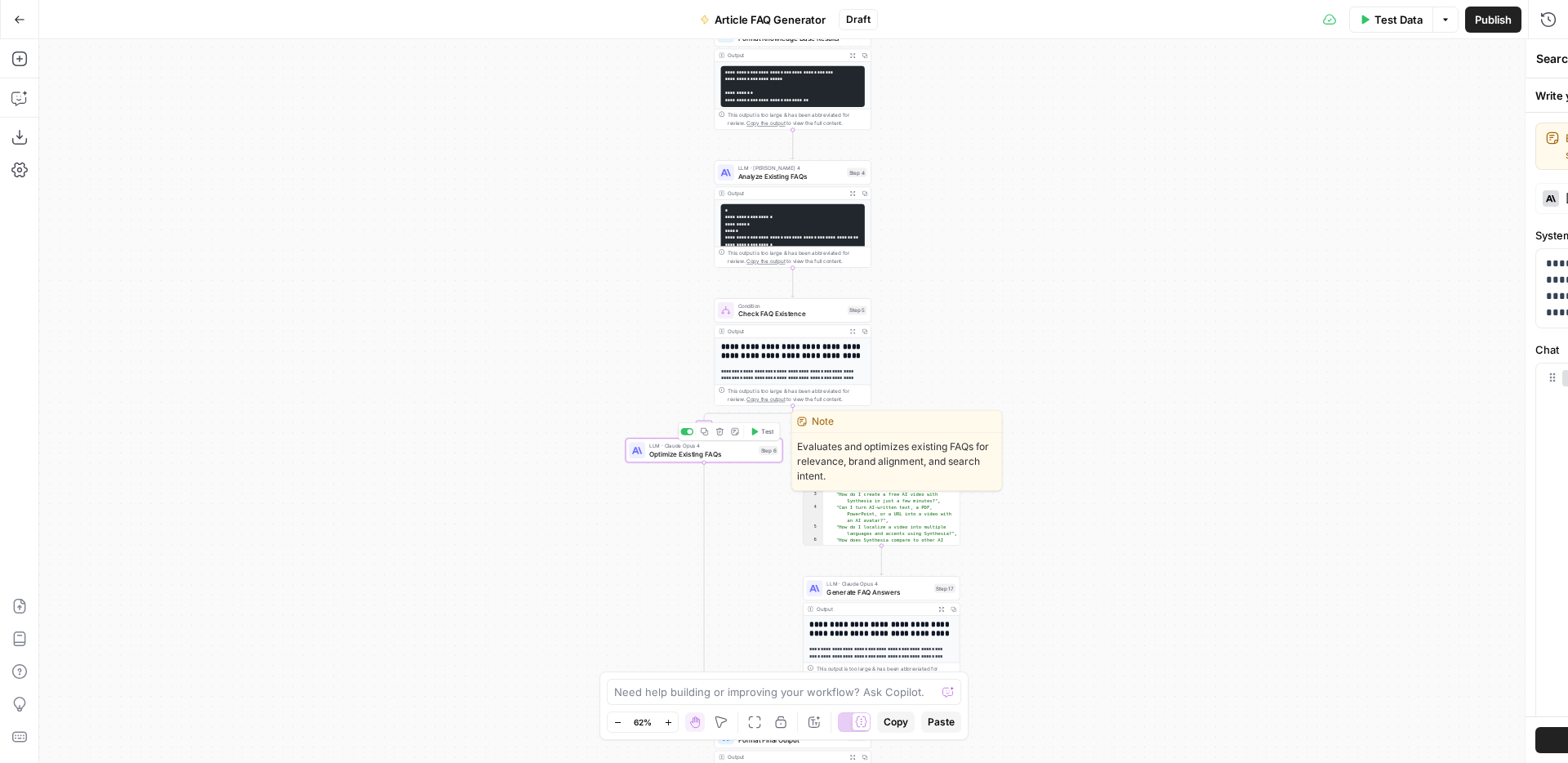
type textarea "Optimize Existing FAQs"
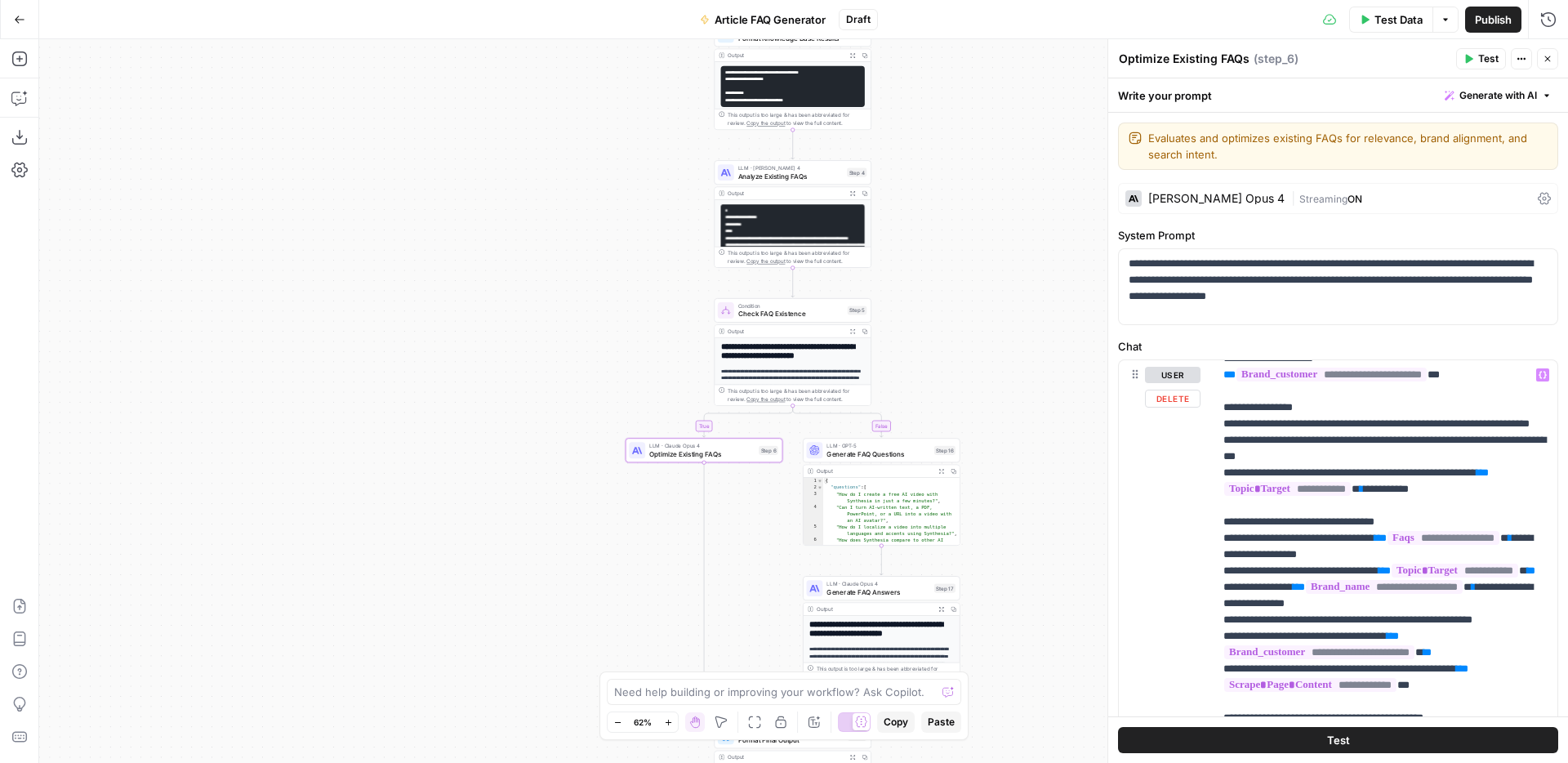
scroll to position [658, 0]
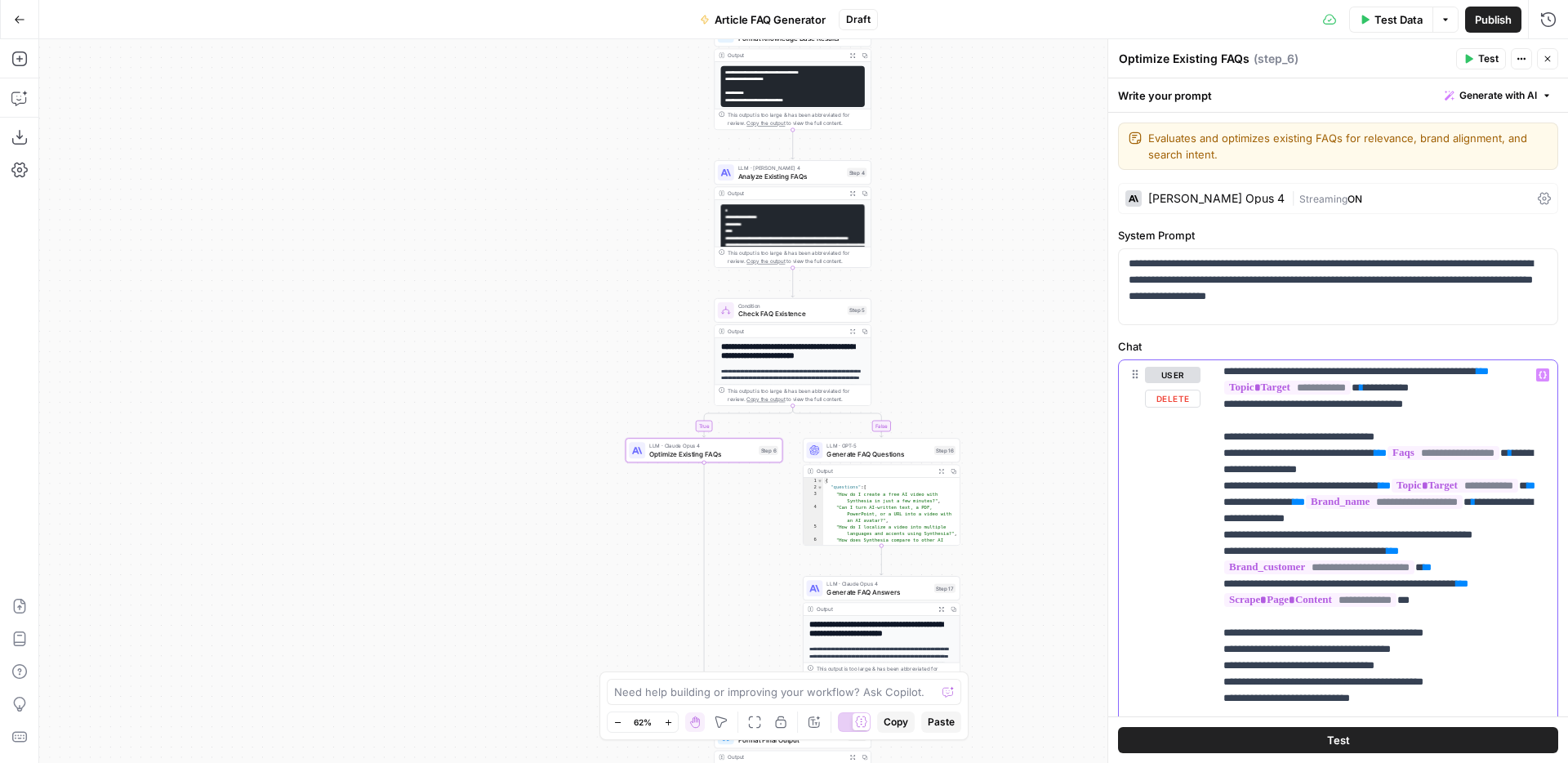
scroll to position [759, 0]
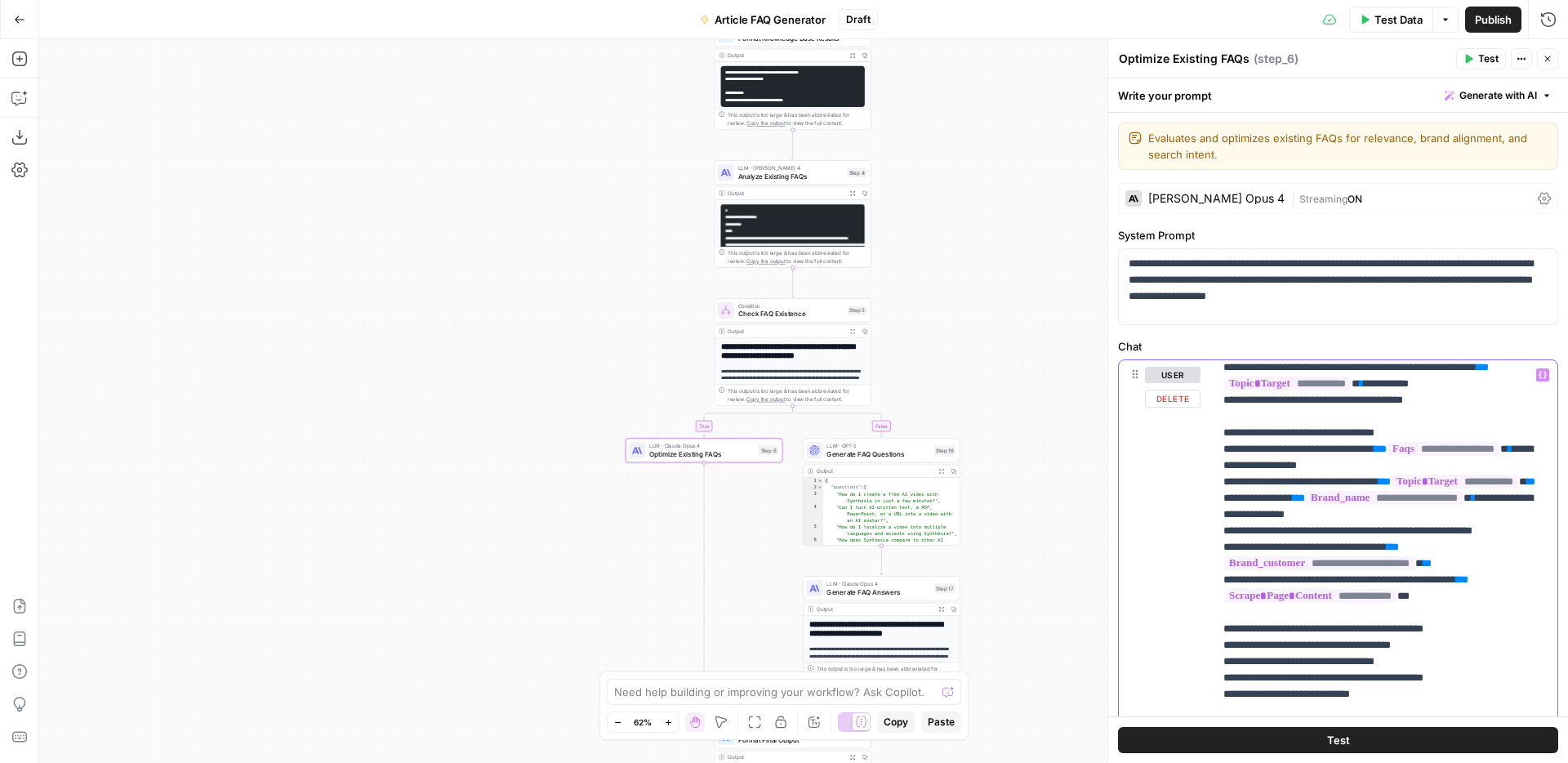
drag, startPoint x: 1368, startPoint y: 587, endPoint x: 1222, endPoint y: 566, distance: 147.5
click at [1220, 566] on div "**********" at bounding box center [1386, 693] width 344 height 666
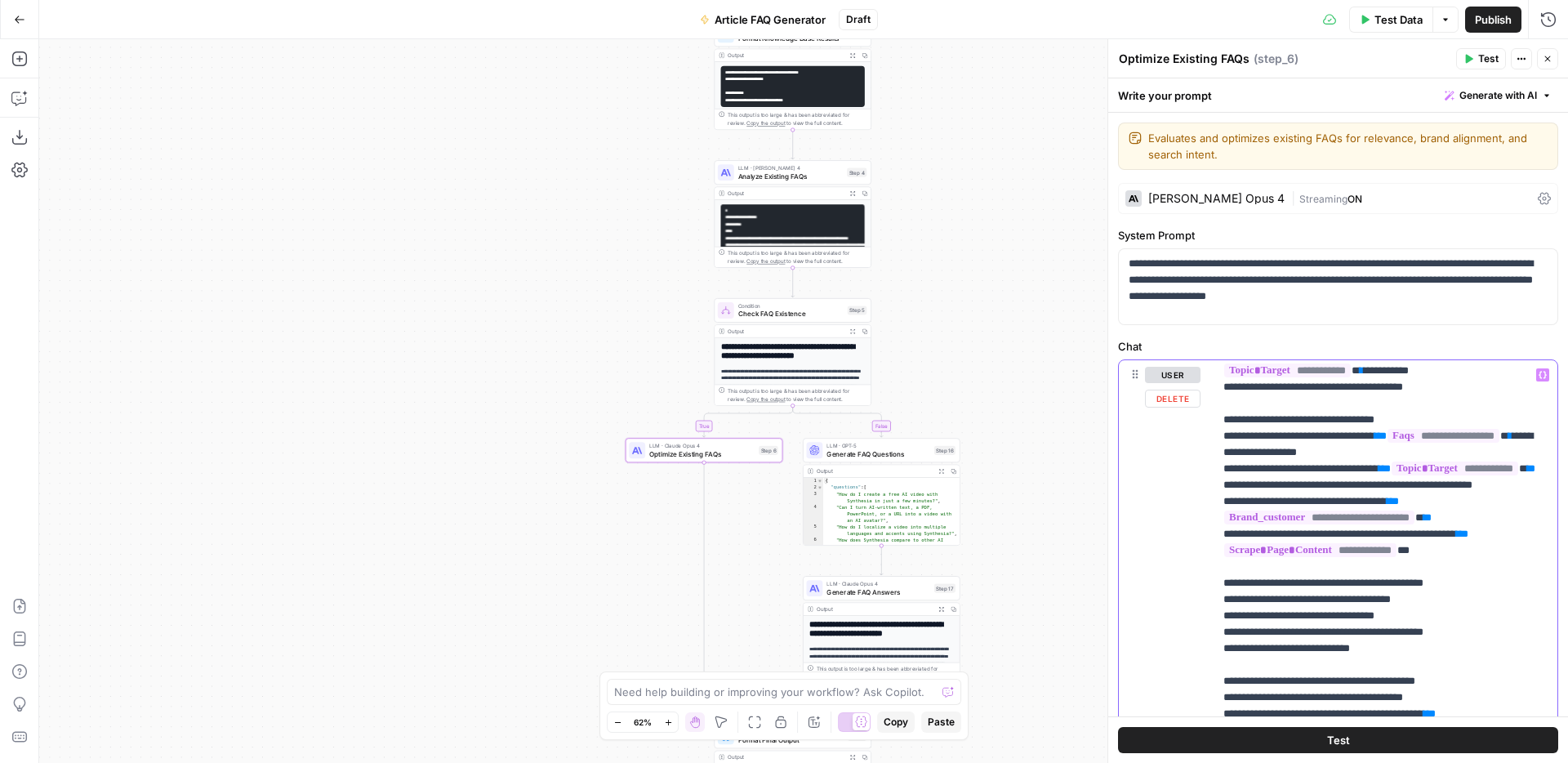
scroll to position [774, 0]
drag, startPoint x: 1448, startPoint y: 616, endPoint x: 1222, endPoint y: 596, distance: 226.9
click at [1222, 596] on div "**********" at bounding box center [1386, 693] width 344 height 666
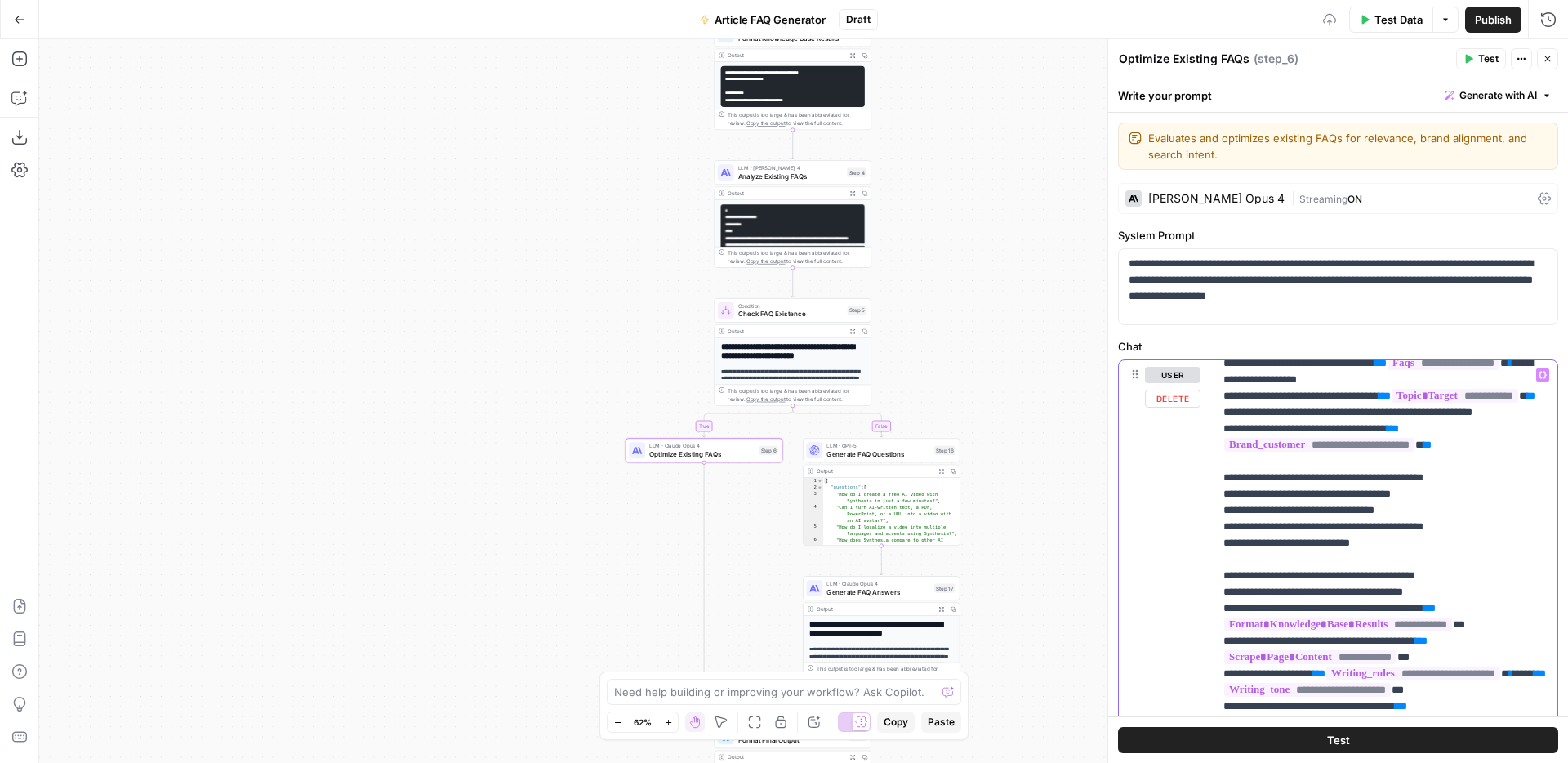
scroll to position [866, 0]
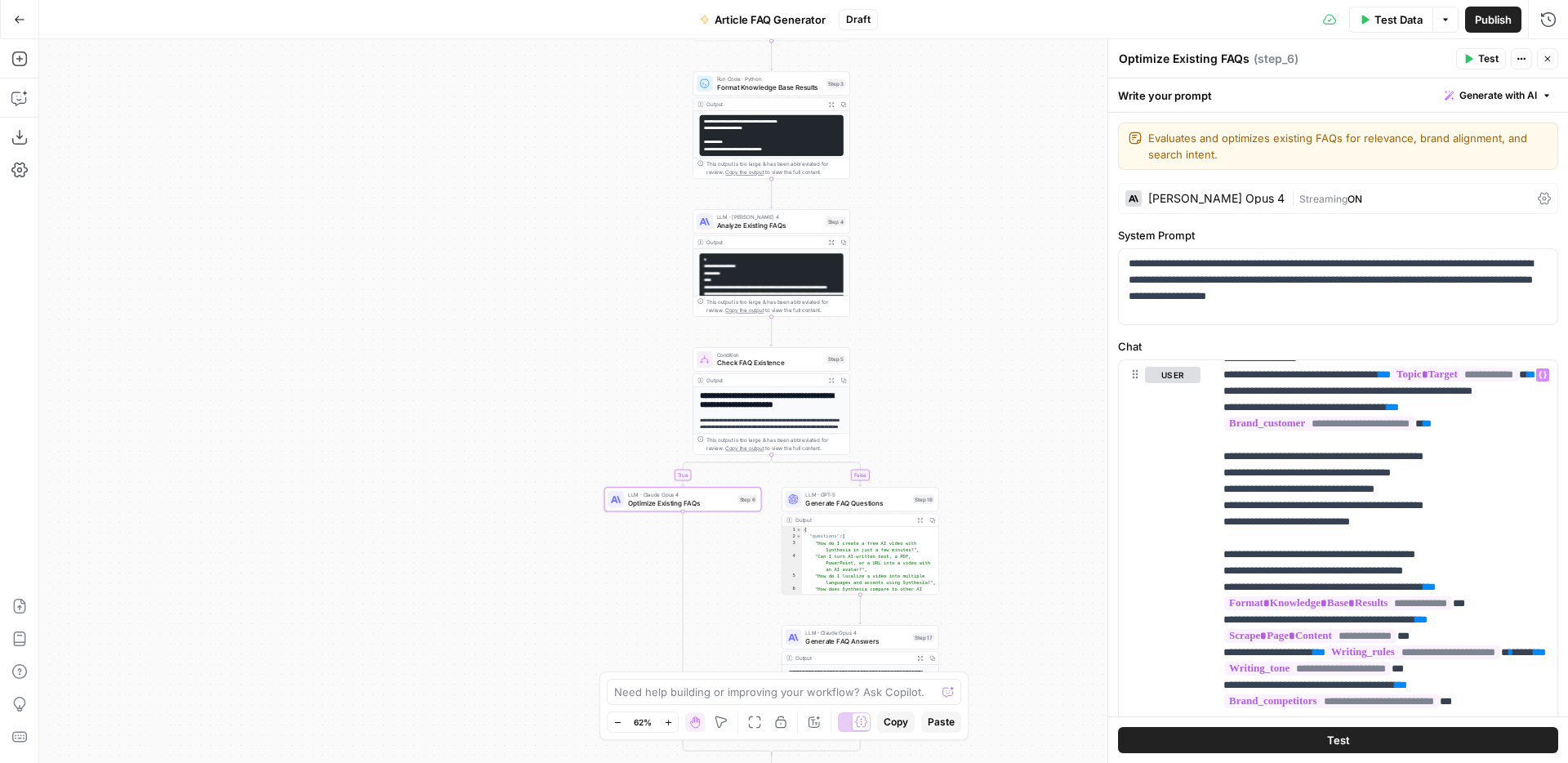
drag, startPoint x: 967, startPoint y: 220, endPoint x: 934, endPoint y: 256, distance: 48.8
click at [934, 256] on div "**********" at bounding box center [803, 401] width 1528 height 723
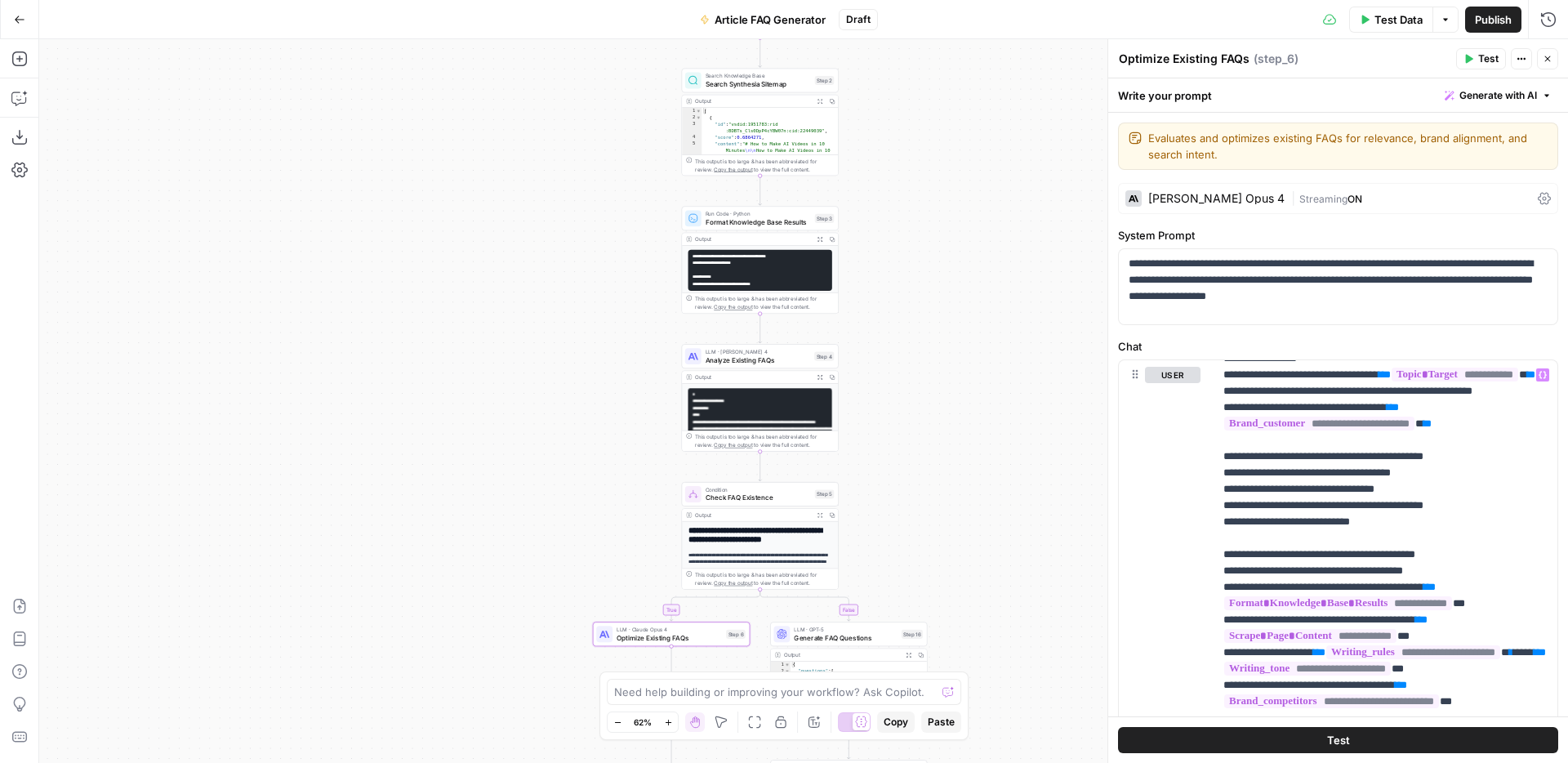
drag, startPoint x: 902, startPoint y: 176, endPoint x: 902, endPoint y: 342, distance: 166.0
click at [902, 342] on div "**********" at bounding box center [803, 401] width 1528 height 723
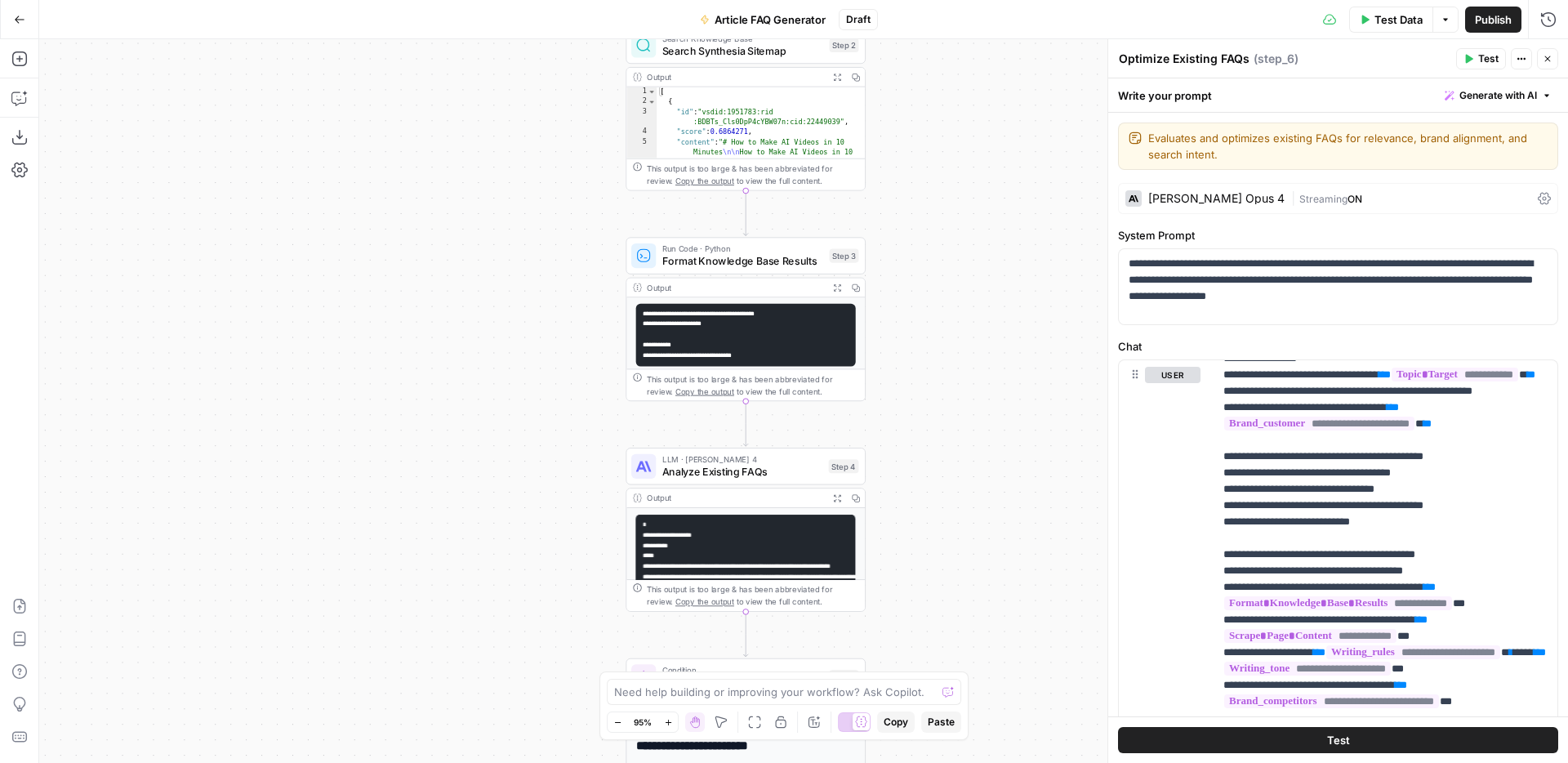
click at [748, 253] on span "Format Knowledge Base Results" at bounding box center [742, 261] width 161 height 16
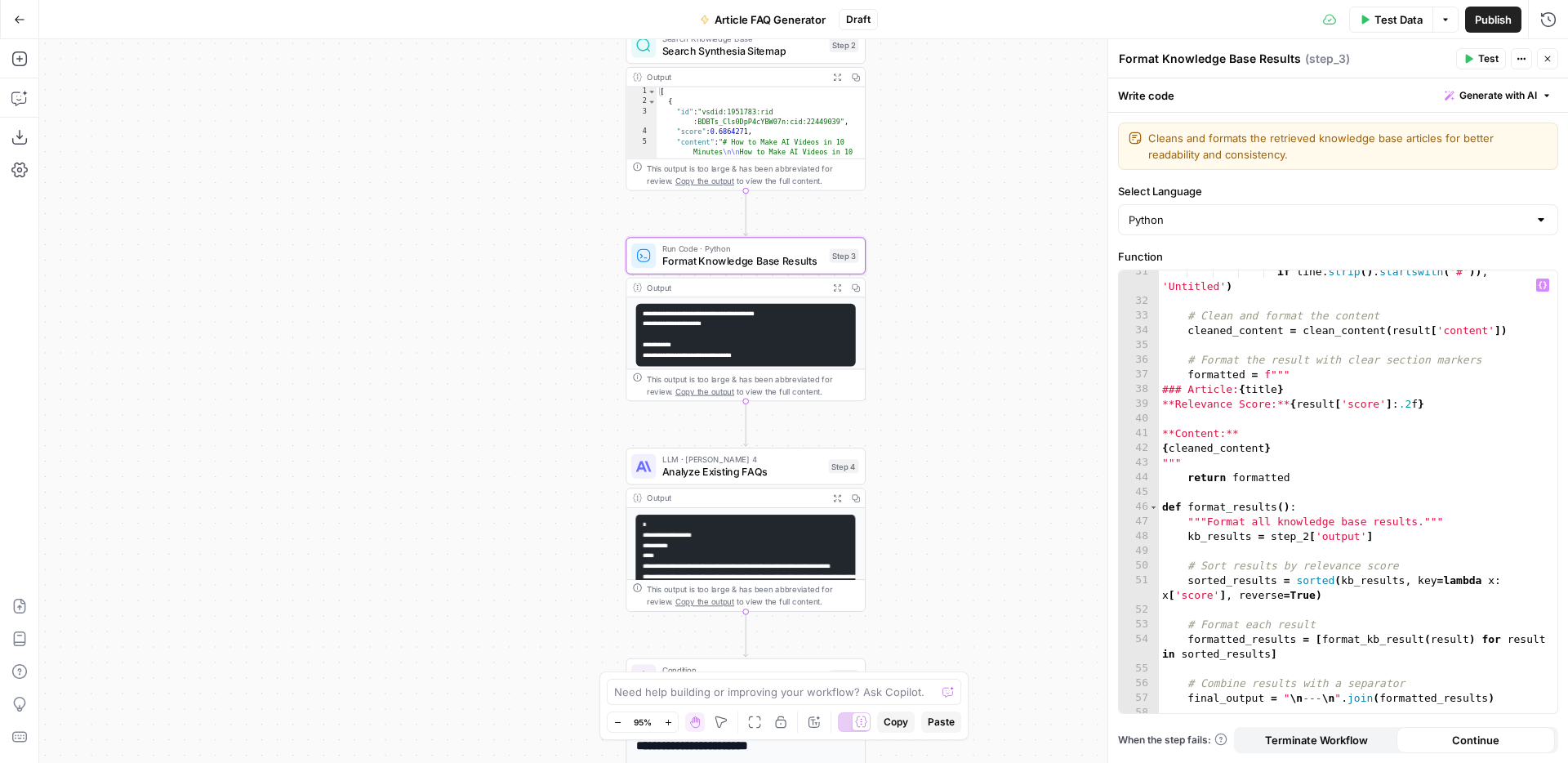
scroll to position [557, 0]
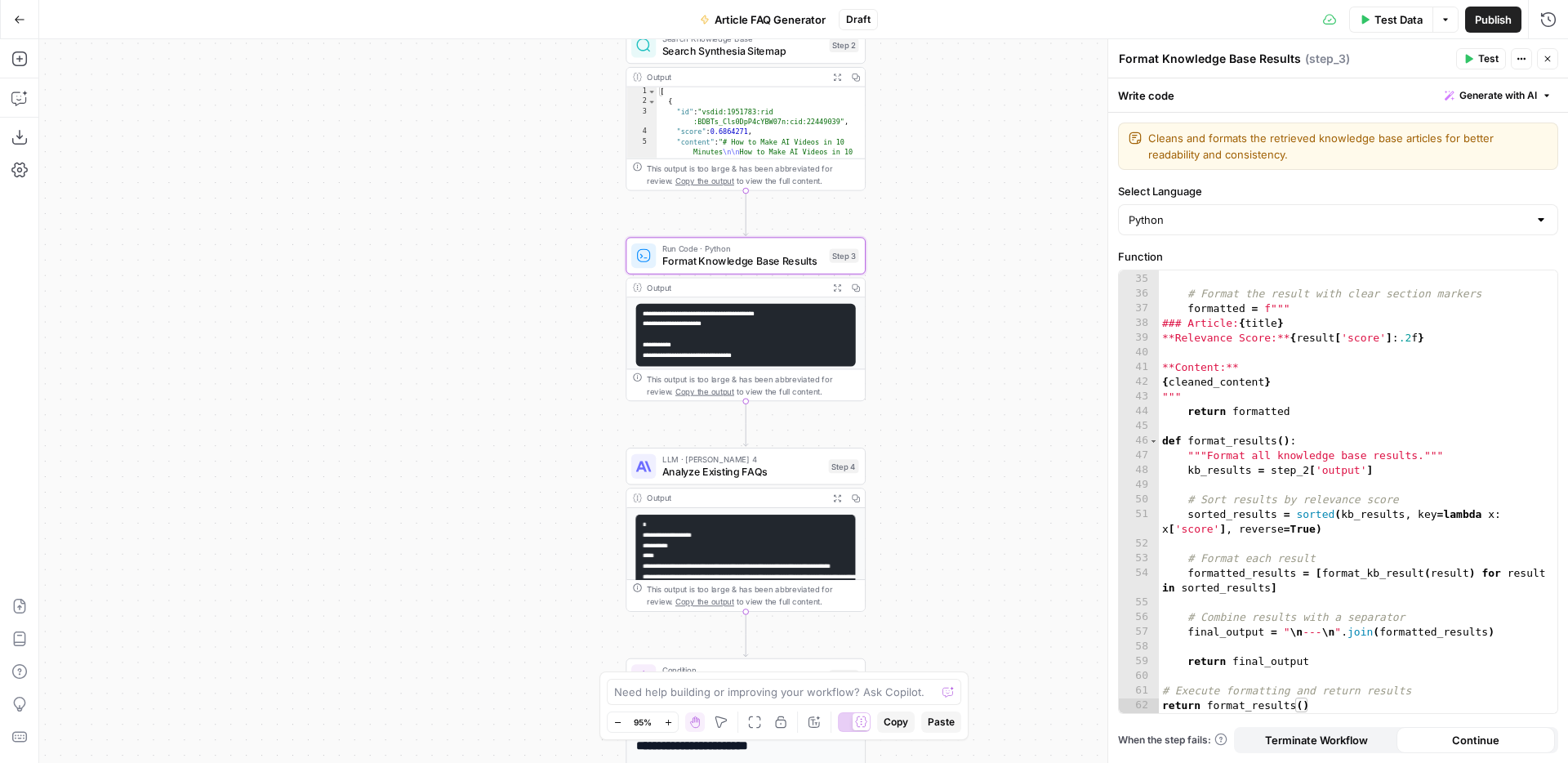
click at [1006, 278] on div "**********" at bounding box center [803, 401] width 1528 height 723
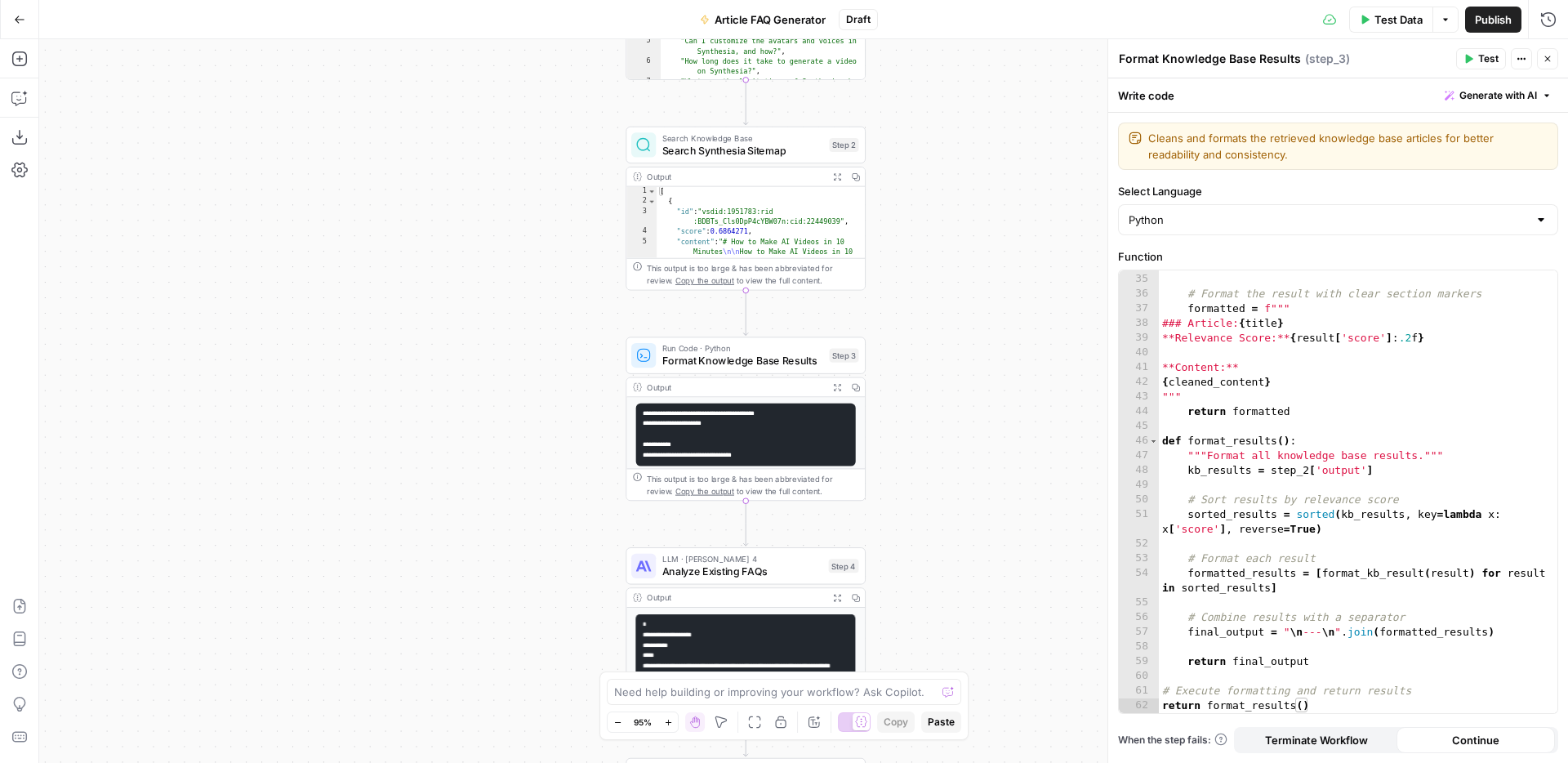
drag, startPoint x: 1006, startPoint y: 278, endPoint x: 1006, endPoint y: 384, distance: 106.0
click at [1006, 384] on div "**********" at bounding box center [803, 401] width 1528 height 723
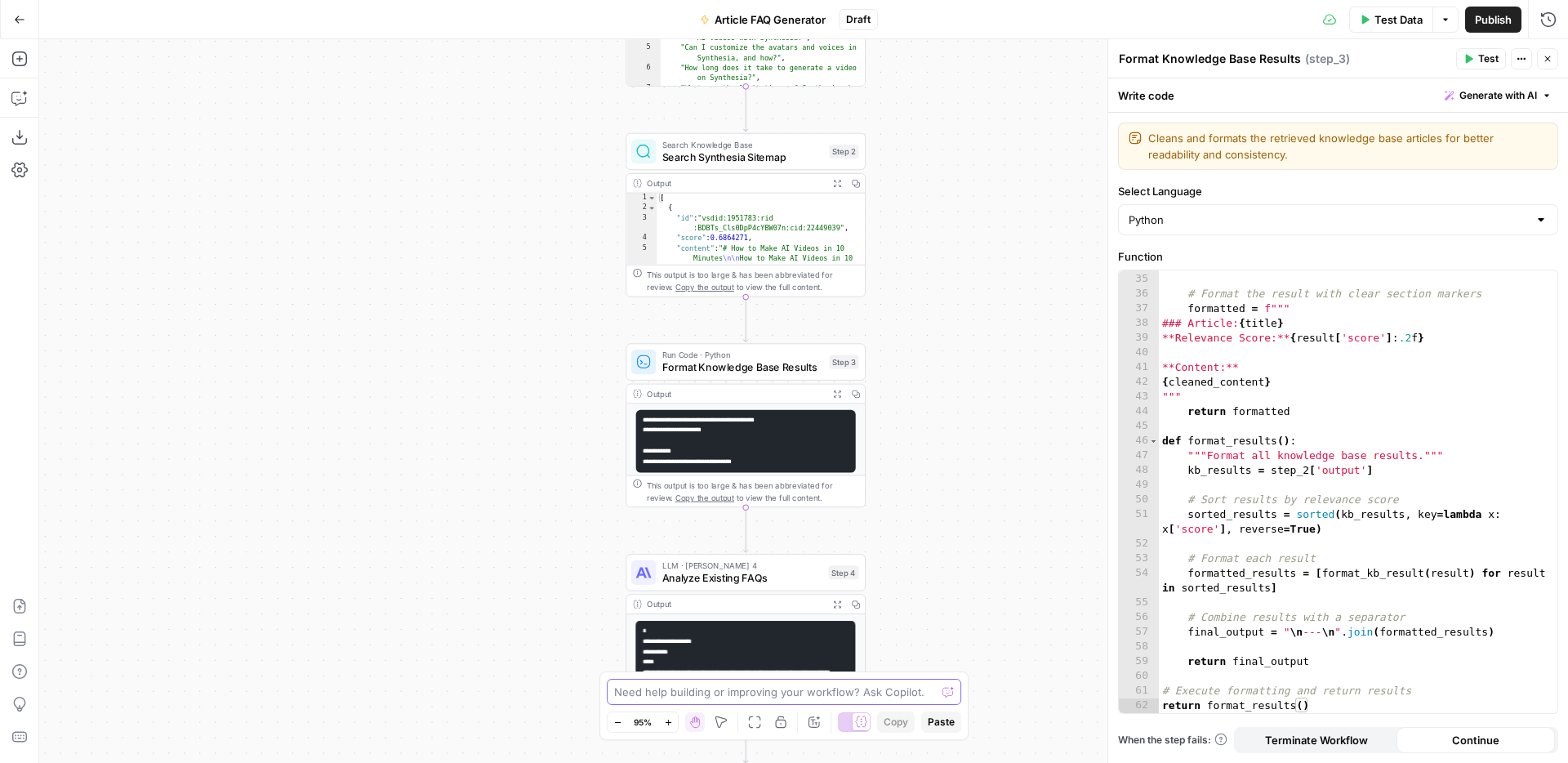
click at [819, 693] on textarea at bounding box center [775, 692] width 322 height 17
type textarea "add a code step after step 2 that filters for only URLs that"
click at [718, 157] on span "Search Synthesia Sitemap" at bounding box center [742, 157] width 161 height 16
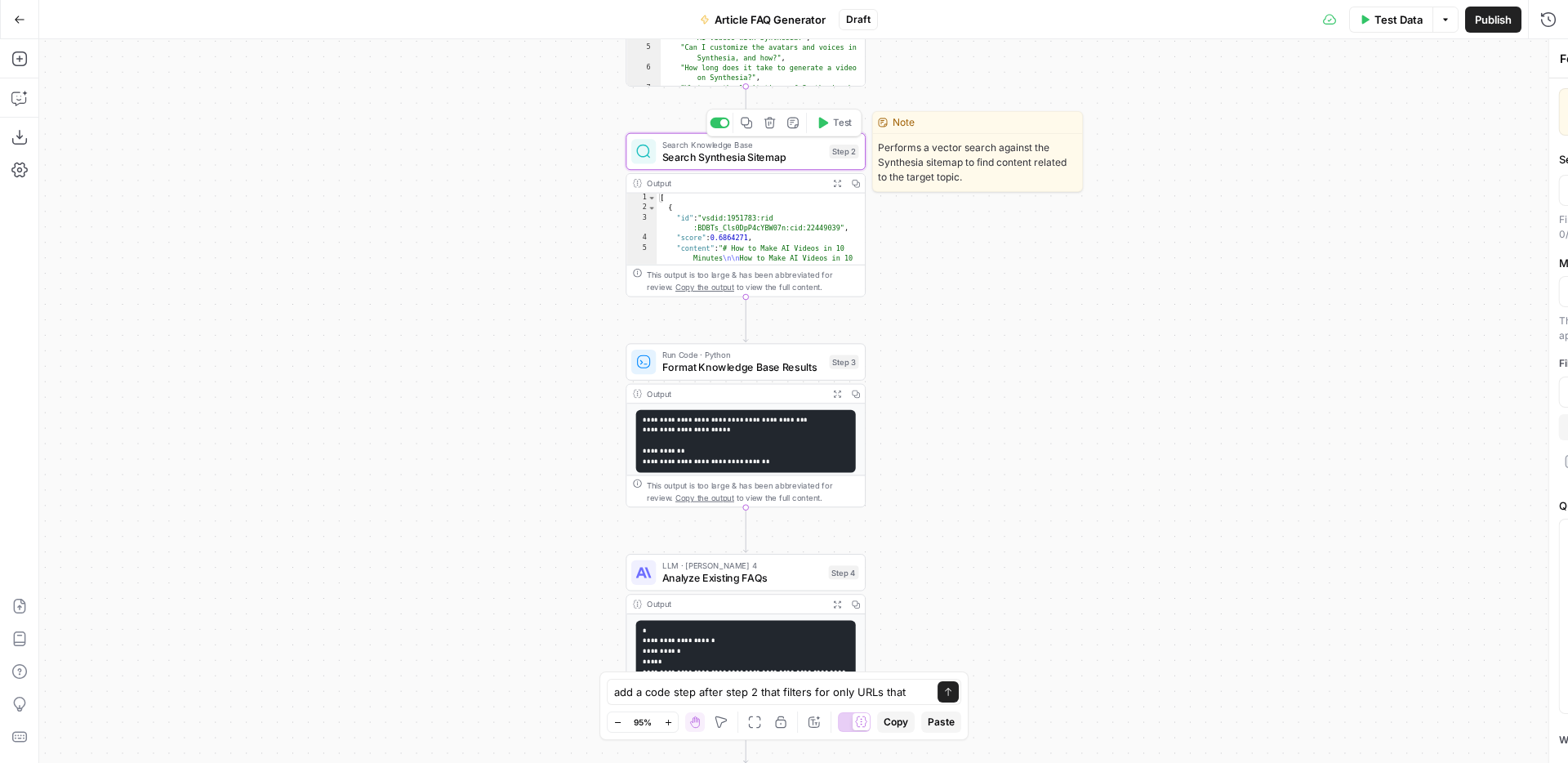
type textarea "Search Synthesia Sitemap"
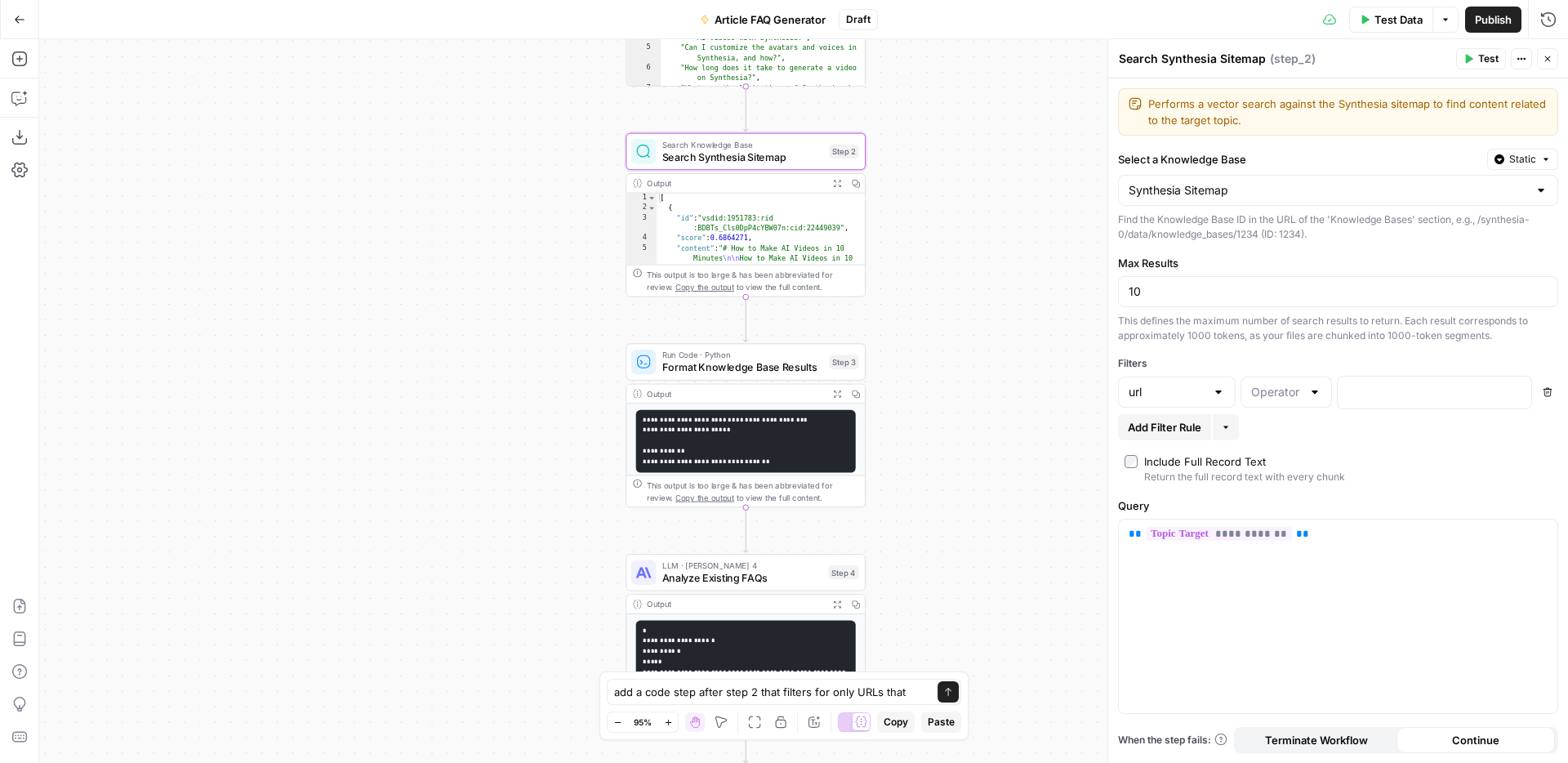
click at [1545, 386] on button "Delete" at bounding box center [1547, 392] width 21 height 21
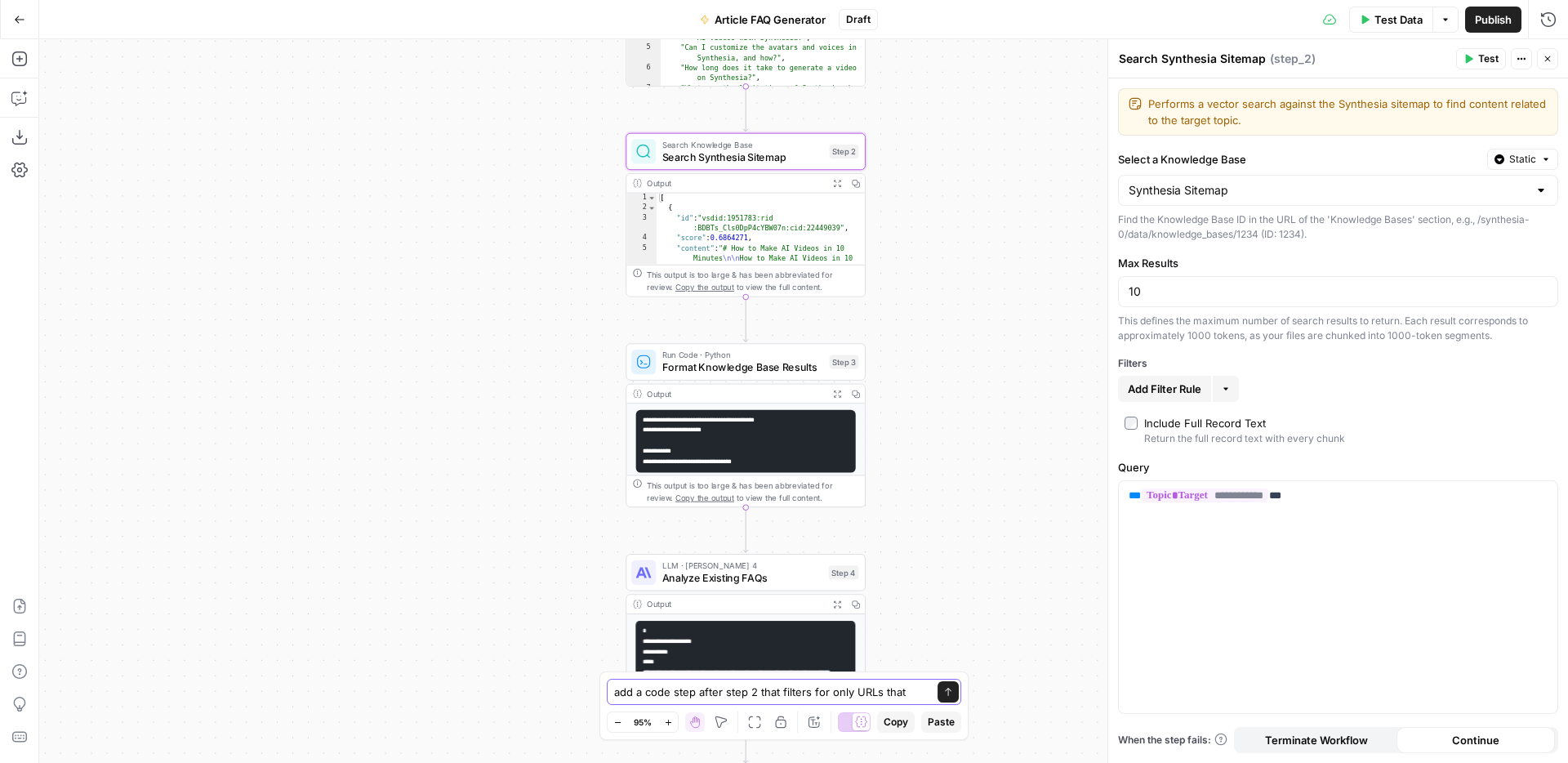
click at [905, 692] on textarea "add a code step after step 2 that filters for only URLs that" at bounding box center [768, 692] width 307 height 17
click at [1154, 385] on span "Add Filter Rule" at bounding box center [1164, 389] width 73 height 17
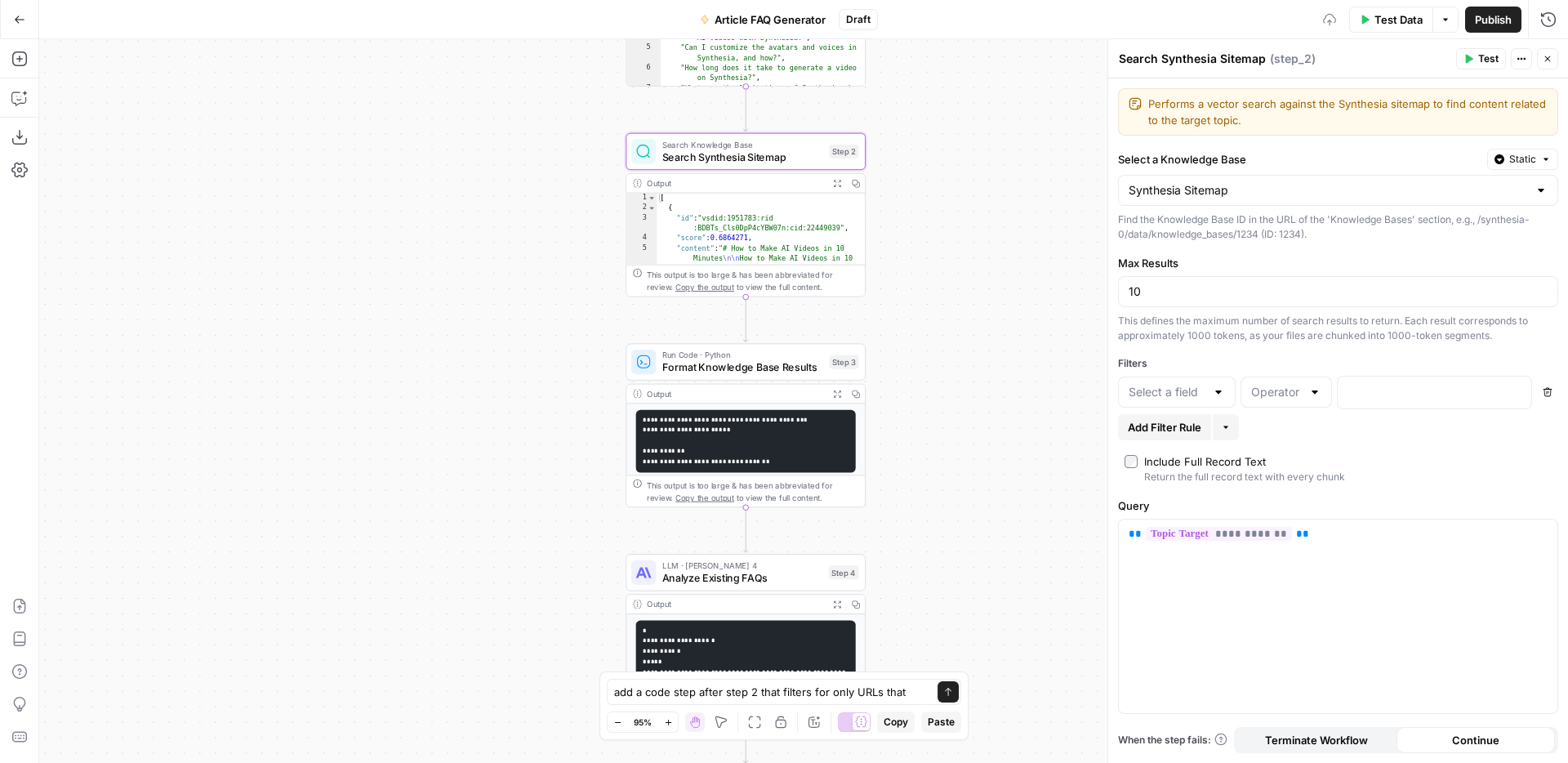
click at [1213, 387] on div at bounding box center [1218, 392] width 13 height 17
click at [906, 691] on textarea "add a code step after step 2 that filters for only URLs that" at bounding box center [768, 692] width 307 height 17
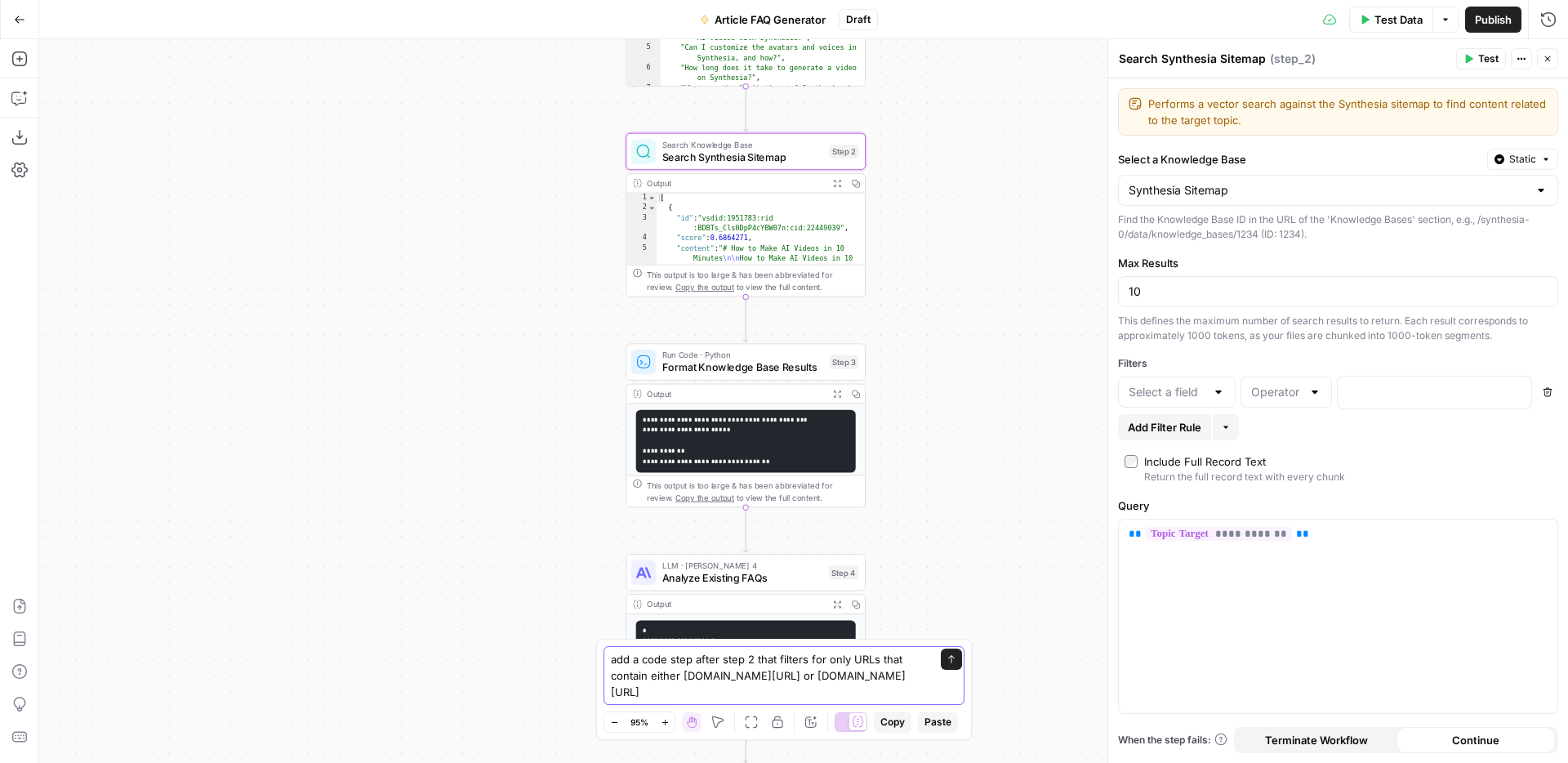
type textarea "add a code step after step 2 that filters for only URLs that contain either [DO…"
click at [957, 670] on button "Send" at bounding box center [951, 658] width 21 height 21
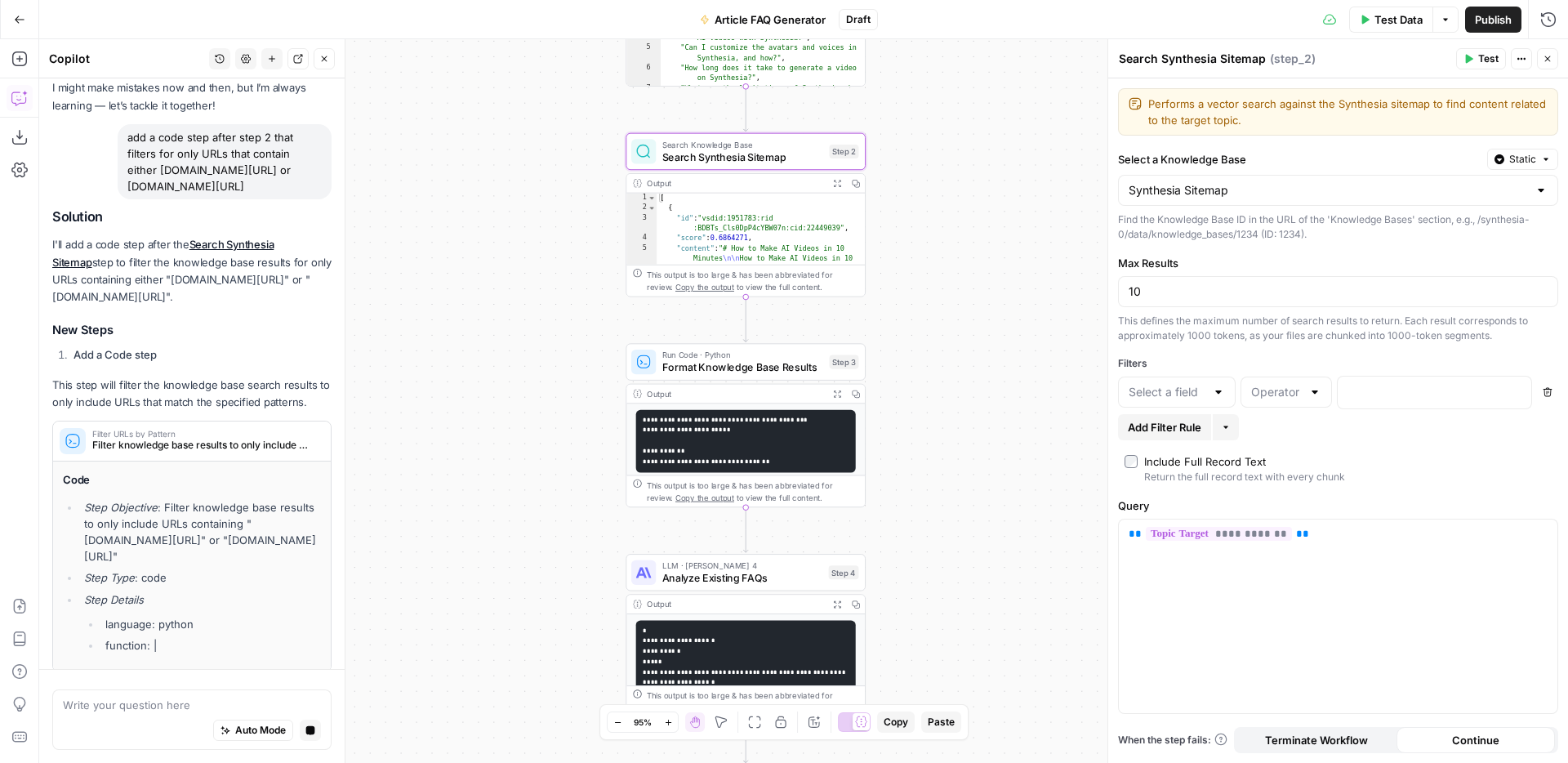
click at [680, 282] on div "This output is too large & has been abbreviated for review. Copy the output to …" at bounding box center [753, 280] width 213 height 25
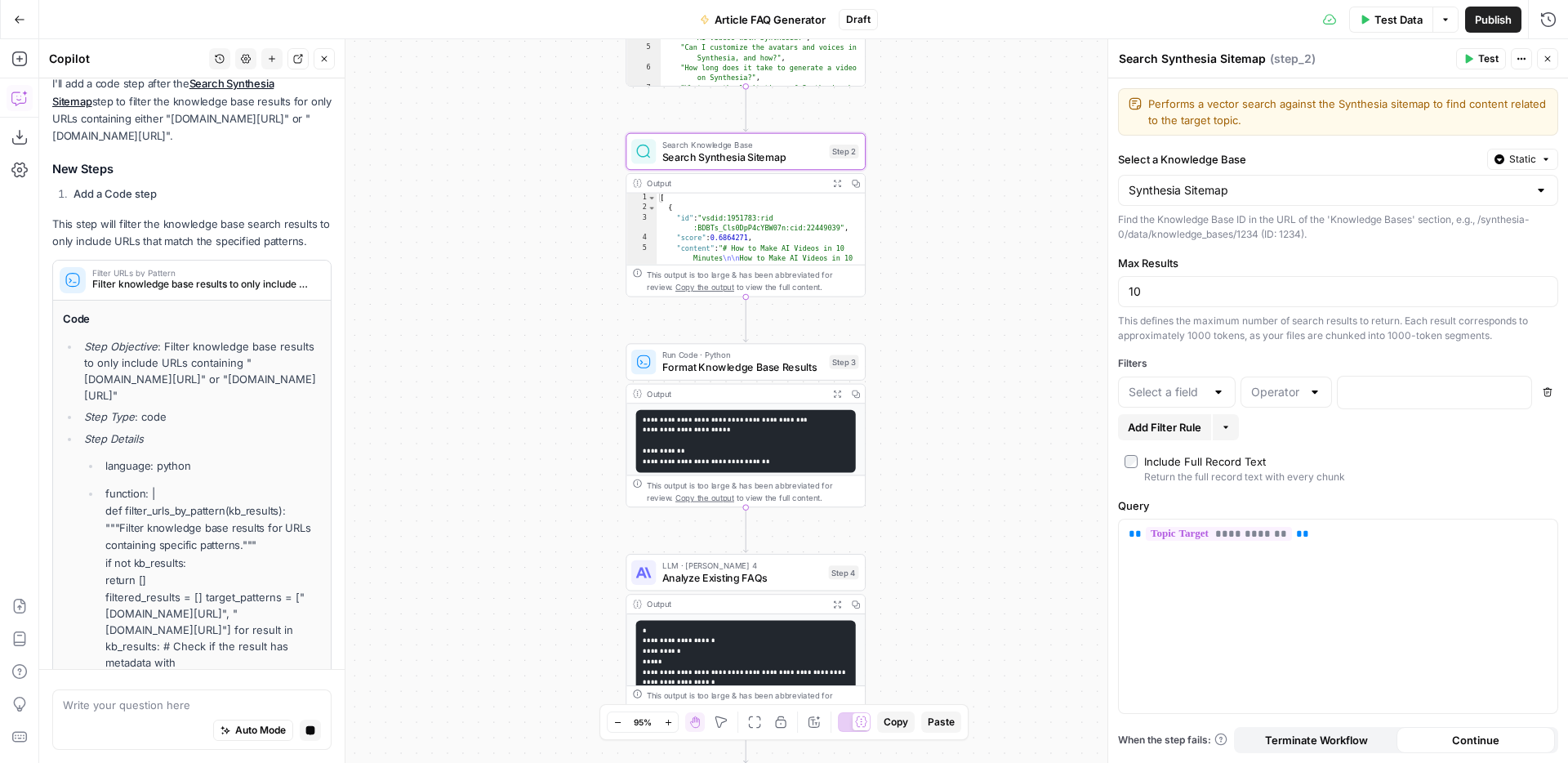
click at [818, 274] on div "This output is too large & has been abbreviated for review. Copy the output to …" at bounding box center [753, 280] width 213 height 25
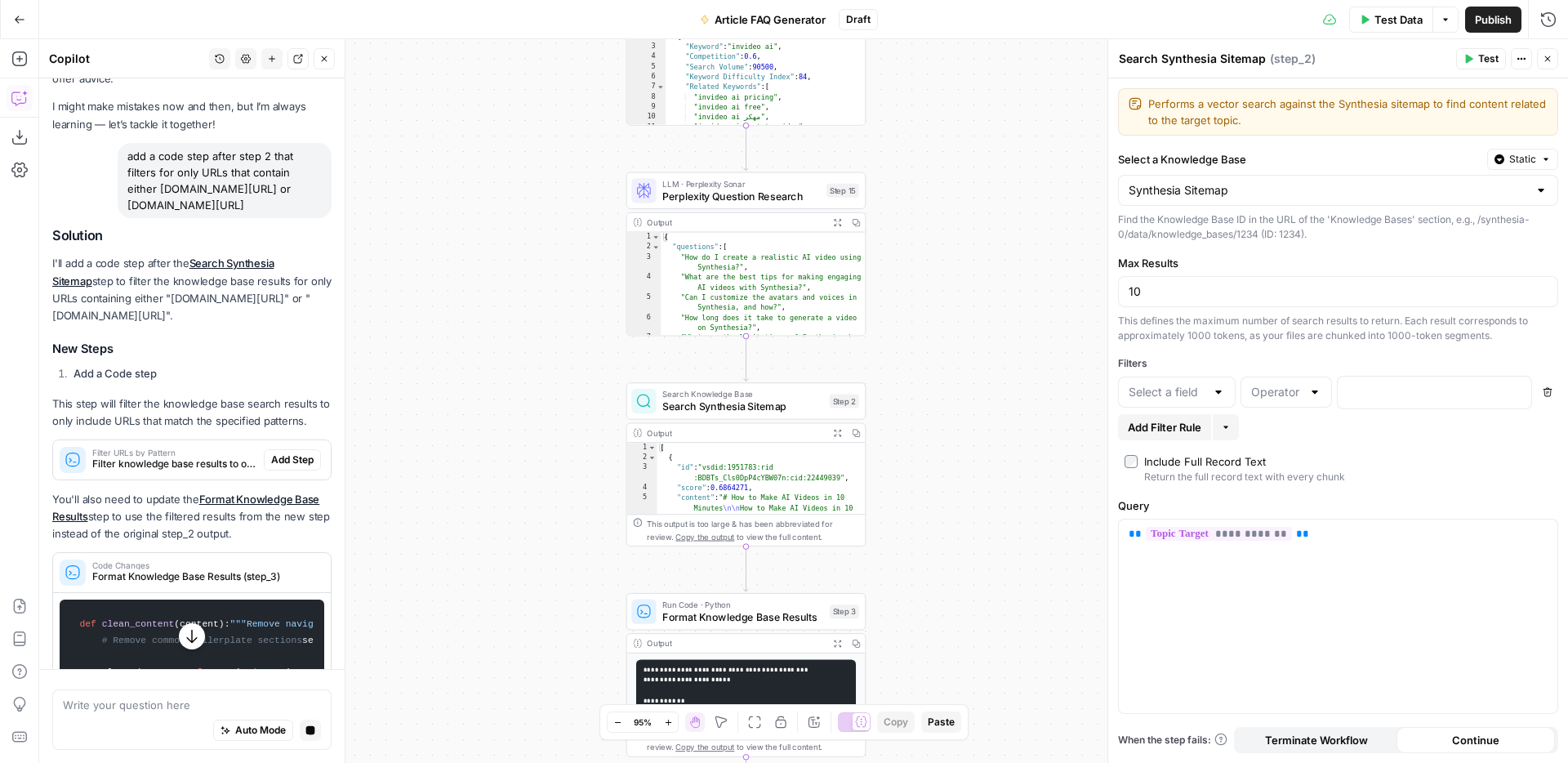
scroll to position [68, 0]
click at [1505, 12] on span "Publish" at bounding box center [1493, 20] width 37 height 17
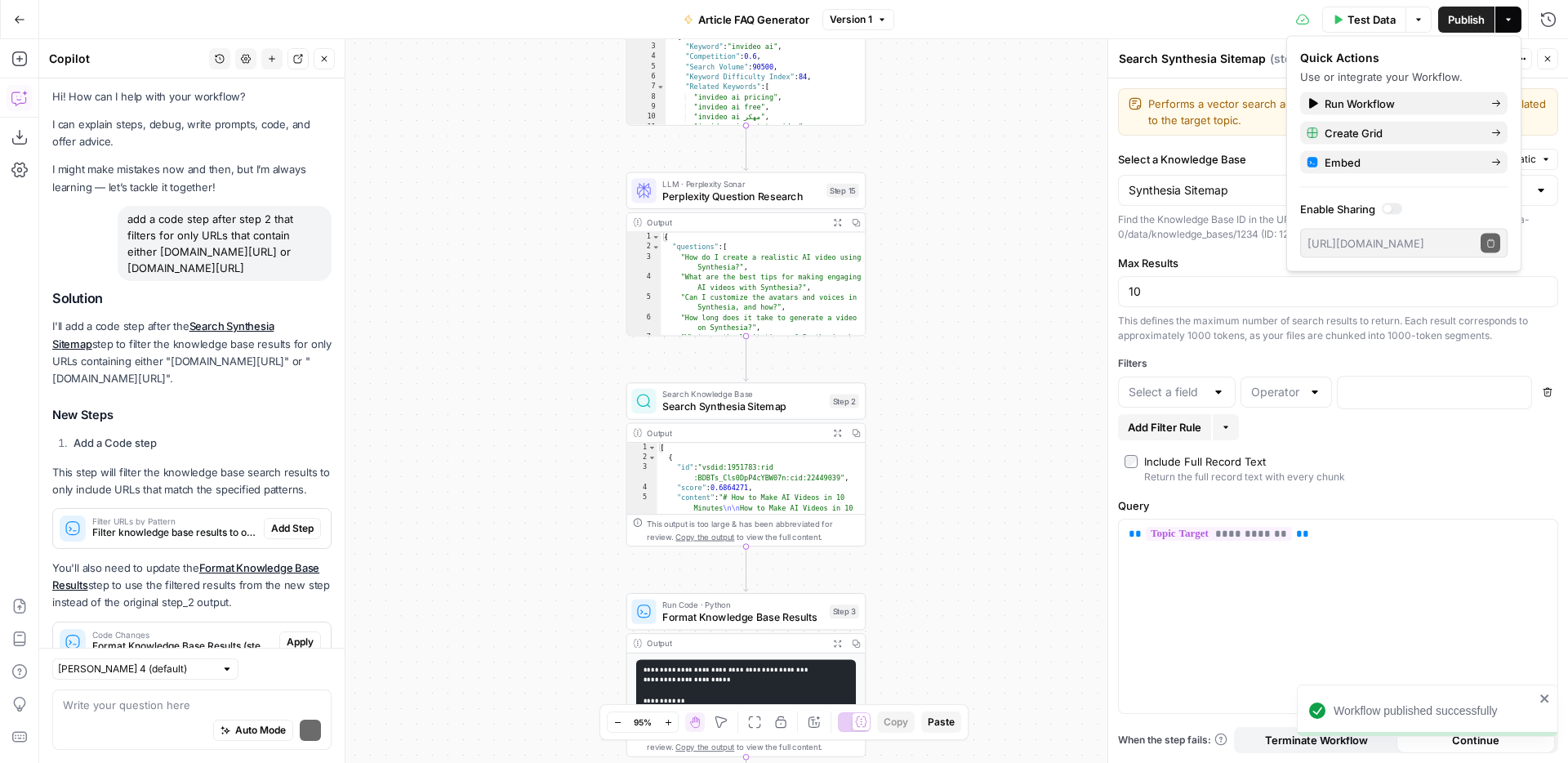
scroll to position [56, 0]
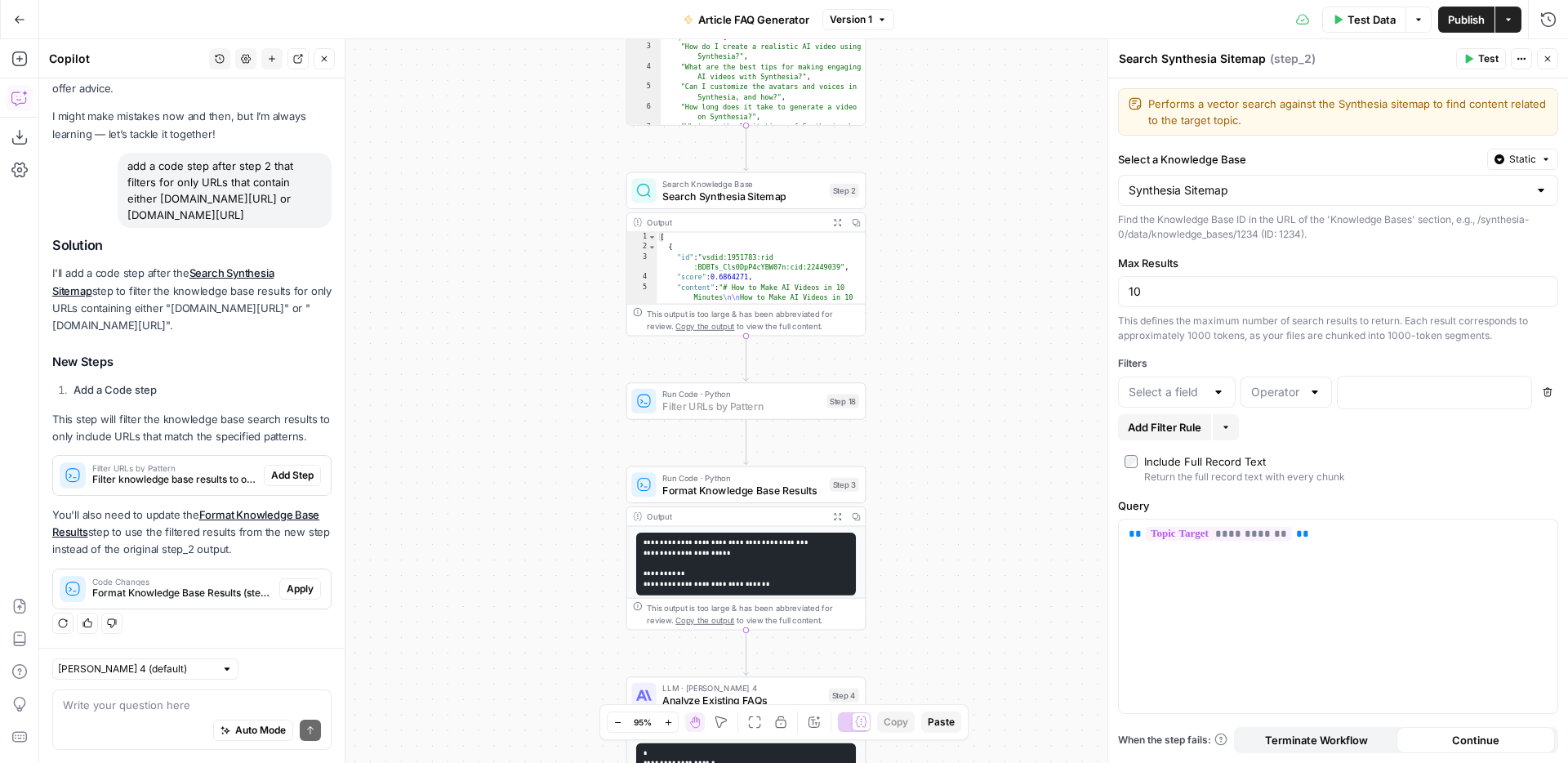
click at [302, 481] on span "Add Step" at bounding box center [292, 475] width 43 height 15
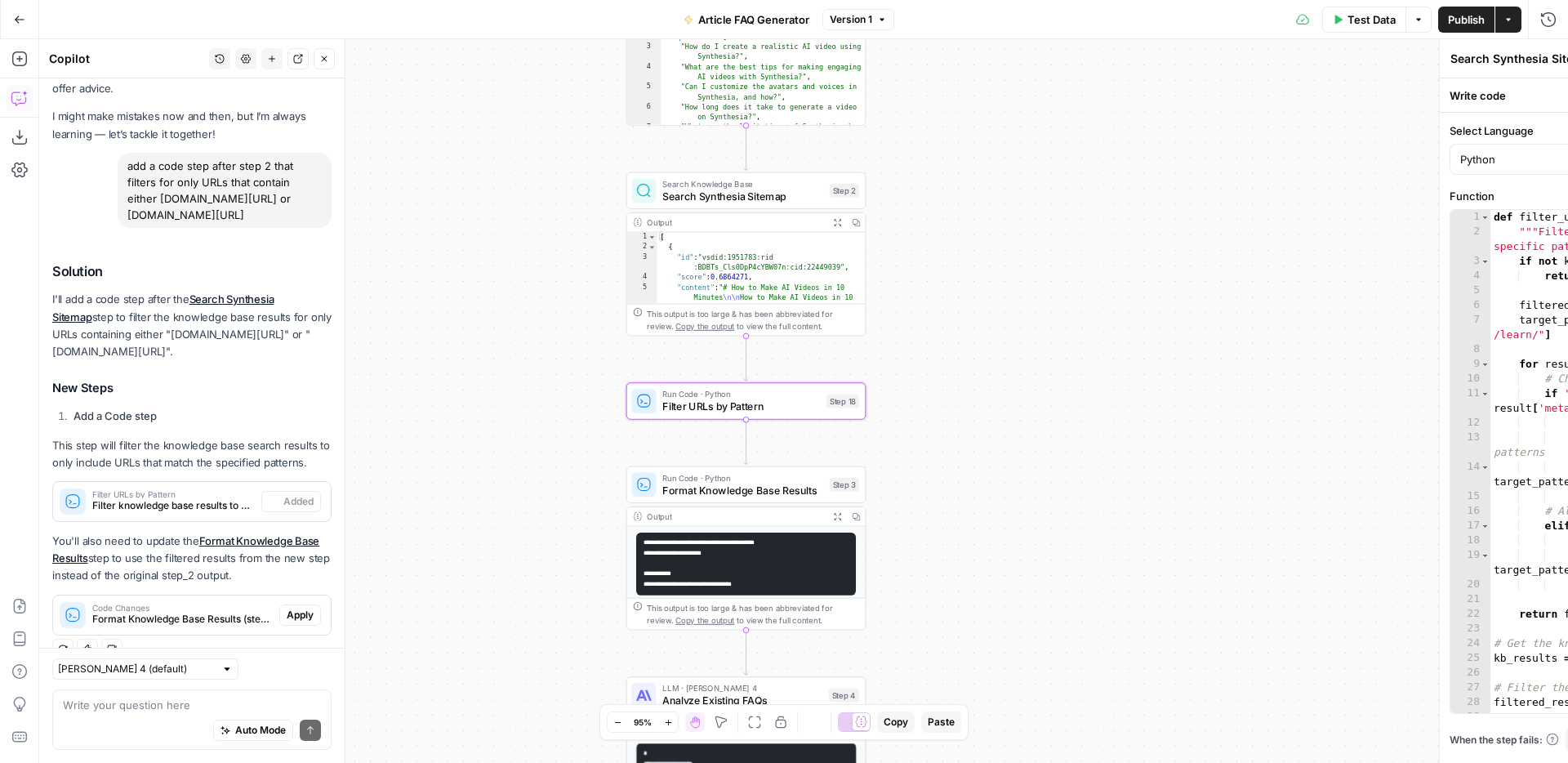
type textarea "Filter URLs by Pattern"
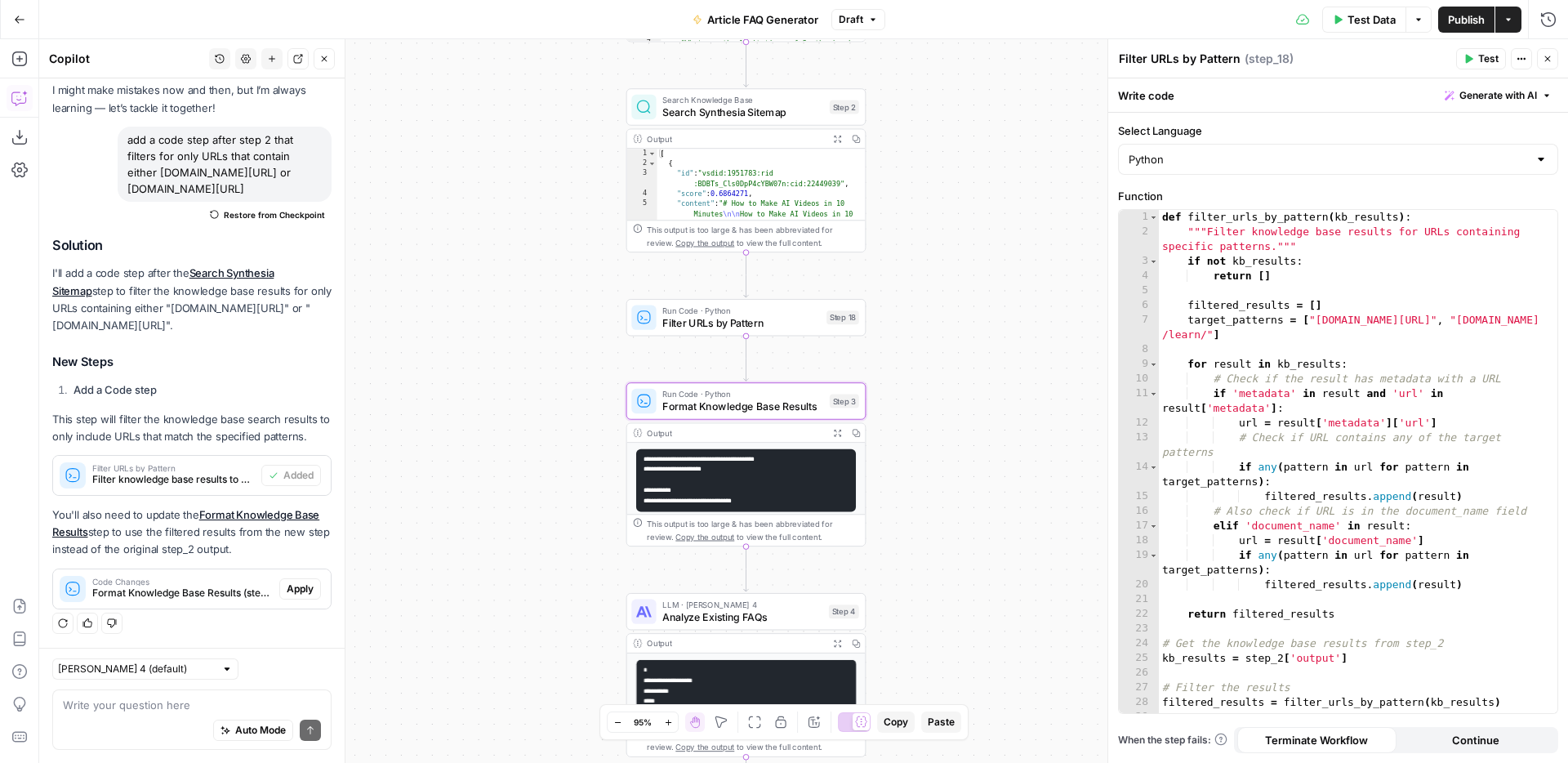
click at [304, 582] on span "Apply" at bounding box center [300, 589] width 27 height 15
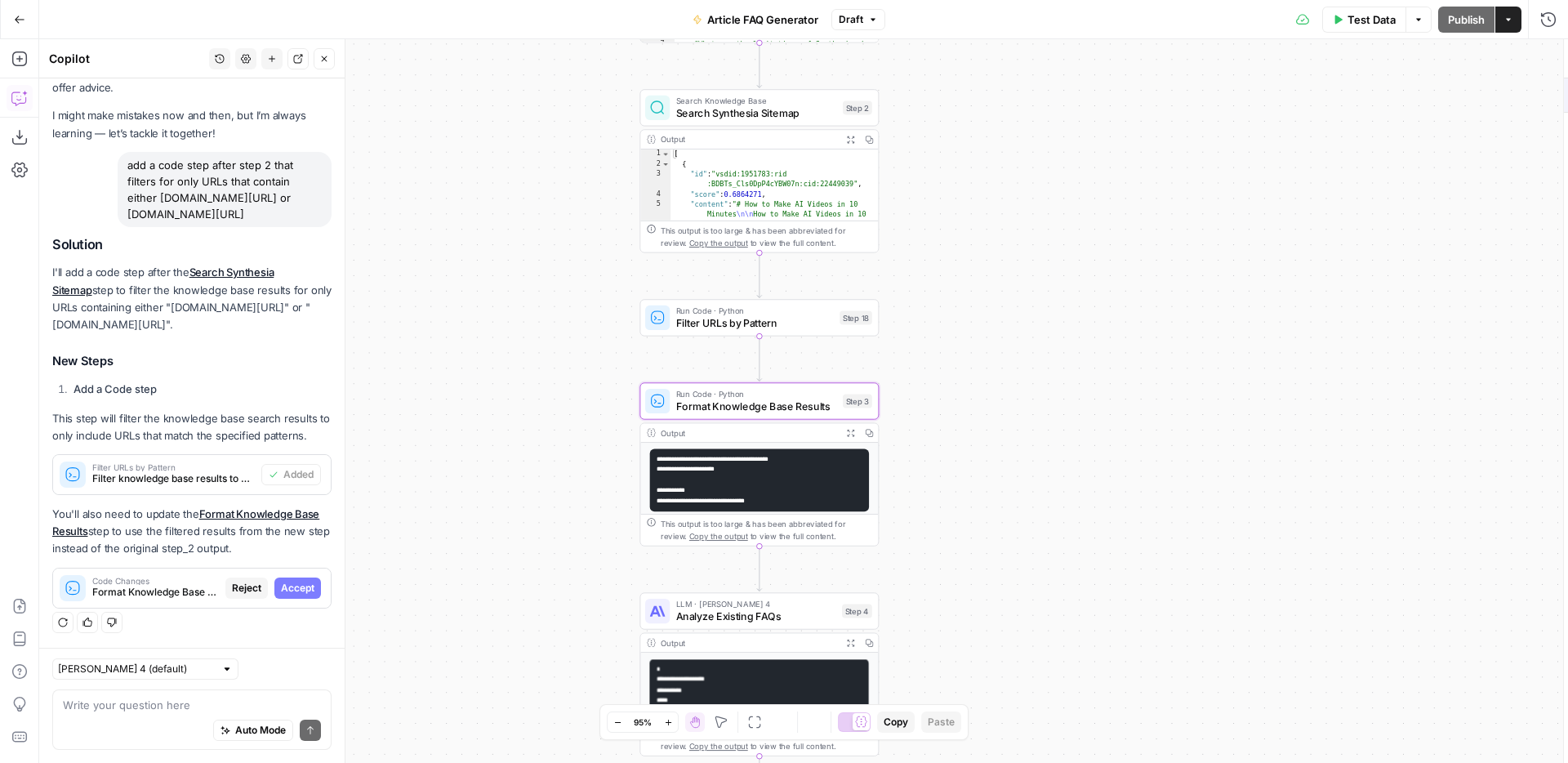
scroll to position [56, 0]
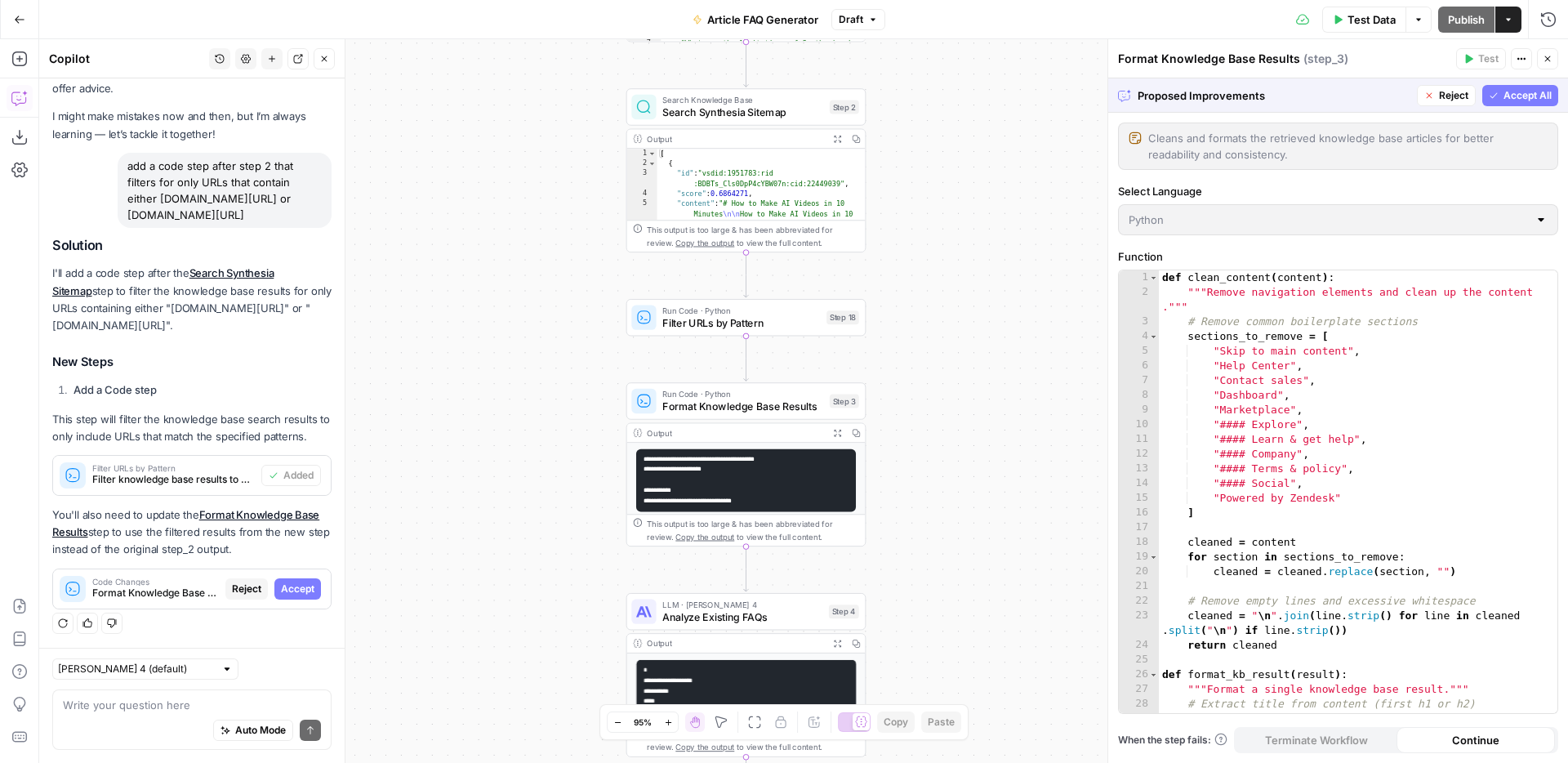
click at [751, 318] on span "Filter URLs by Pattern" at bounding box center [740, 324] width 157 height 16
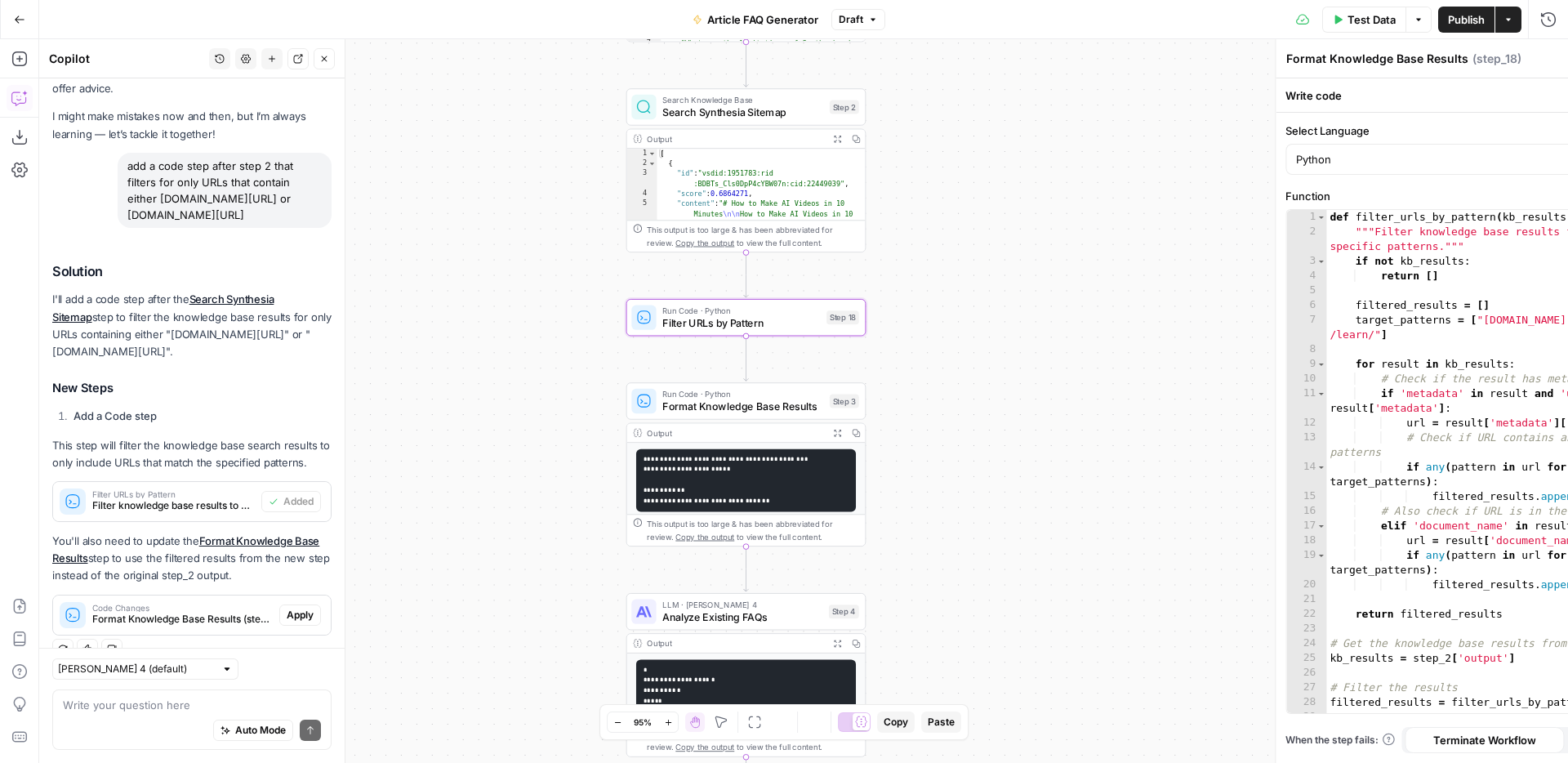
type textarea "Filter URLs by Pattern"
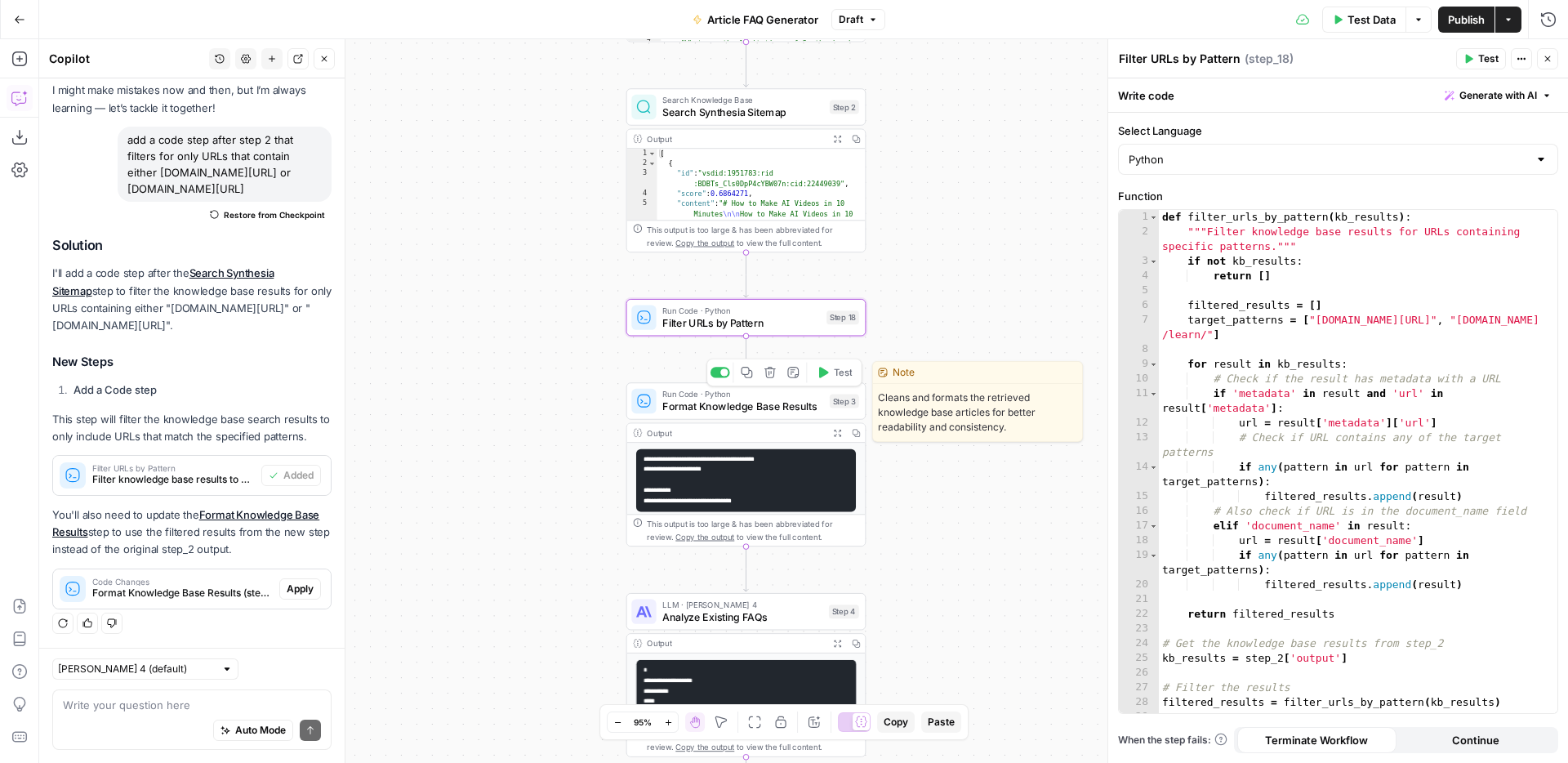
click at [744, 399] on span "Format Knowledge Base Results" at bounding box center [742, 407] width 161 height 16
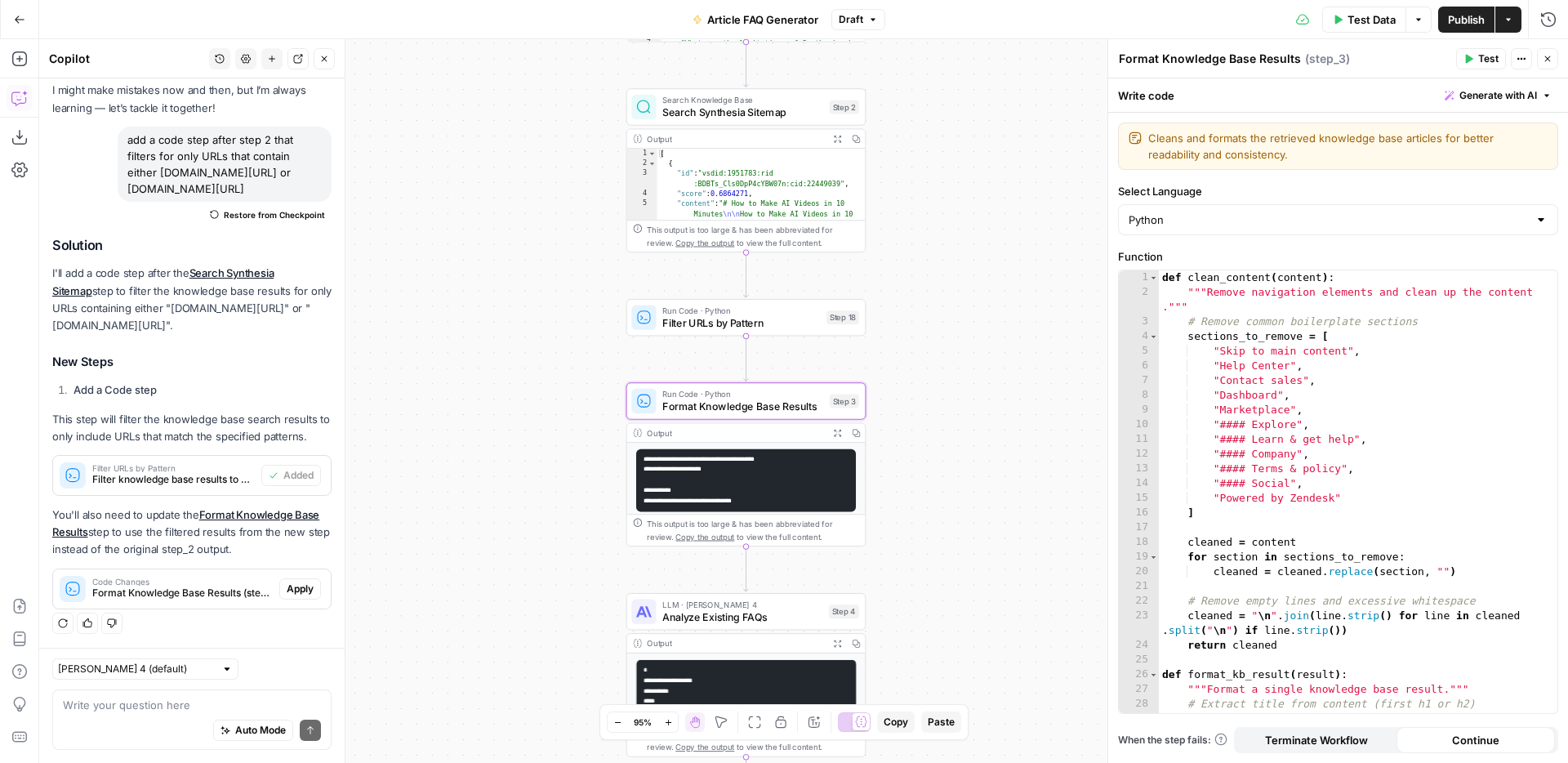
click at [294, 596] on button "Apply" at bounding box center [300, 588] width 42 height 21
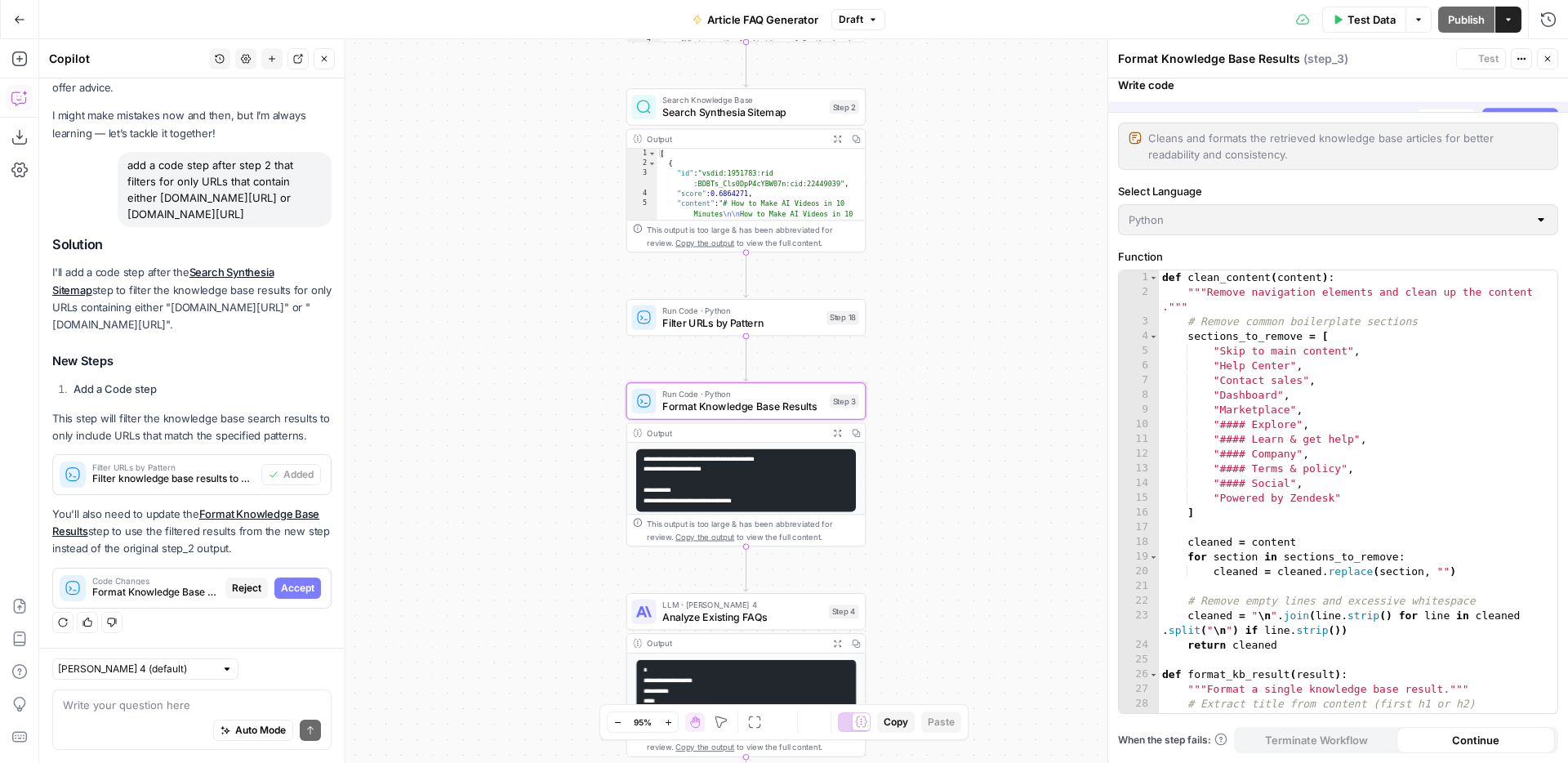
scroll to position [56, 0]
click at [302, 590] on span "Accept" at bounding box center [298, 589] width 34 height 15
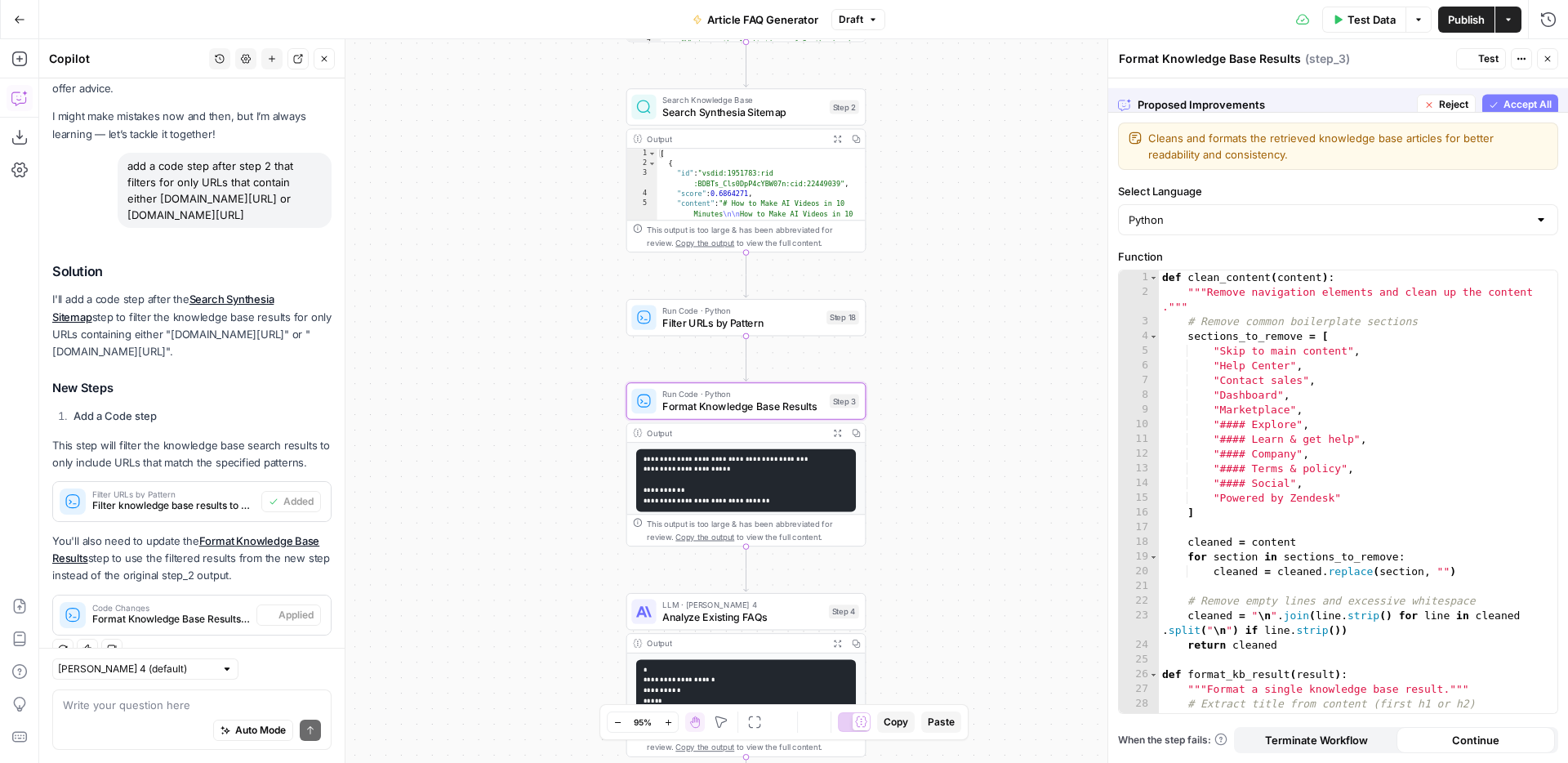
scroll to position [82, 0]
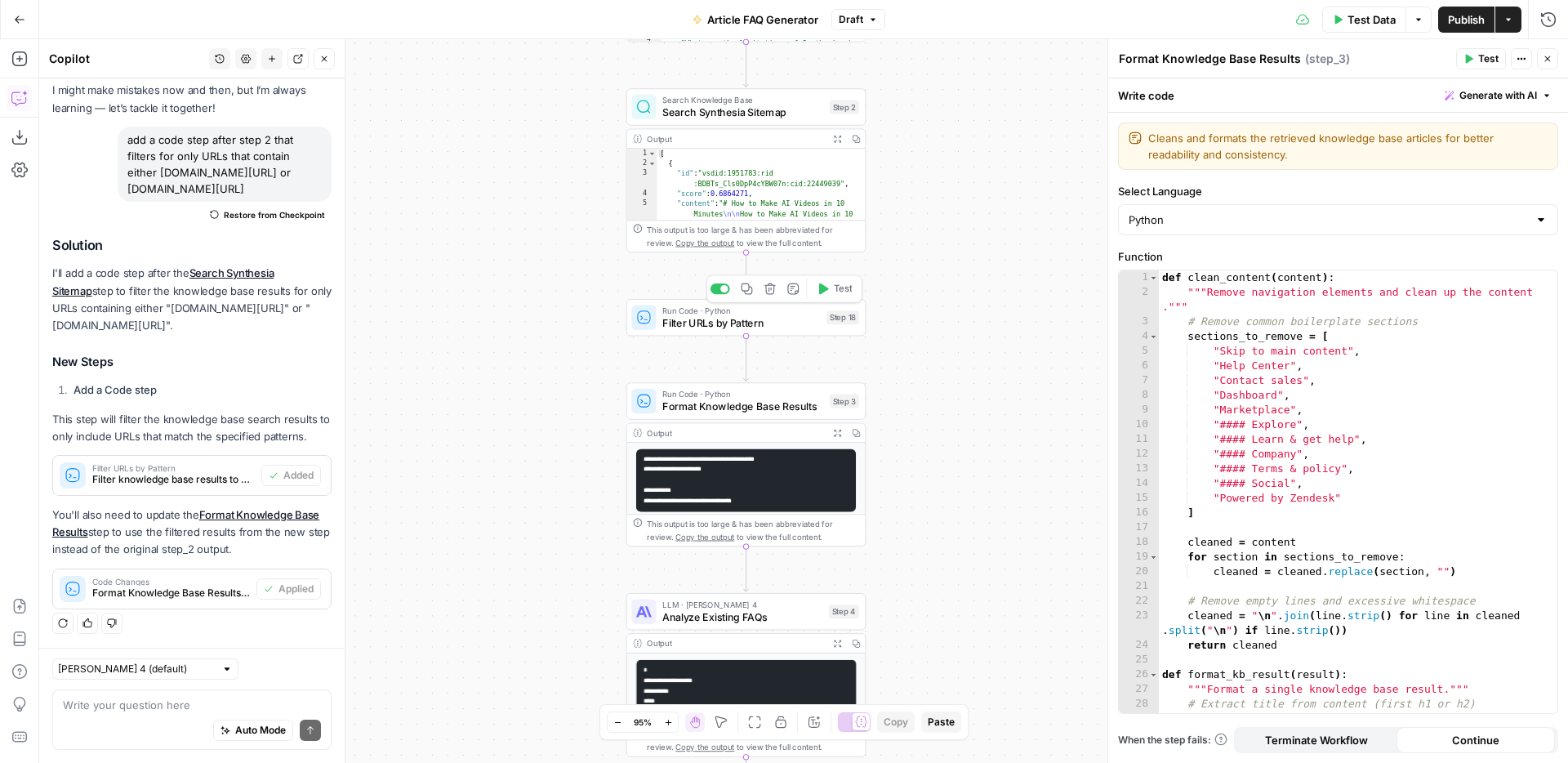
click at [838, 292] on span "Test" at bounding box center [843, 289] width 19 height 14
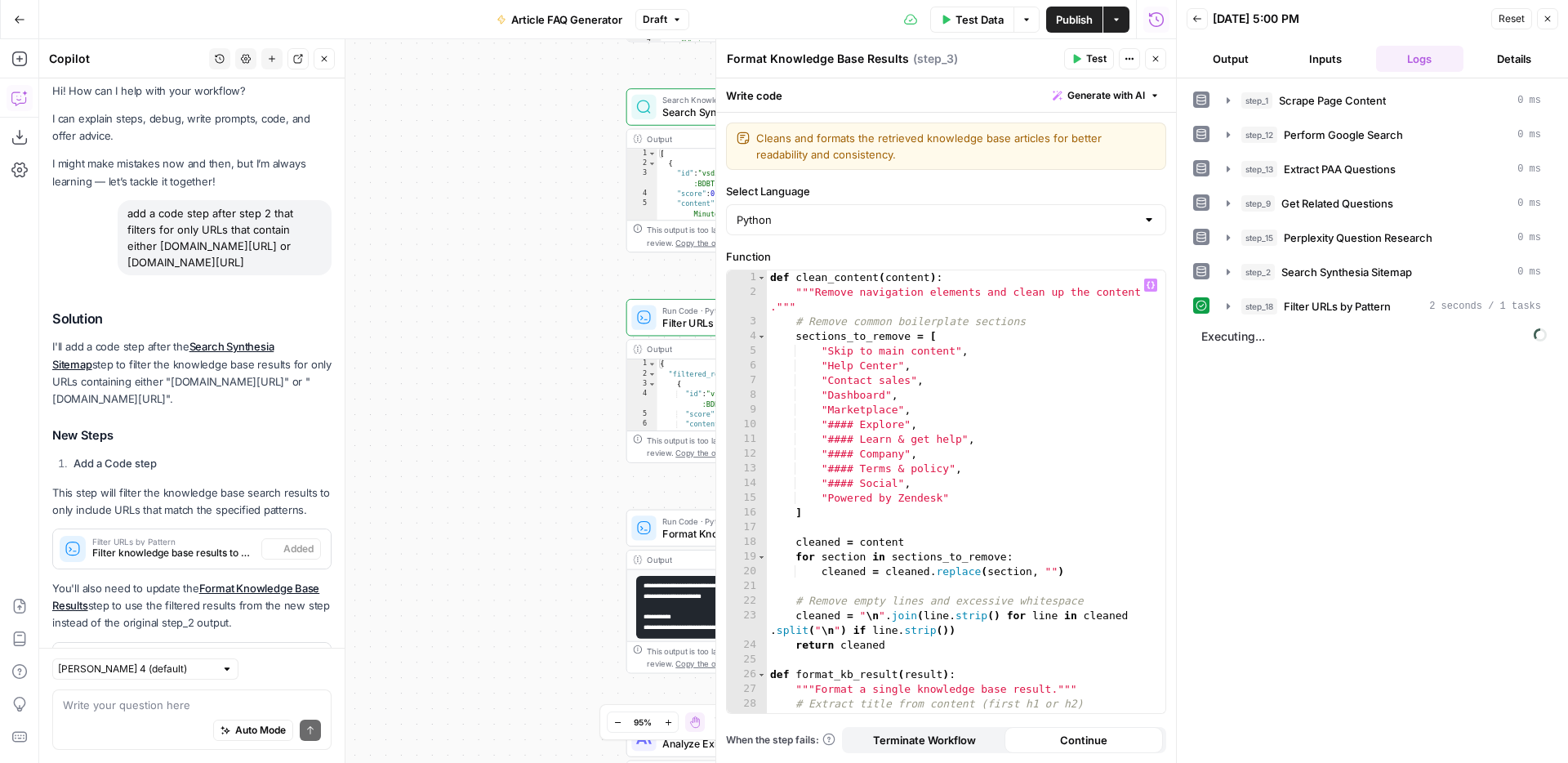
scroll to position [82, 0]
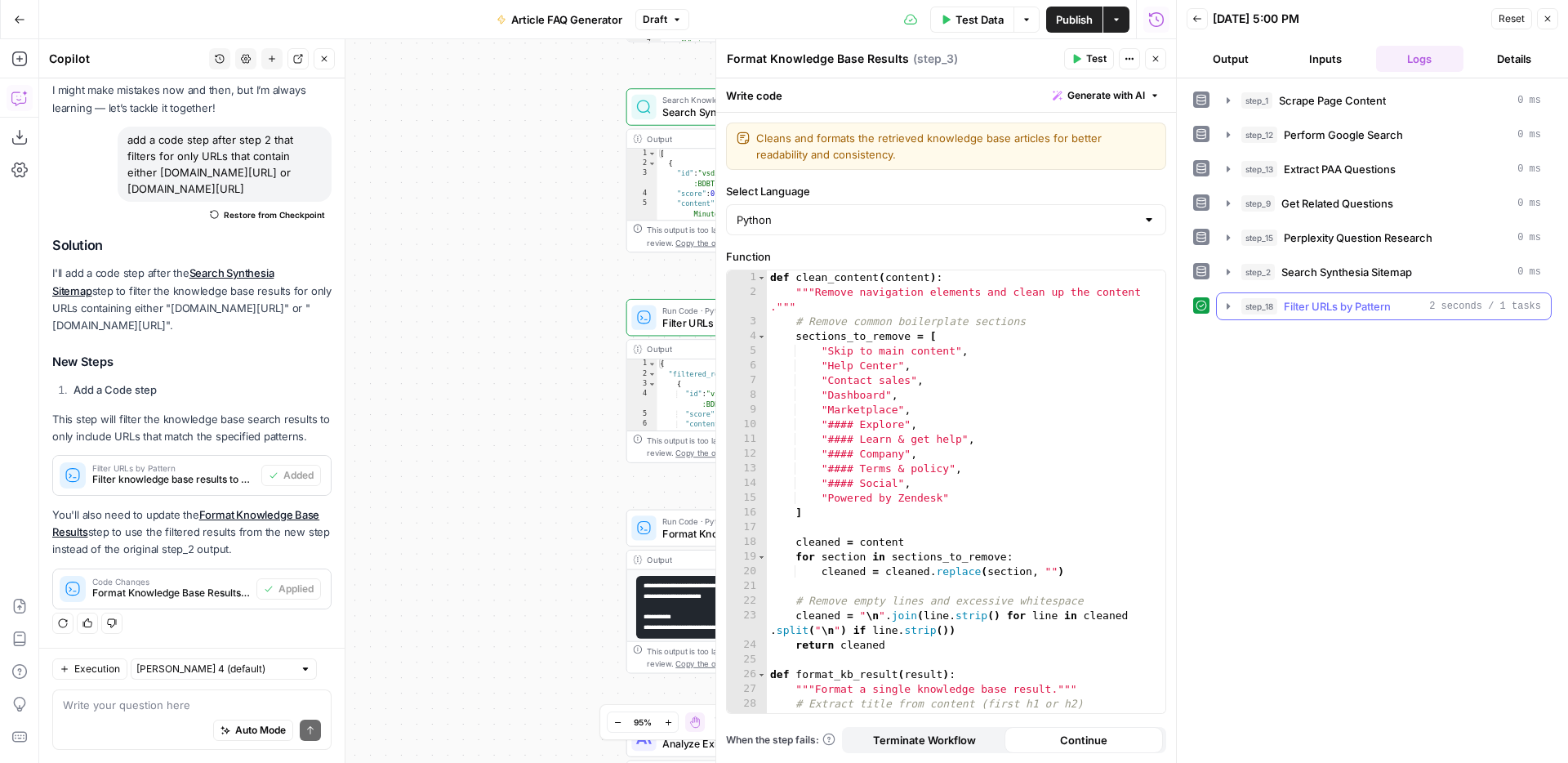
click at [1229, 307] on icon "button" at bounding box center [1228, 306] width 3 height 6
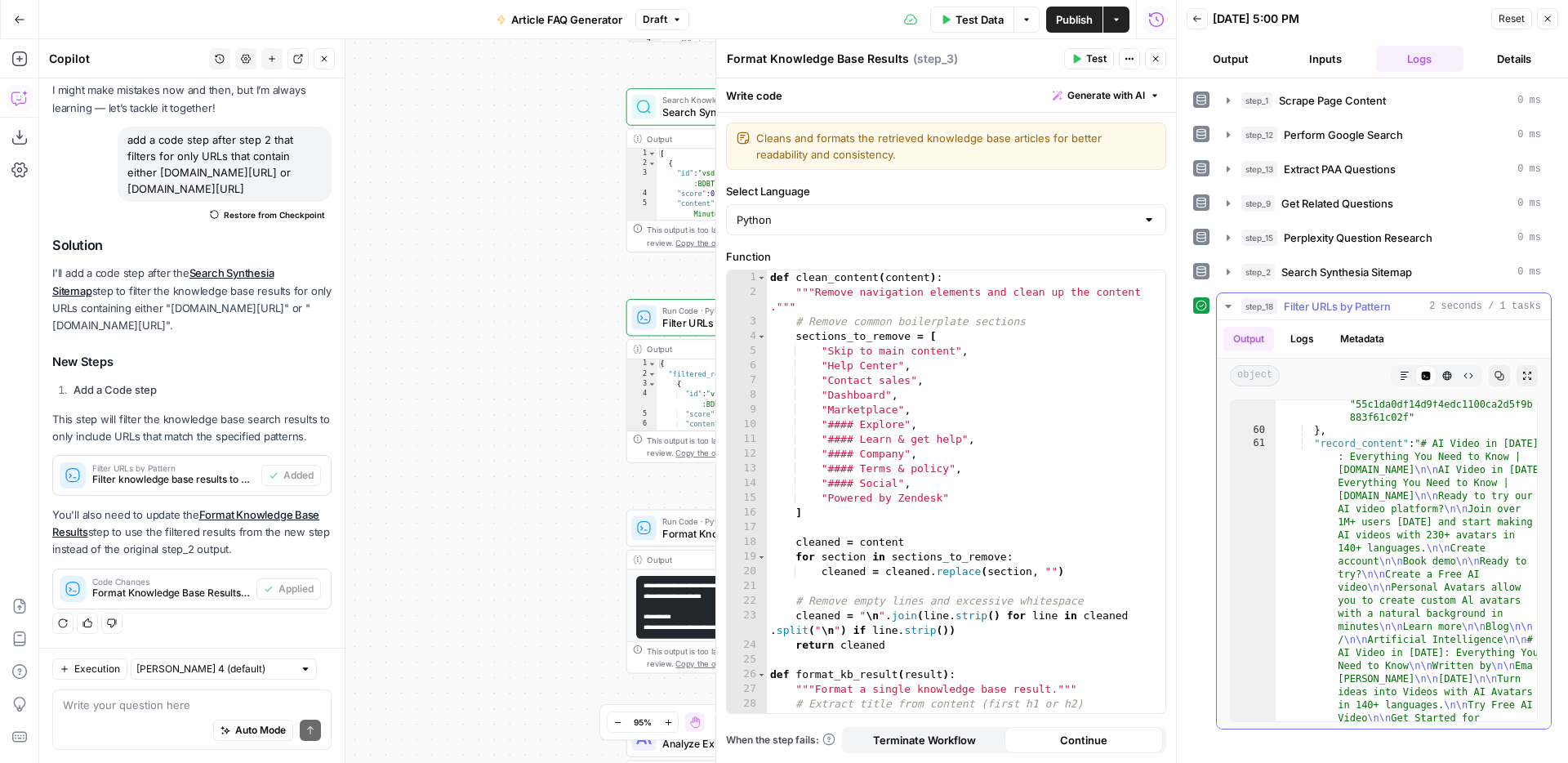
scroll to position [5482, 0]
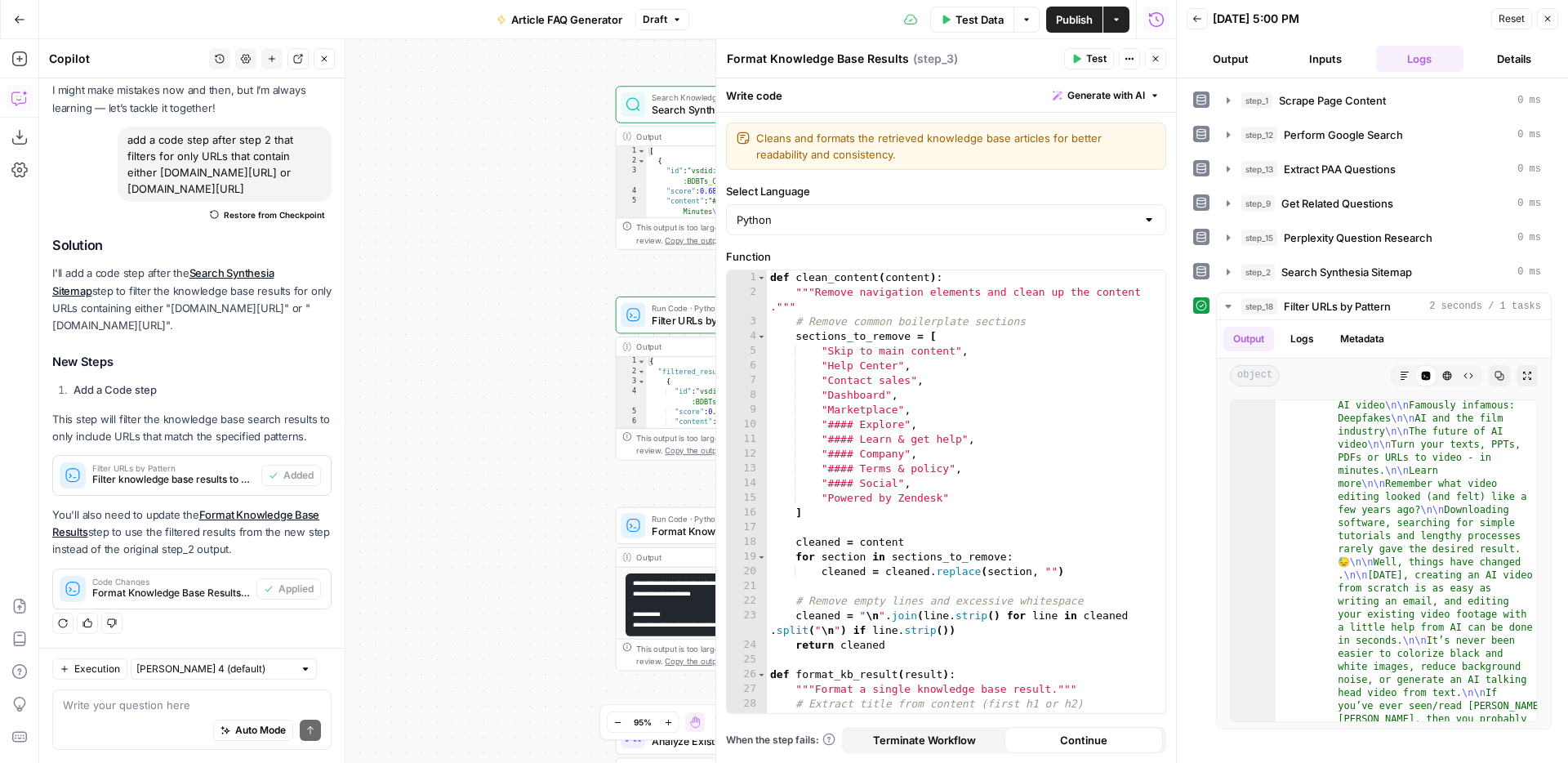
drag, startPoint x: 599, startPoint y: 494, endPoint x: 456, endPoint y: 455, distance: 148.2
click at [456, 455] on div "**********" at bounding box center [607, 401] width 1137 height 723
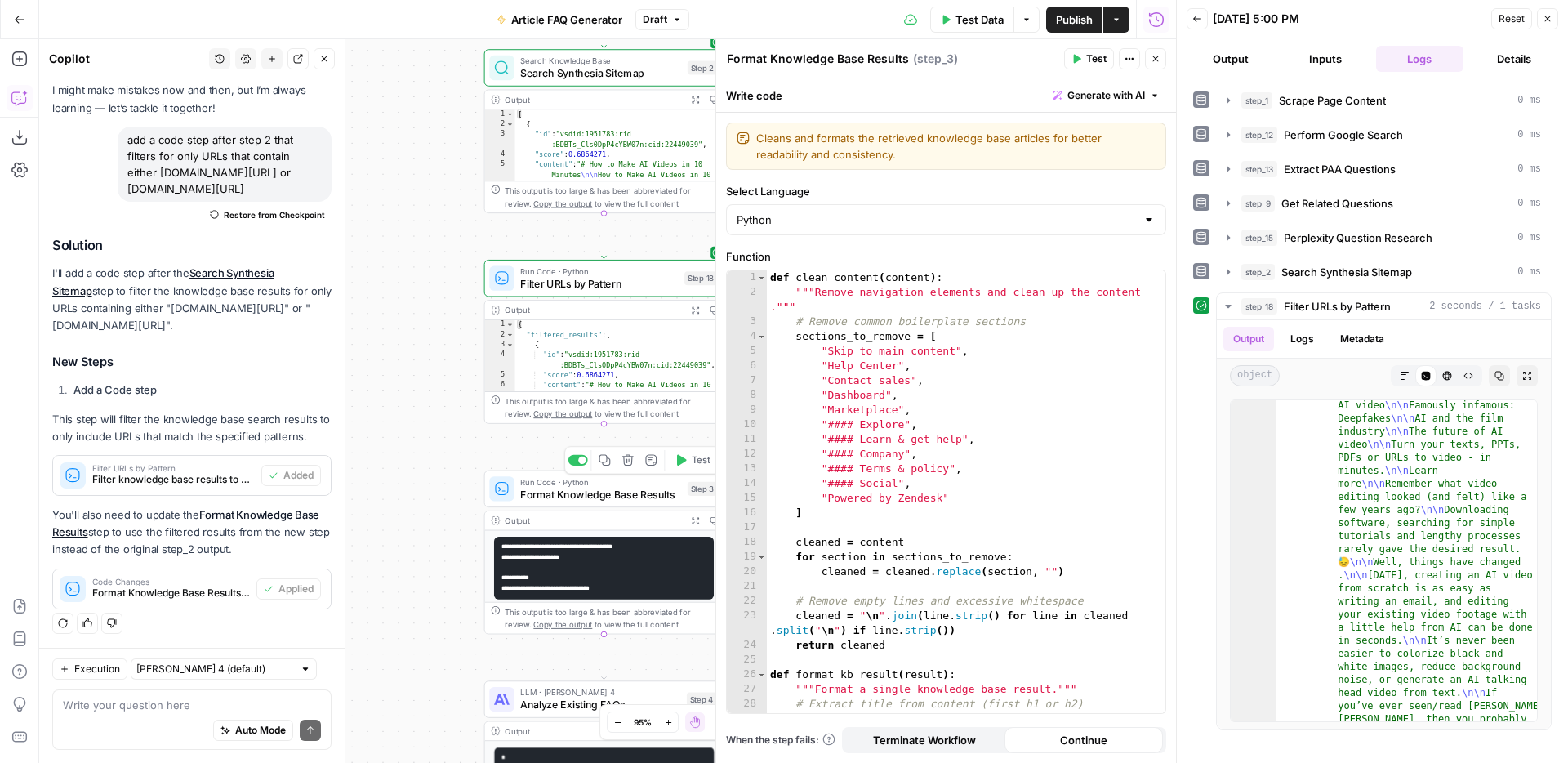
click at [695, 463] on span "Test" at bounding box center [700, 460] width 19 height 14
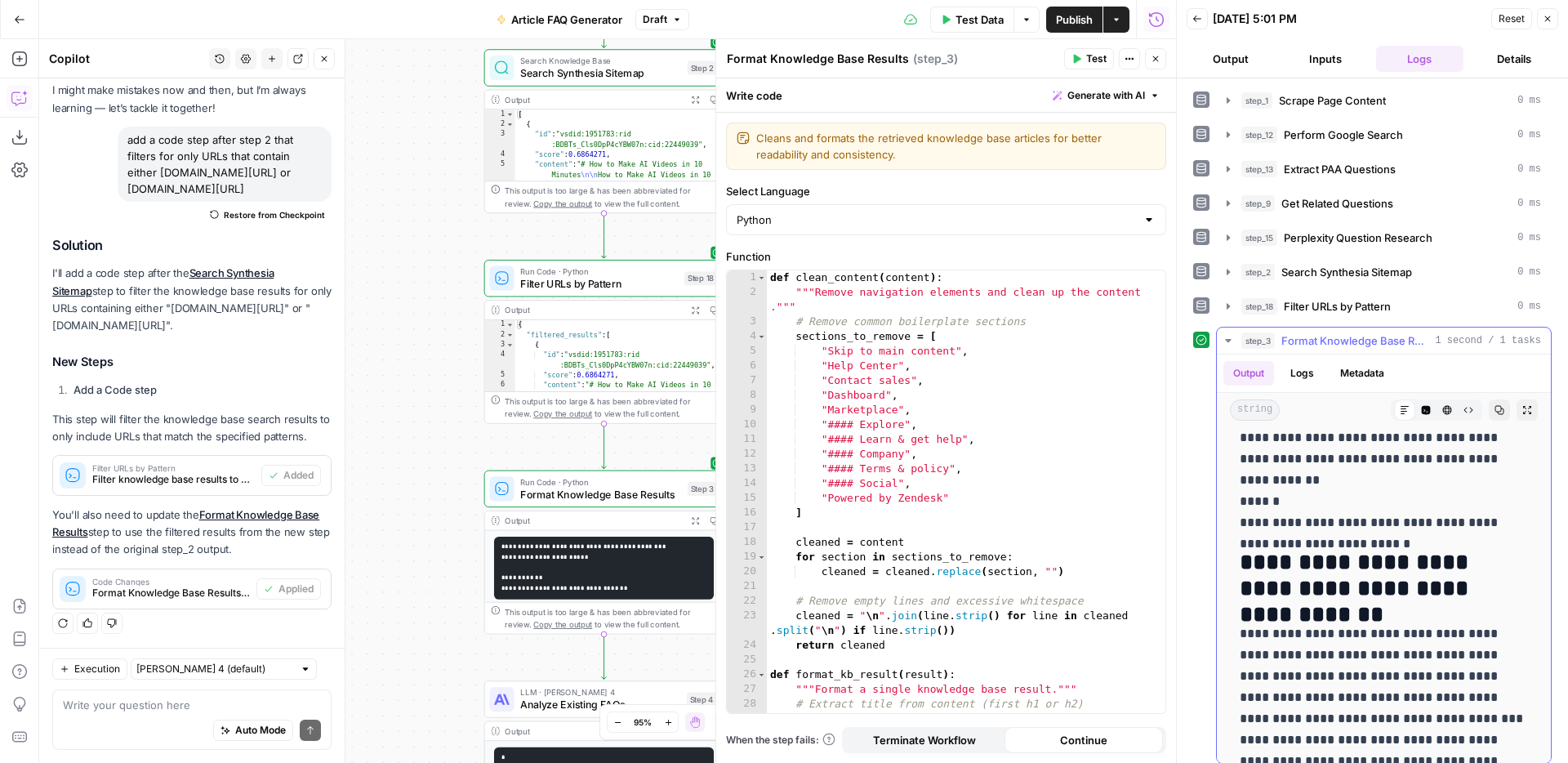
scroll to position [11328, 0]
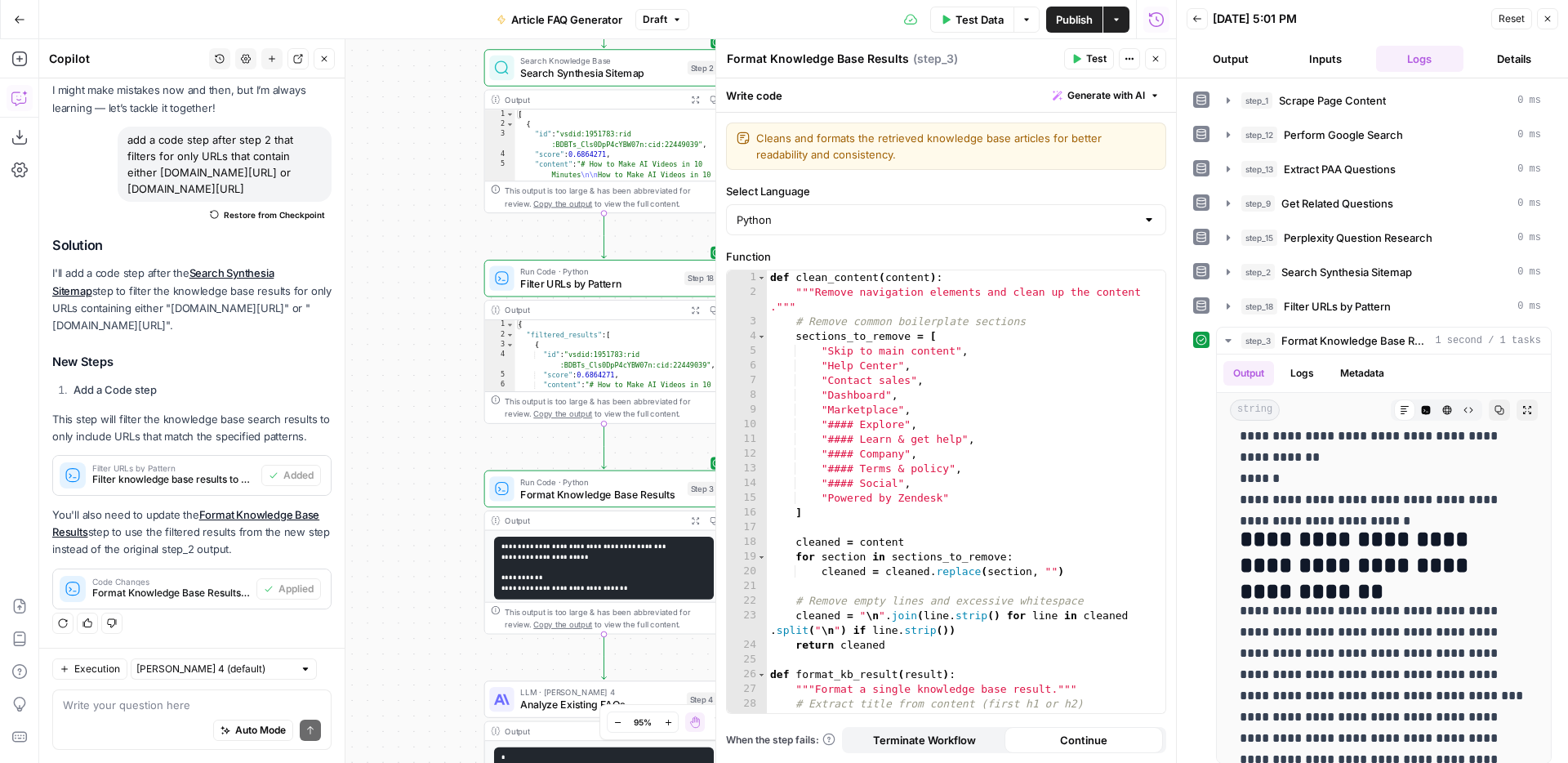
click at [1544, 19] on icon "button" at bounding box center [1547, 19] width 10 height 10
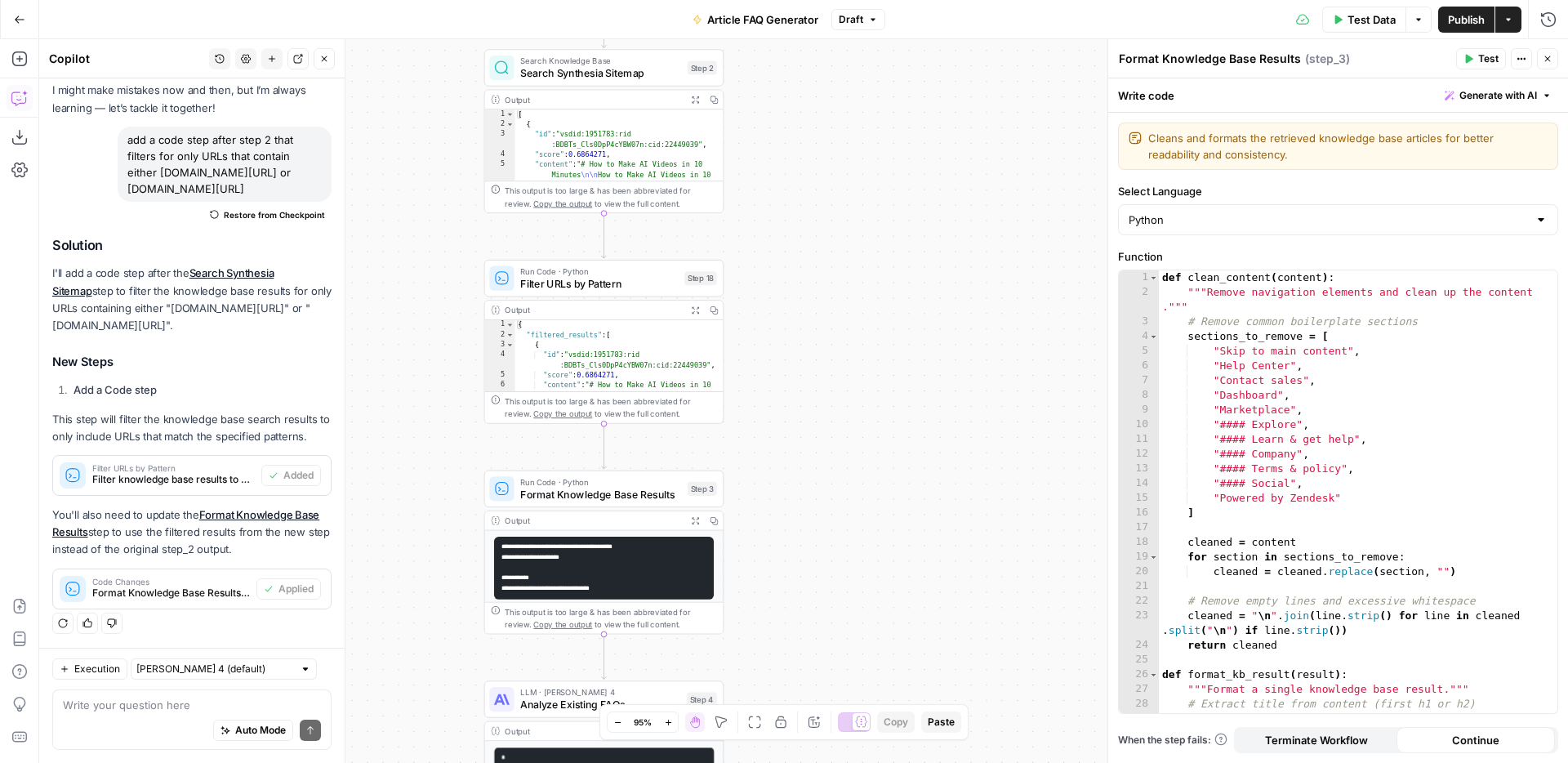
click at [1452, 25] on span "Publish" at bounding box center [1466, 20] width 37 height 17
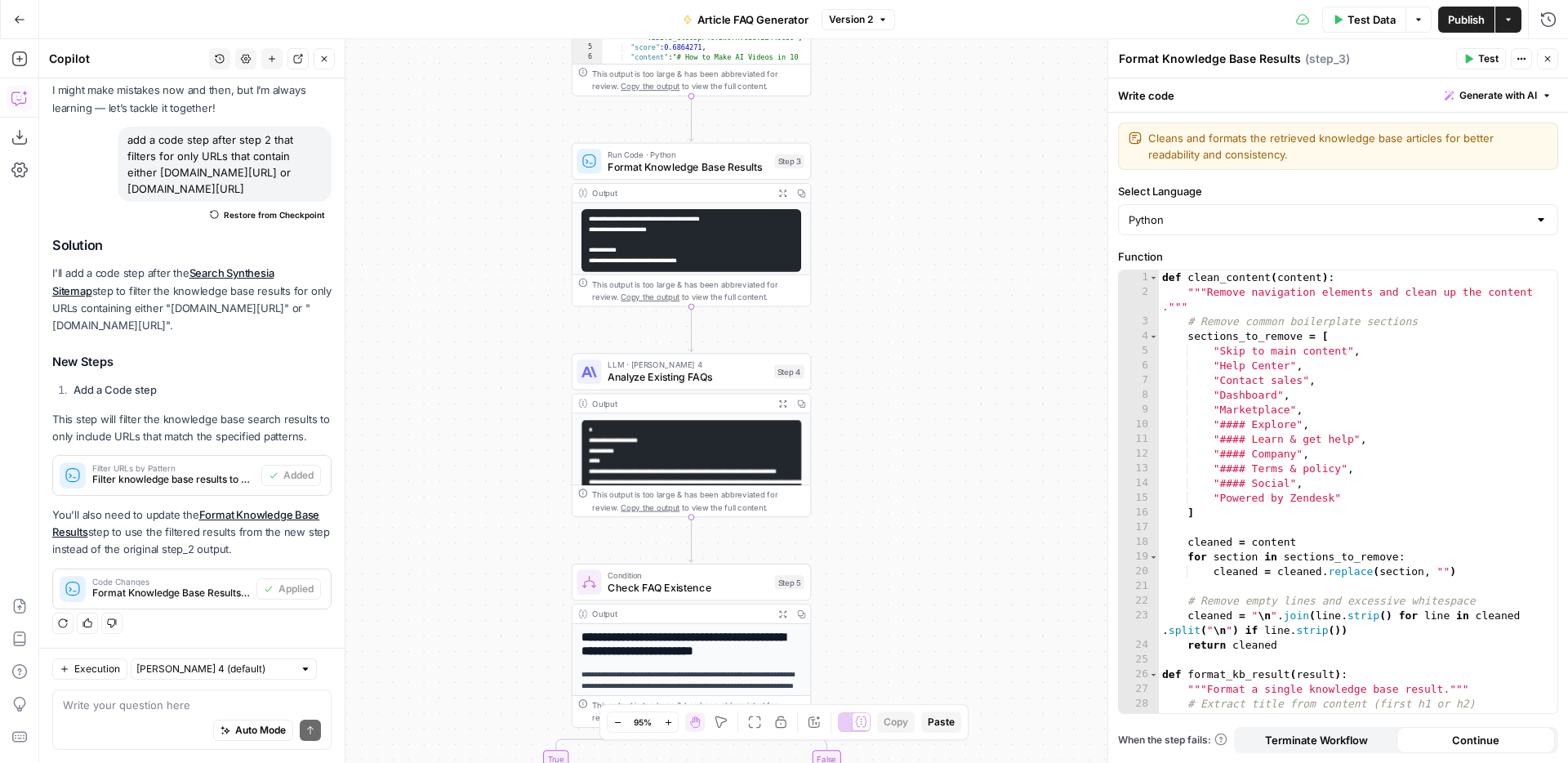
drag, startPoint x: 842, startPoint y: 503, endPoint x: 929, endPoint y: 175, distance: 339.3
click at [929, 175] on div "**********" at bounding box center [803, 401] width 1528 height 723
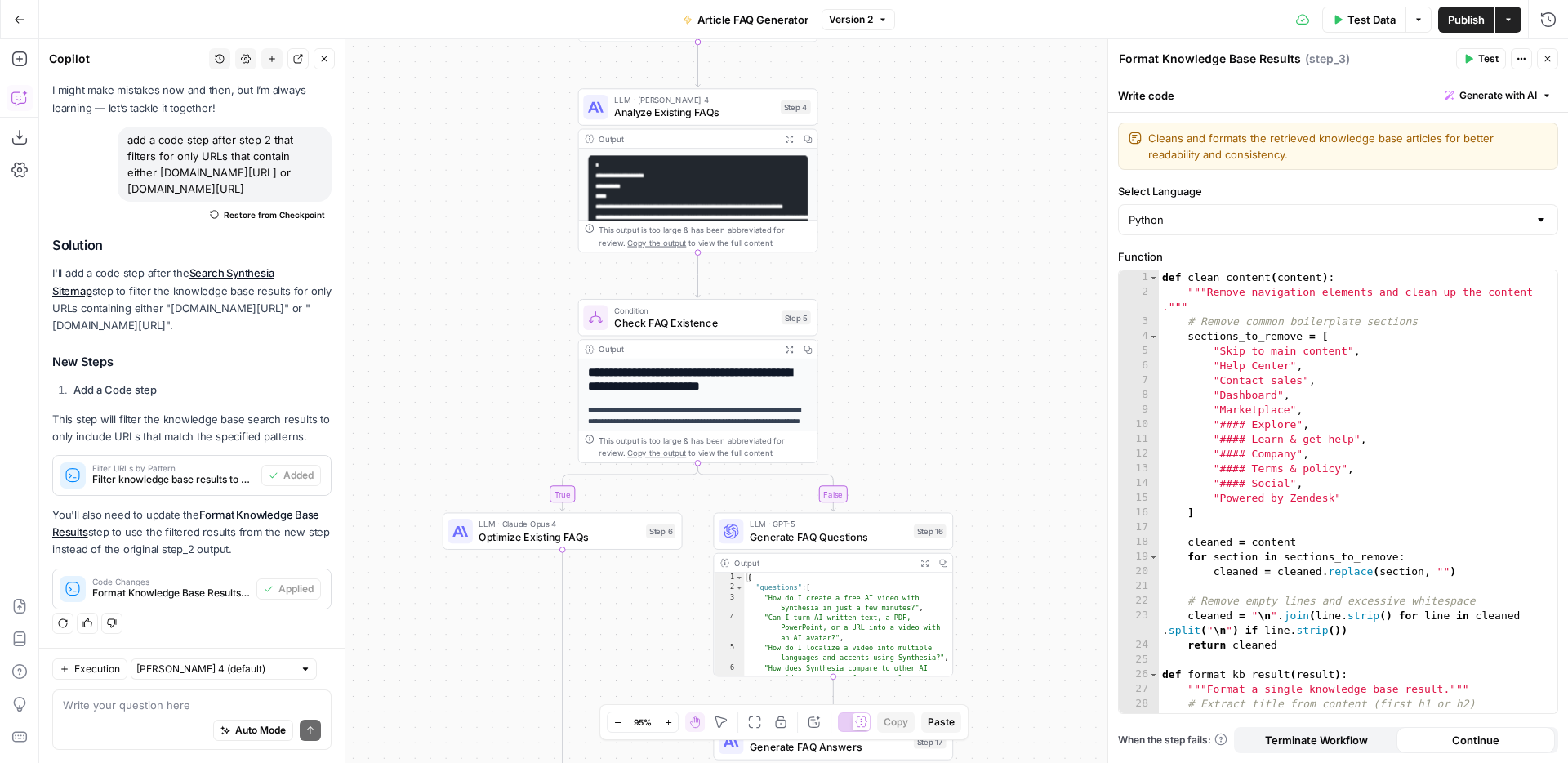
drag, startPoint x: 958, startPoint y: 521, endPoint x: 967, endPoint y: 237, distance: 284.1
click at [967, 237] on div "**********" at bounding box center [803, 401] width 1528 height 723
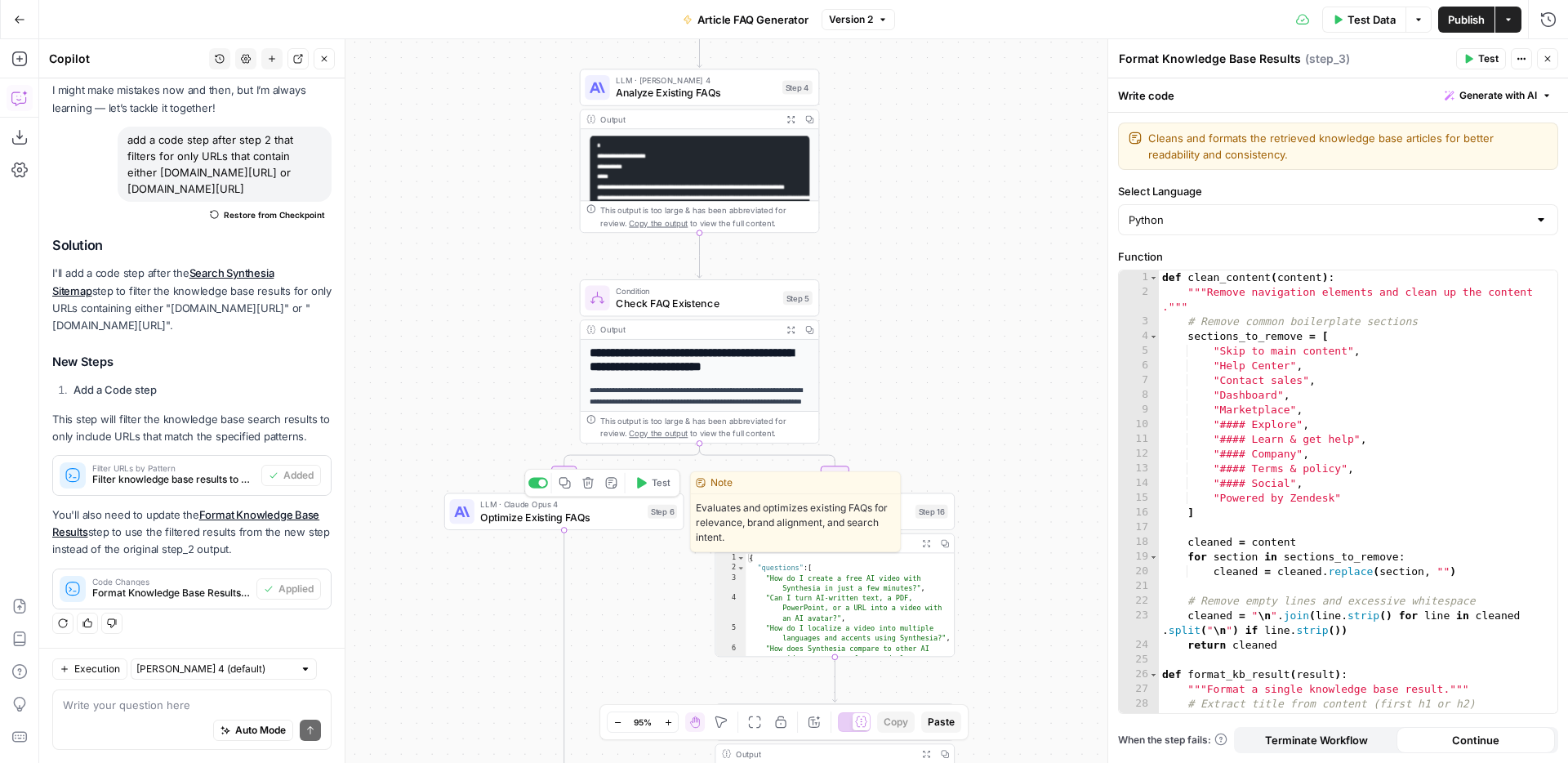
click at [507, 518] on span "Optimize Existing FAQs" at bounding box center [560, 517] width 161 height 16
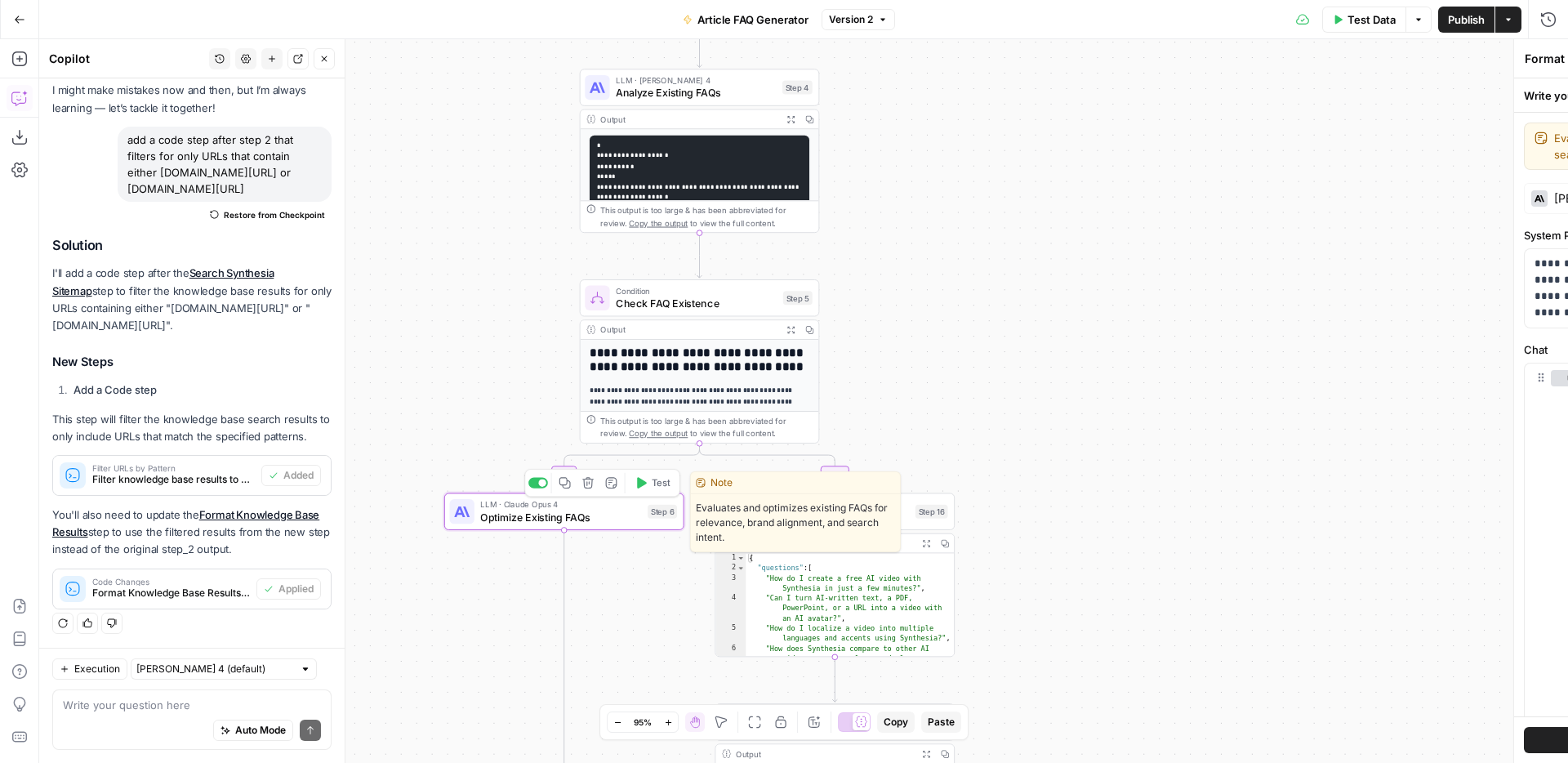
type textarea "Optimize Existing FAQs"
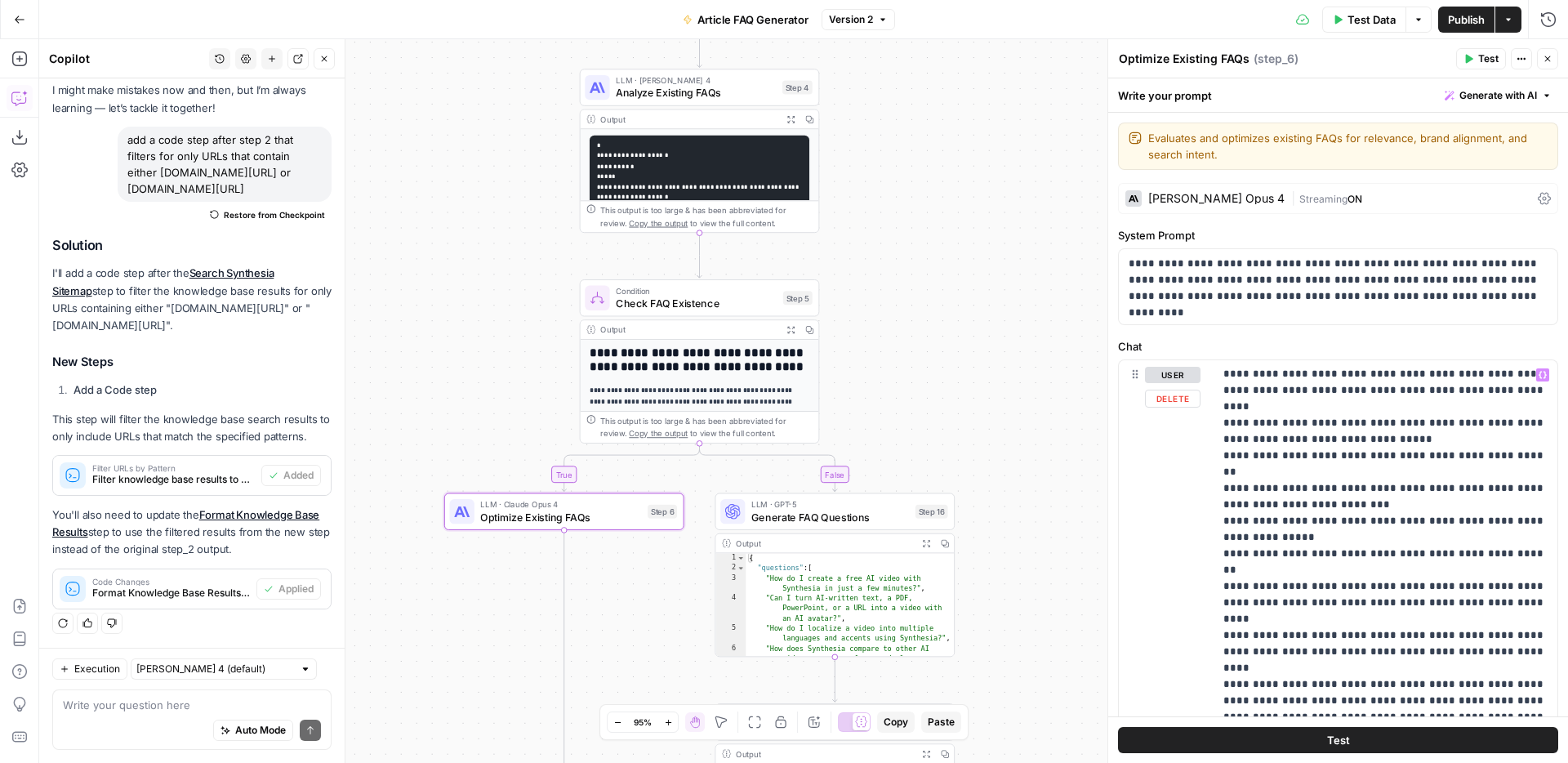
scroll to position [1898, 0]
drag, startPoint x: 1276, startPoint y: 584, endPoint x: 1472, endPoint y: 600, distance: 196.7
click at [1472, 600] on p "**********" at bounding box center [1386, 445] width 324 height 3954
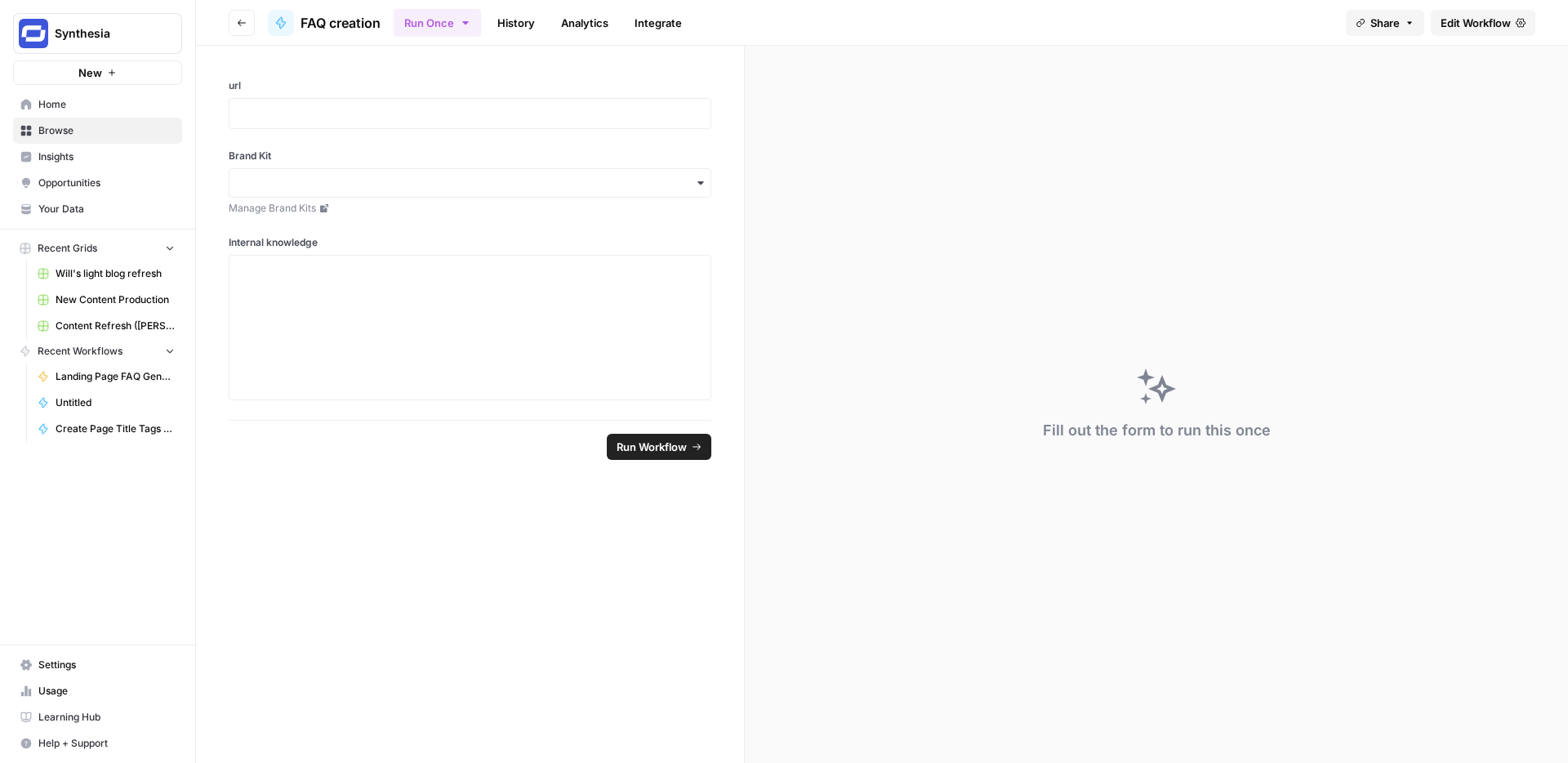
click at [1466, 22] on span "Edit Workflow" at bounding box center [1475, 23] width 70 height 17
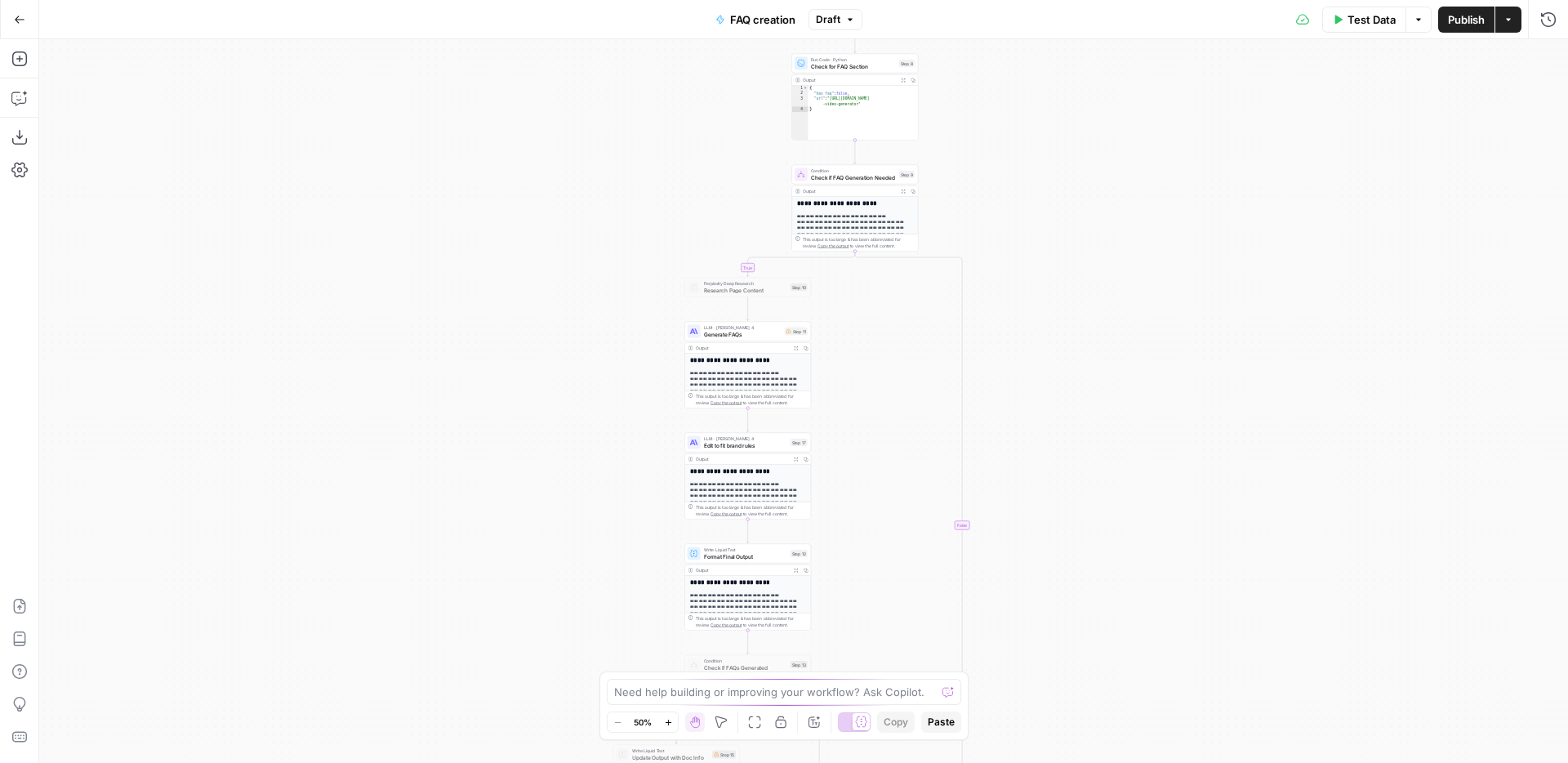
drag, startPoint x: 1083, startPoint y: 274, endPoint x: 1046, endPoint y: 208, distance: 75.7
click at [1046, 208] on div "true false true false Workflow Input Settings Inputs Web Page Scrape Scrape Pag…" at bounding box center [803, 401] width 1528 height 723
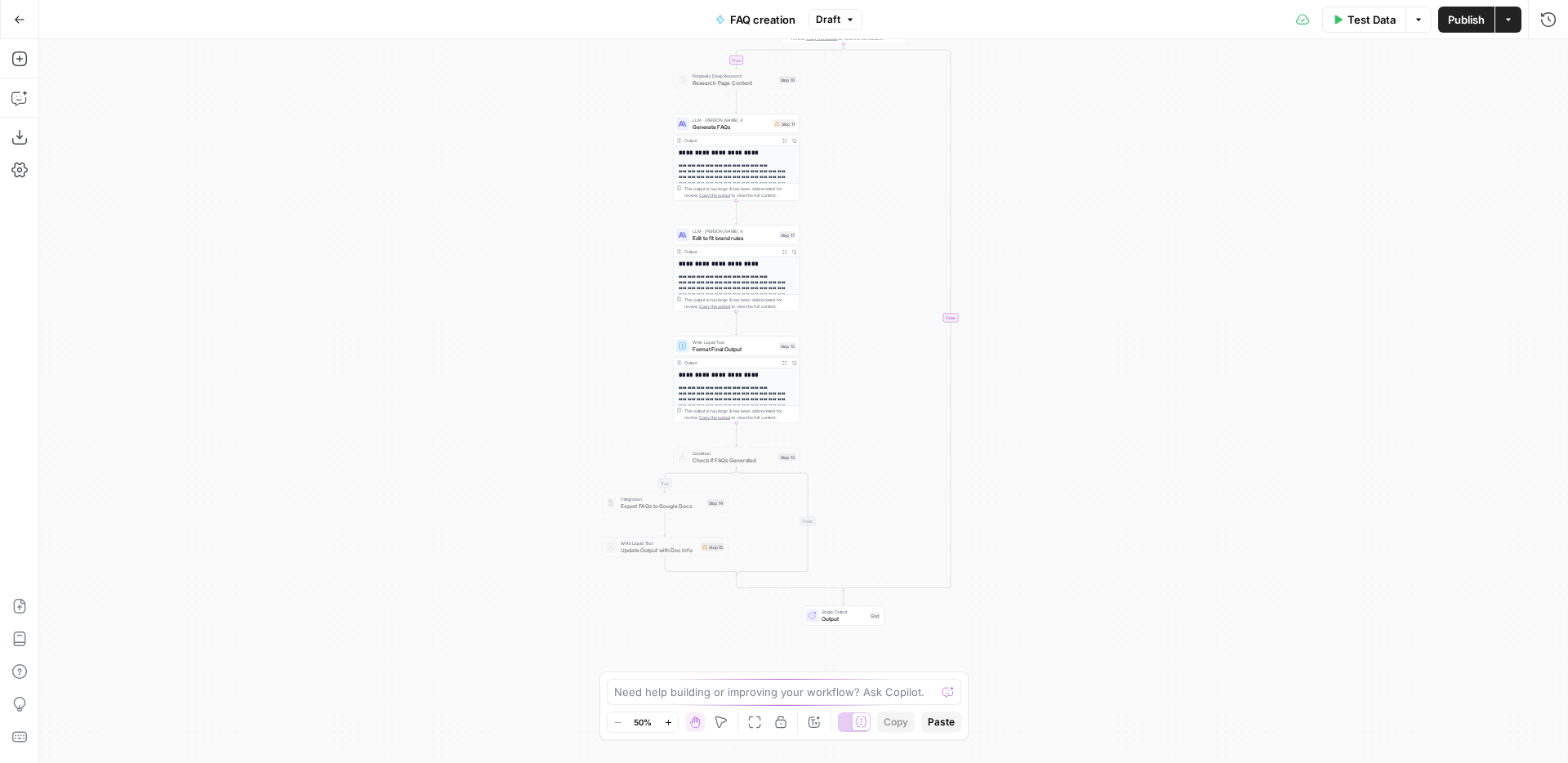
drag, startPoint x: 1097, startPoint y: 545, endPoint x: 1039, endPoint y: 736, distance: 199.6
click at [1039, 737] on div "true false true false Workflow Input Settings Inputs Web Page Scrape Scrape Pag…" at bounding box center [803, 401] width 1528 height 723
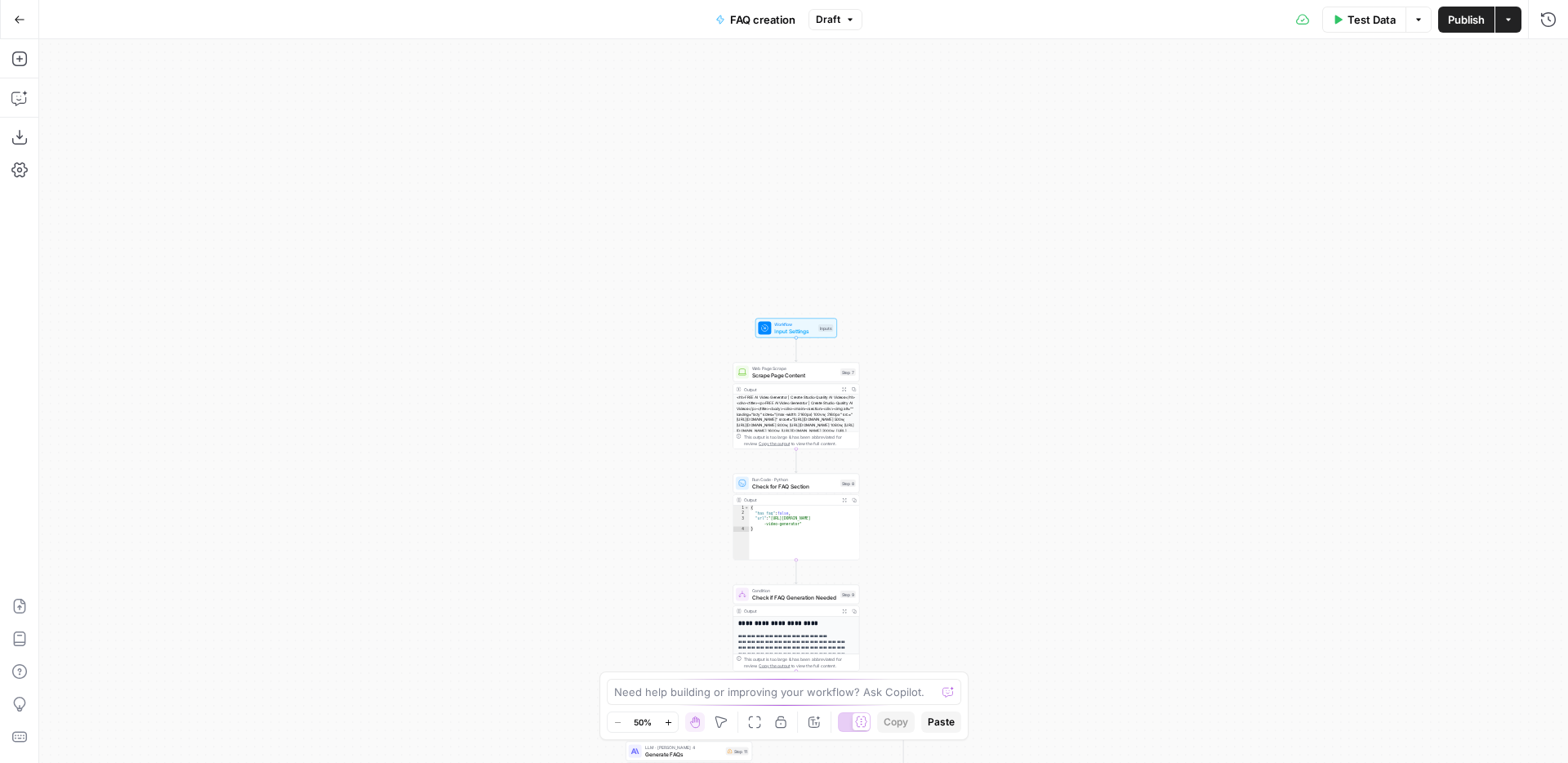
drag, startPoint x: 1048, startPoint y: 273, endPoint x: 1048, endPoint y: 532, distance: 259.0
click at [1048, 534] on div "true false true false Workflow Input Settings Inputs Web Page Scrape Scrape Pag…" at bounding box center [803, 401] width 1528 height 723
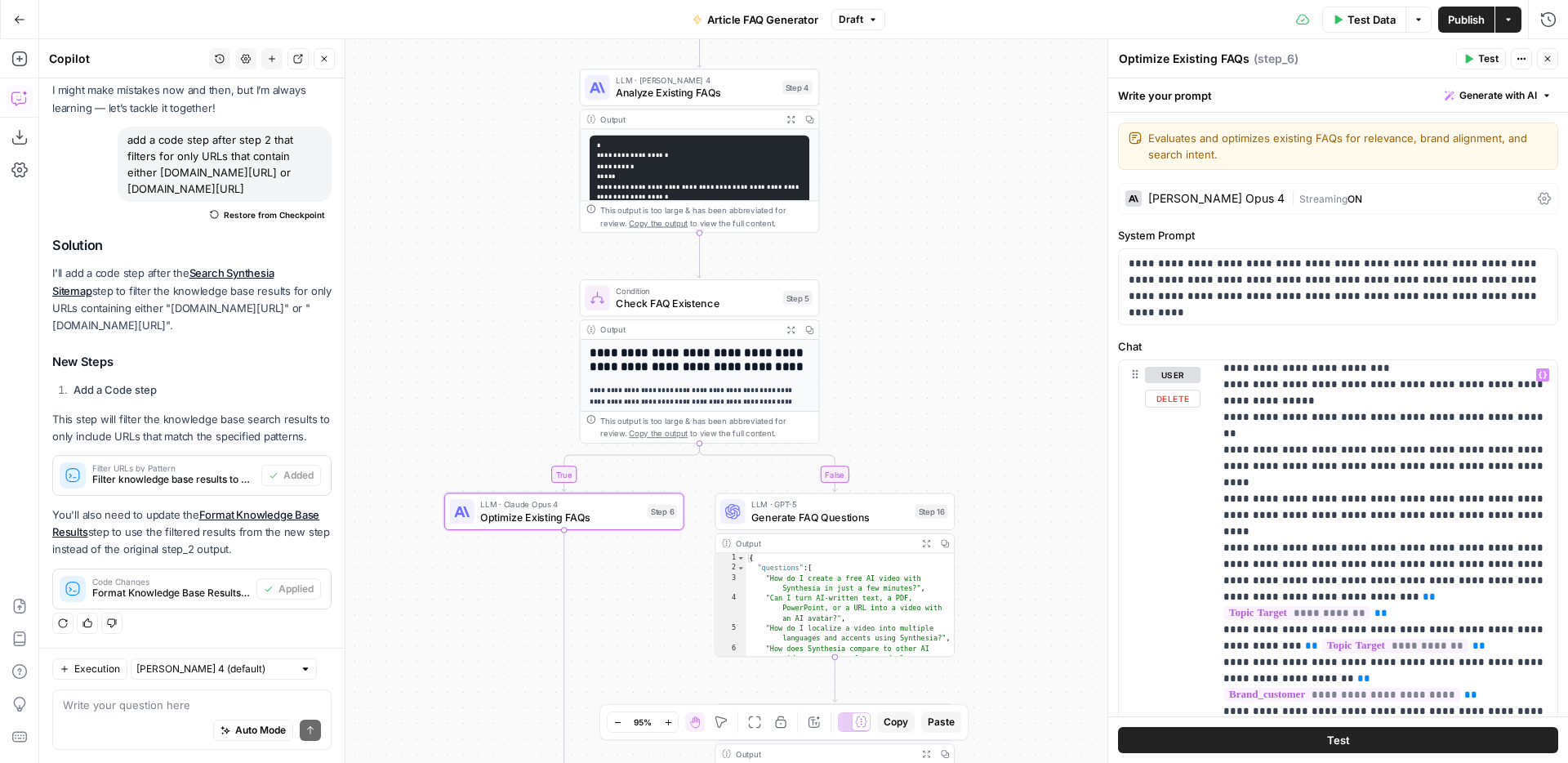
scroll to position [2044, 0]
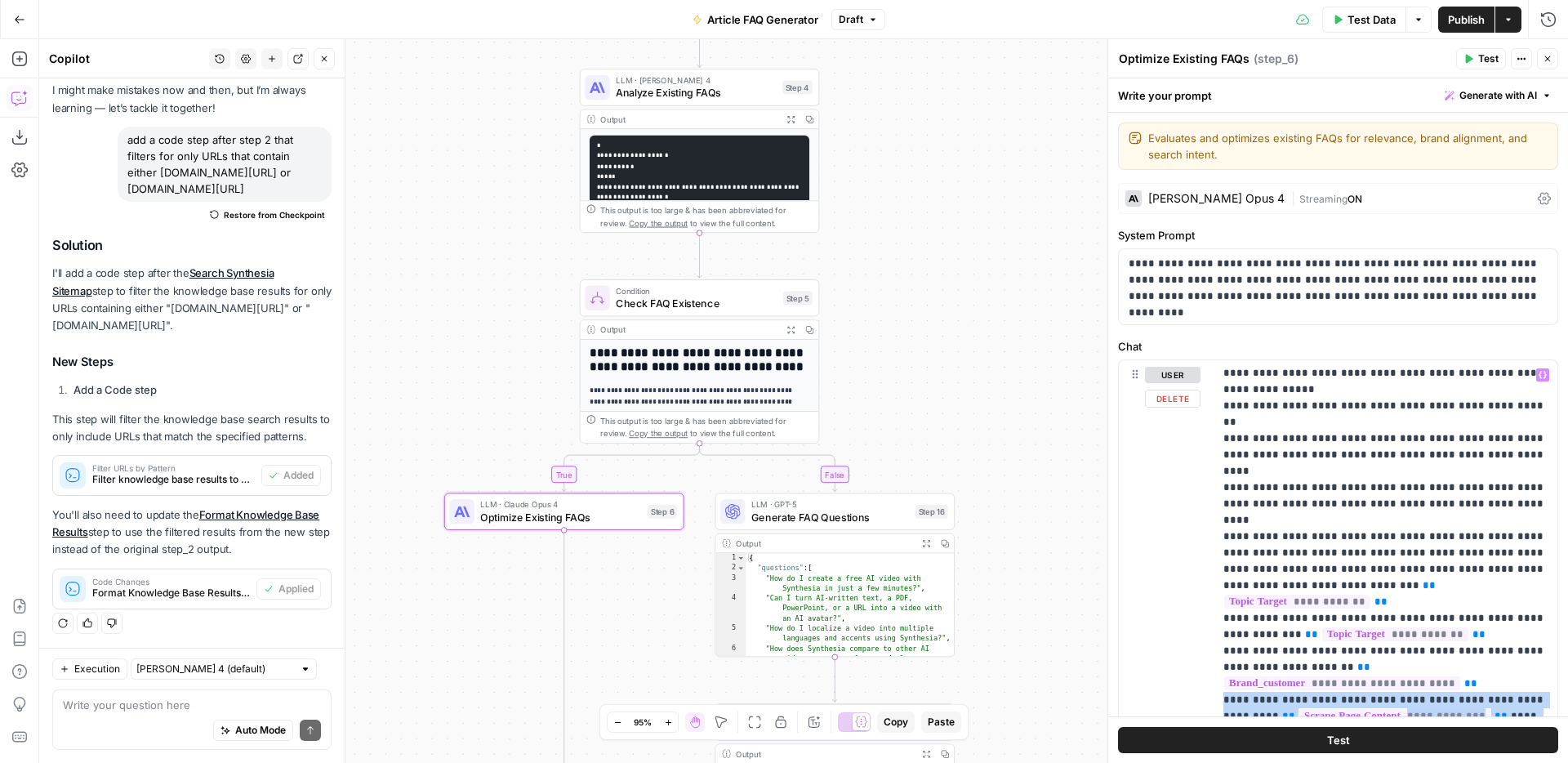
drag, startPoint x: 1364, startPoint y: 586, endPoint x: 1212, endPoint y: 555, distance: 155.1
click at [1212, 555] on div "**********" at bounding box center [1337, 713] width 438 height 705
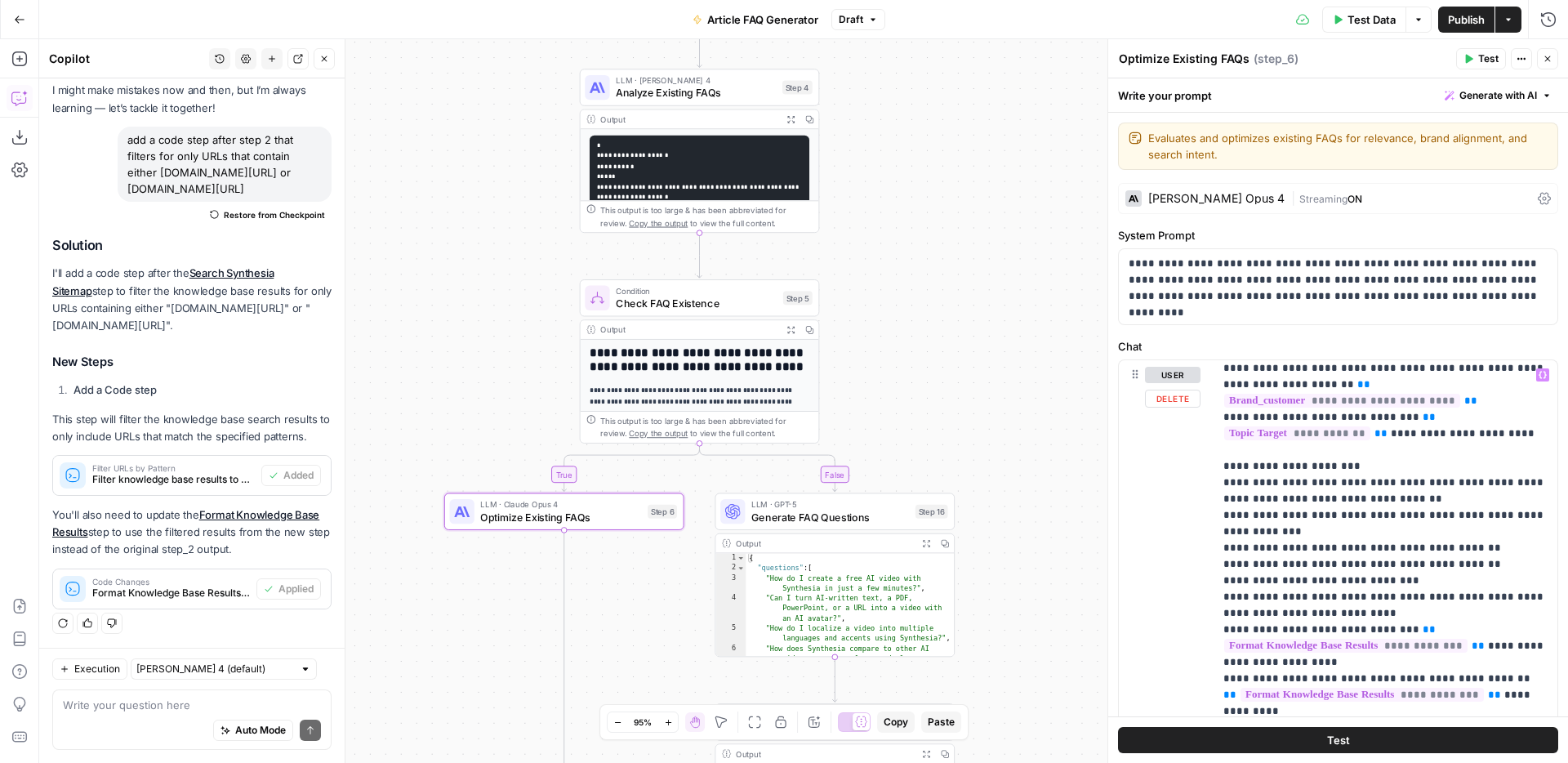
scroll to position [2328, 0]
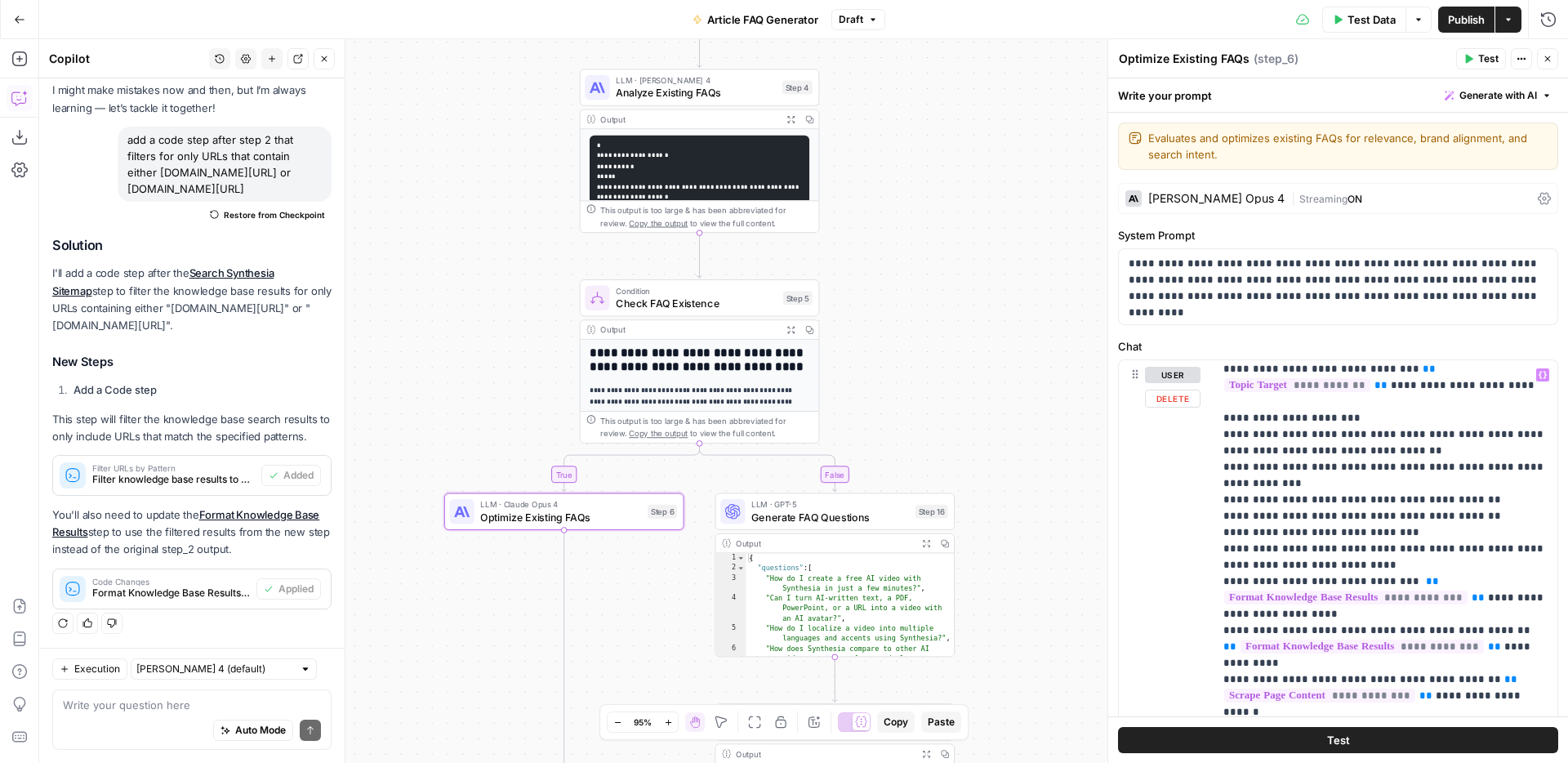
scroll to position [2376, 0]
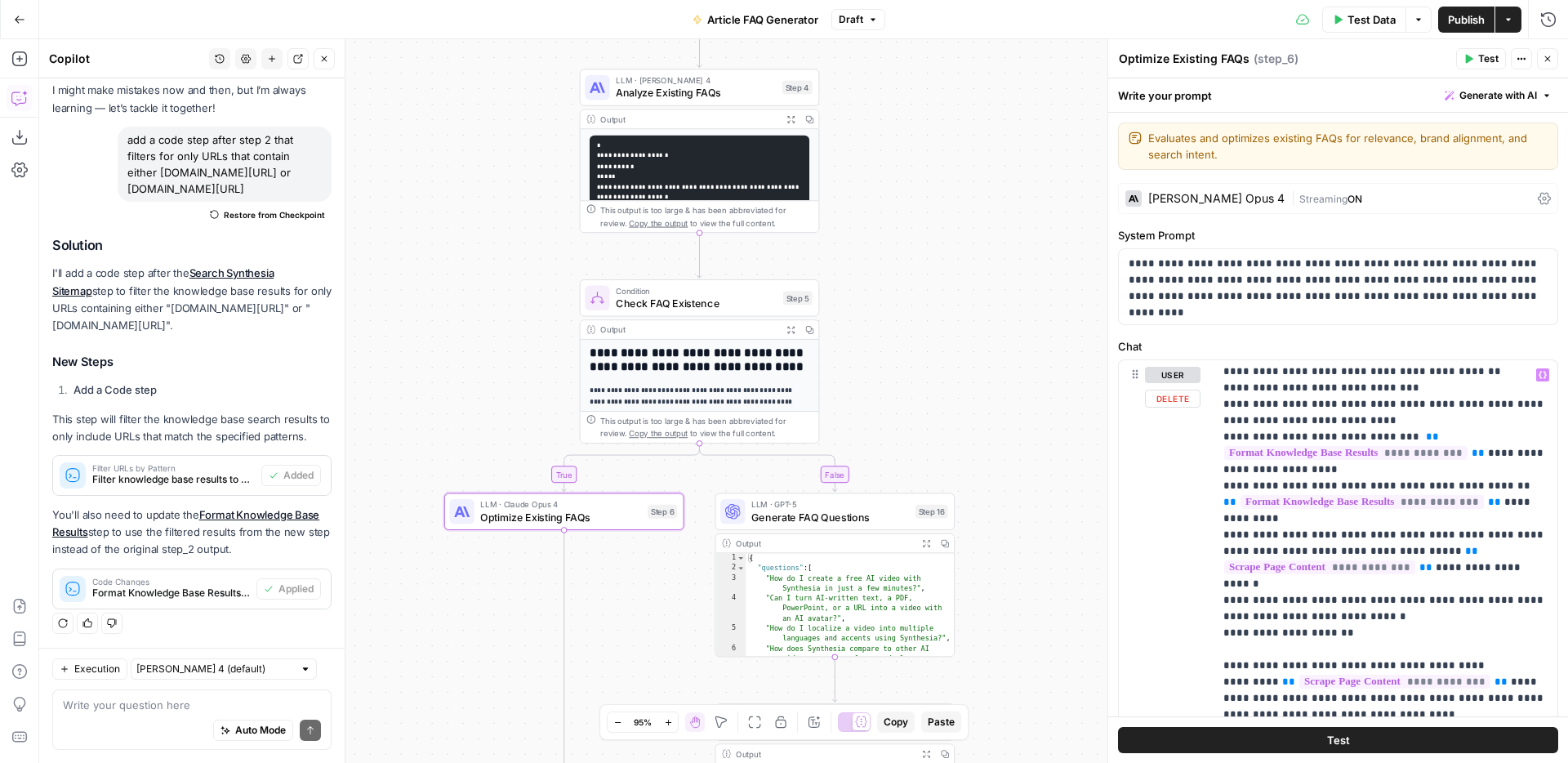
scroll to position [2524, 0]
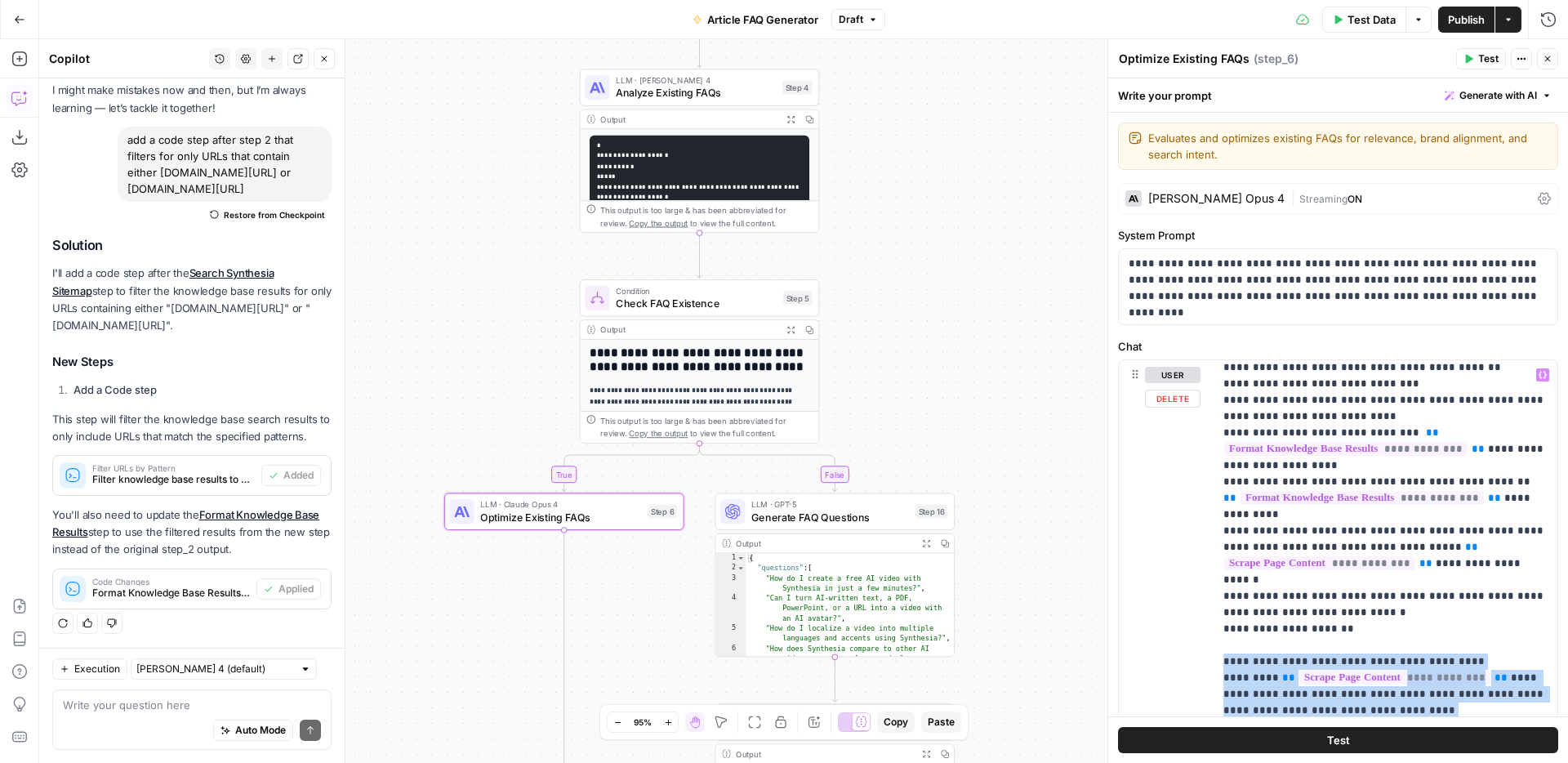
drag, startPoint x: 1290, startPoint y: 631, endPoint x: 1215, endPoint y: 500, distance: 151.0
click at [1215, 500] on div "**********" at bounding box center [1386, 693] width 344 height 666
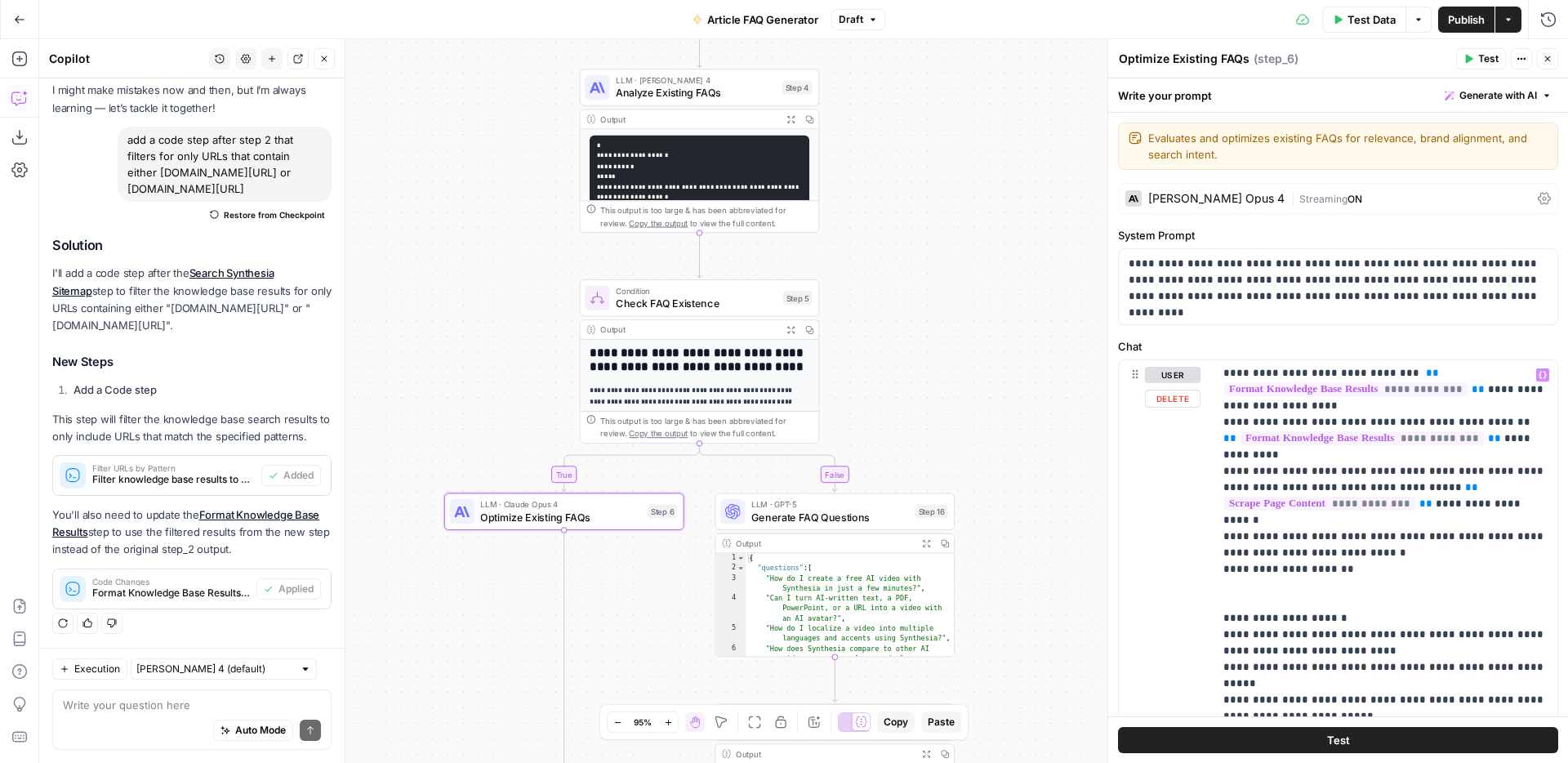
scroll to position [2585, 0]
drag, startPoint x: 1272, startPoint y: 469, endPoint x: 1234, endPoint y: 466, distance: 38.1
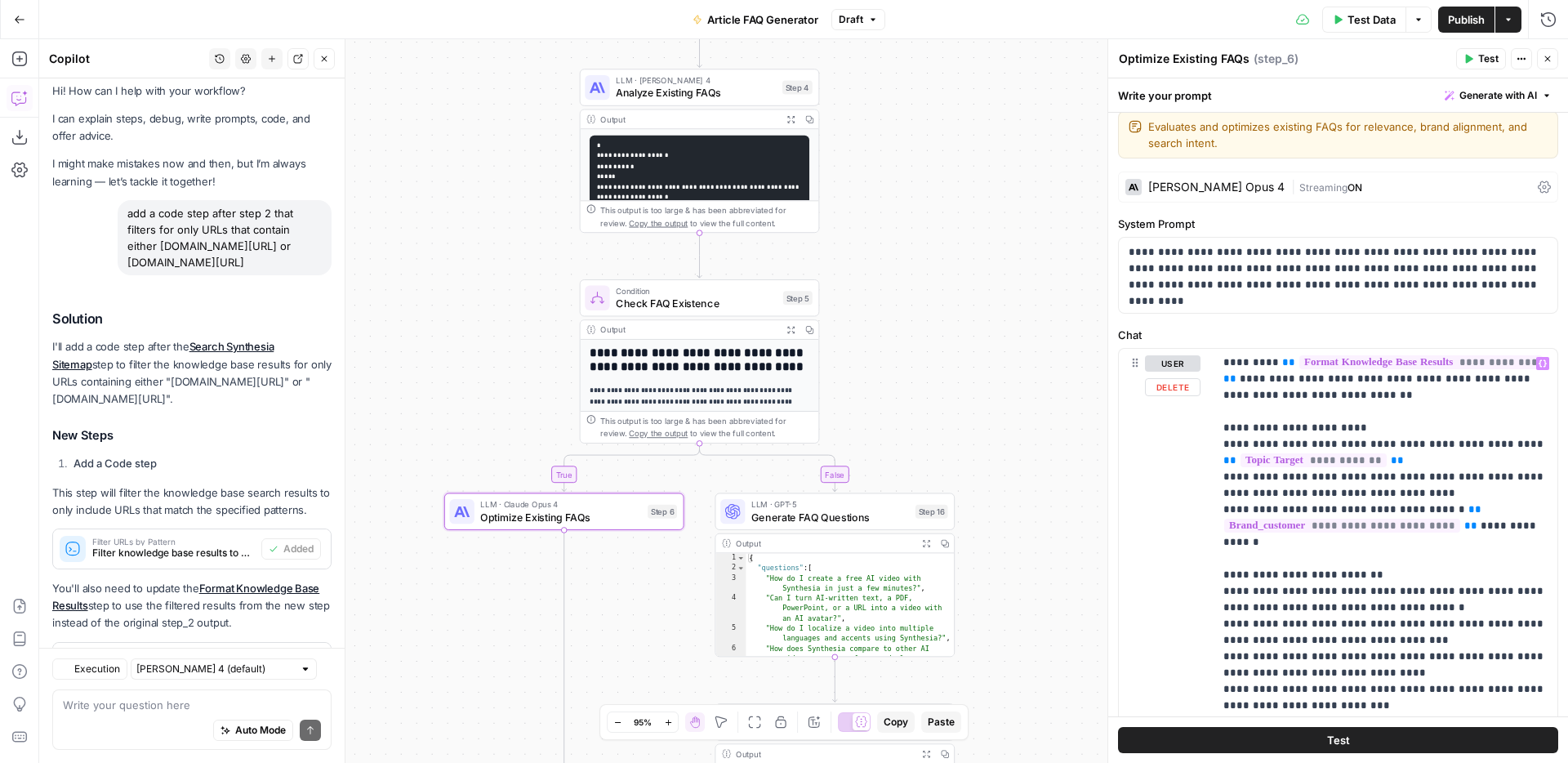
scroll to position [82, 0]
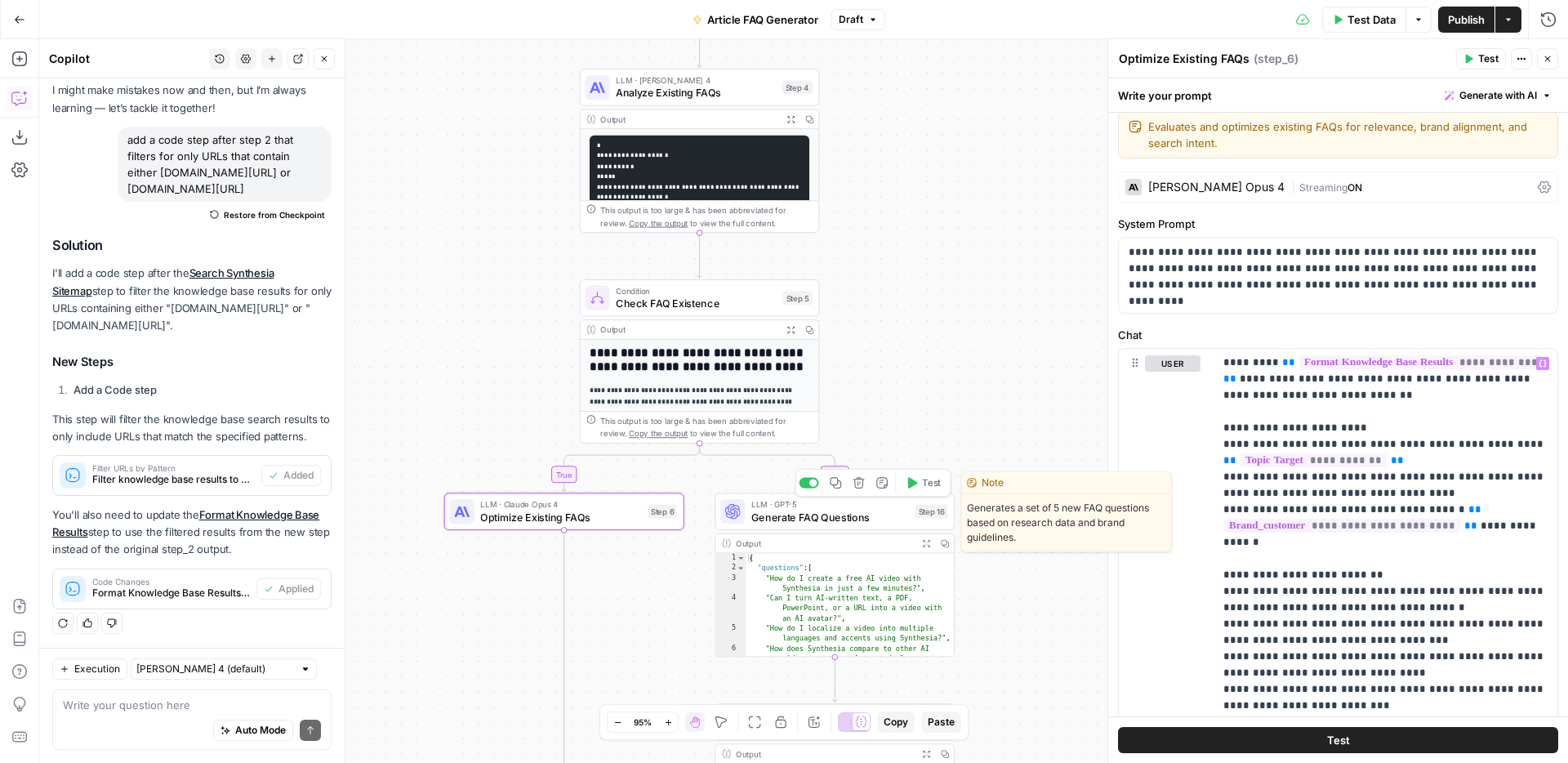
click at [862, 515] on span "Generate FAQ Questions" at bounding box center [829, 517] width 157 height 16
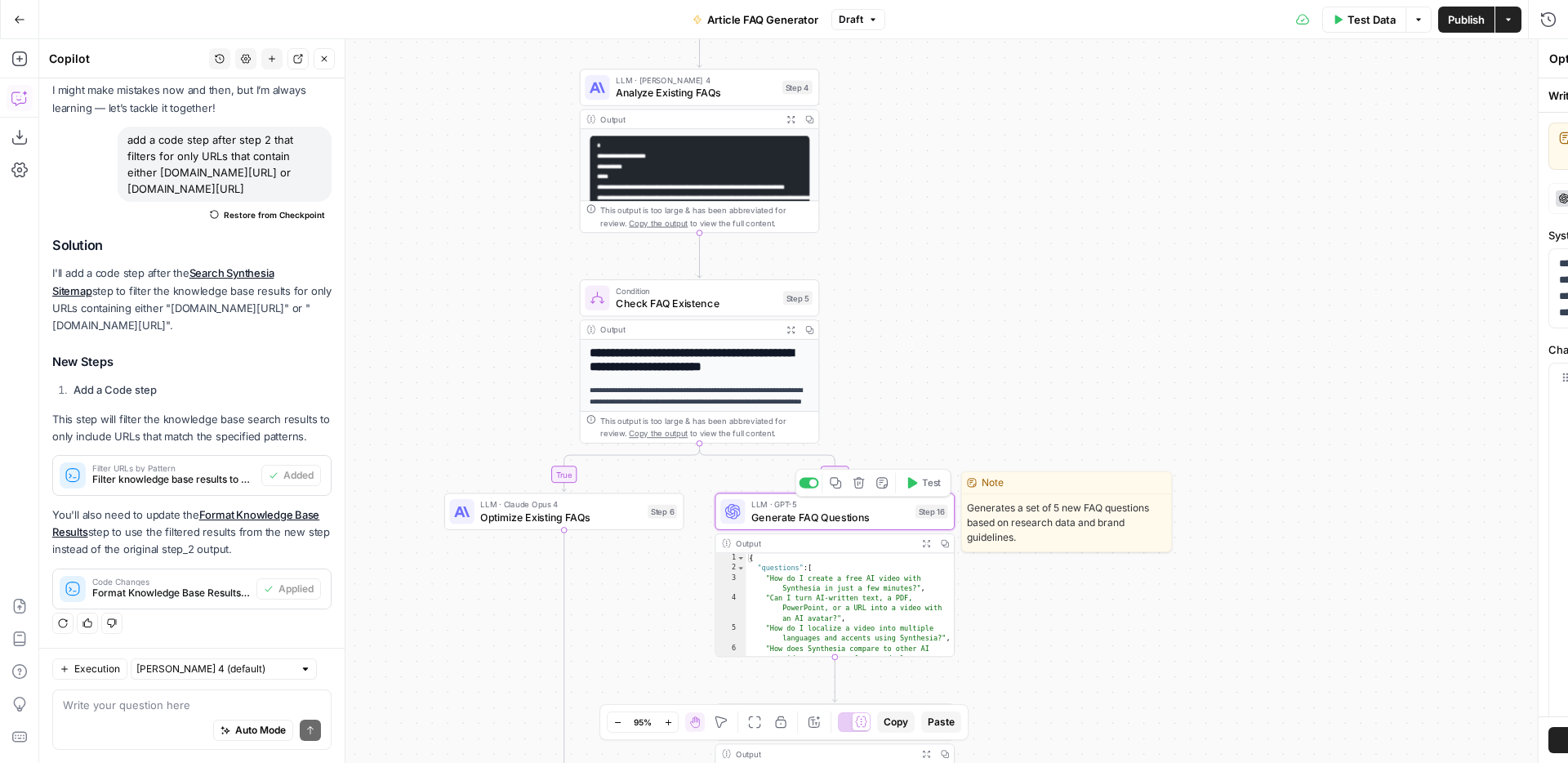
type textarea "Generate FAQ Questions"
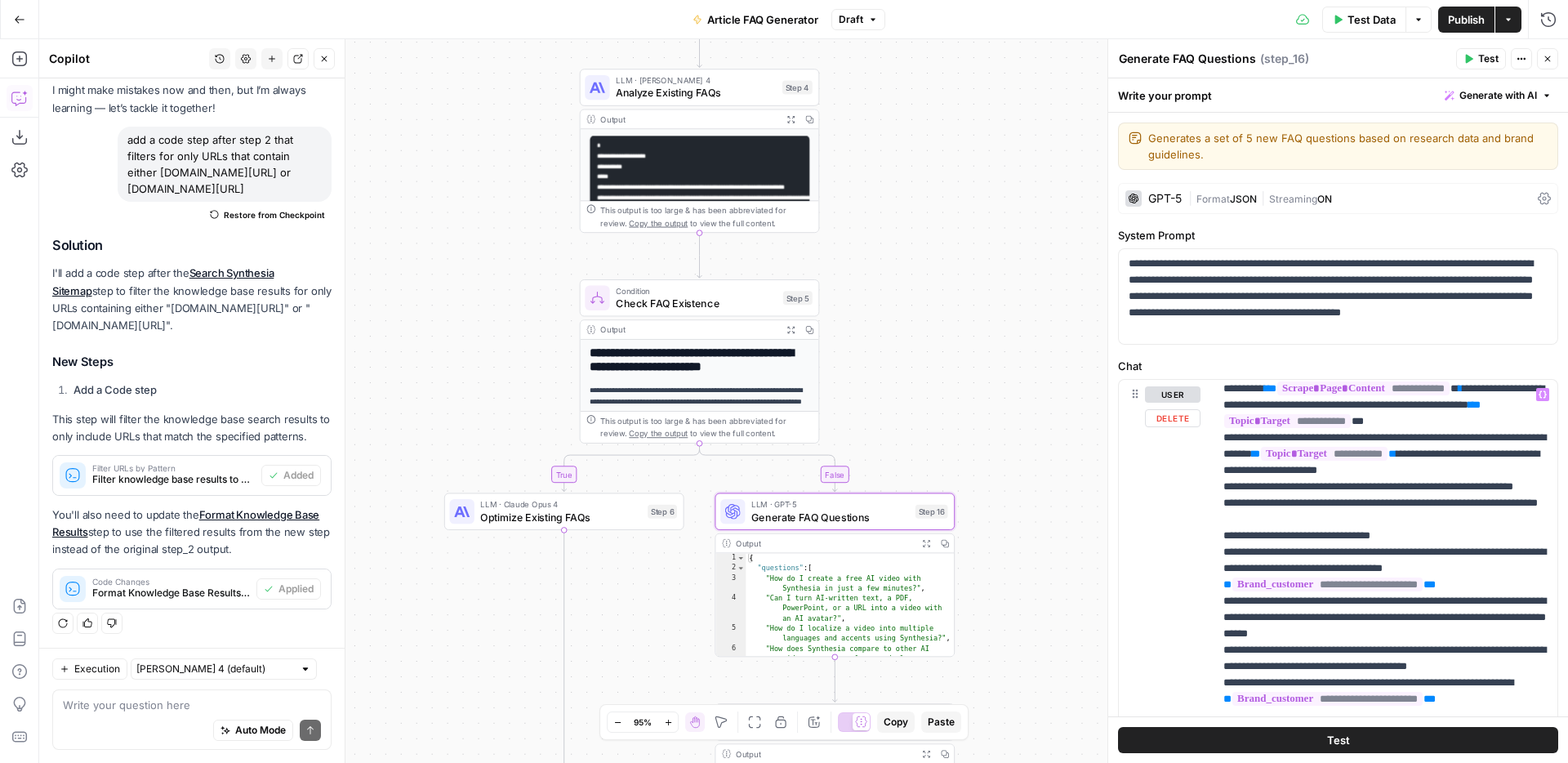
scroll to position [579, 0]
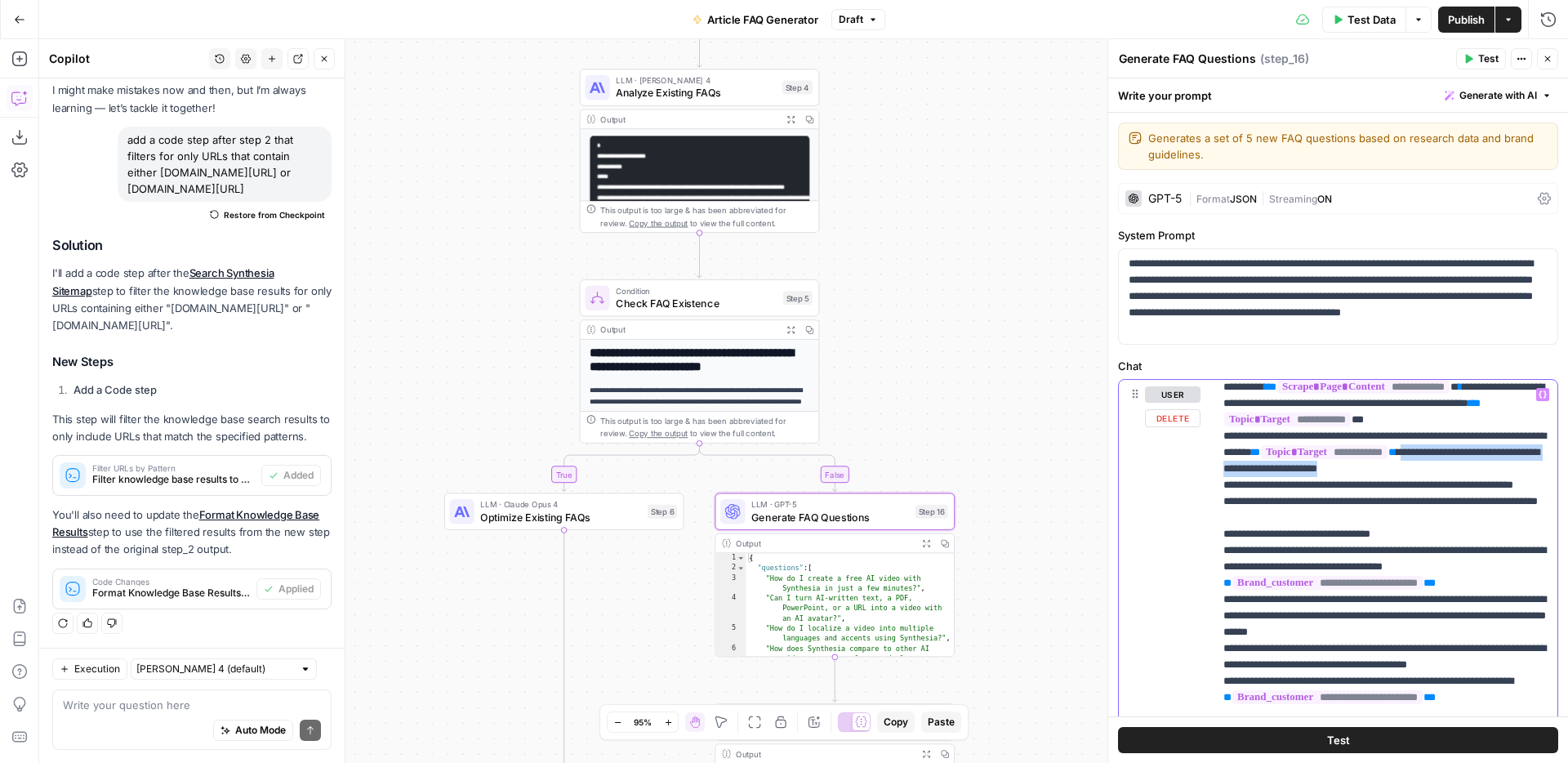
drag, startPoint x: 1517, startPoint y: 536, endPoint x: 1519, endPoint y: 521, distance: 15.1
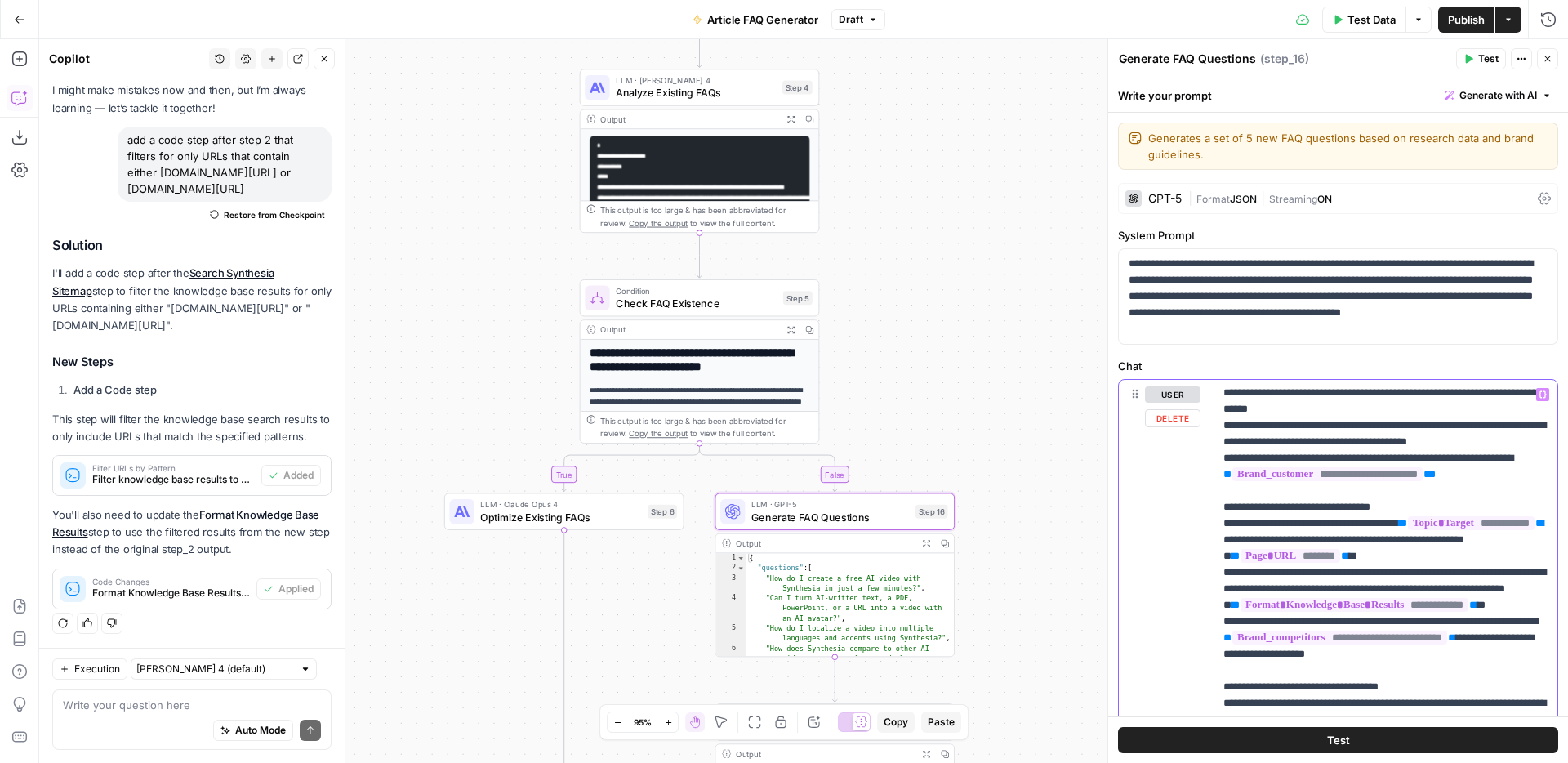
scroll to position [787, 0]
drag, startPoint x: 1451, startPoint y: 507, endPoint x: 1365, endPoint y: 507, distance: 86.0
click at [1365, 507] on p "**********" at bounding box center [1386, 589] width 324 height 1977
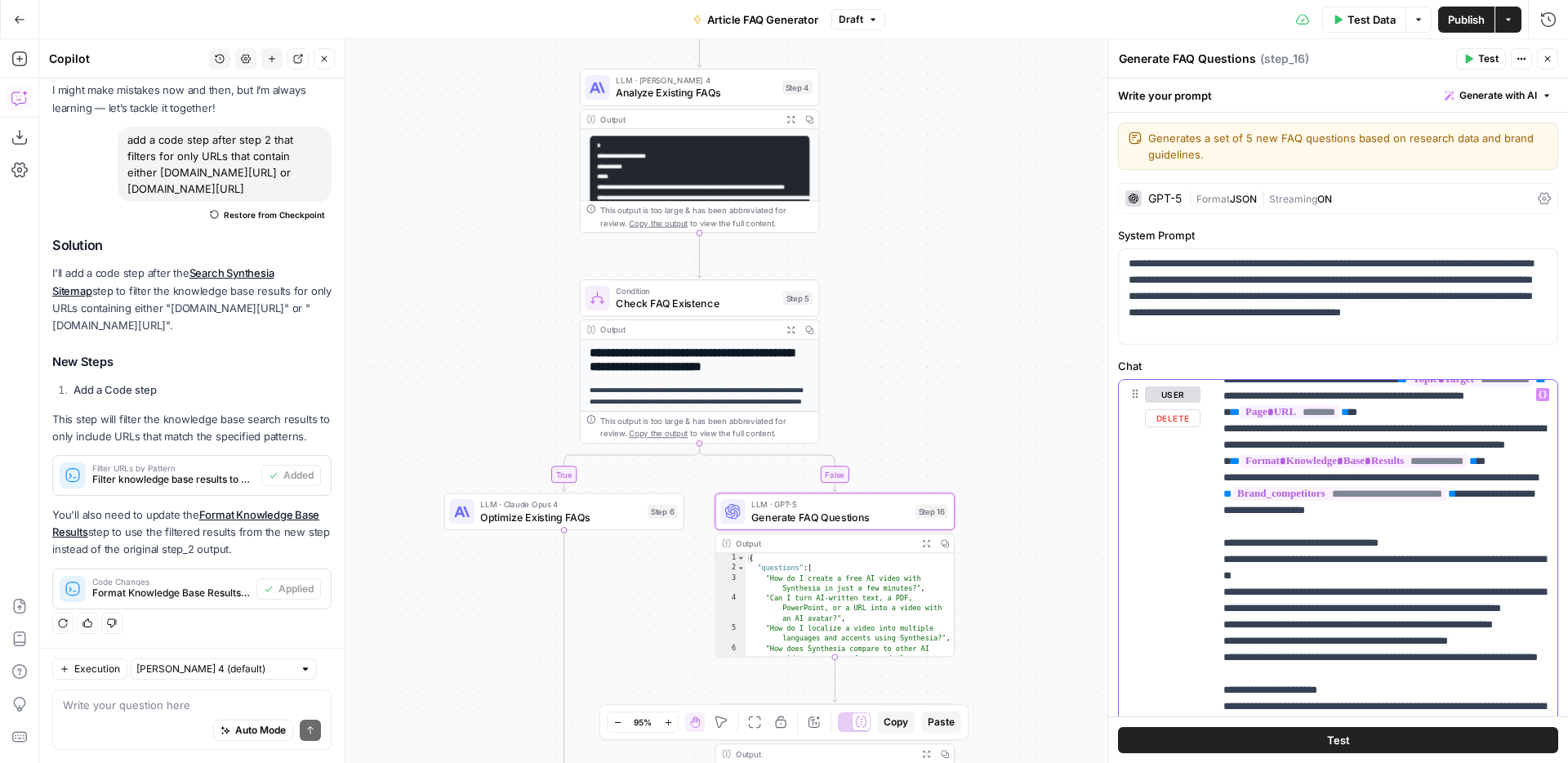
scroll to position [934, 0]
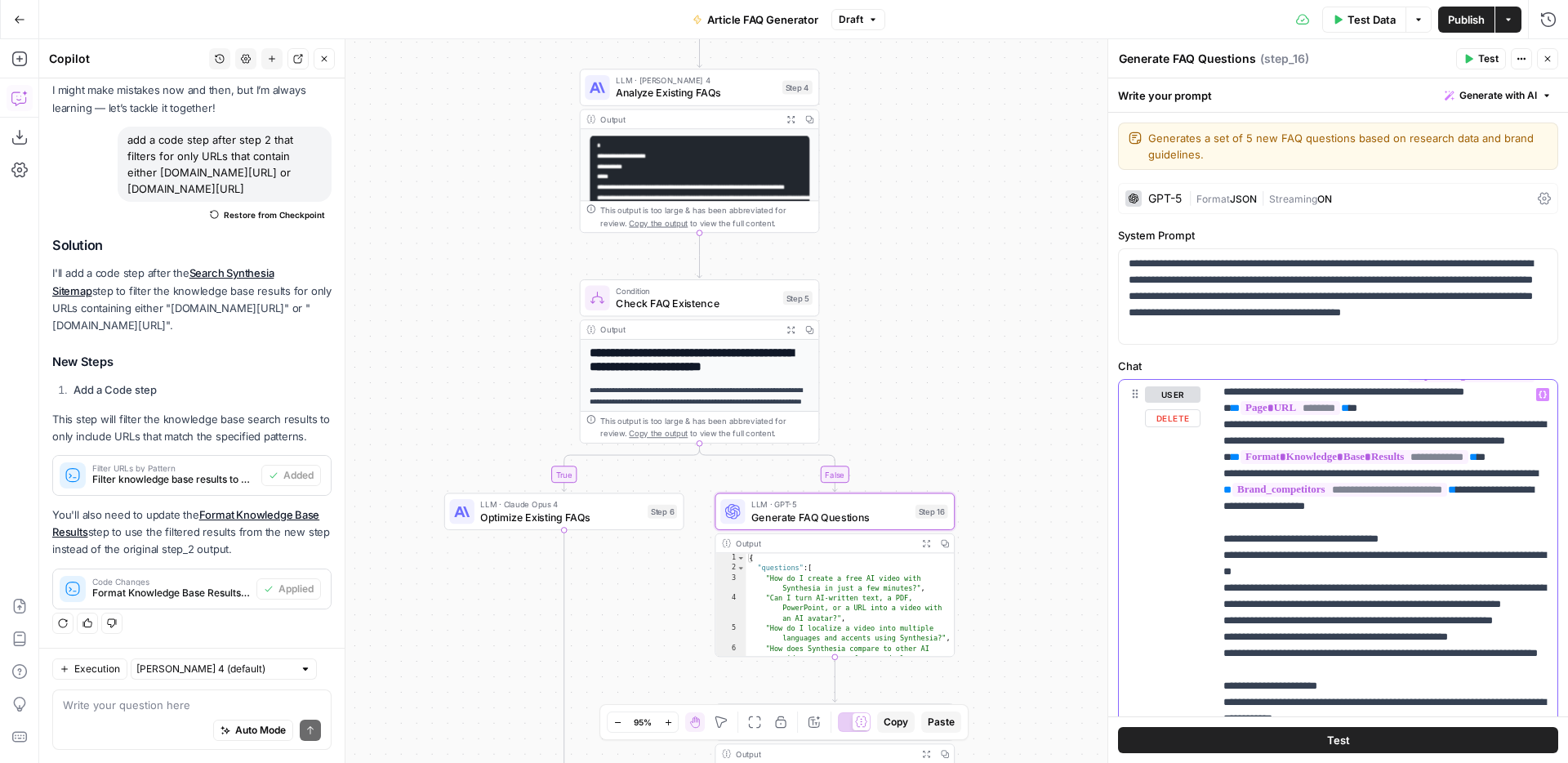
click at [1366, 536] on p "**********" at bounding box center [1386, 441] width 324 height 1977
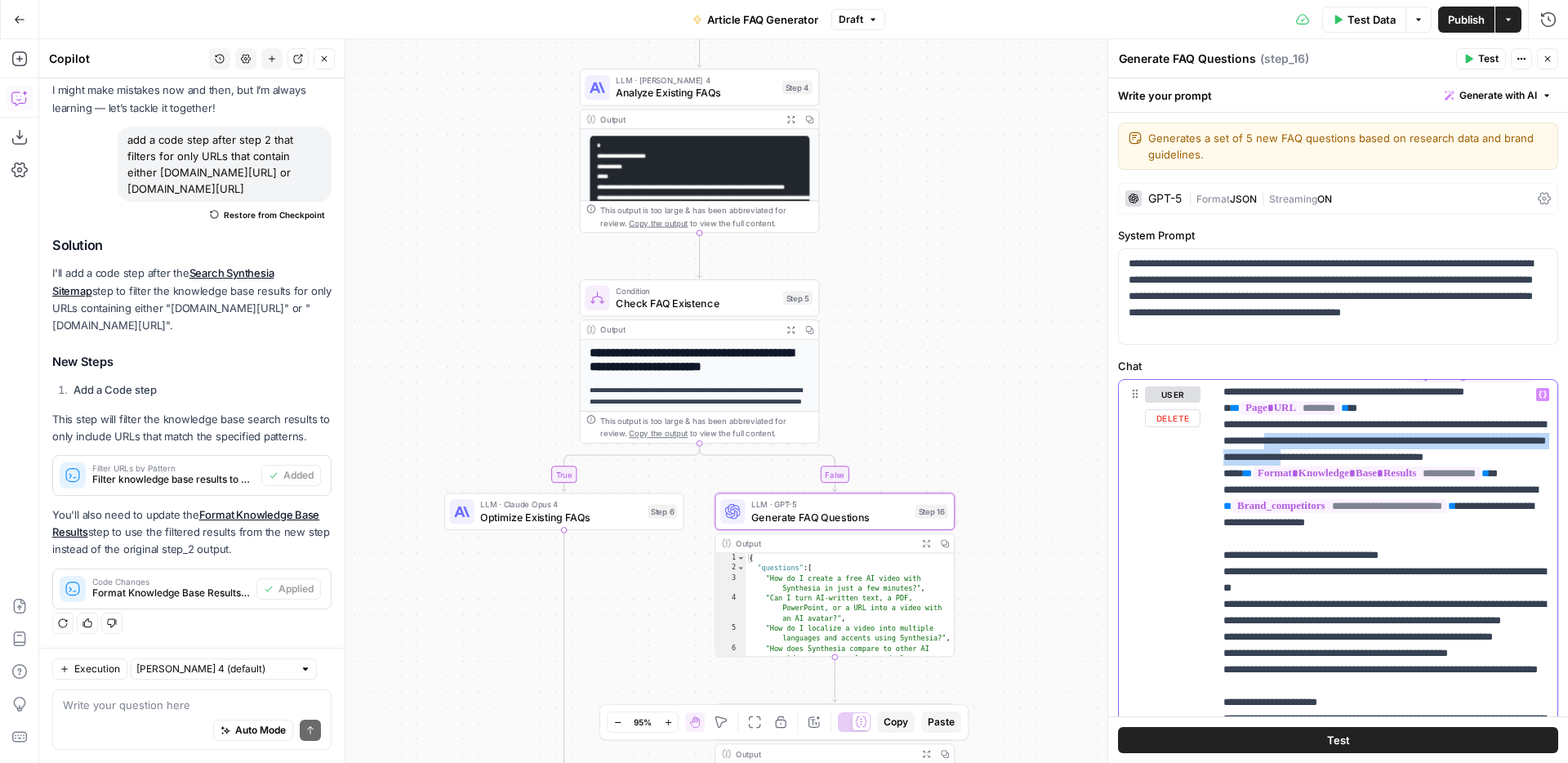
drag, startPoint x: 1434, startPoint y: 571, endPoint x: 1345, endPoint y: 554, distance: 90.6
click at [1345, 555] on p "**********" at bounding box center [1386, 449] width 324 height 1993
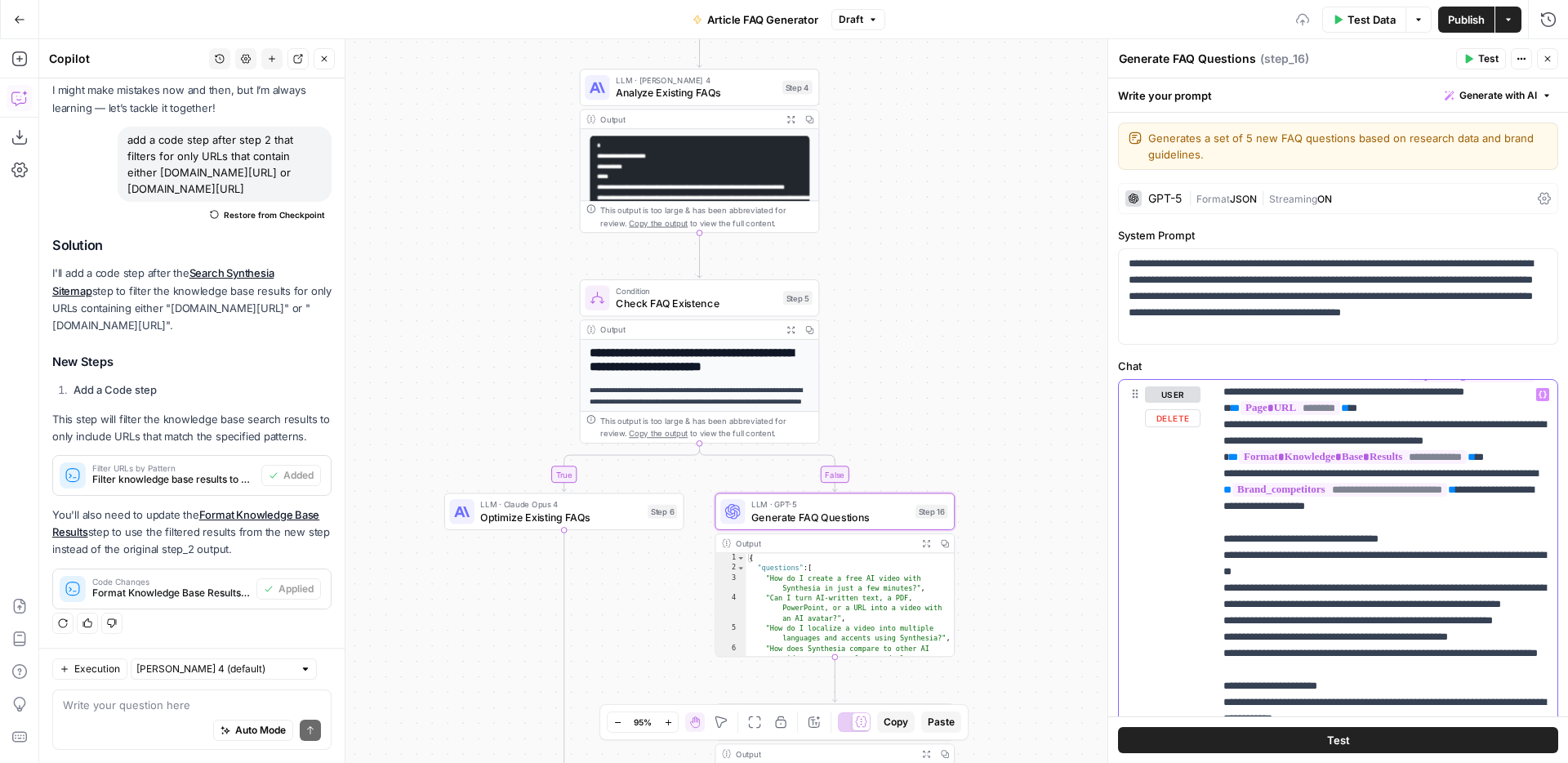
click at [1261, 564] on p "**********" at bounding box center [1386, 432] width 324 height 1960
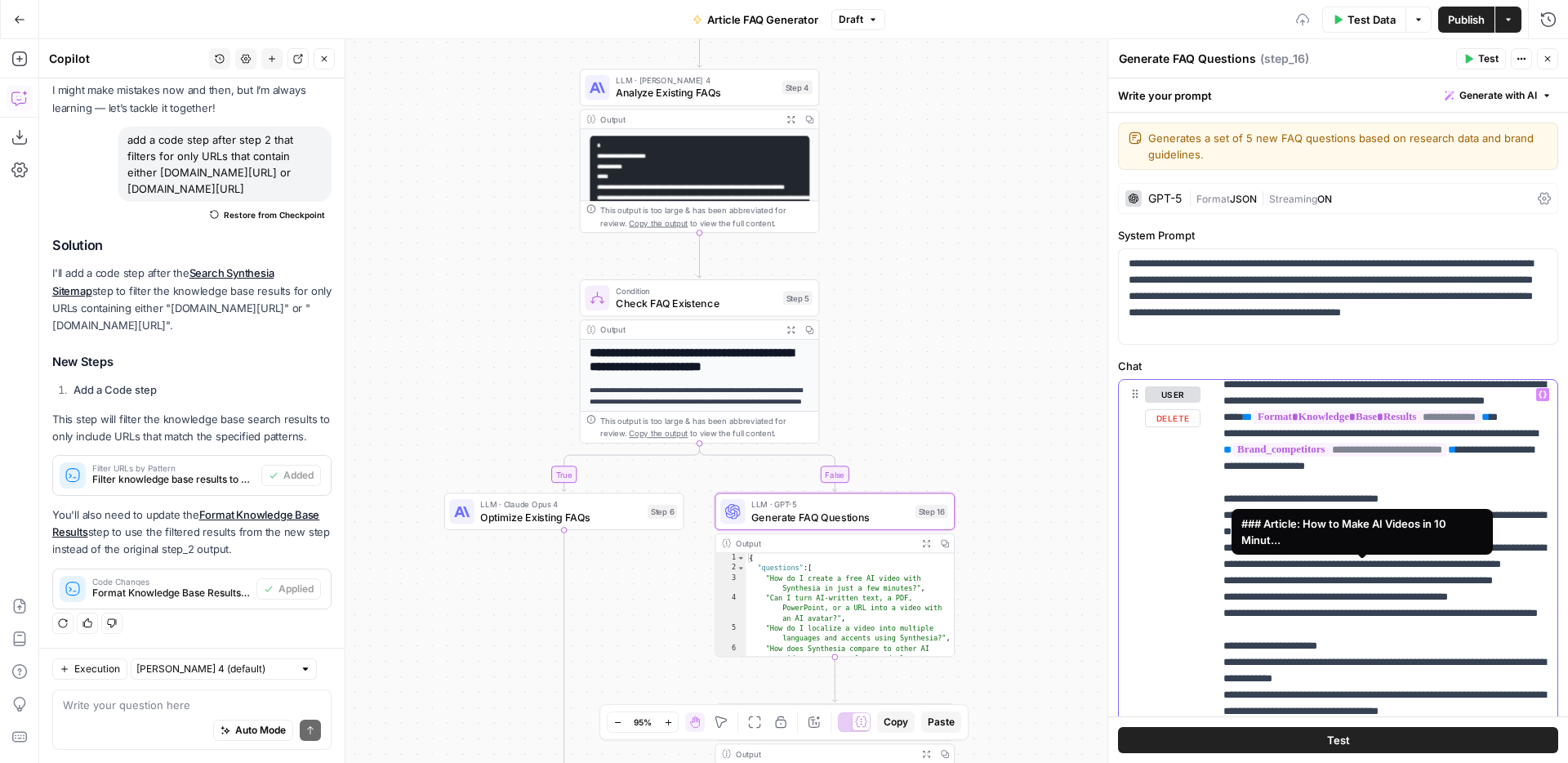
scroll to position [996, 0]
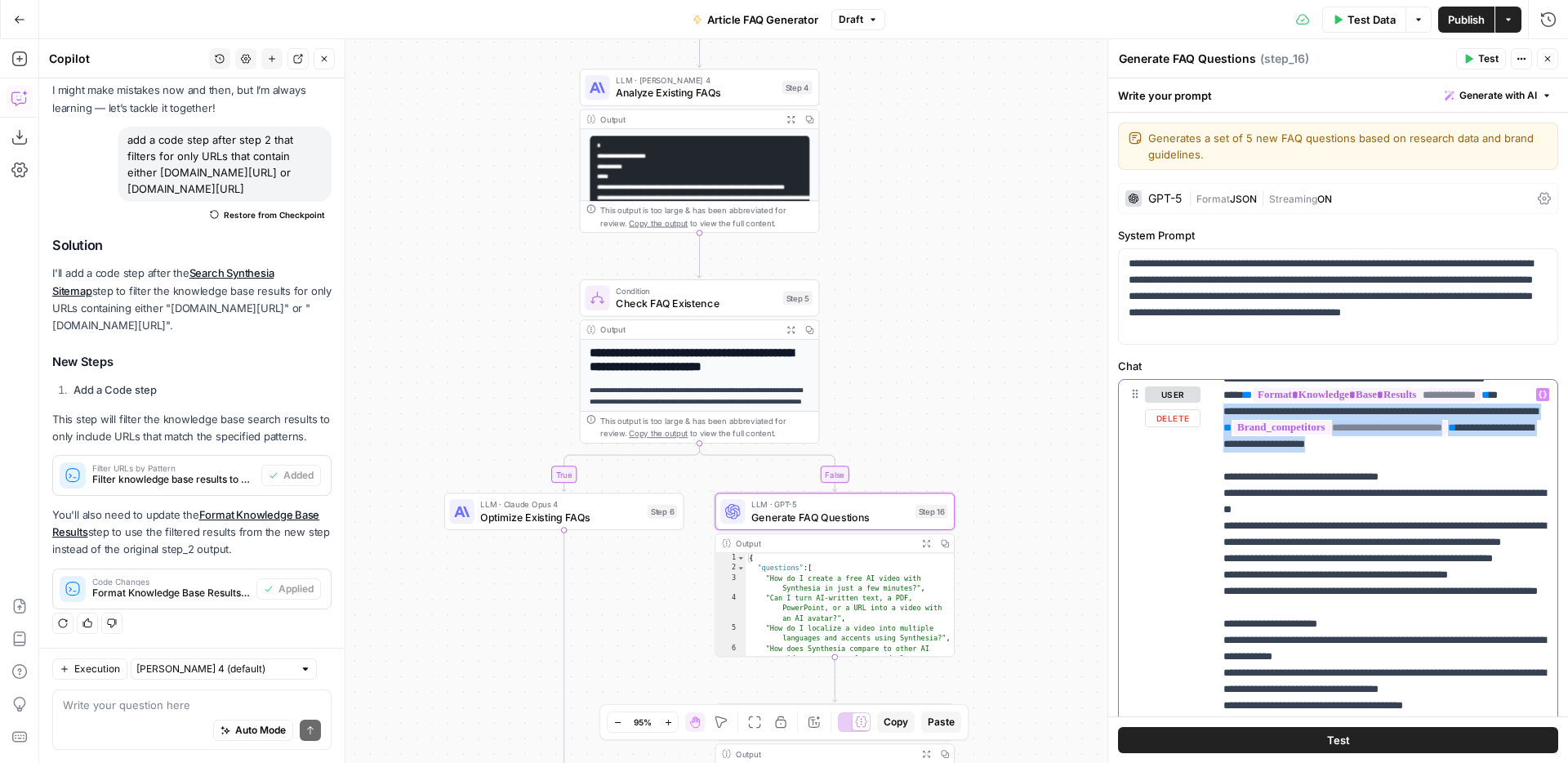
drag, startPoint x: 1229, startPoint y: 542, endPoint x: 1549, endPoint y: 587, distance: 323.1
click at [1549, 587] on div "**********" at bounding box center [1386, 713] width 344 height 666
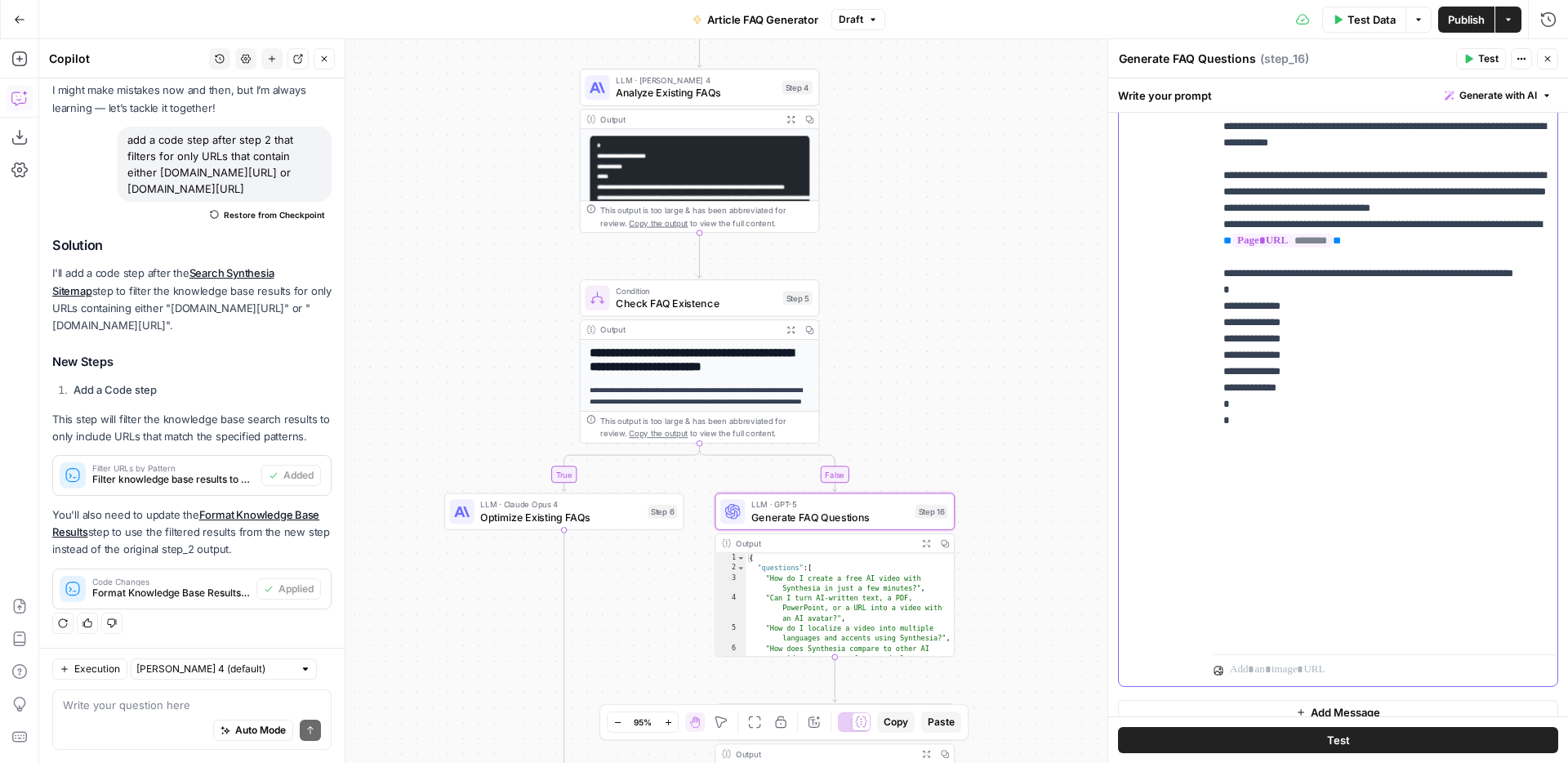
scroll to position [416, 0]
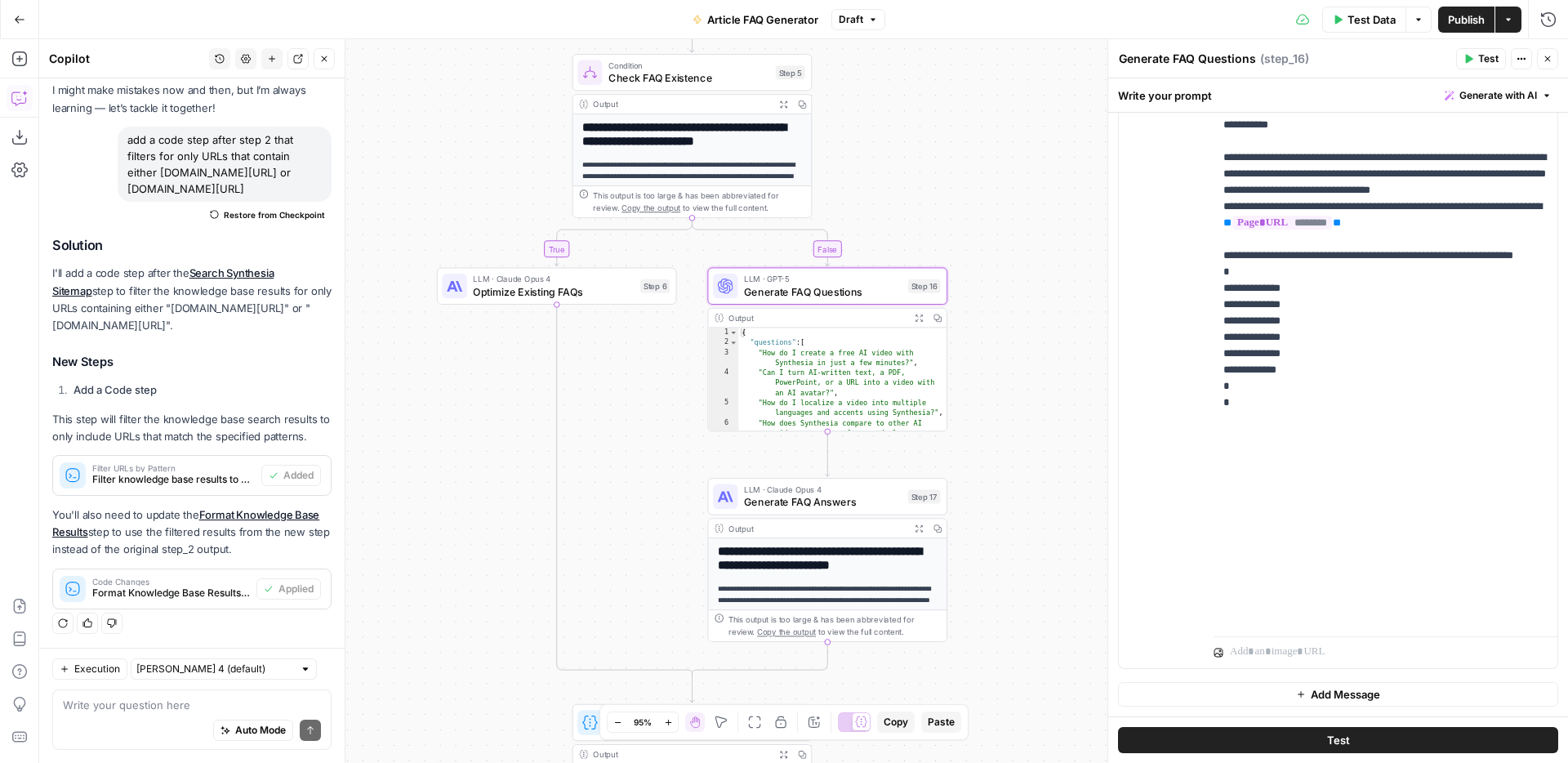
drag, startPoint x: 1049, startPoint y: 594, endPoint x: 1042, endPoint y: 368, distance: 226.1
click at [1042, 368] on div "**********" at bounding box center [803, 401] width 1528 height 723
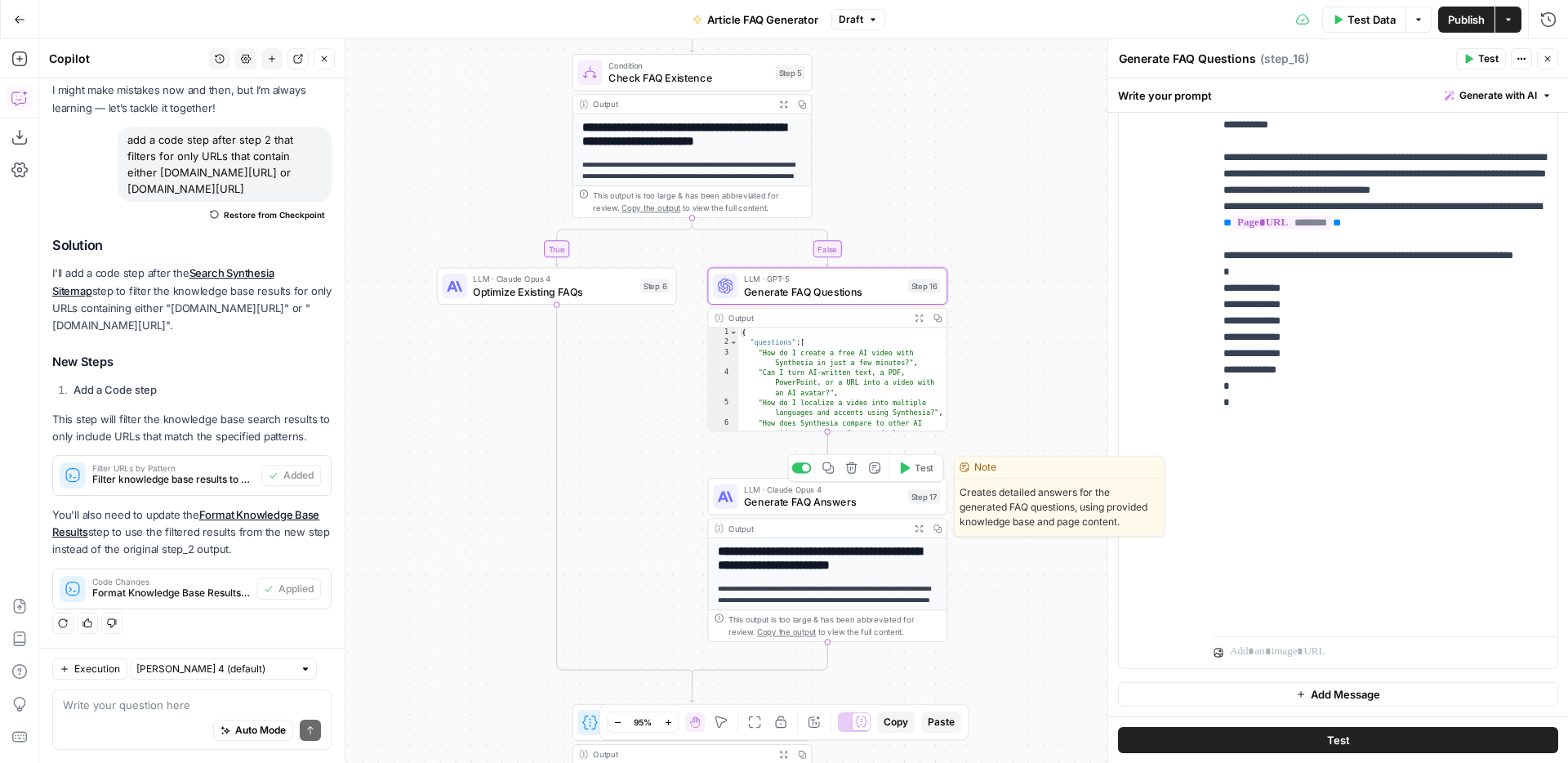
click at [858, 494] on span "Generate FAQ Answers" at bounding box center [822, 502] width 157 height 16
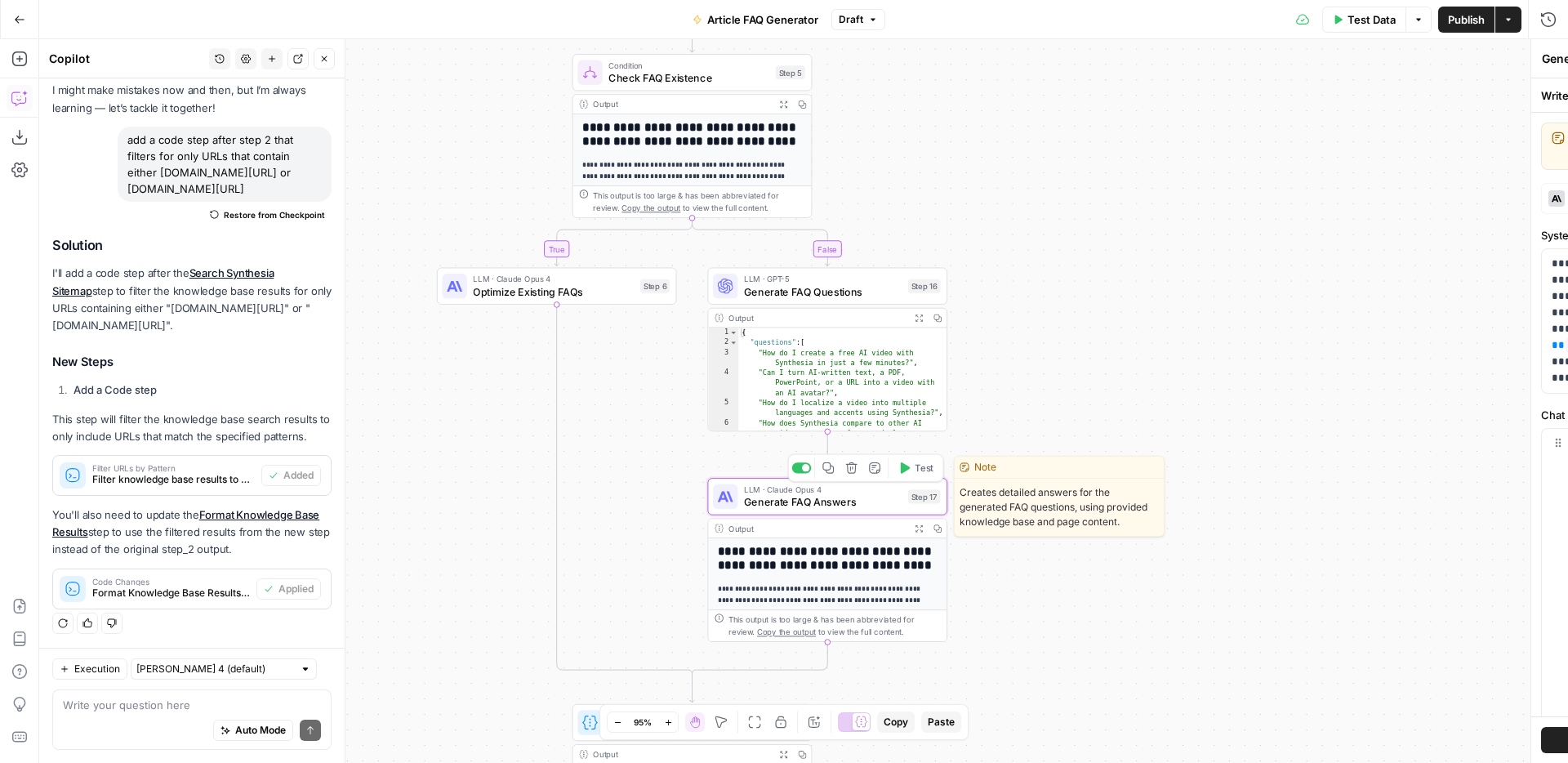
type textarea "Generate FAQ Answers"
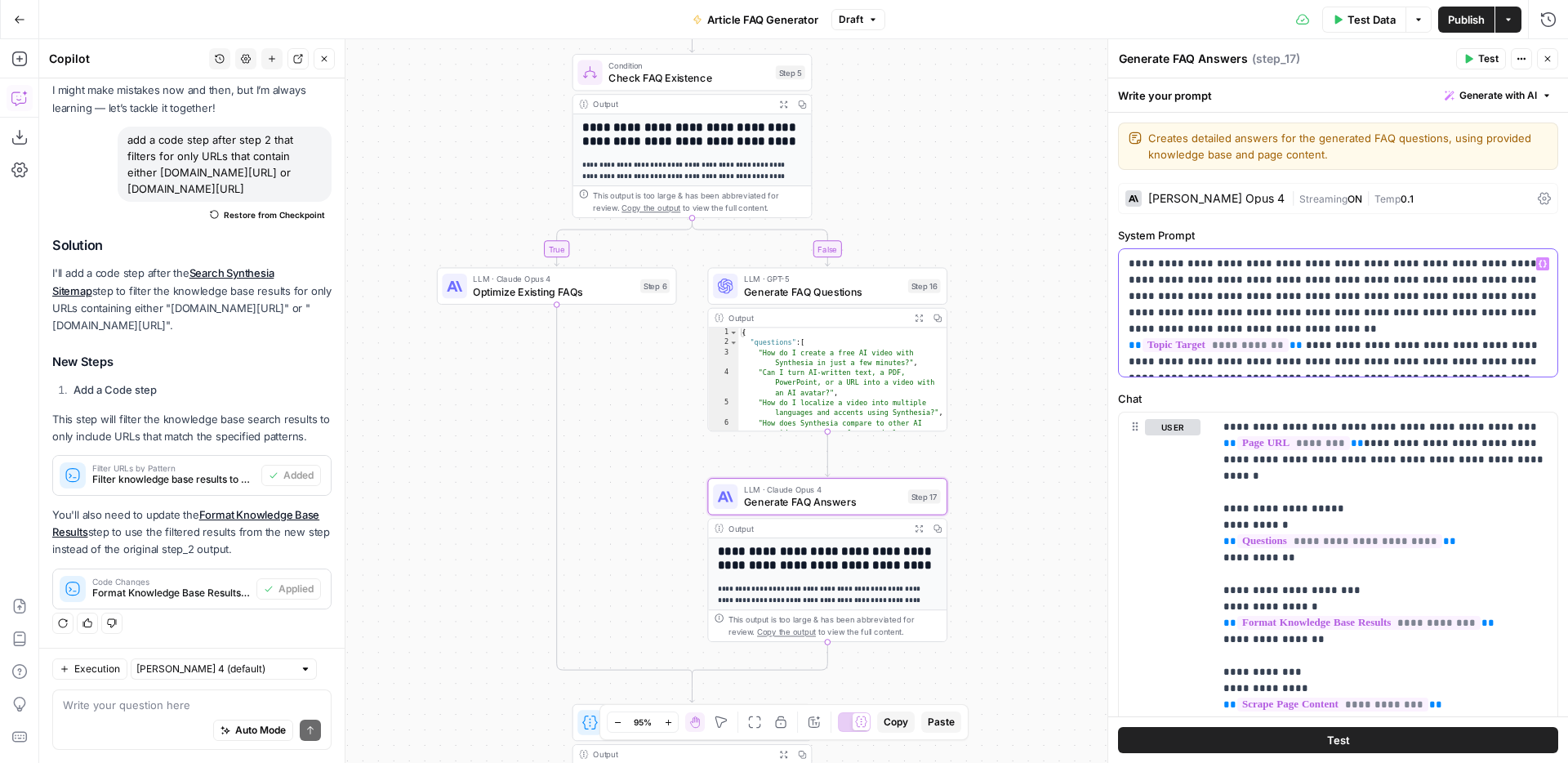
click at [1239, 260] on p "**********" at bounding box center [1337, 313] width 418 height 115
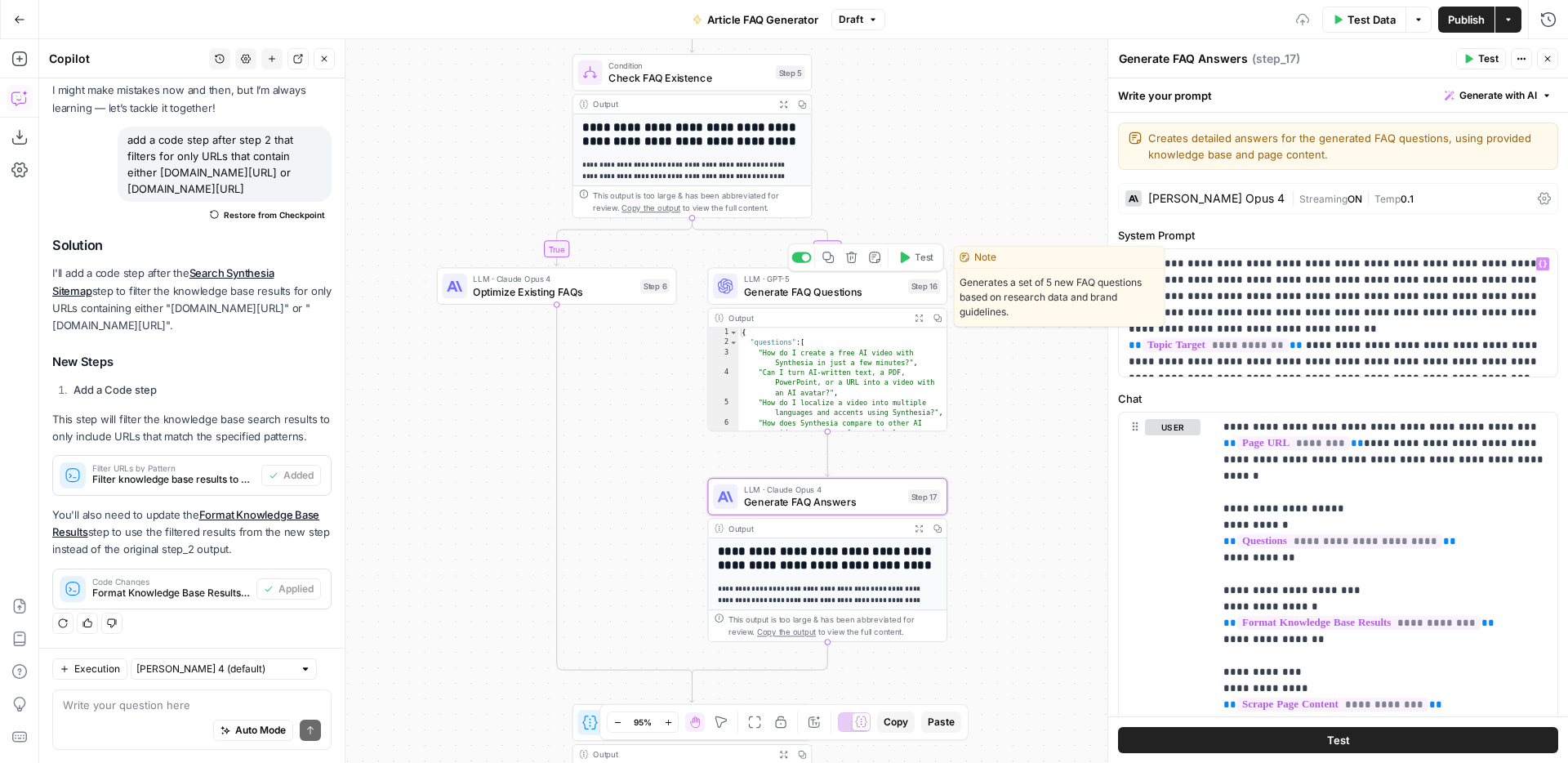
click at [845, 288] on span "Generate FAQ Questions" at bounding box center [822, 291] width 157 height 16
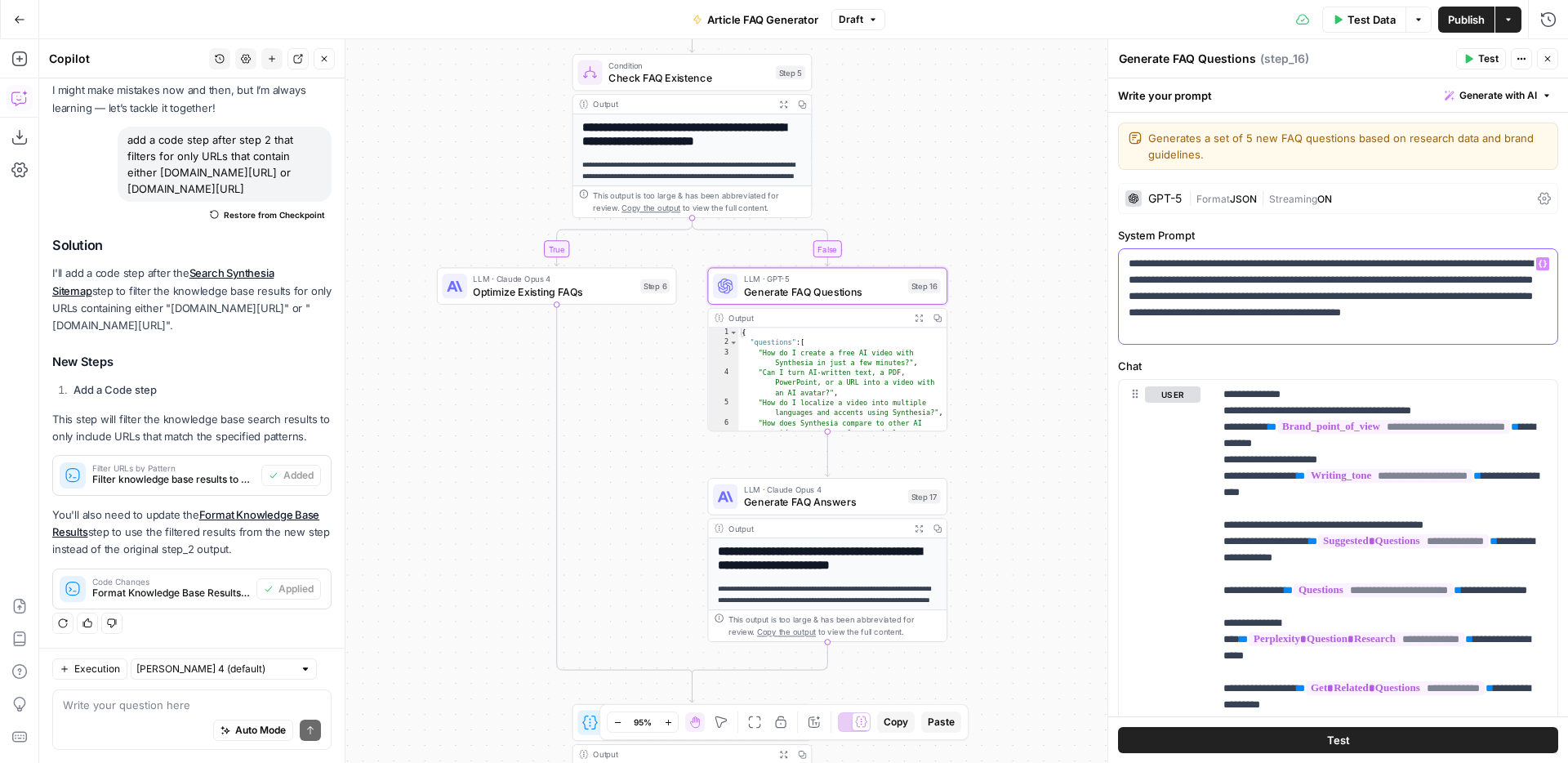
click at [1247, 265] on p "**********" at bounding box center [1337, 296] width 418 height 82
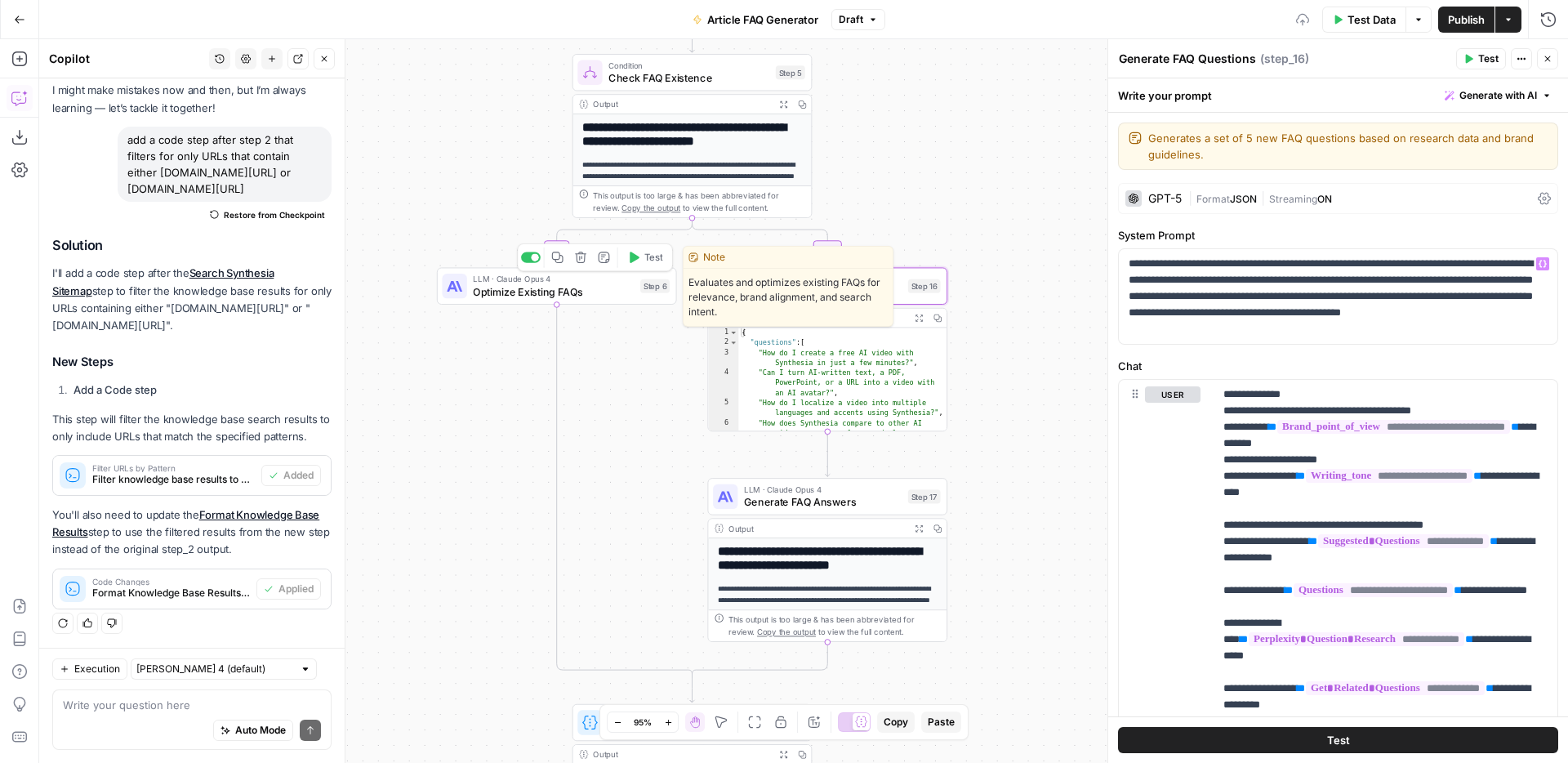
click at [526, 285] on span "Optimize Existing FAQs" at bounding box center [553, 291] width 161 height 16
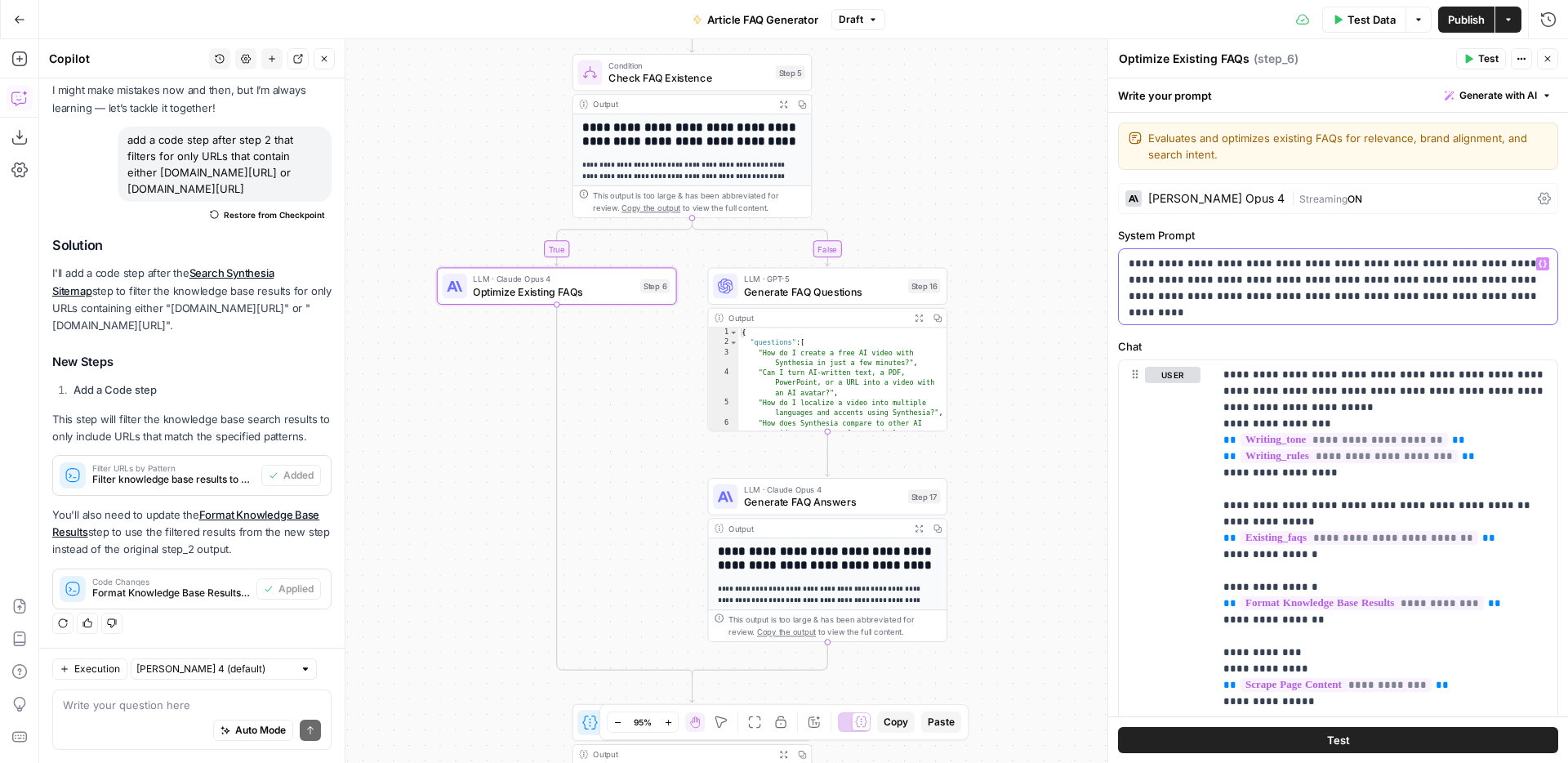
click at [1191, 257] on p "**********" at bounding box center [1337, 280] width 418 height 49
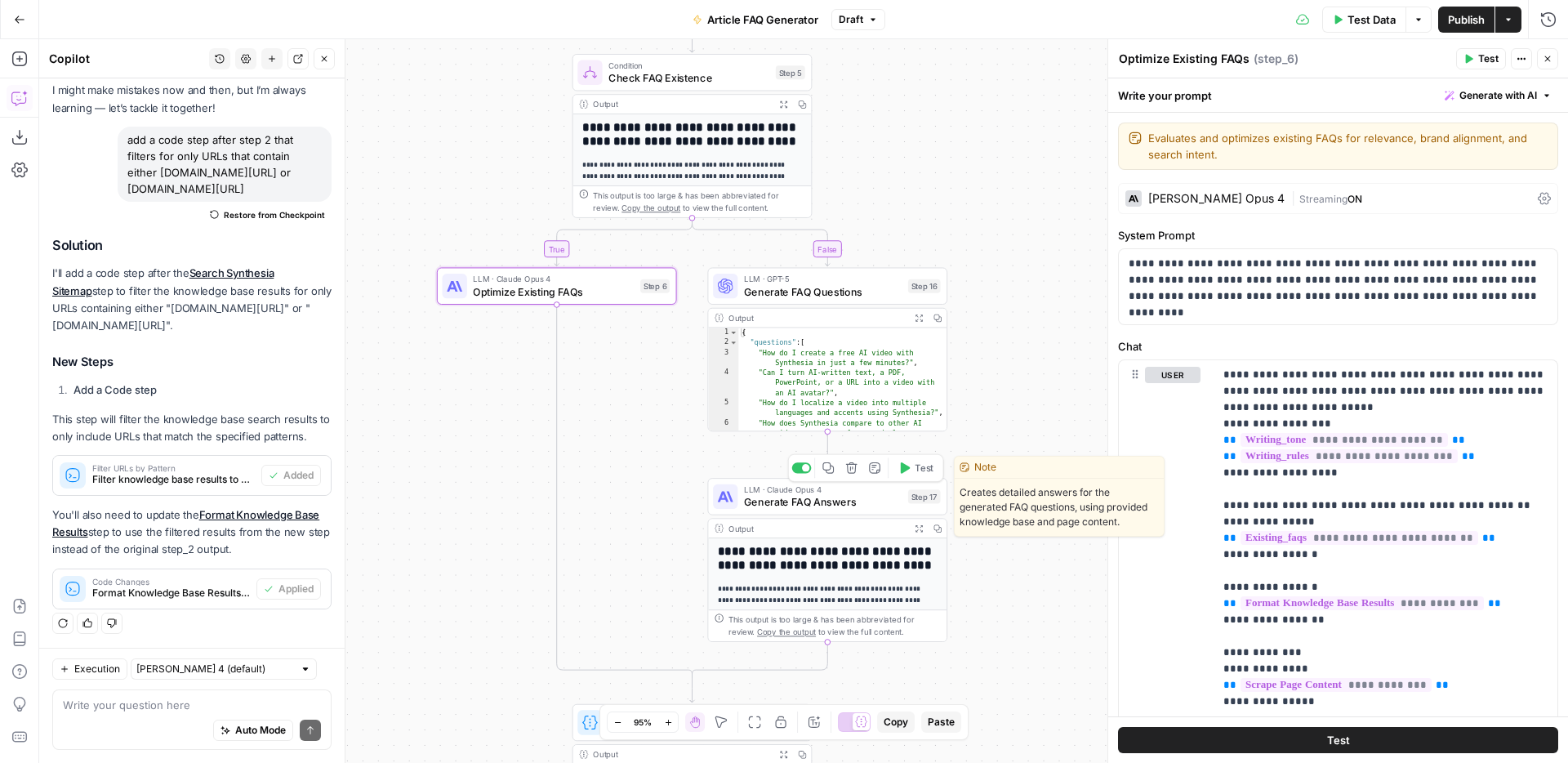
click at [828, 502] on span "Generate FAQ Answers" at bounding box center [822, 502] width 157 height 16
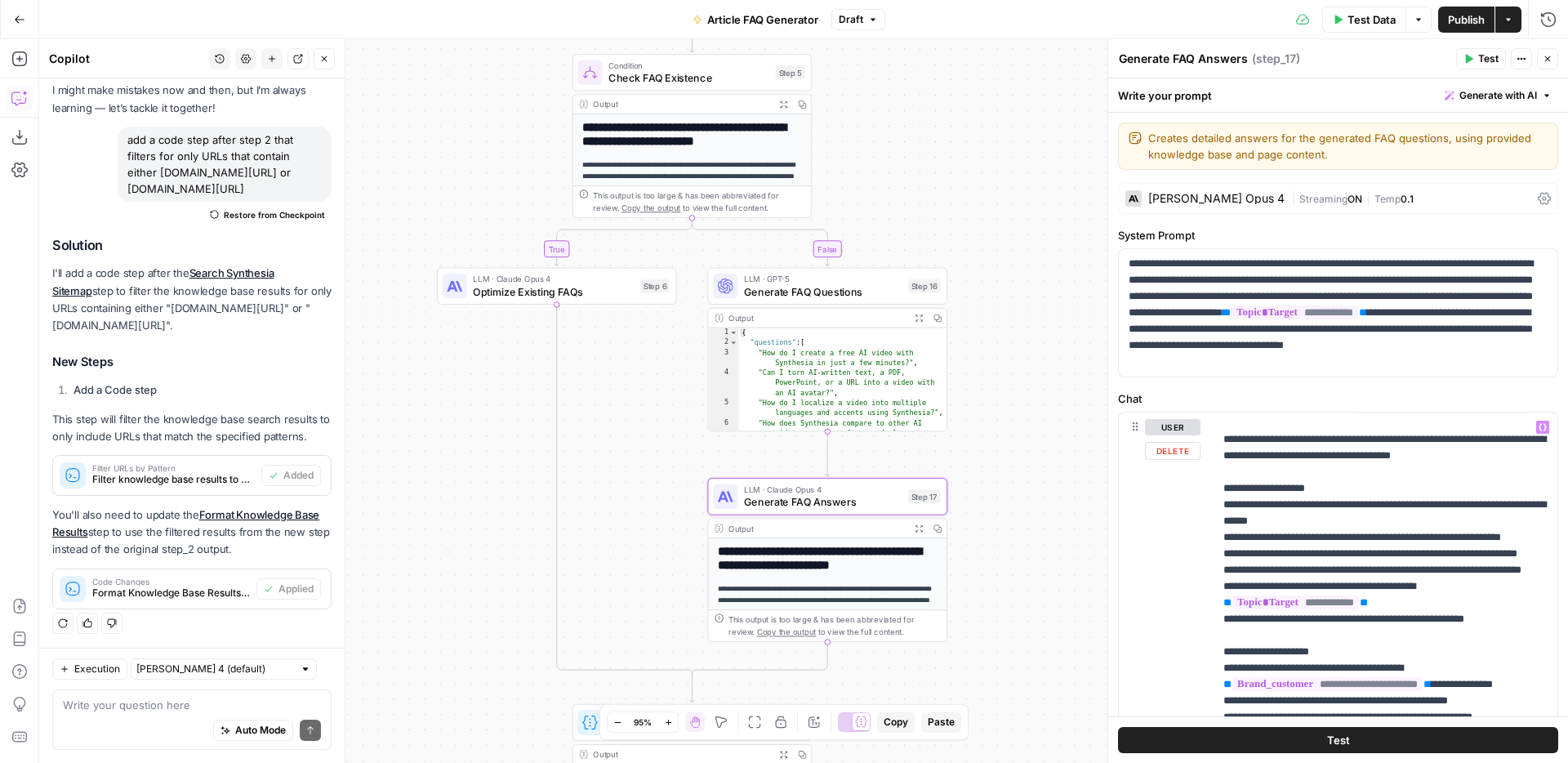
scroll to position [448, 0]
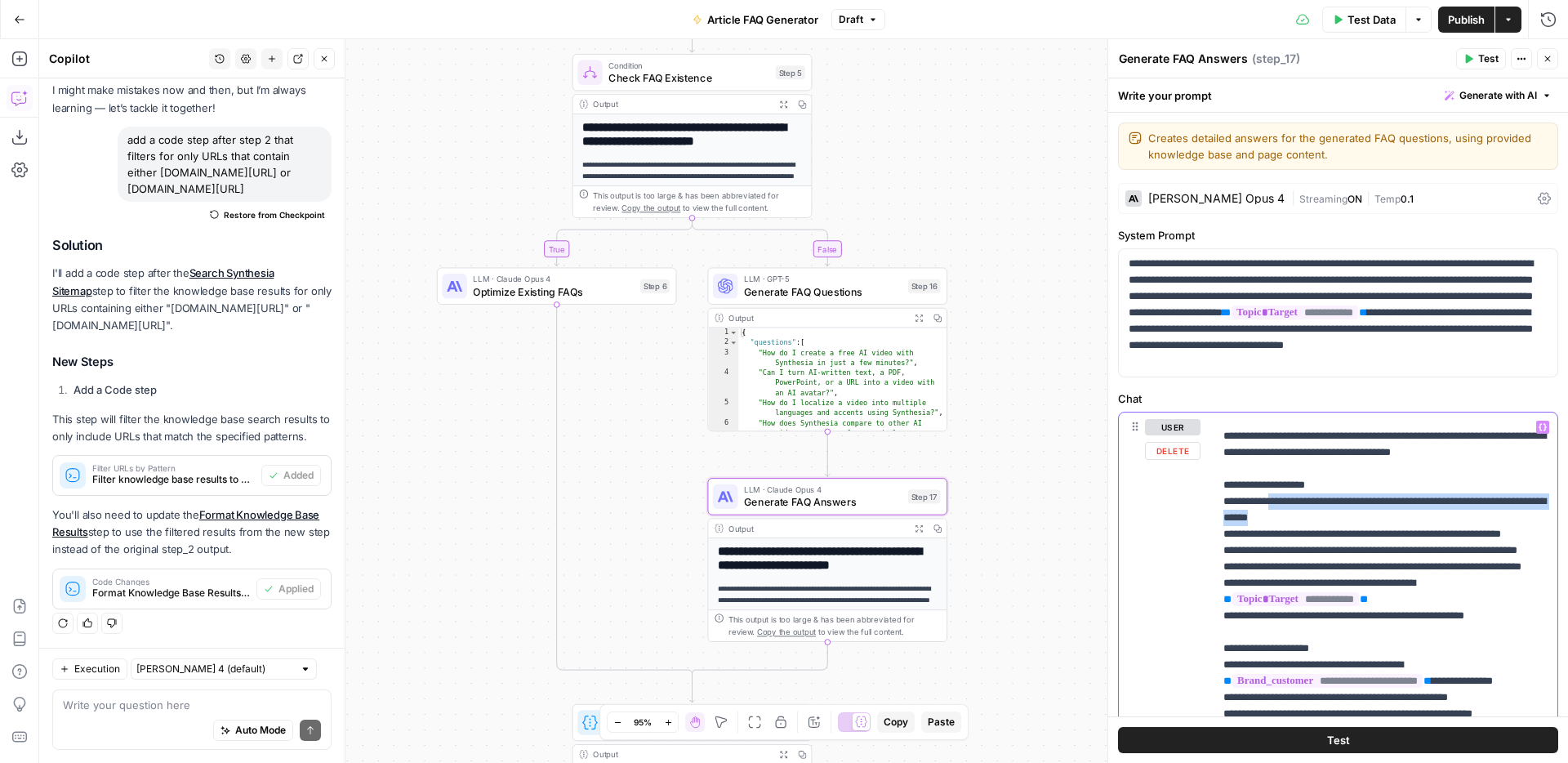
drag, startPoint x: 1372, startPoint y: 533, endPoint x: 1291, endPoint y: 514, distance: 83.2
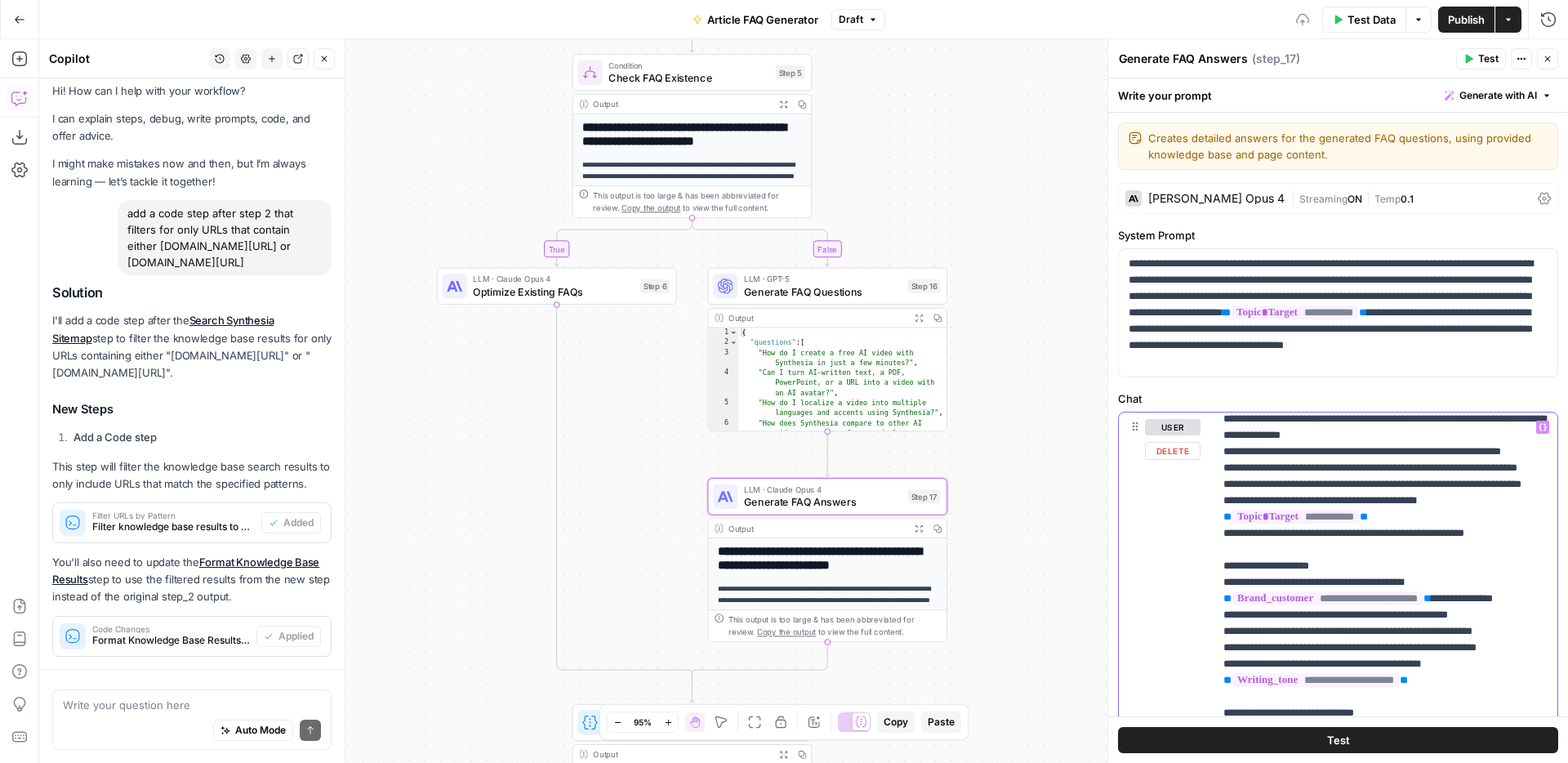
scroll to position [82, 0]
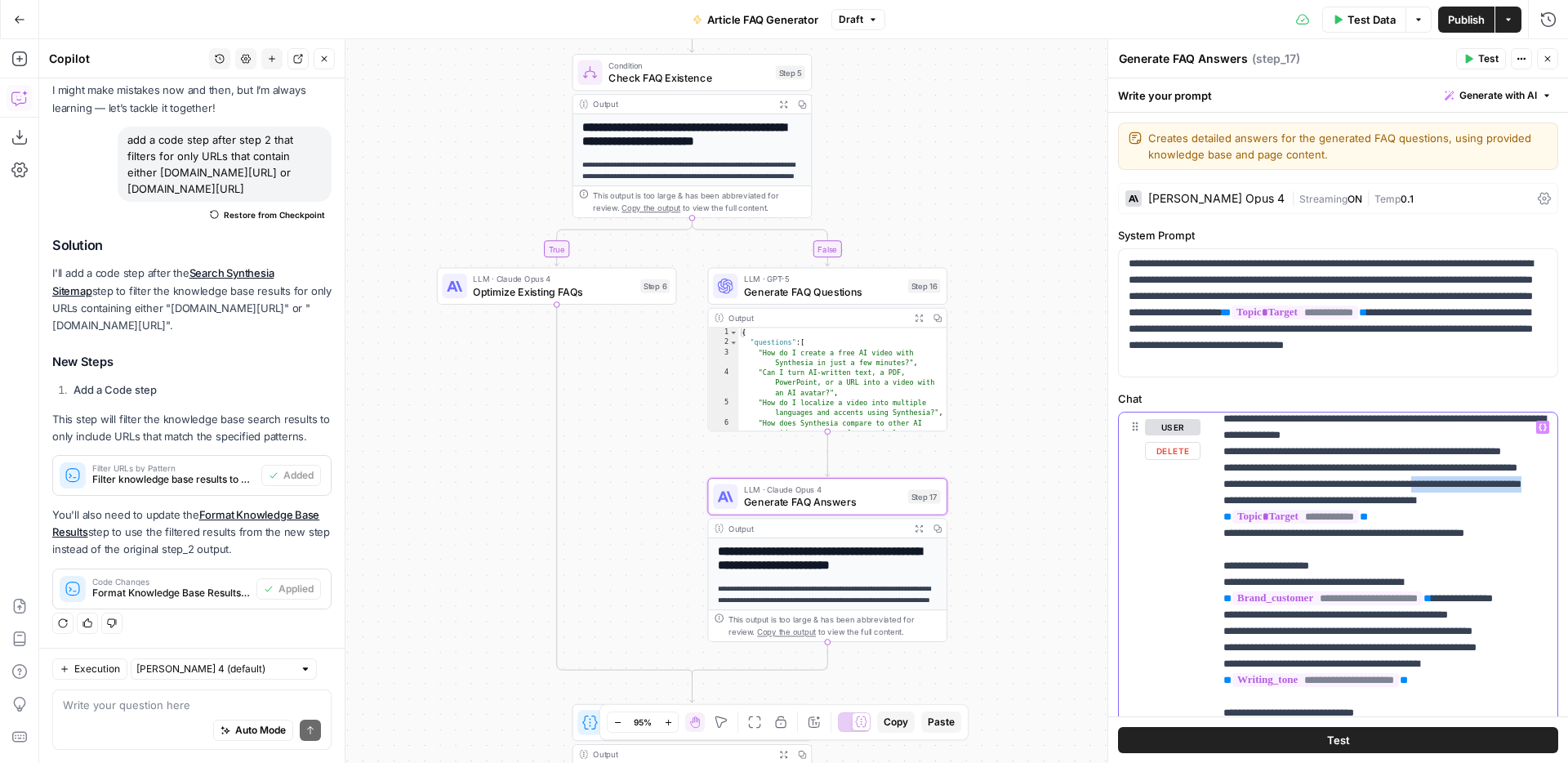
drag, startPoint x: 1304, startPoint y: 545, endPoint x: 1475, endPoint y: 528, distance: 171.8
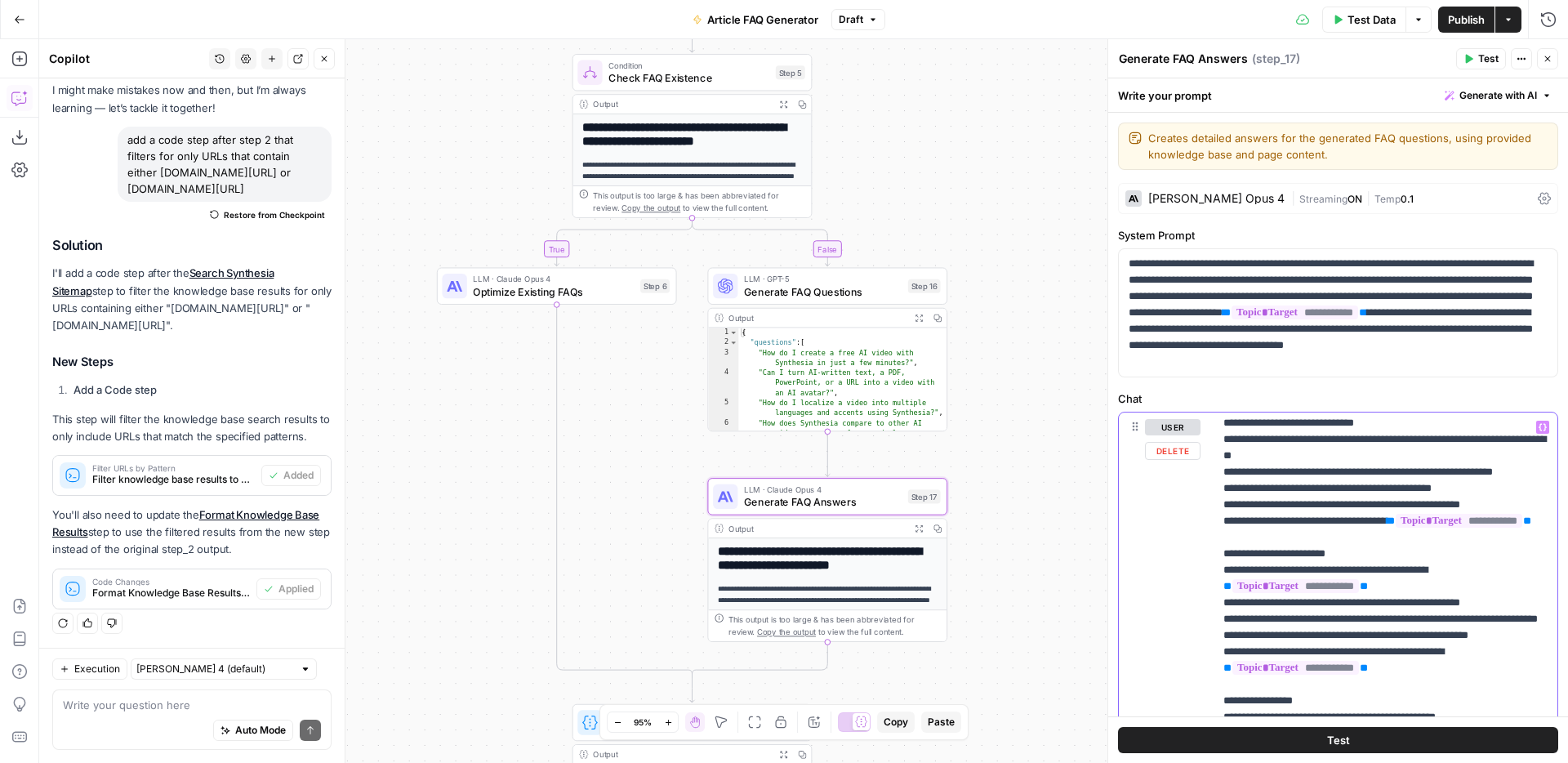
scroll to position [823, 0]
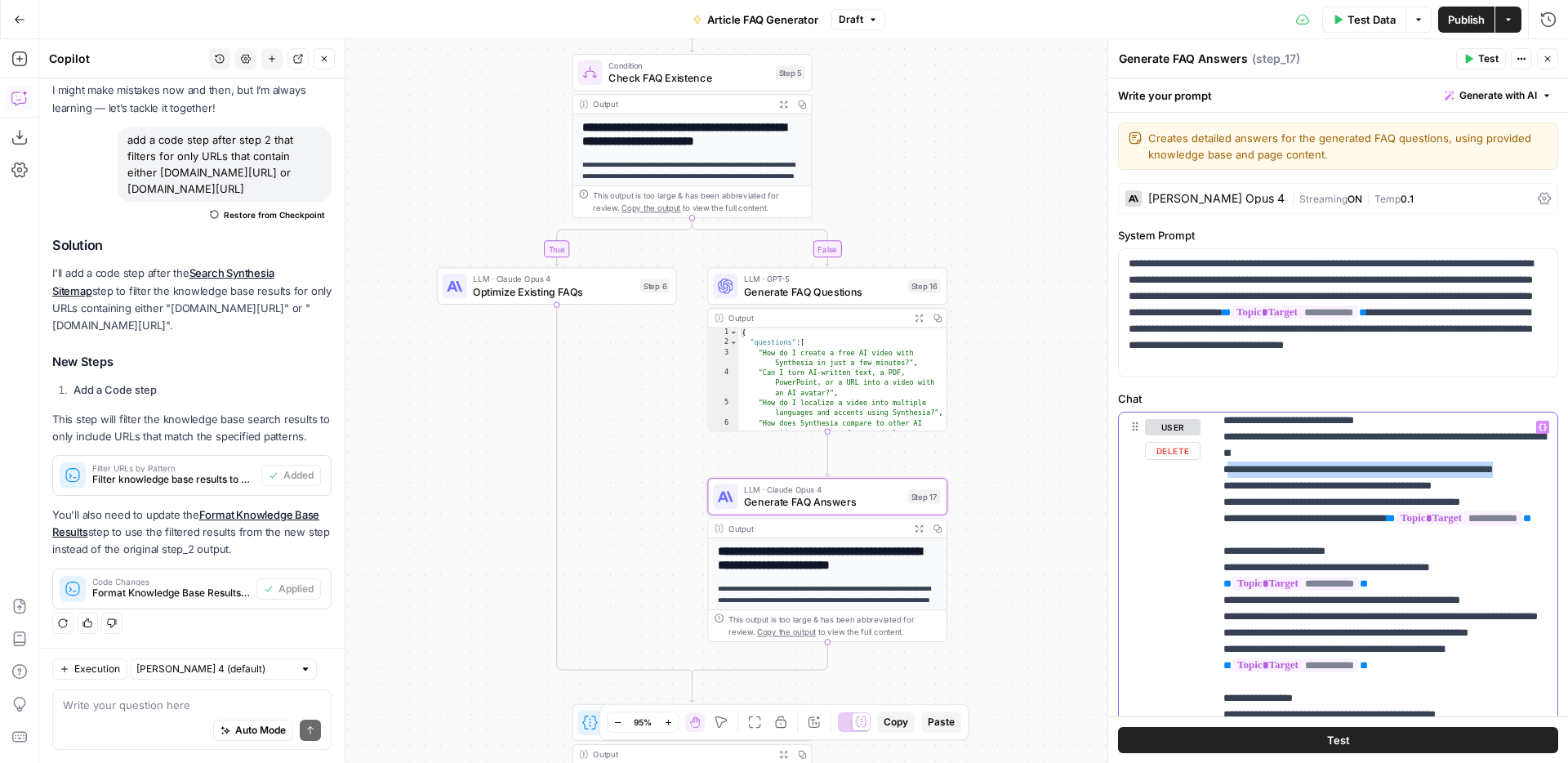
drag, startPoint x: 1303, startPoint y: 569, endPoint x: 1238, endPoint y: 558, distance: 65.9
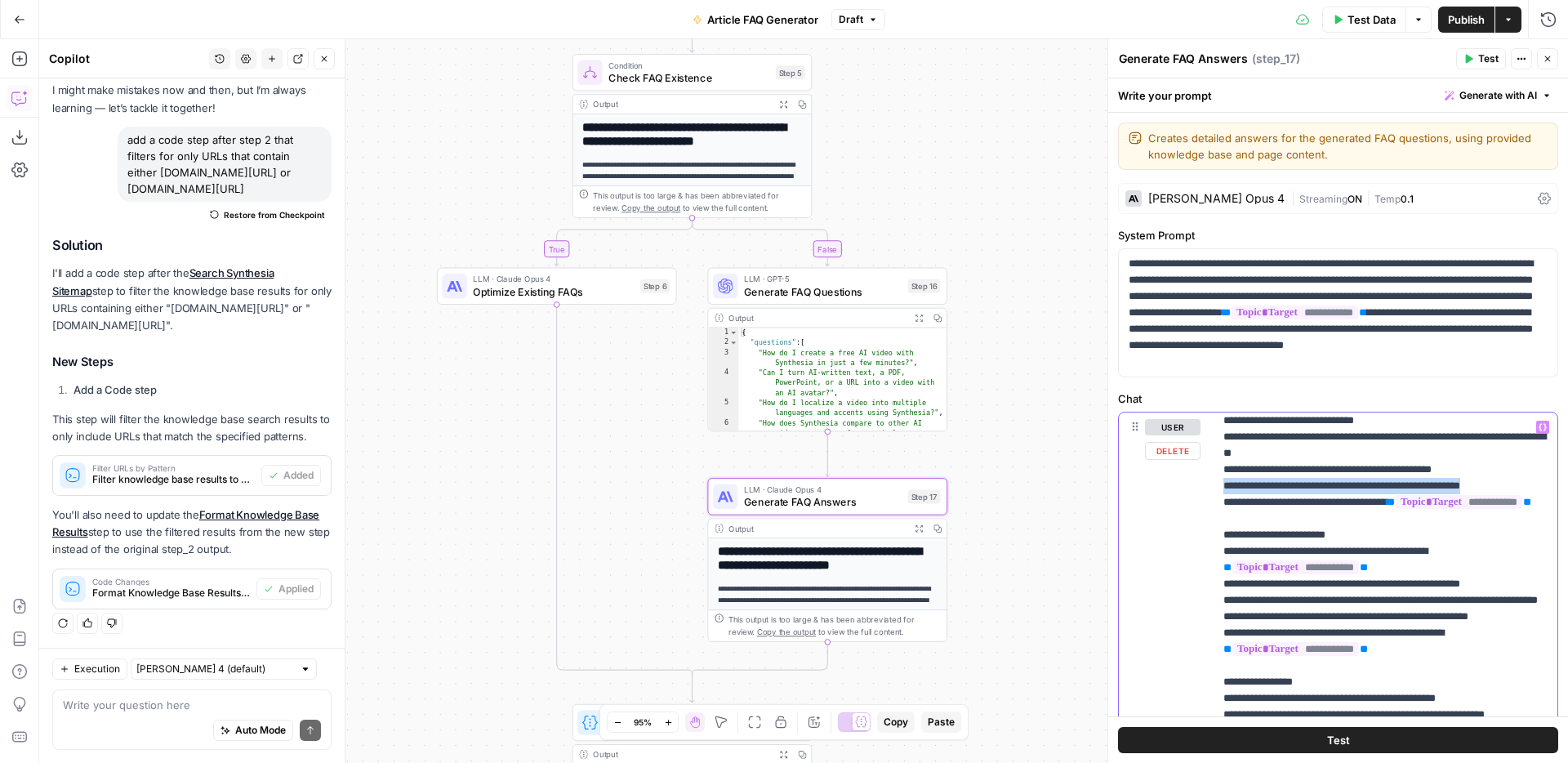
drag, startPoint x: 1519, startPoint y: 568, endPoint x: 1230, endPoint y: 563, distance: 289.0
click at [1230, 563] on p "**********" at bounding box center [1386, 763] width 324 height 2337
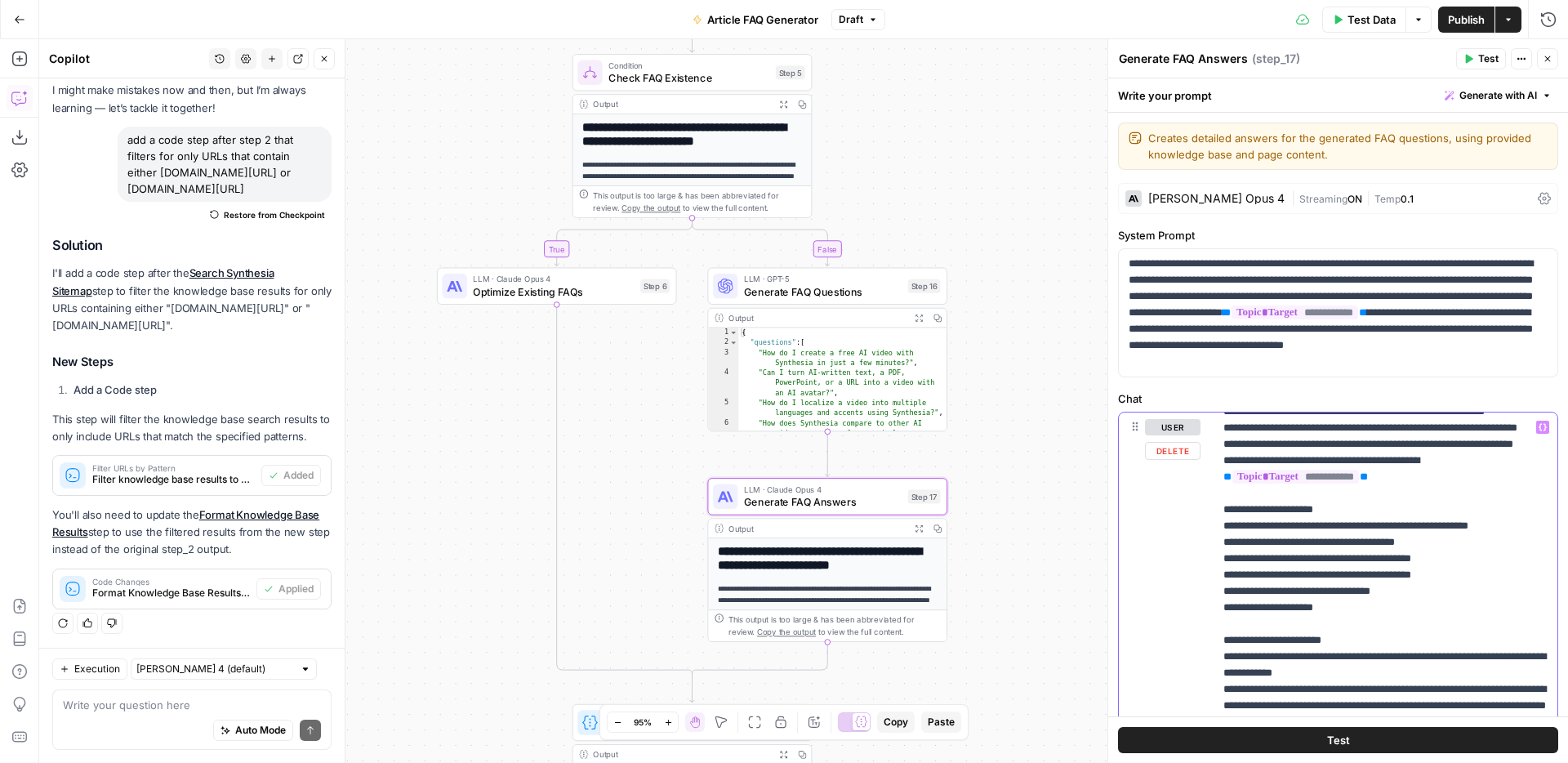
scroll to position [1112, 0]
drag, startPoint x: 1503, startPoint y: 509, endPoint x: 1420, endPoint y: 508, distance: 83.0
click at [1420, 508] on p "**********" at bounding box center [1386, 467] width 324 height 2320
drag, startPoint x: 1337, startPoint y: 571, endPoint x: 1225, endPoint y: 555, distance: 113.1
click at [1225, 555] on p "**********" at bounding box center [1386, 467] width 324 height 2320
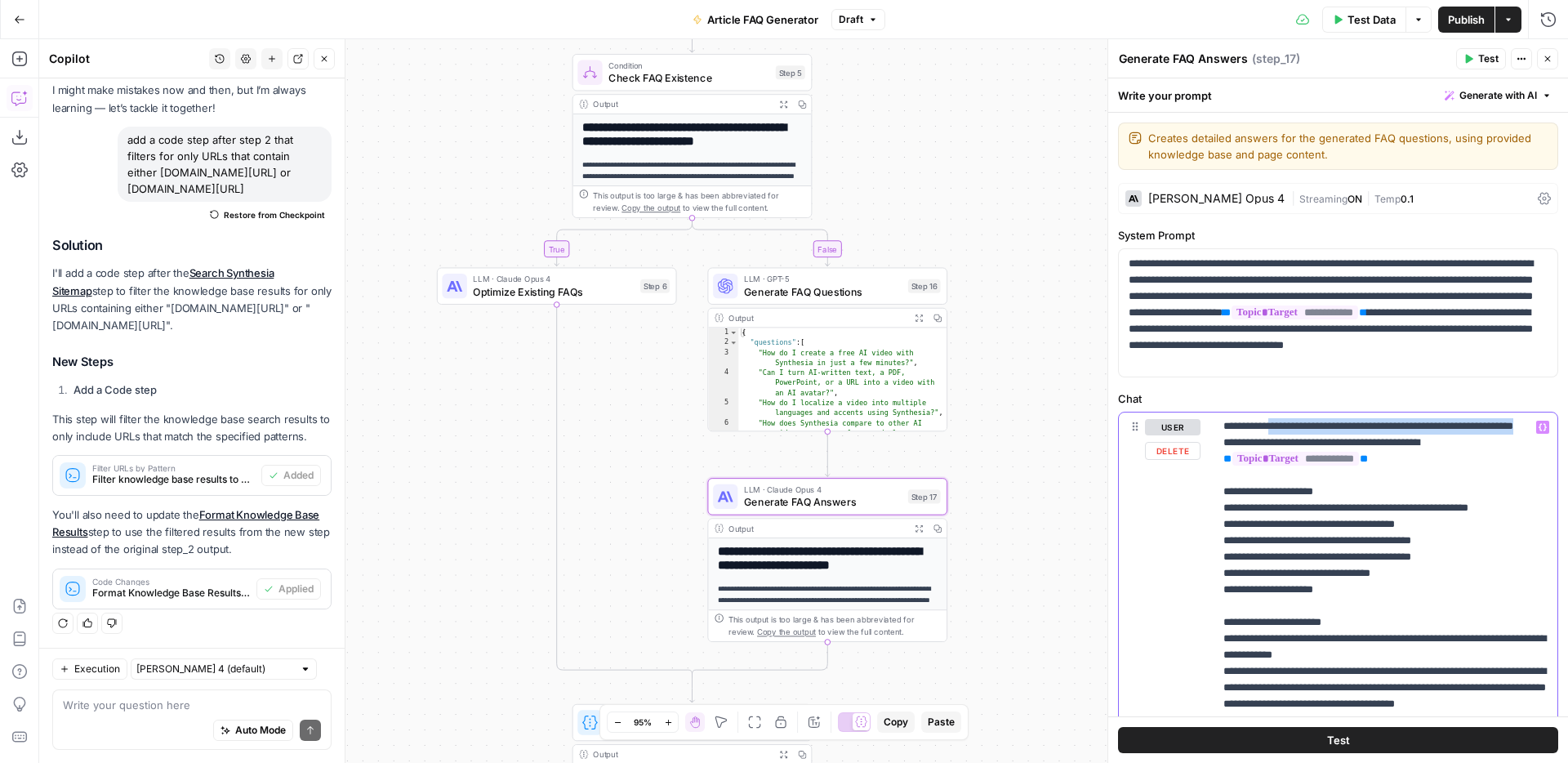
drag, startPoint x: 1349, startPoint y: 573, endPoint x: 1291, endPoint y: 550, distance: 62.4
click at [1291, 550] on p "**********" at bounding box center [1386, 450] width 324 height 2287
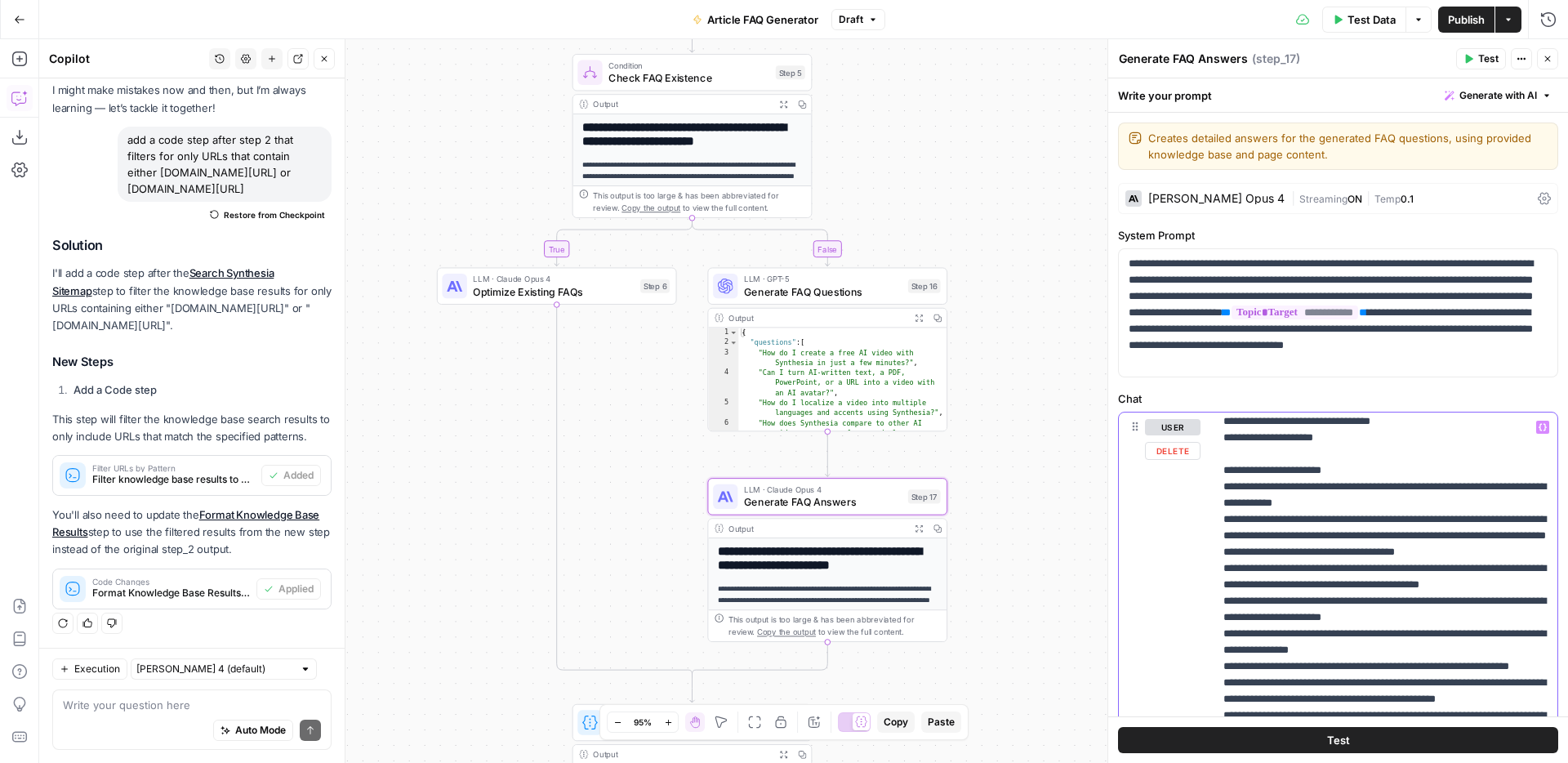
scroll to position [1286, 0]
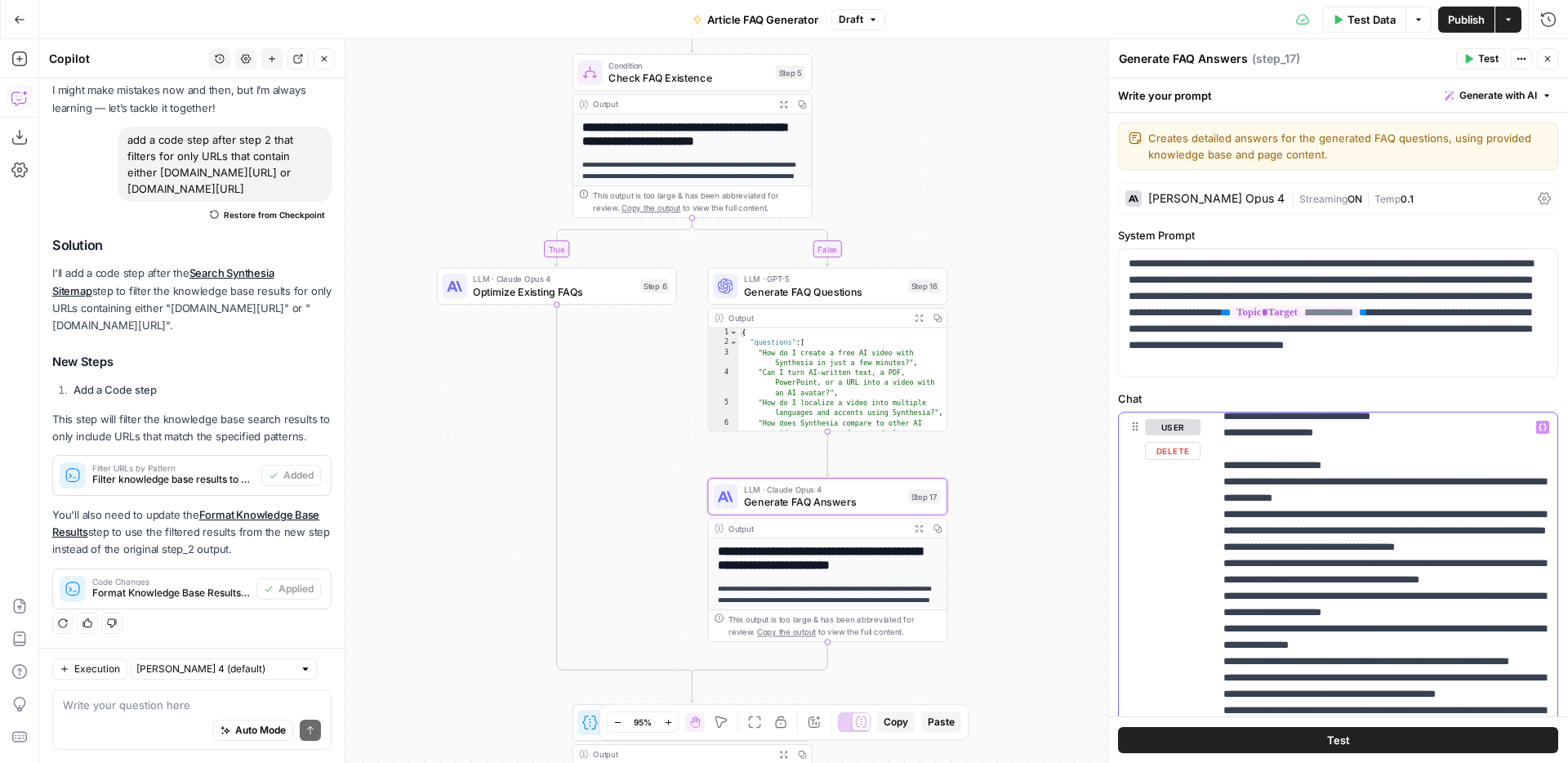
drag, startPoint x: 1472, startPoint y: 532, endPoint x: 1205, endPoint y: 527, distance: 267.0
click at [1205, 527] on div "**********" at bounding box center [1337, 765] width 438 height 705
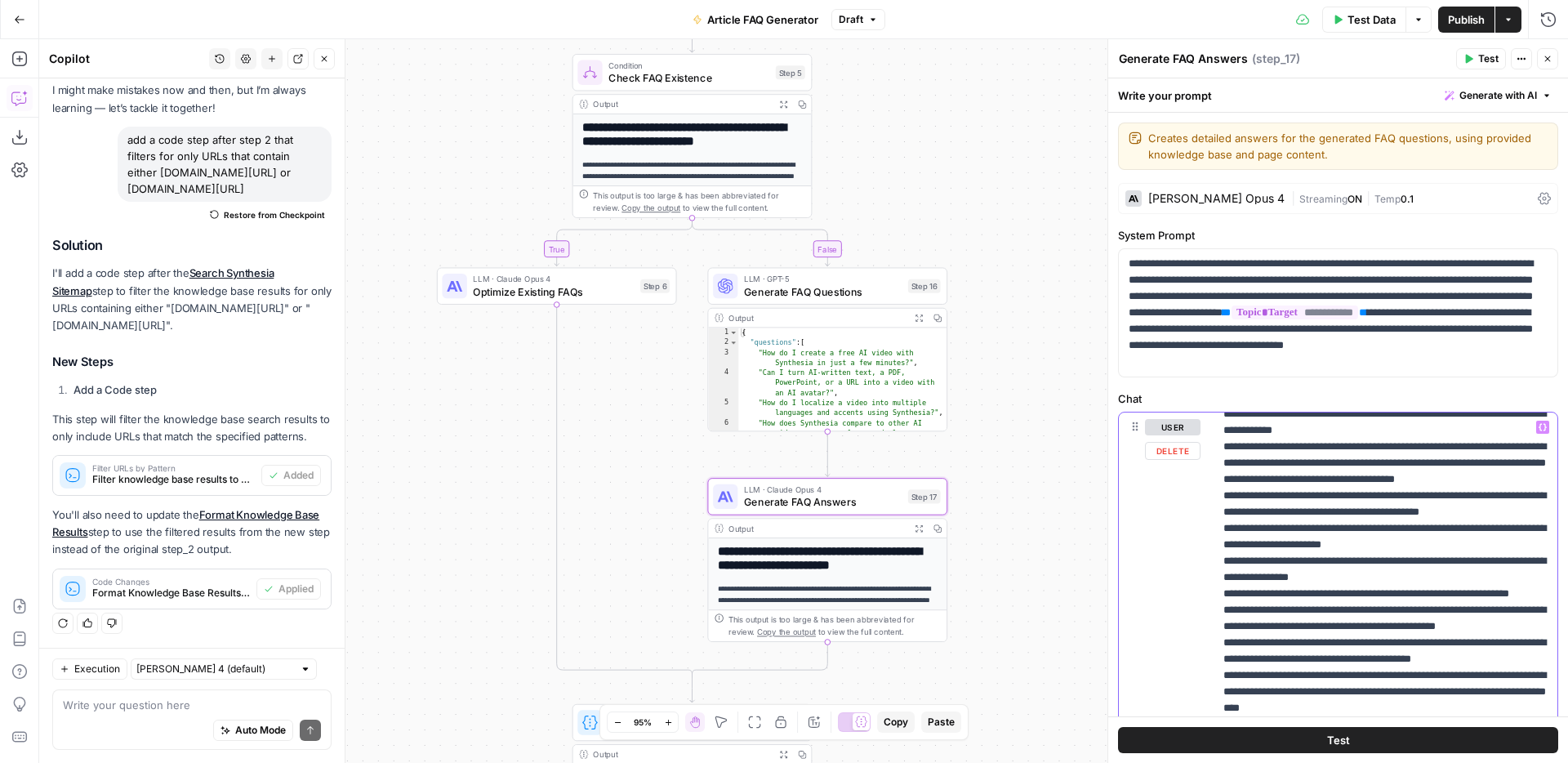
scroll to position [1341, 0]
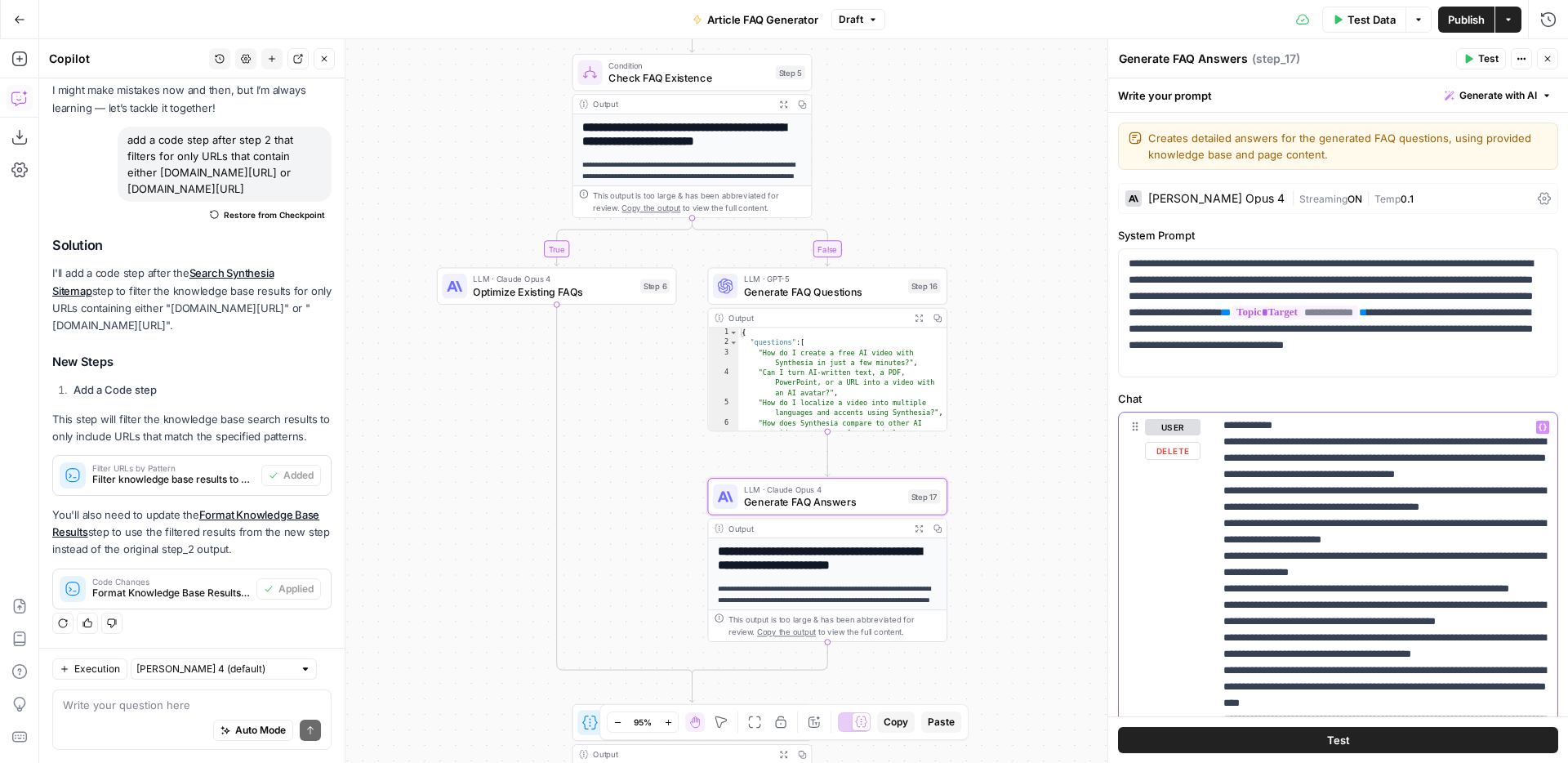
click at [1426, 476] on p "**********" at bounding box center [1386, 213] width 324 height 2271
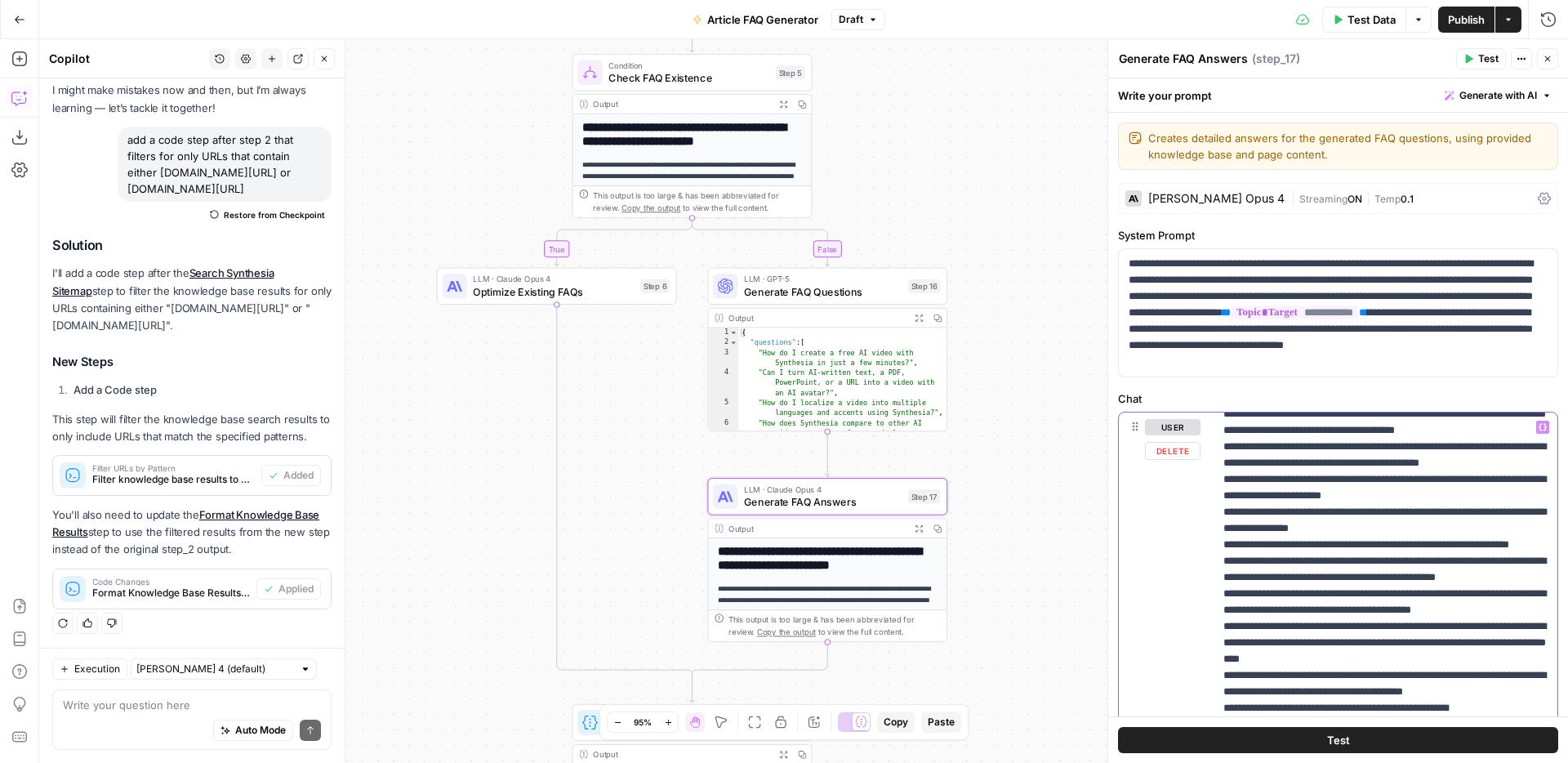
scroll to position [1396, 0]
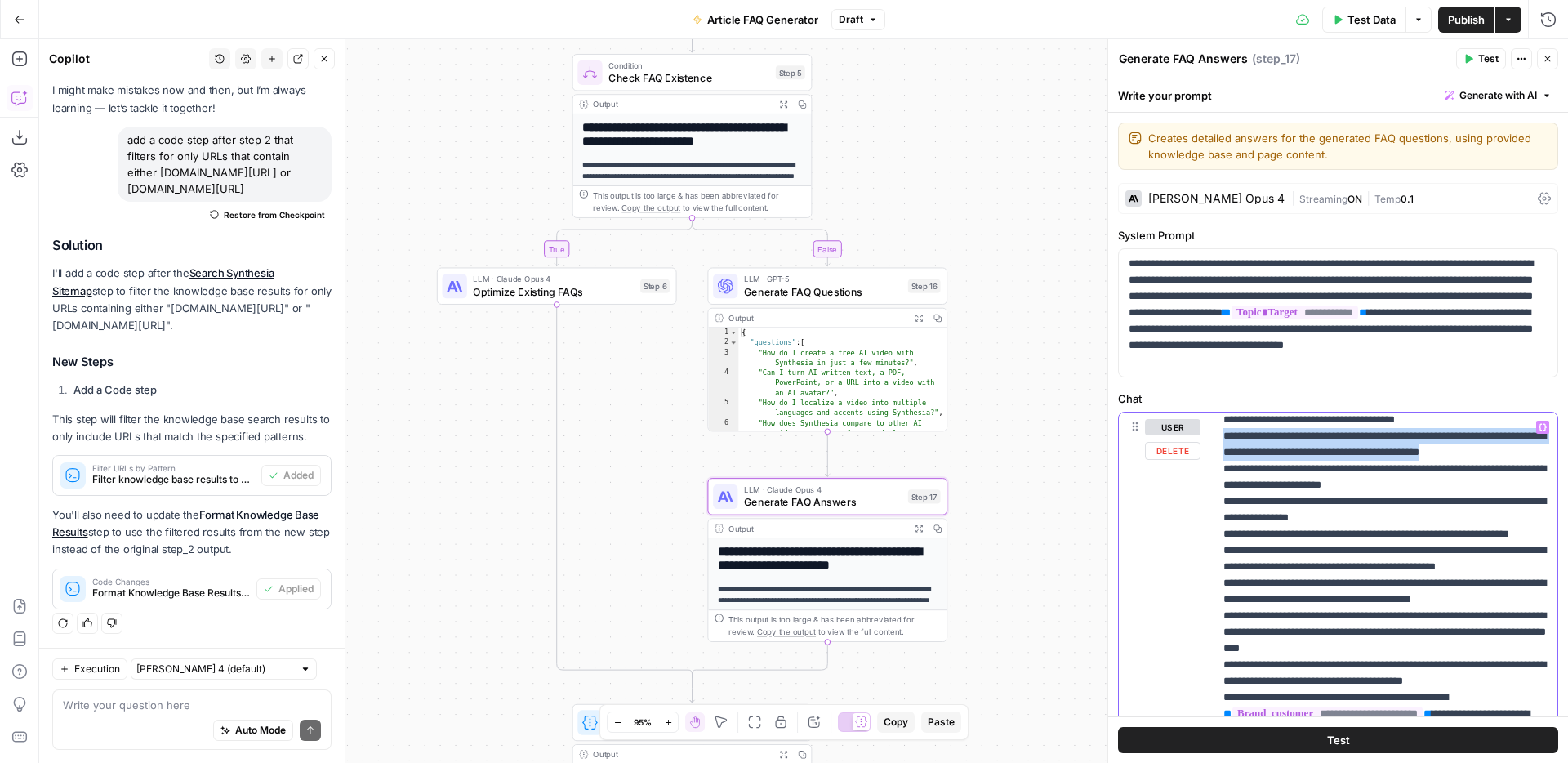
drag, startPoint x: 1299, startPoint y: 616, endPoint x: 1227, endPoint y: 584, distance: 78.8
click at [1227, 584] on p "**********" at bounding box center [1386, 158] width 324 height 2271
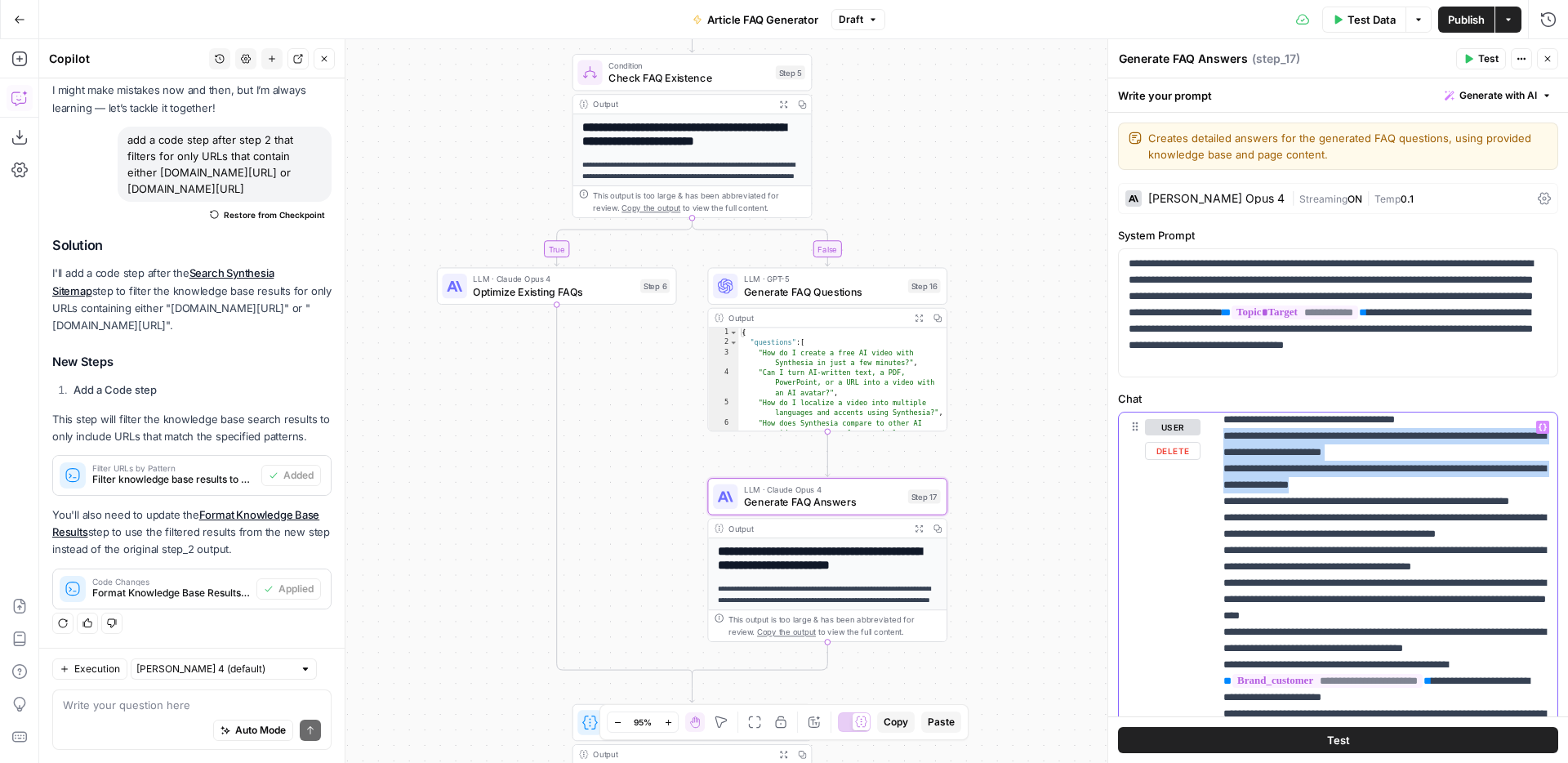
drag, startPoint x: 1416, startPoint y: 633, endPoint x: 1228, endPoint y: 588, distance: 193.3
click at [1228, 588] on p "**********" at bounding box center [1386, 134] width 324 height 2222
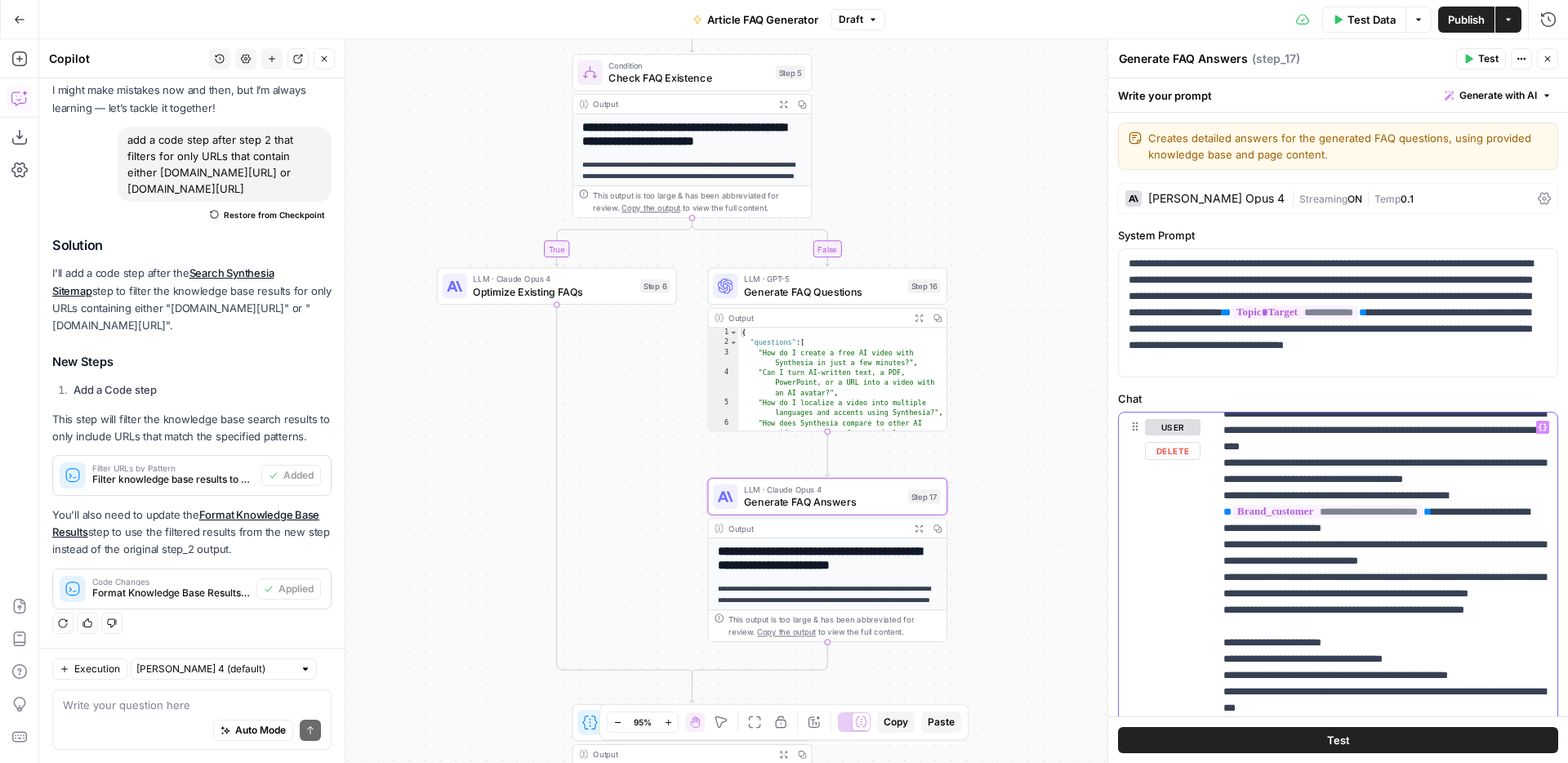
scroll to position [1504, 0]
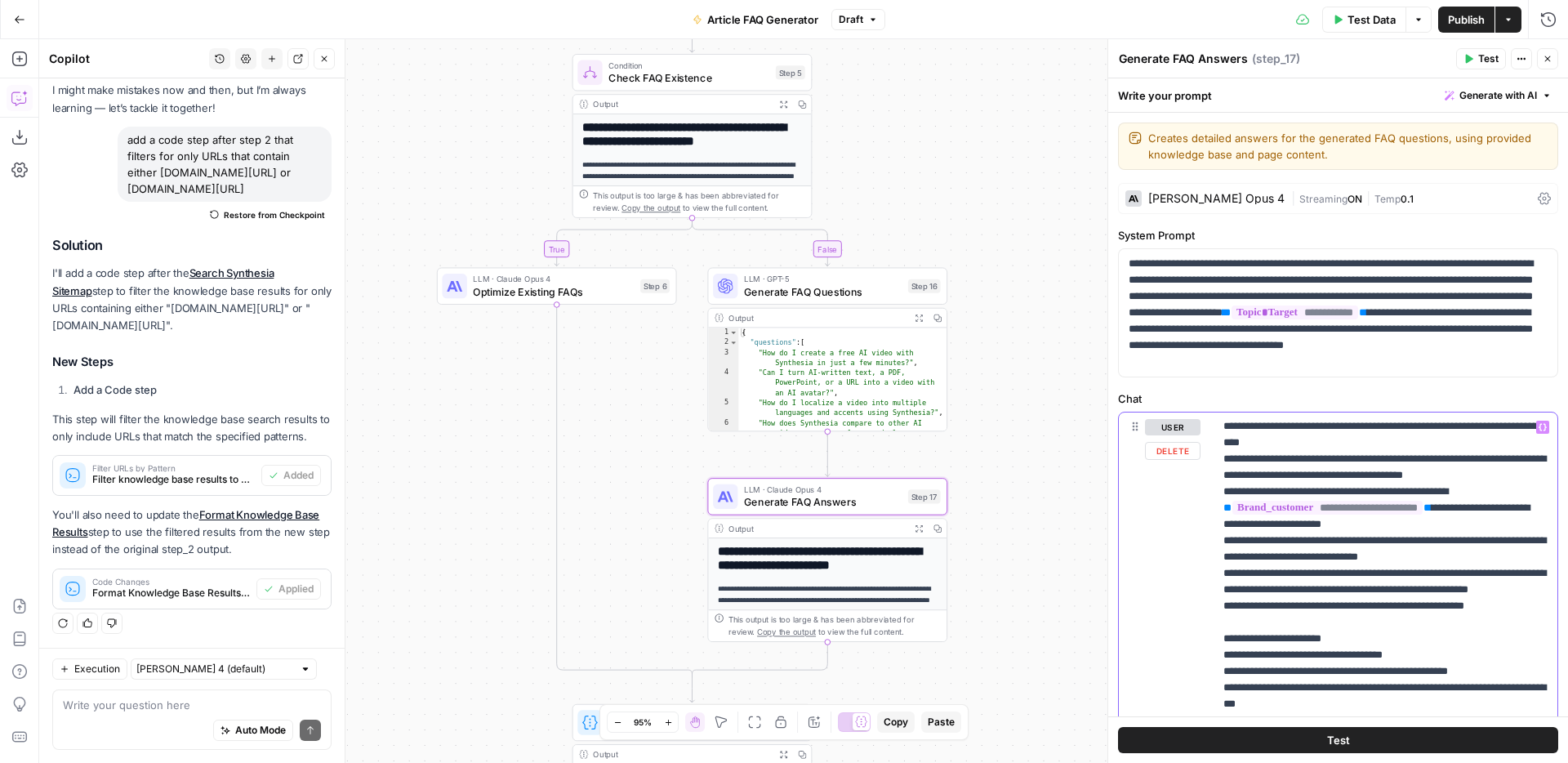
drag, startPoint x: 1285, startPoint y: 587, endPoint x: 1221, endPoint y: 554, distance: 72.0
click at [1221, 554] on div "**********" at bounding box center [1386, 745] width 344 height 666
drag, startPoint x: 1283, startPoint y: 595, endPoint x: 1217, endPoint y: 573, distance: 69.6
click at [1217, 573] on div "**********" at bounding box center [1386, 745] width 344 height 666
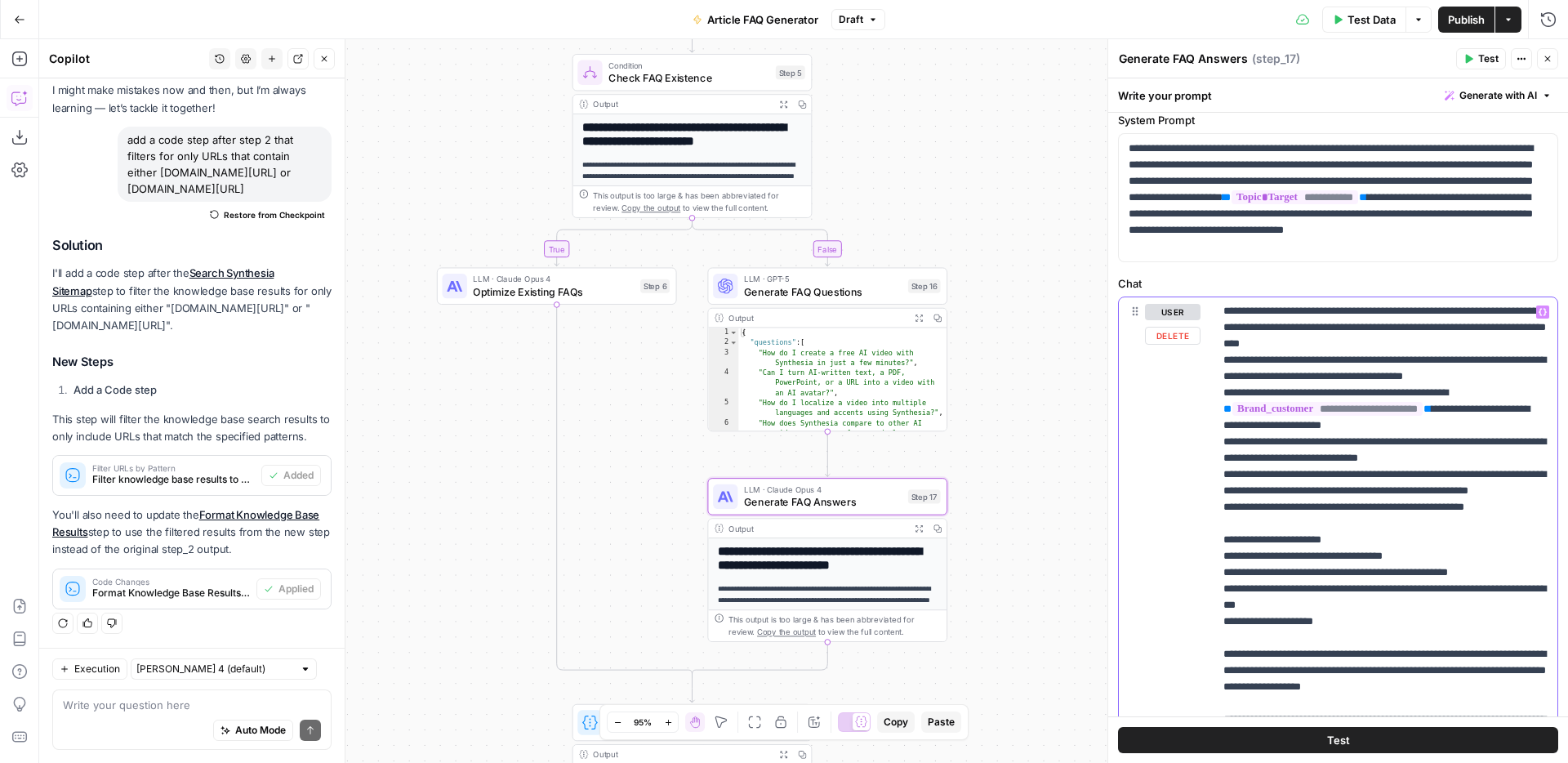
scroll to position [120, 0]
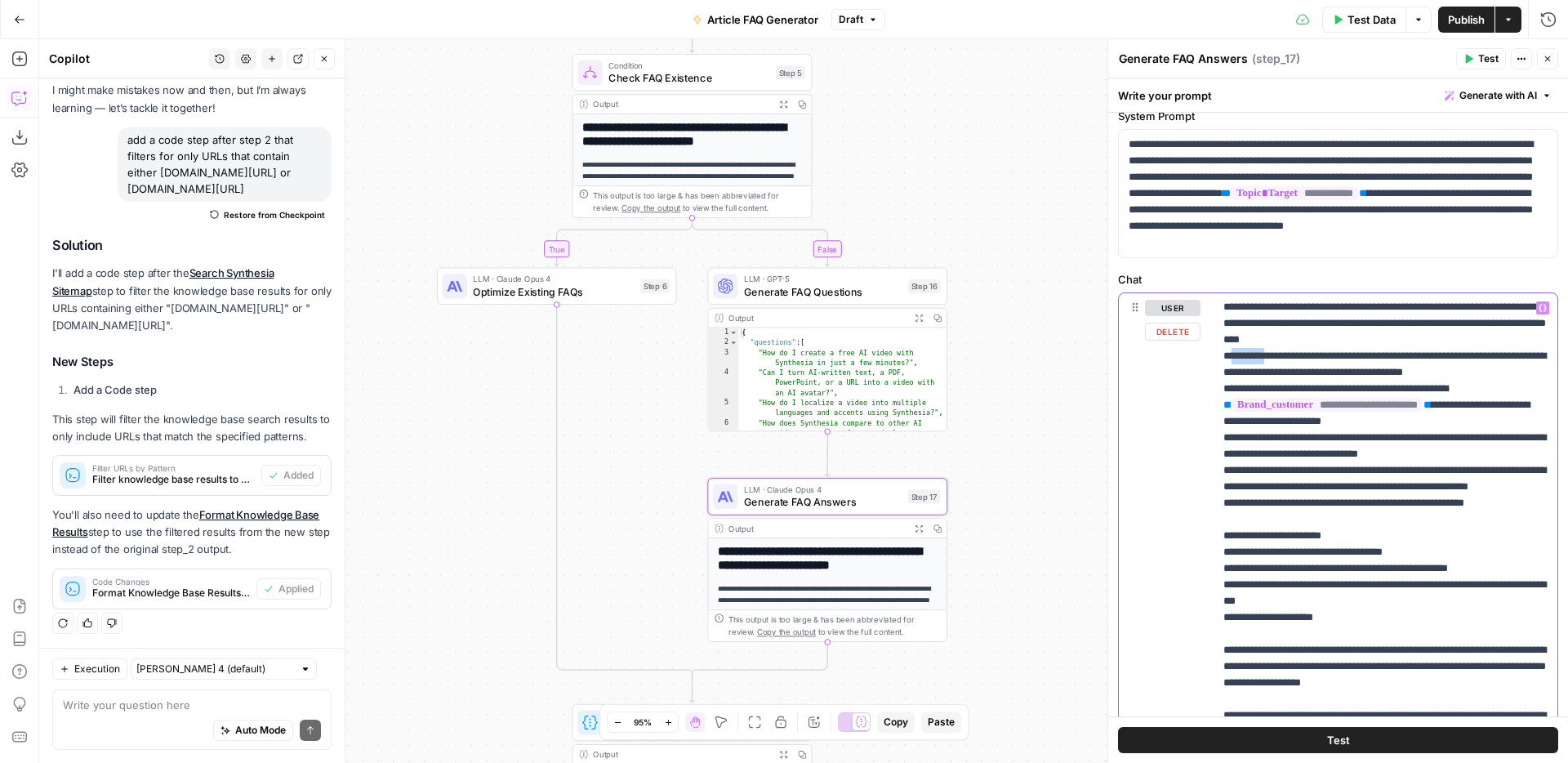
drag, startPoint x: 1293, startPoint y: 535, endPoint x: 1242, endPoint y: 534, distance: 51.0
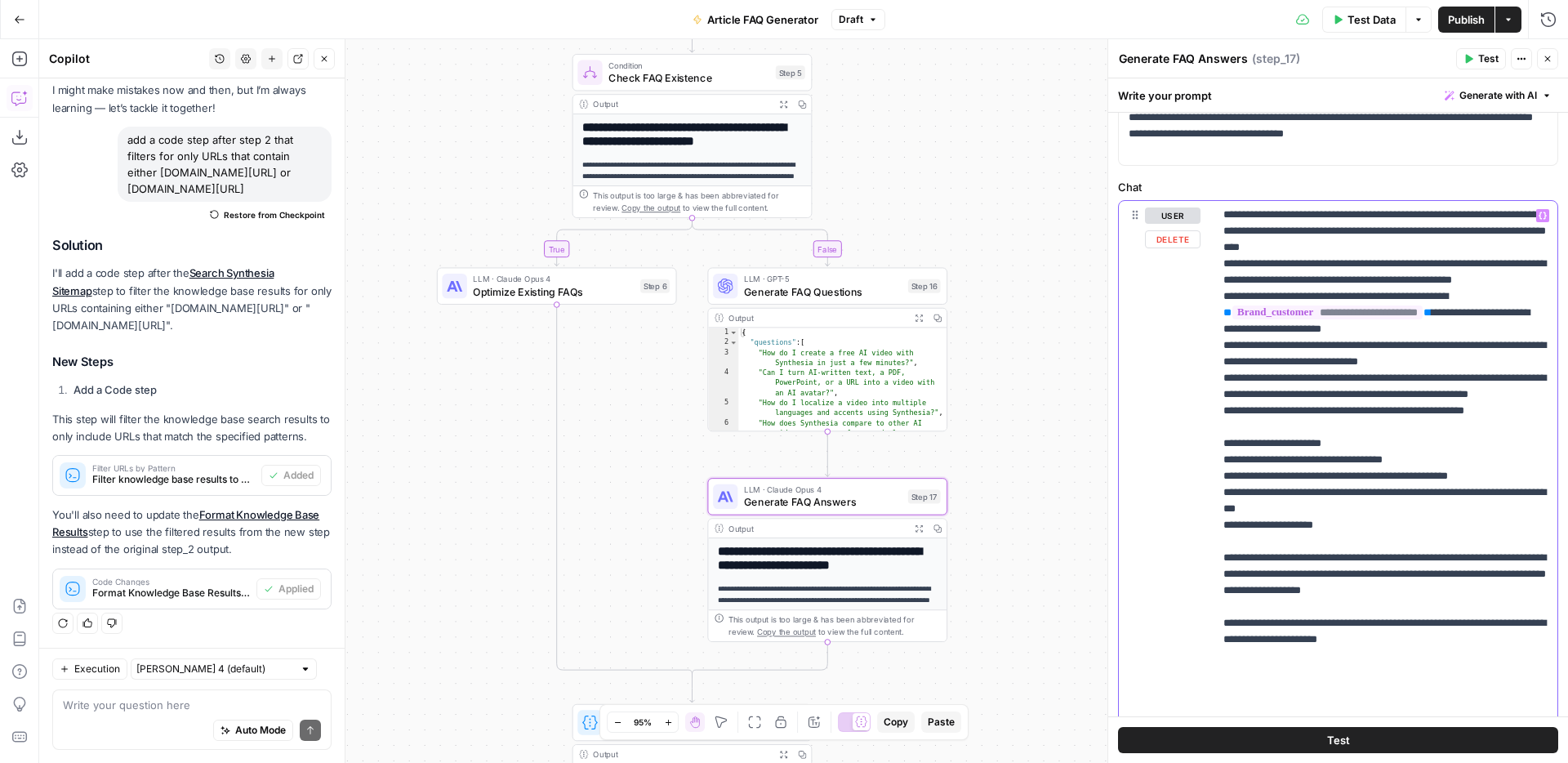
scroll to position [215, 0]
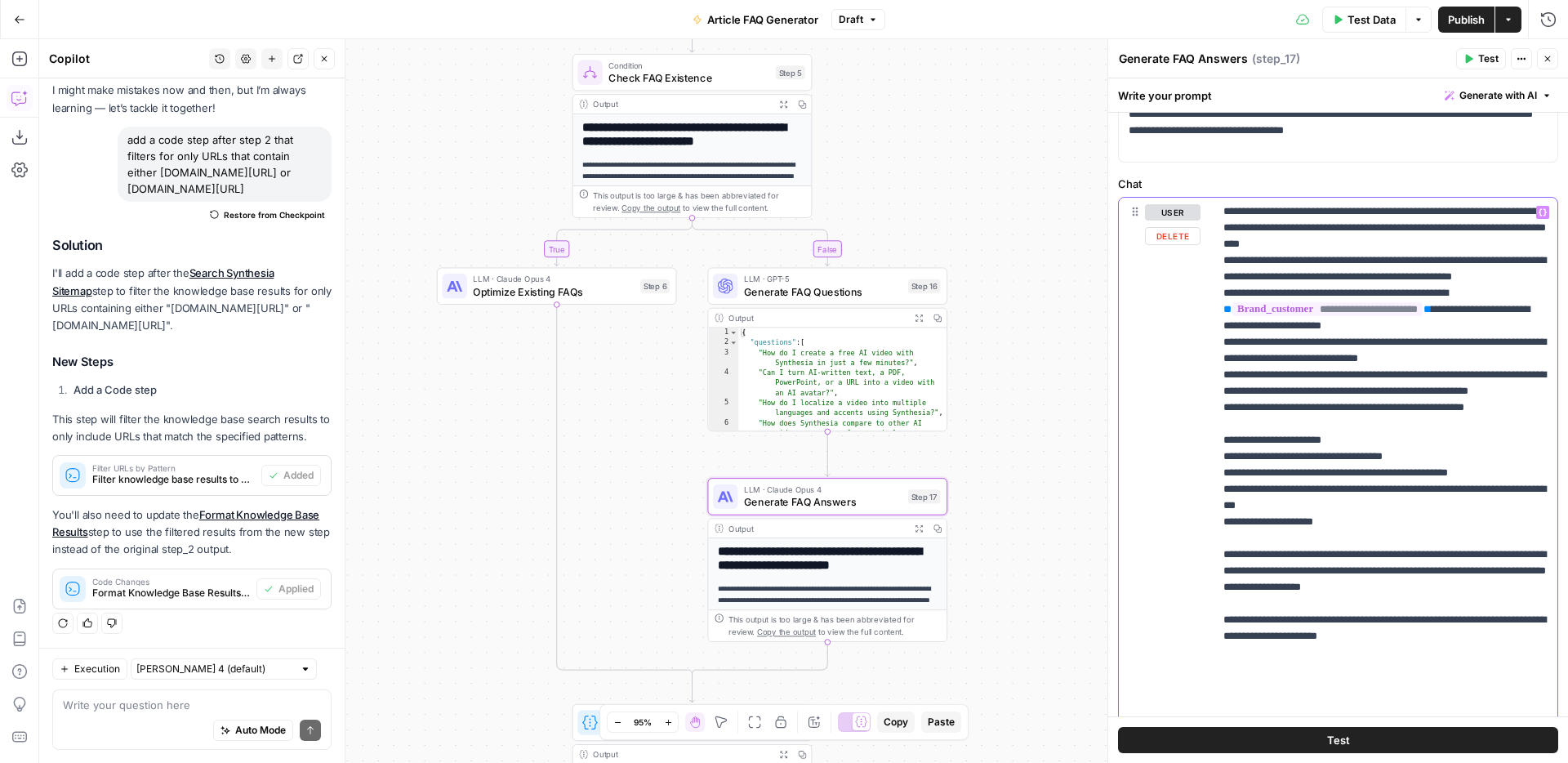
drag, startPoint x: 1505, startPoint y: 557, endPoint x: 1218, endPoint y: 541, distance: 287.4
click at [1218, 541] on div "**********" at bounding box center [1386, 530] width 344 height 666
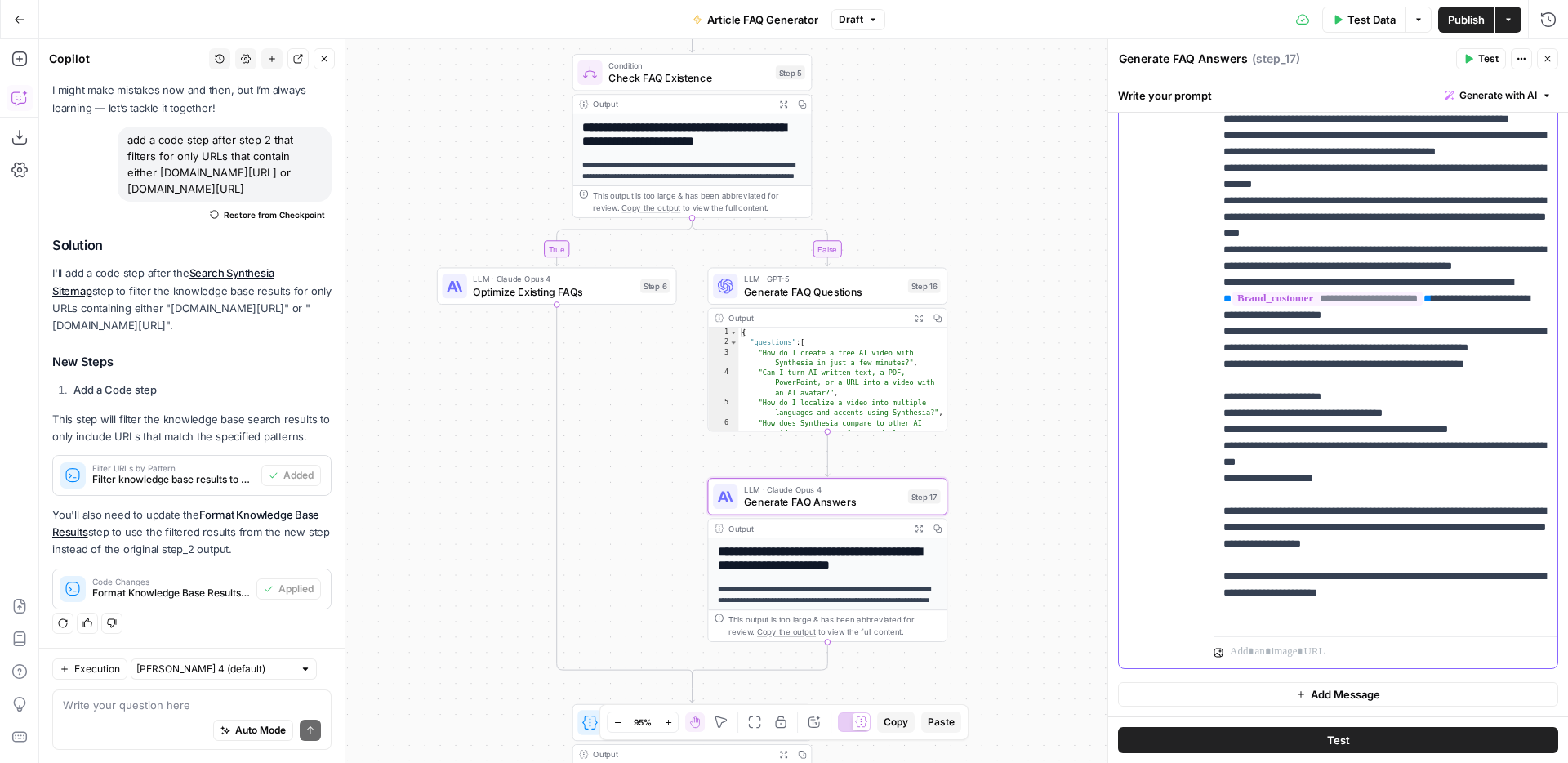
scroll to position [1229, 0]
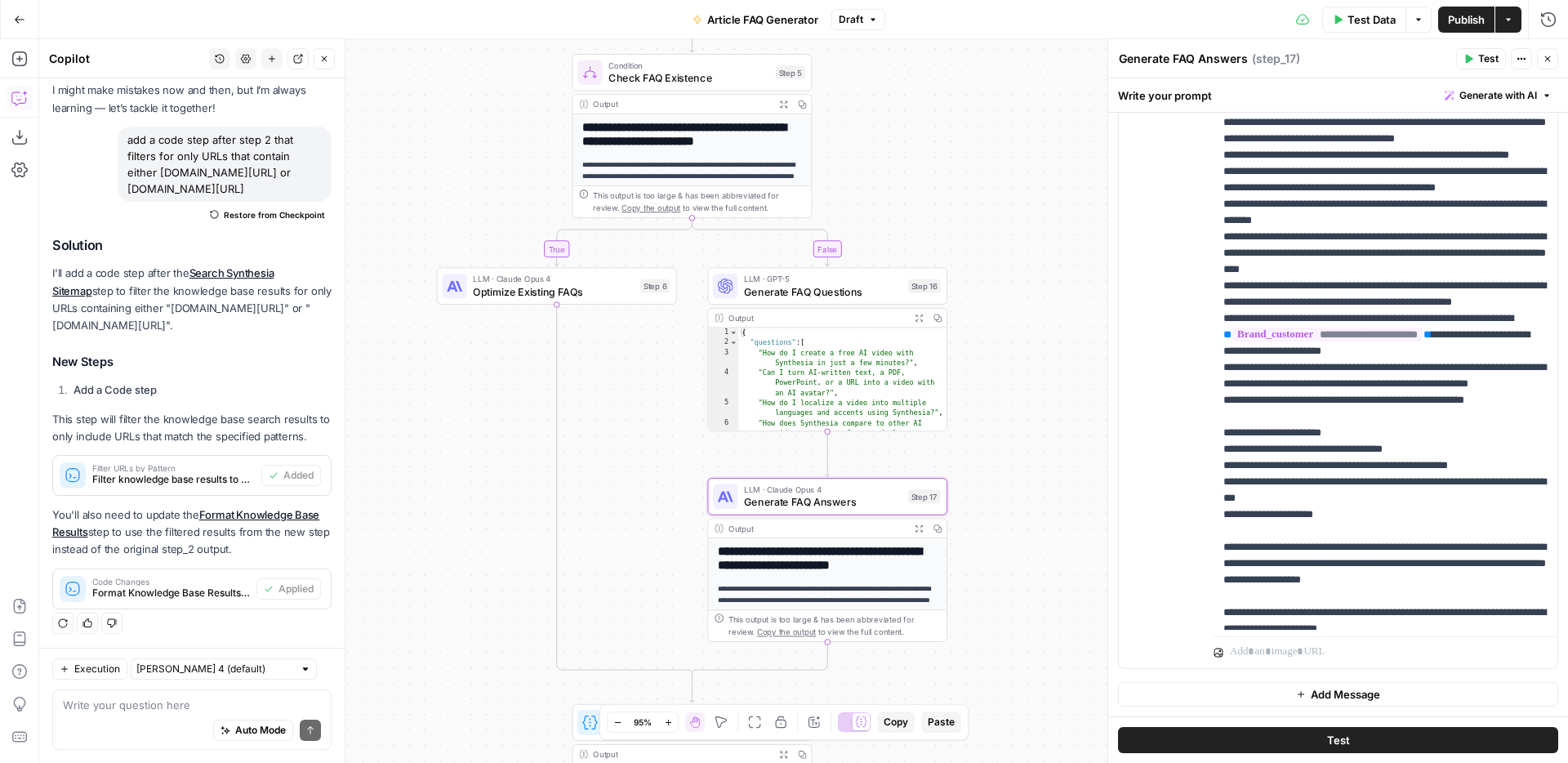
click at [1471, 20] on span "Publish" at bounding box center [1466, 20] width 37 height 17
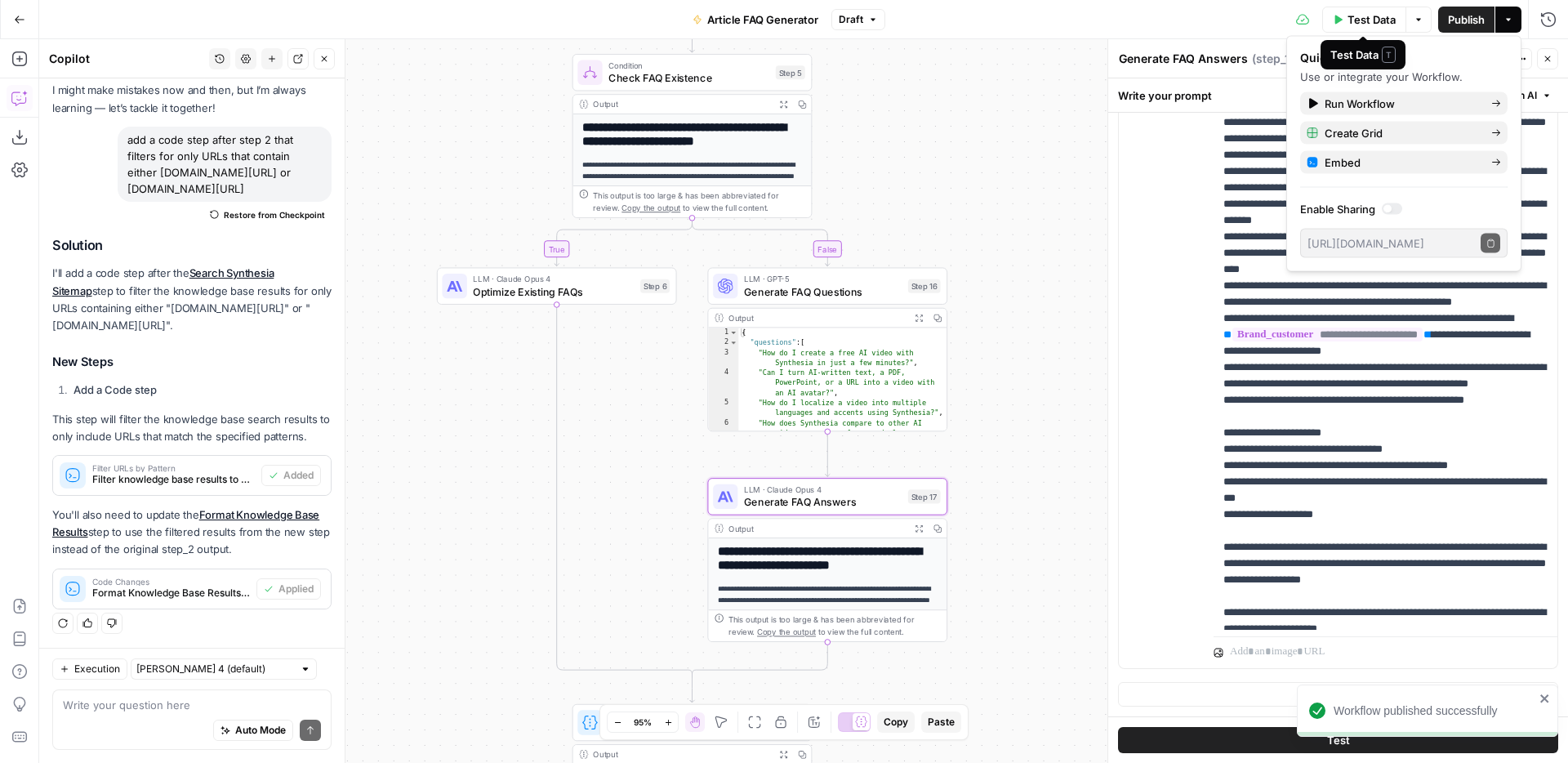
click at [1354, 21] on span "Test Data" at bounding box center [1371, 20] width 48 height 17
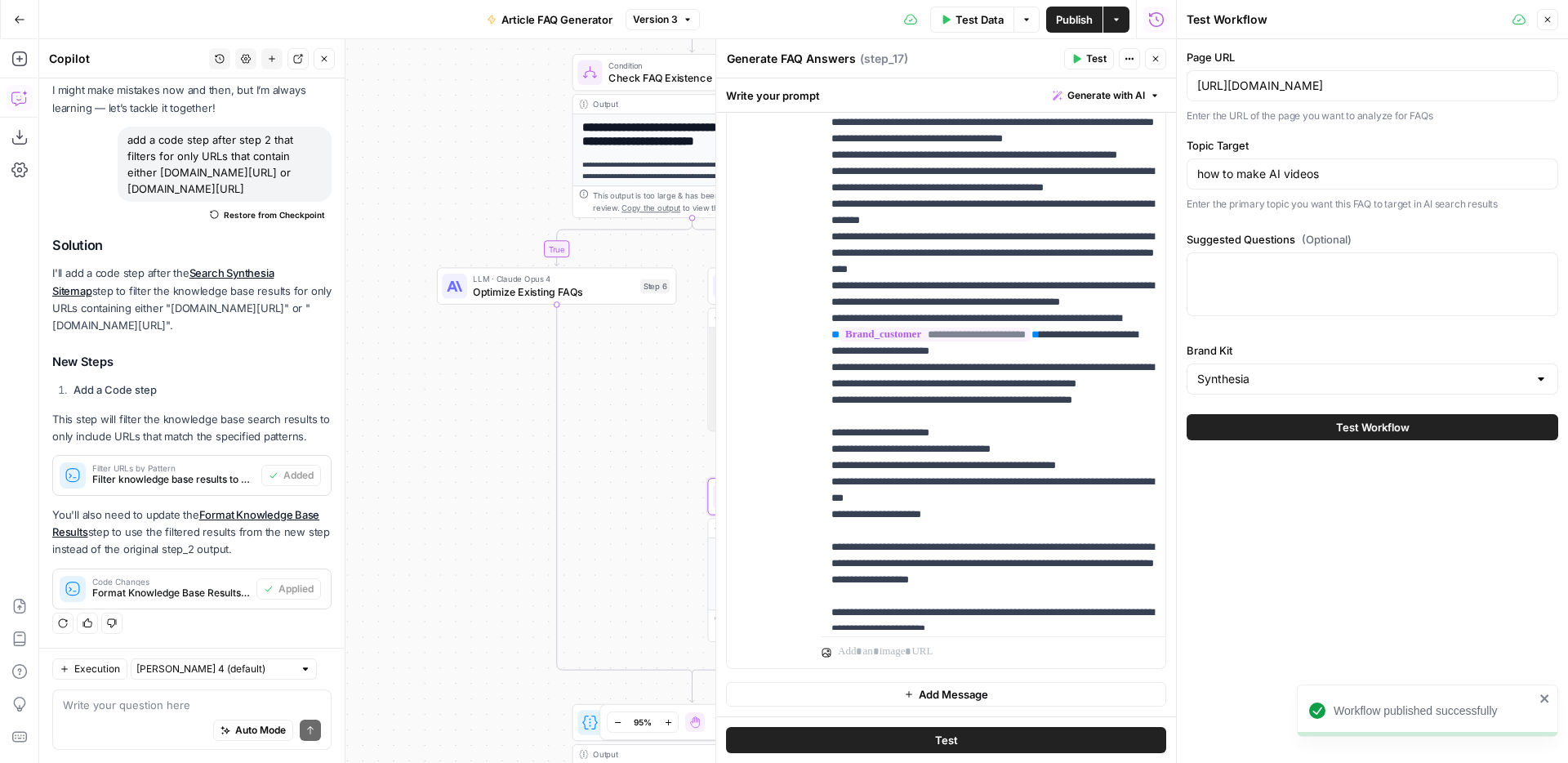
click at [1294, 425] on button "Test Workflow" at bounding box center [1372, 428] width 372 height 26
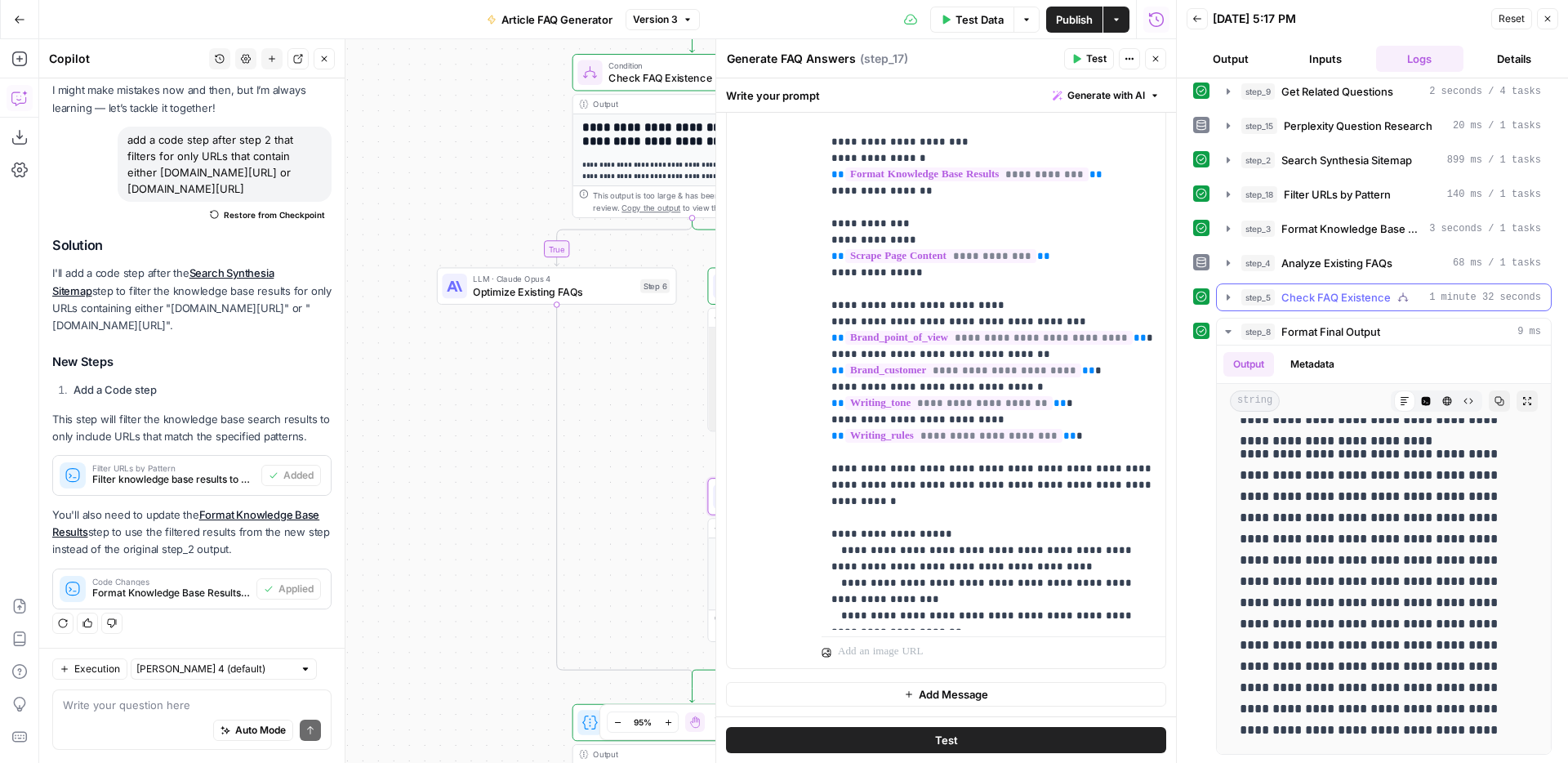
click at [1234, 296] on icon "button" at bounding box center [1228, 297] width 13 height 13
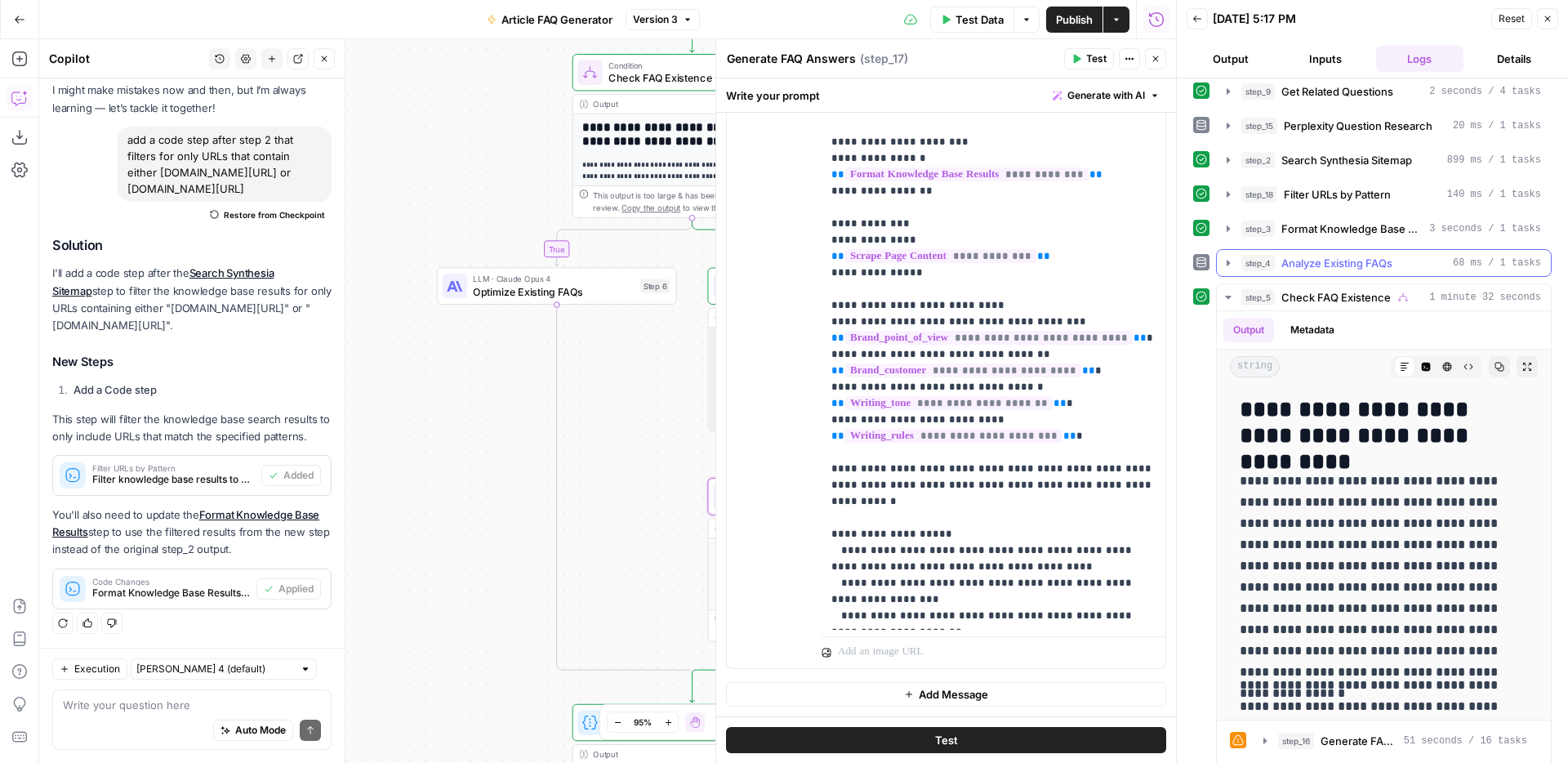
click at [1227, 260] on icon "button" at bounding box center [1228, 263] width 3 height 6
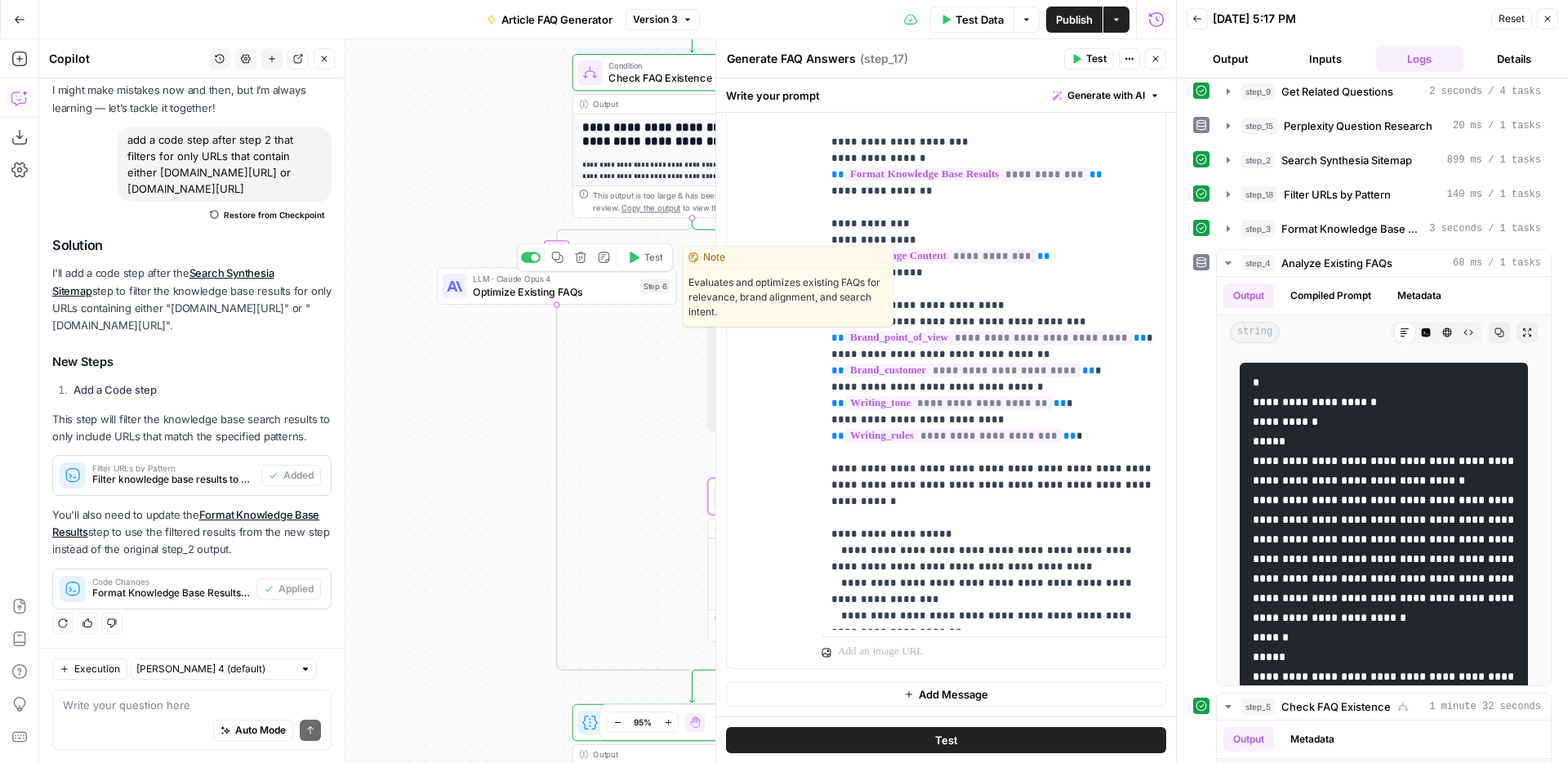
click at [565, 295] on span "Optimize Existing FAQs" at bounding box center [553, 291] width 161 height 16
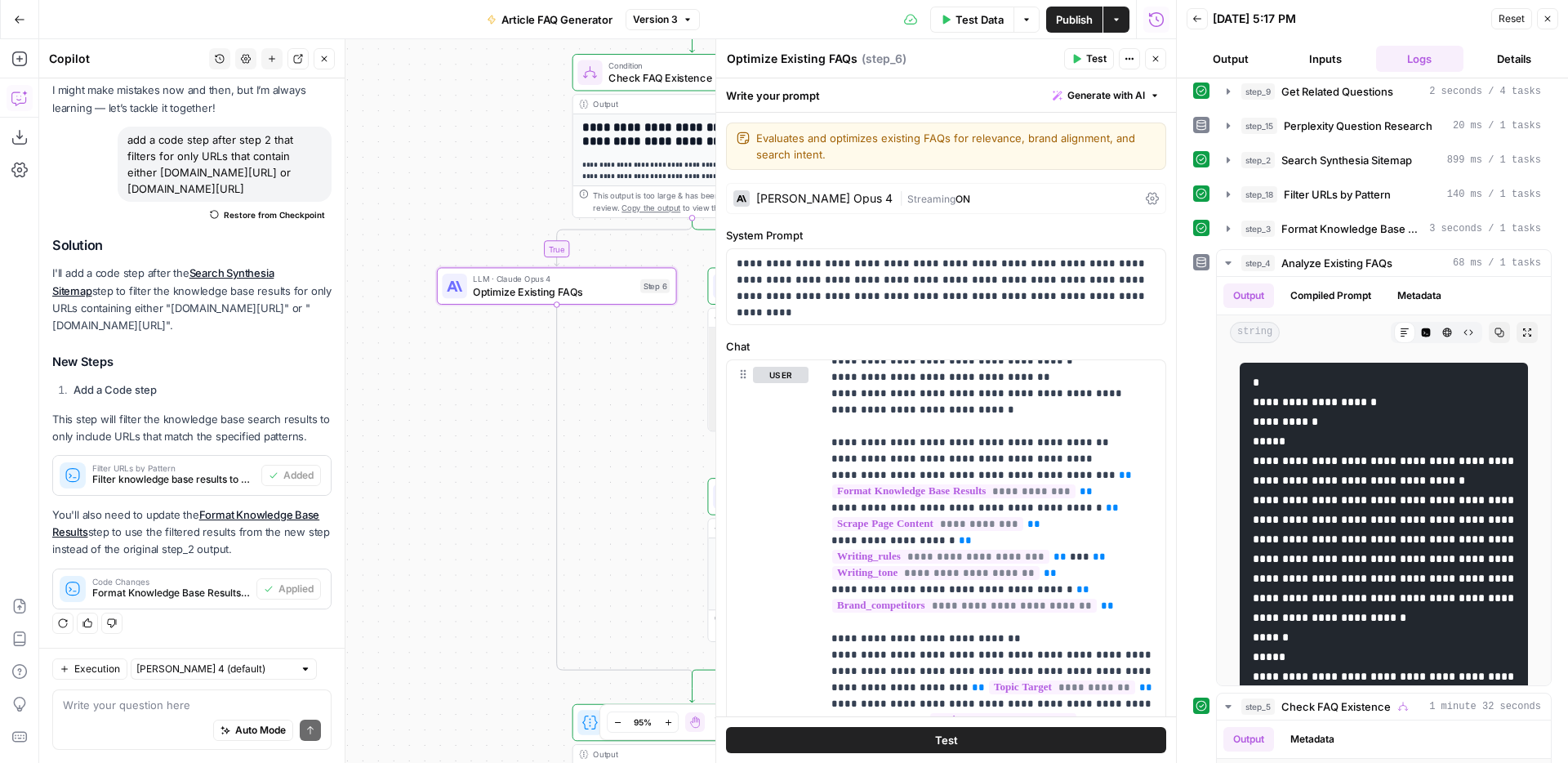
scroll to position [1067, 0]
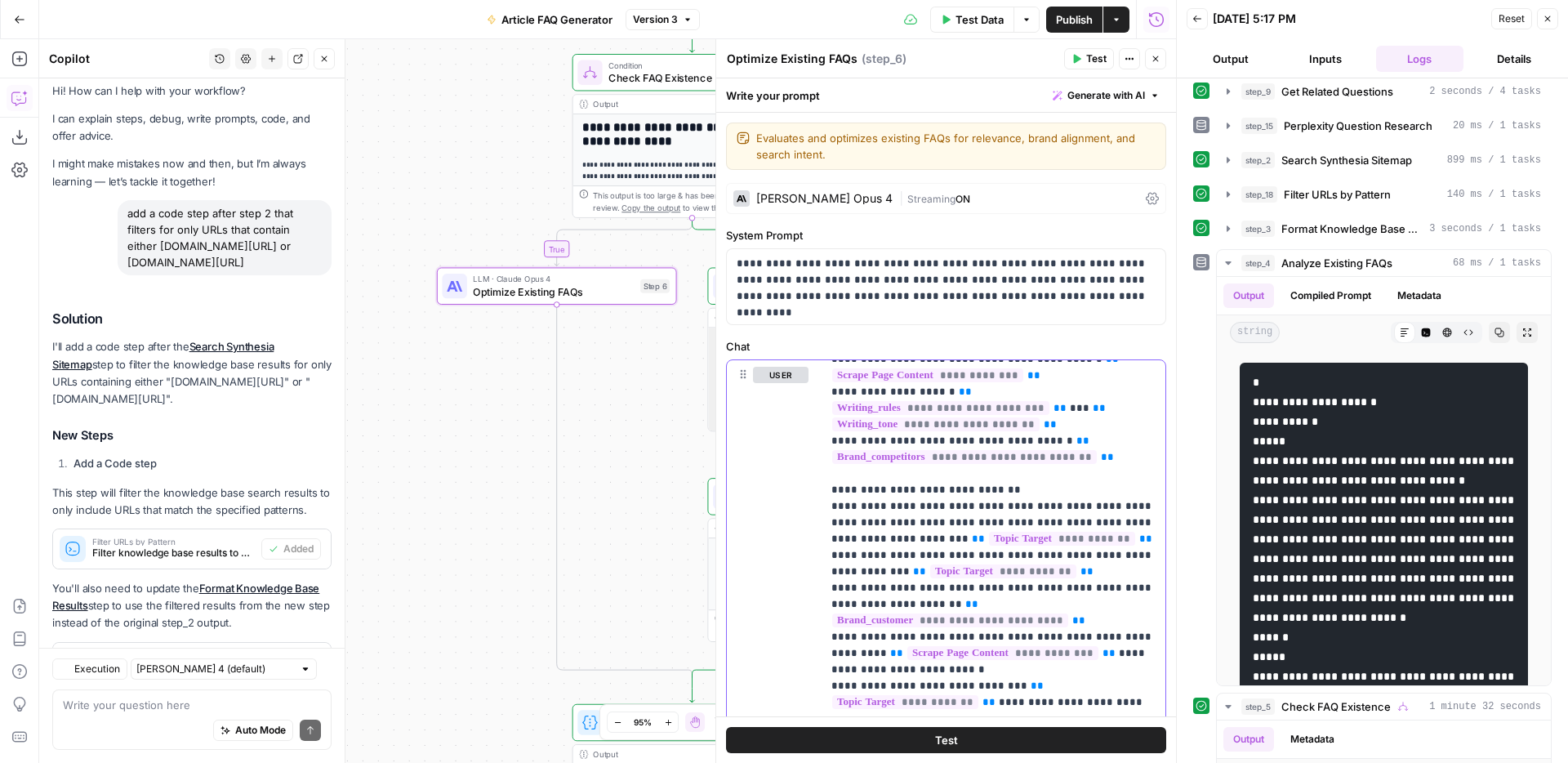
scroll to position [82, 0]
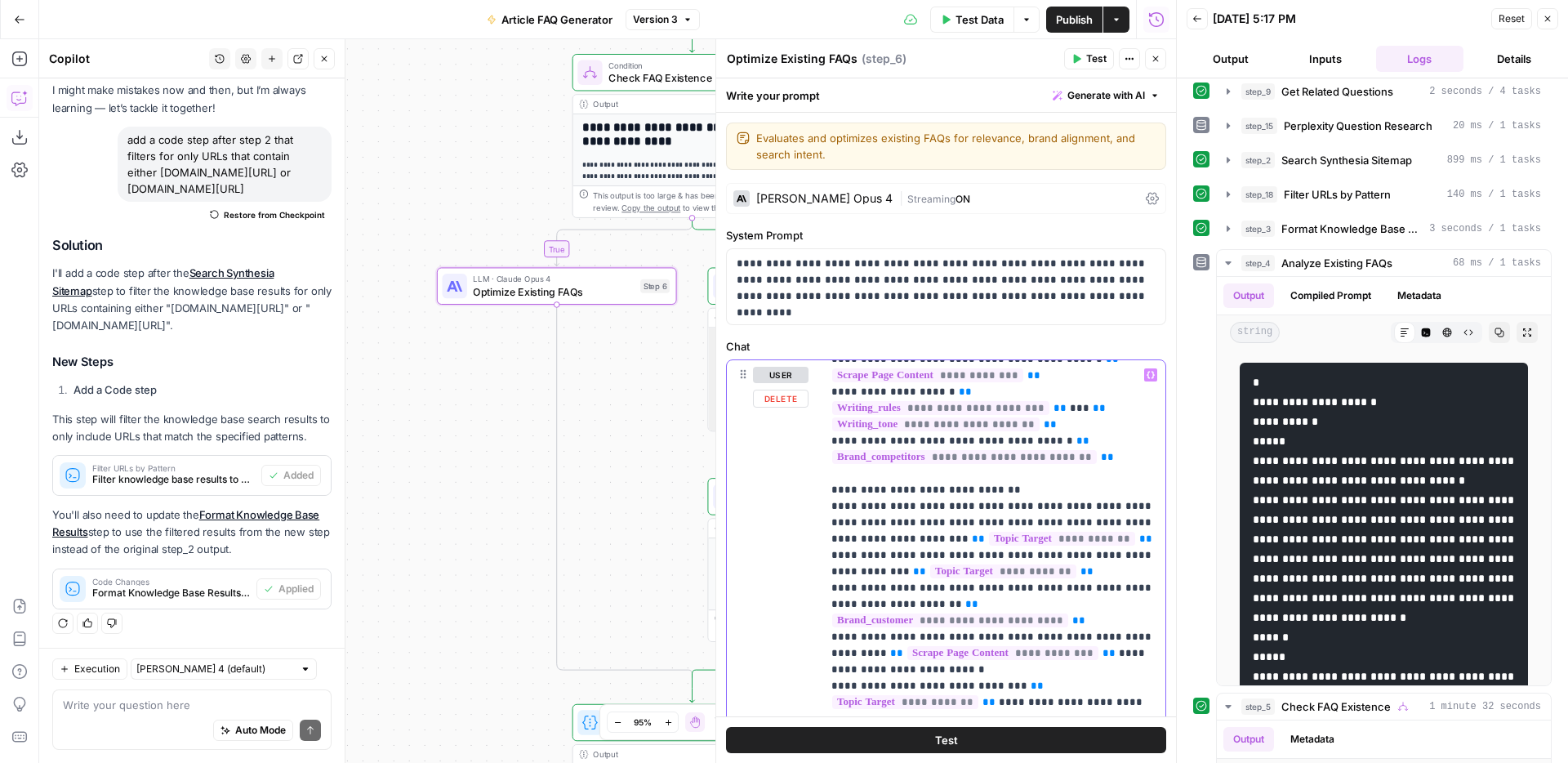
drag, startPoint x: 891, startPoint y: 525, endPoint x: 833, endPoint y: 508, distance: 60.4
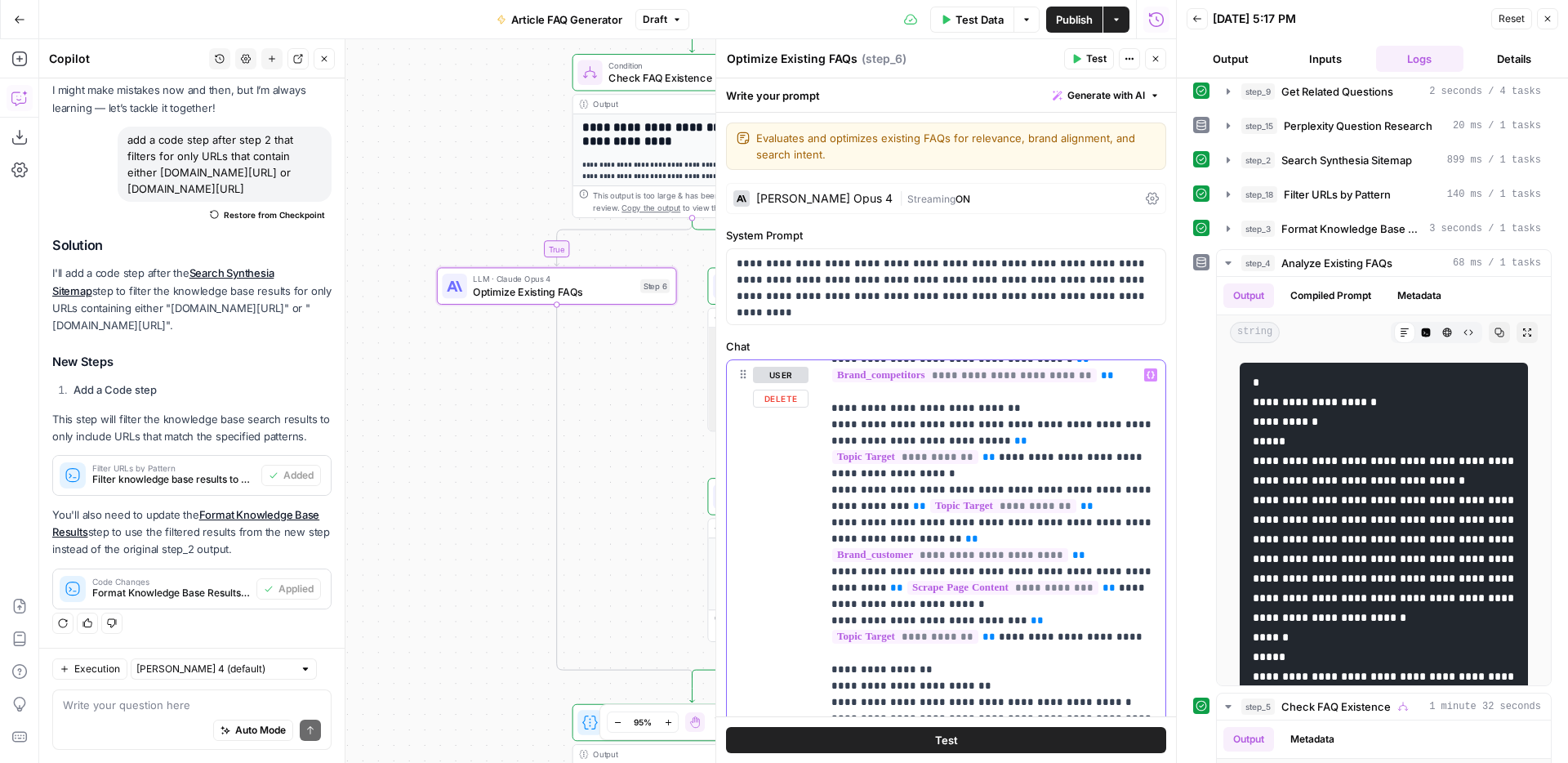
scroll to position [1295, 0]
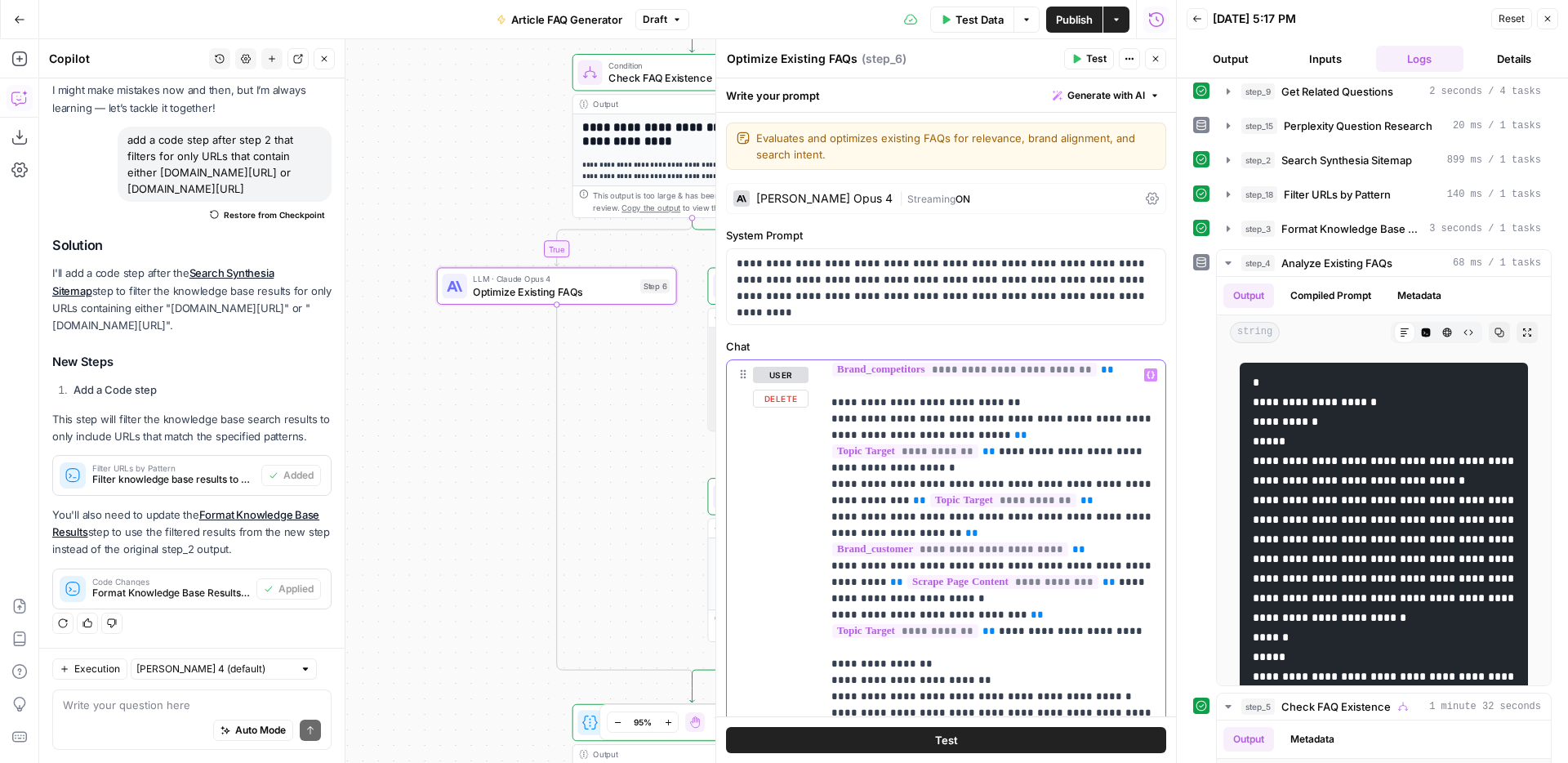
drag, startPoint x: 964, startPoint y: 570, endPoint x: 841, endPoint y: 541, distance: 126.4
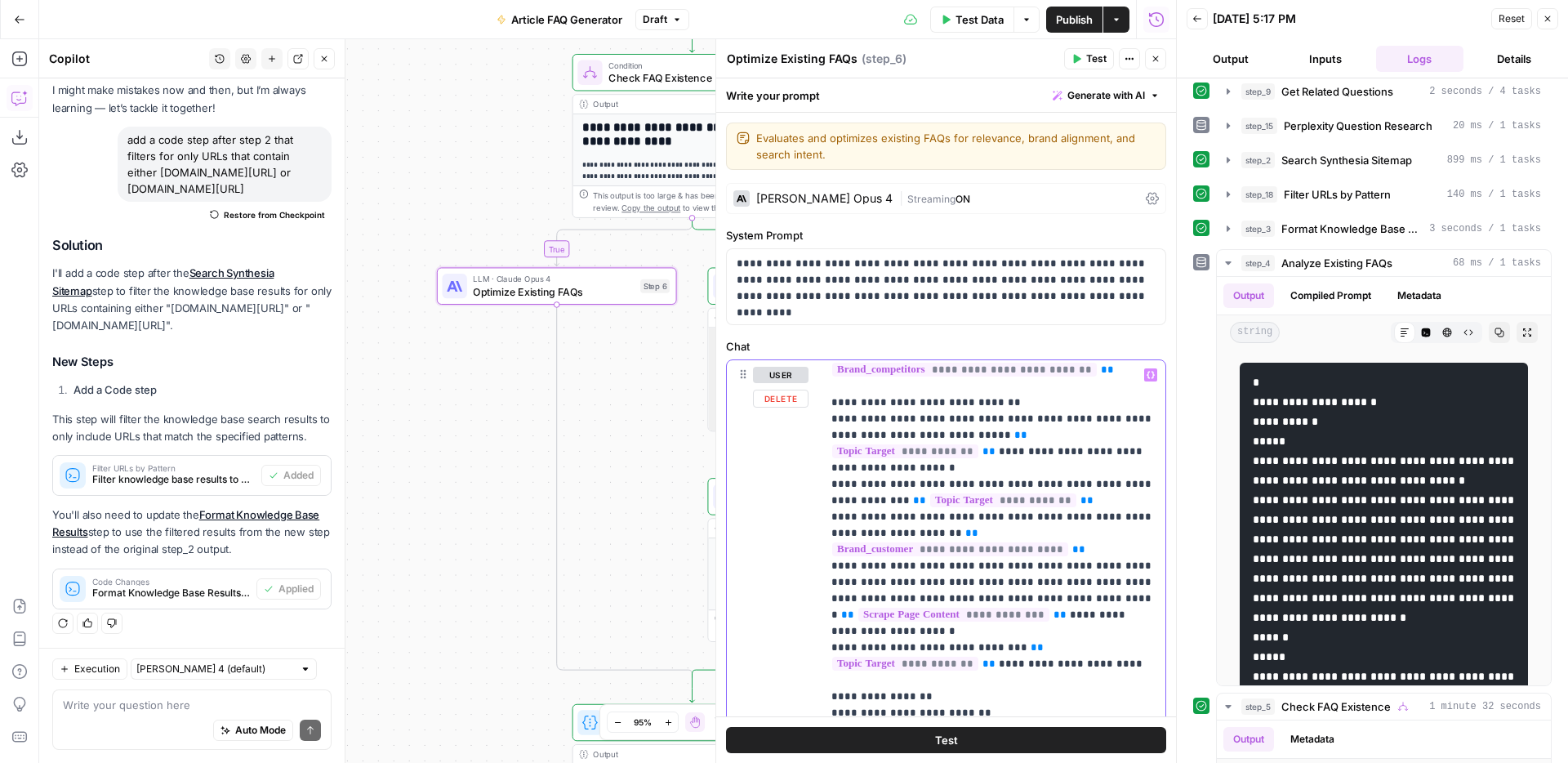
drag, startPoint x: 1091, startPoint y: 567, endPoint x: 880, endPoint y: 567, distance: 211.0
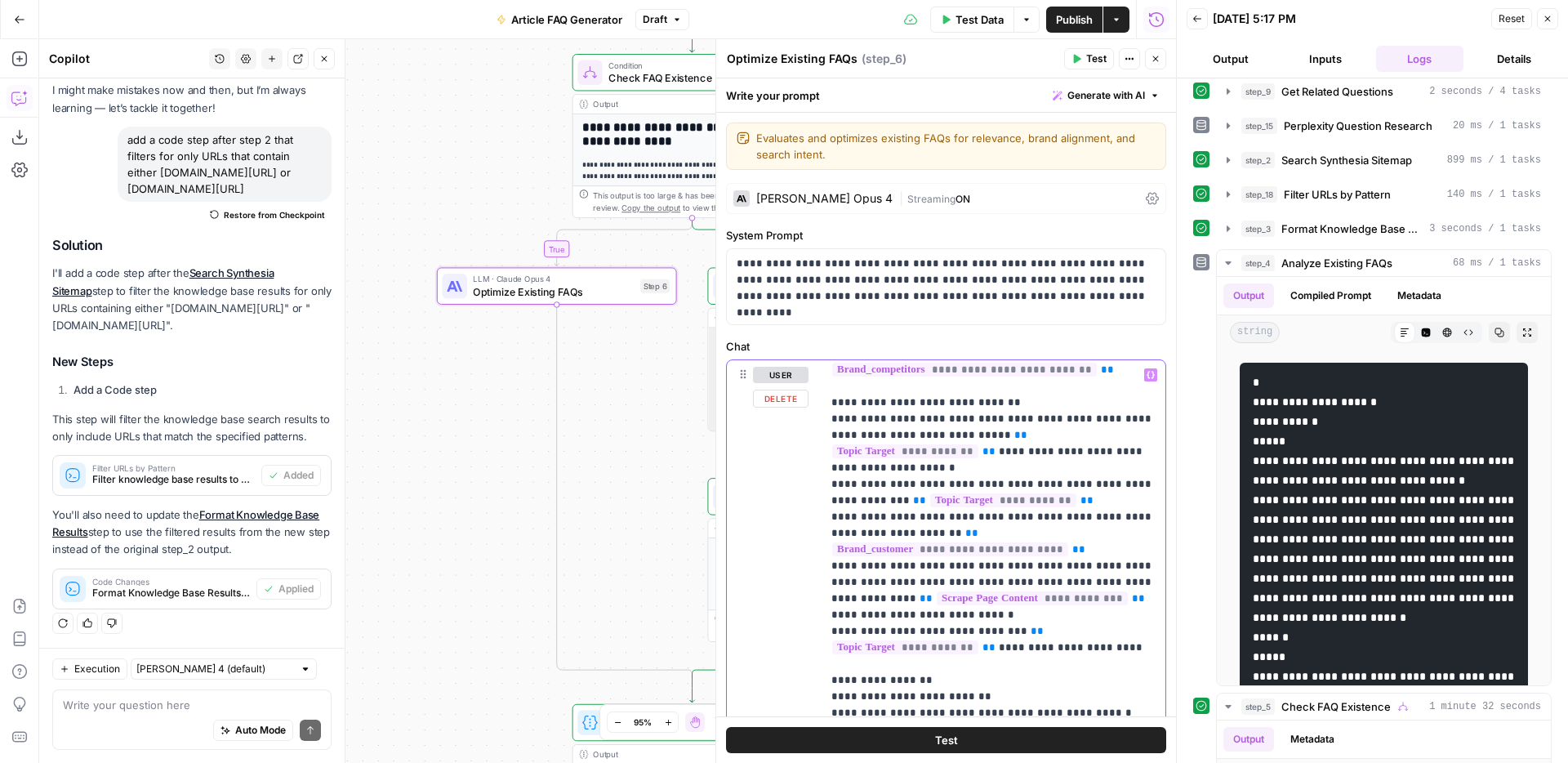
drag, startPoint x: 1071, startPoint y: 584, endPoint x: 1100, endPoint y: 561, distance: 37.0
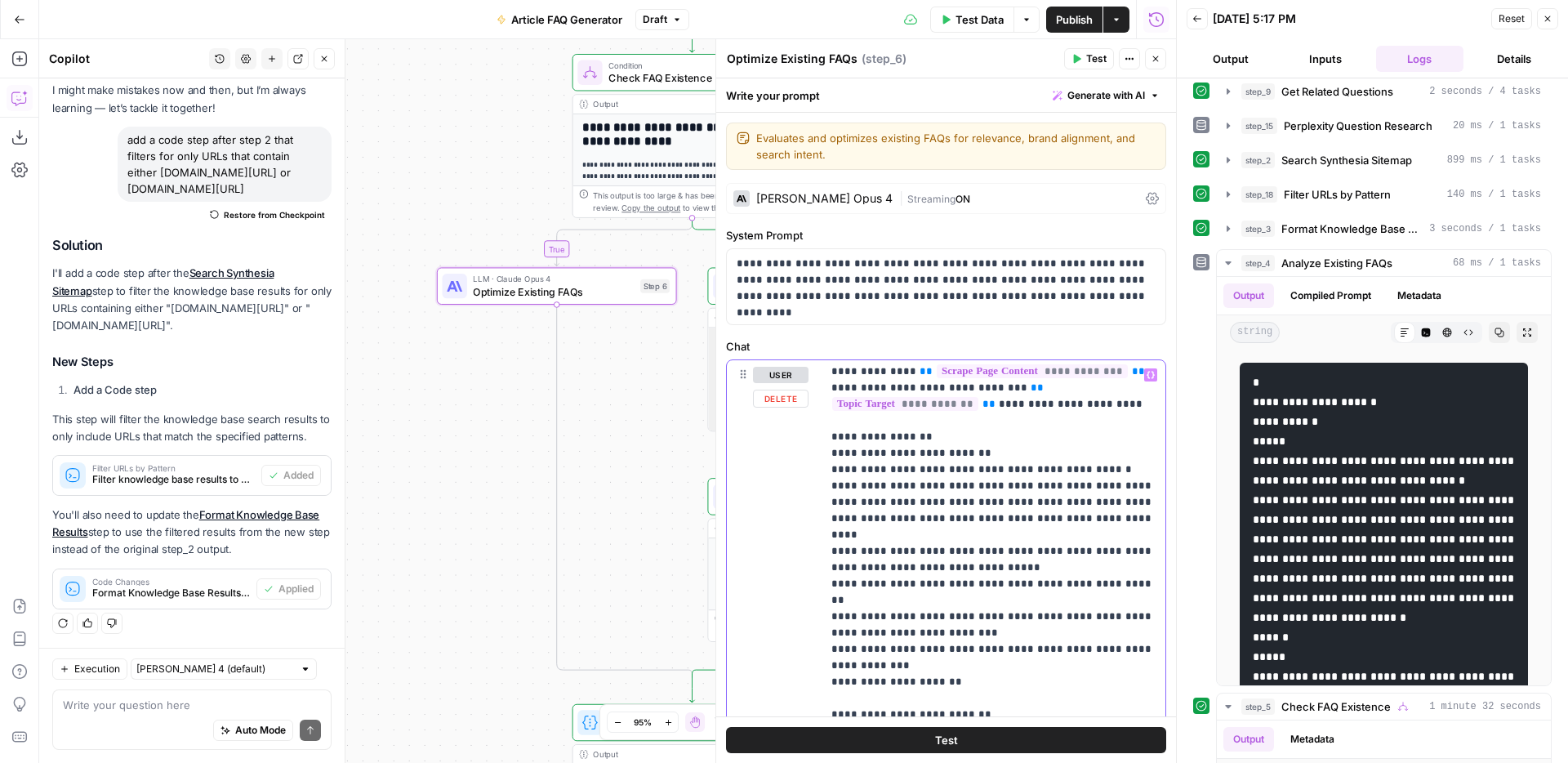
scroll to position [1538, 0]
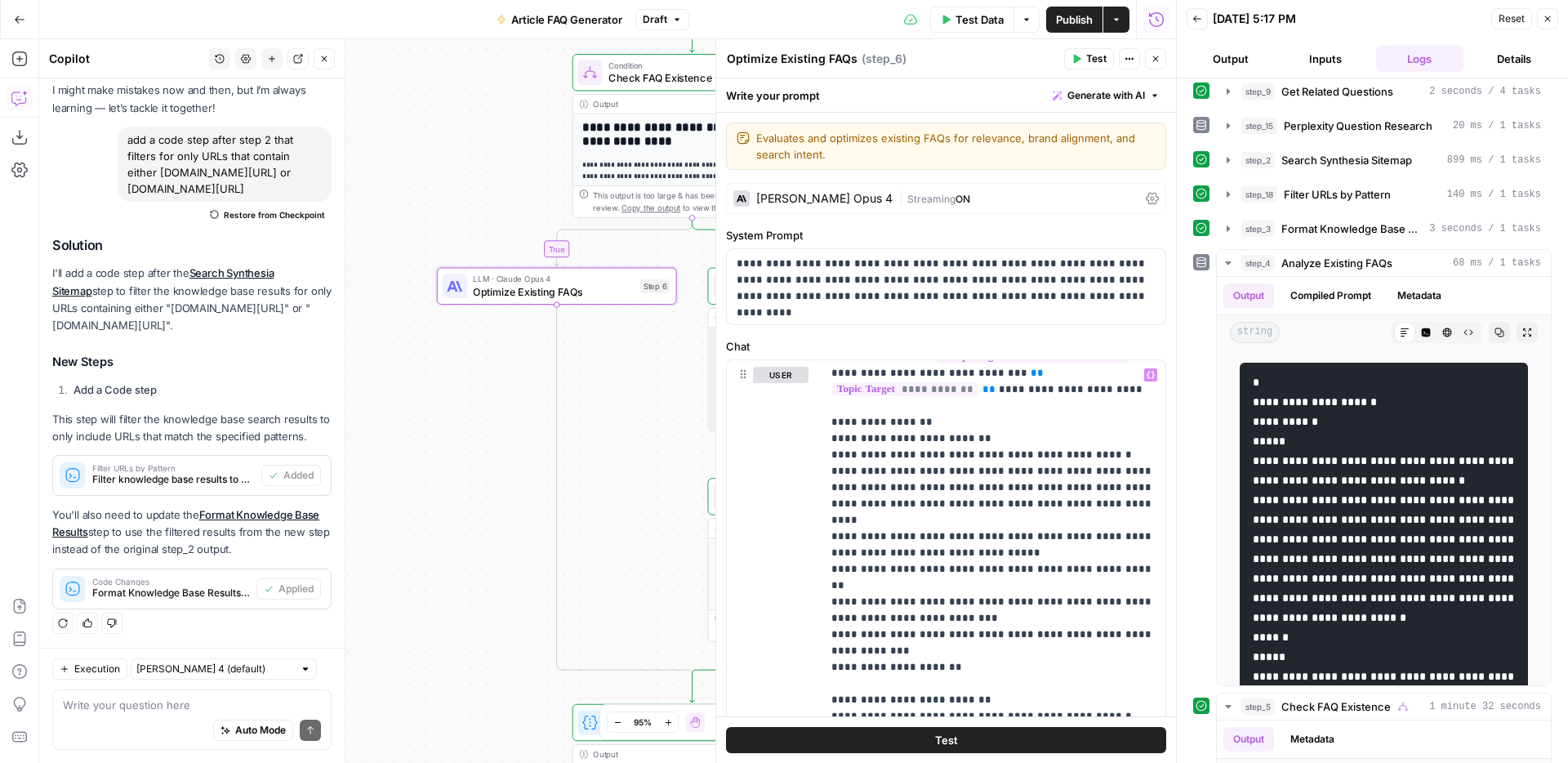
click at [1066, 21] on span "Publish" at bounding box center [1073, 20] width 37 height 17
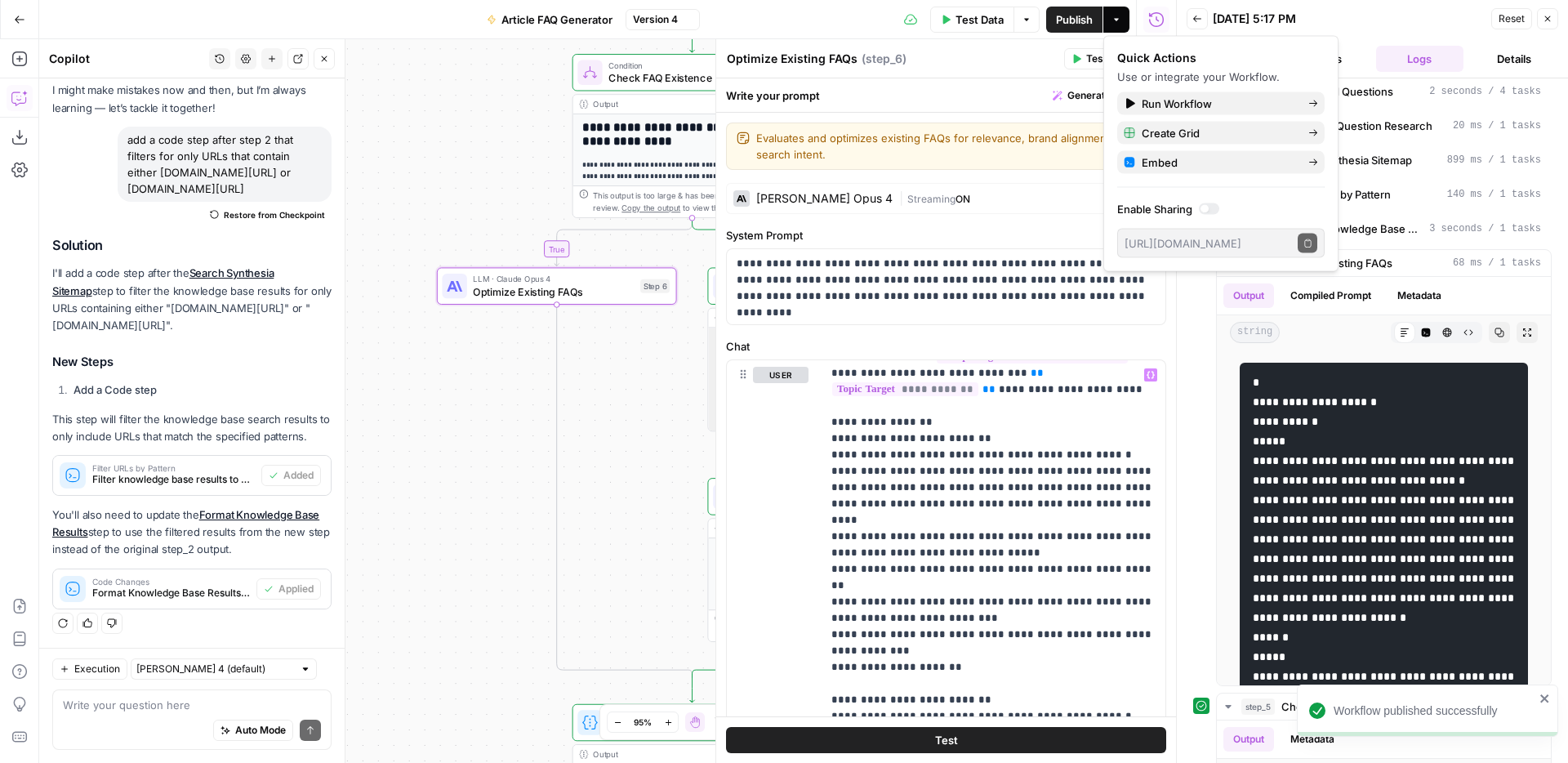
click at [970, 17] on span "Test Data" at bounding box center [979, 20] width 48 height 17
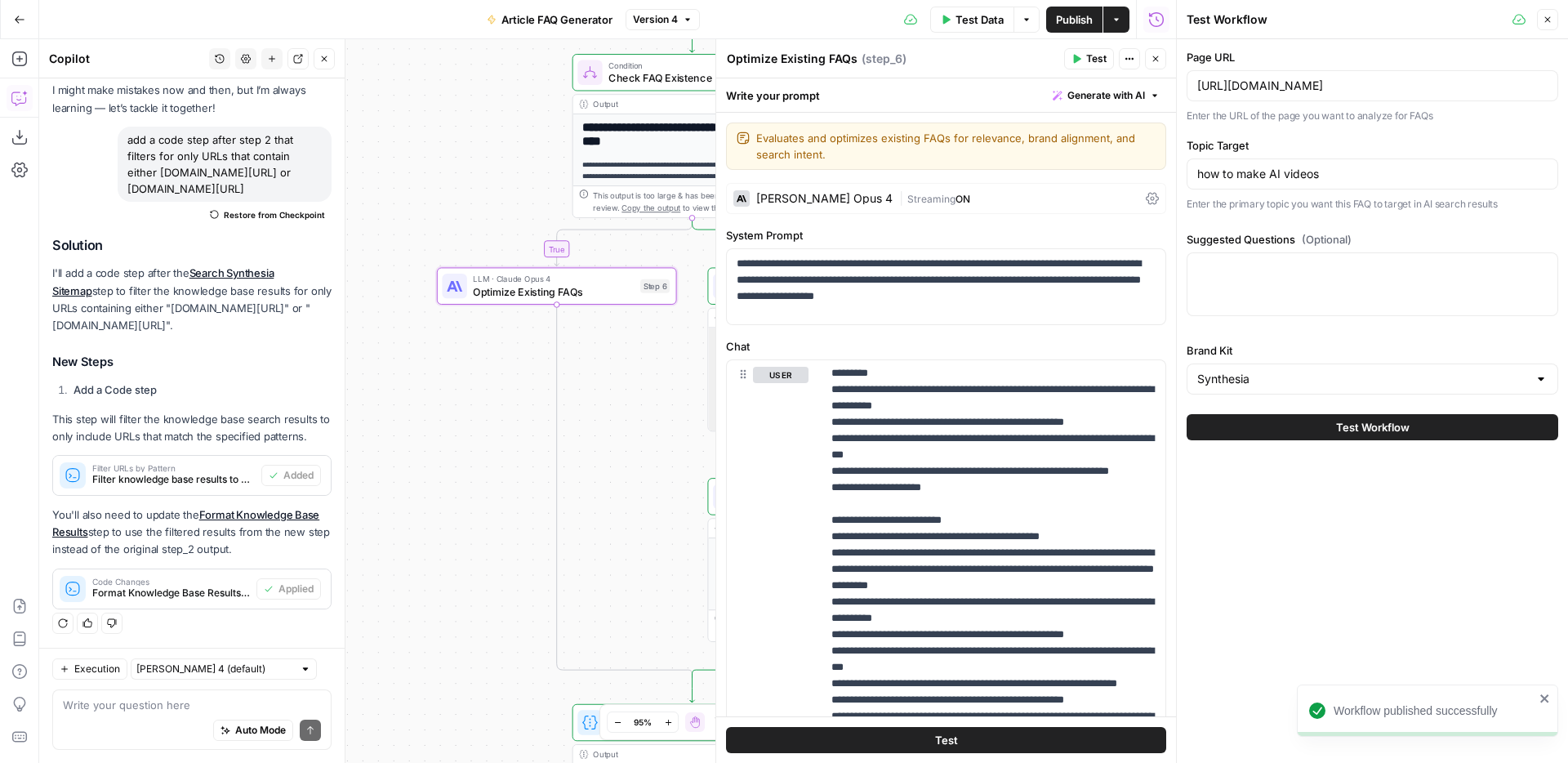
click at [1300, 424] on button "Test Workflow" at bounding box center [1372, 428] width 372 height 26
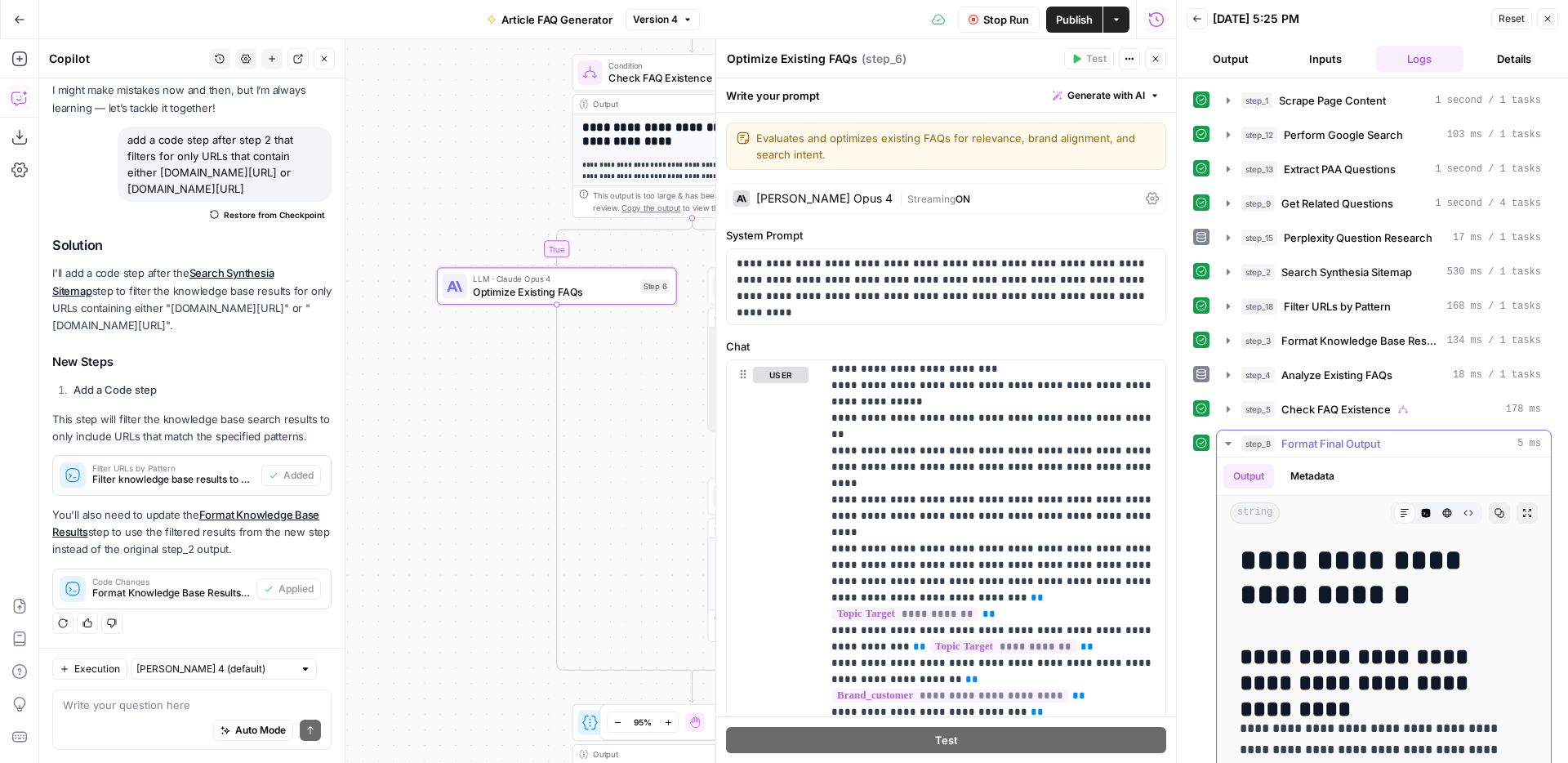
click at [1234, 437] on icon "button" at bounding box center [1228, 443] width 13 height 13
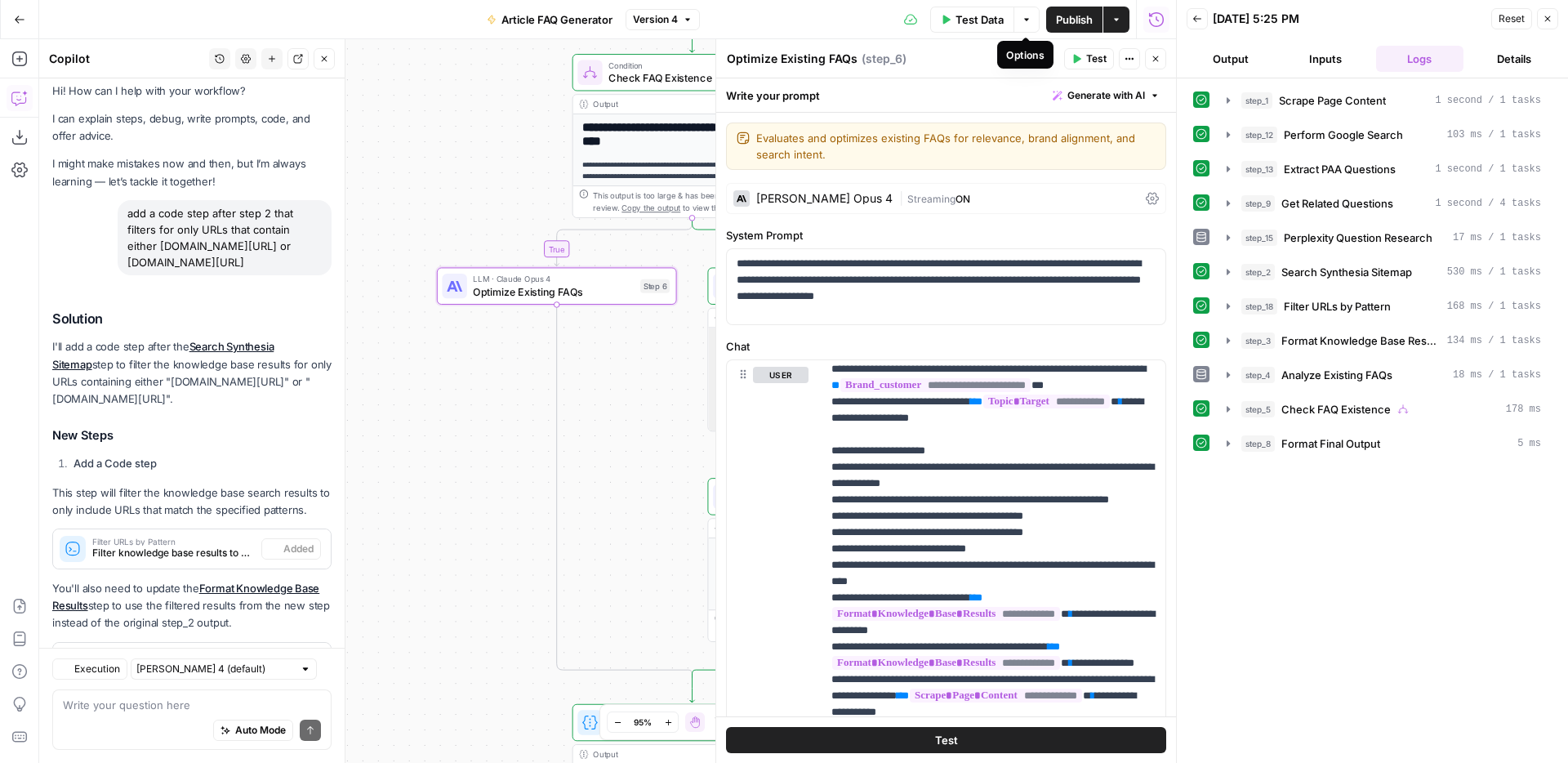
scroll to position [82, 0]
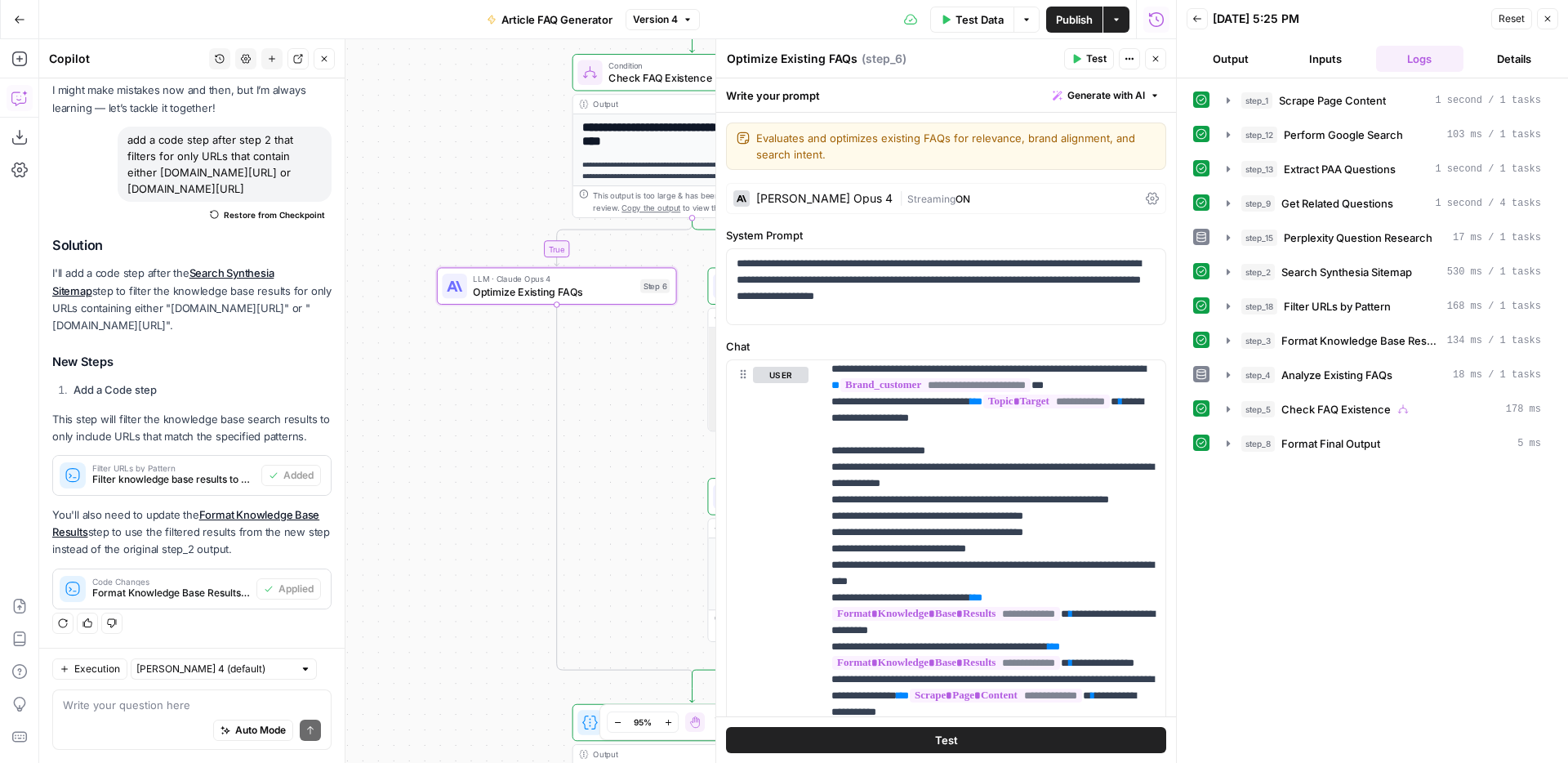
click at [953, 729] on button "Test" at bounding box center [946, 740] width 440 height 26
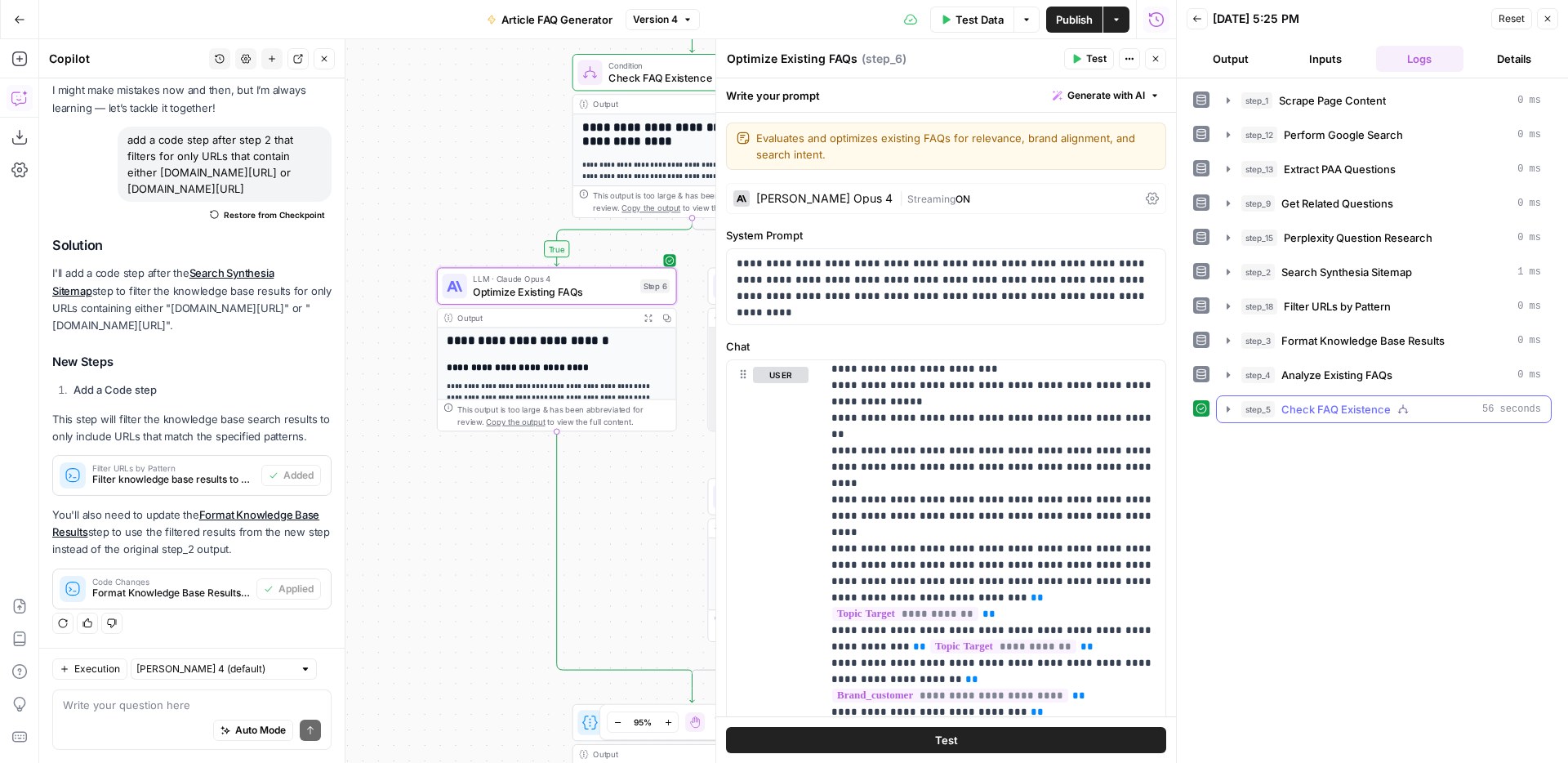
click at [1224, 412] on icon "button" at bounding box center [1228, 409] width 13 height 13
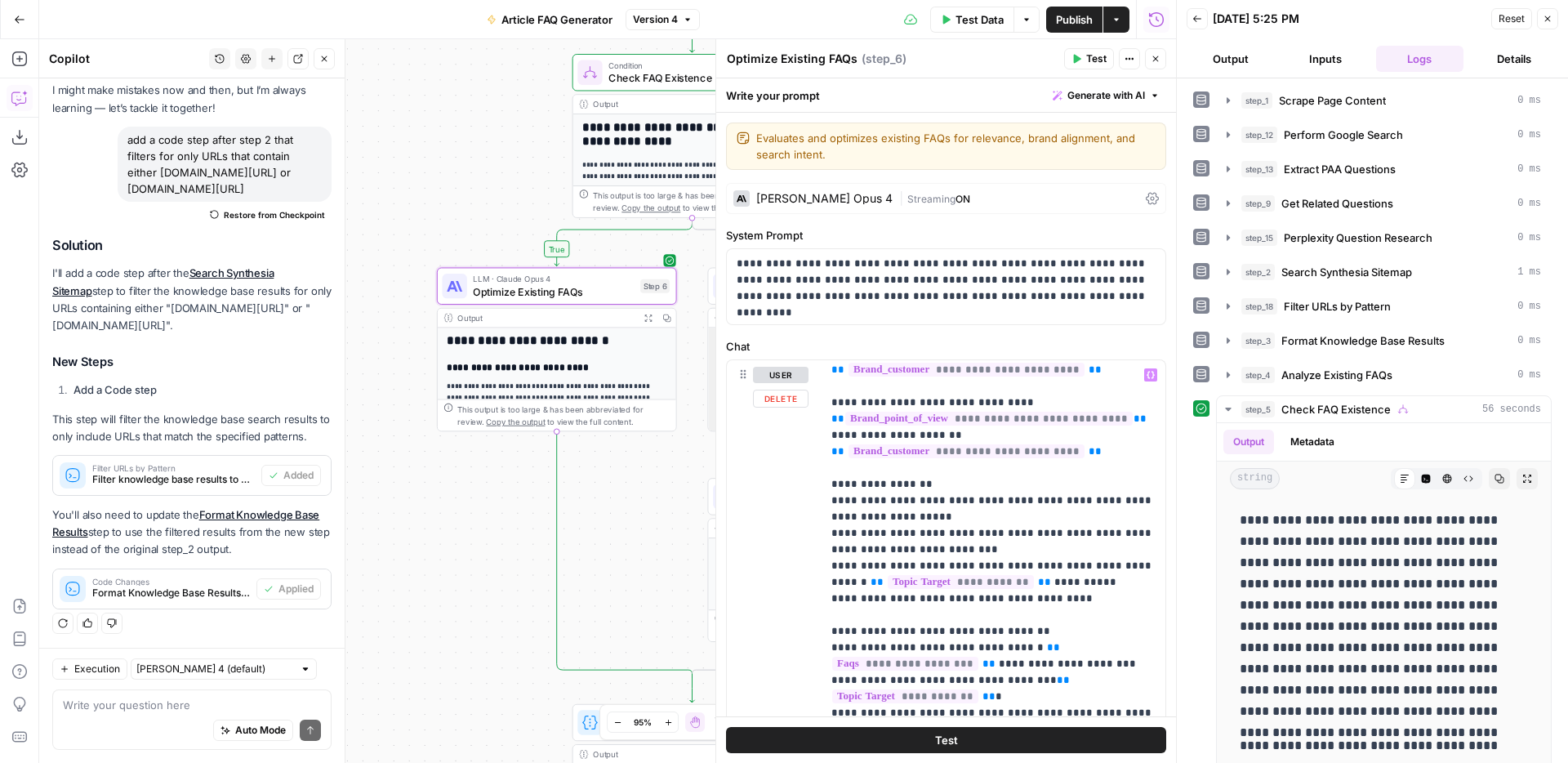
scroll to position [607, 0]
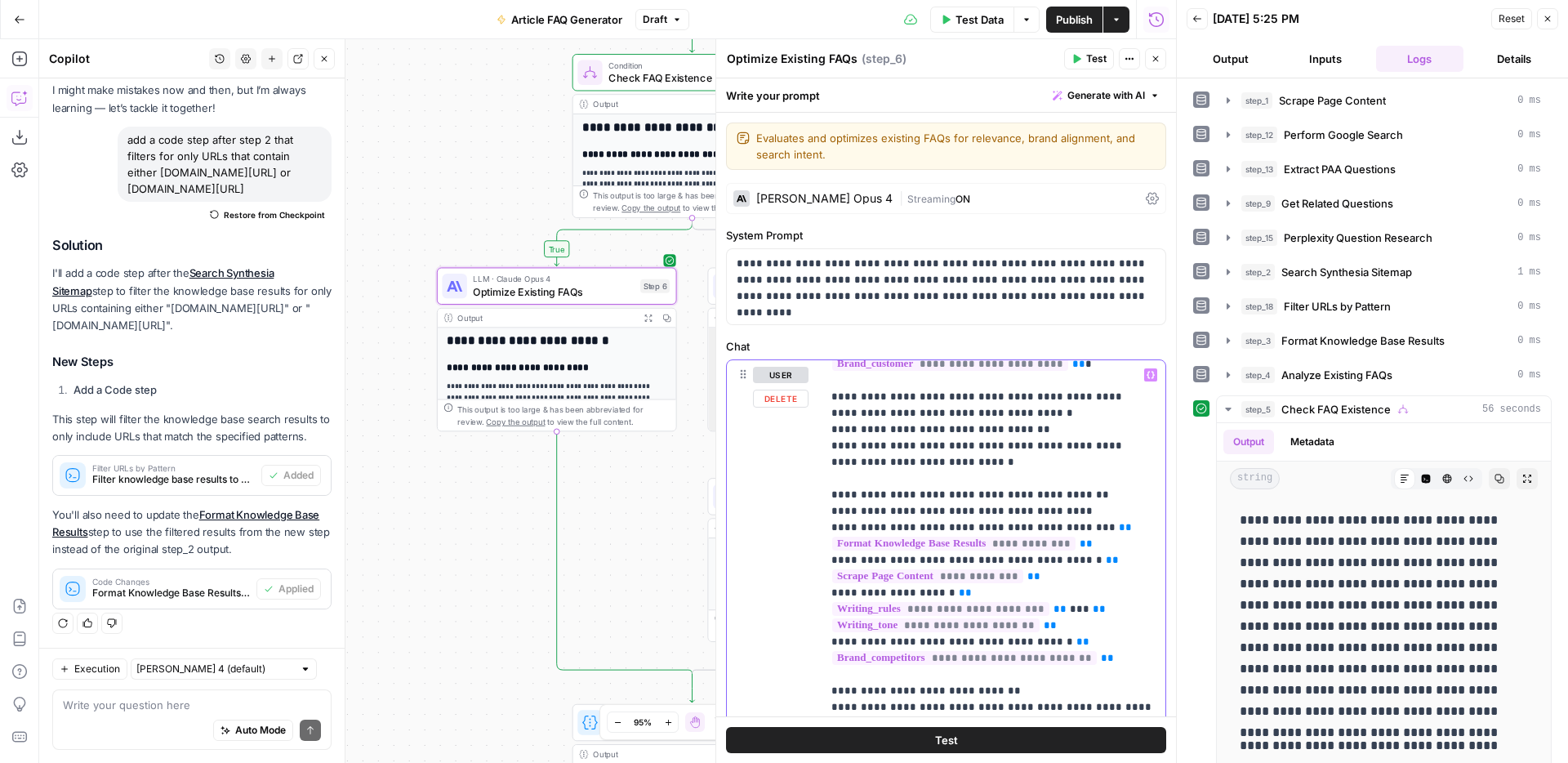
scroll to position [1049, 0]
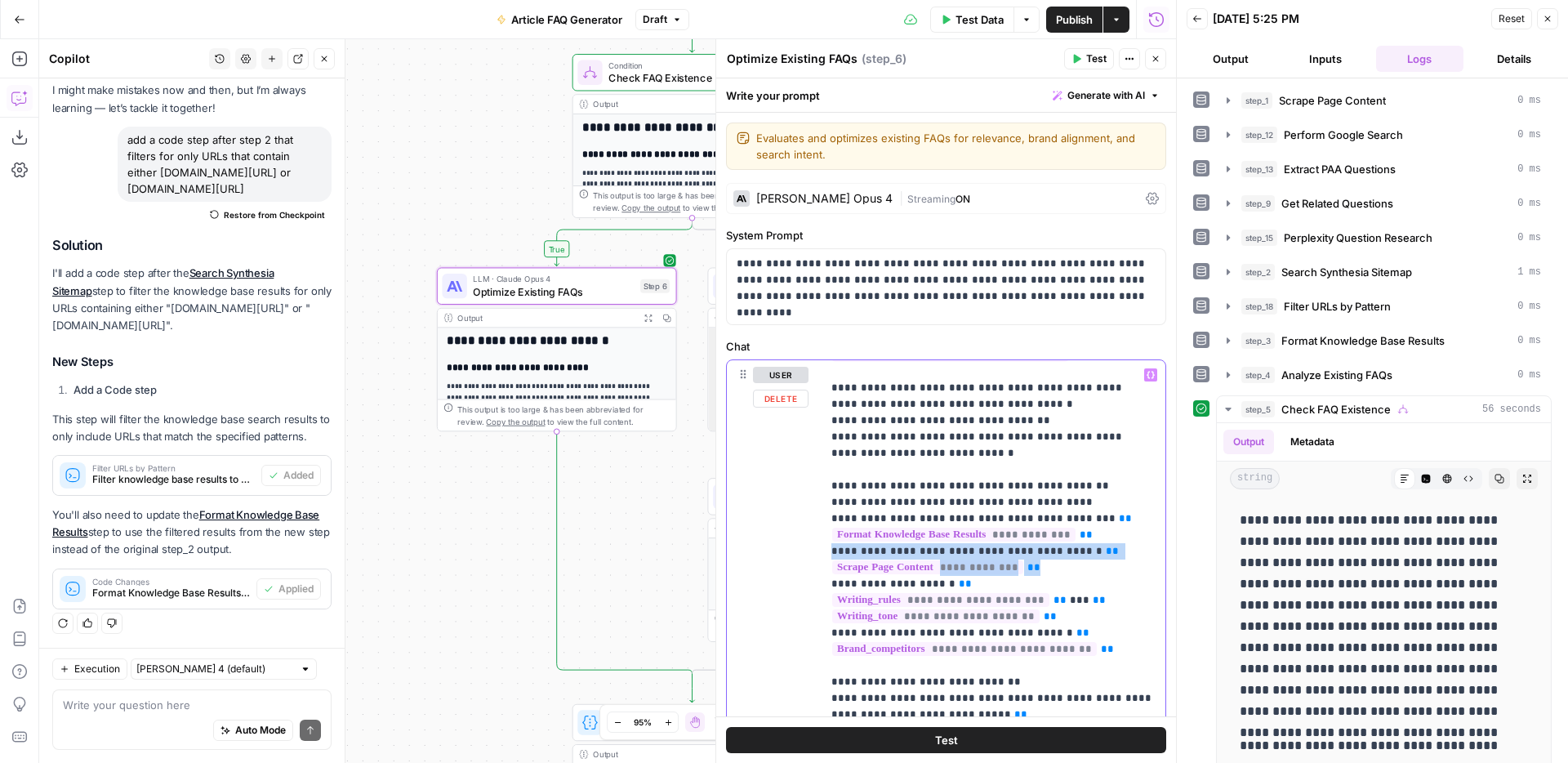
drag, startPoint x: 1050, startPoint y: 554, endPoint x: 825, endPoint y: 531, distance: 226.2
click at [825, 531] on div "**********" at bounding box center [993, 693] width 344 height 666
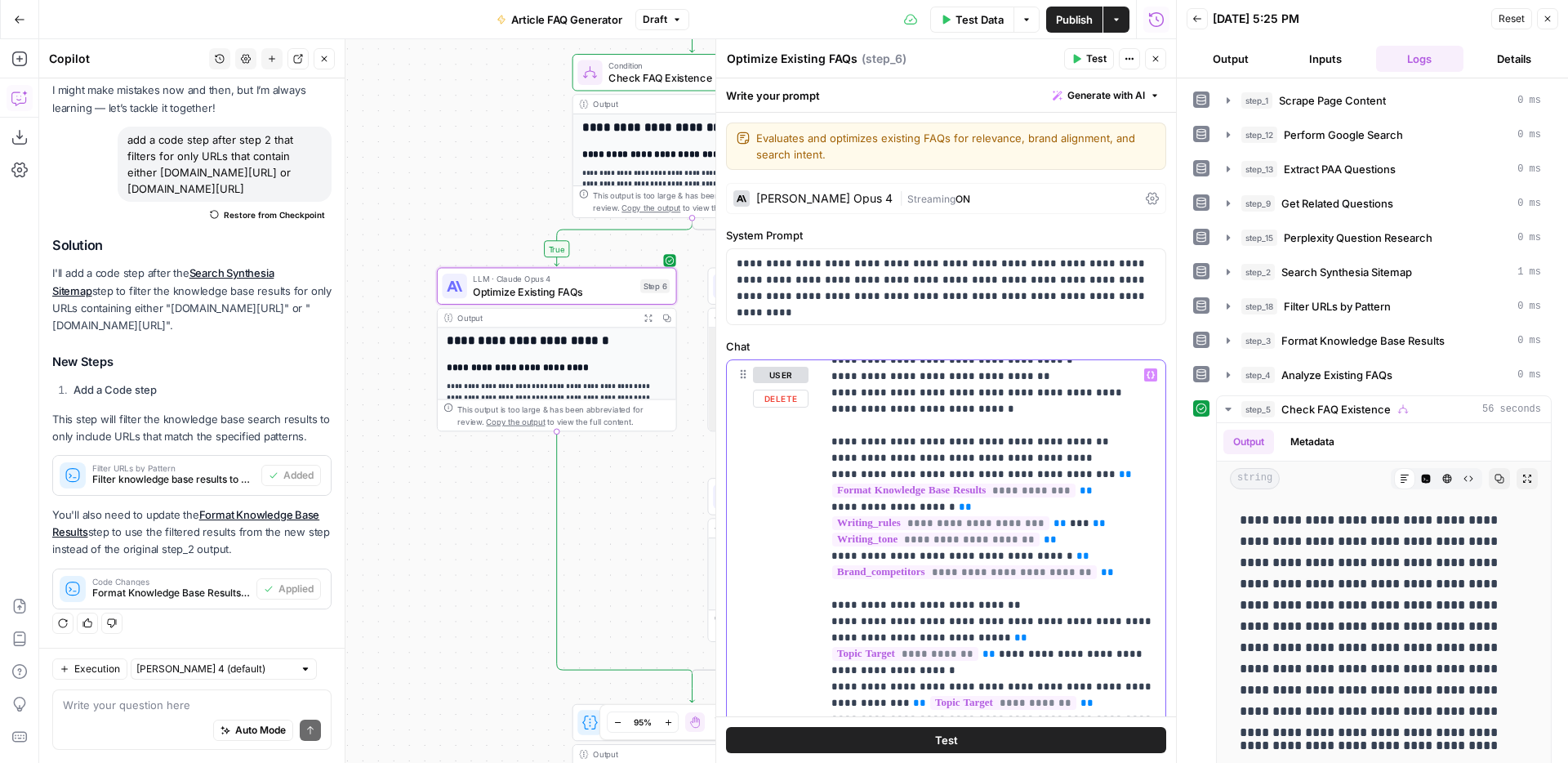
scroll to position [1107, 0]
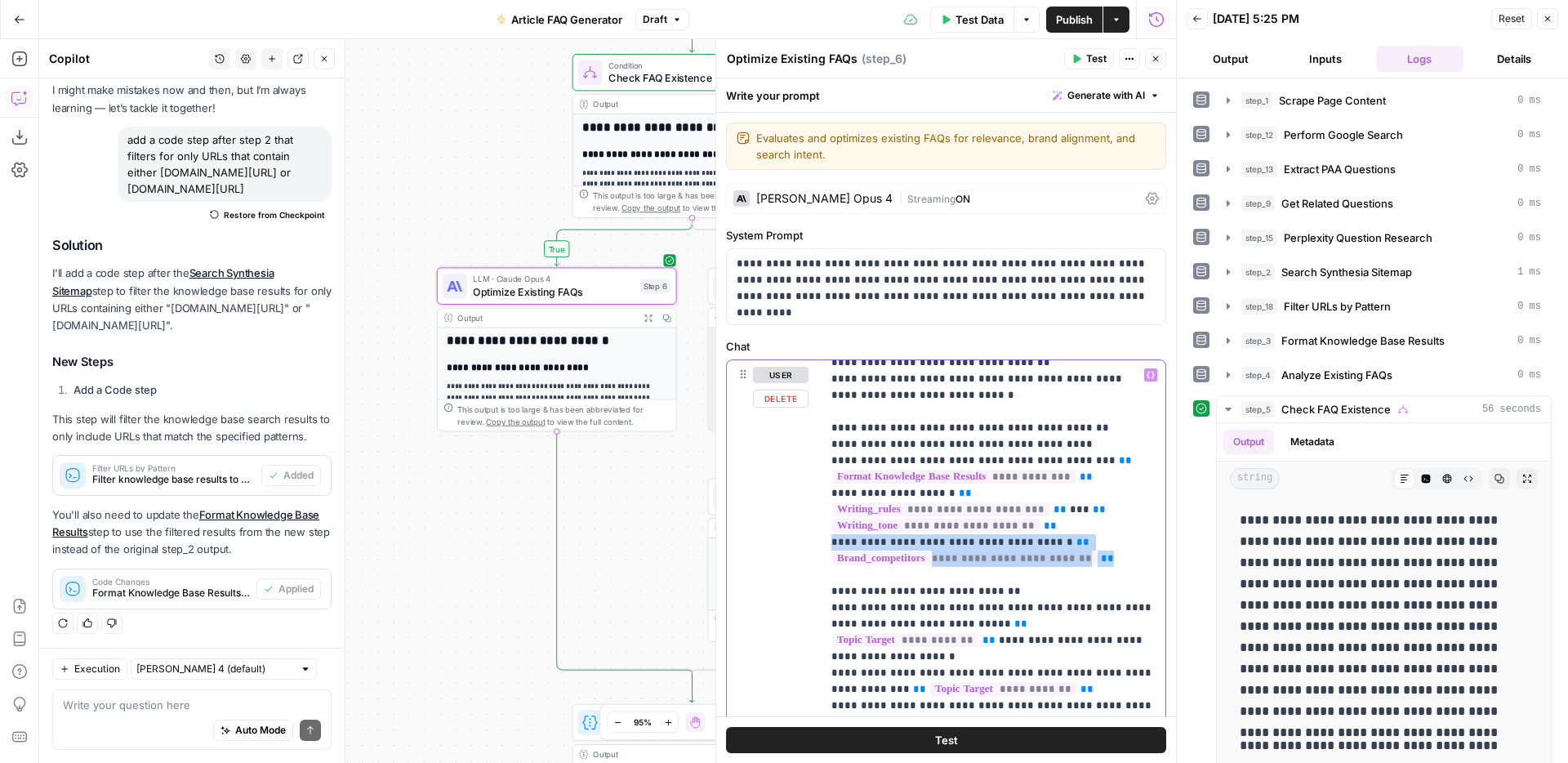
drag, startPoint x: 1135, startPoint y: 546, endPoint x: 824, endPoint y: 524, distance: 311.8
click at [824, 524] on div "**********" at bounding box center [993, 693] width 344 height 666
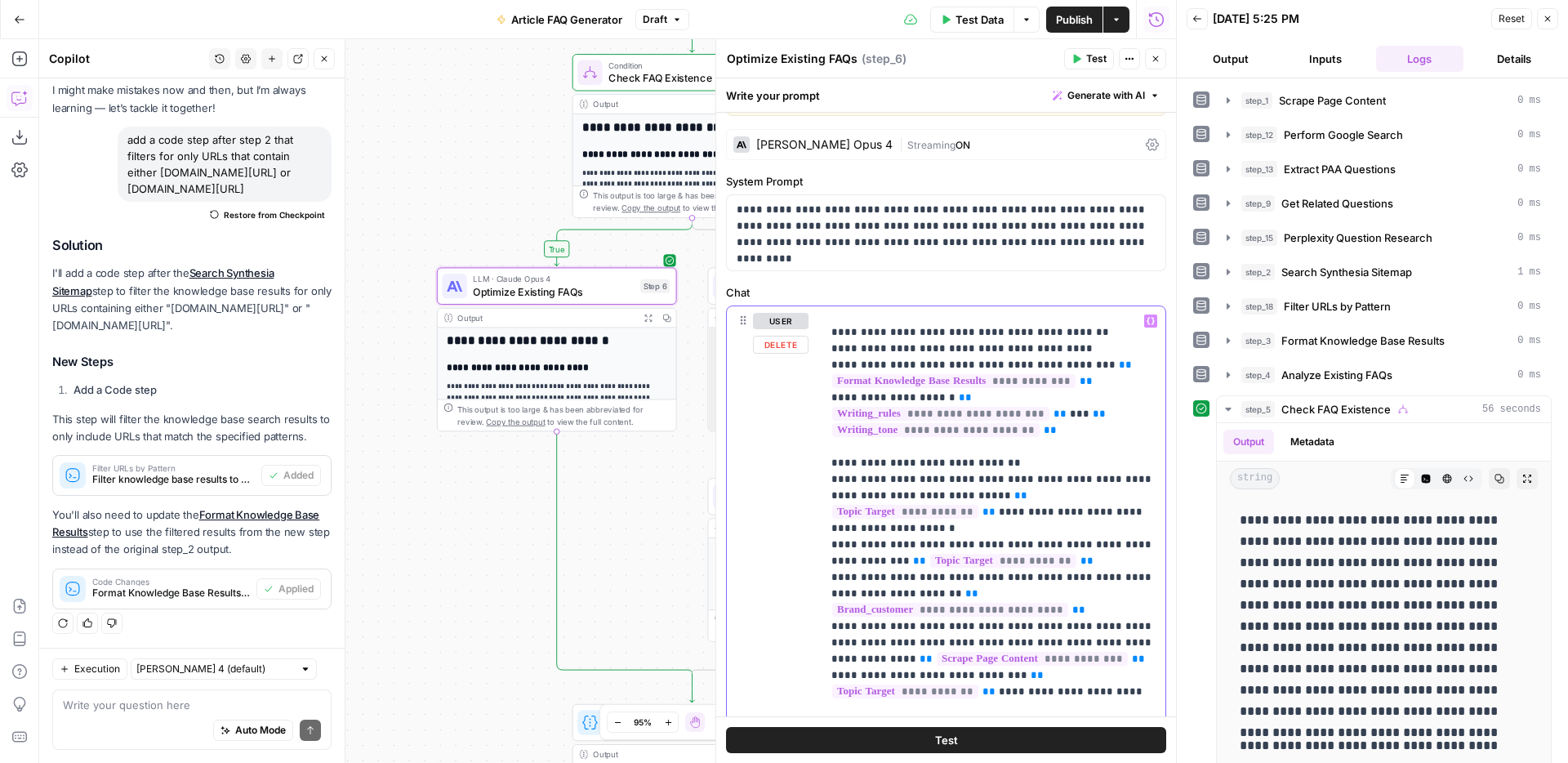
scroll to position [55, 0]
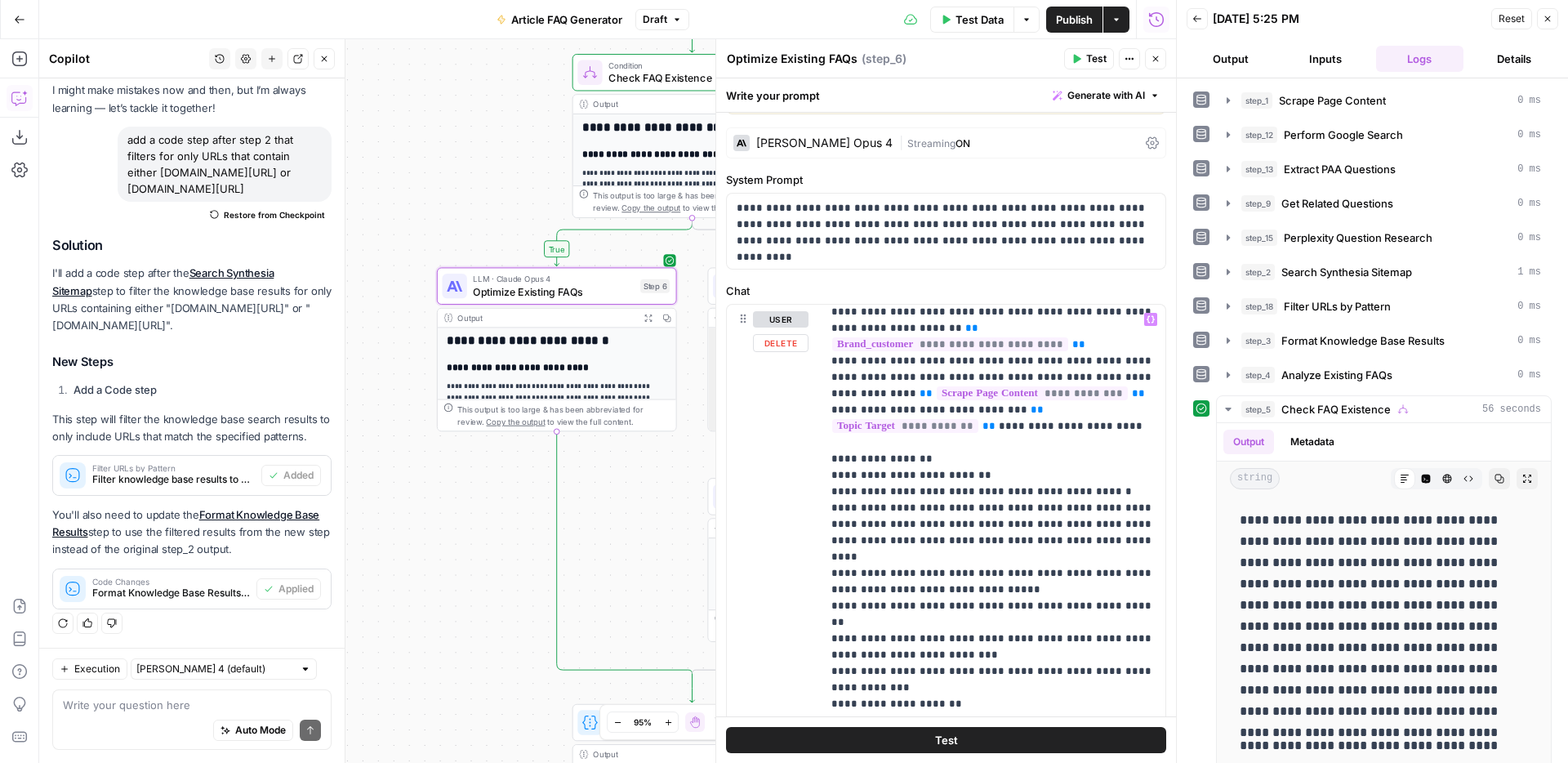
scroll to position [0, 0]
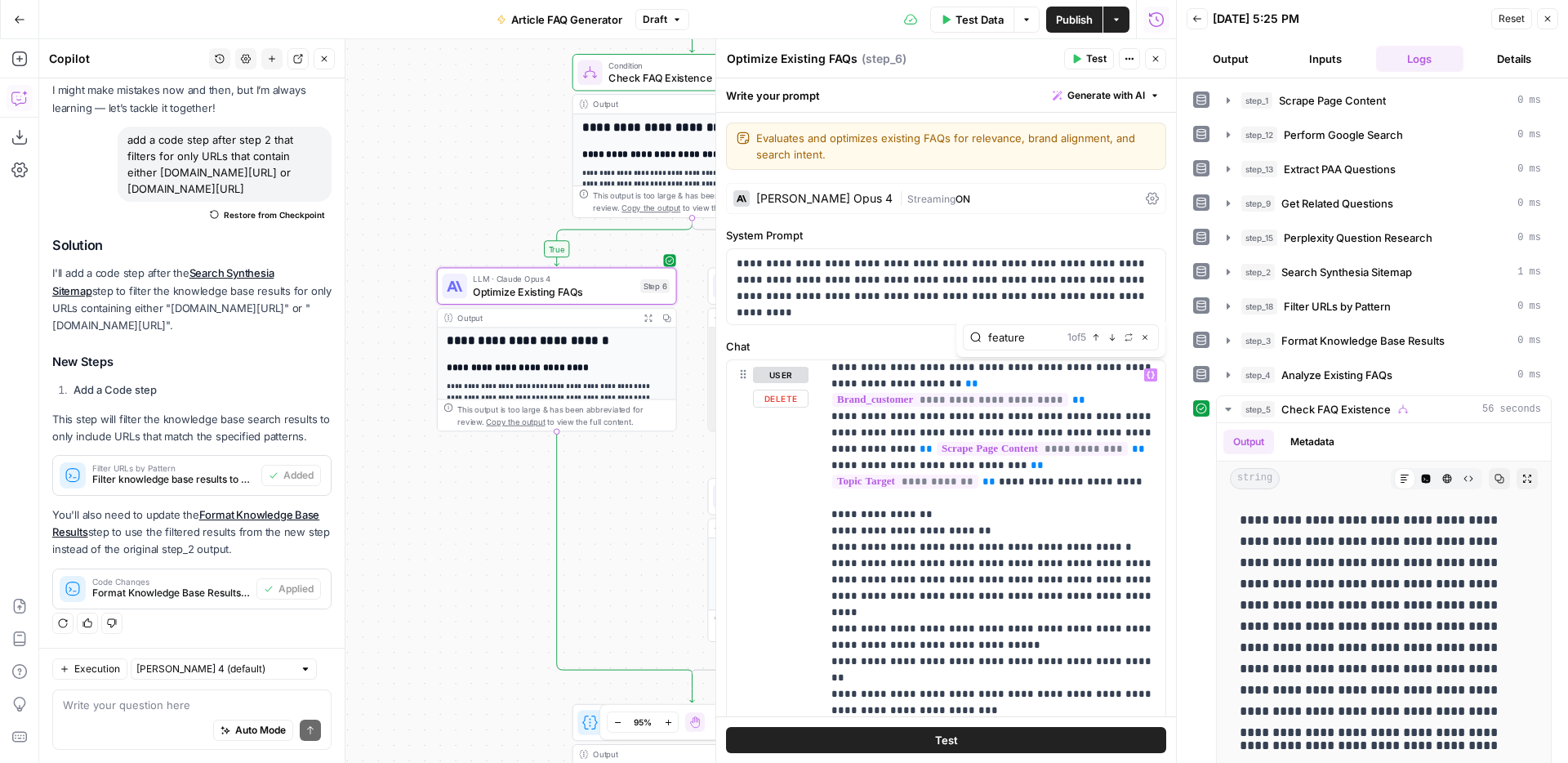
type input "feature"
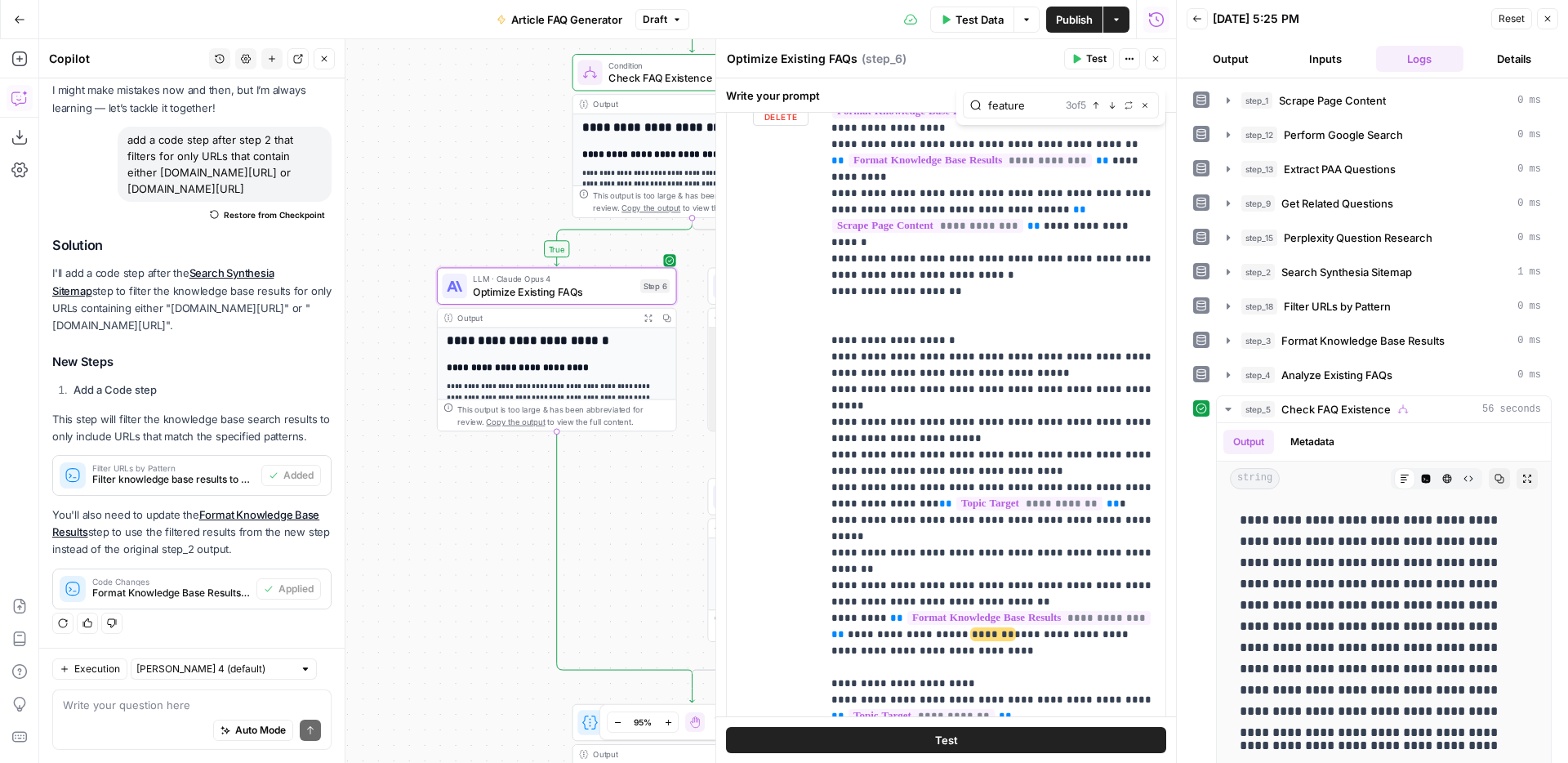
scroll to position [2577, 0]
drag, startPoint x: 992, startPoint y: 405, endPoint x: 863, endPoint y: 387, distance: 130.2
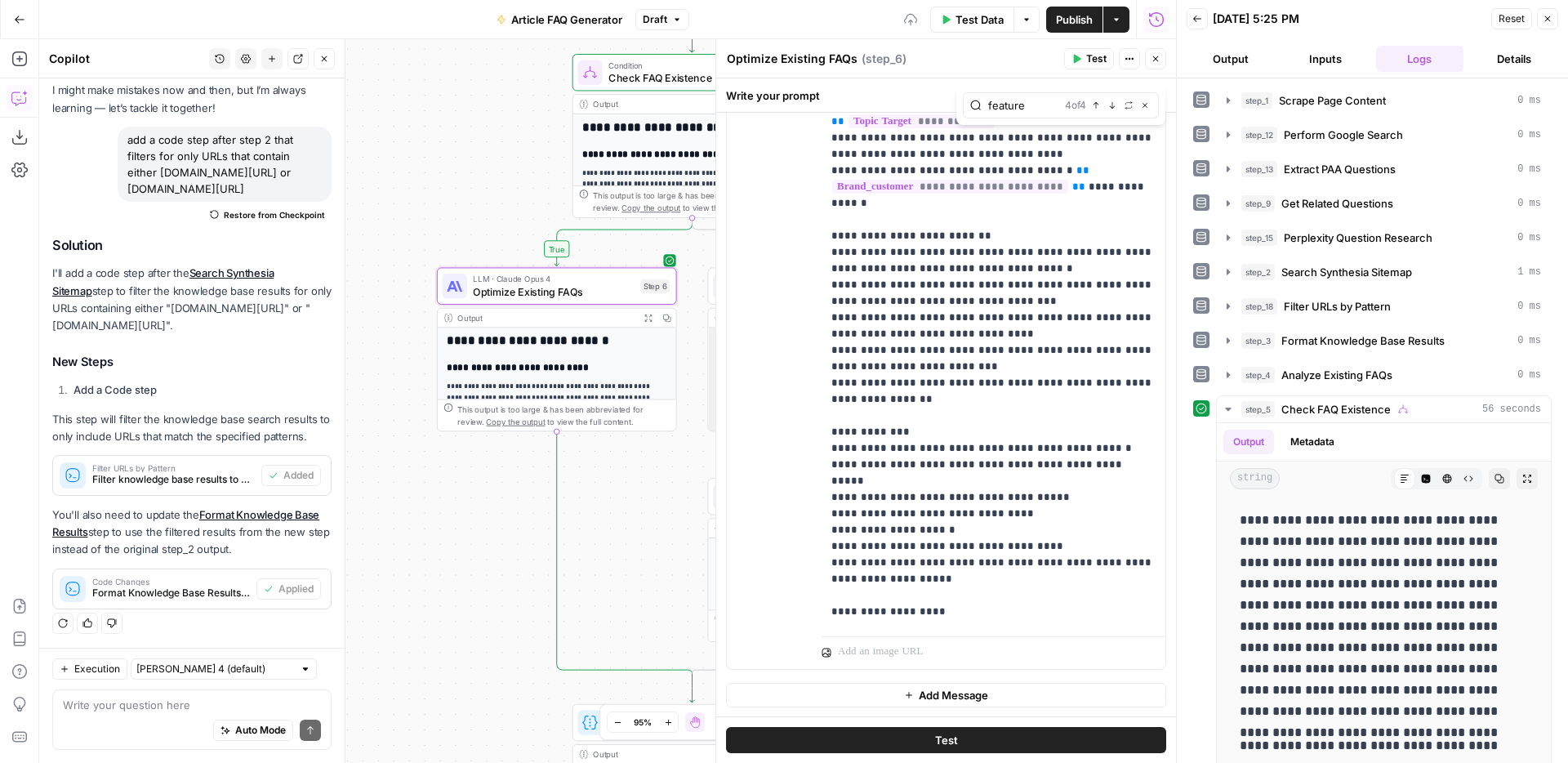
scroll to position [3073, 0]
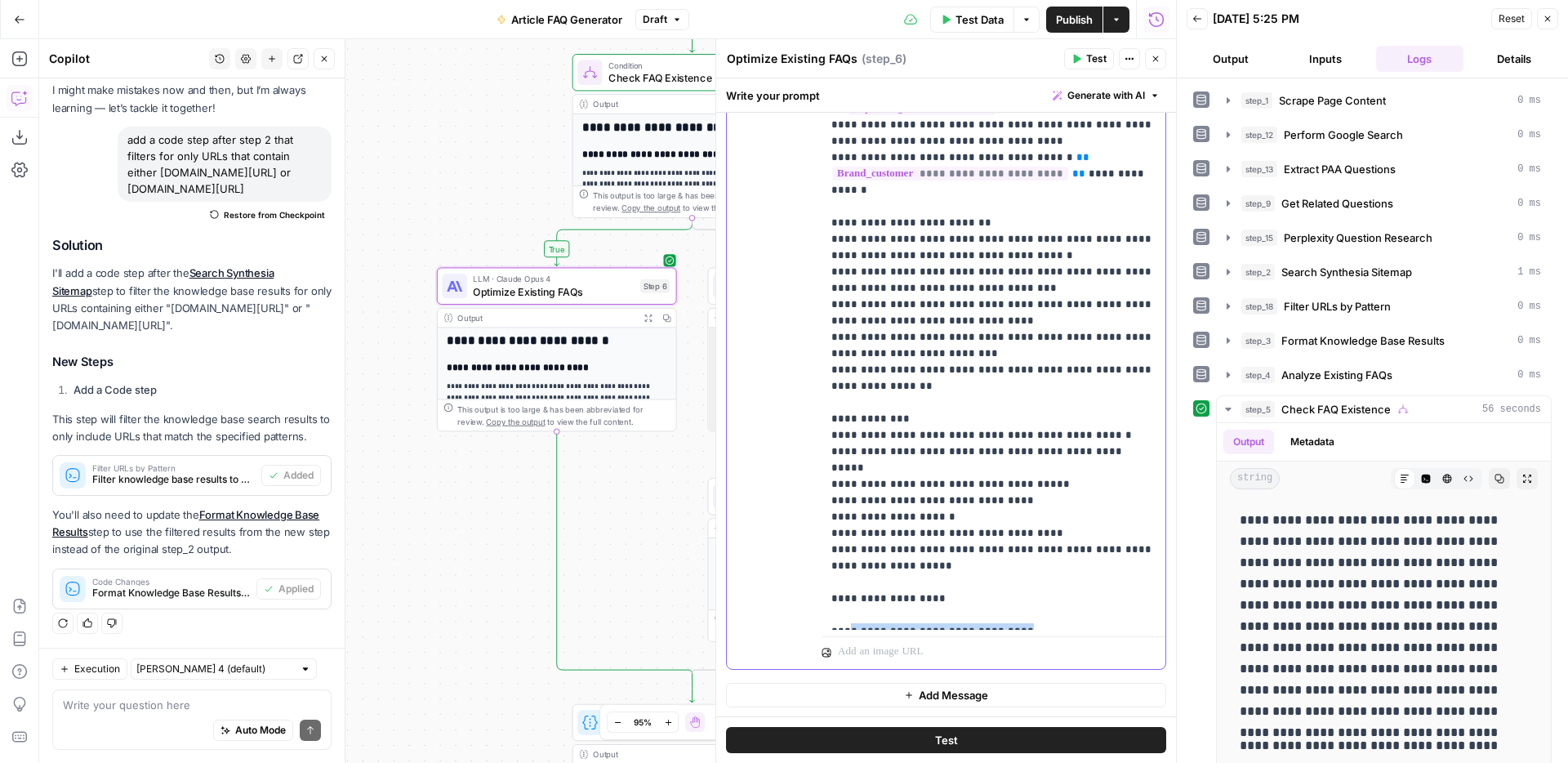
drag, startPoint x: 1005, startPoint y: 368, endPoint x: 847, endPoint y: 367, distance: 158.0
drag, startPoint x: 924, startPoint y: 585, endPoint x: 865, endPoint y: 549, distance: 69.1
drag, startPoint x: 891, startPoint y: 470, endPoint x: 831, endPoint y: 387, distance: 102.4
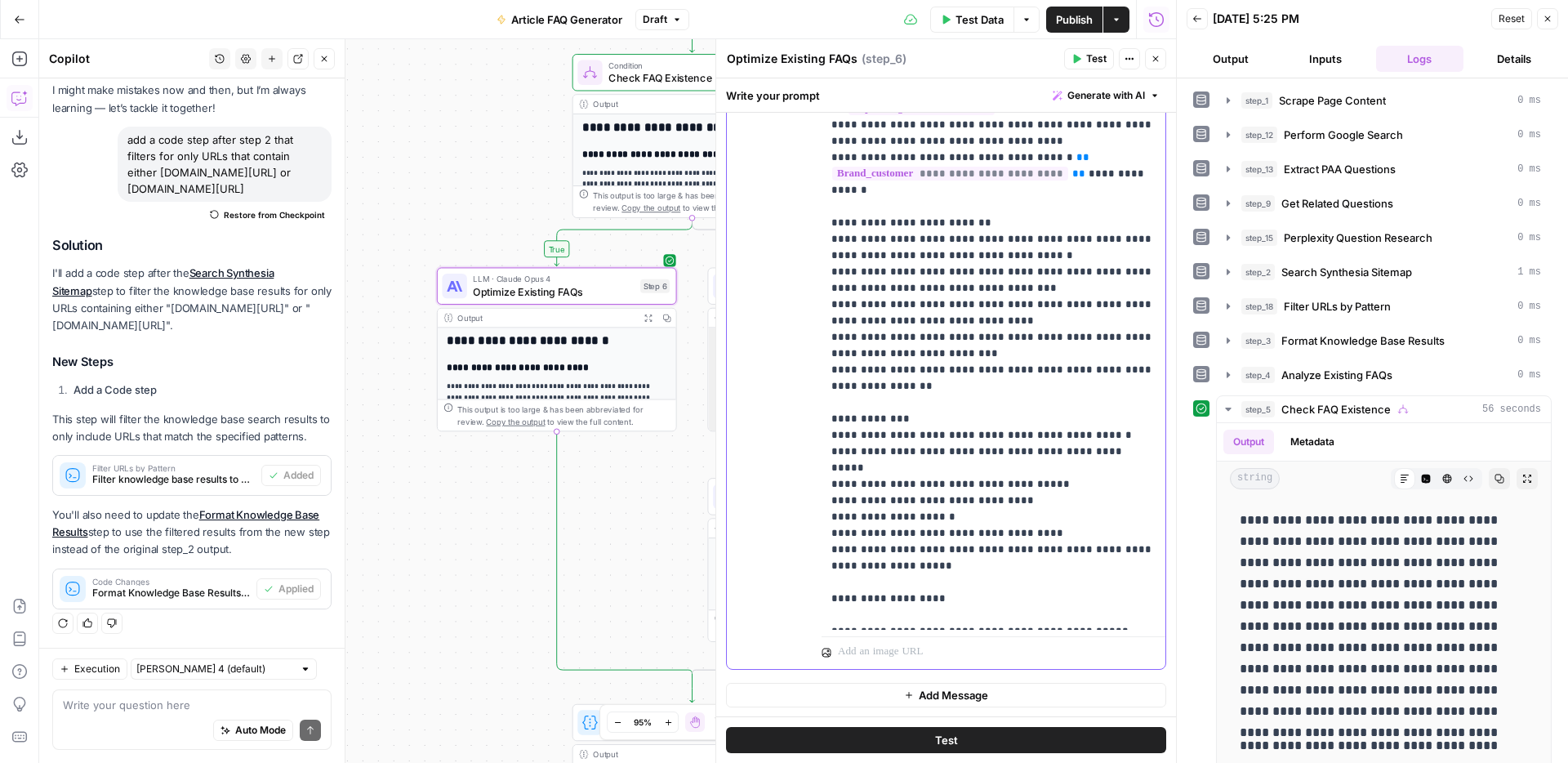
click at [831, 387] on div "**********" at bounding box center [993, 297] width 344 height 666
drag, startPoint x: 1080, startPoint y: 500, endPoint x: 848, endPoint y: 499, distance: 232.0
drag, startPoint x: 928, startPoint y: 581, endPoint x: 827, endPoint y: 520, distance: 118.0
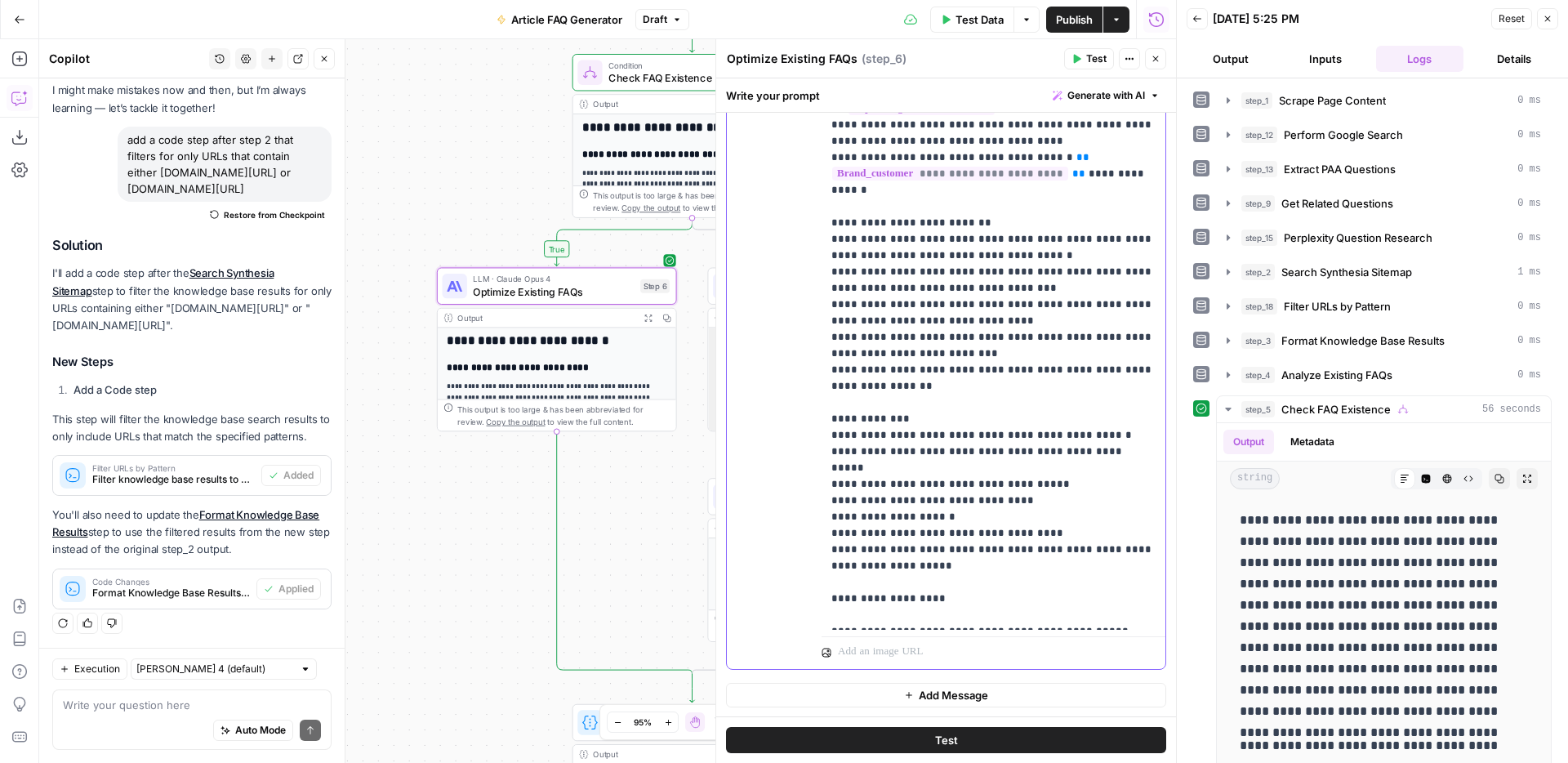
click at [827, 520] on div "**********" at bounding box center [993, 297] width 344 height 666
click at [1068, 26] on span "Publish" at bounding box center [1073, 20] width 37 height 17
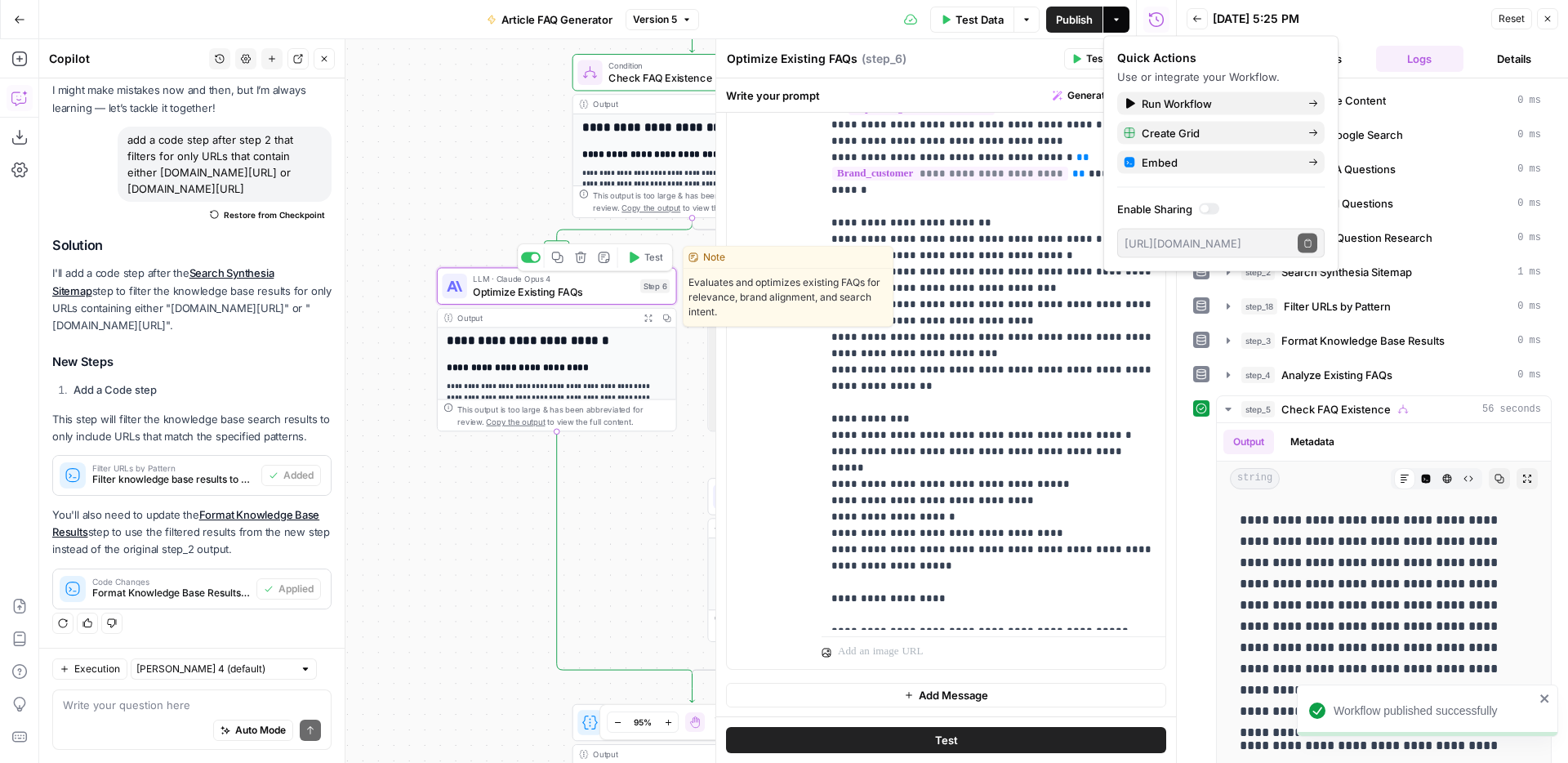
click at [637, 260] on icon "button" at bounding box center [633, 257] width 12 height 12
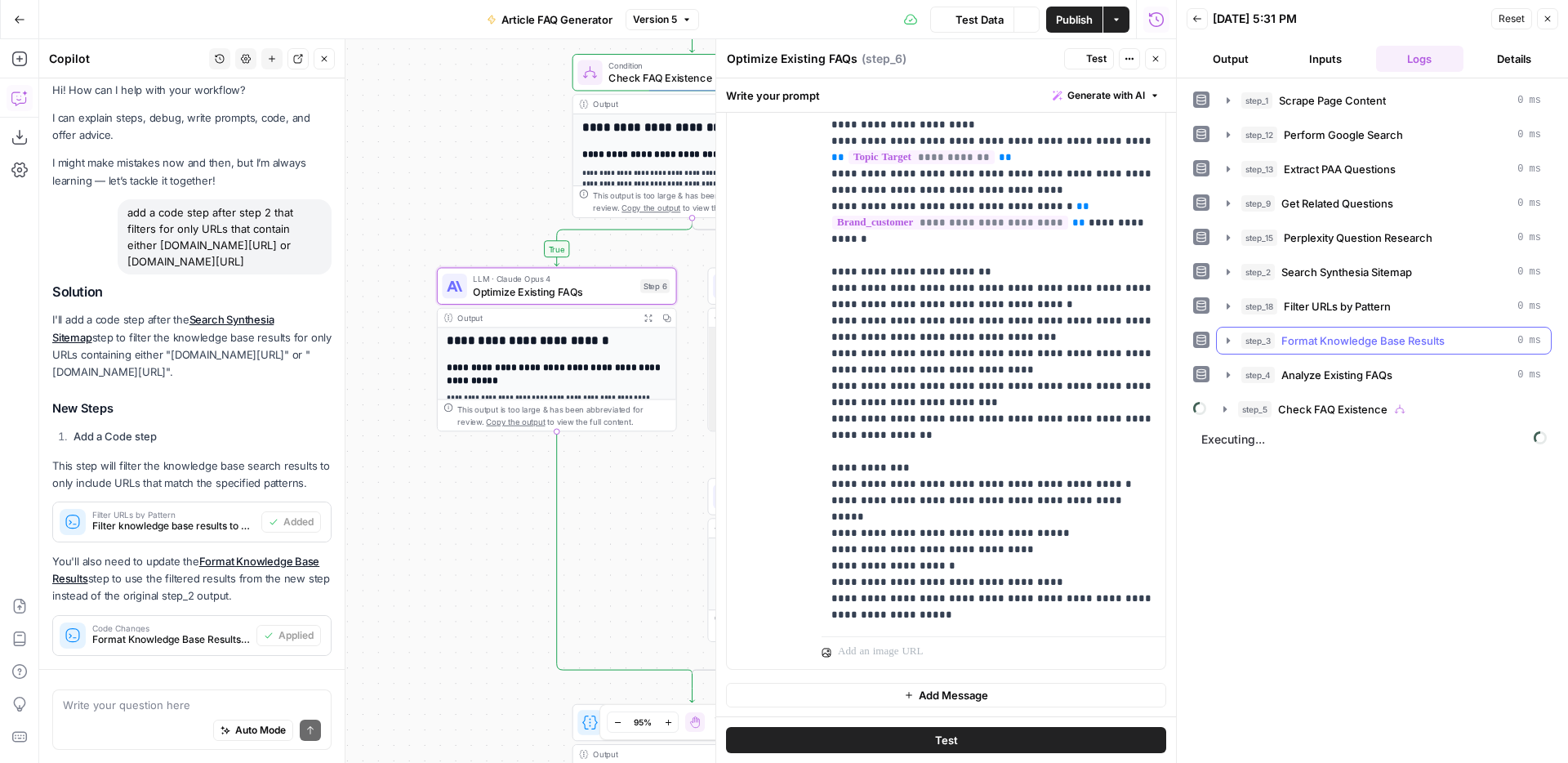
scroll to position [82, 0]
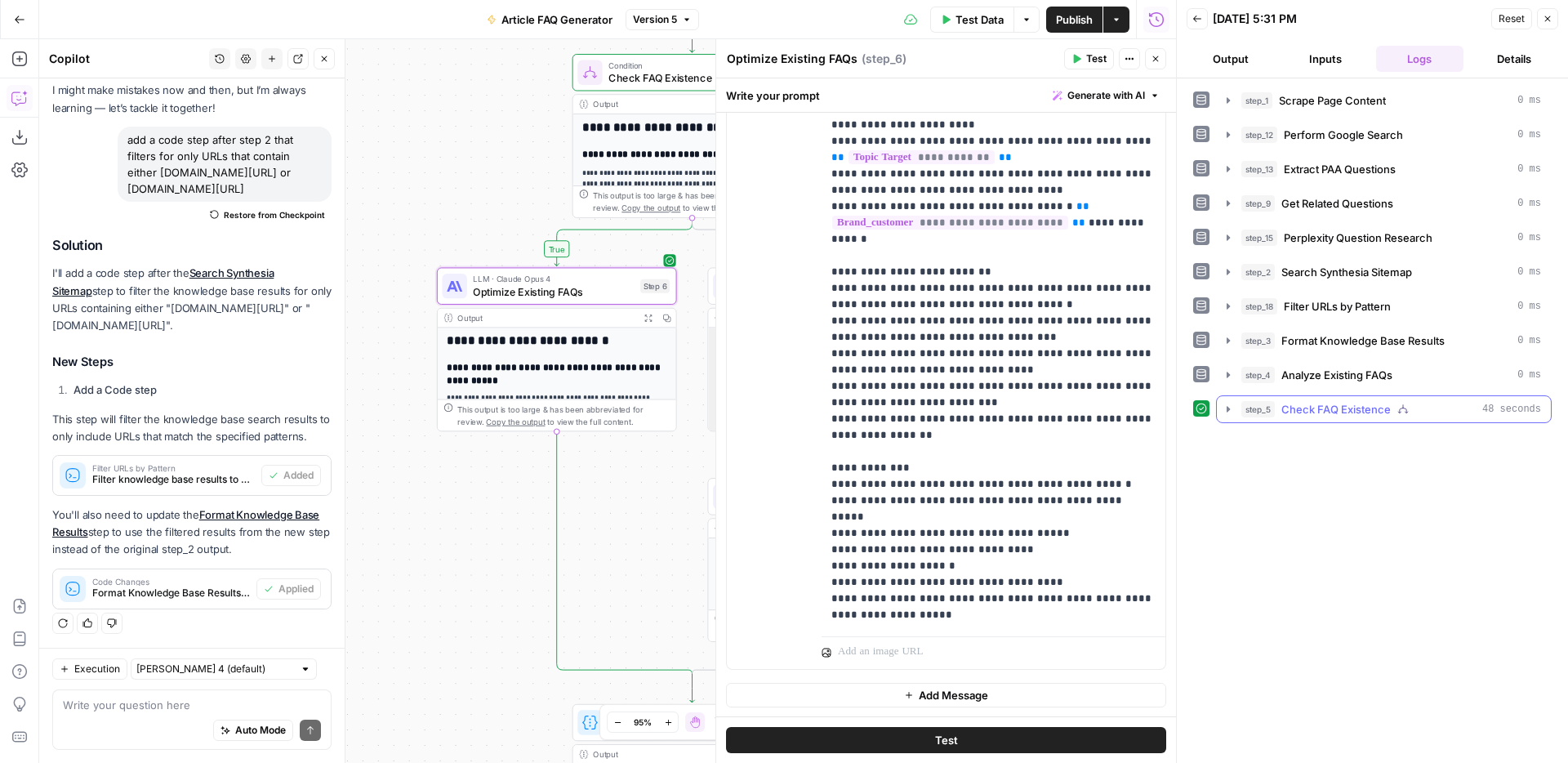
click at [1232, 410] on icon "button" at bounding box center [1228, 409] width 13 height 13
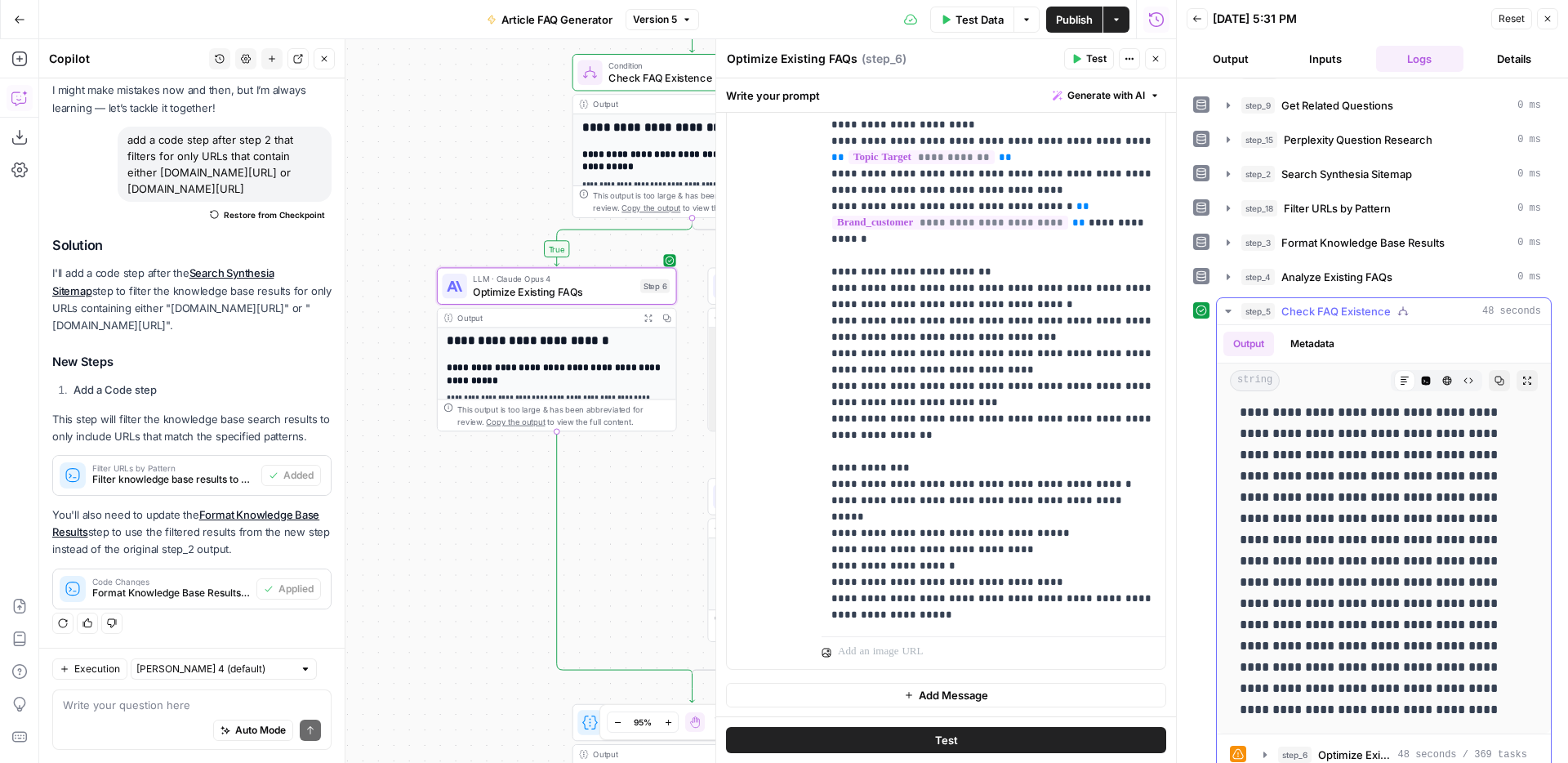
scroll to position [120, 0]
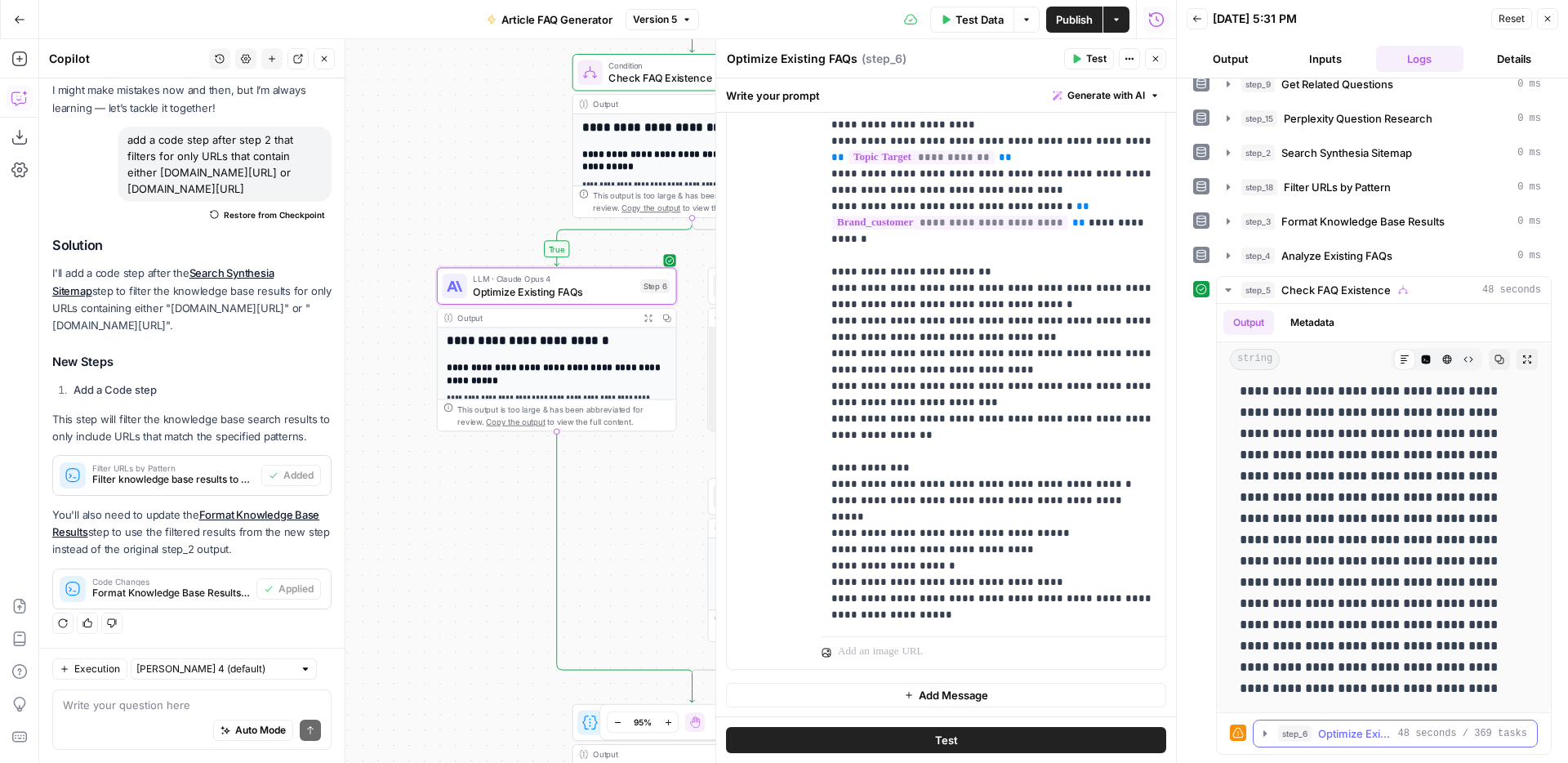
click at [1267, 731] on icon "button" at bounding box center [1264, 733] width 13 height 13
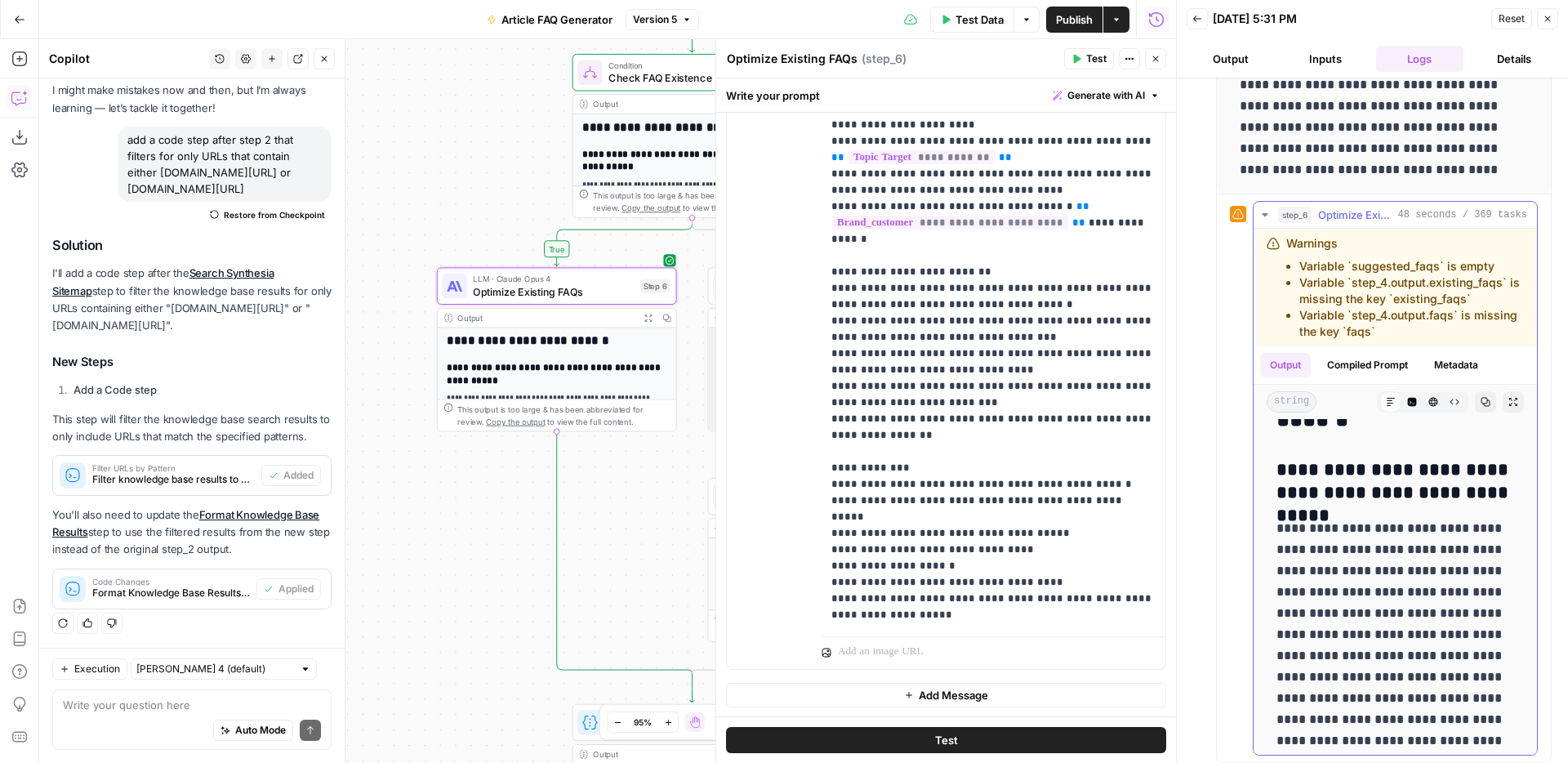
scroll to position [0, 0]
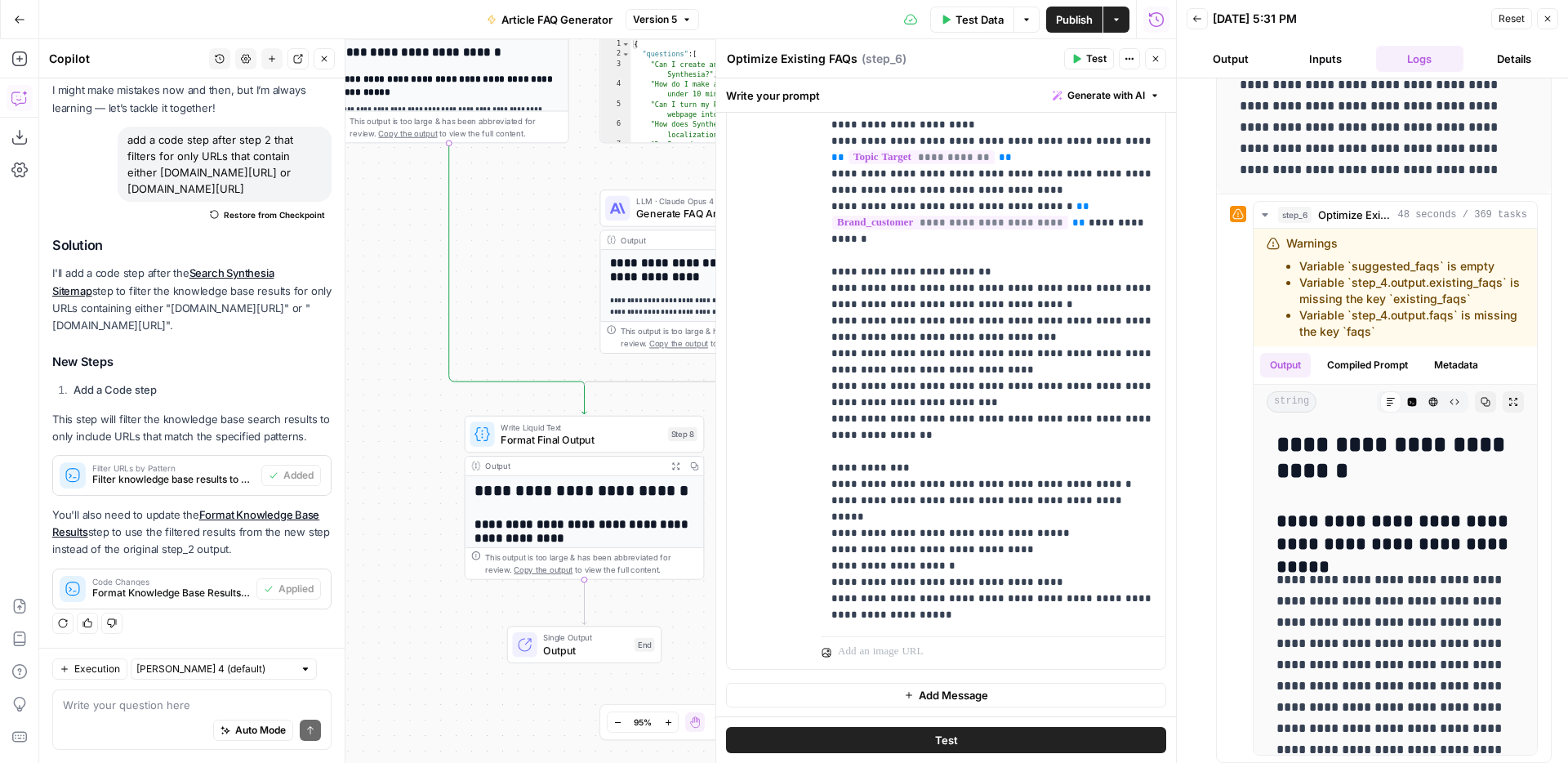
drag, startPoint x: 498, startPoint y: 522, endPoint x: 393, endPoint y: 268, distance: 274.8
click at [393, 268] on div "**********" at bounding box center [607, 401] width 1137 height 723
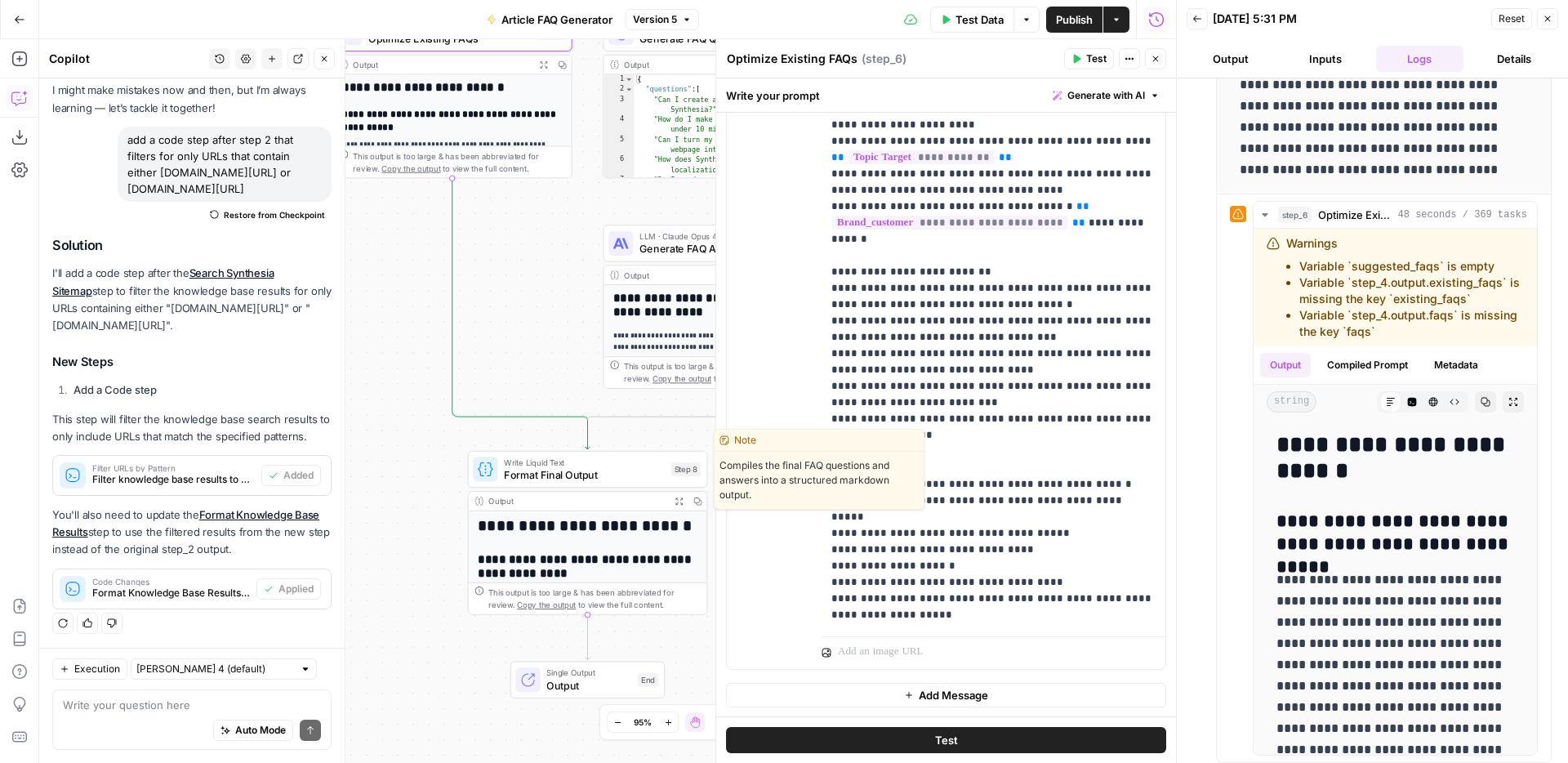
click at [574, 469] on span "Format Final Output" at bounding box center [584, 475] width 161 height 16
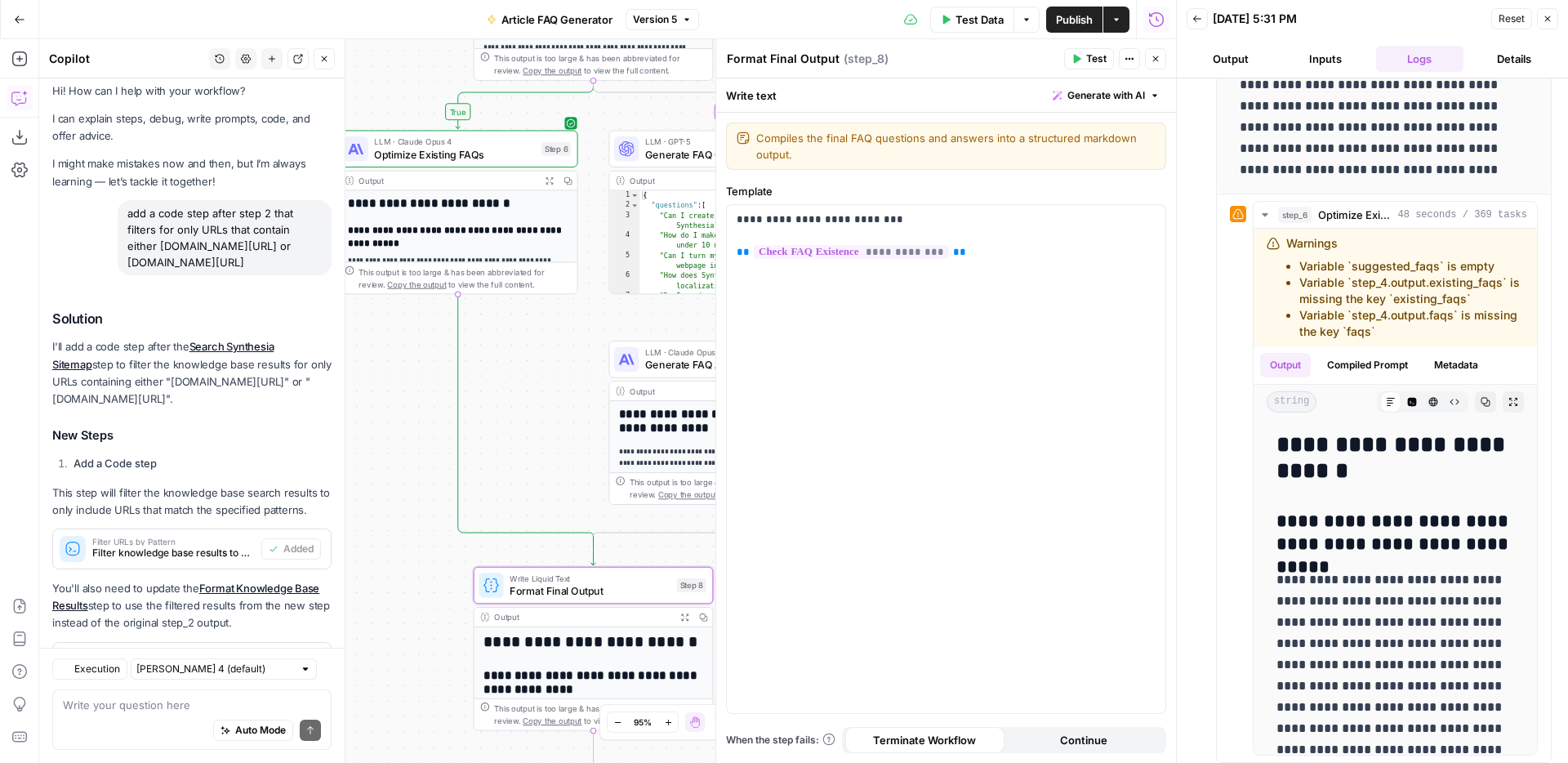
scroll to position [82, 0]
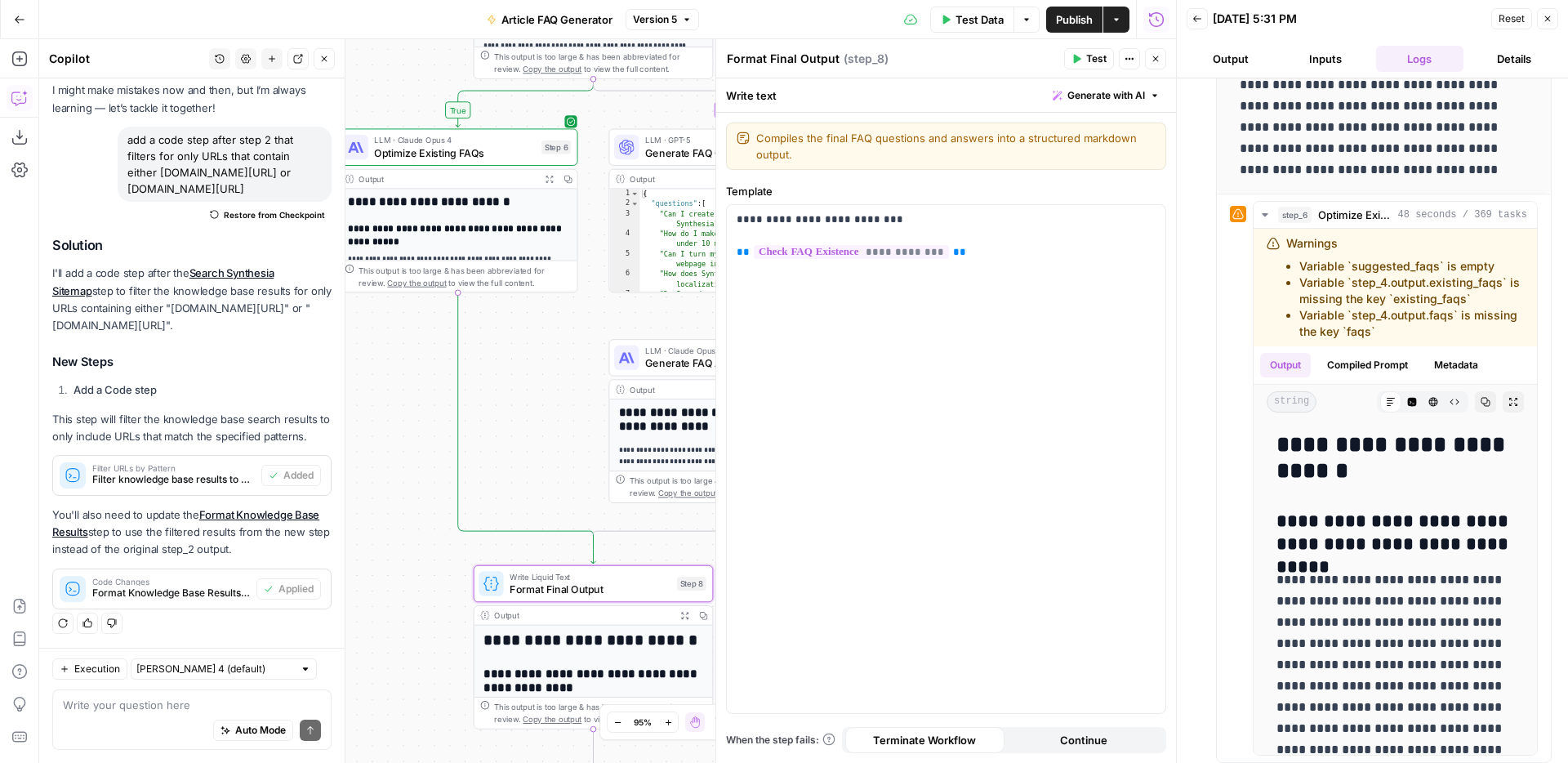
drag, startPoint x: 545, startPoint y: 338, endPoint x: 551, endPoint y: 452, distance: 114.2
click at [551, 452] on div "**********" at bounding box center [607, 401] width 1137 height 723
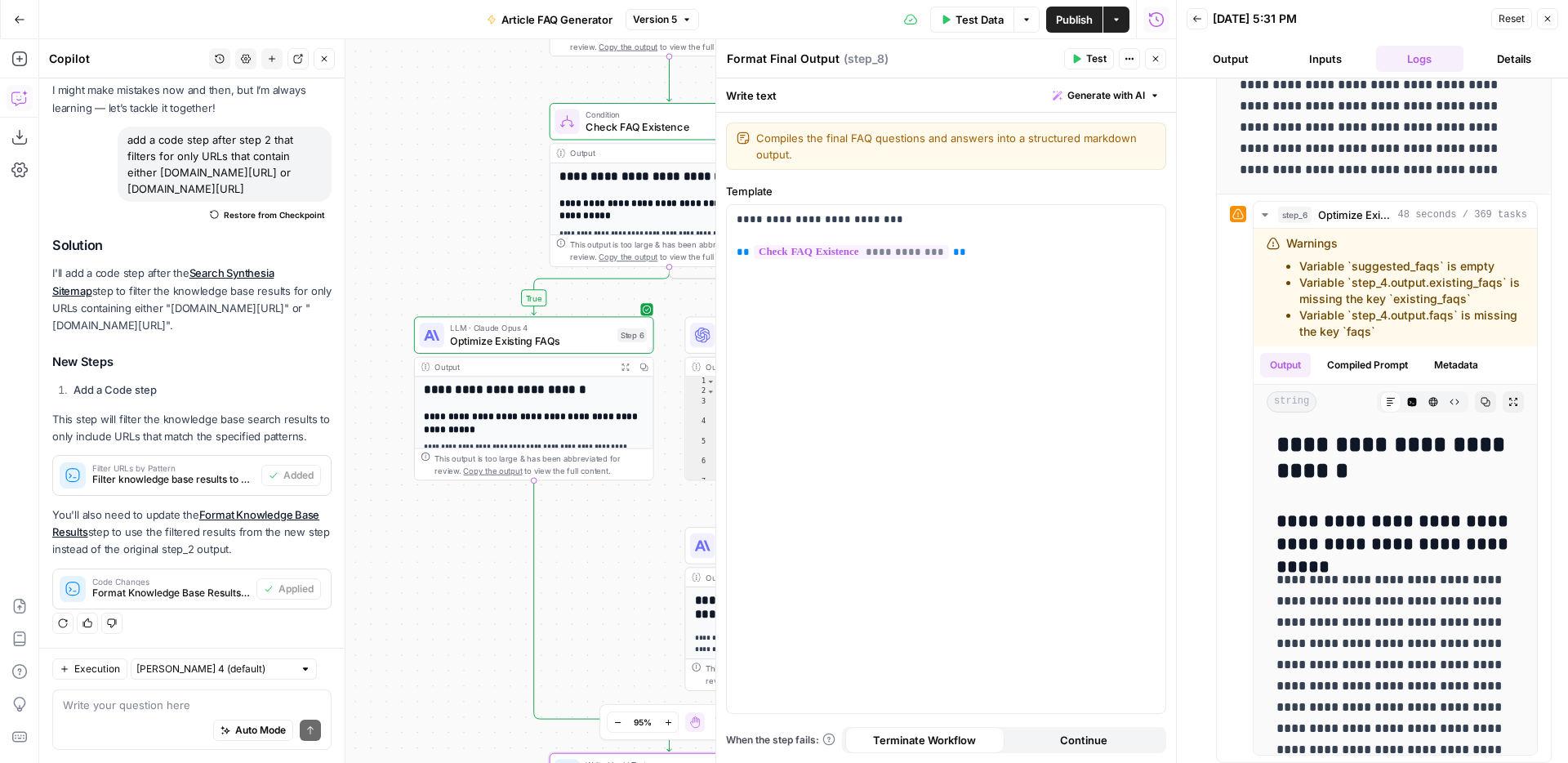
drag, startPoint x: 428, startPoint y: 332, endPoint x: 504, endPoint y: 520, distance: 202.8
click at [504, 520] on div "**********" at bounding box center [607, 401] width 1137 height 723
click at [521, 342] on span "Optimize Existing FAQs" at bounding box center [530, 340] width 161 height 16
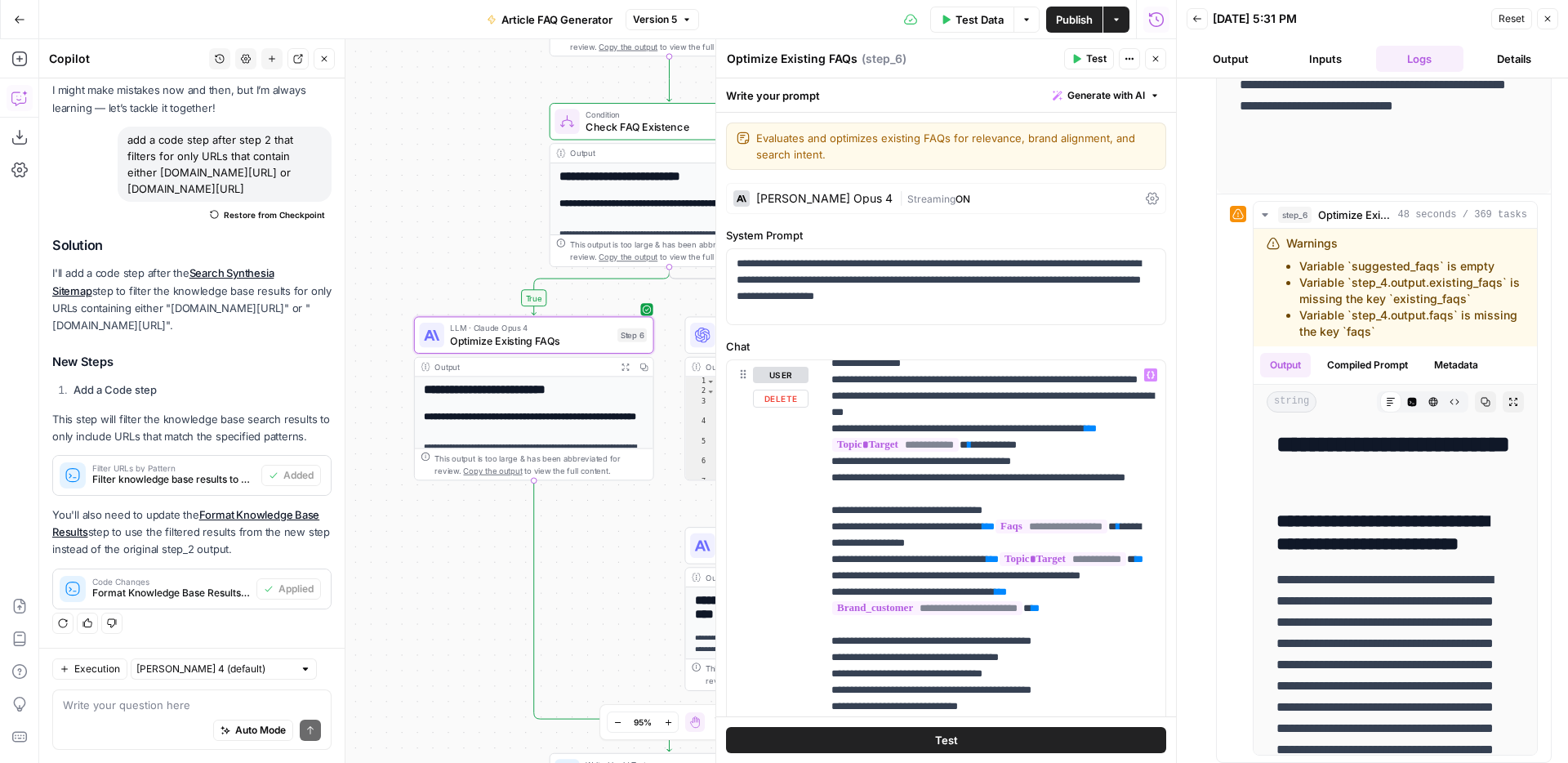
scroll to position [714, 0]
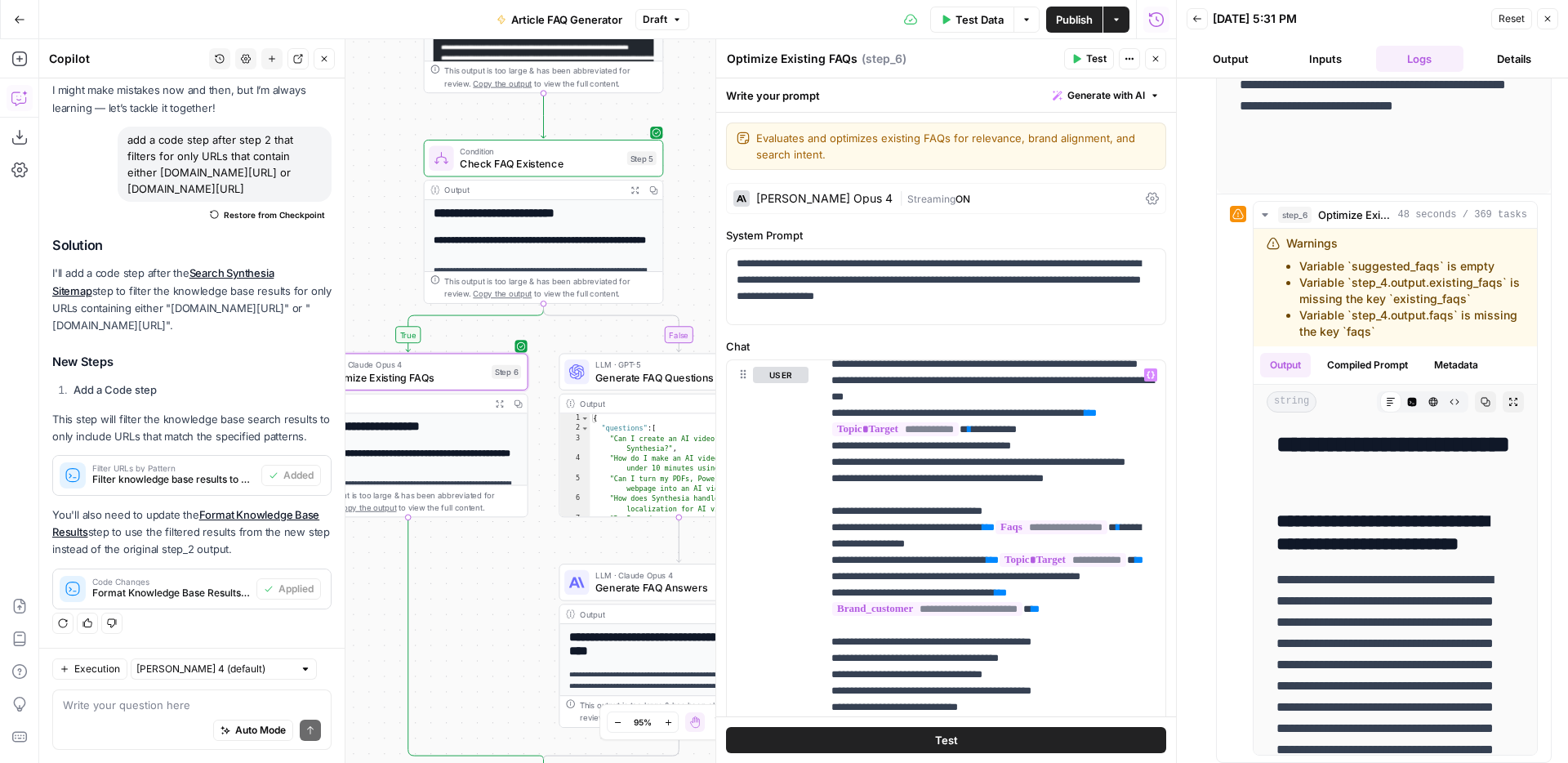
drag, startPoint x: 592, startPoint y: 529, endPoint x: 466, endPoint y: 566, distance: 131.3
click at [466, 566] on div "**********" at bounding box center [607, 401] width 1137 height 723
click at [1085, 12] on span "Publish" at bounding box center [1073, 20] width 37 height 17
click at [1555, 23] on button "Close" at bounding box center [1547, 18] width 21 height 21
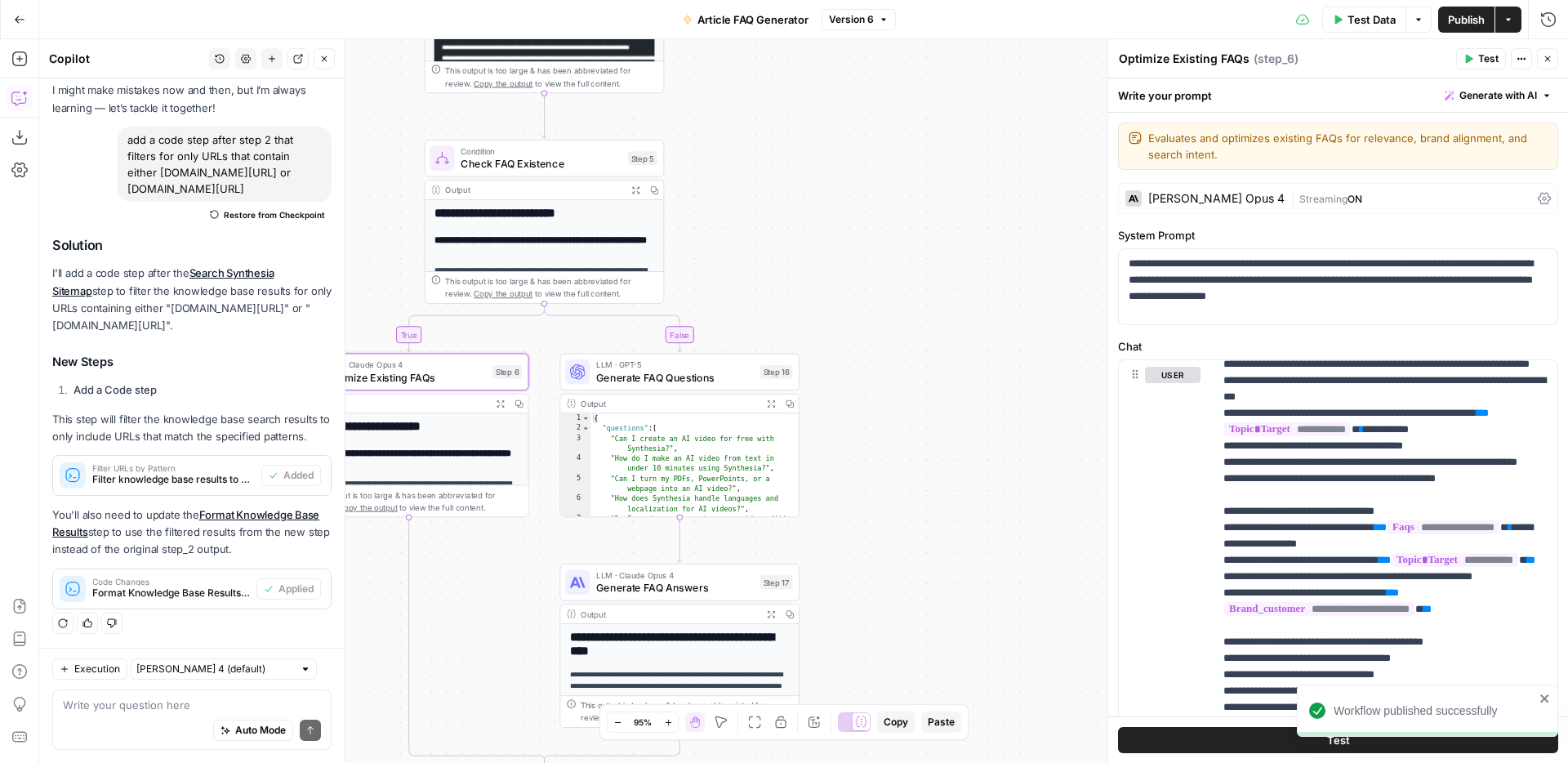
click at [1356, 19] on span "Test Data" at bounding box center [1371, 20] width 48 height 17
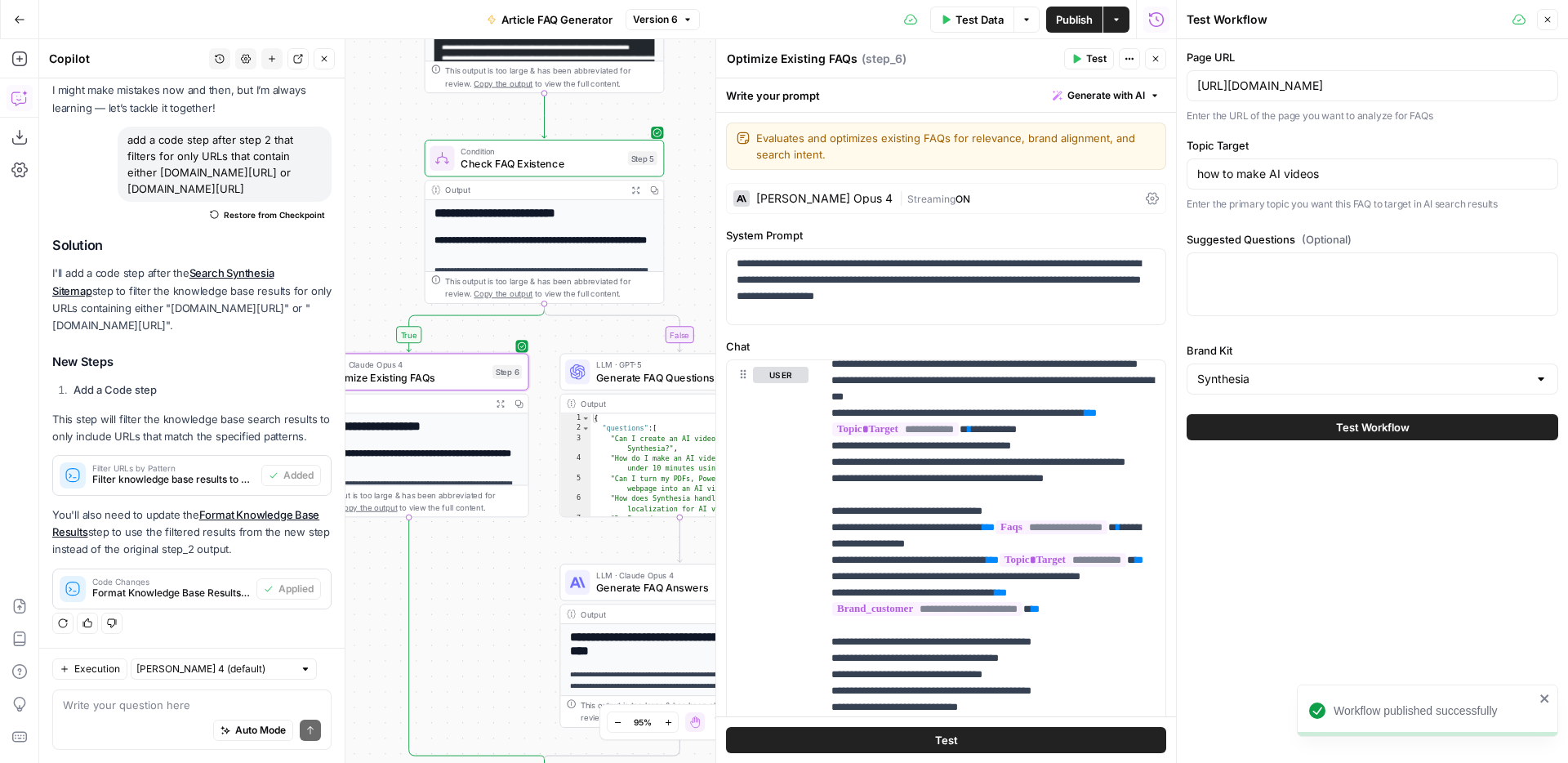
click at [1341, 440] on div "Test Workflow" at bounding box center [1372, 428] width 372 height 46
click at [1340, 428] on span "Test Workflow" at bounding box center [1373, 427] width 73 height 17
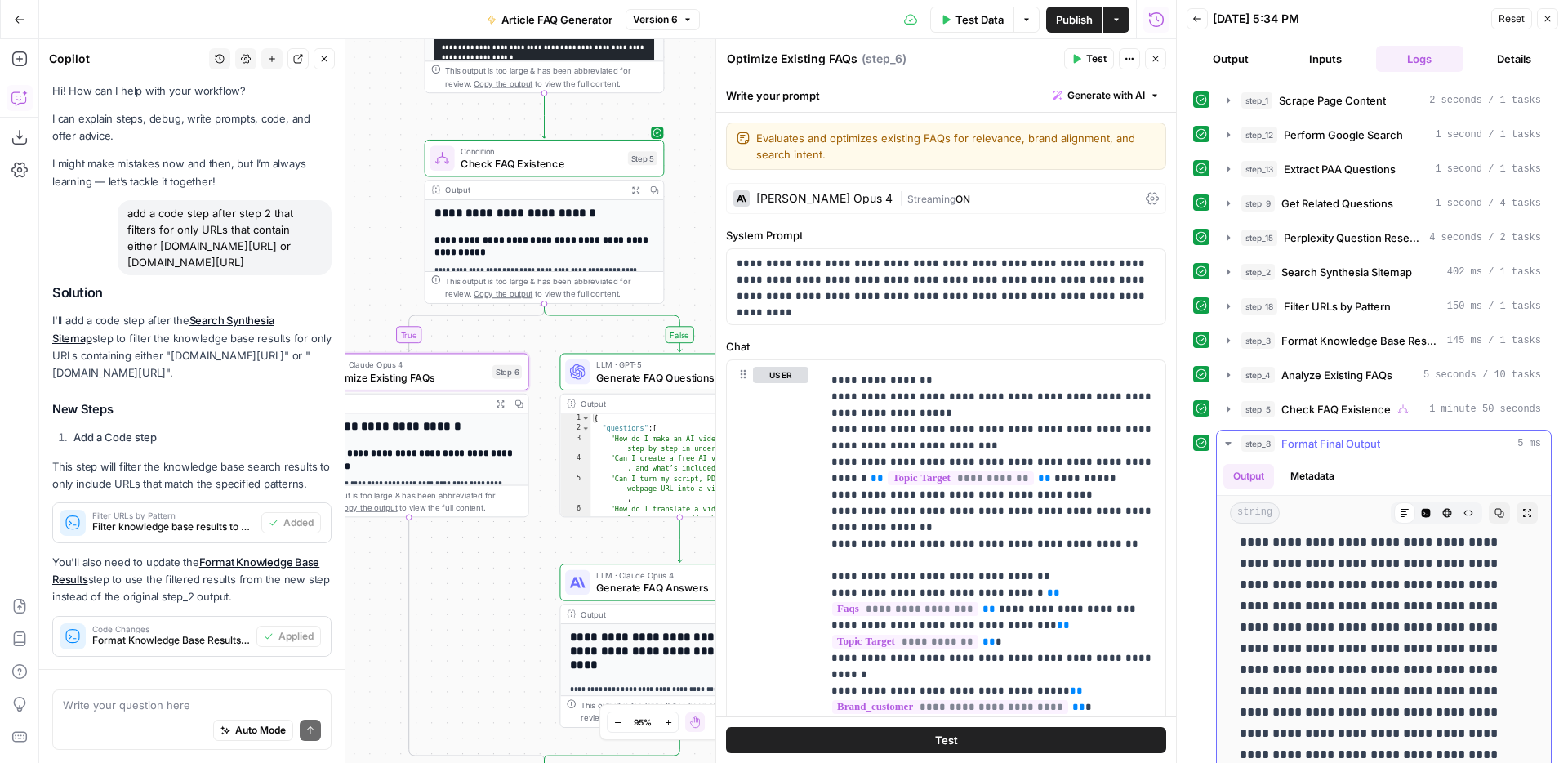
scroll to position [82, 0]
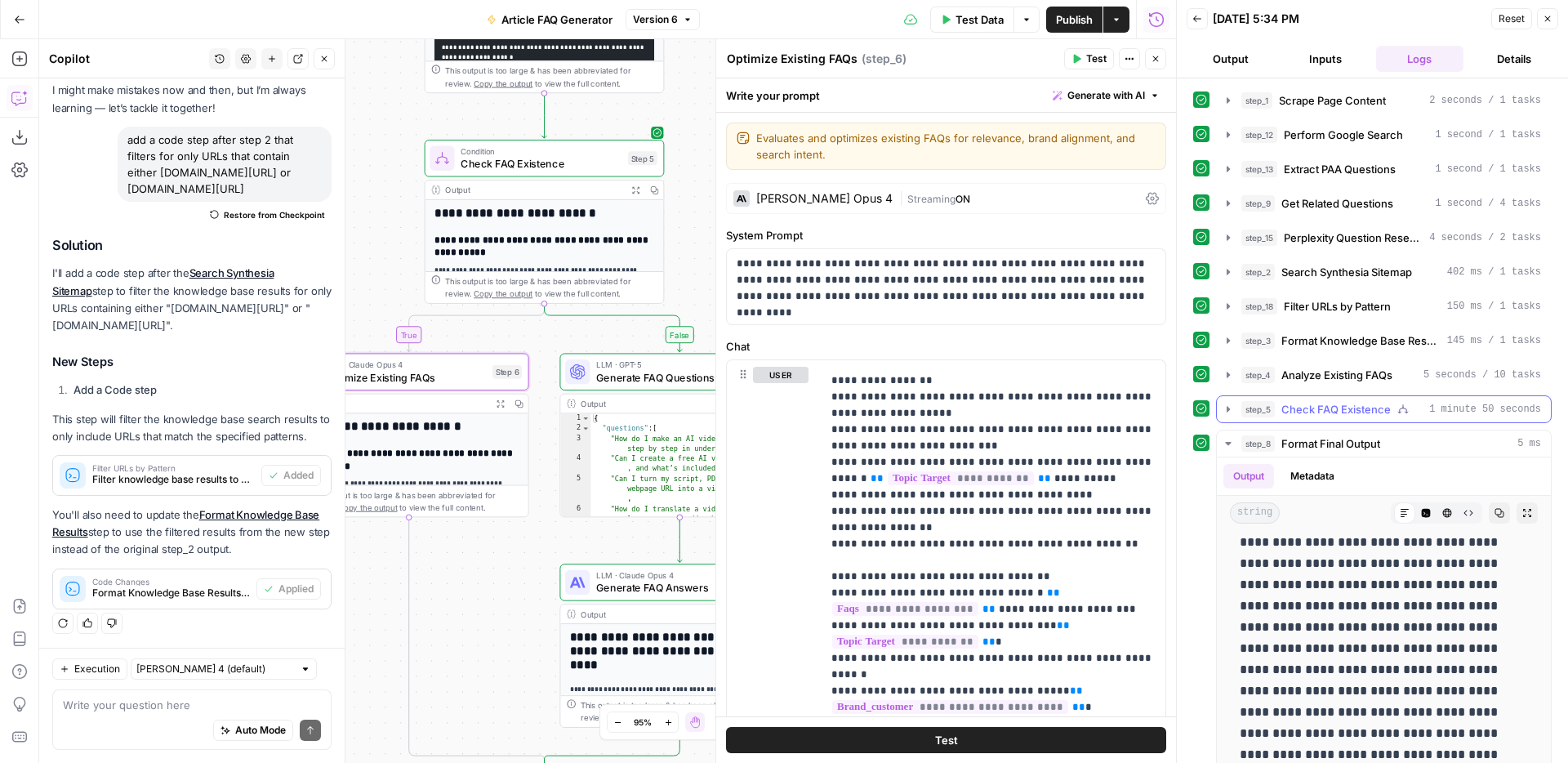
click at [1227, 412] on icon "button" at bounding box center [1228, 409] width 13 height 13
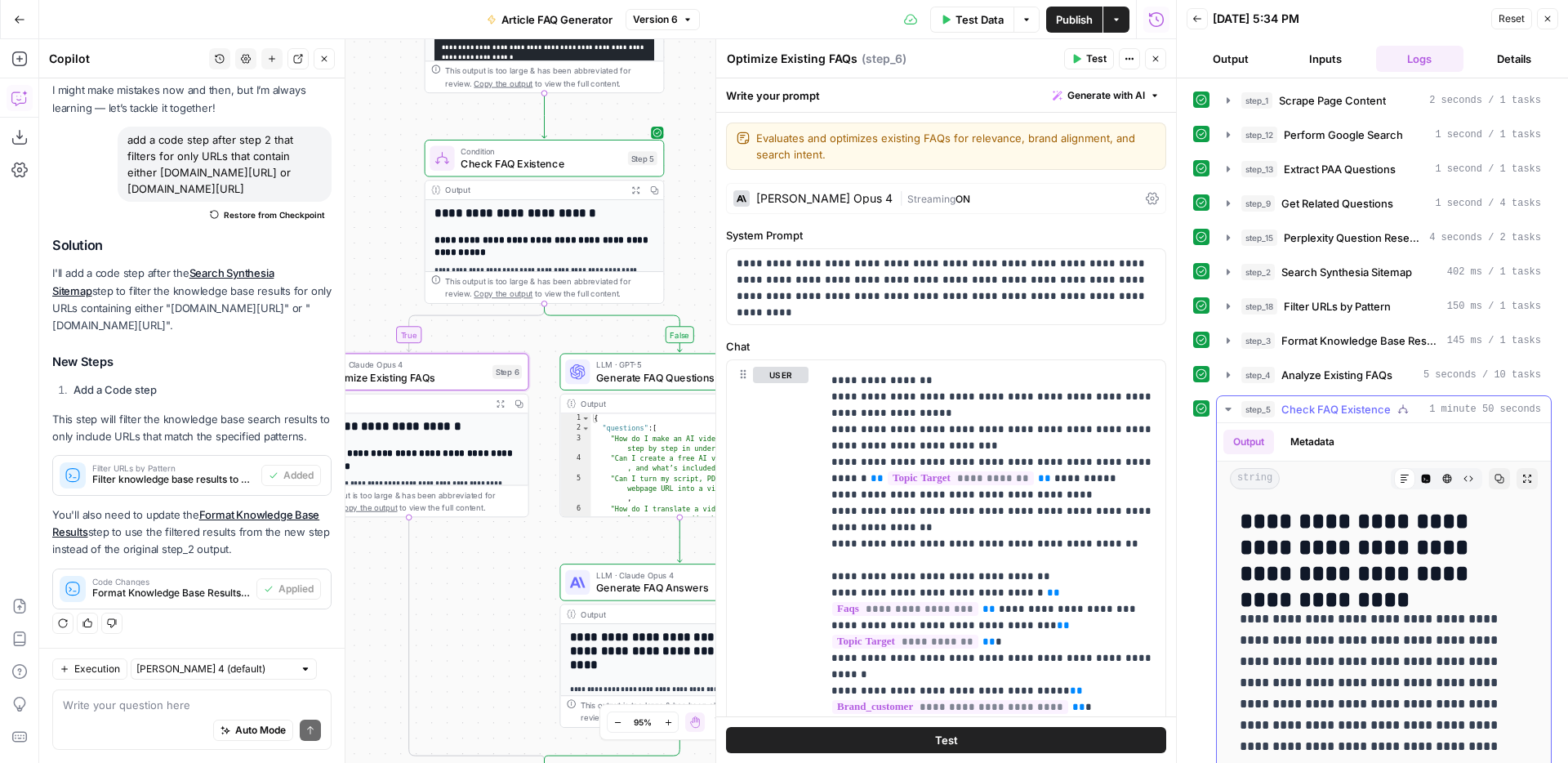
click at [1236, 409] on button "step_5 Check FAQ Existence 1 minute 50 seconds" at bounding box center [1384, 409] width 334 height 26
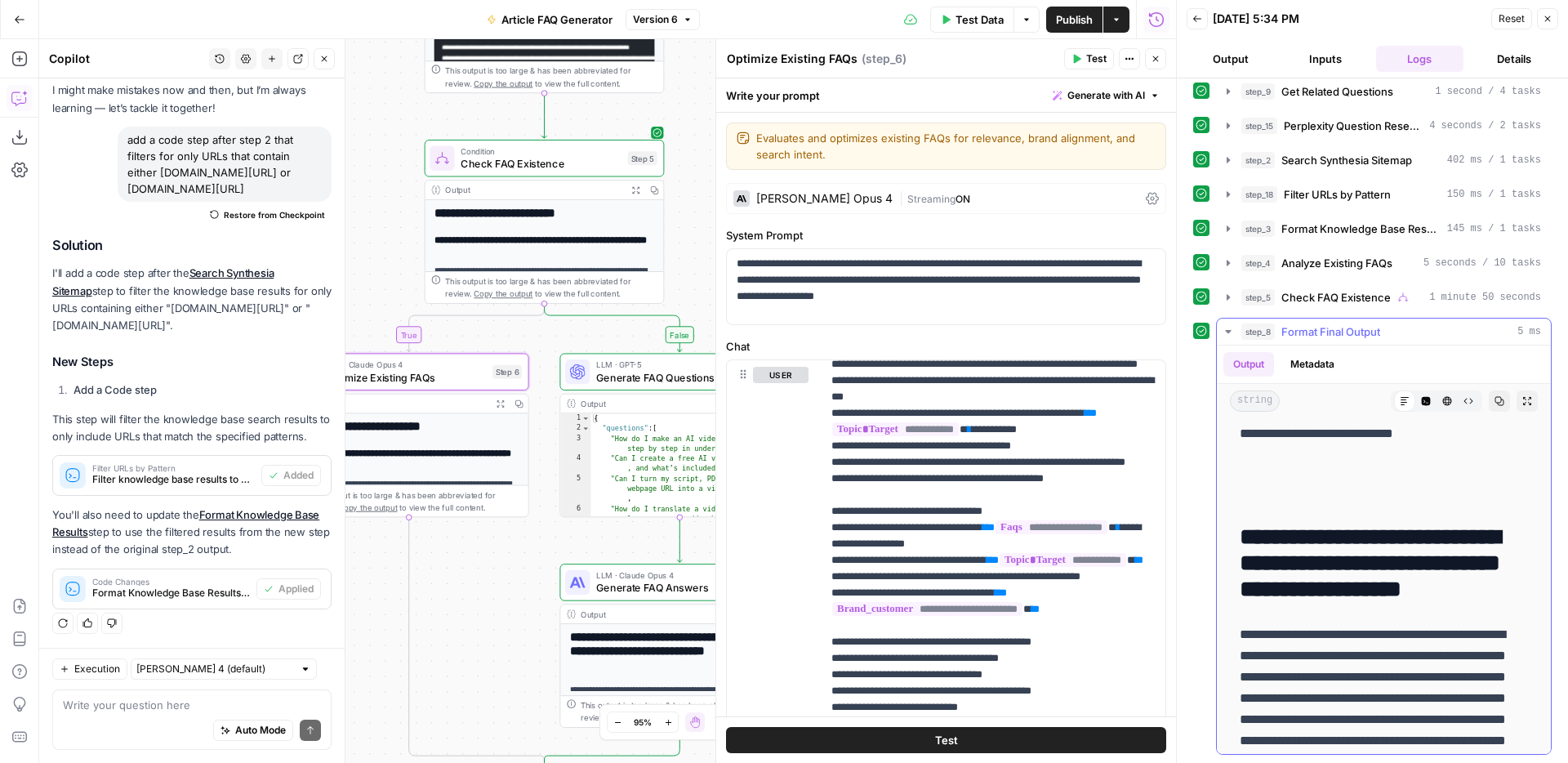
scroll to position [3087, 0]
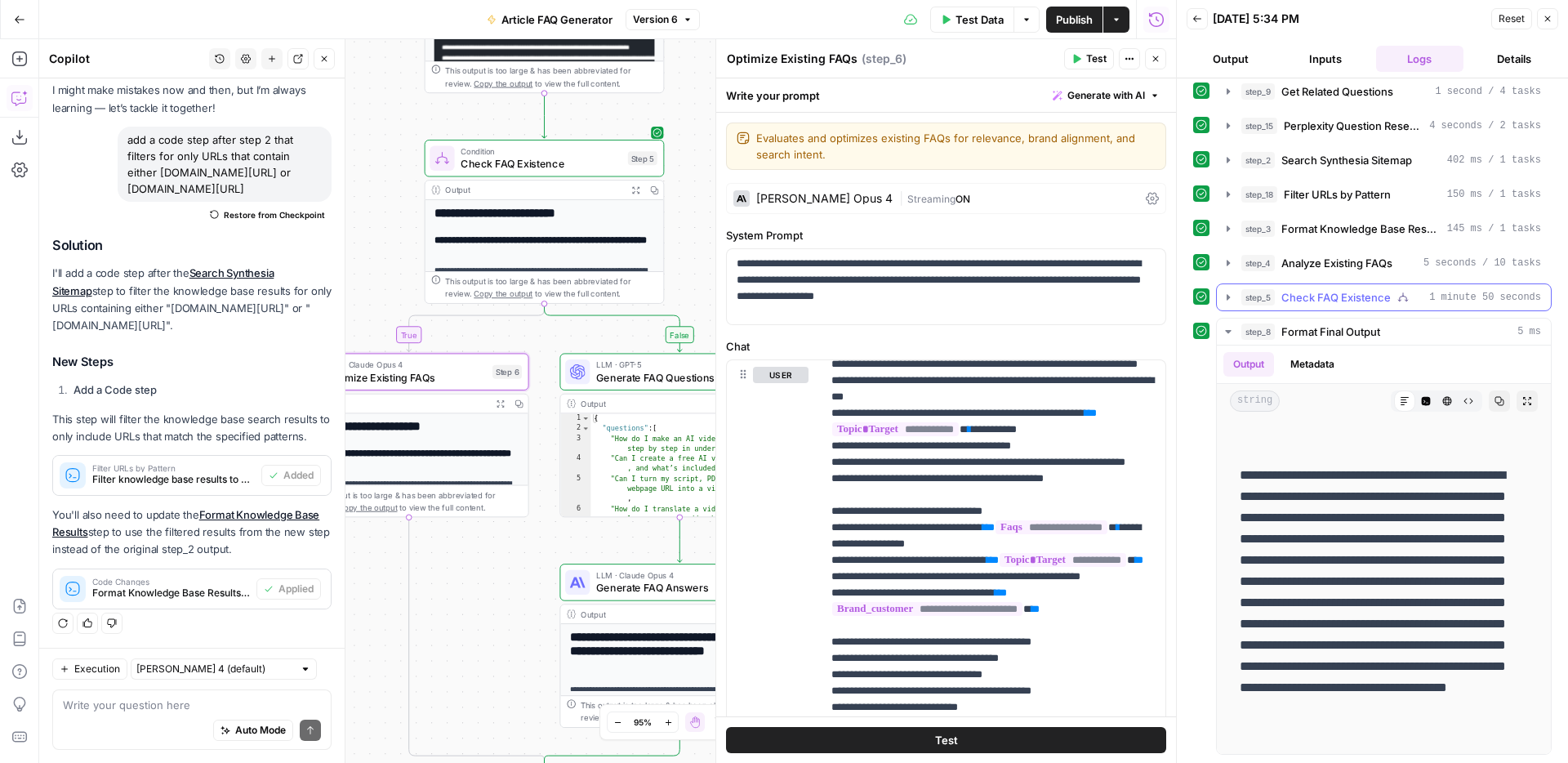
click at [1232, 297] on icon "button" at bounding box center [1228, 297] width 13 height 13
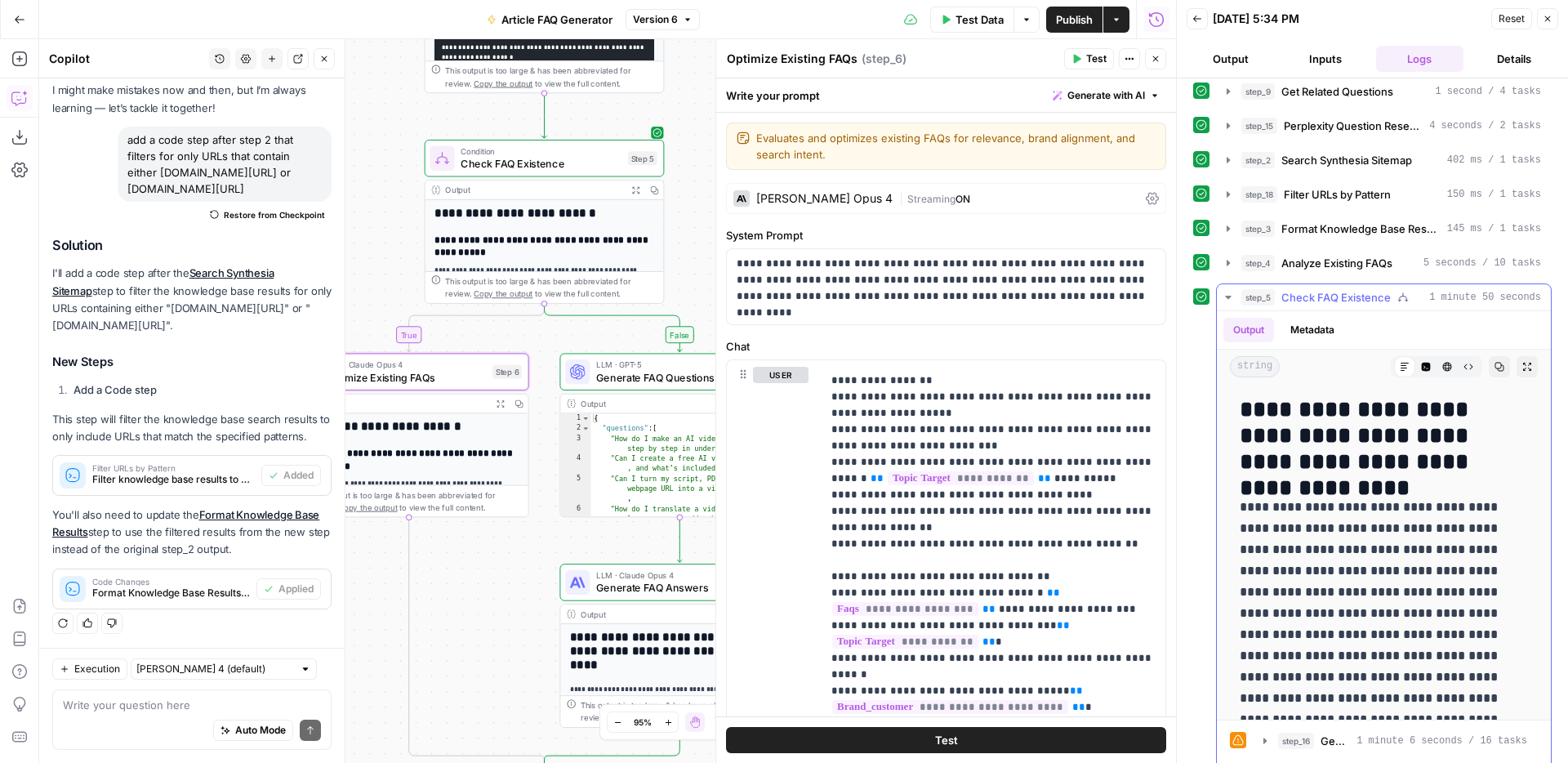
click at [1232, 297] on icon "button" at bounding box center [1228, 297] width 13 height 13
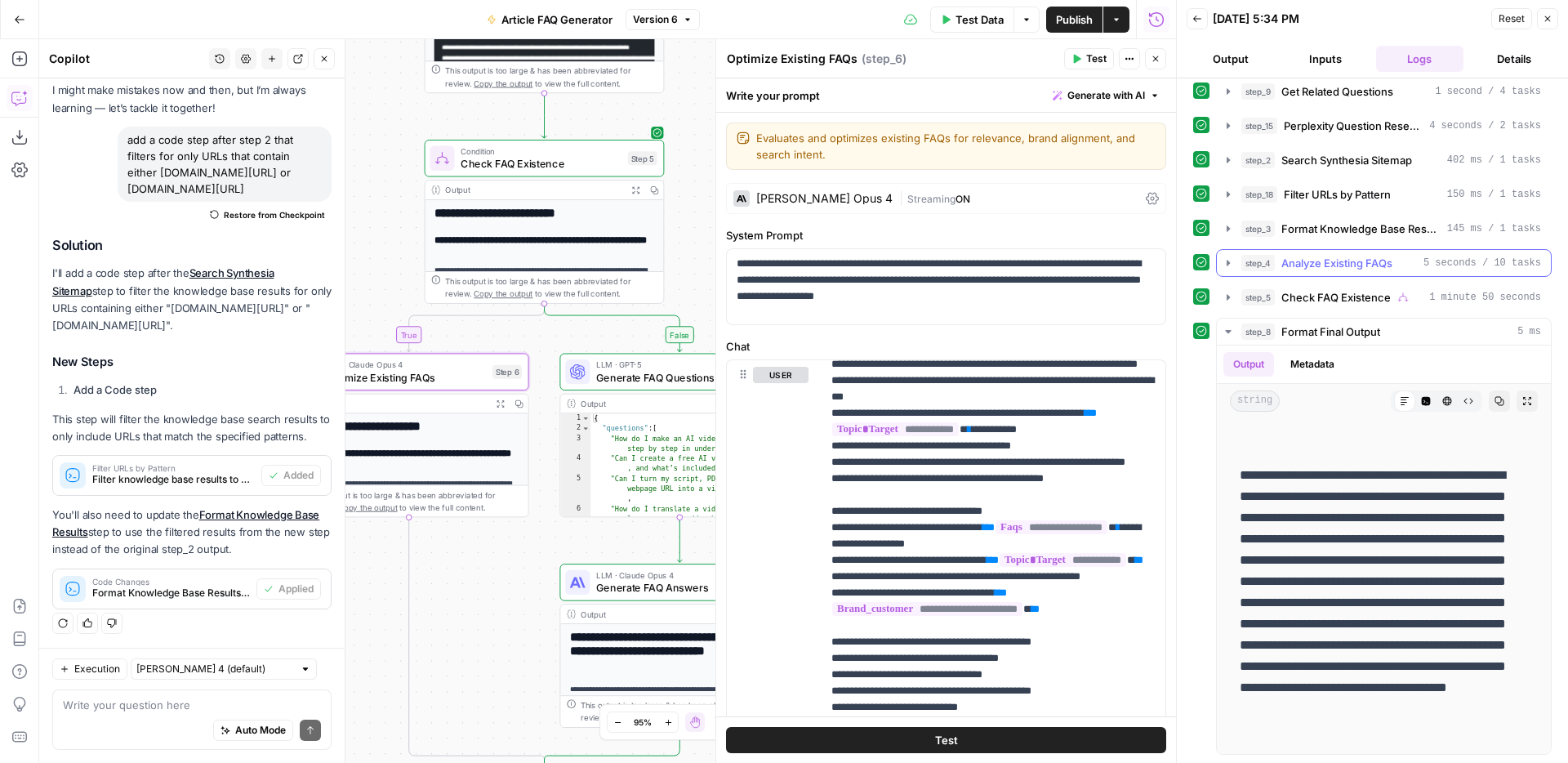
click at [1234, 273] on button "step_4 Analyze Existing FAQs 5 seconds / 10 tasks" at bounding box center [1384, 263] width 334 height 26
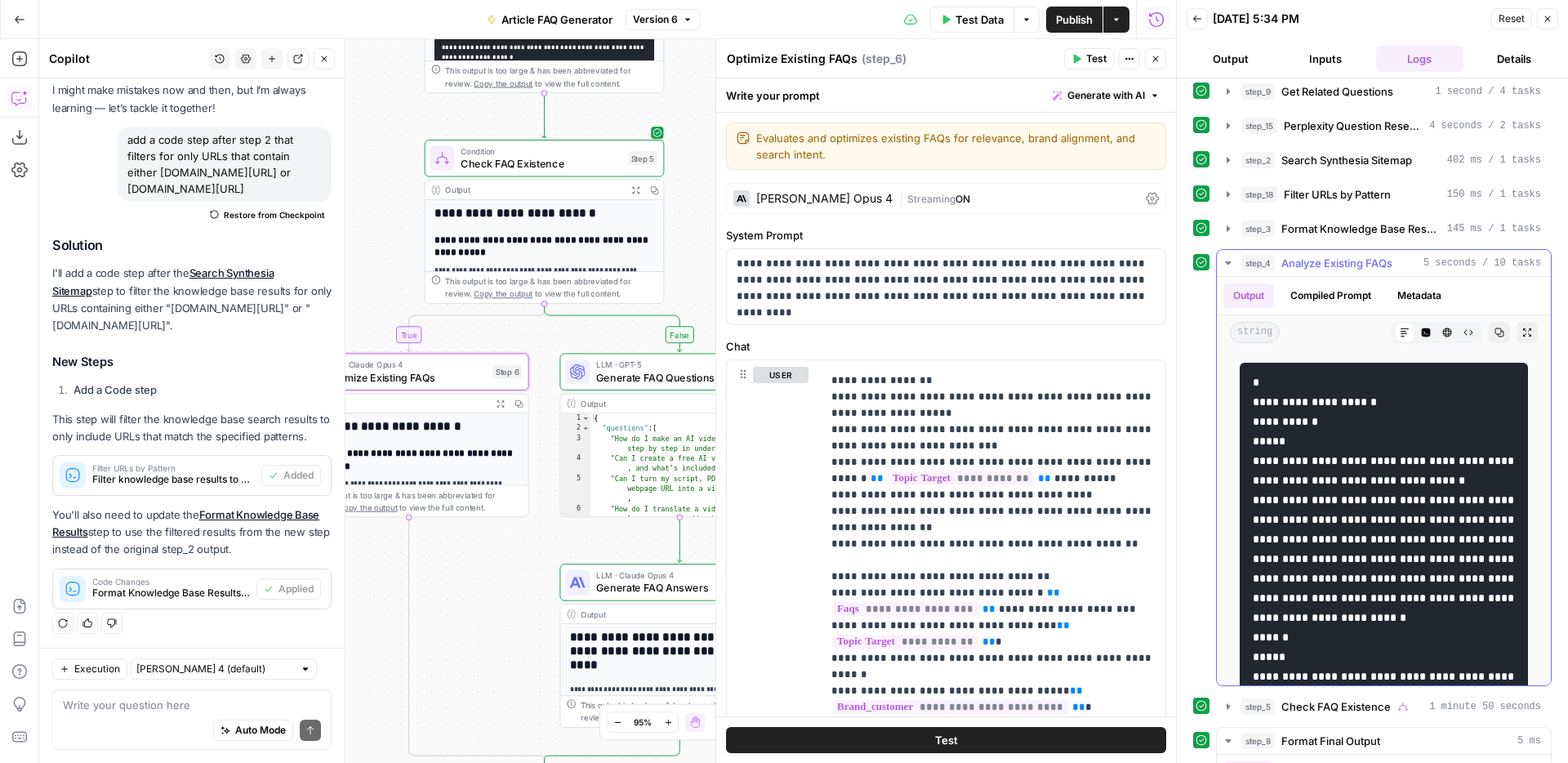
click at [1234, 273] on button "step_4 Analyze Existing FAQs 5 seconds / 10 tasks" at bounding box center [1384, 263] width 334 height 26
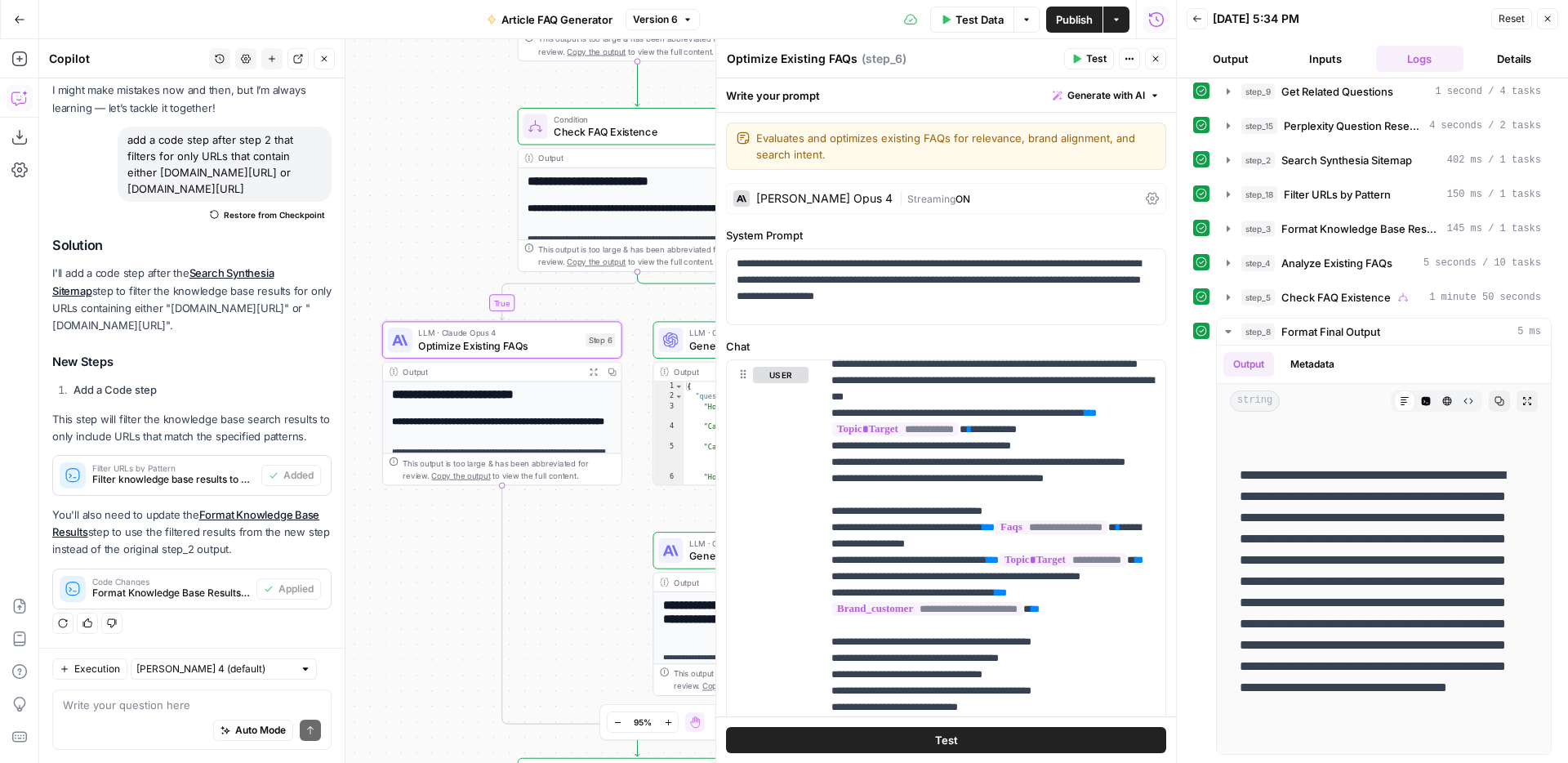
drag, startPoint x: 389, startPoint y: 290, endPoint x: 535, endPoint y: 227, distance: 159.0
click at [536, 227] on div "**********" at bounding box center [607, 401] width 1137 height 723
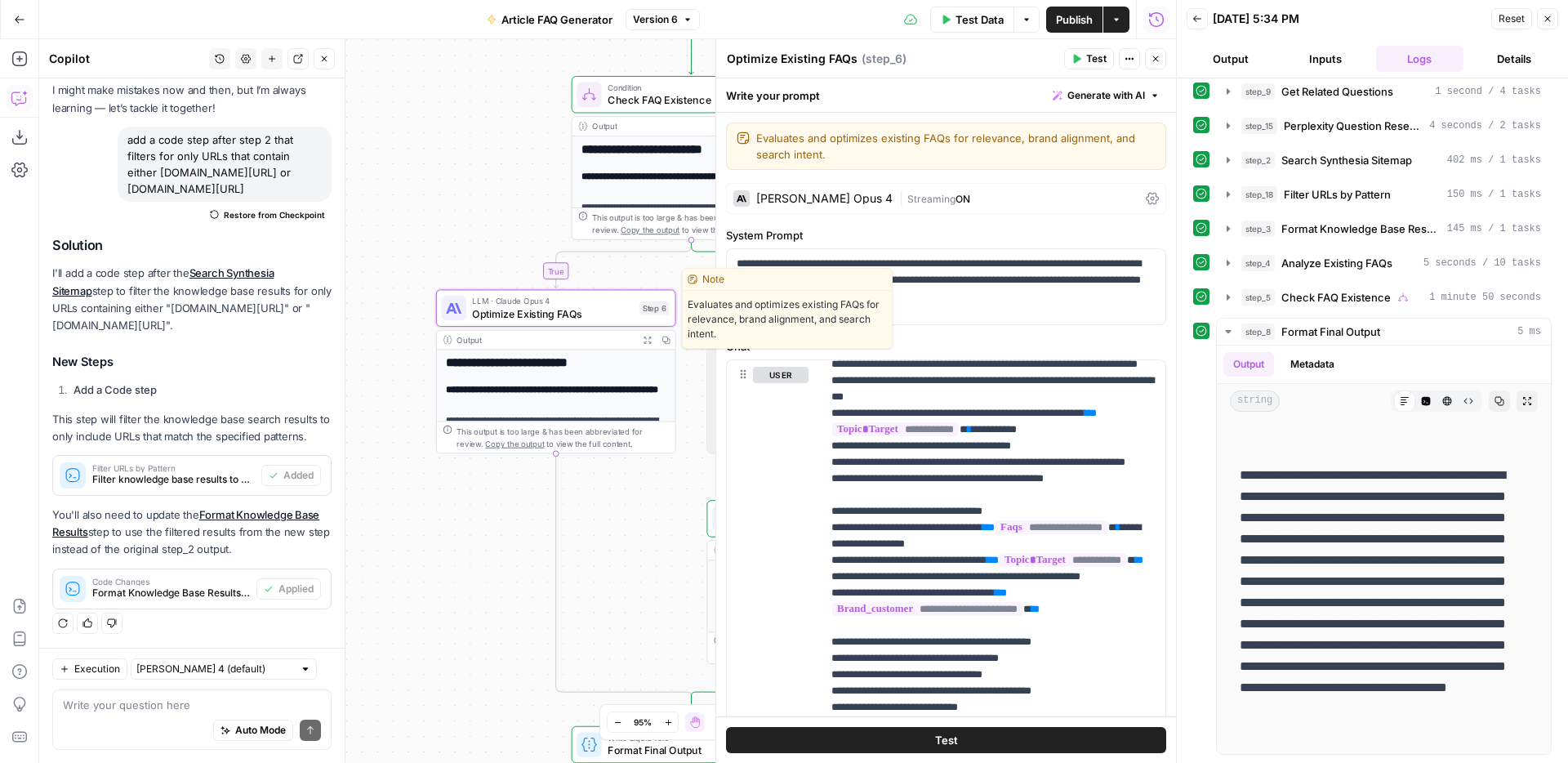
click at [514, 311] on span "Optimize Existing FAQs" at bounding box center [552, 314] width 161 height 16
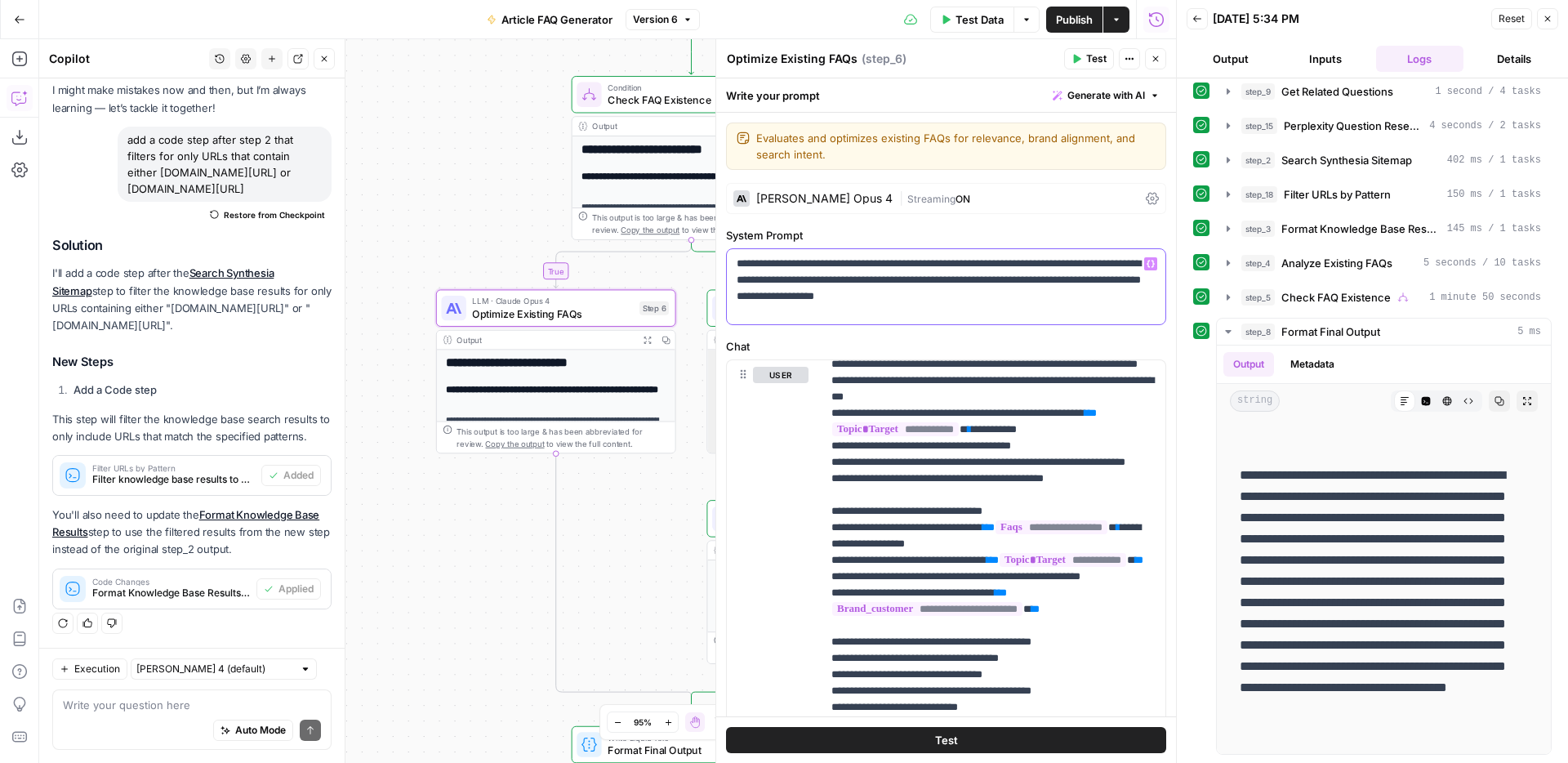
click at [875, 278] on p "**********" at bounding box center [946, 280] width 418 height 49
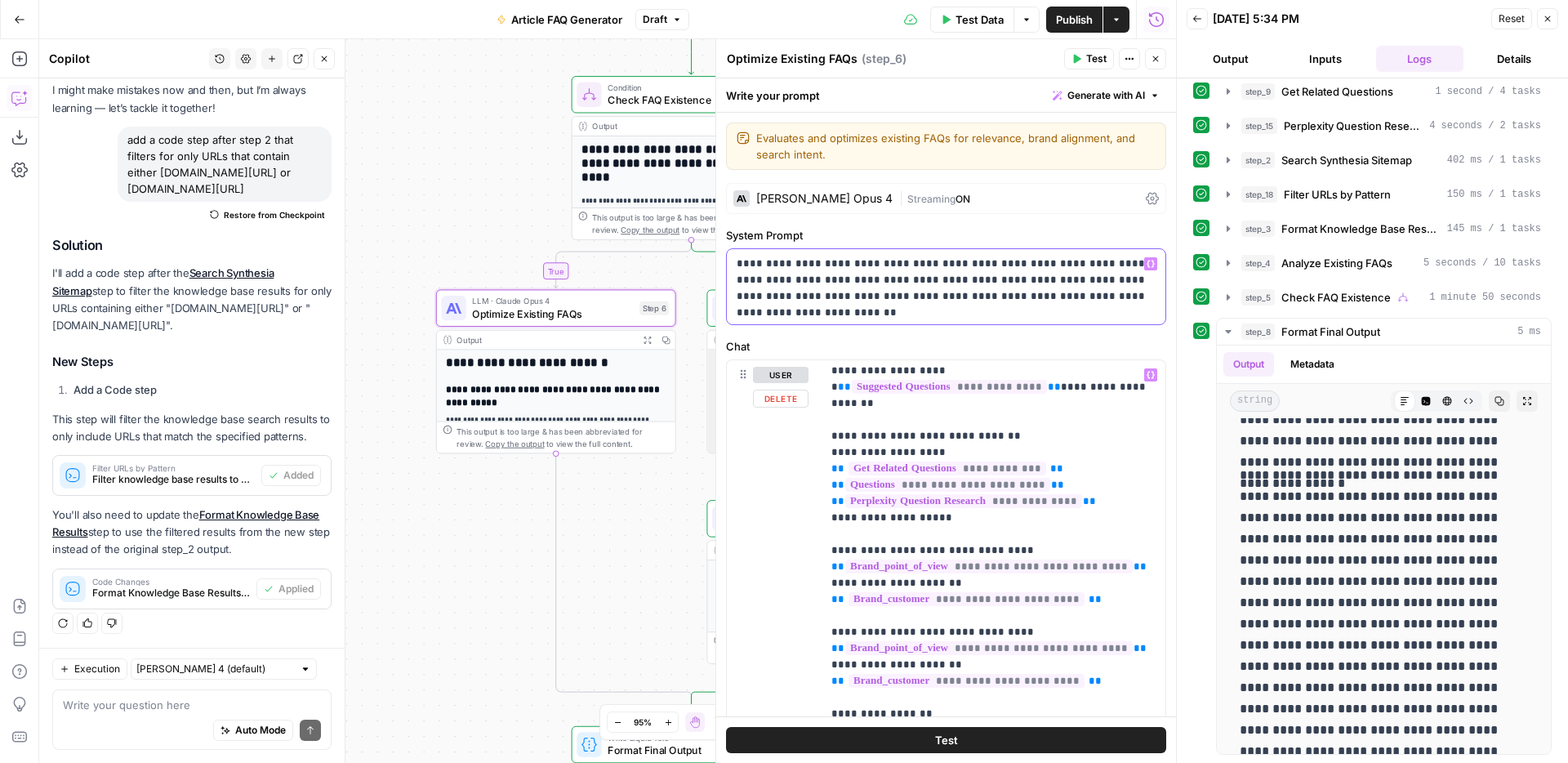
scroll to position [376, 0]
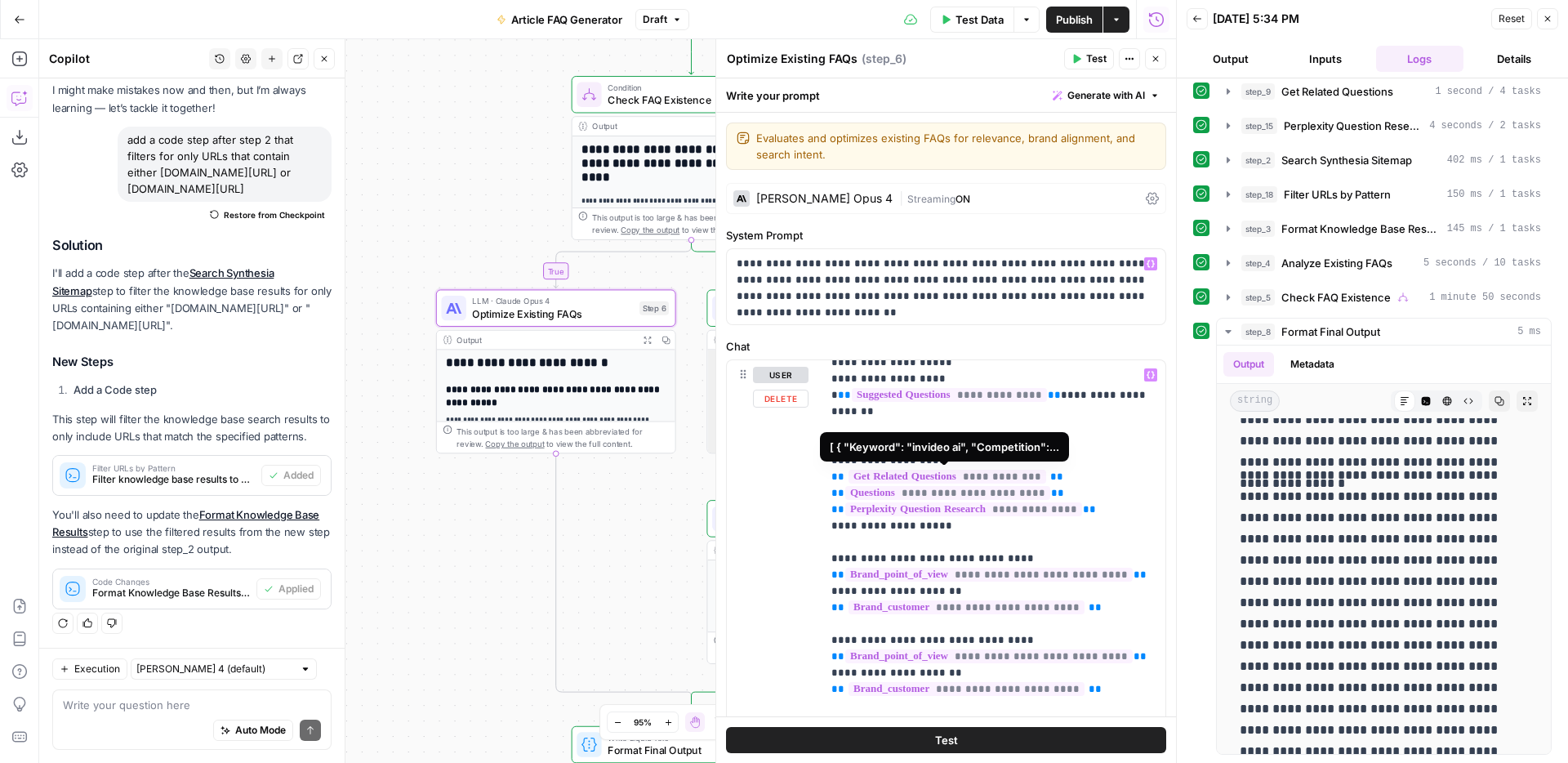
click at [914, 476] on span "**********" at bounding box center [948, 477] width 198 height 14
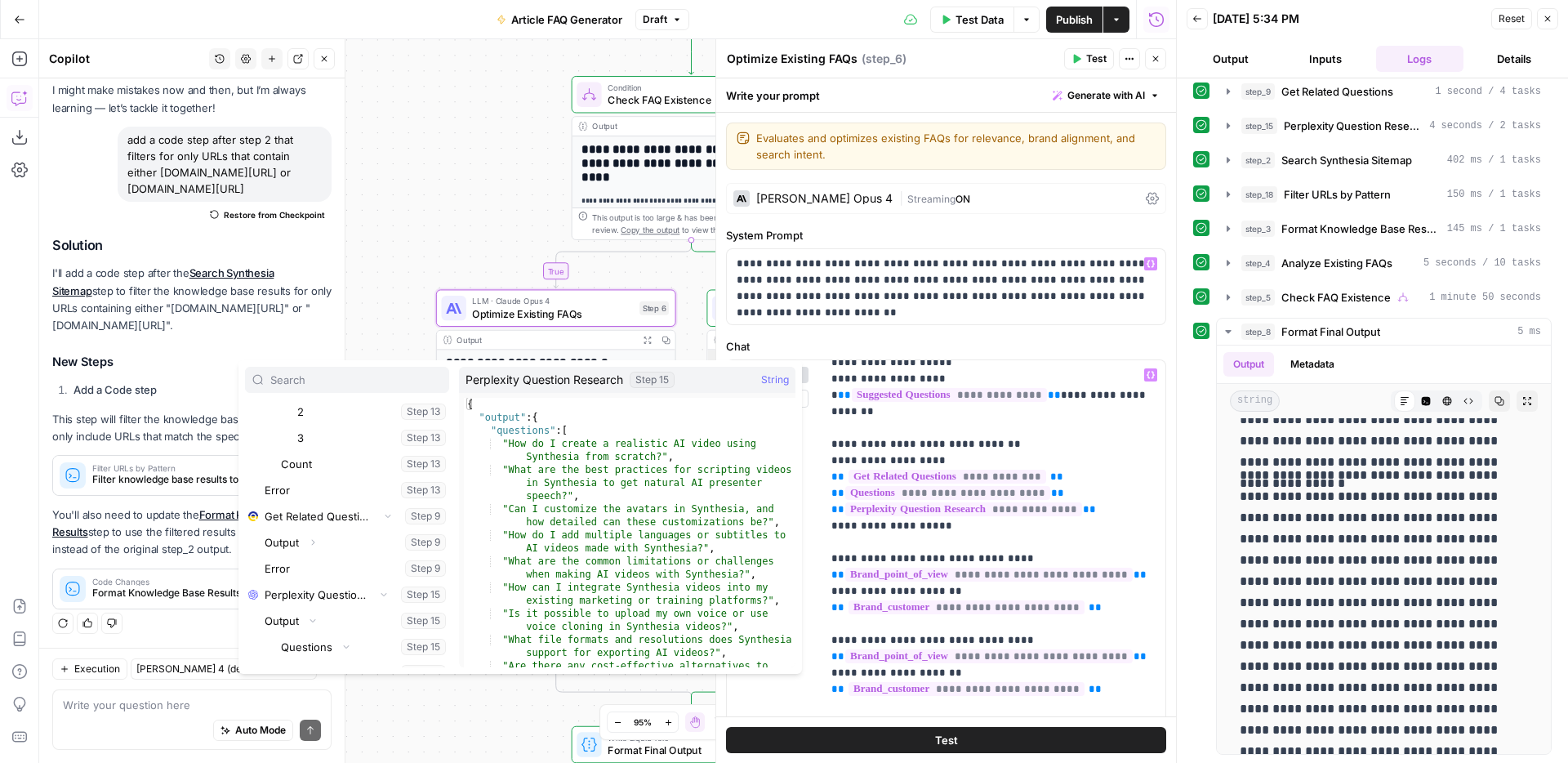
scroll to position [17159, 0]
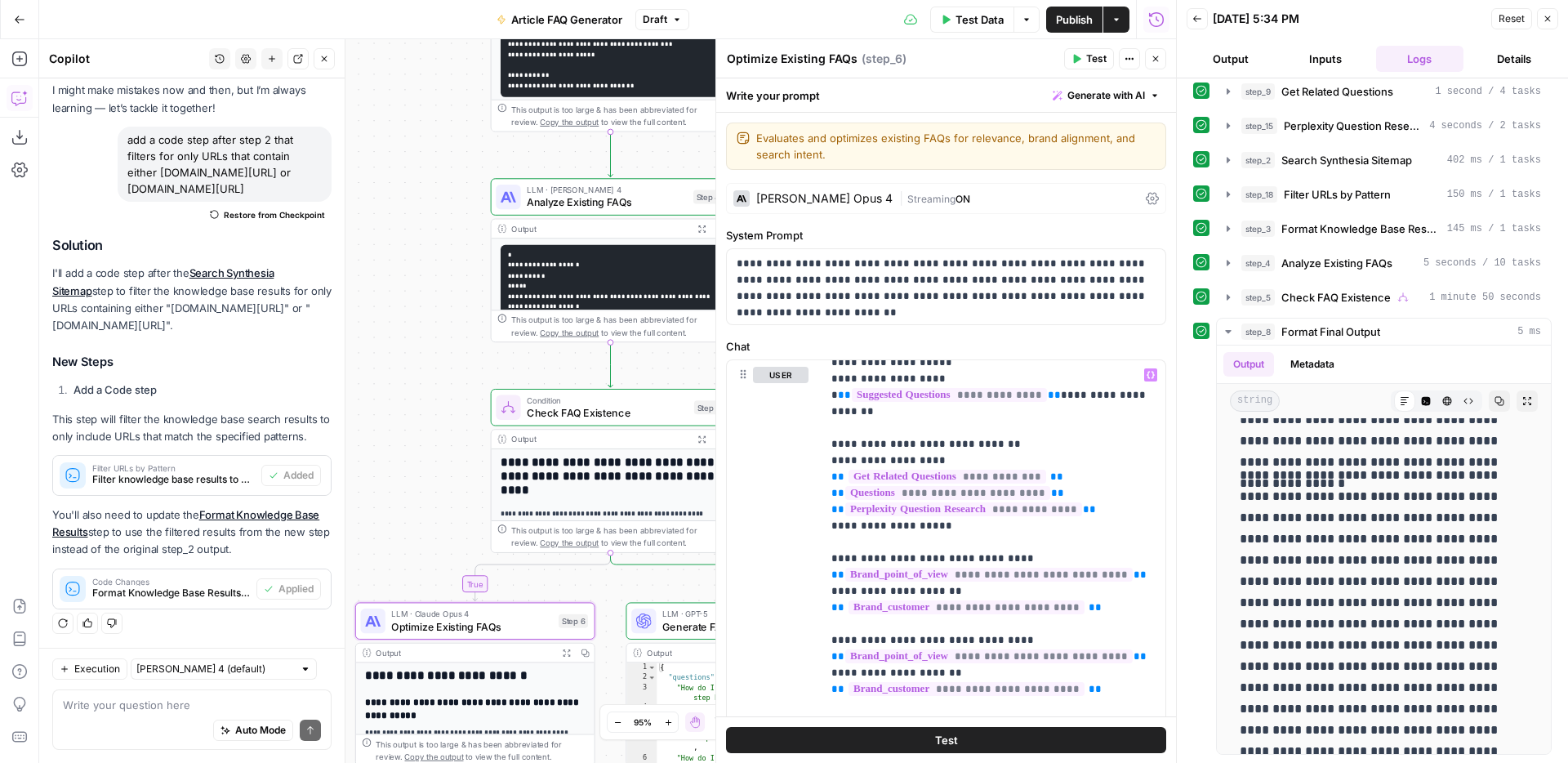
drag, startPoint x: 535, startPoint y: 191, endPoint x: 452, endPoint y: 516, distance: 335.4
click at [452, 516] on div "**********" at bounding box center [607, 401] width 1137 height 723
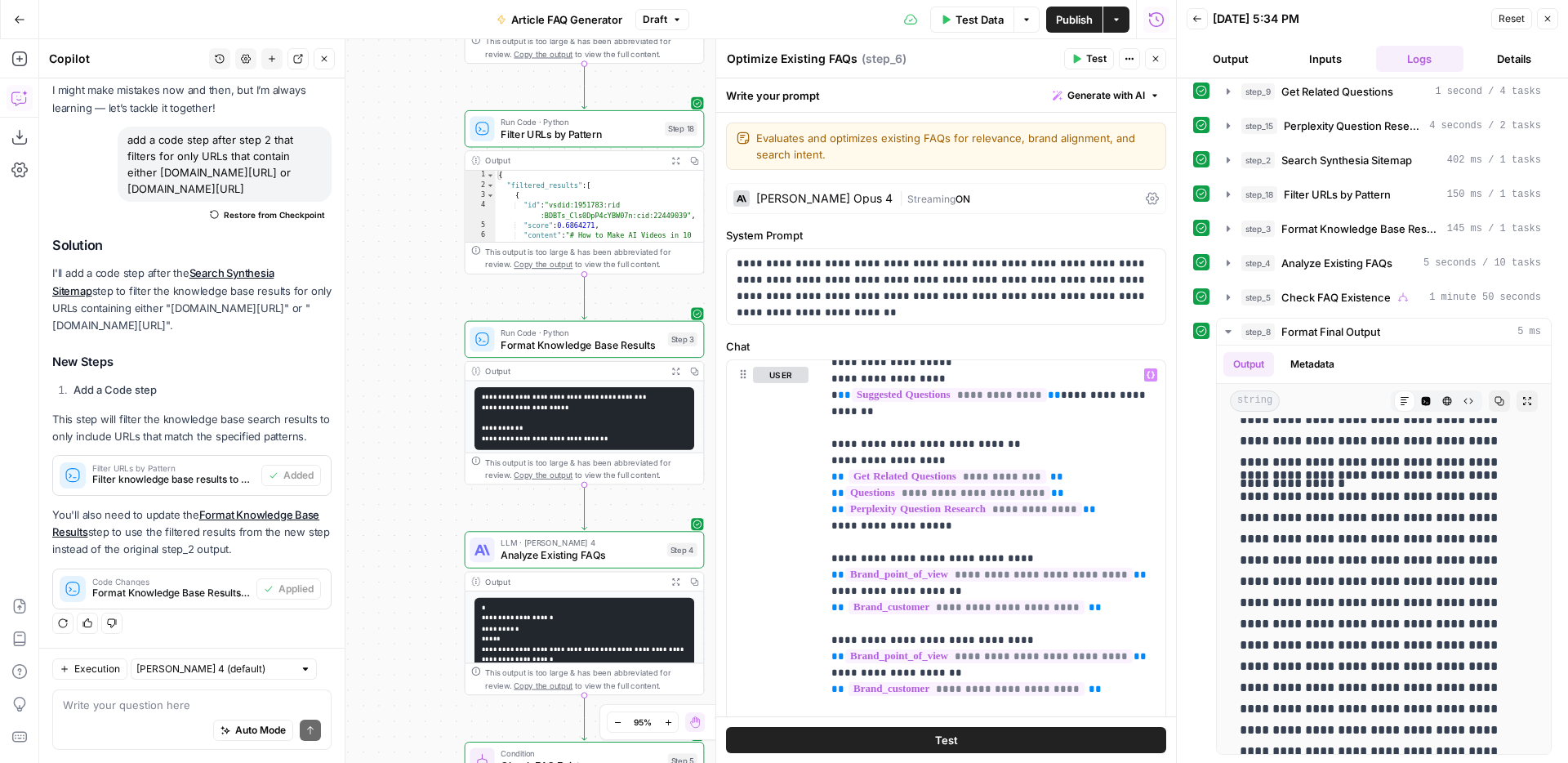
drag, startPoint x: 441, startPoint y: 114, endPoint x: 417, endPoint y: 455, distance: 341.8
click at [417, 455] on div "**********" at bounding box center [607, 401] width 1137 height 723
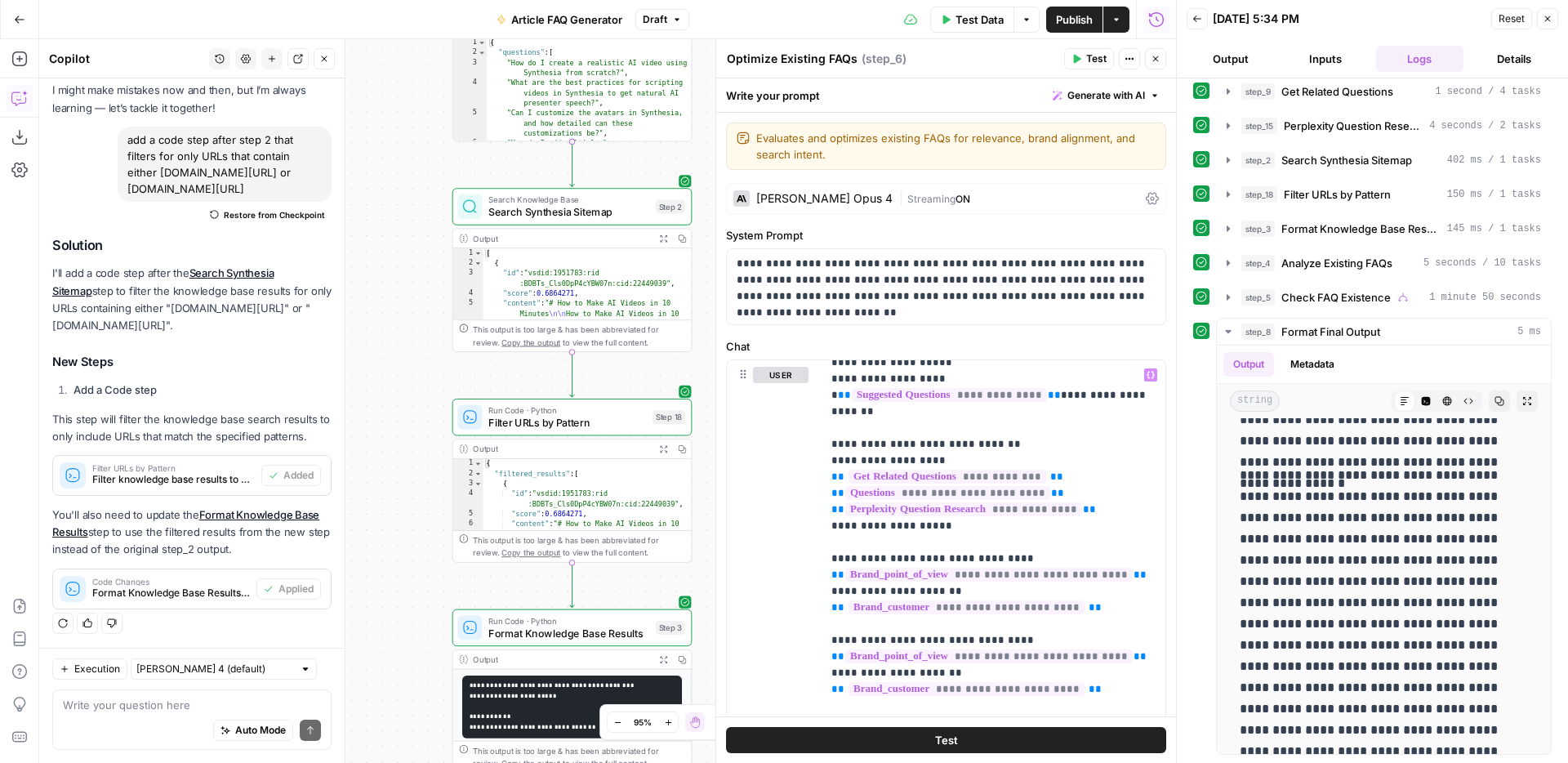
drag, startPoint x: 423, startPoint y: 328, endPoint x: 405, endPoint y: 621, distance: 293.6
click at [405, 621] on div "**********" at bounding box center [607, 401] width 1137 height 723
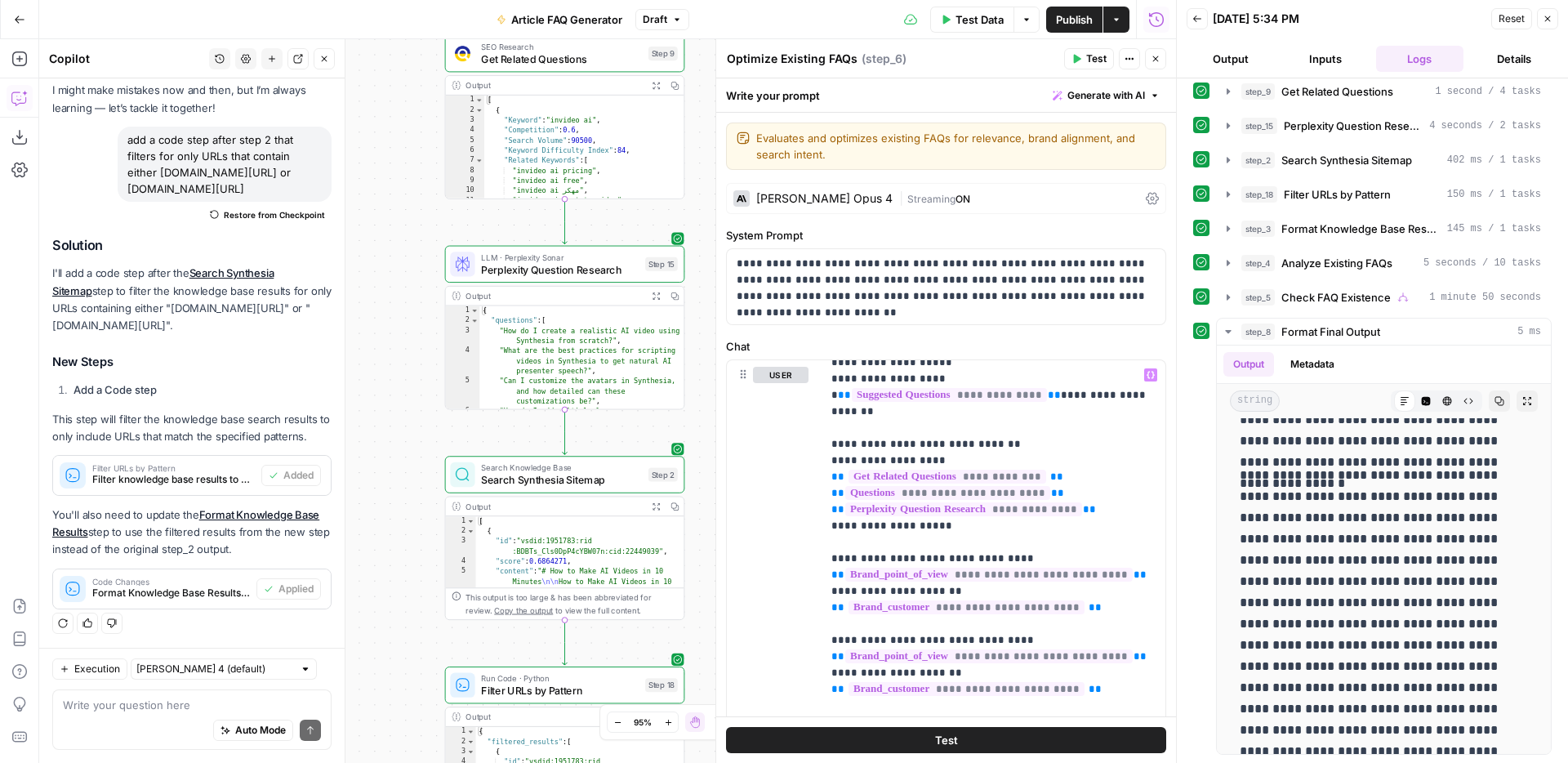
drag, startPoint x: 401, startPoint y: 214, endPoint x: 384, endPoint y: 514, distance: 300.5
click at [384, 514] on div "**********" at bounding box center [607, 401] width 1137 height 723
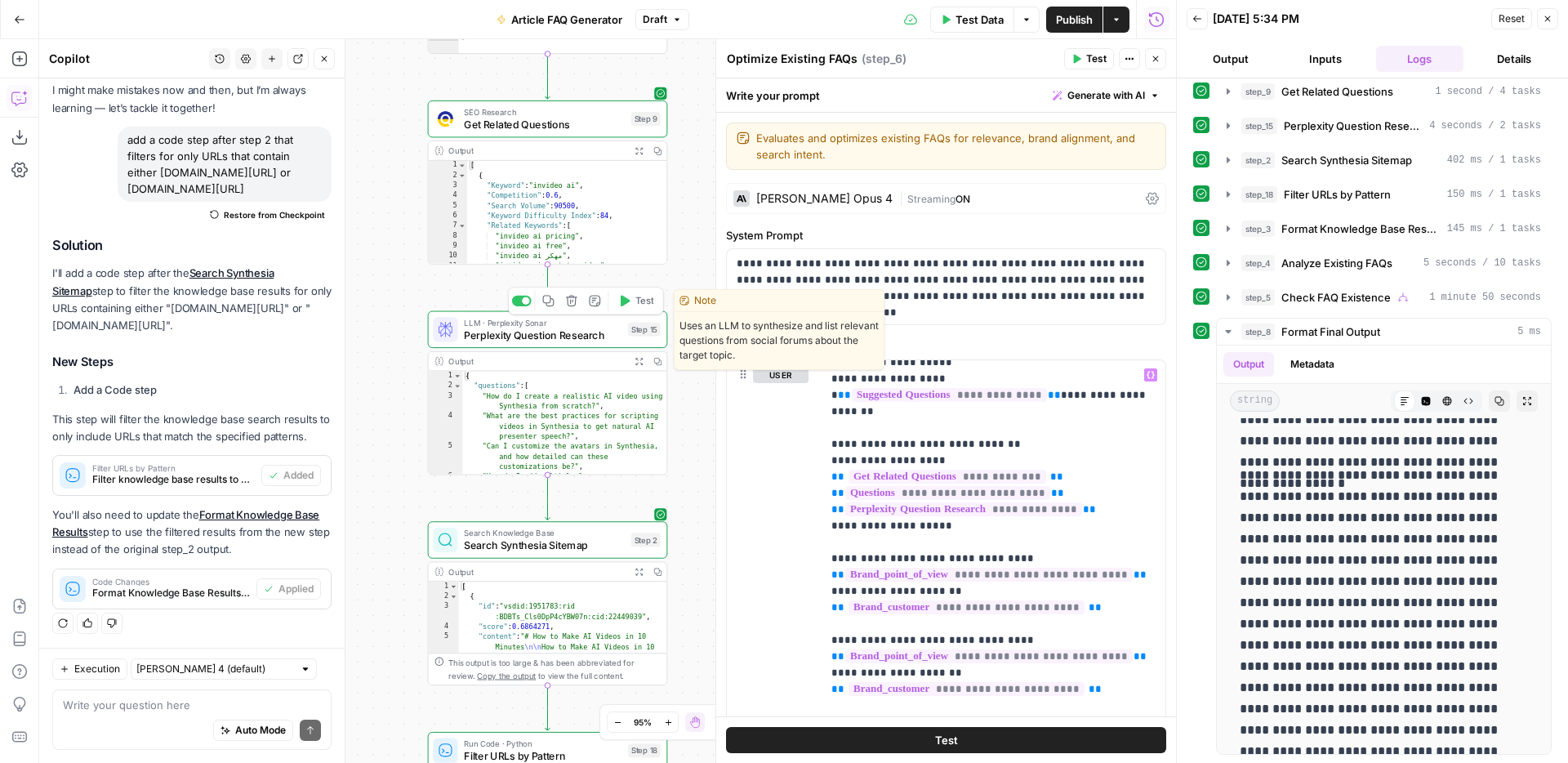
click at [506, 330] on span "Perplexity Question Research" at bounding box center [542, 334] width 157 height 16
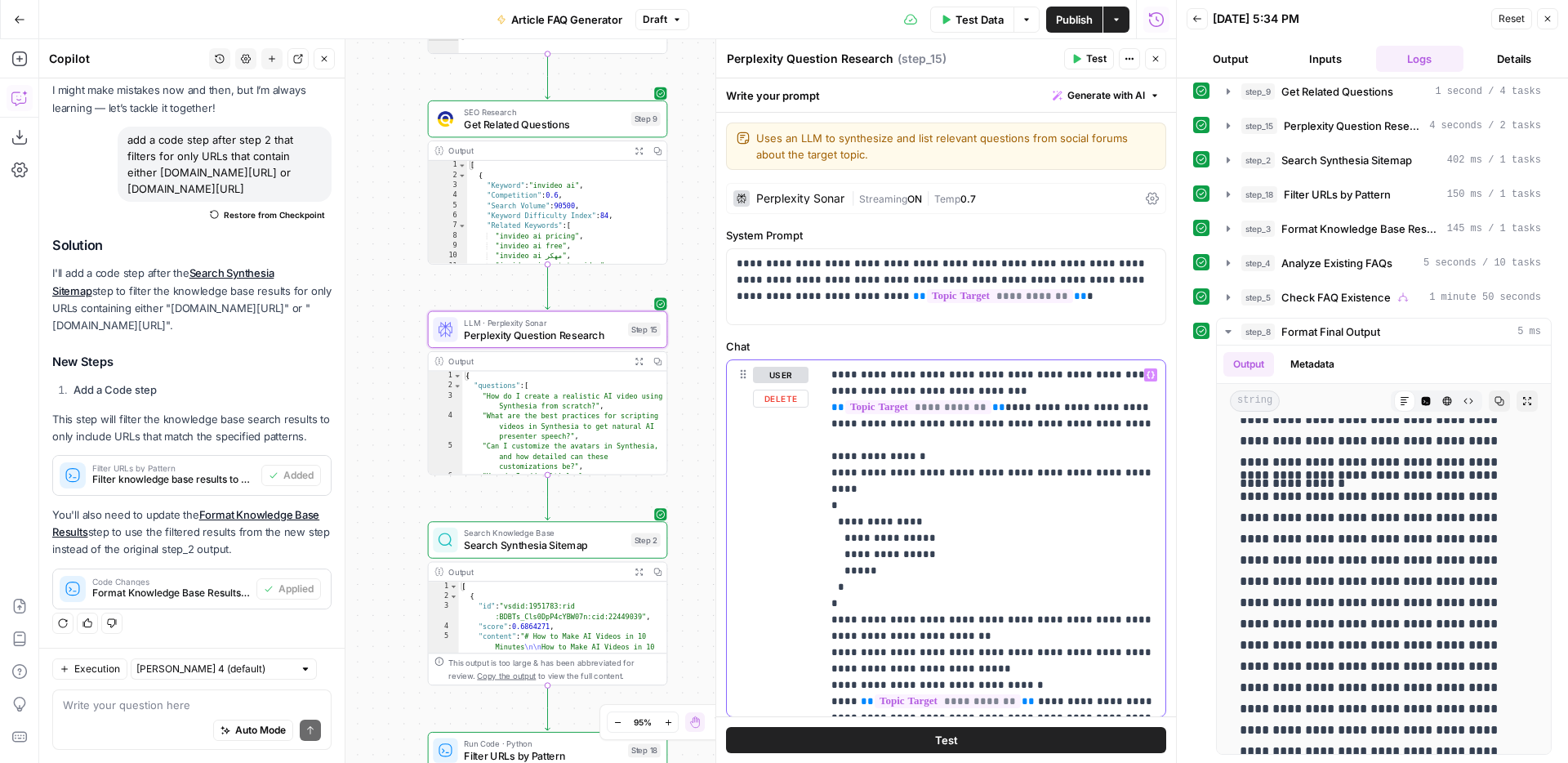
drag, startPoint x: 962, startPoint y: 391, endPoint x: 887, endPoint y: 388, distance: 75.1
click at [887, 388] on p "**********" at bounding box center [993, 538] width 324 height 343
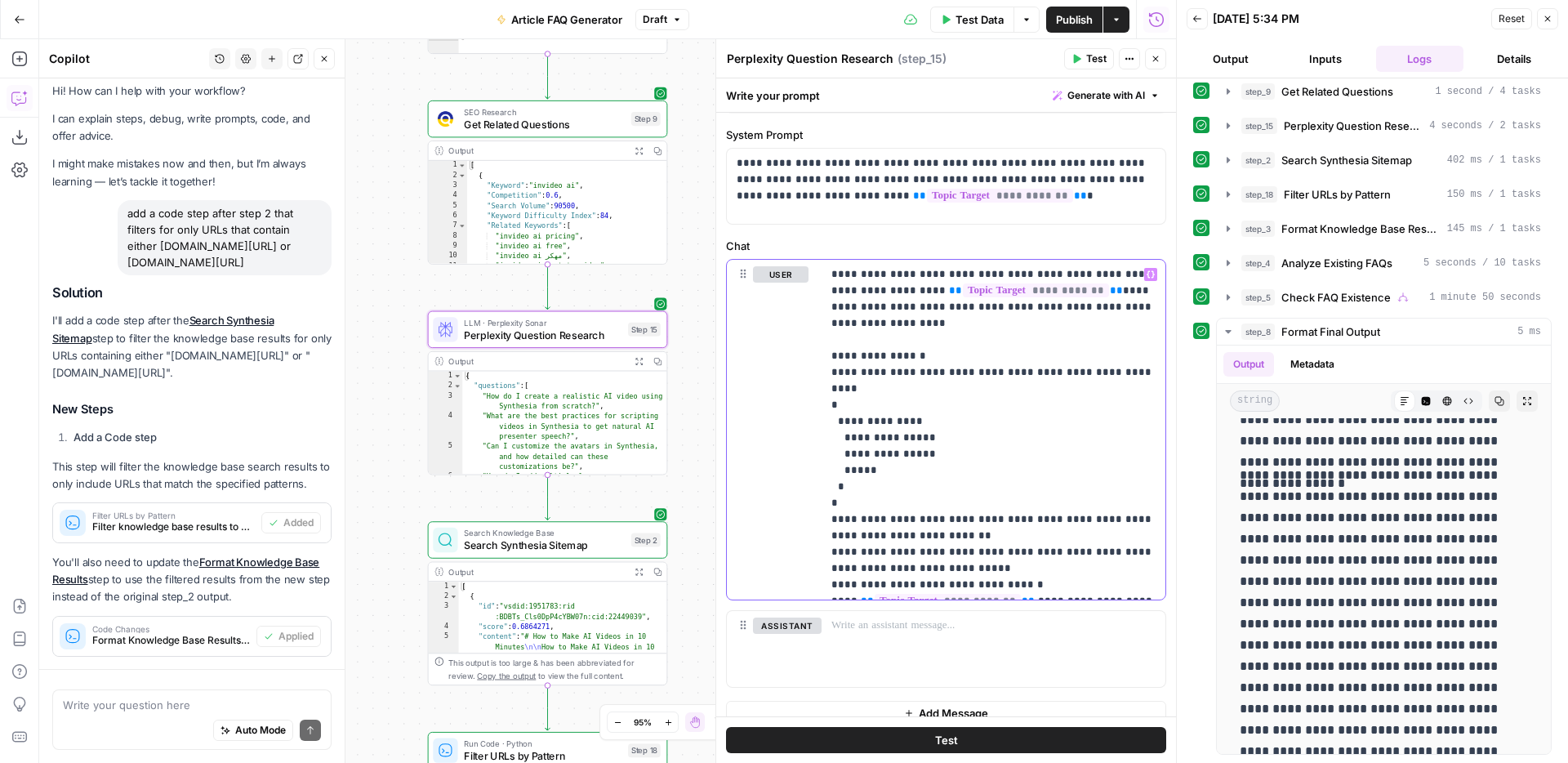
scroll to position [82, 0]
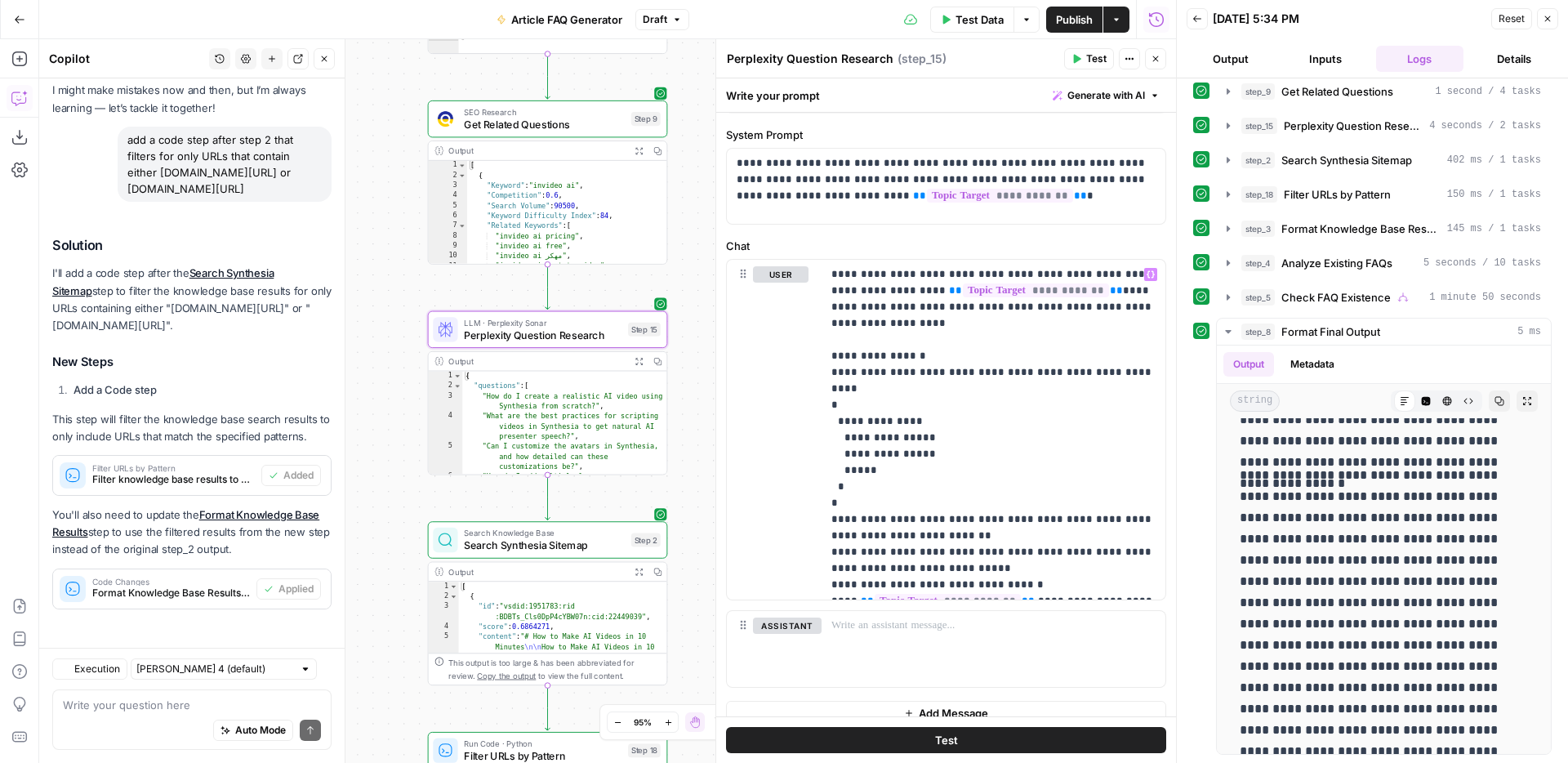
click at [1061, 26] on span "Publish" at bounding box center [1073, 20] width 37 height 17
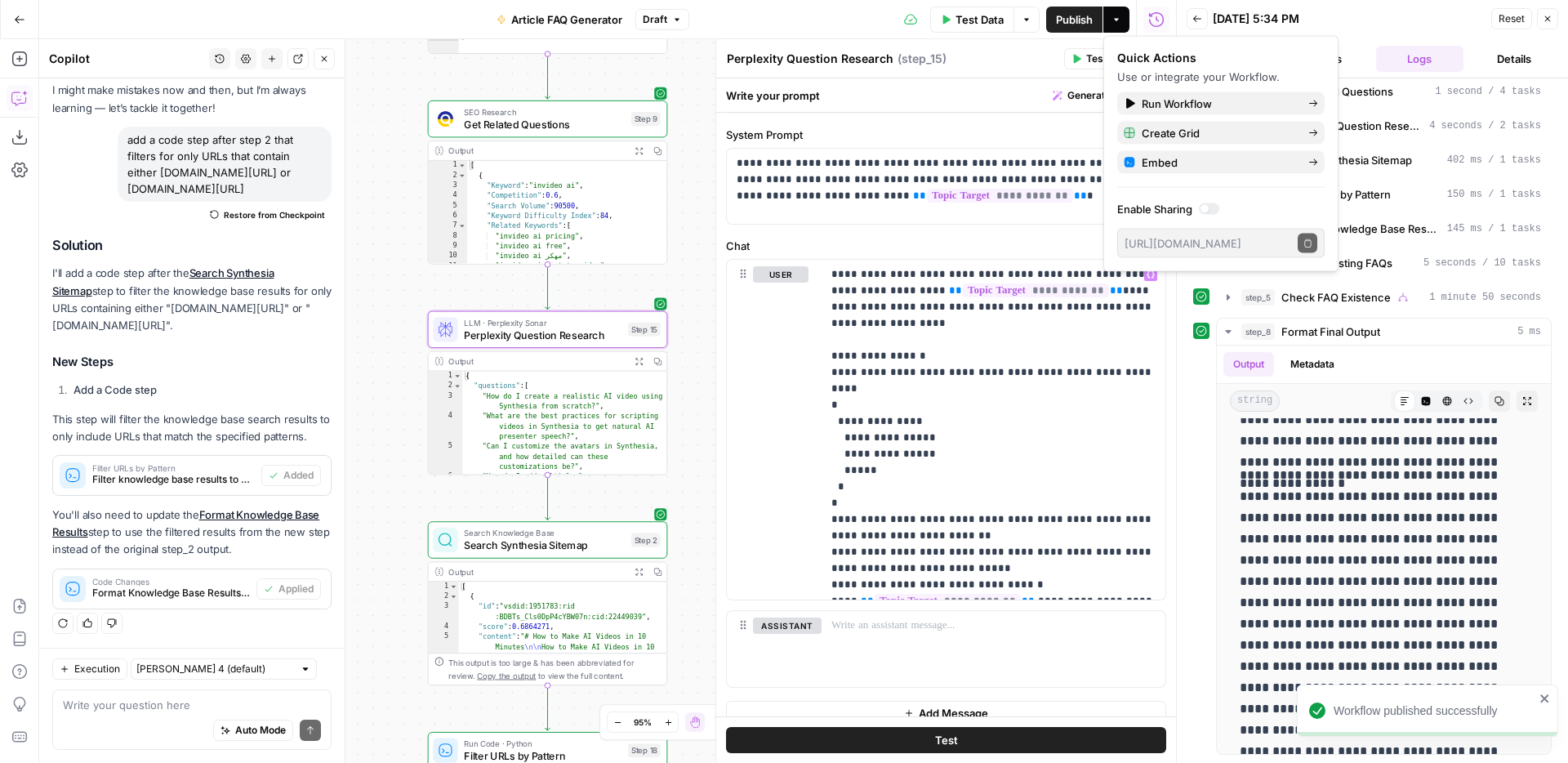
click at [1552, 17] on button "Close" at bounding box center [1547, 18] width 21 height 21
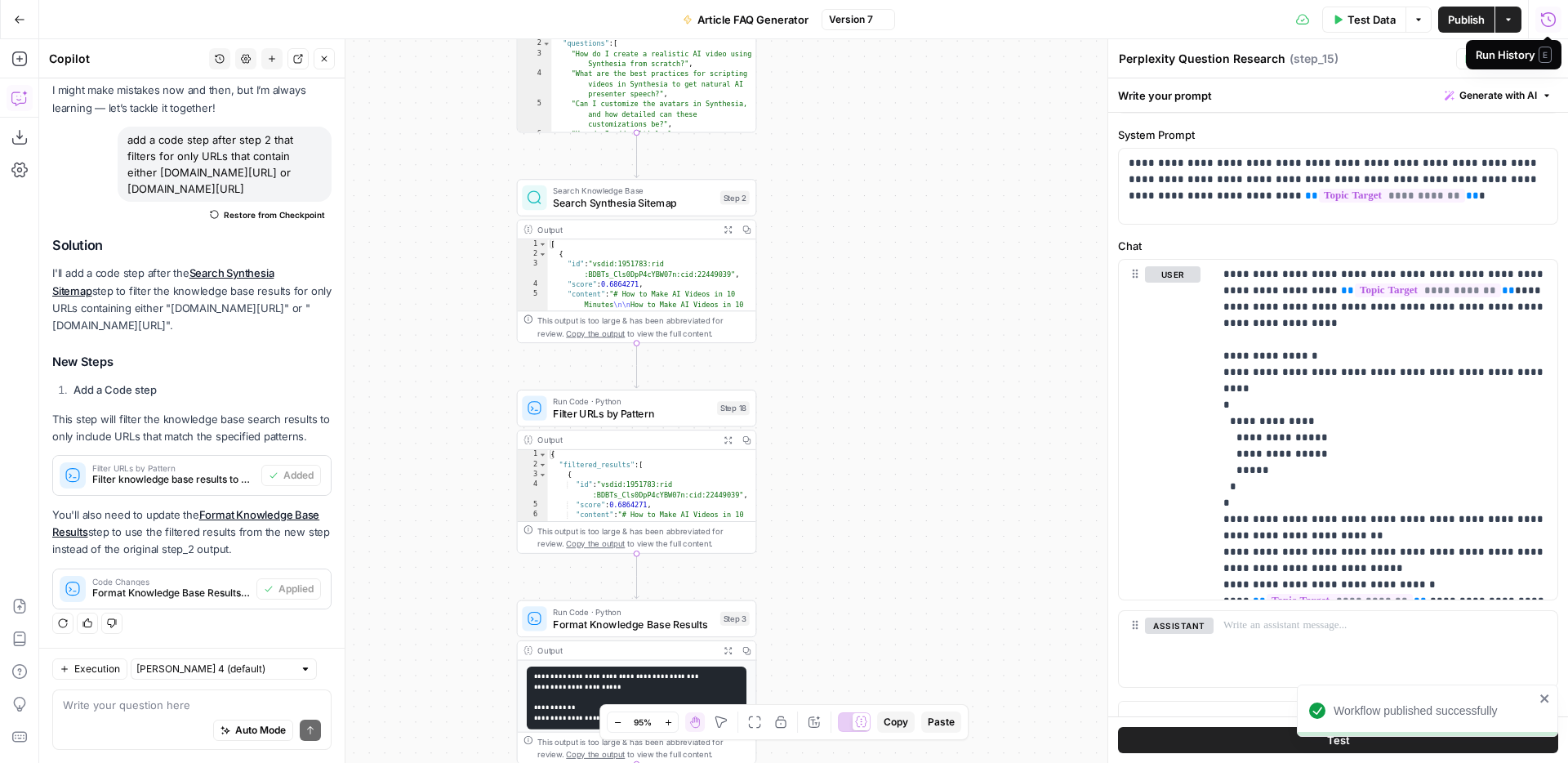
drag, startPoint x: 833, startPoint y: 560, endPoint x: 922, endPoint y: 218, distance: 353.4
click at [922, 218] on div "**********" at bounding box center [803, 401] width 1528 height 723
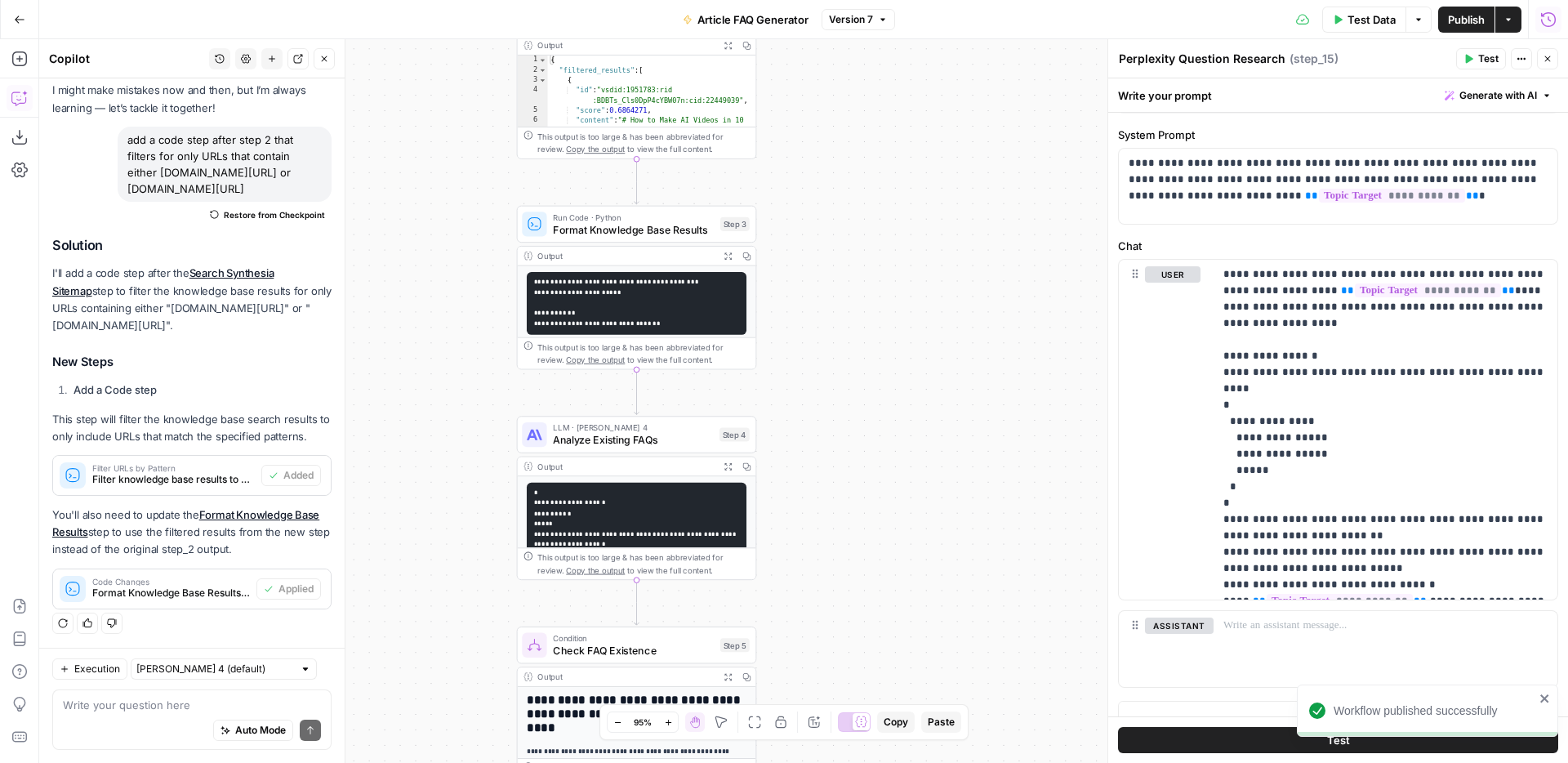
drag, startPoint x: 827, startPoint y: 564, endPoint x: 827, endPoint y: 168, distance: 396.0
click at [827, 168] on div "**********" at bounding box center [803, 401] width 1528 height 723
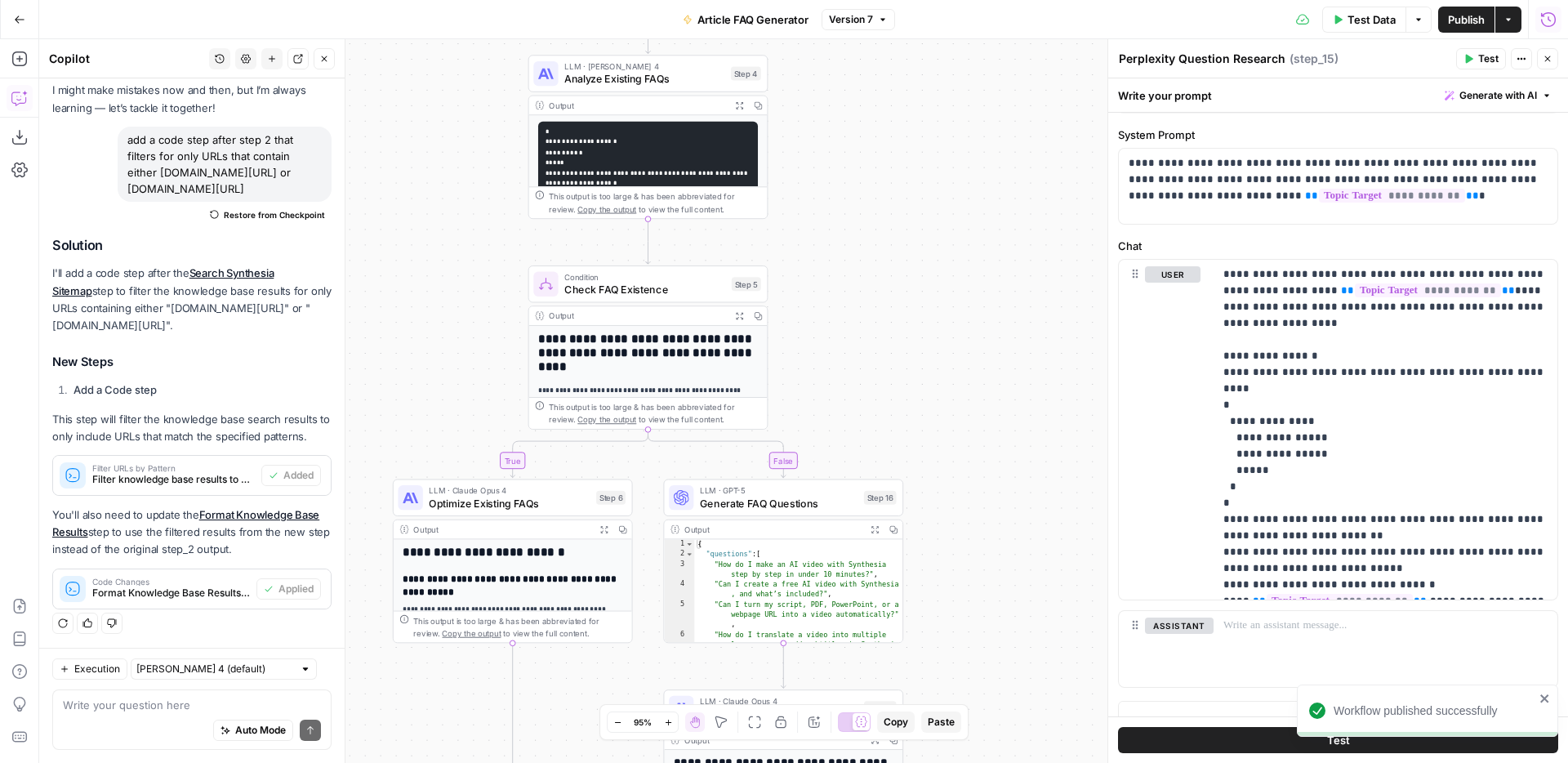
drag, startPoint x: 778, startPoint y: 582, endPoint x: 788, endPoint y: 223, distance: 359.1
click at [788, 223] on div "**********" at bounding box center [803, 401] width 1528 height 723
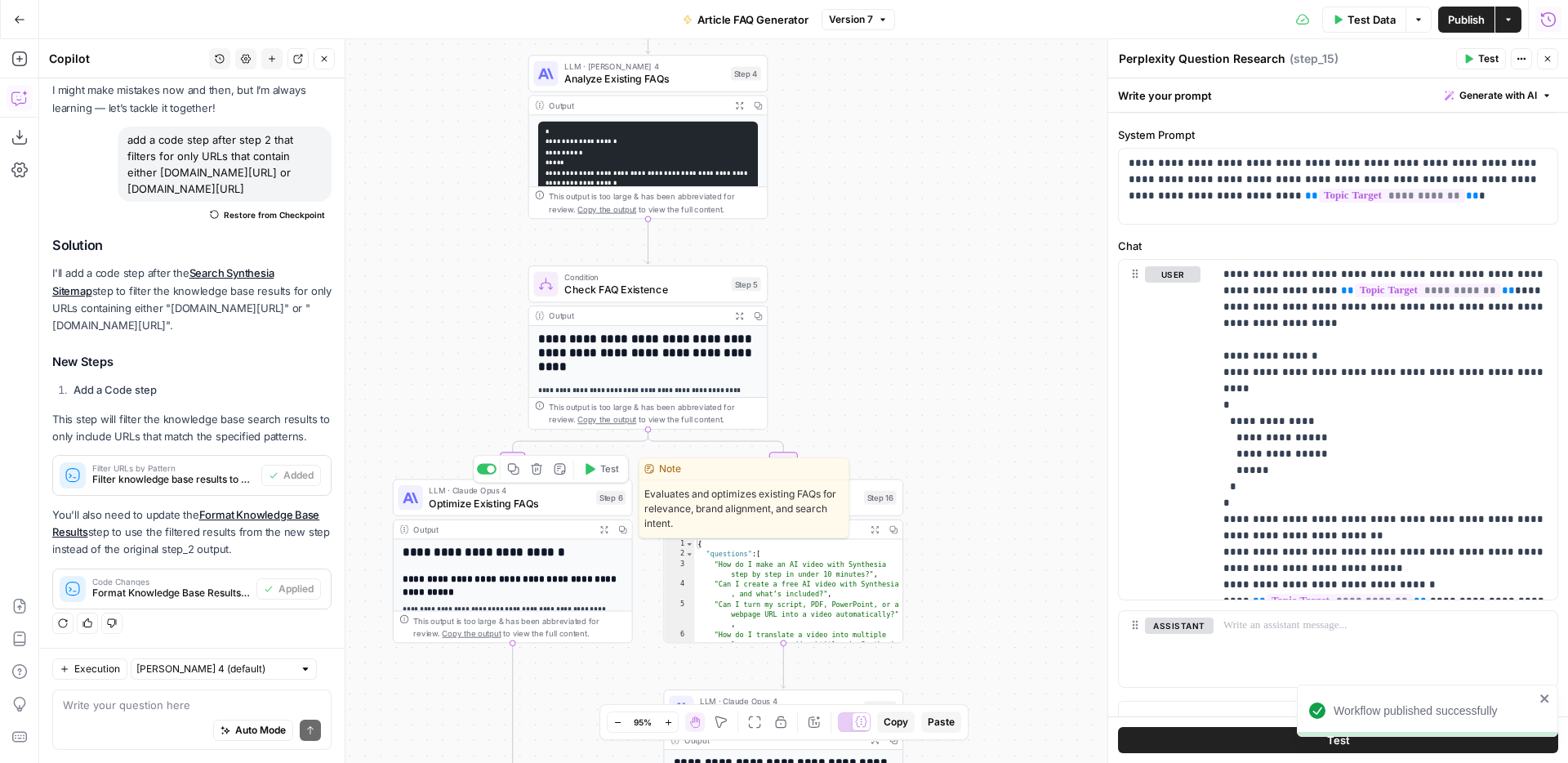
click at [494, 503] on span "Optimize Existing FAQs" at bounding box center [508, 503] width 161 height 16
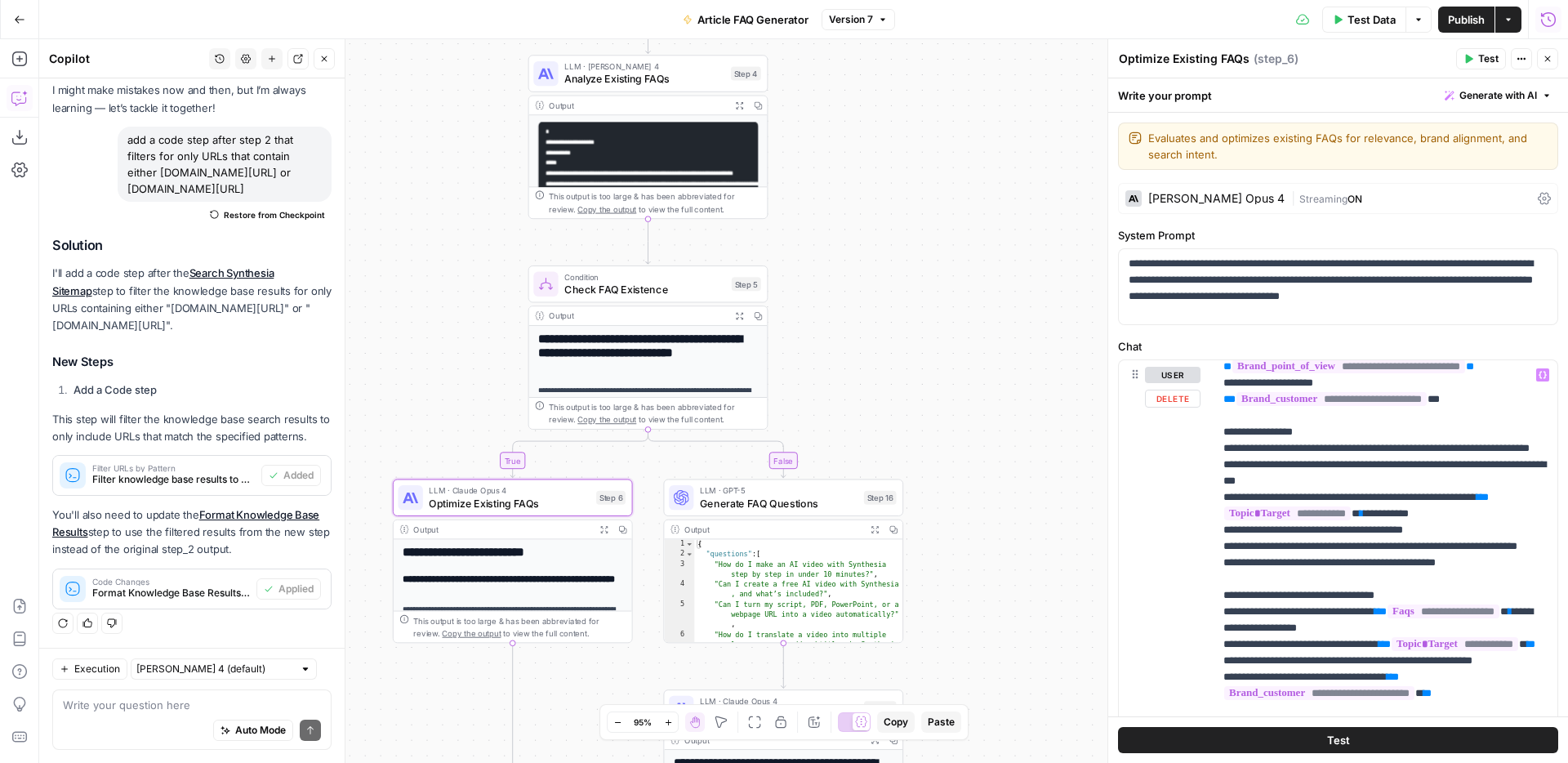
scroll to position [647, 0]
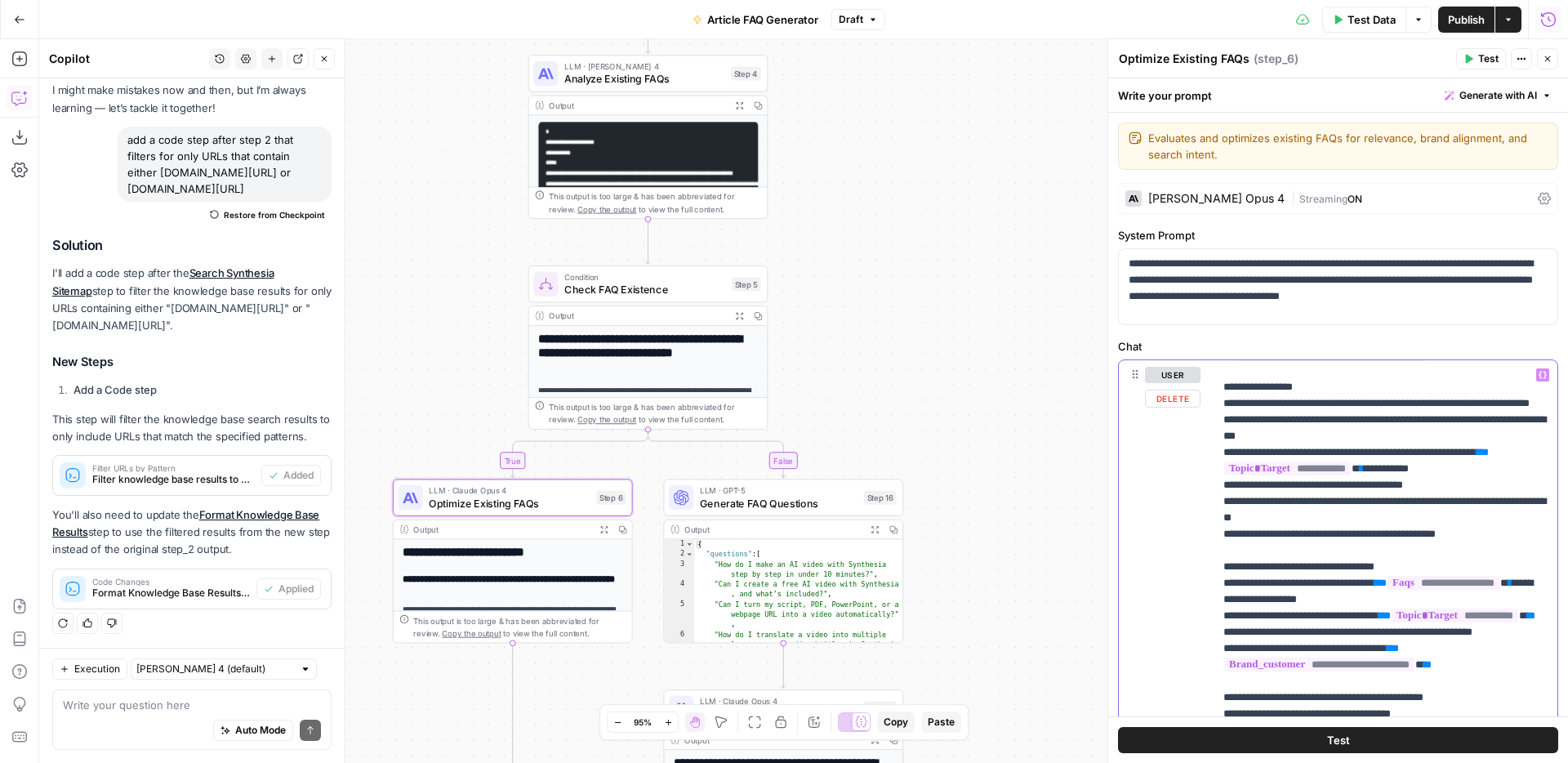
scroll to position [676, 0]
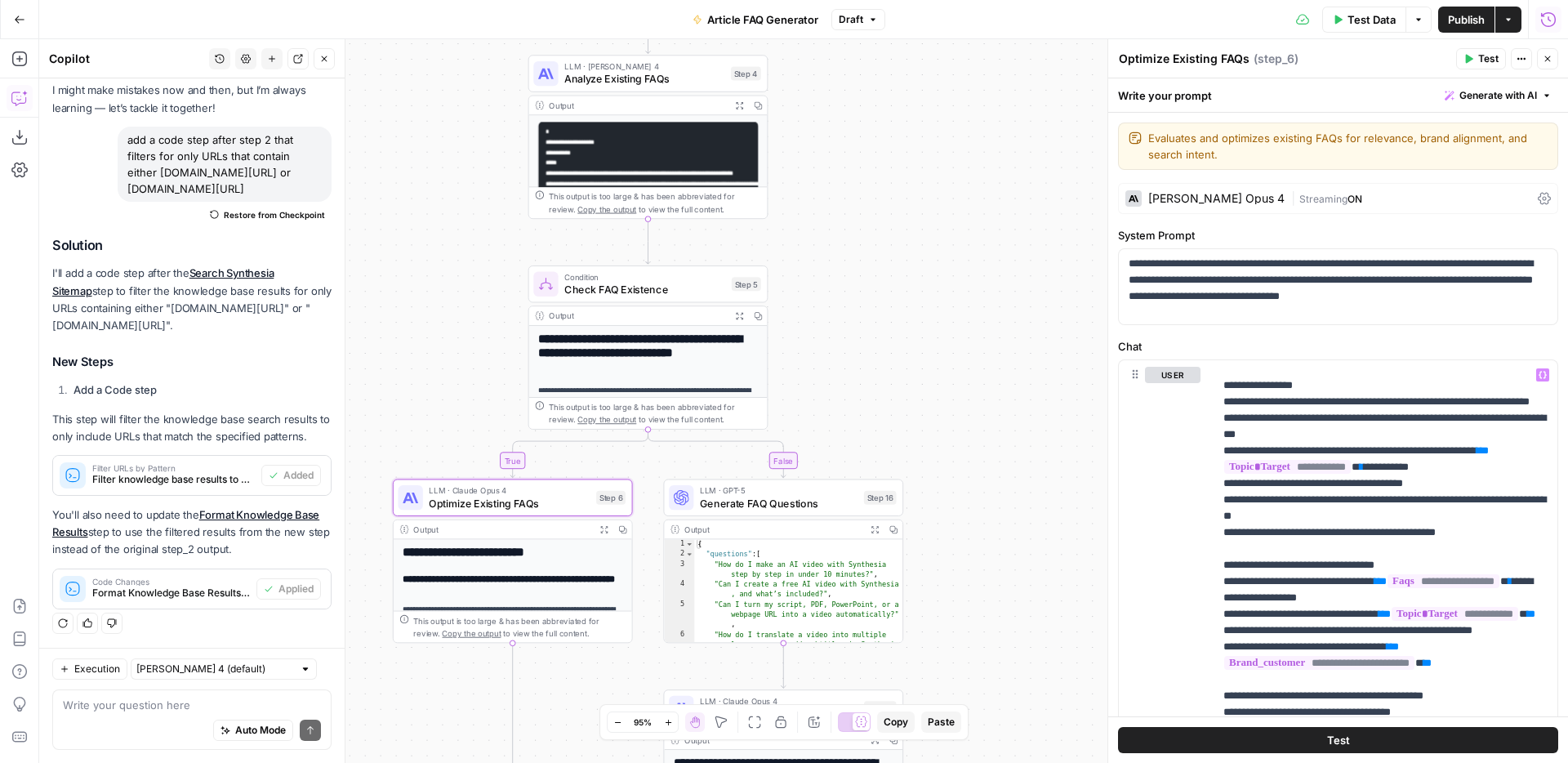
click at [1465, 17] on span "Publish" at bounding box center [1466, 20] width 37 height 17
click at [1350, 29] on button "Test Data" at bounding box center [1363, 20] width 84 height 26
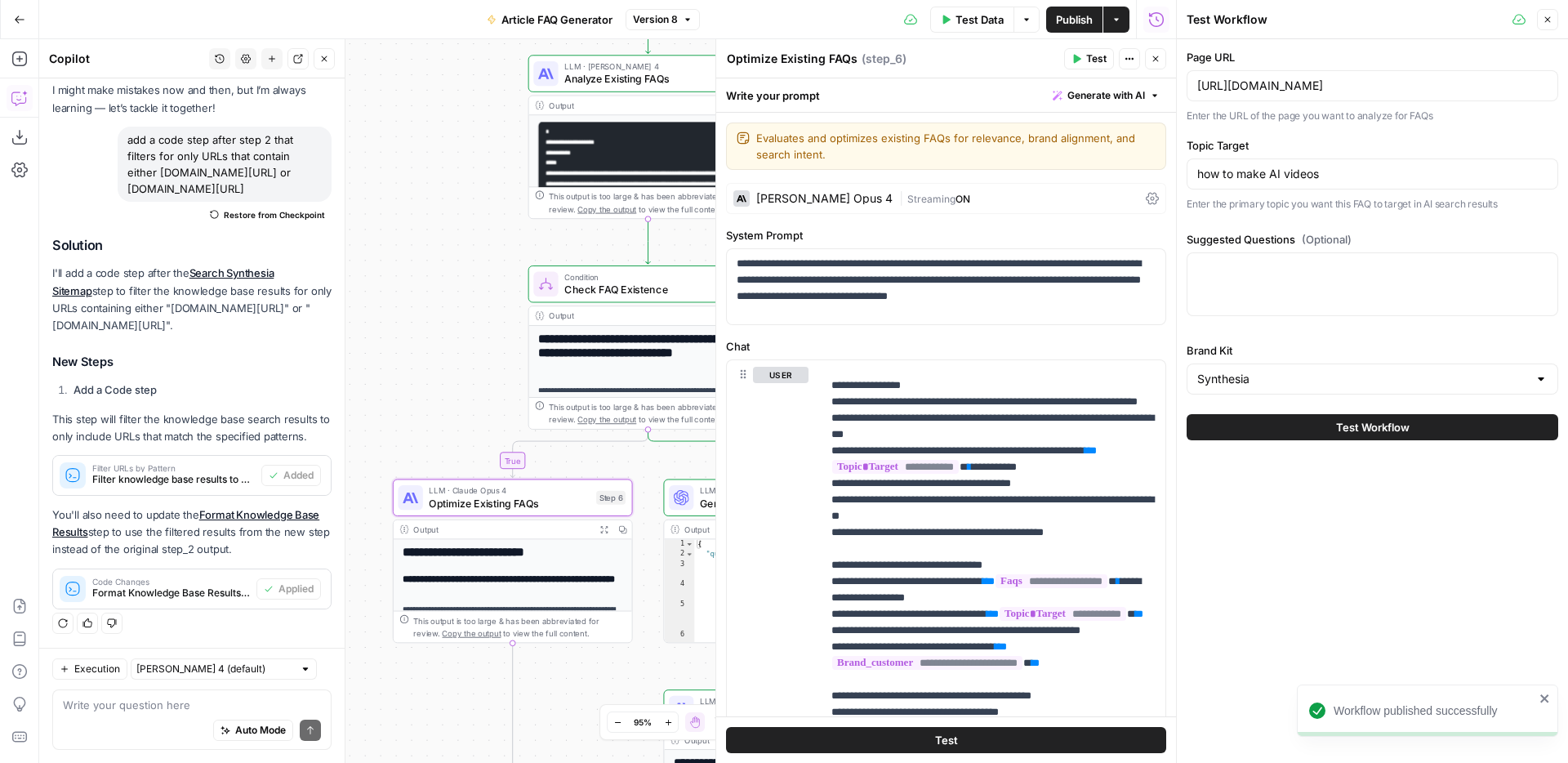
click at [1353, 435] on button "Test Workflow" at bounding box center [1372, 428] width 372 height 26
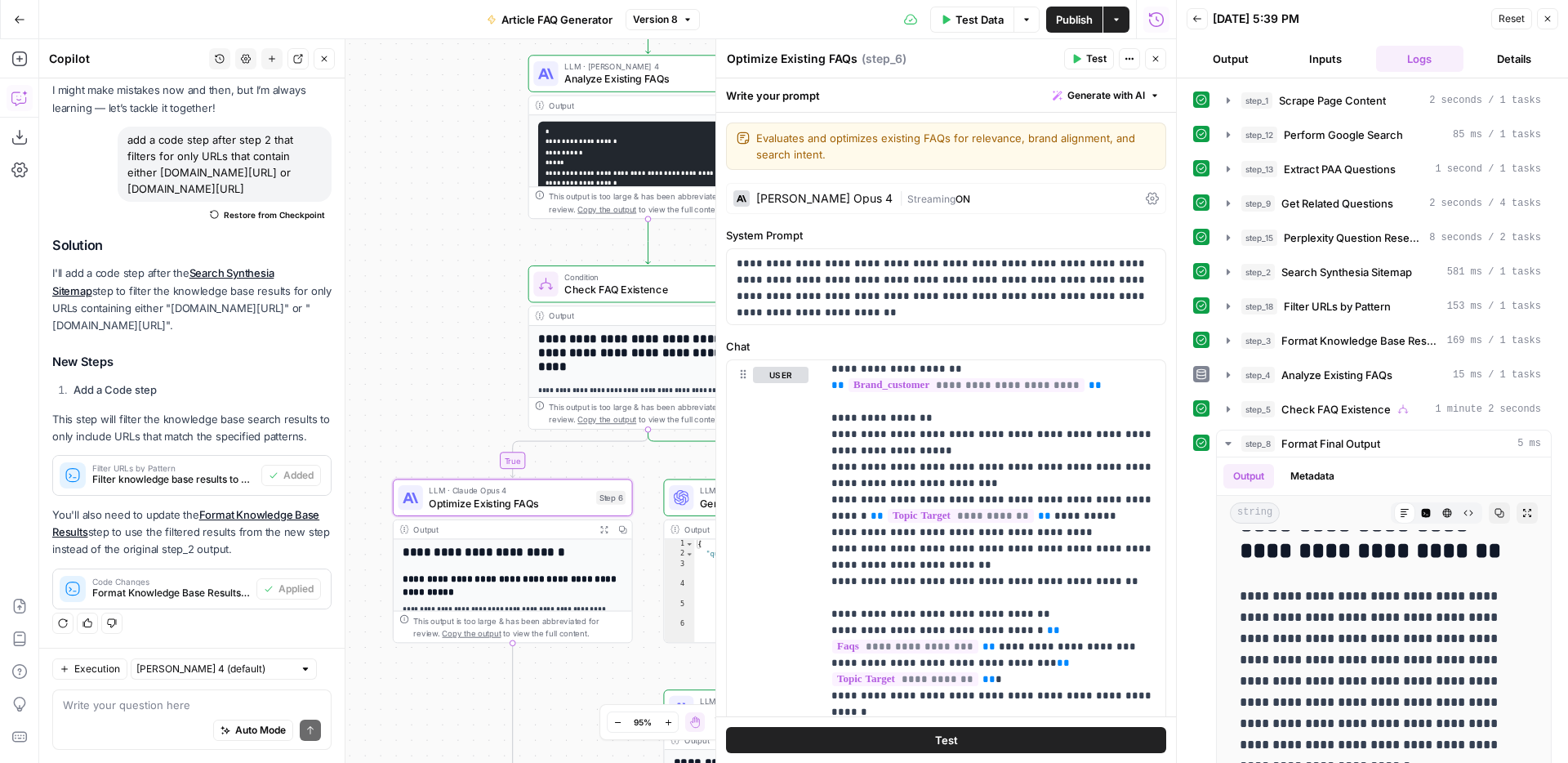
scroll to position [2059, 0]
click at [1542, 18] on icon "button" at bounding box center [1547, 19] width 10 height 10
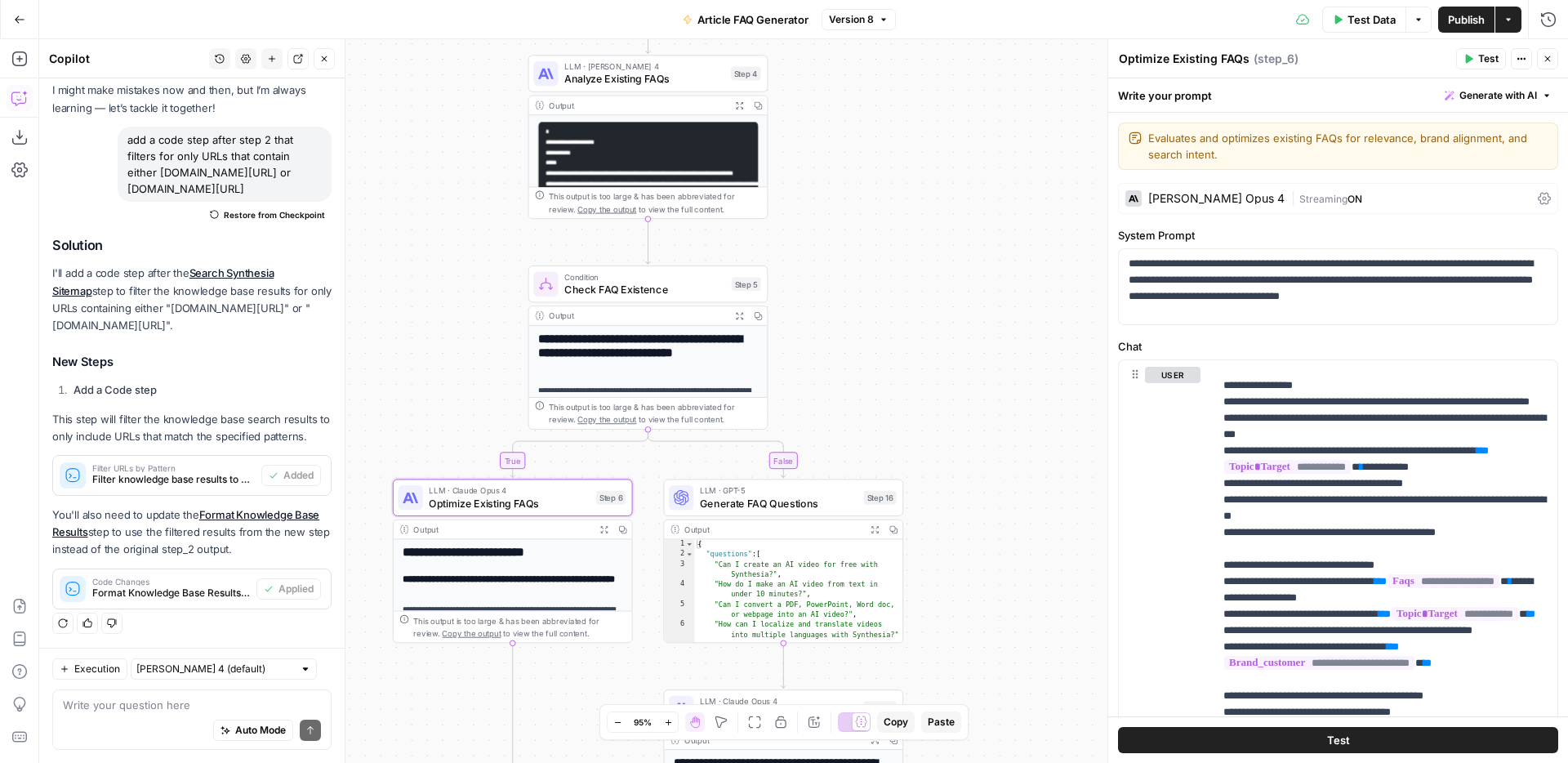
click at [915, 258] on div "**********" at bounding box center [803, 401] width 1528 height 723
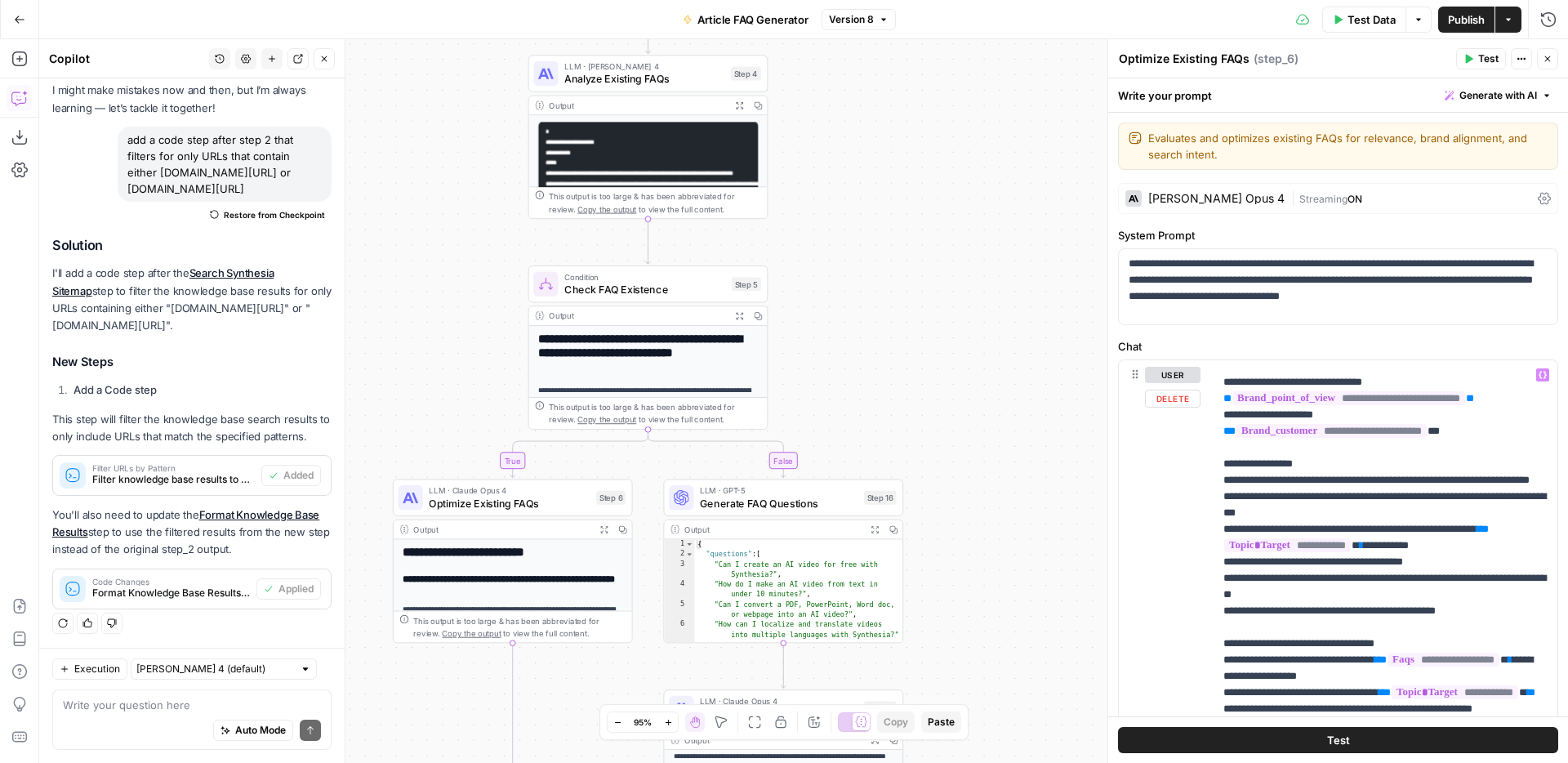
scroll to position [613, 0]
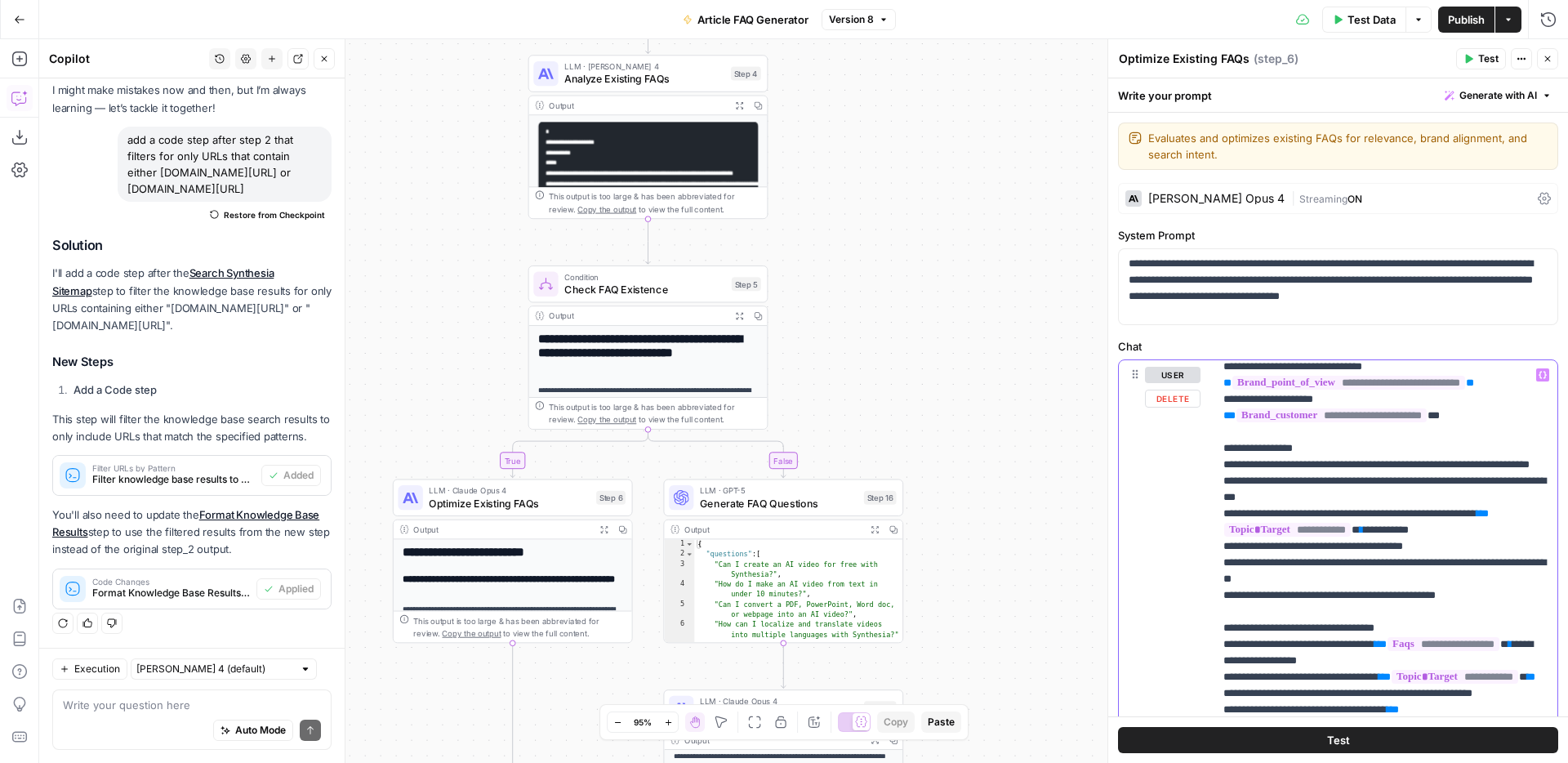
drag, startPoint x: 1341, startPoint y: 627, endPoint x: 1365, endPoint y: 611, distance: 28.8
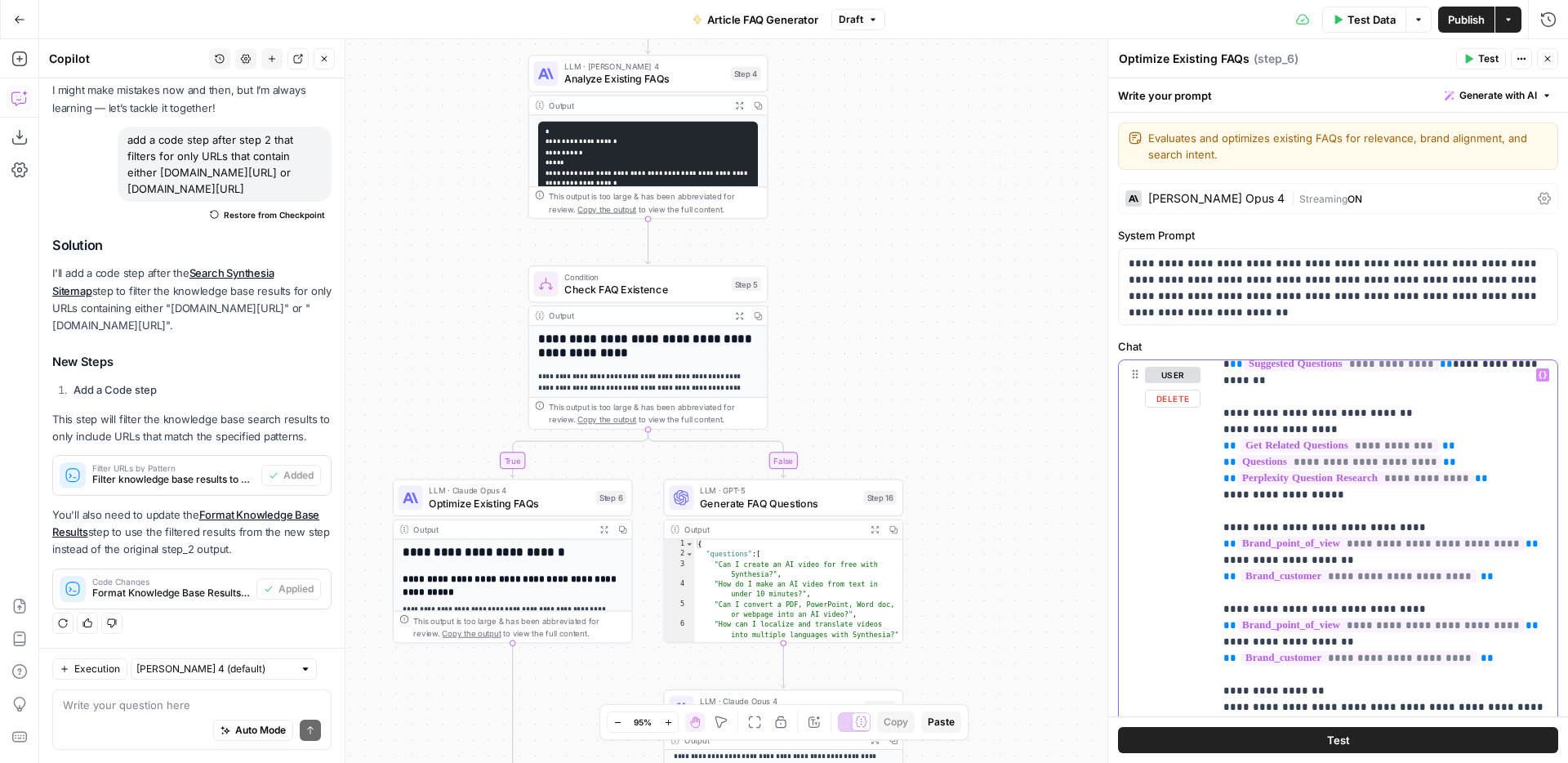
scroll to position [400, 0]
click at [1459, 21] on span "Publish" at bounding box center [1466, 20] width 37 height 17
click at [1349, 20] on span "Test Data" at bounding box center [1371, 20] width 48 height 17
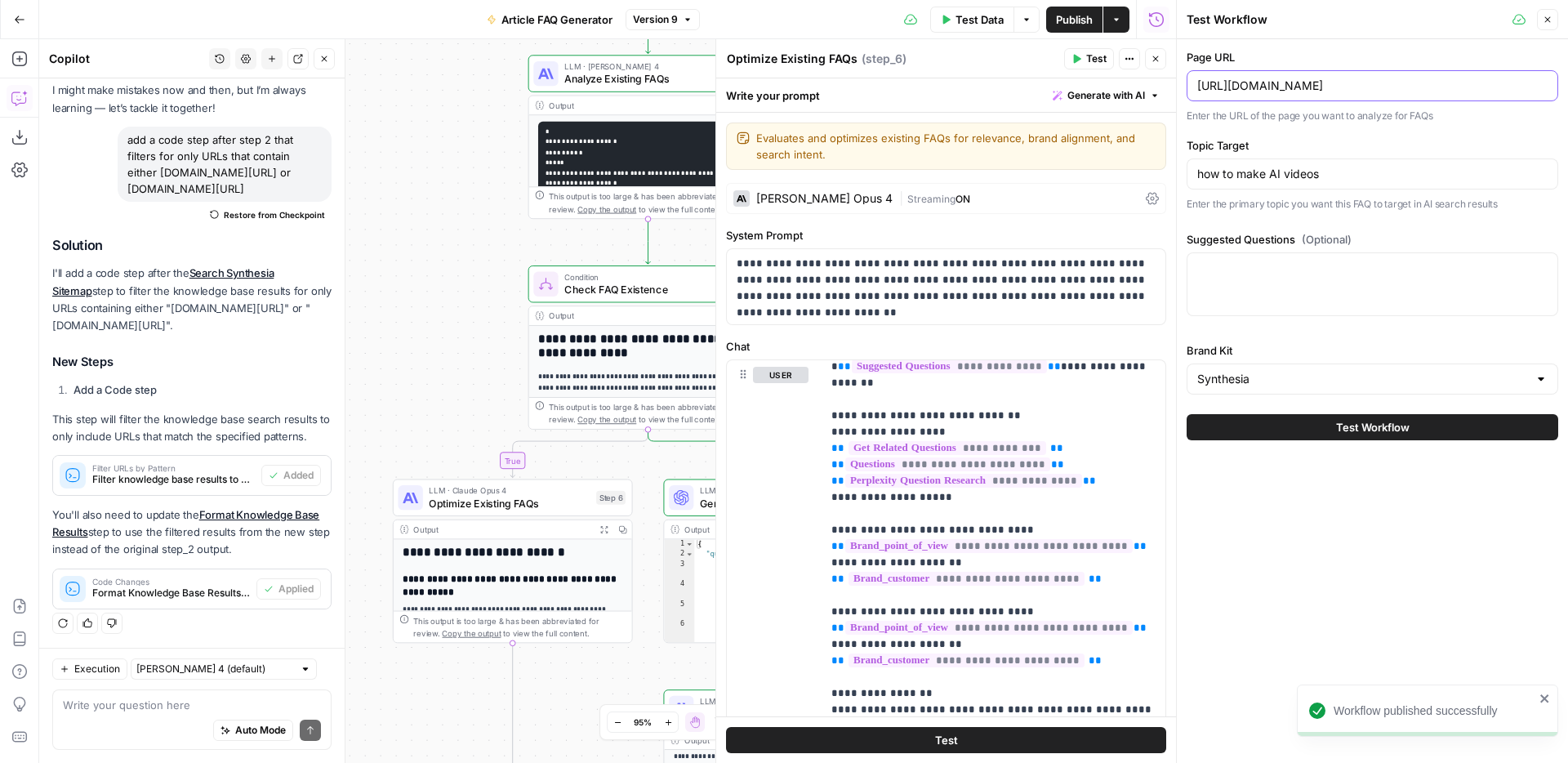
click at [1257, 84] on input "[URL][DOMAIN_NAME]" at bounding box center [1372, 85] width 350 height 17
paste input "reduce-training-cost"
type input "[URL][DOMAIN_NAME]"
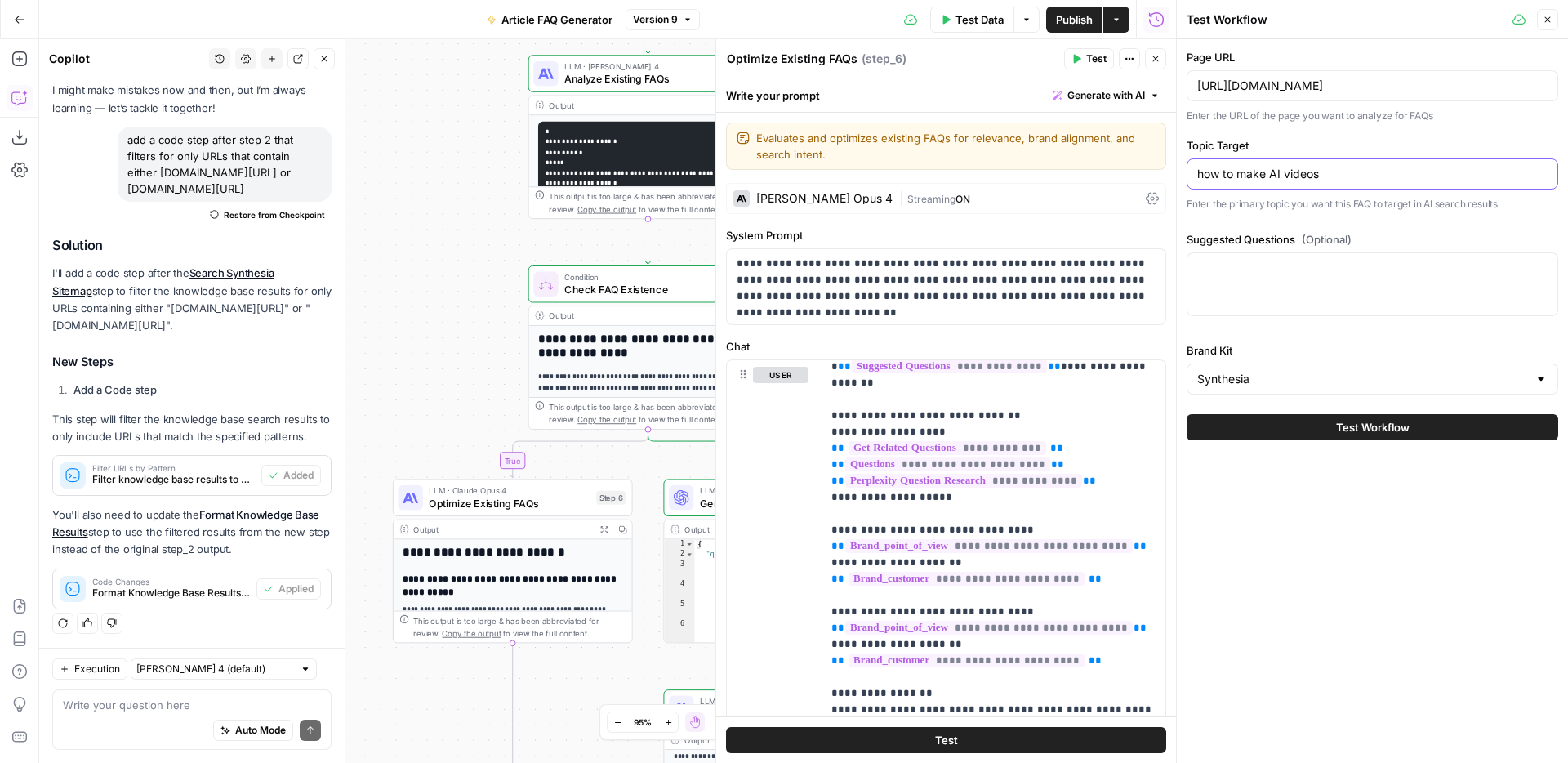
click at [1227, 166] on input "how to make AI videos" at bounding box center [1372, 174] width 350 height 17
paste input "How To Reduce Training Cost"
type input "How To Reduce Training Costs"
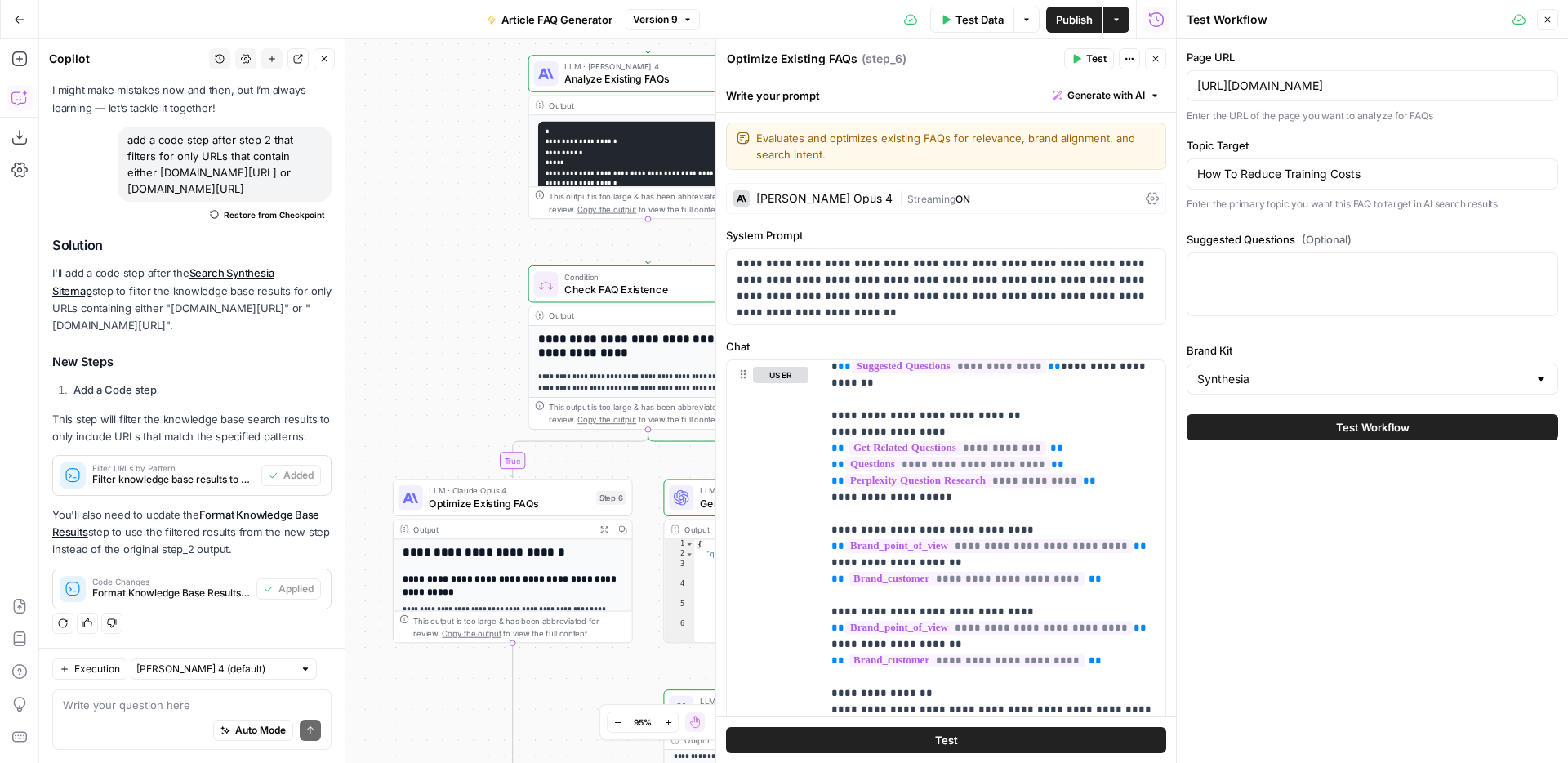
click at [1324, 429] on button "Test Workflow" at bounding box center [1372, 428] width 372 height 26
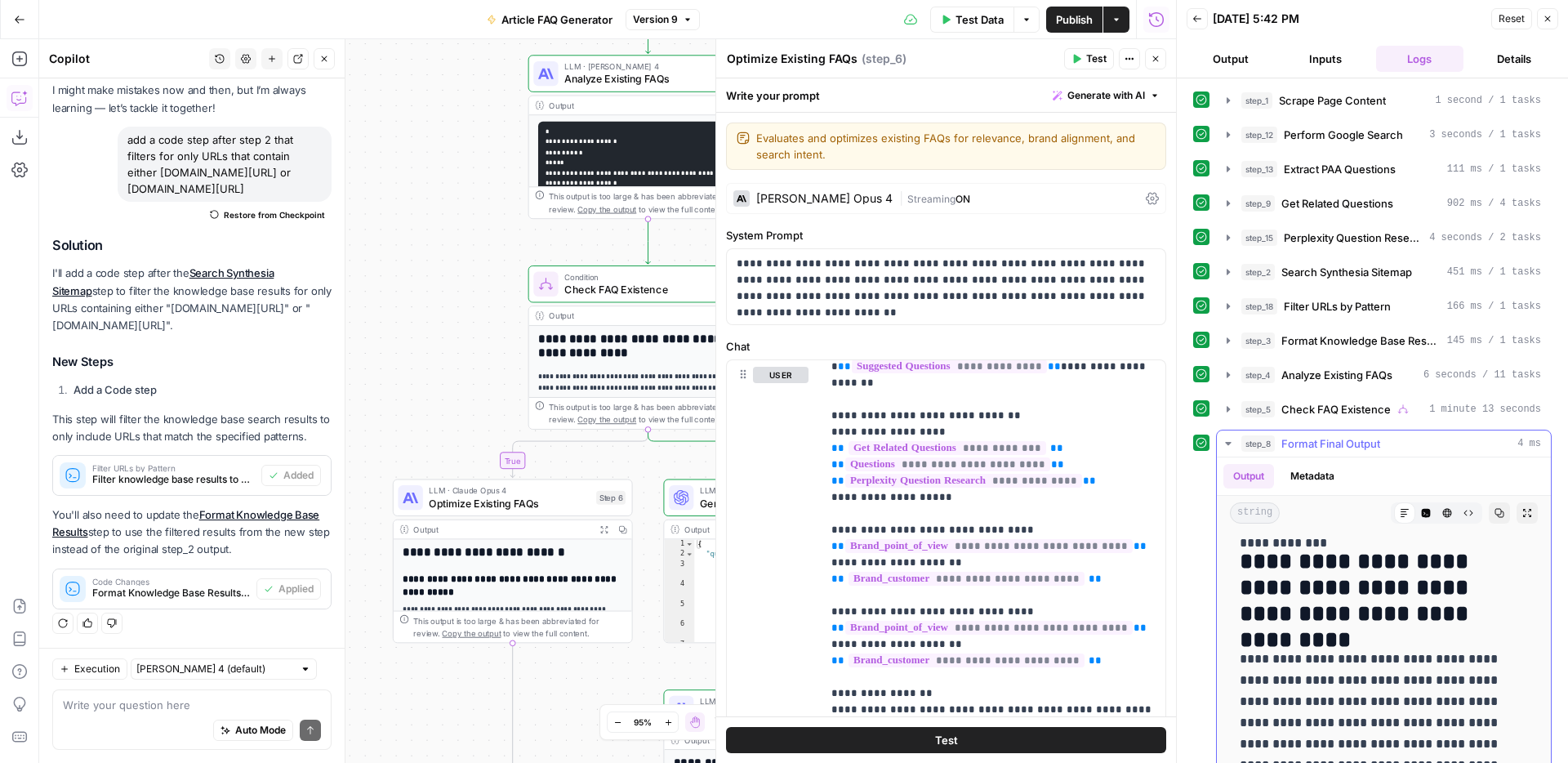
scroll to position [1790, 0]
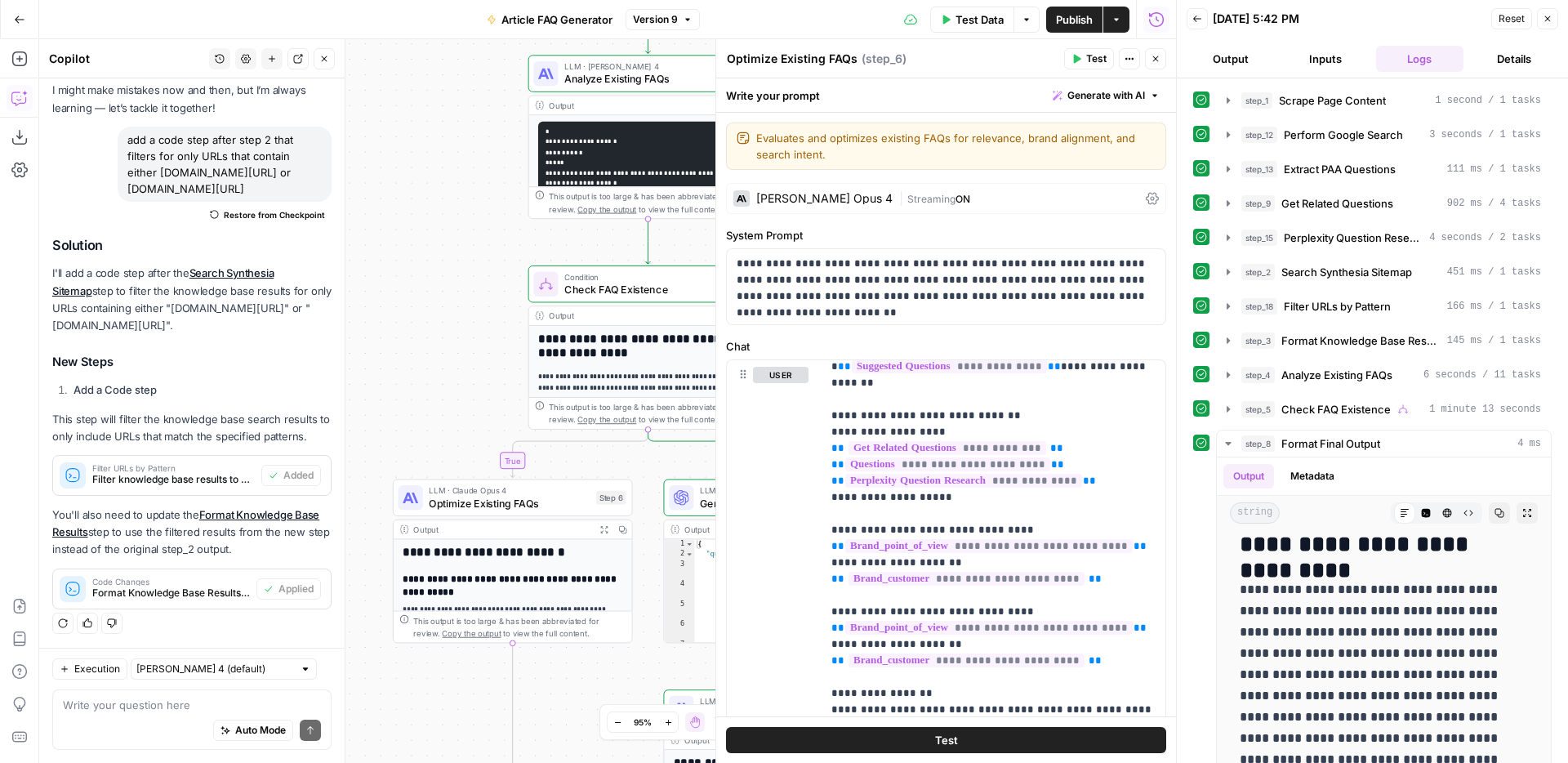
click at [1067, 20] on span "Publish" at bounding box center [1073, 20] width 37 height 17
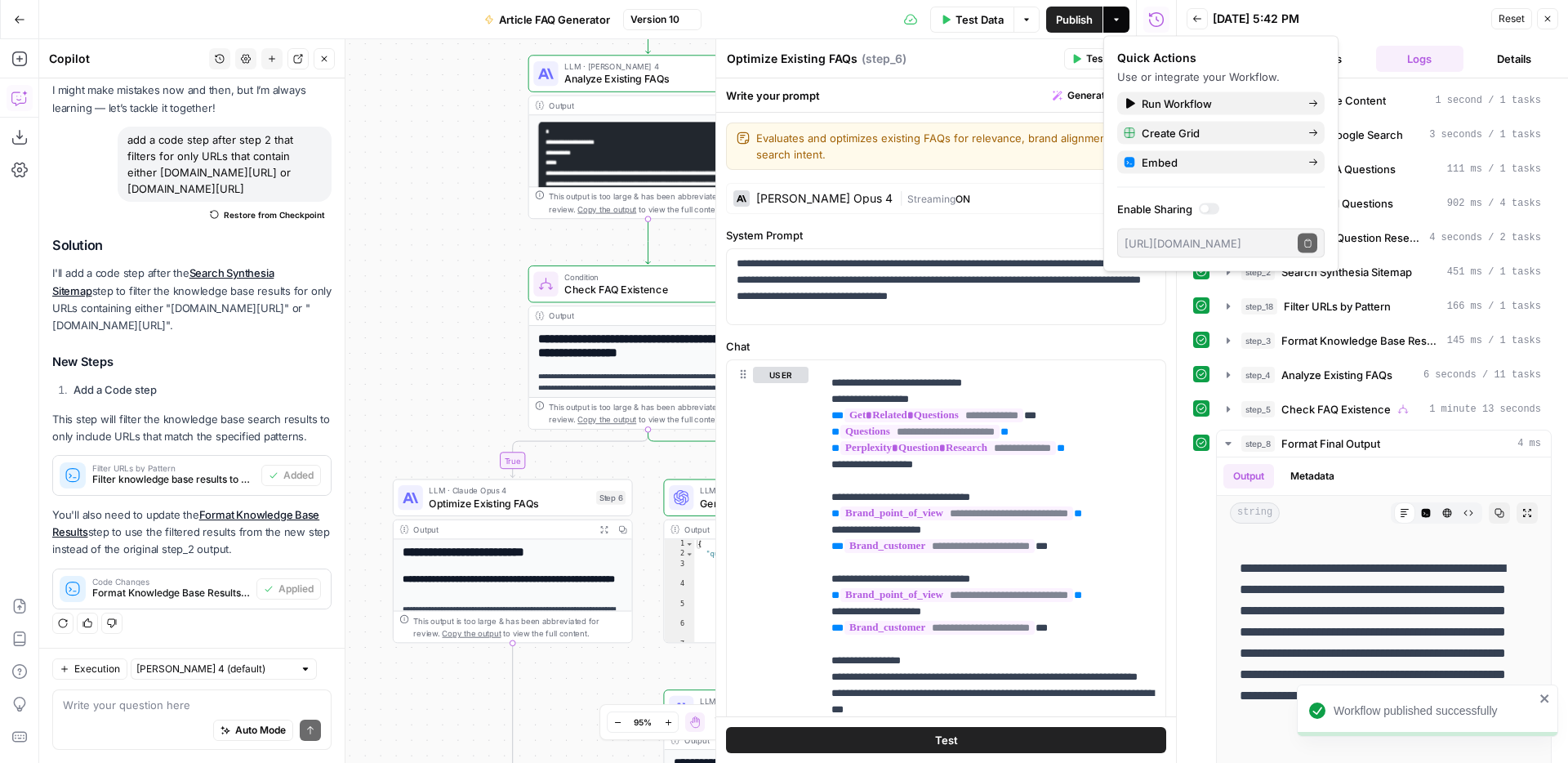
click at [1549, 21] on icon "button" at bounding box center [1548, 20] width 6 height 6
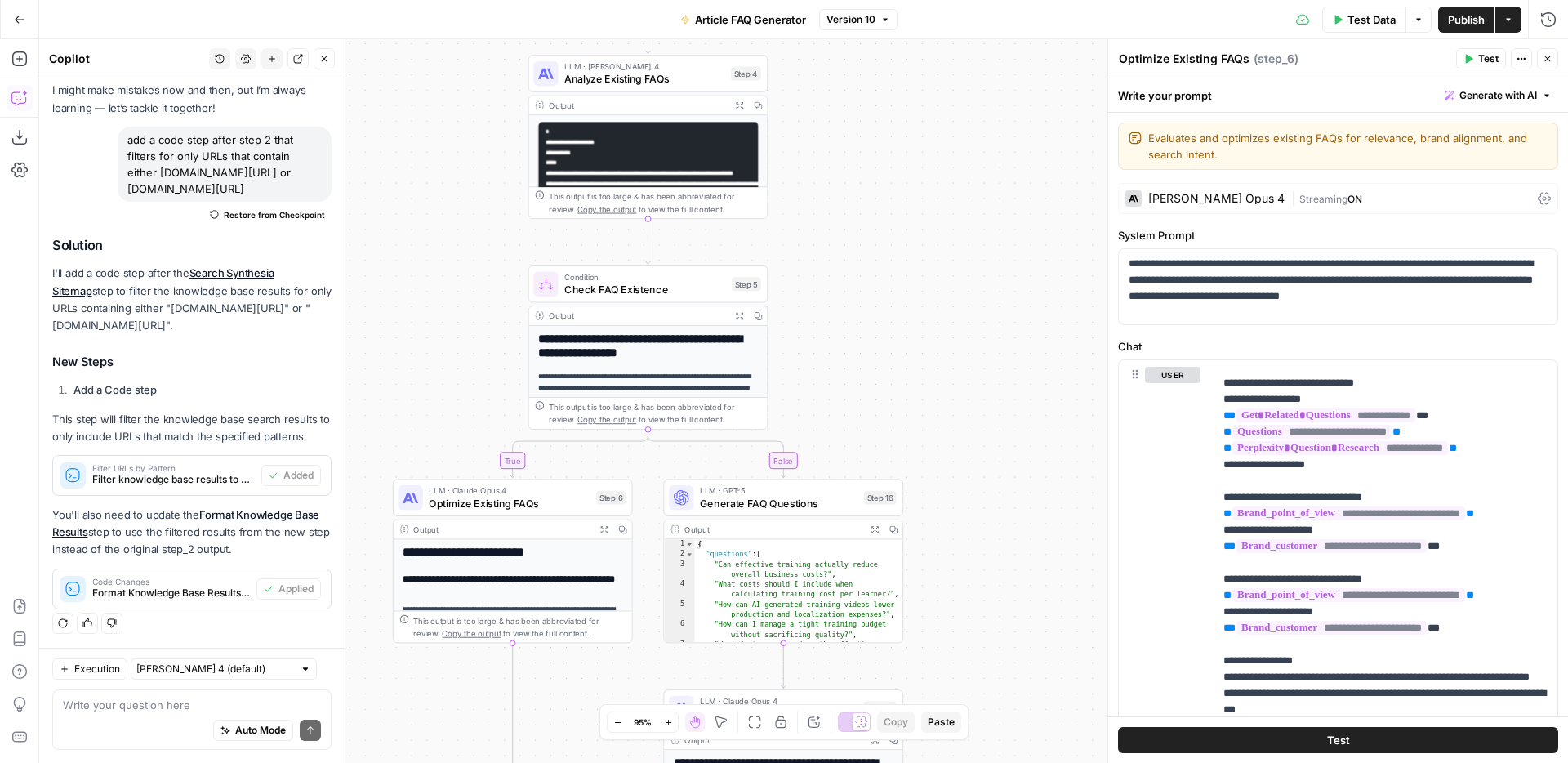
click at [16, 14] on icon "button" at bounding box center [20, 20] width 12 height 12
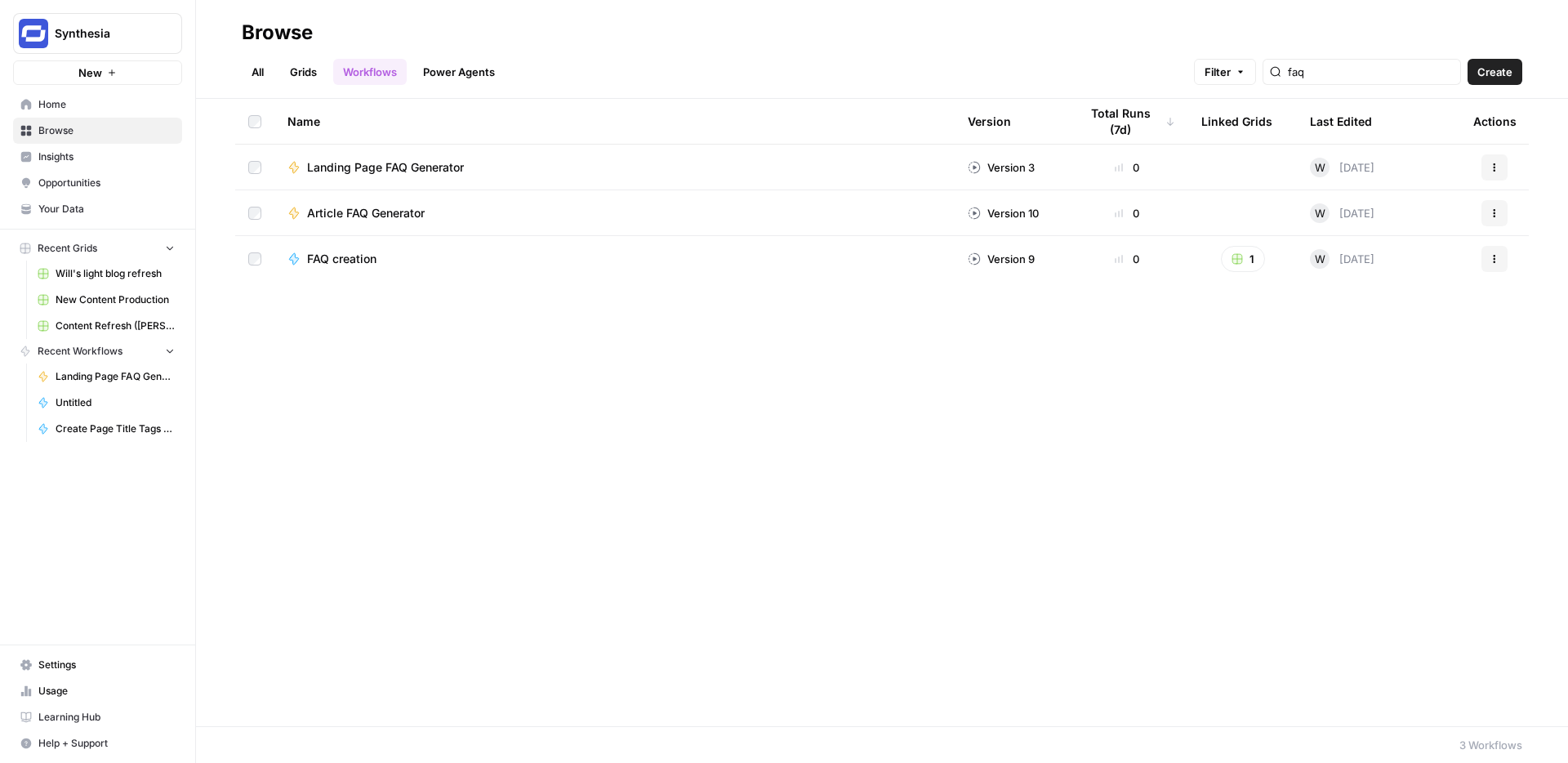
click at [380, 166] on span "Landing Page FAQ Generator" at bounding box center [385, 167] width 156 height 17
click at [376, 215] on span "Article FAQ Generator" at bounding box center [365, 213] width 118 height 17
